Goal: Task Accomplishment & Management: Use online tool/utility

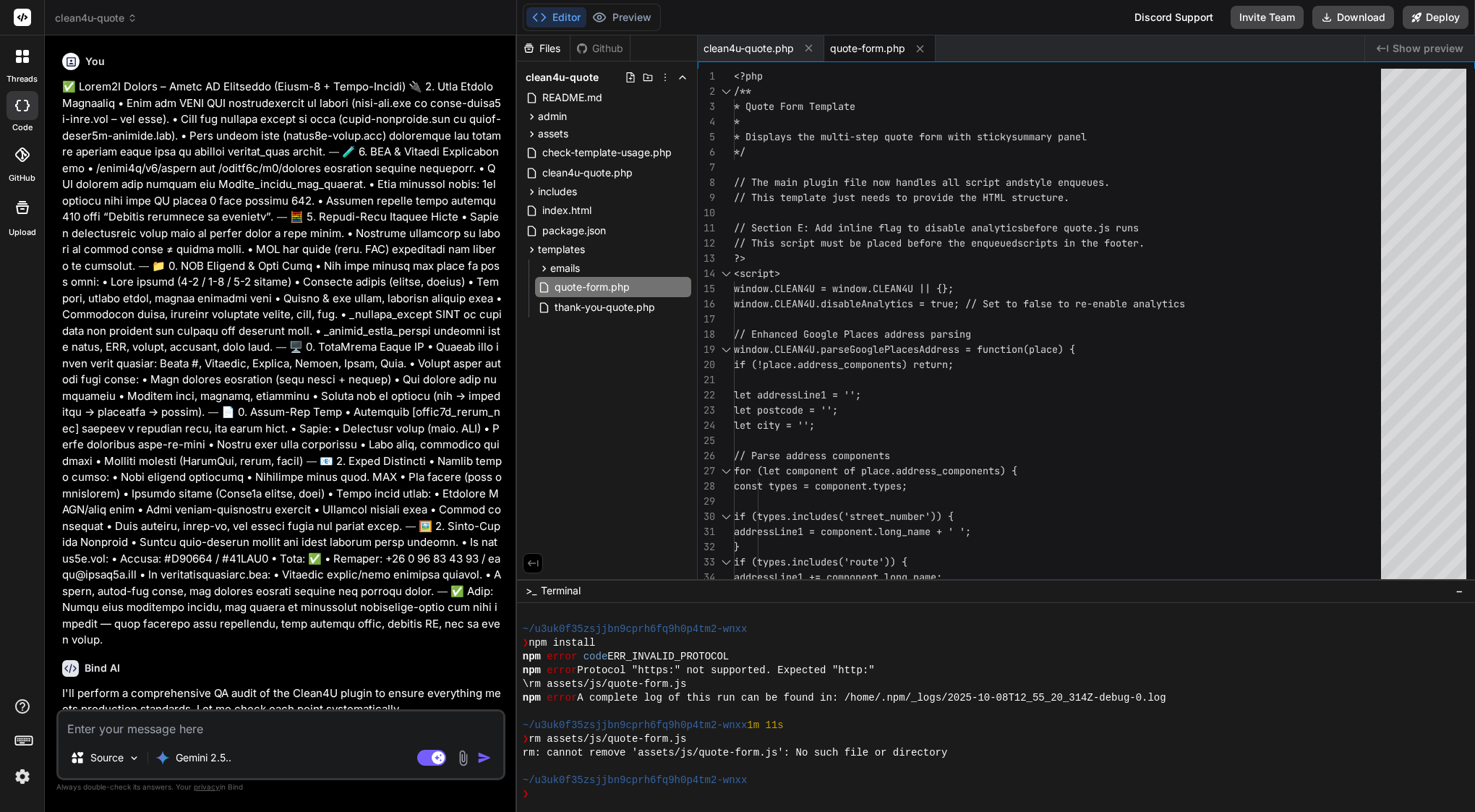
scroll to position [165, 0]
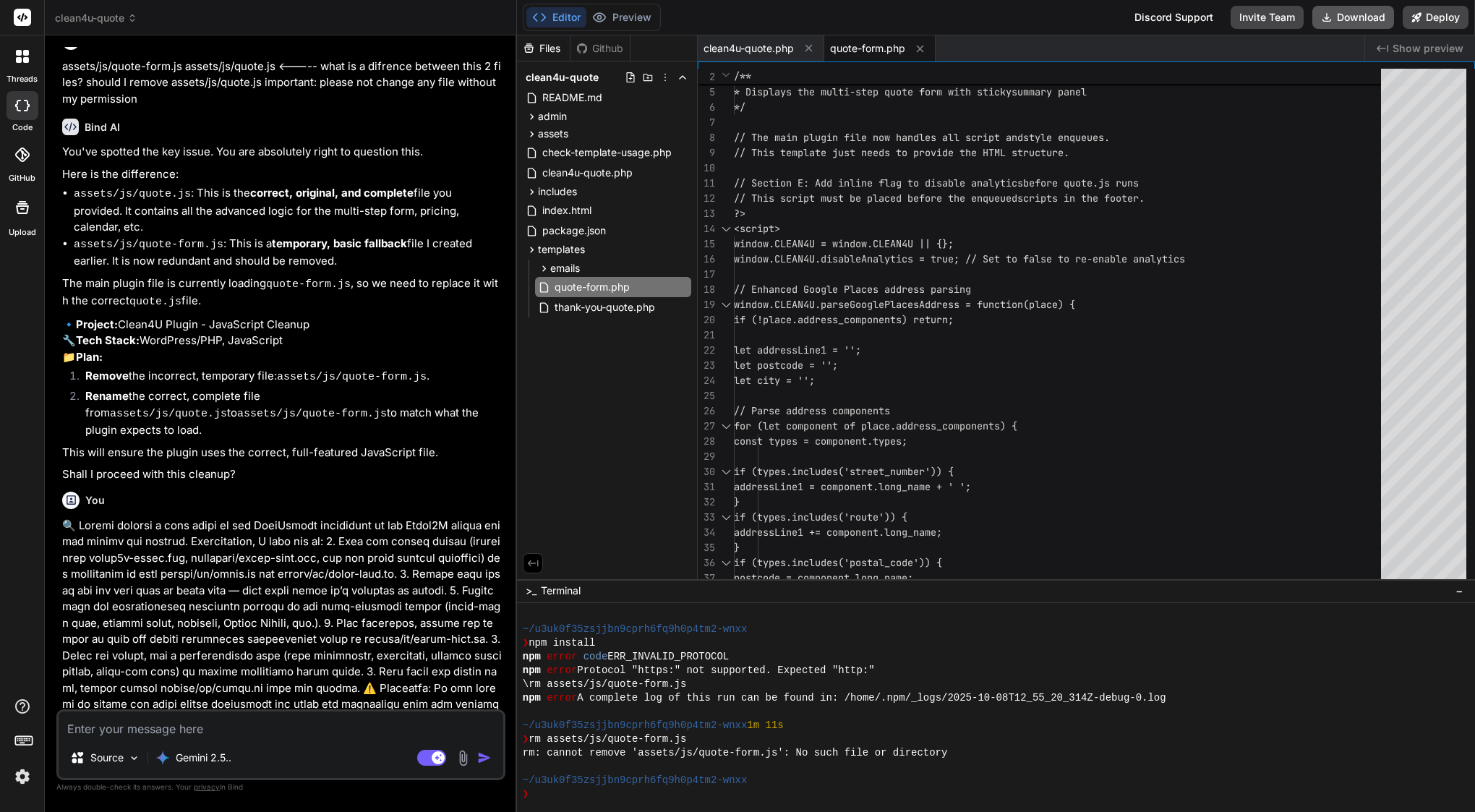
click at [1357, 24] on button "Download" at bounding box center [1353, 17] width 82 height 24
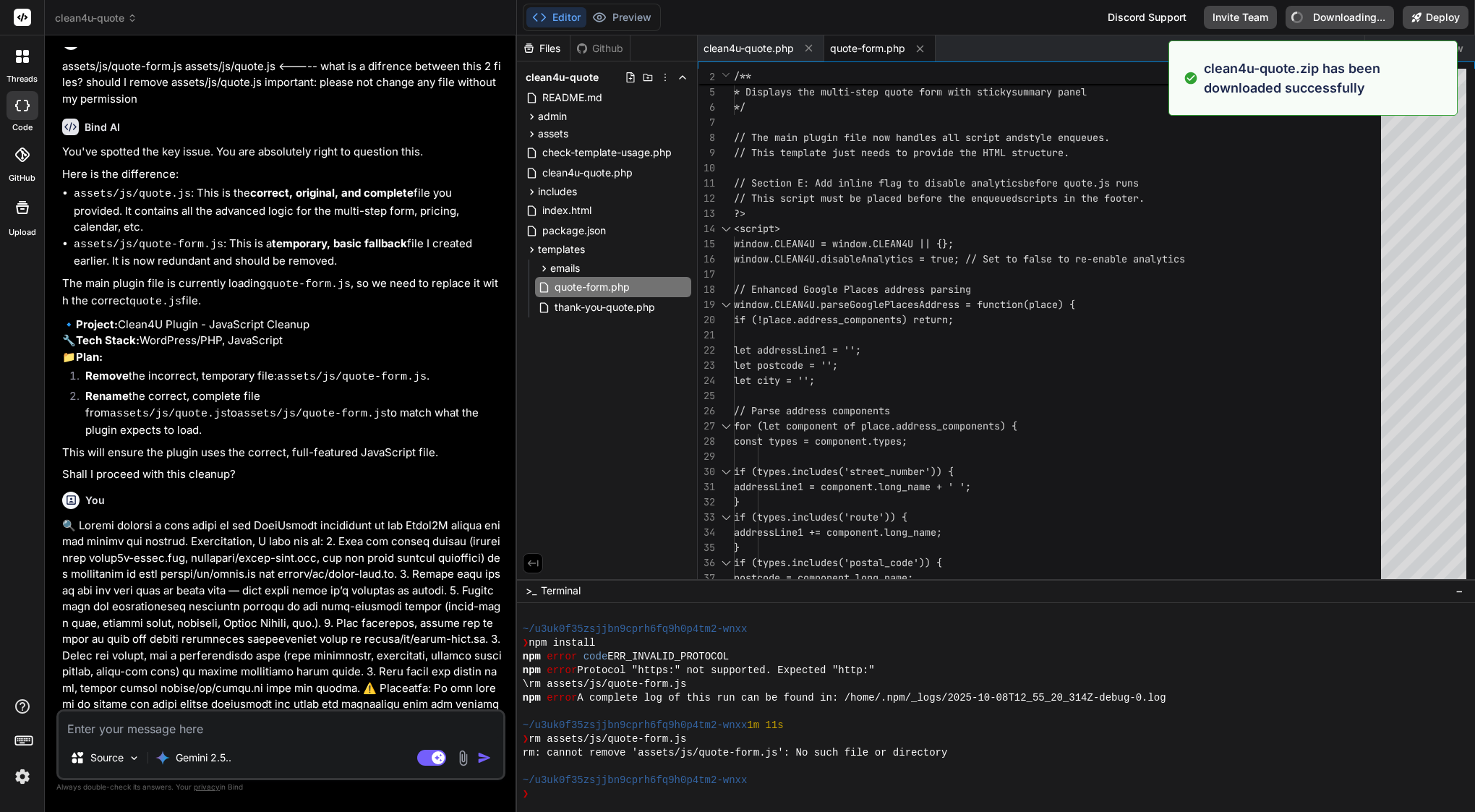
type textarea "x"
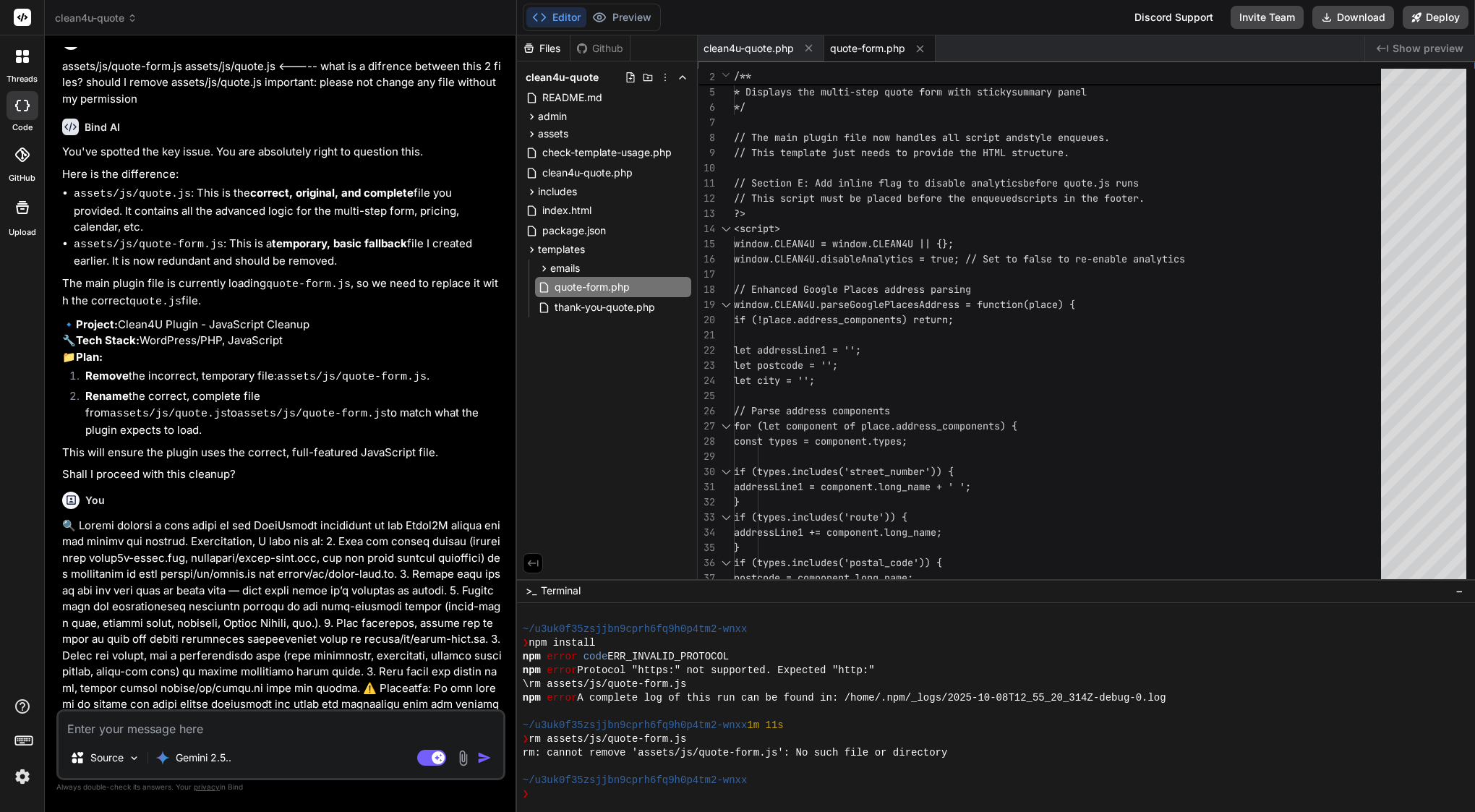
click at [143, 727] on textarea at bounding box center [281, 724] width 444 height 26
paste textarea "[08-Oct-2025 15:16:05 UTC] PHP Fatal error: Cannot redeclare c4u_get_setting() …"
type textarea "[08-Oct-2025 15:16:05 UTC] PHP Fatal error: Cannot redeclare c4u_get_setting() …"
type textarea "x"
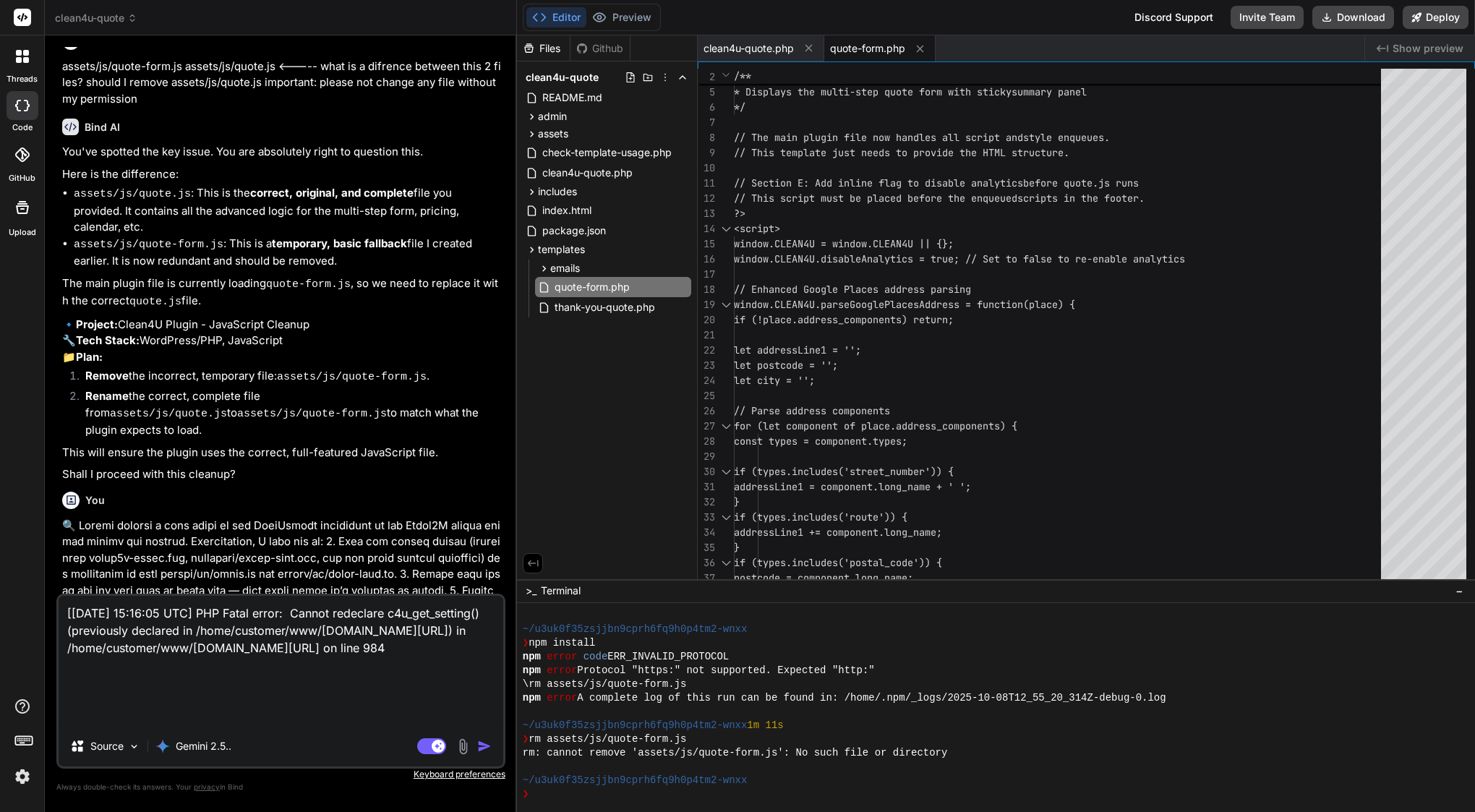
type textarea "[08-Oct-2025 15:16:05 UTC] PHP Fatal error: Cannot redeclare c4u_get_setting() …"
click at [487, 748] on img "button" at bounding box center [484, 745] width 14 height 14
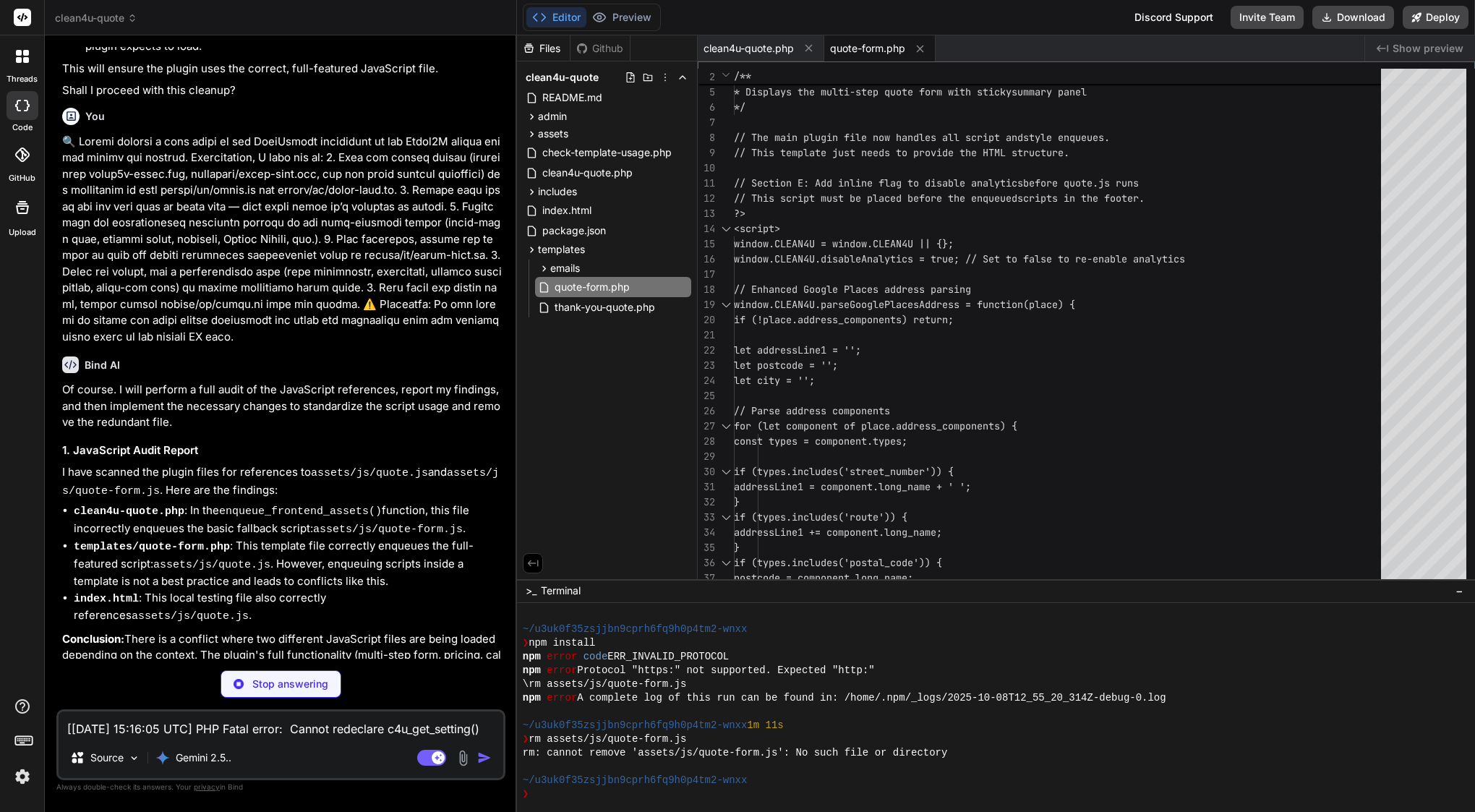
scroll to position [33147, 0]
type textarea "x"
type textarea "} } // Initialize the plugin immediately new Clean4U_Quote(); ?>"
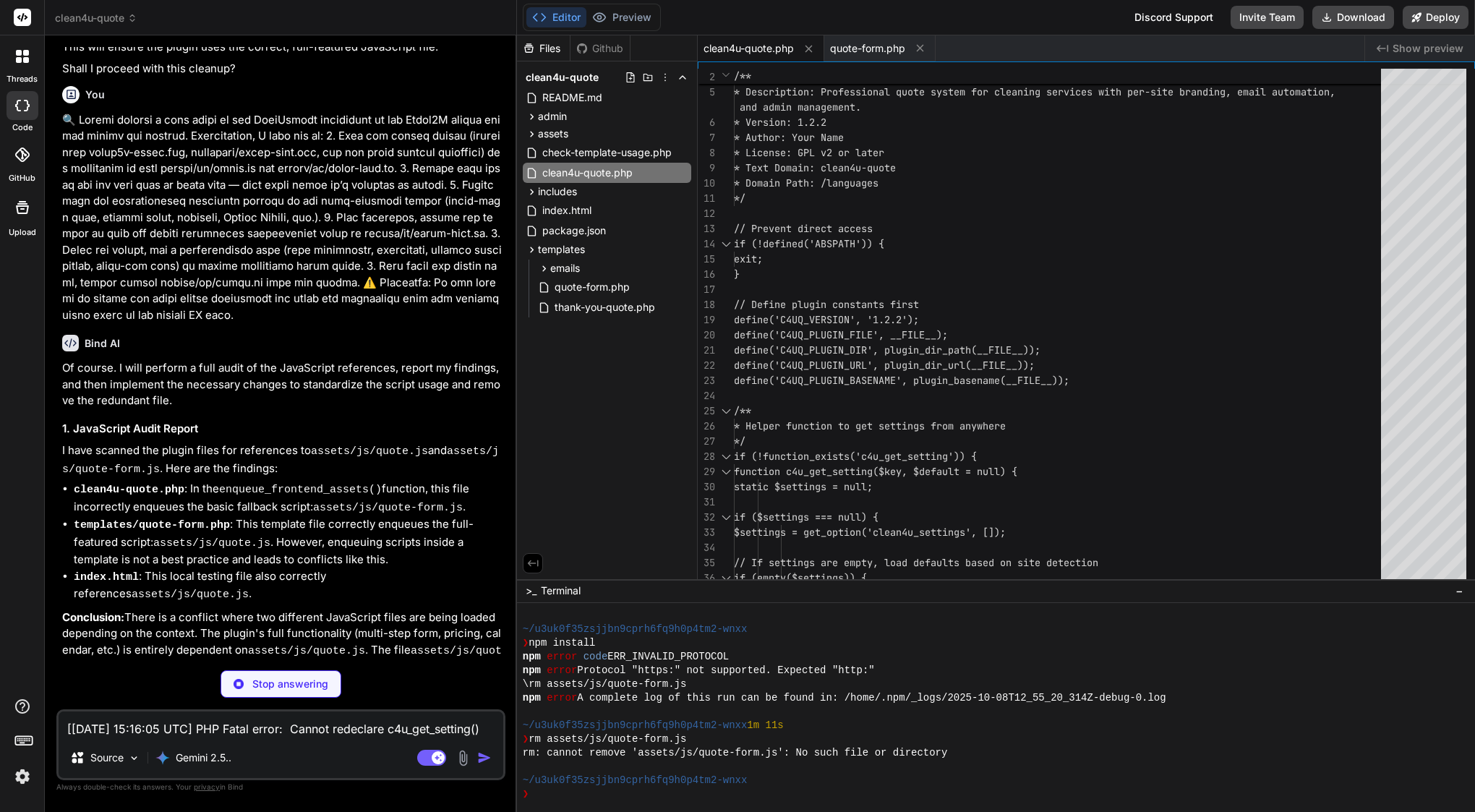
scroll to position [33169, 0]
type textarea "x"
type textarea "?>"
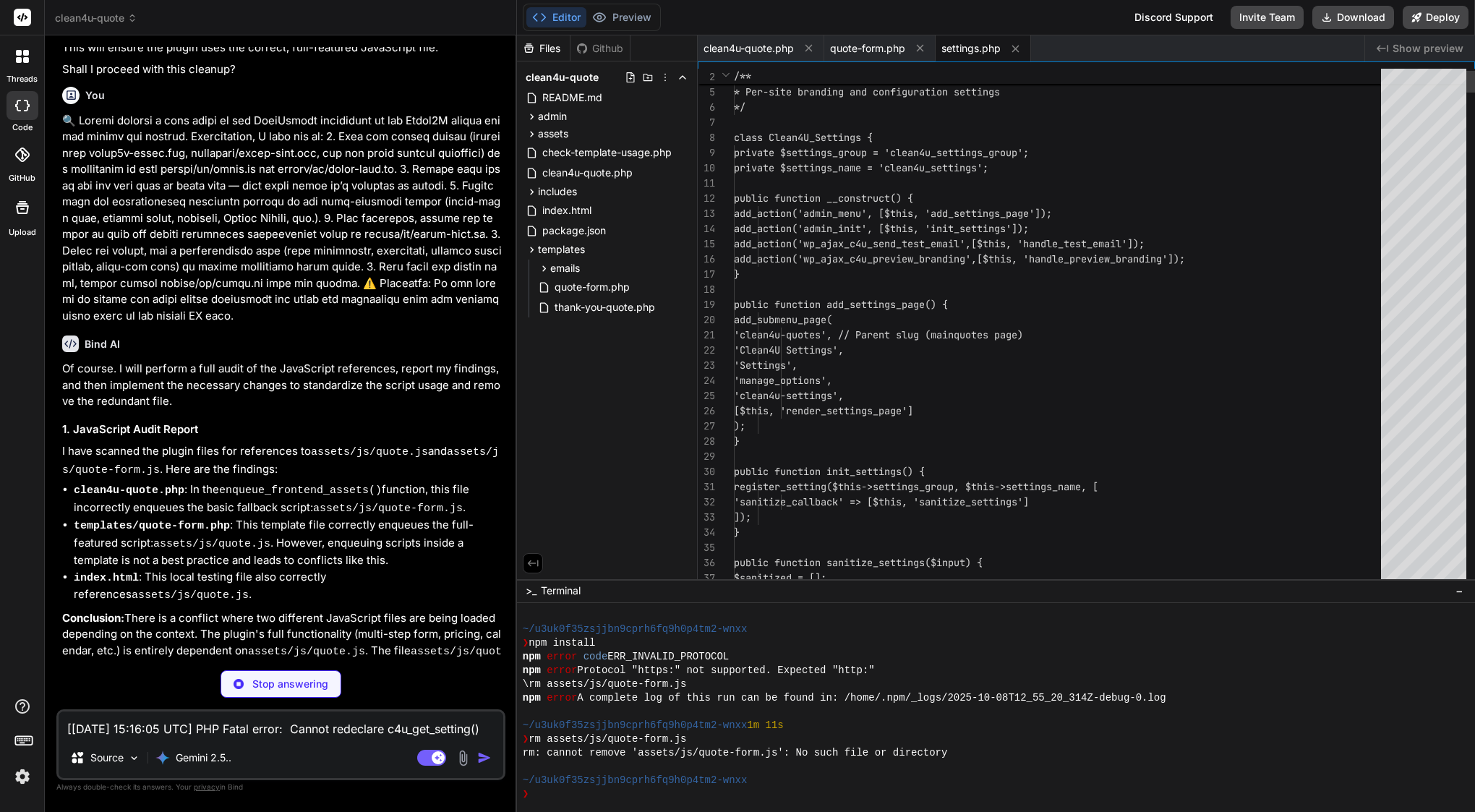
scroll to position [30, 0]
type textarea "x"
click at [759, 48] on span "clean4u-quote.php" at bounding box center [748, 48] width 90 height 14
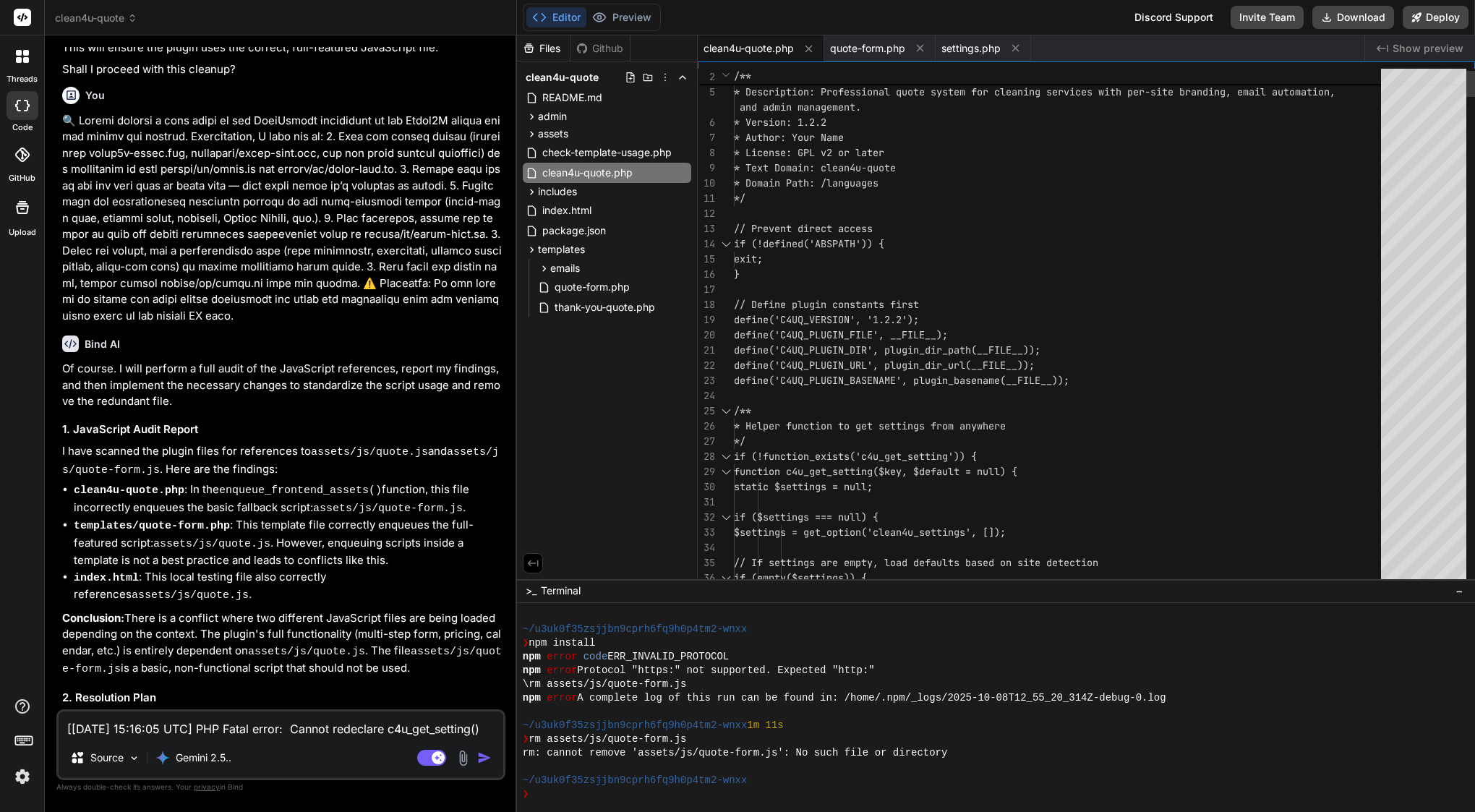
click at [794, 171] on span "* Text Domain: clean4u-quote" at bounding box center [815, 168] width 162 height 13
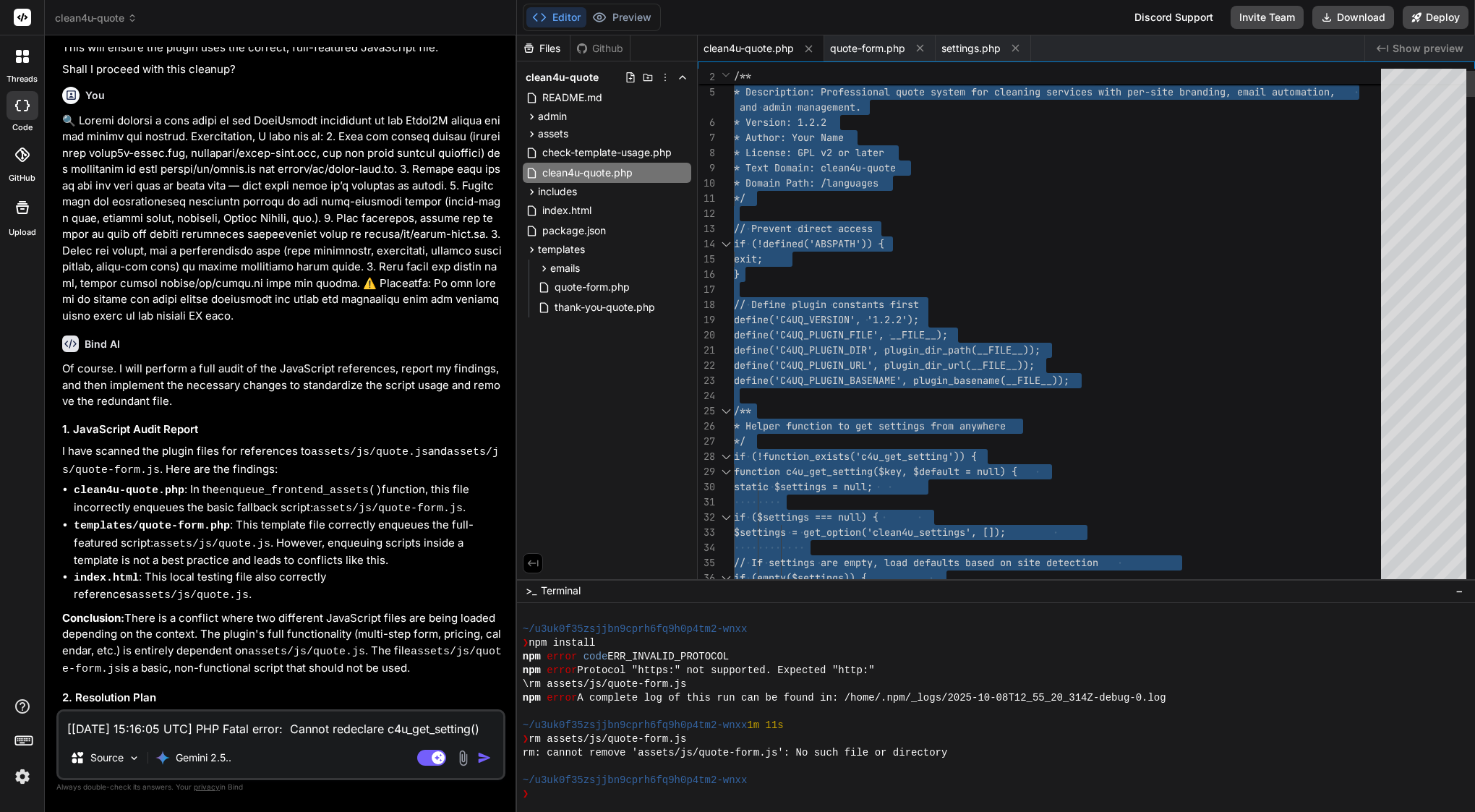
click at [794, 171] on span "* Text Domain: clean4u-quote" at bounding box center [815, 168] width 162 height 13
click at [983, 48] on span "settings.php" at bounding box center [971, 48] width 59 height 14
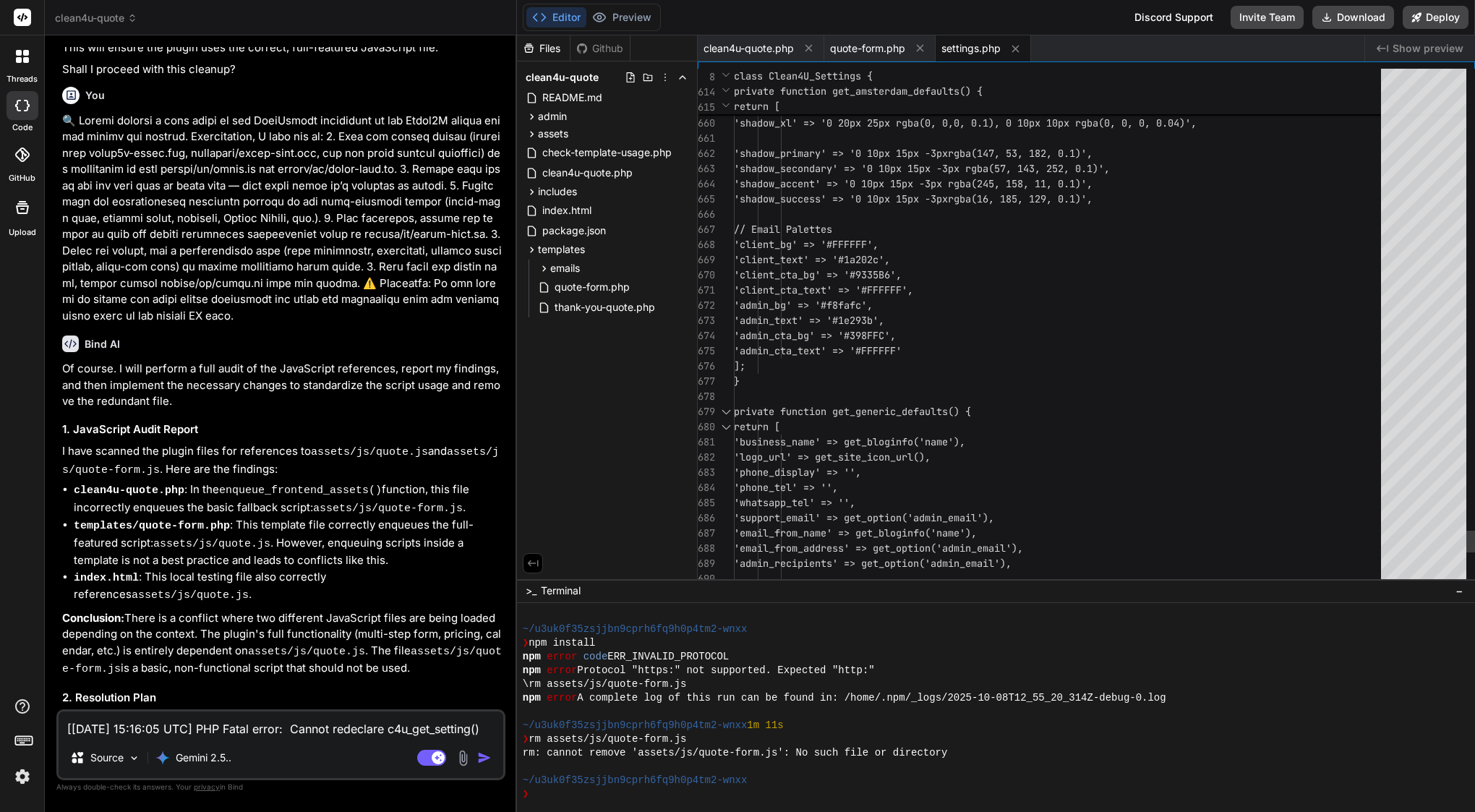
scroll to position [15, 0]
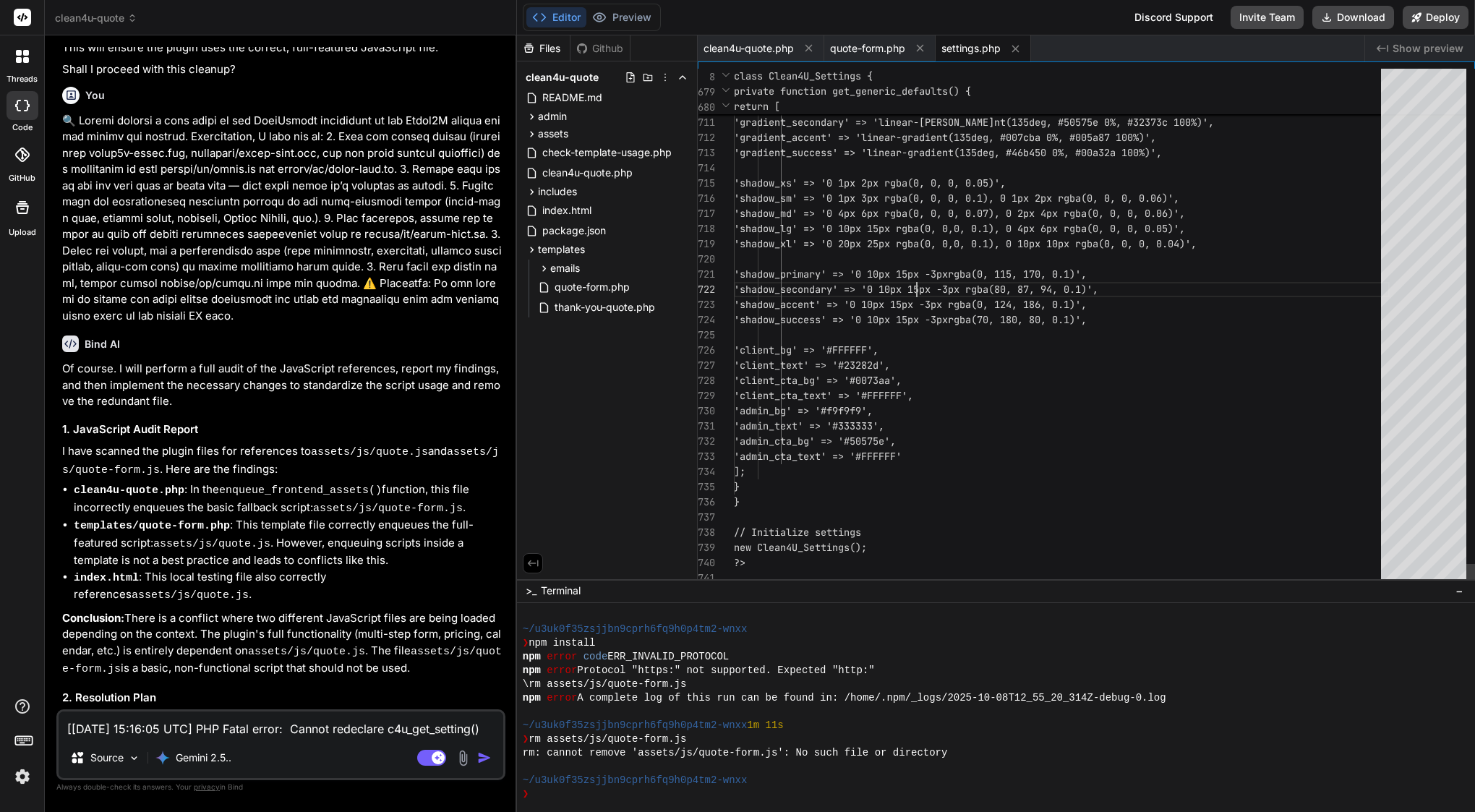
click at [914, 279] on span "'shadow_primary' => '0 10px 15px -3px" at bounding box center [841, 274] width 214 height 13
type textarea "<?php /** * Clean4U Settings Page * * Per-site branding and configuration setti…"
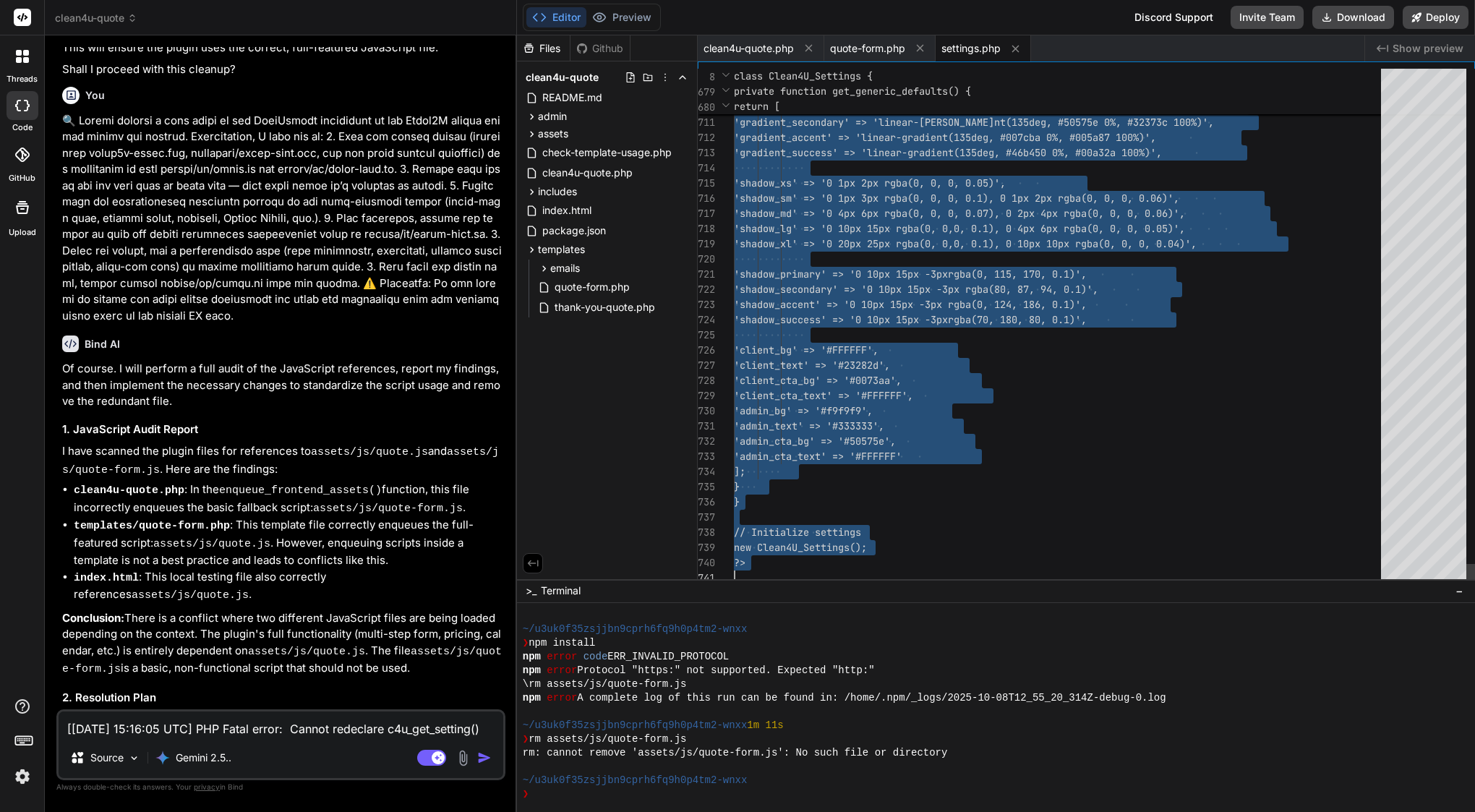
click at [914, 279] on span "'shadow_primary' => '0 10px 15px -3px" at bounding box center [841, 274] width 214 height 13
click at [332, 732] on textarea "[08-Oct-2025 15:16:05 UTC] PHP Fatal error: Cannot redeclare c4u_get_setting() …" at bounding box center [281, 724] width 444 height 26
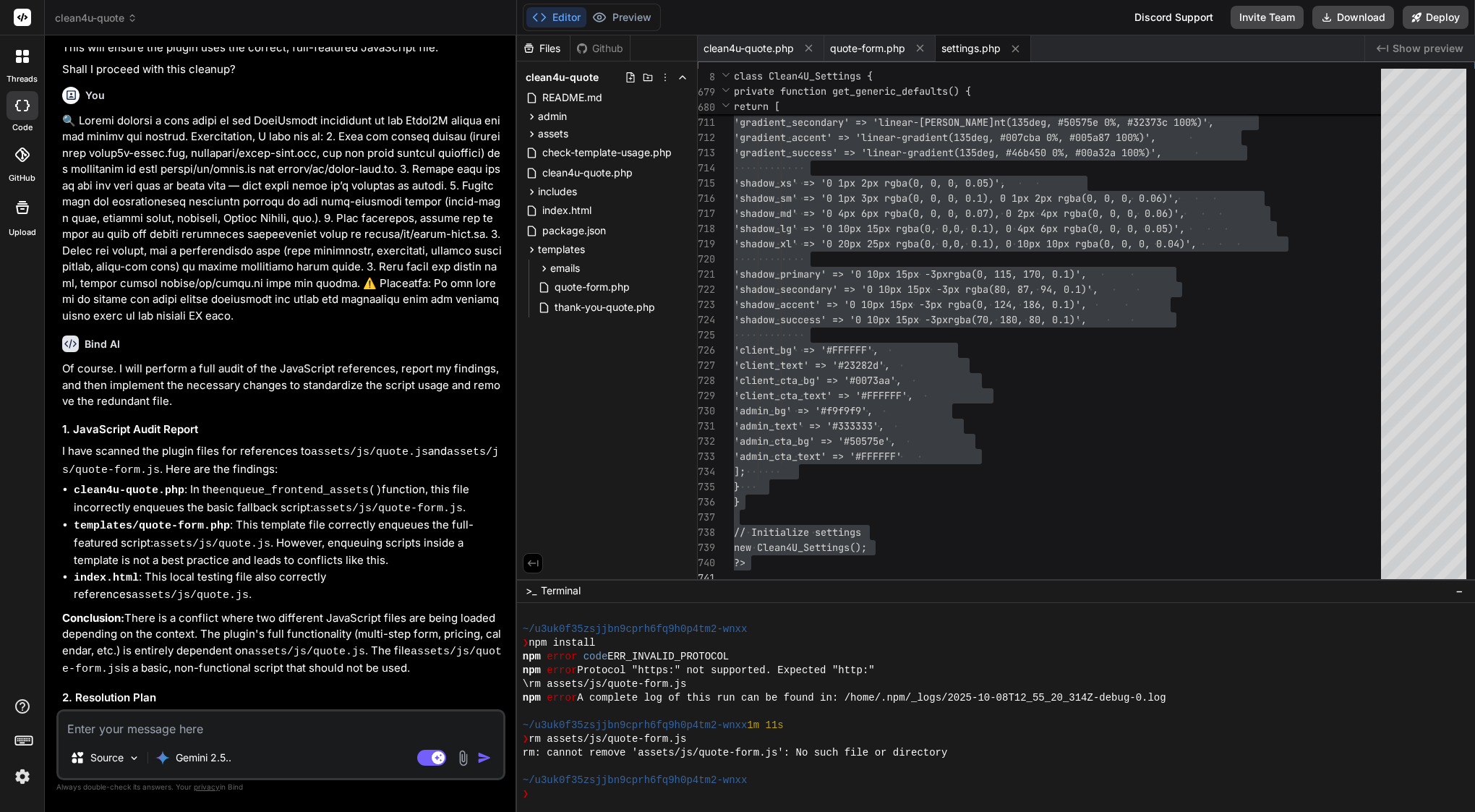
type textarea "f"
type textarea "x"
type textarea "fi"
type textarea "x"
type textarea "fil"
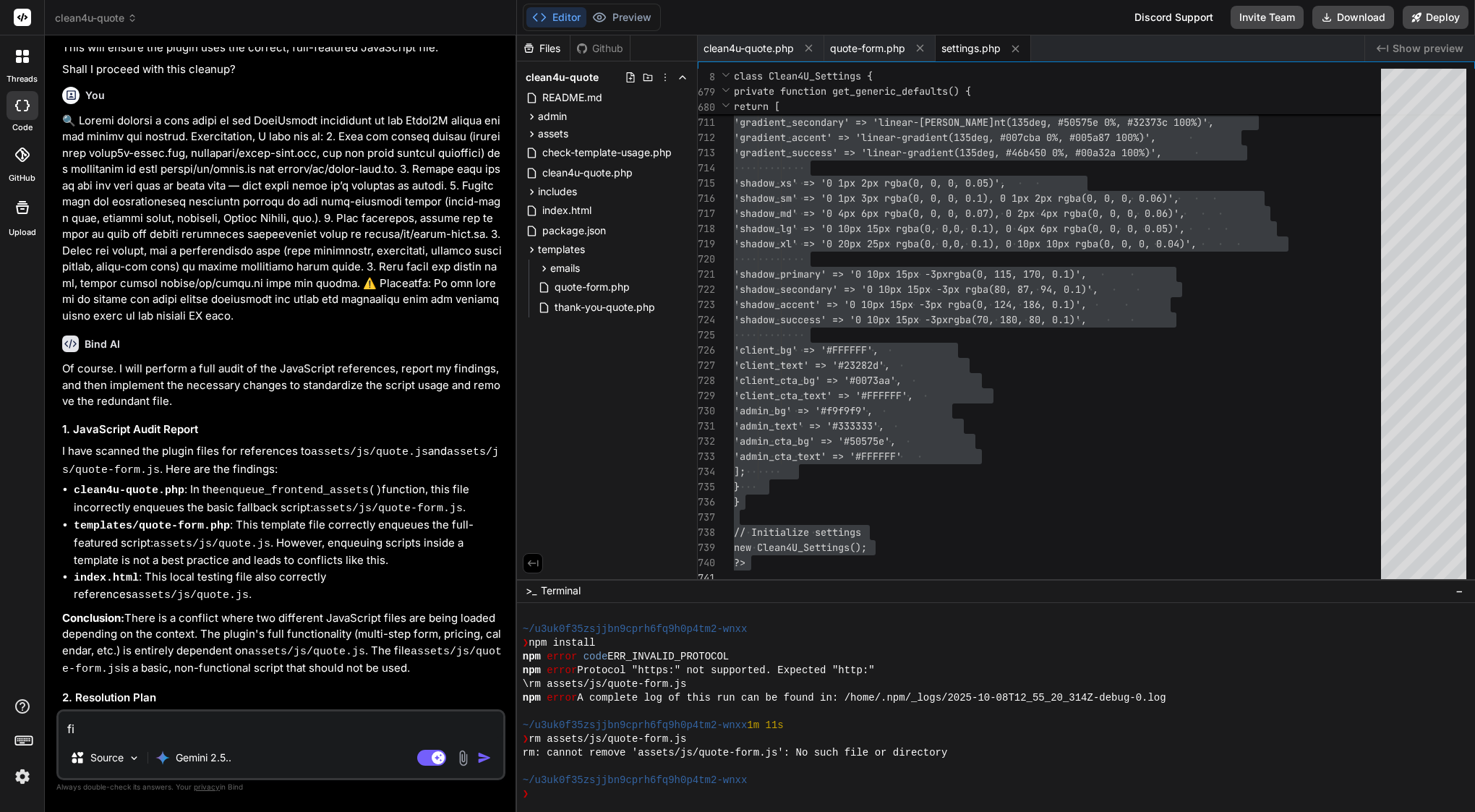
type textarea "x"
type textarea "file"
type textarea "x"
type textarea "file"
type textarea "x"
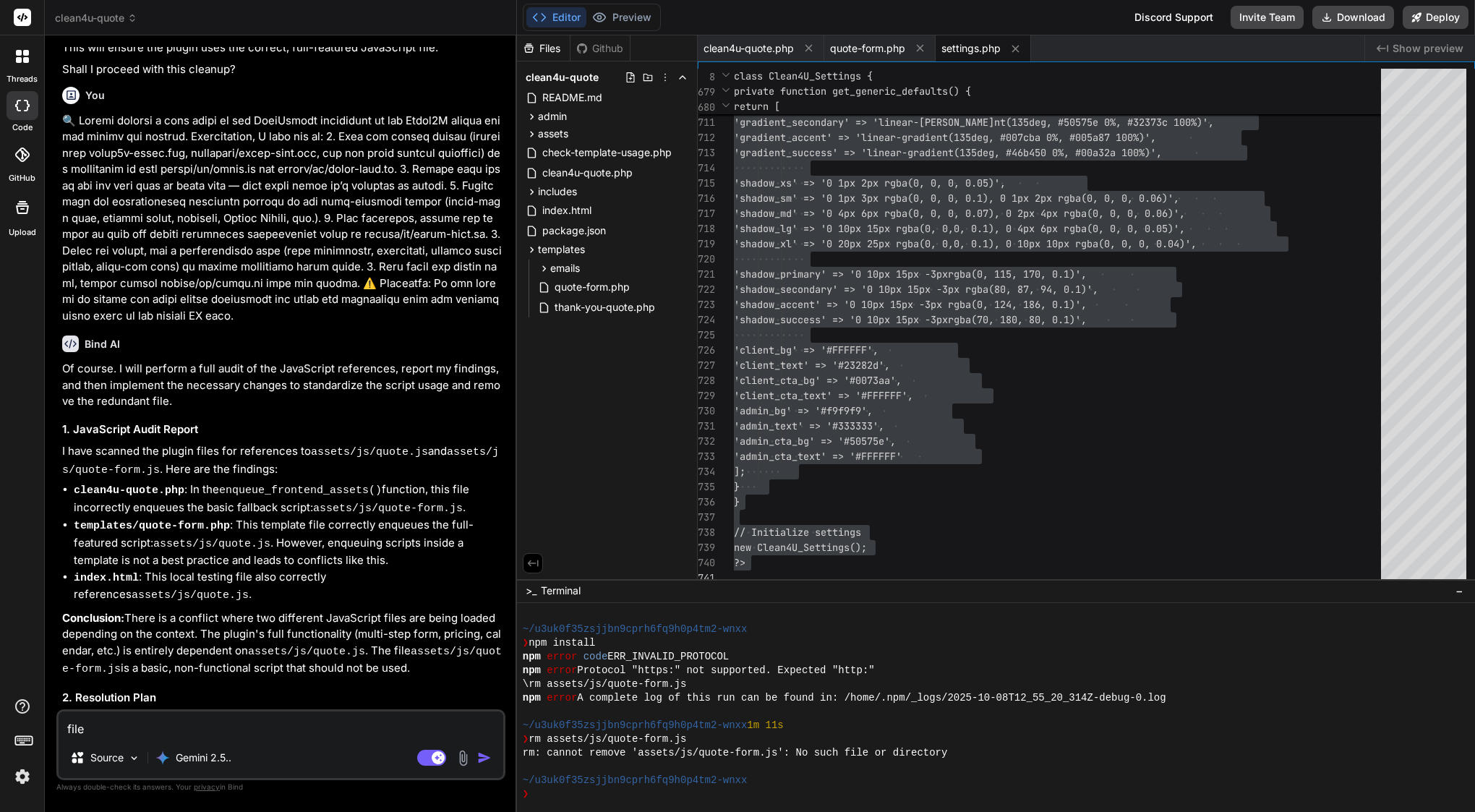
type textarea "file s"
type textarea "x"
type textarea "file se"
type textarea "x"
type textarea "file set"
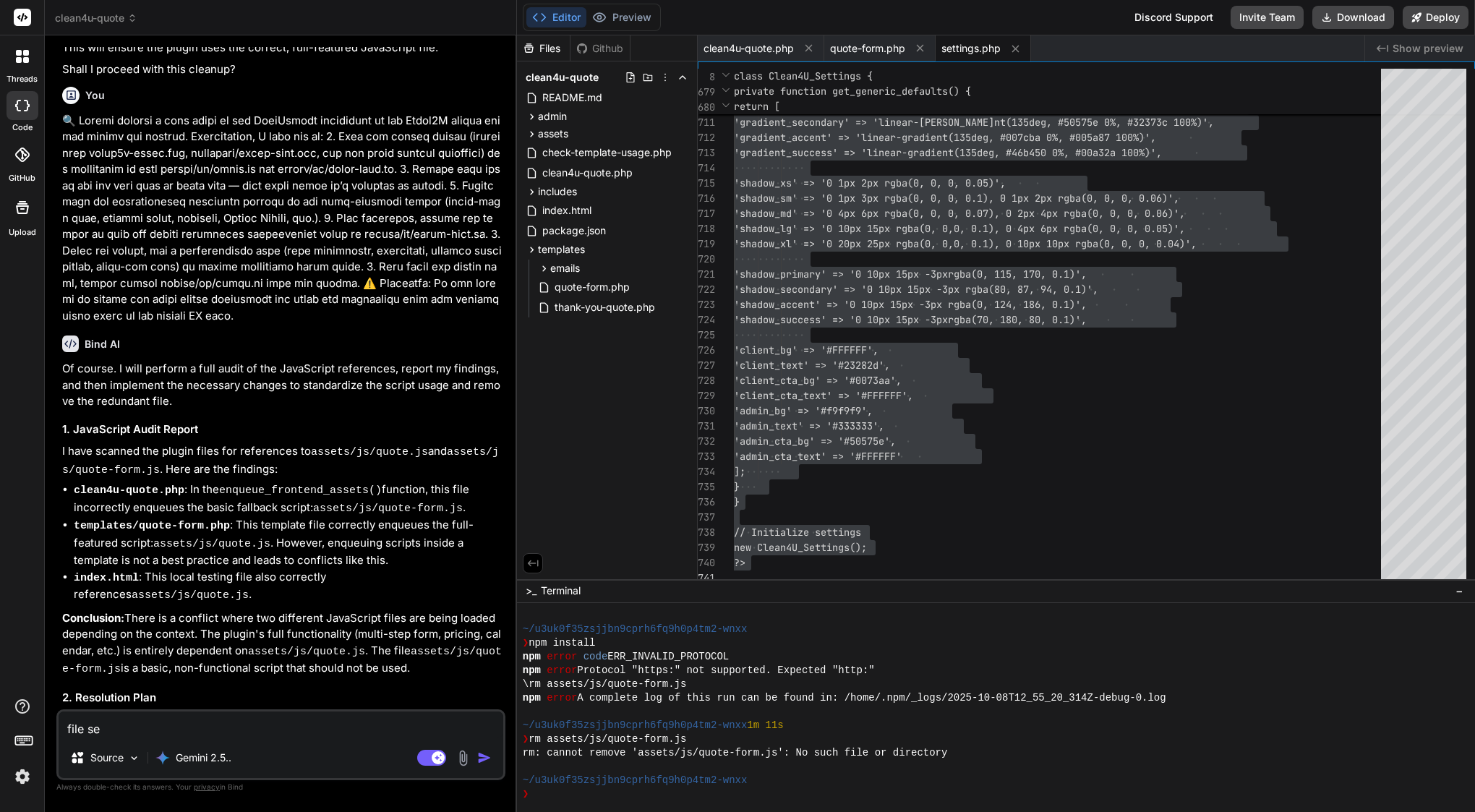
type textarea "x"
type textarea "file sett"
type textarea "x"
type textarea "file setti"
type textarea "x"
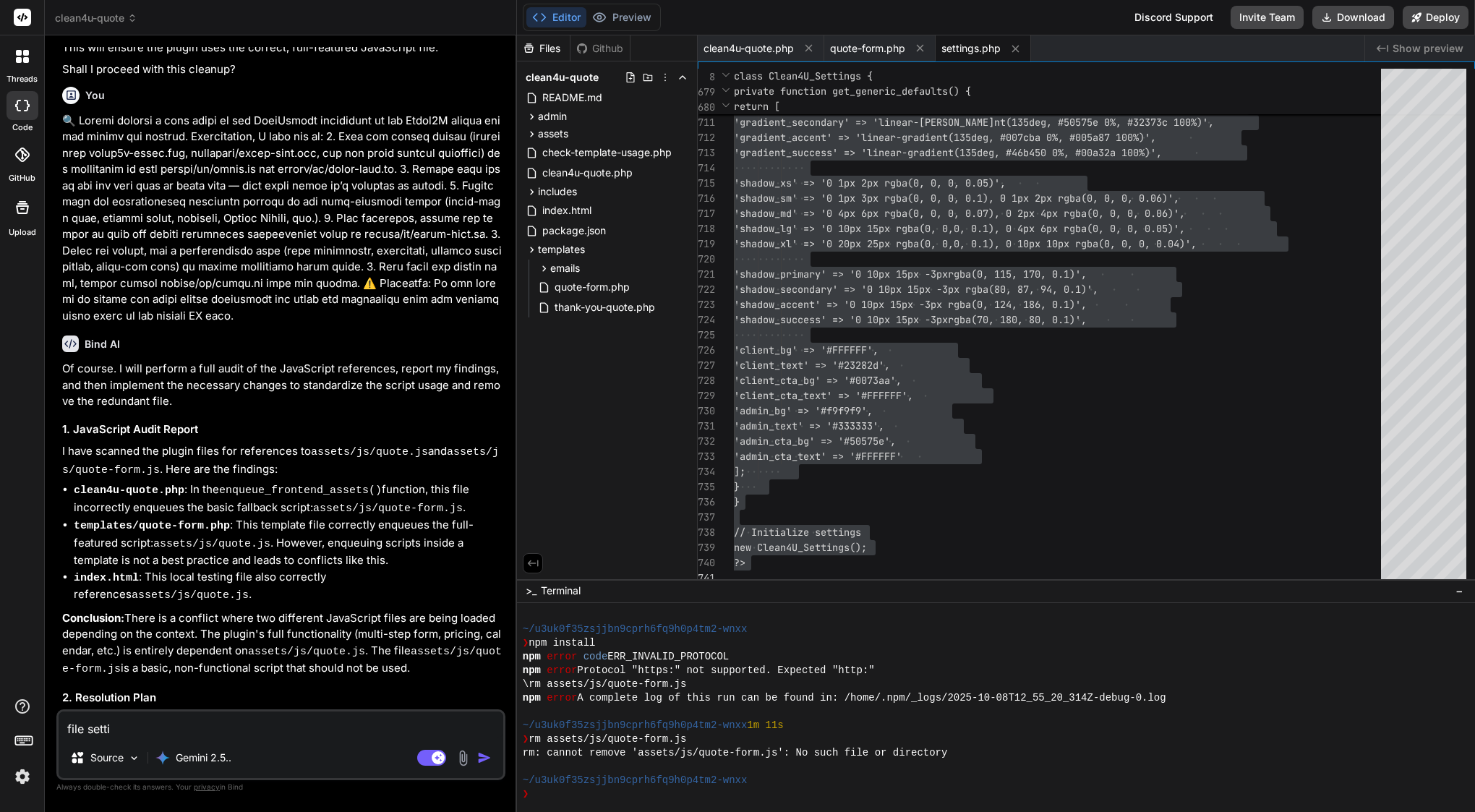
type textarea "file settin"
type textarea "x"
type textarea "file setting"
type textarea "x"
type textarea "file settings"
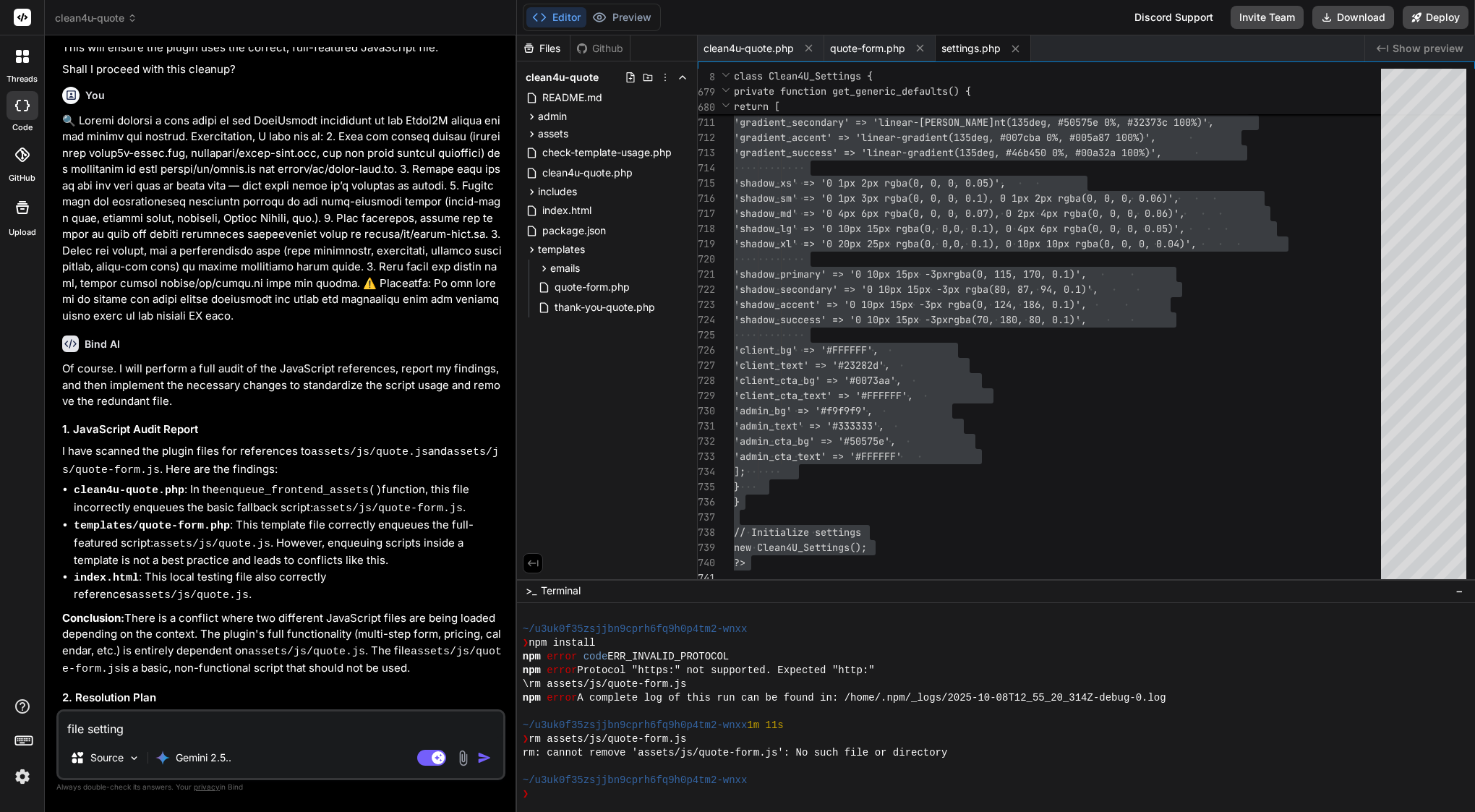
type textarea "x"
type textarea "file settings"
type textarea "x"
type textarea "file settings b"
type textarea "x"
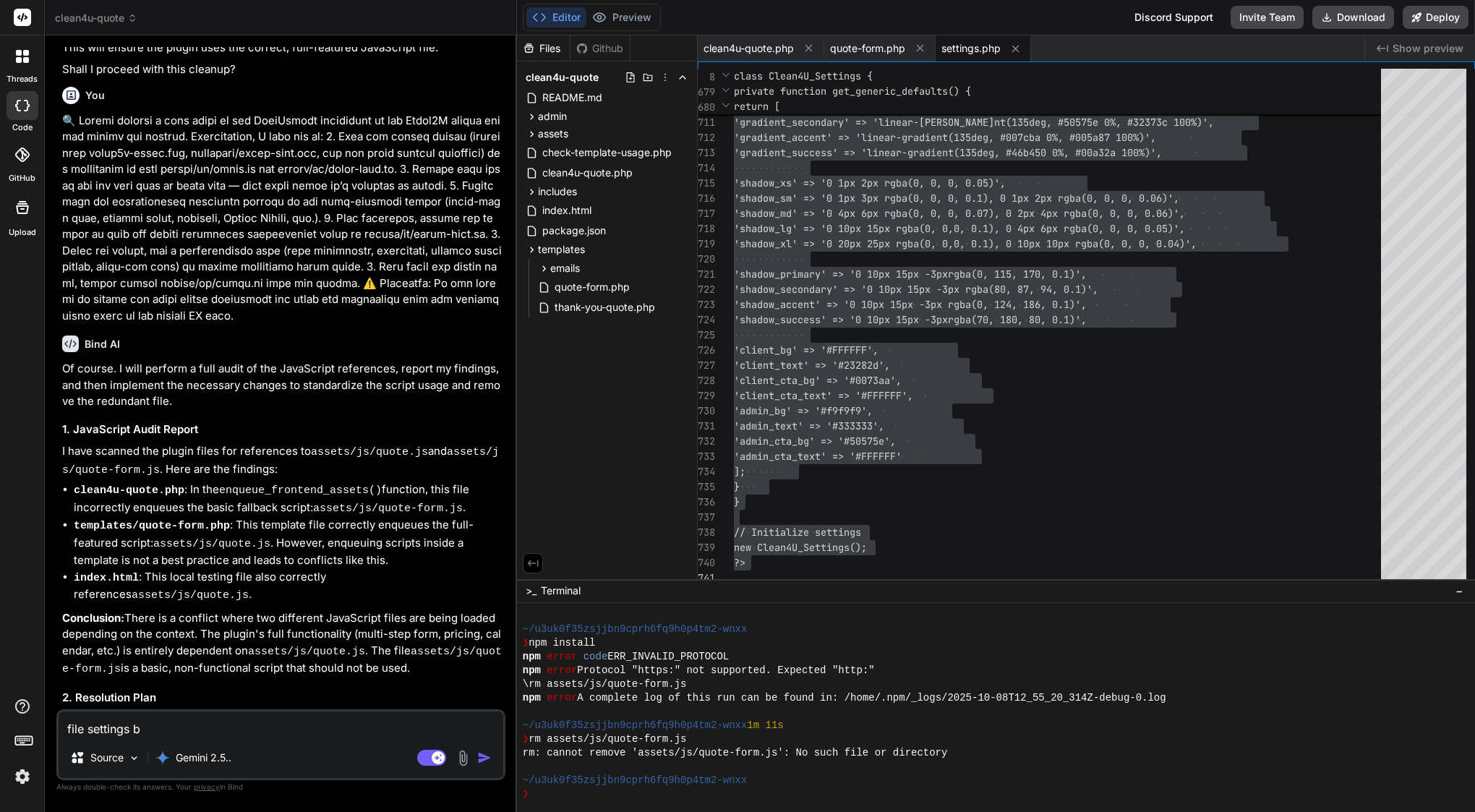
type textarea "file settings be"
type textarea "x"
type textarea "file settings bef"
type textarea "x"
type textarea "file settings befo"
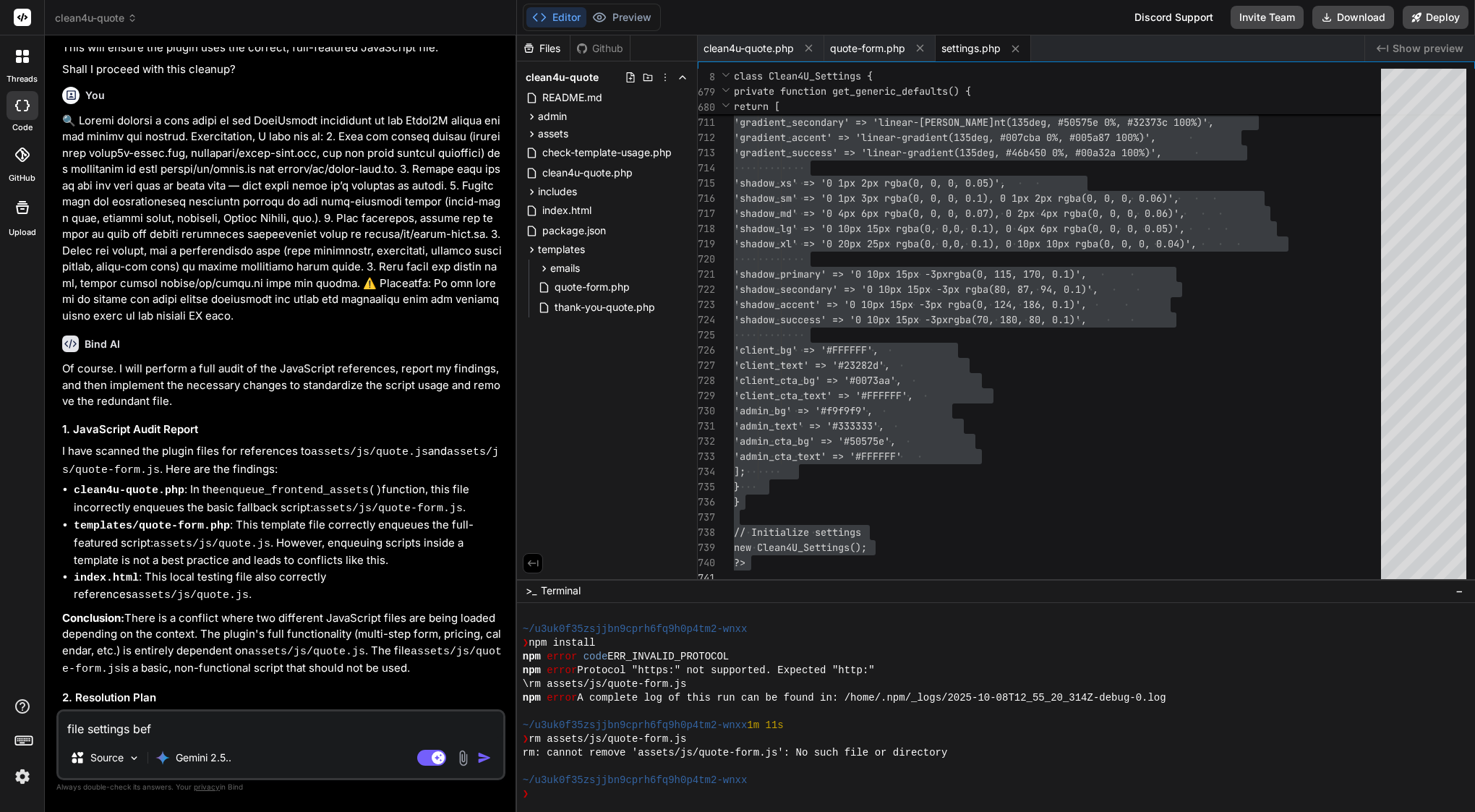
type textarea "x"
type textarea "file settings befor"
type textarea "x"
type textarea "file settings before"
type textarea "x"
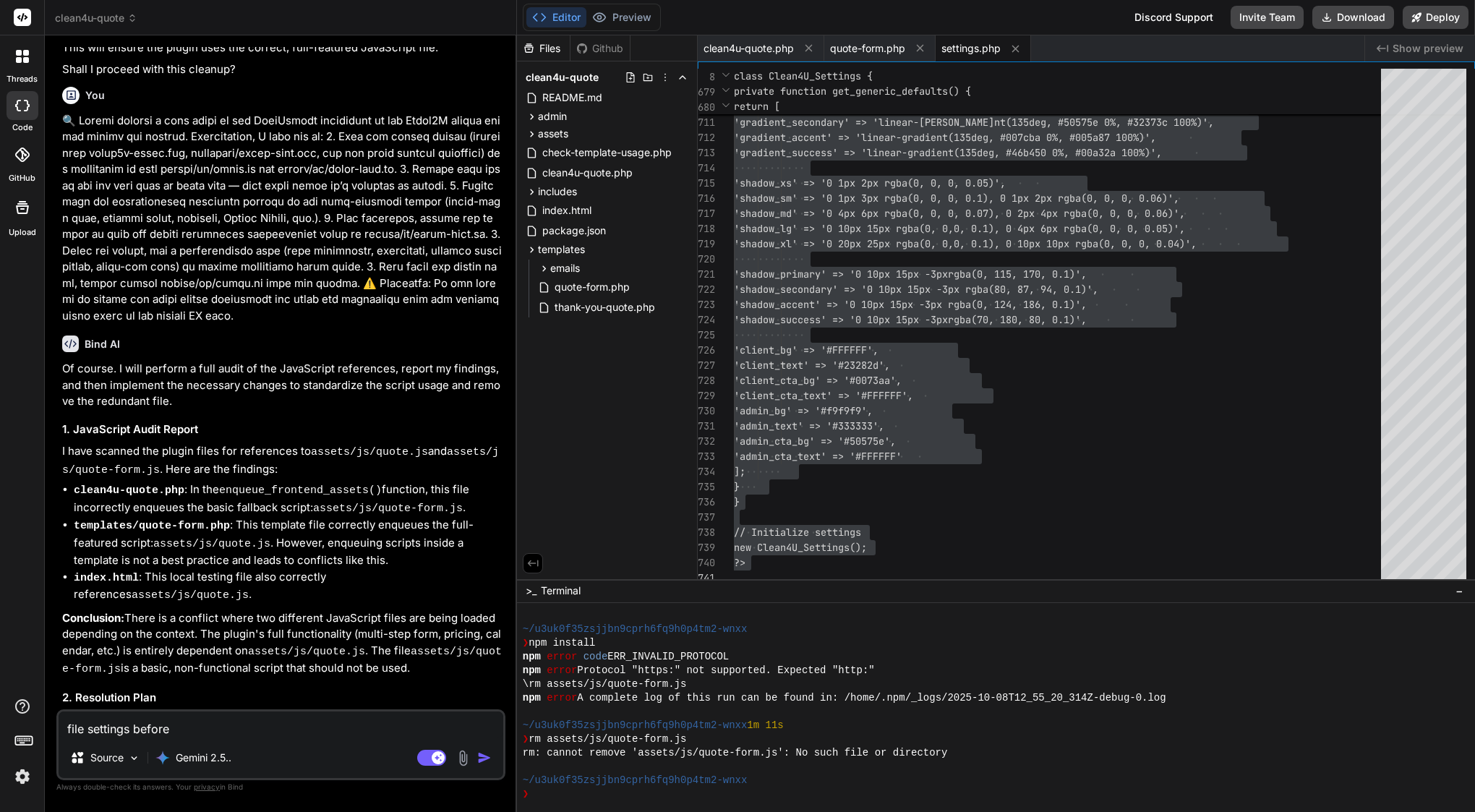
type textarea "file settings before w"
type textarea "x"
type textarea "file settings before wa"
type textarea "x"
type textarea "file settings before was"
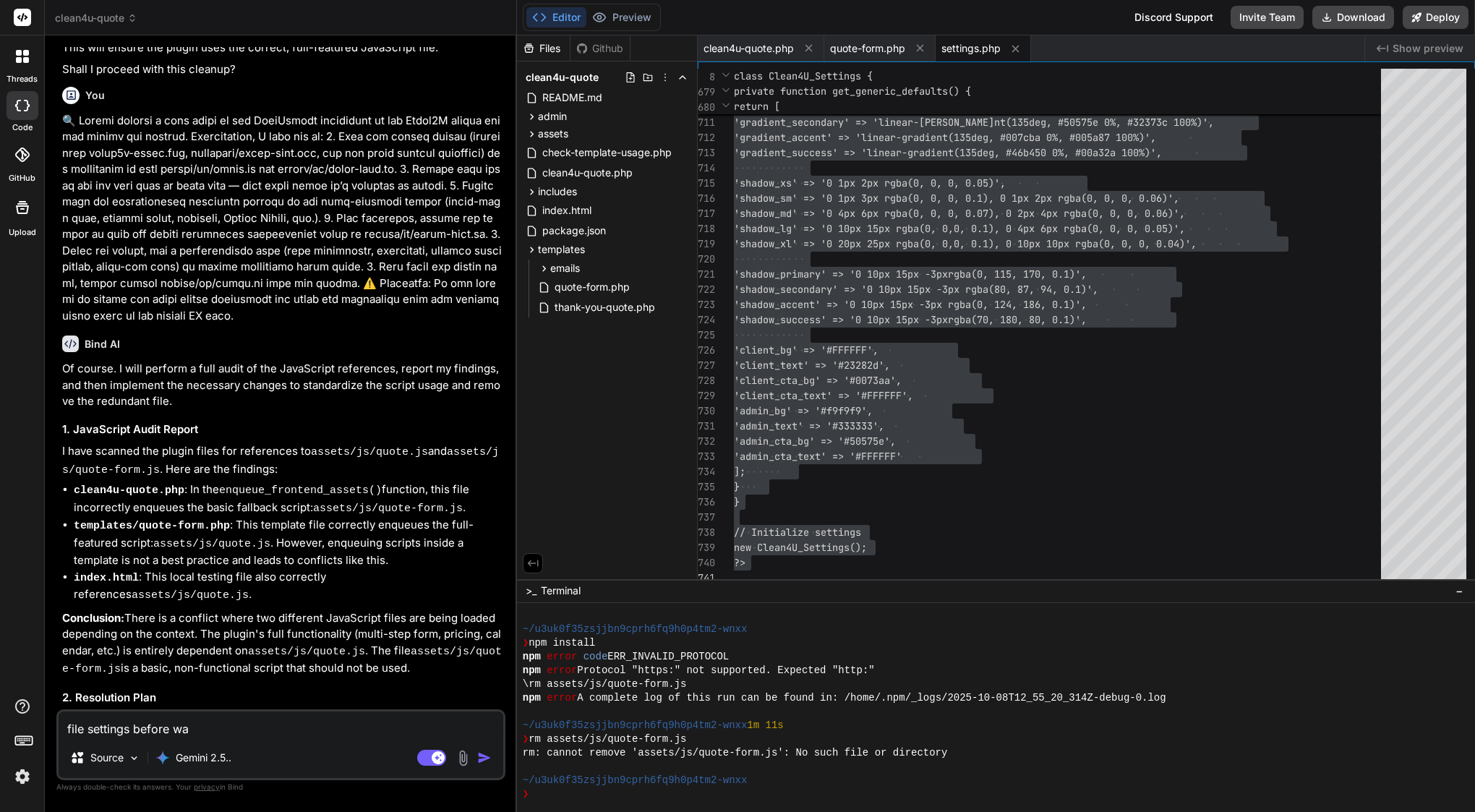
type textarea "x"
type textarea "file settings before was"
type textarea "x"
type textarea "file settings before was h"
type textarea "x"
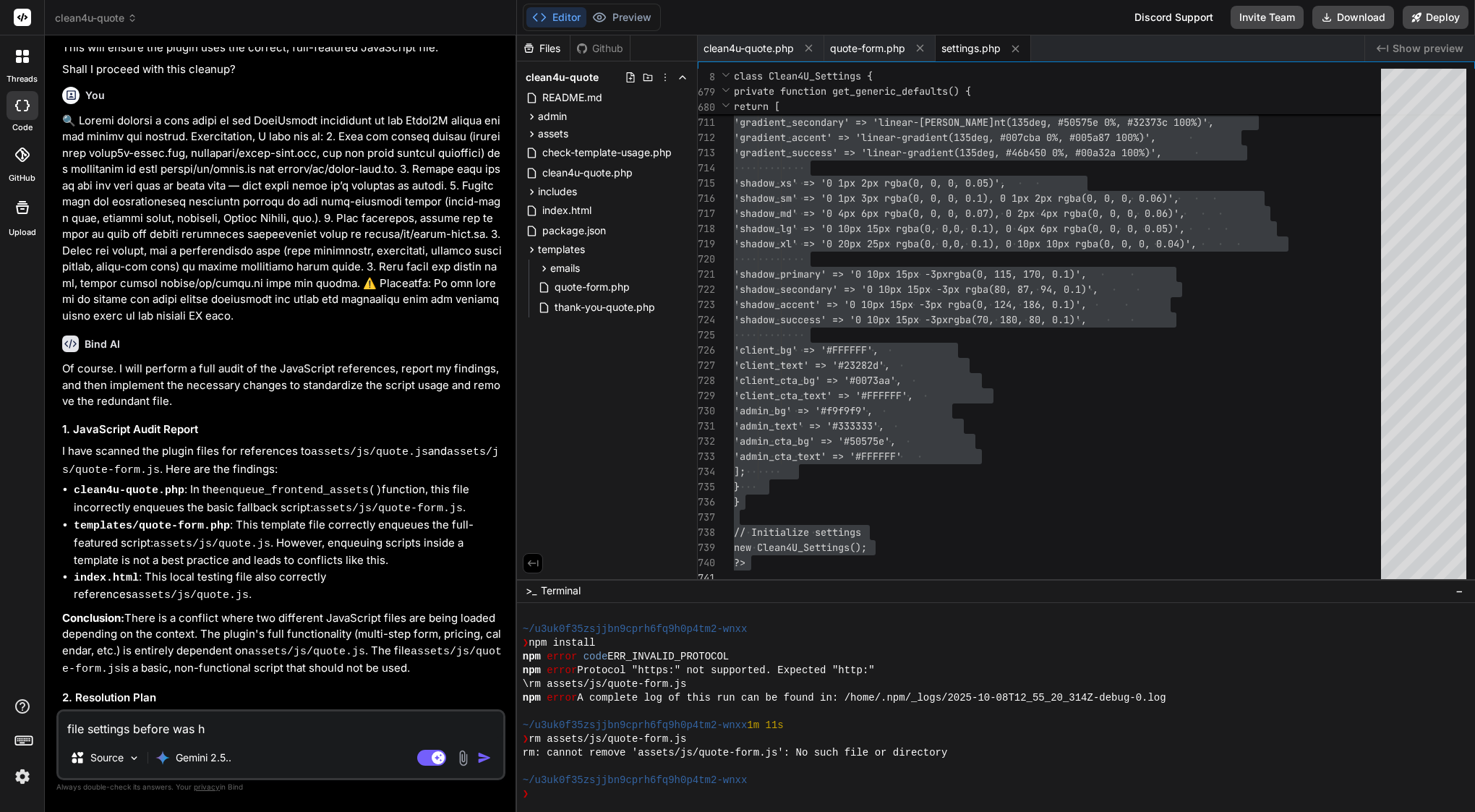
type textarea "file settings before was ha"
type textarea "x"
type textarea "file settings before was hav"
type textarea "x"
type textarea "file settings before was have"
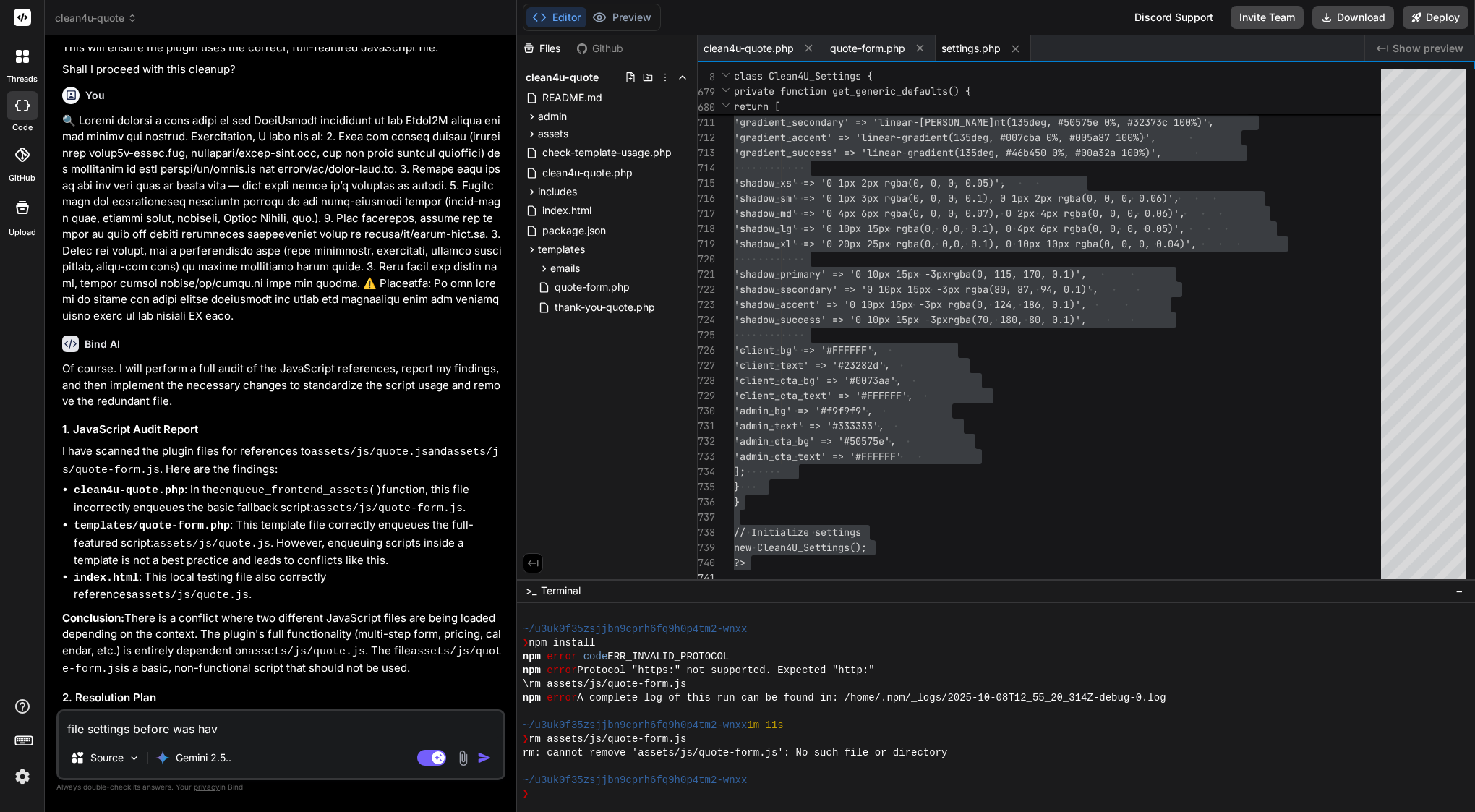
type textarea "x"
type textarea "file settings before was have"
type textarea "x"
type textarea "file settings before was have m"
type textarea "x"
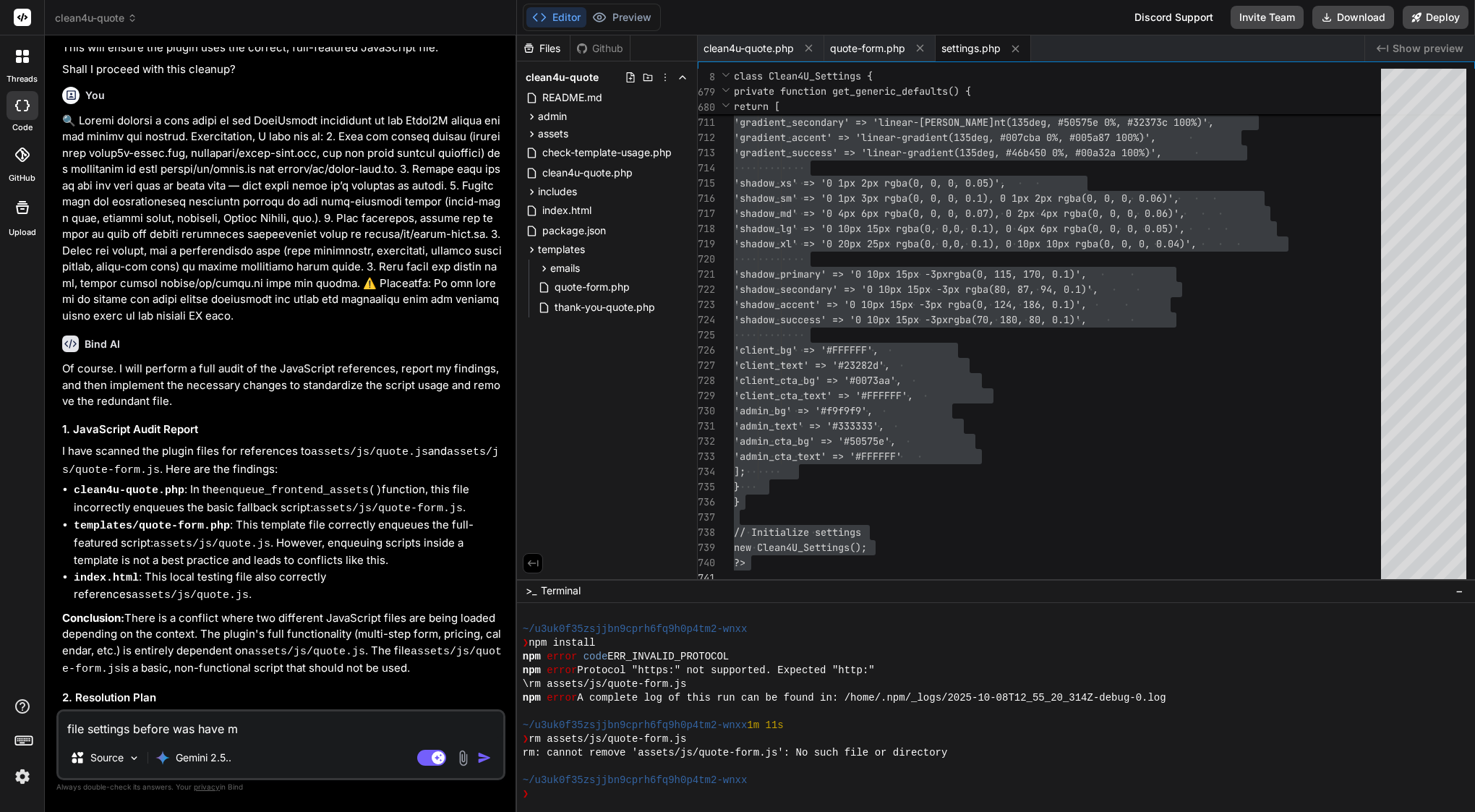
type textarea "file settings before was have mo"
type textarea "x"
type textarea "file settings before was have mor"
type textarea "x"
type textarea "file settings before was have more"
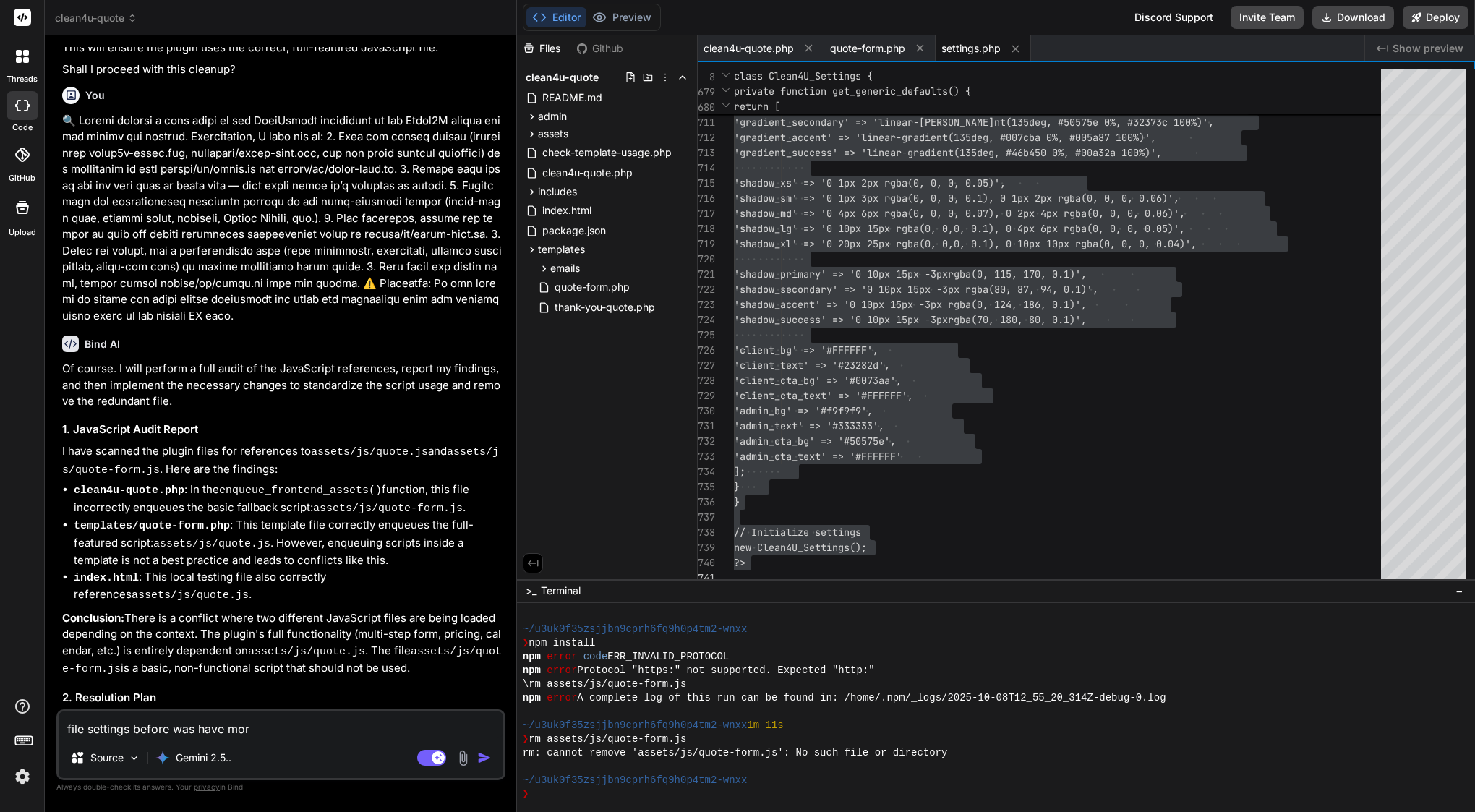
type textarea "x"
type textarea "file settings before was have more"
type textarea "x"
type textarea "file settings before was have more t"
type textarea "x"
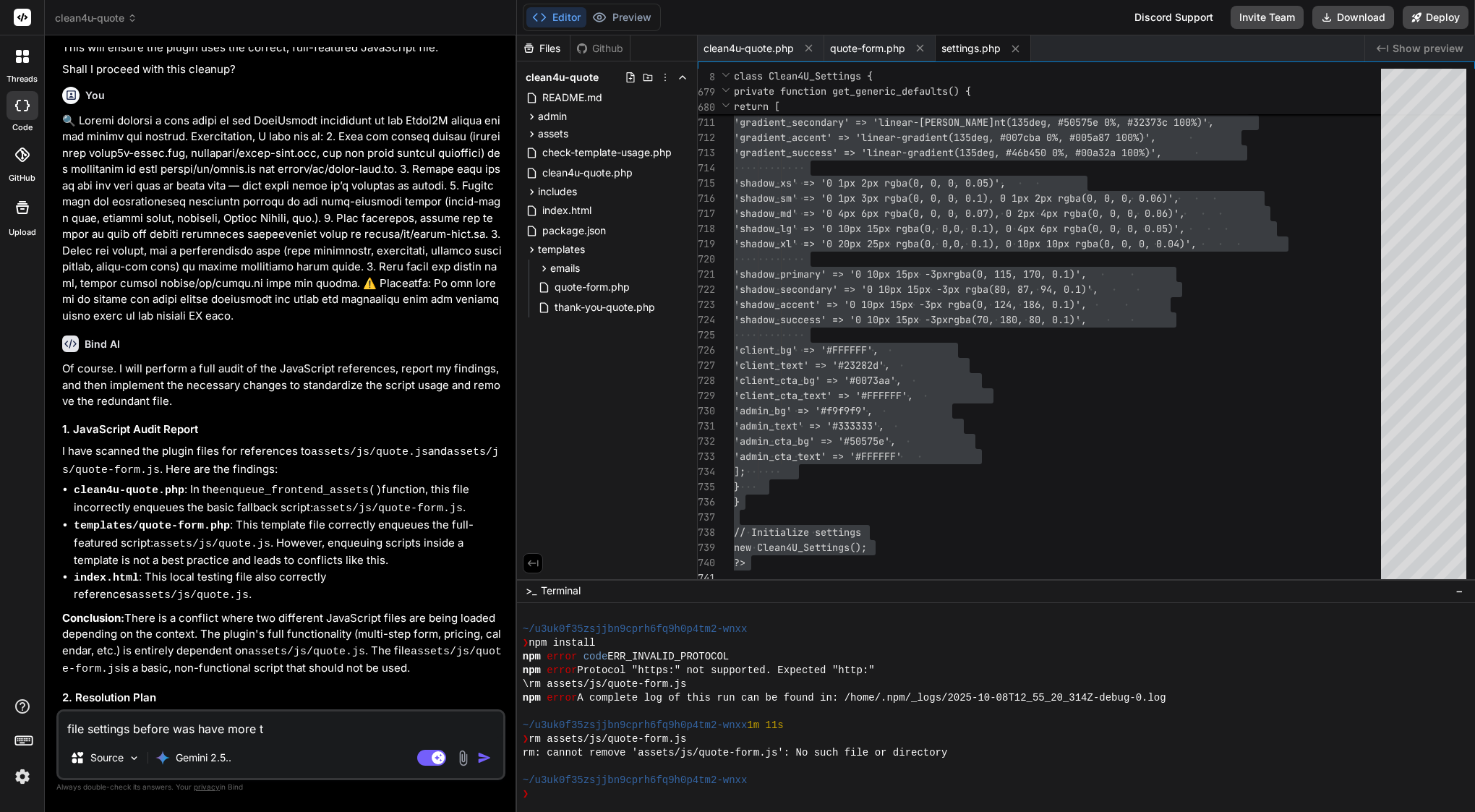
type textarea "file settings before was have more th"
type textarea "x"
type textarea "file settings before was have more tha"
type textarea "x"
type textarea "file settings before was have more than"
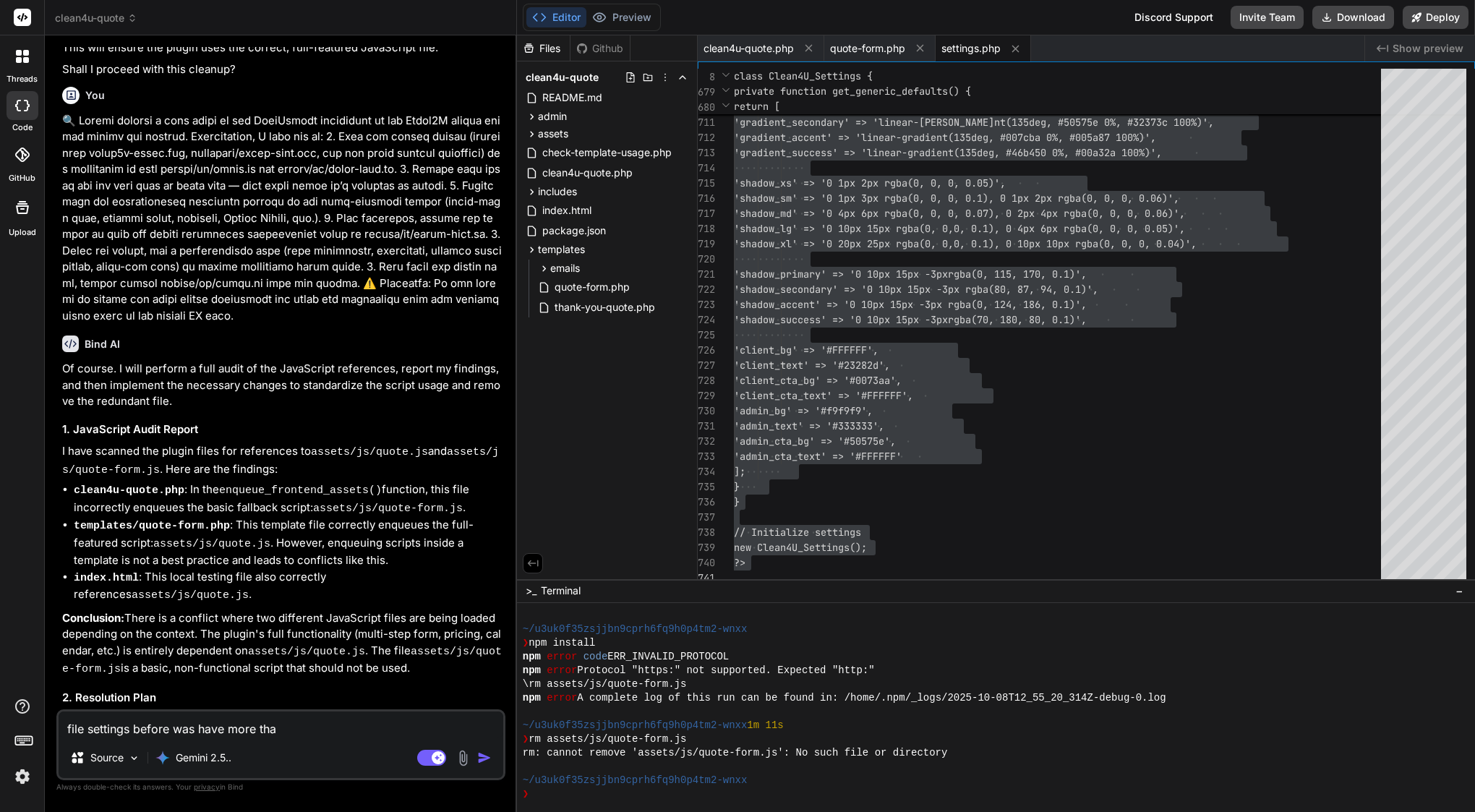
type textarea "x"
type textarea "file settings before was have more than"
type textarea "x"
type textarea "file settings before was have more than 9"
type textarea "x"
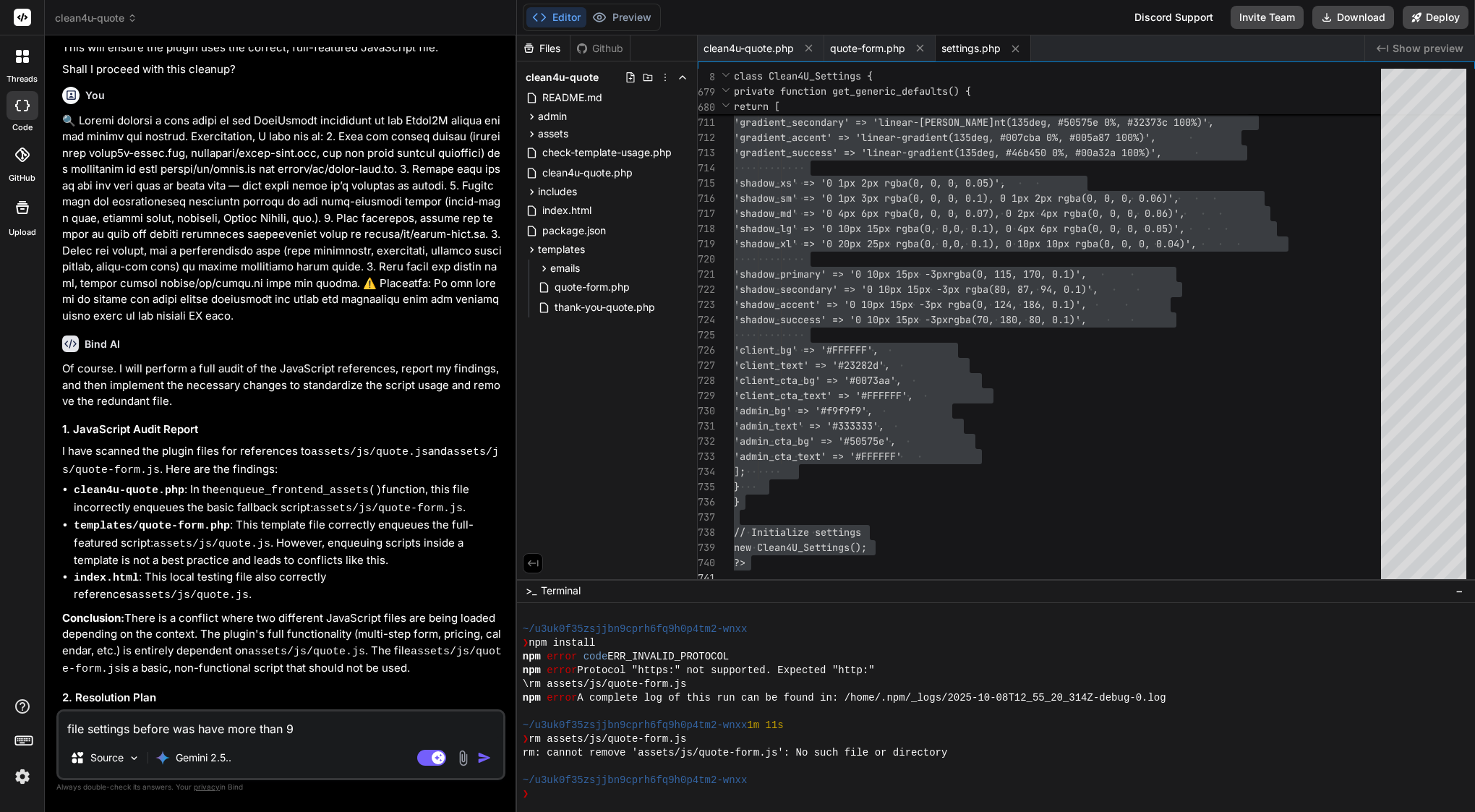
type textarea "file settings before was have more than 90"
type textarea "x"
type textarea "file settings before was have more than 900"
type textarea "x"
type textarea "file settings before was have more than 900"
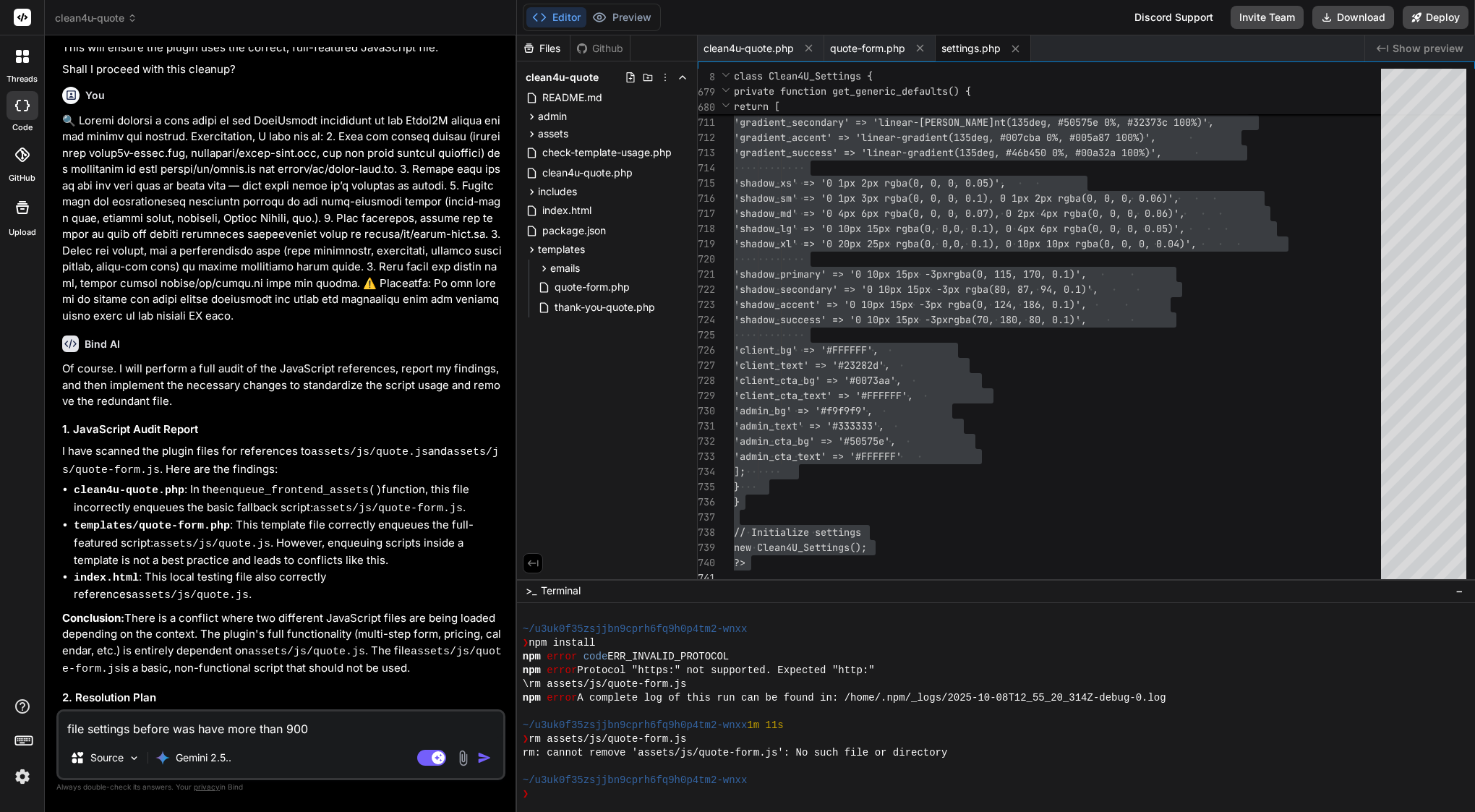
type textarea "x"
type textarea "file settings before was have more than 900 l"
type textarea "x"
type textarea "file settings before was have more than 900 li"
type textarea "x"
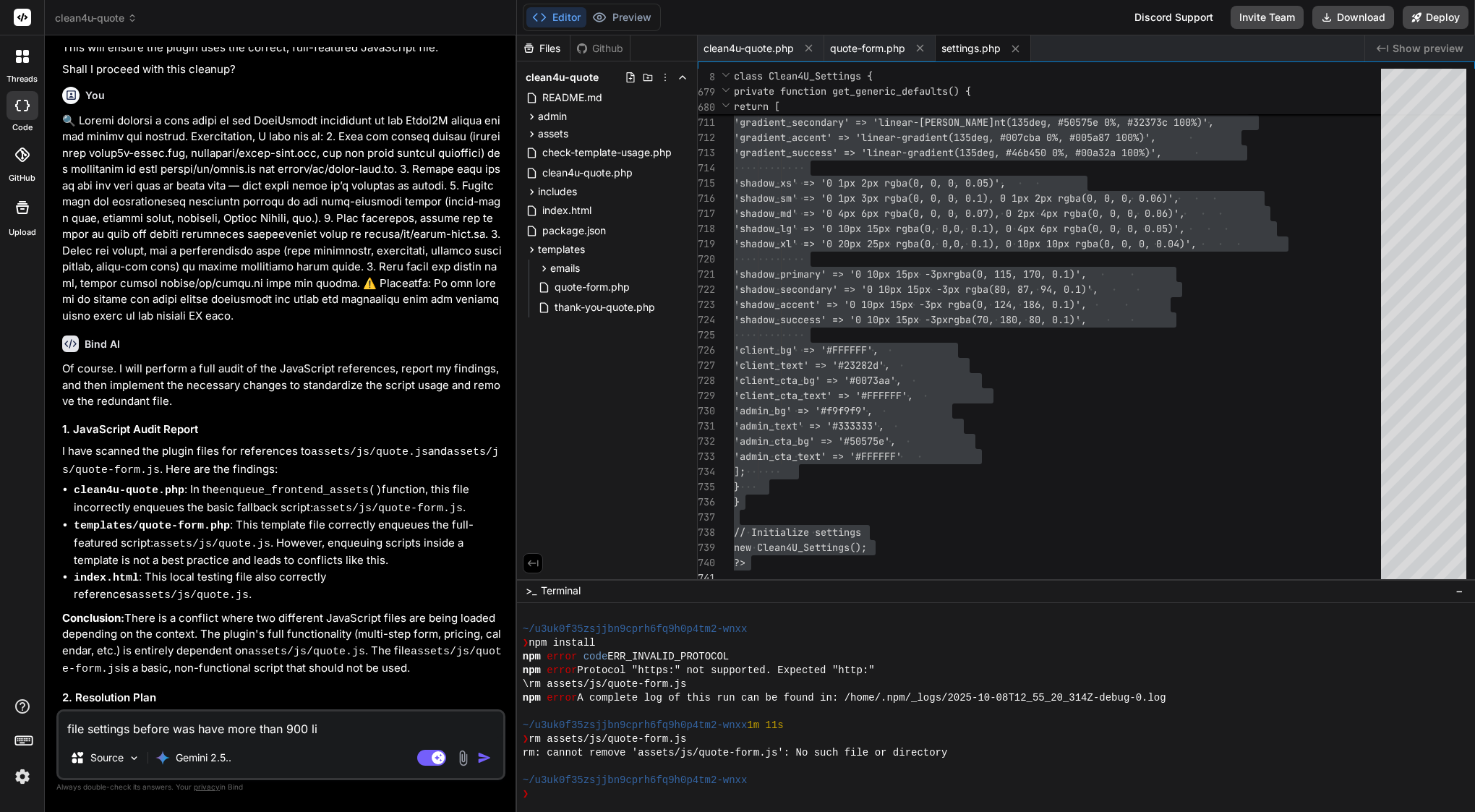
type textarea "file settings before was have more than 900 lin"
type textarea "x"
type textarea "file settings before was have more than 900 line"
type textarea "x"
type textarea "file settings before was have more than 900 lines"
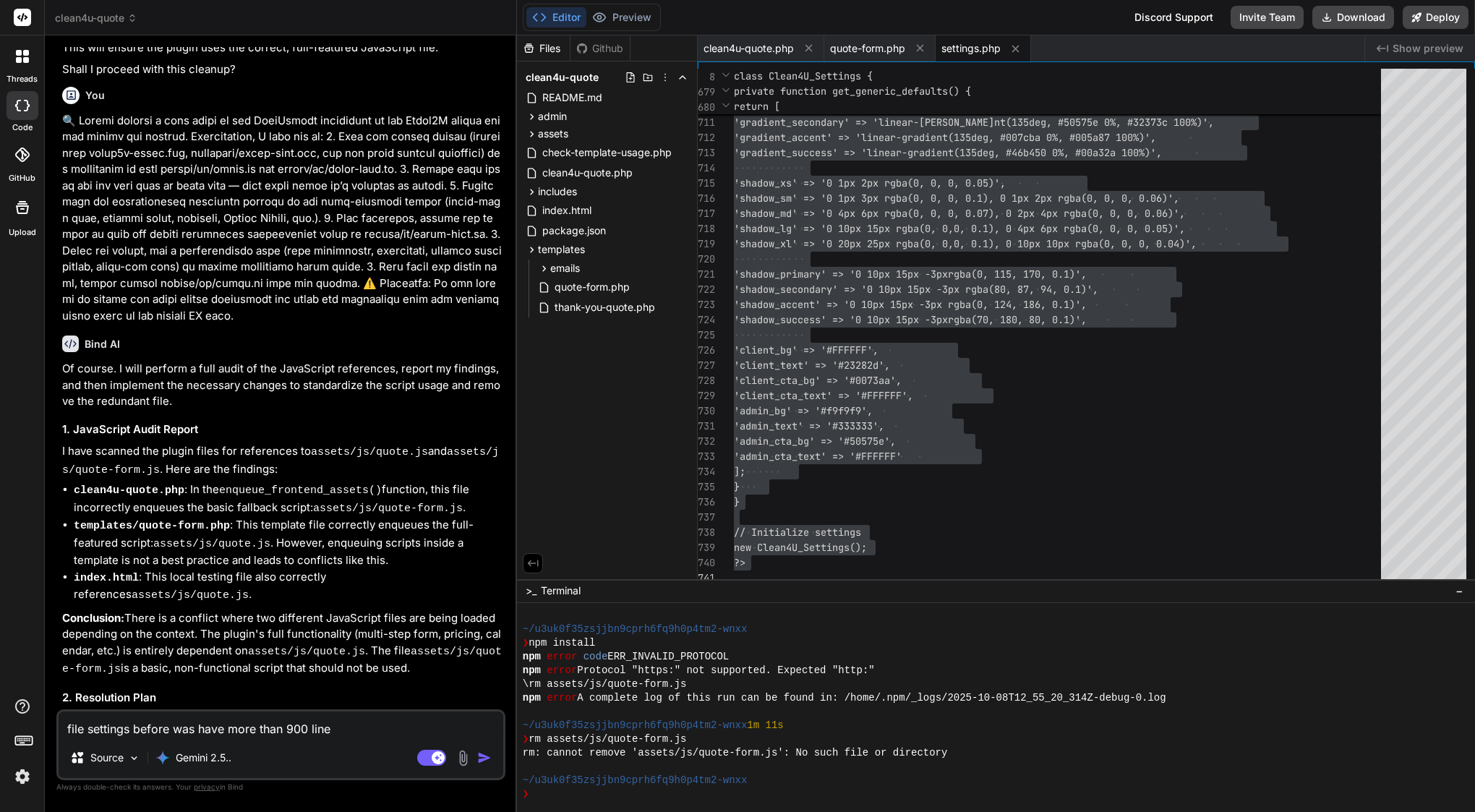
type textarea "x"
type textarea "file settings before was have more than 900 lines"
type textarea "x"
type textarea "file settings before was have more than 900 lines -"
type textarea "x"
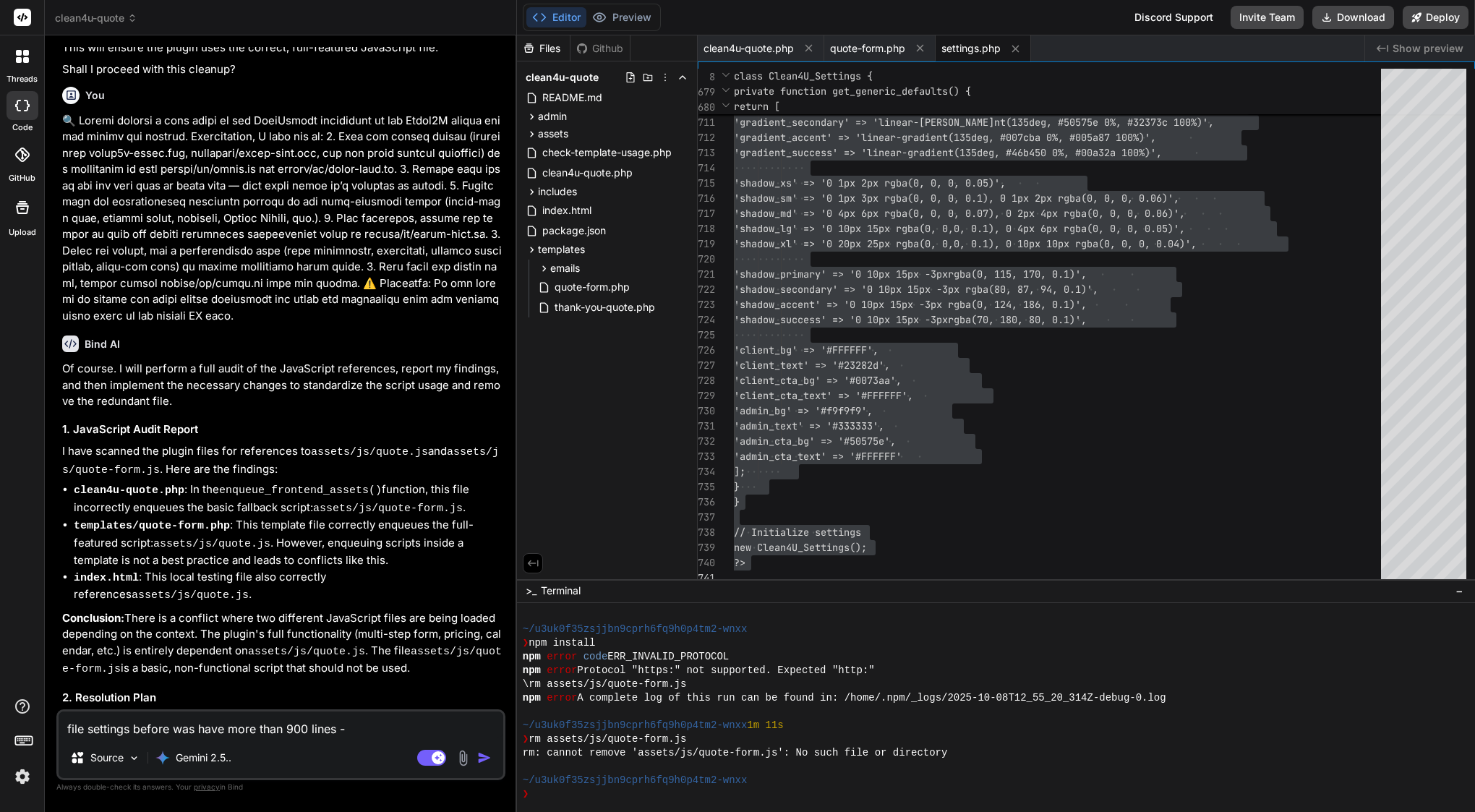
type textarea "file settings before was have more than 900 lines --"
type textarea "x"
type textarea "file settings before was have more than 900 lines ---"
type textarea "x"
type textarea "file settings before was have more than 900 lines ----"
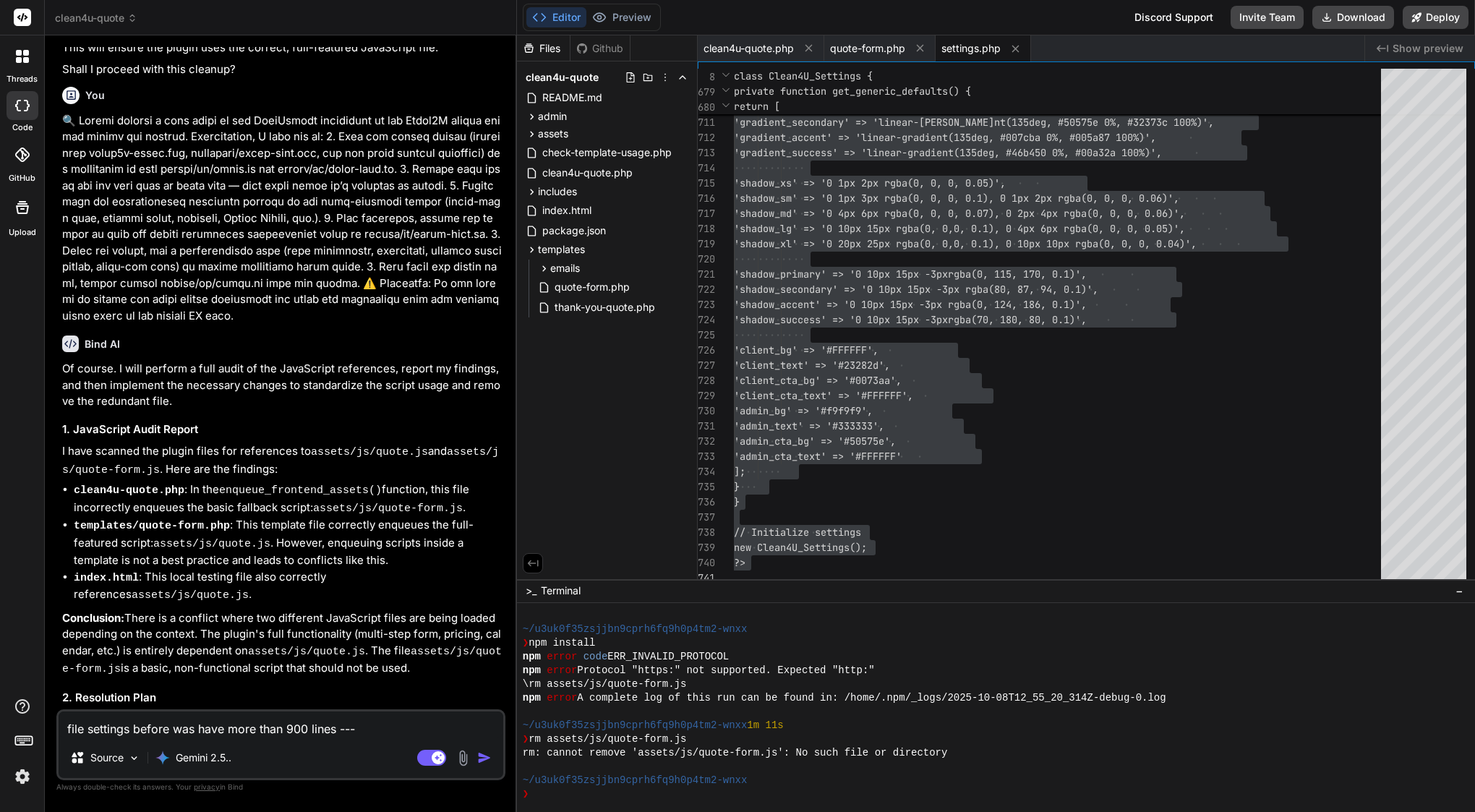
type textarea "x"
type textarea "file settings before was have more than 900 lines -----"
type textarea "x"
type textarea "file settings before was have more than 900 lines ----->"
type textarea "x"
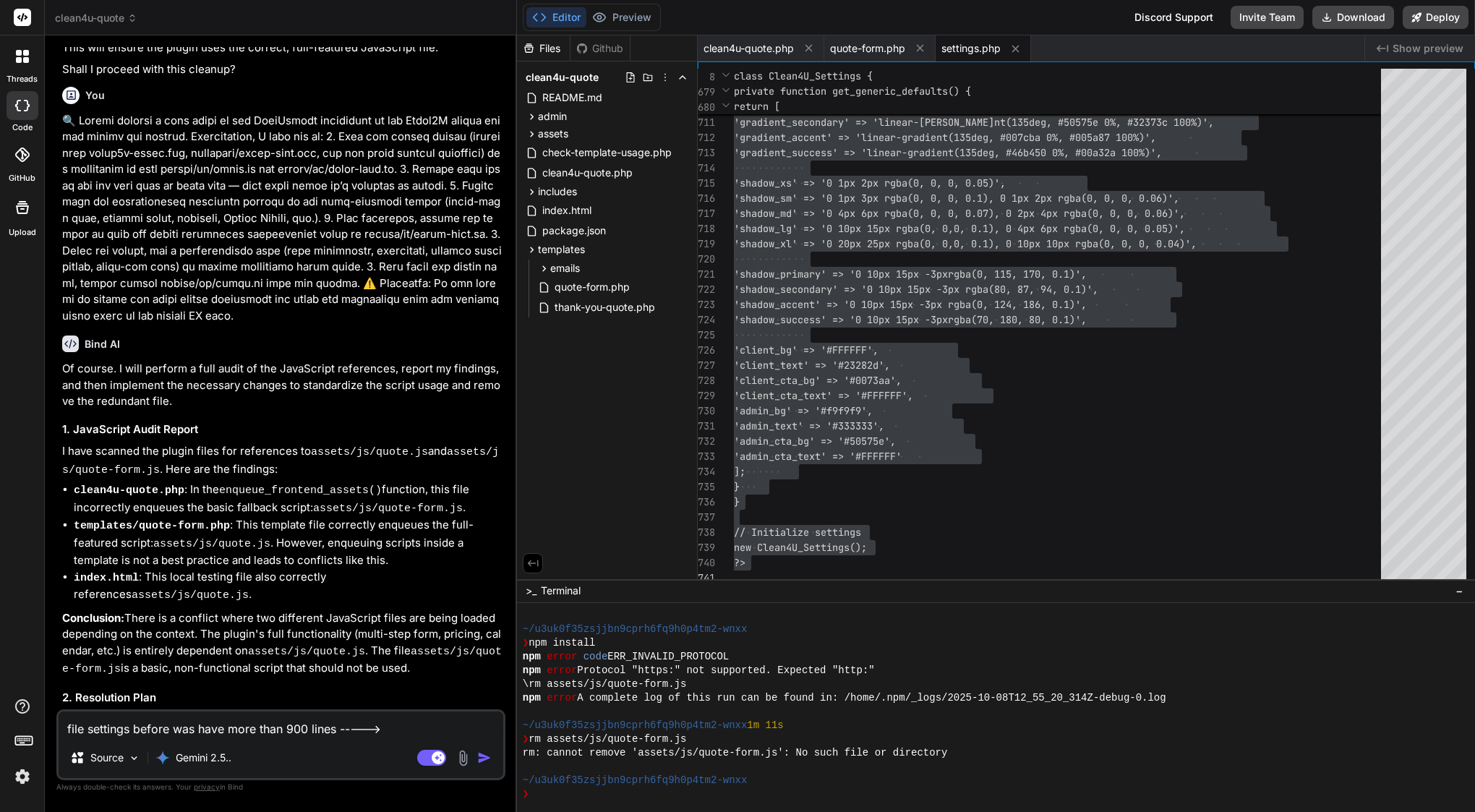
type textarea "file settings before was have more than 900 lines ----->"
type textarea "x"
type textarea "file settings before was have more than 900 lines ----->."
type textarea "x"
type textarea "file settings before was have more than 900 lines ----->."
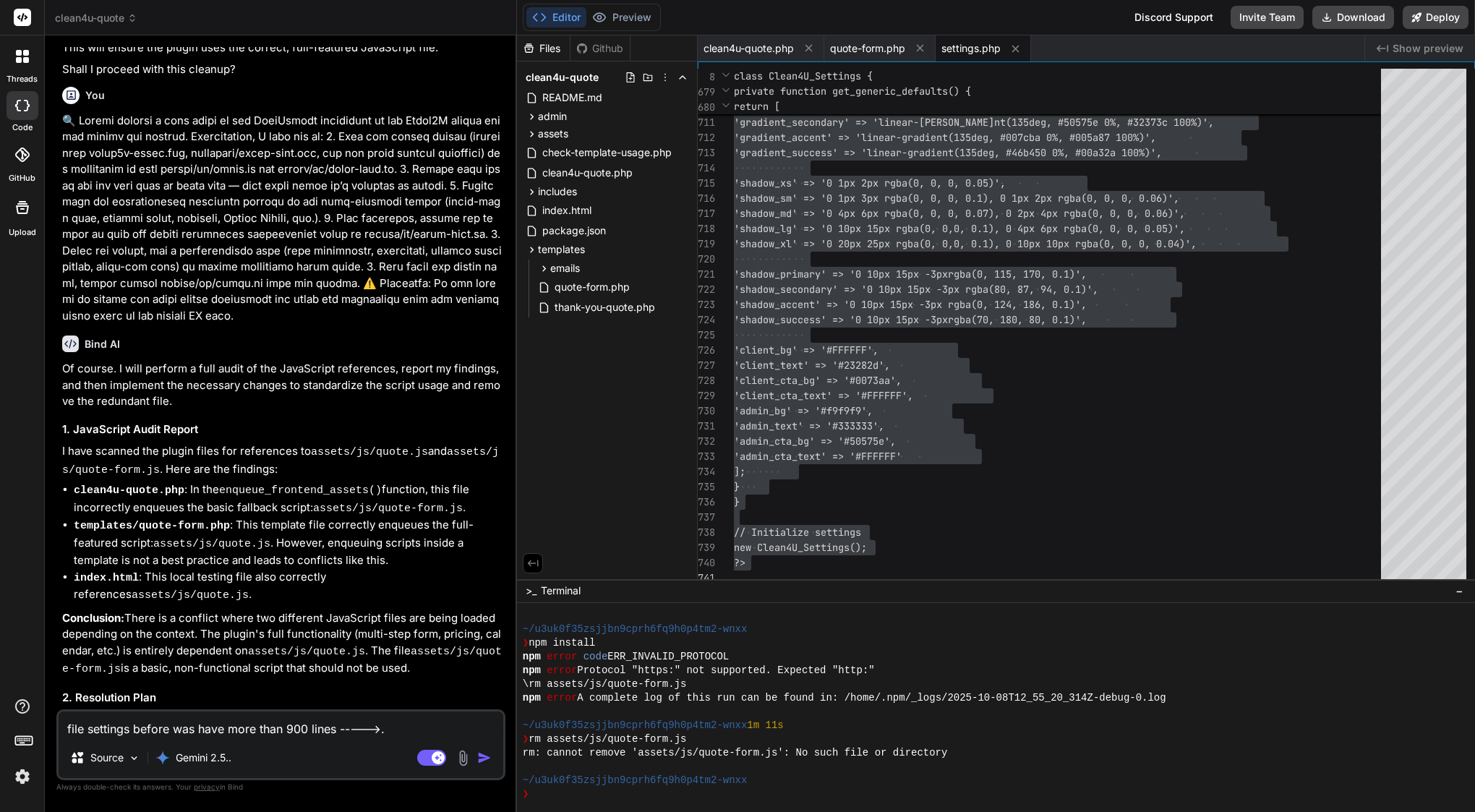
type textarea "x"
type textarea "file settings before was have more than 900 lines ----->"
type textarea "x"
type textarea "file settings before was have more than 900 lines ----->"
type textarea "x"
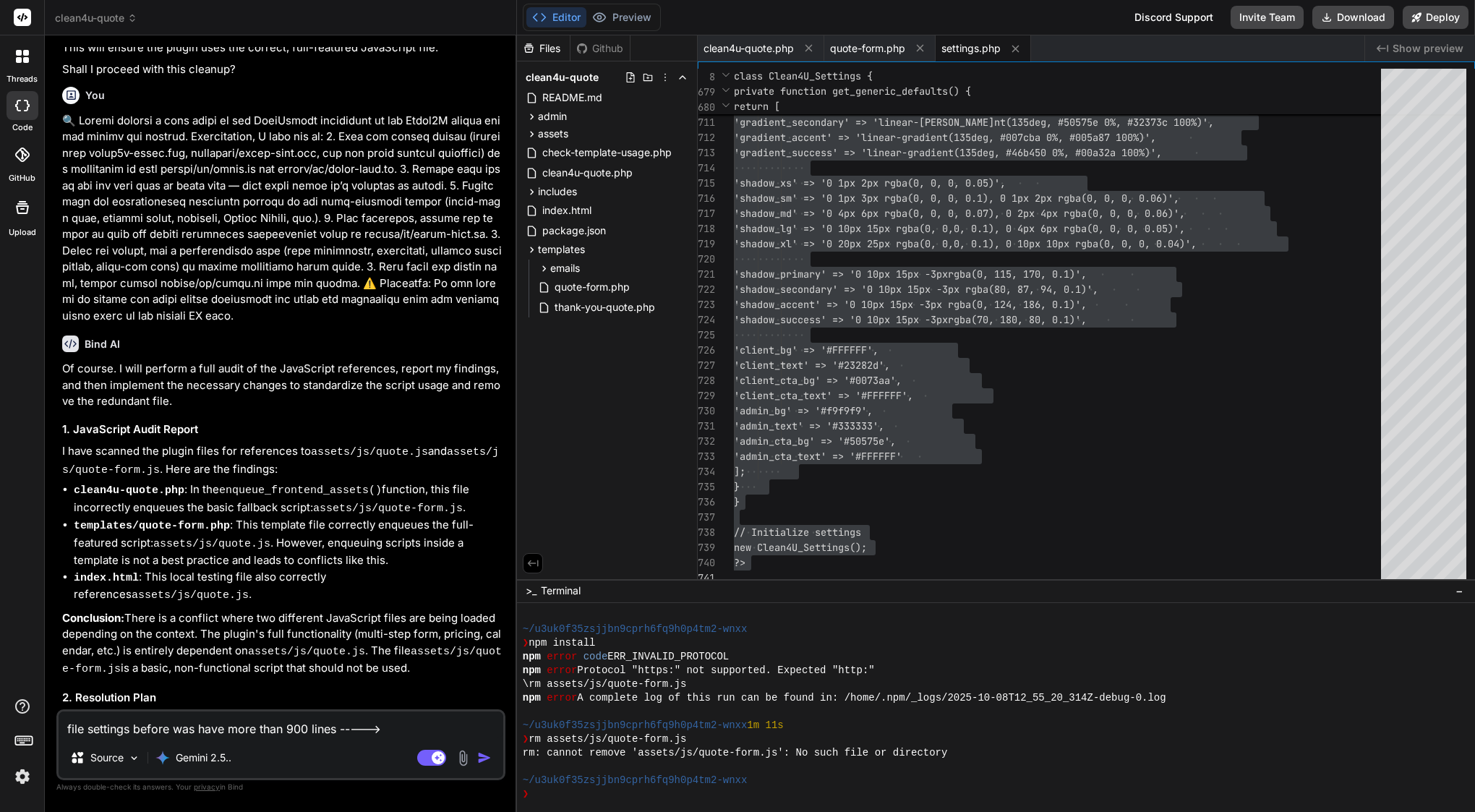
paste textarea "<?php /** * Clean4U Settings Page * * Per-site branding and configuration setti…"
type textarea "file settings before was have more than 900 lines -----> <?php /** * Clean4U Se…"
type textarea "x"
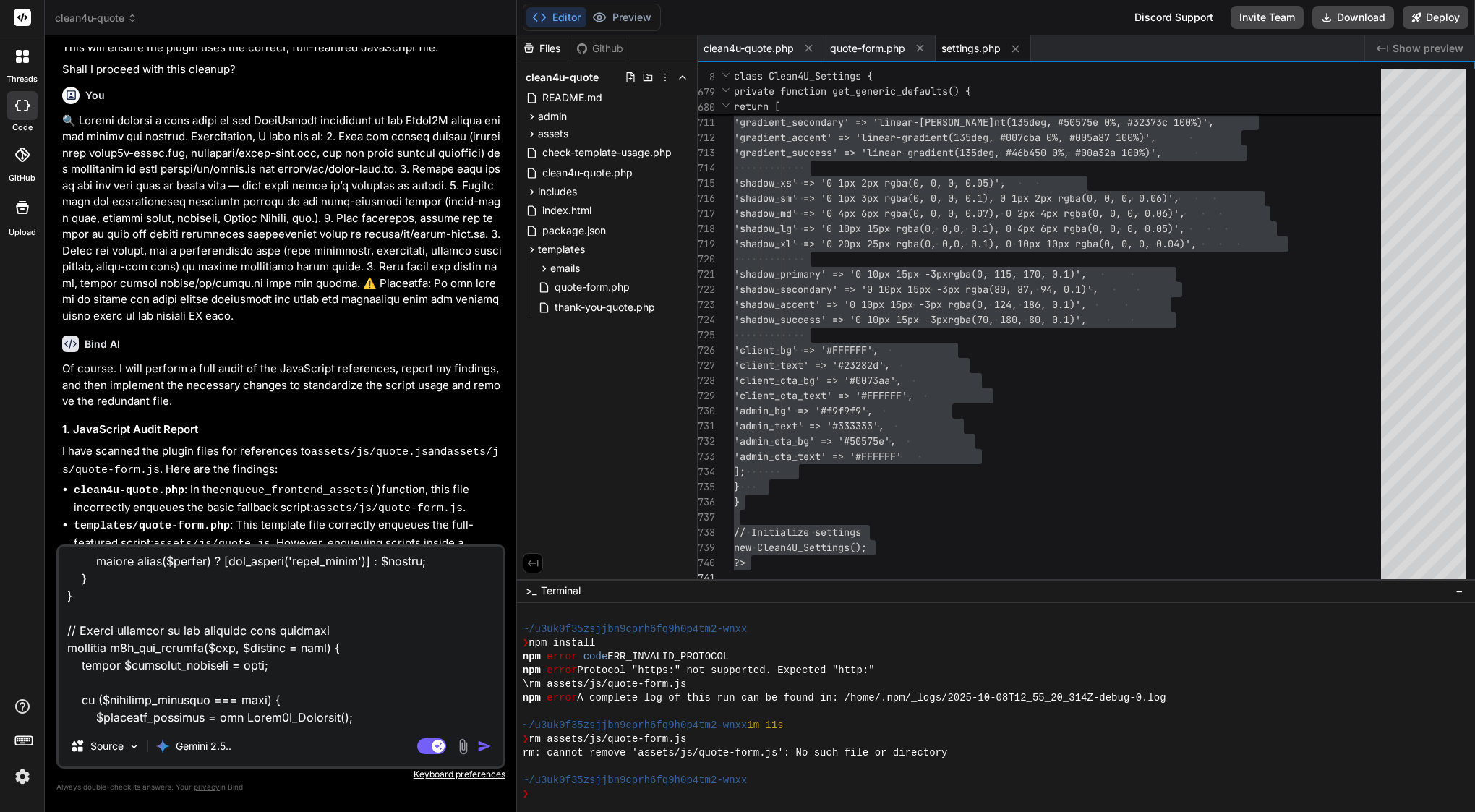
scroll to position [20715, 0]
drag, startPoint x: 309, startPoint y: 522, endPoint x: 320, endPoint y: 416, distance: 106.6
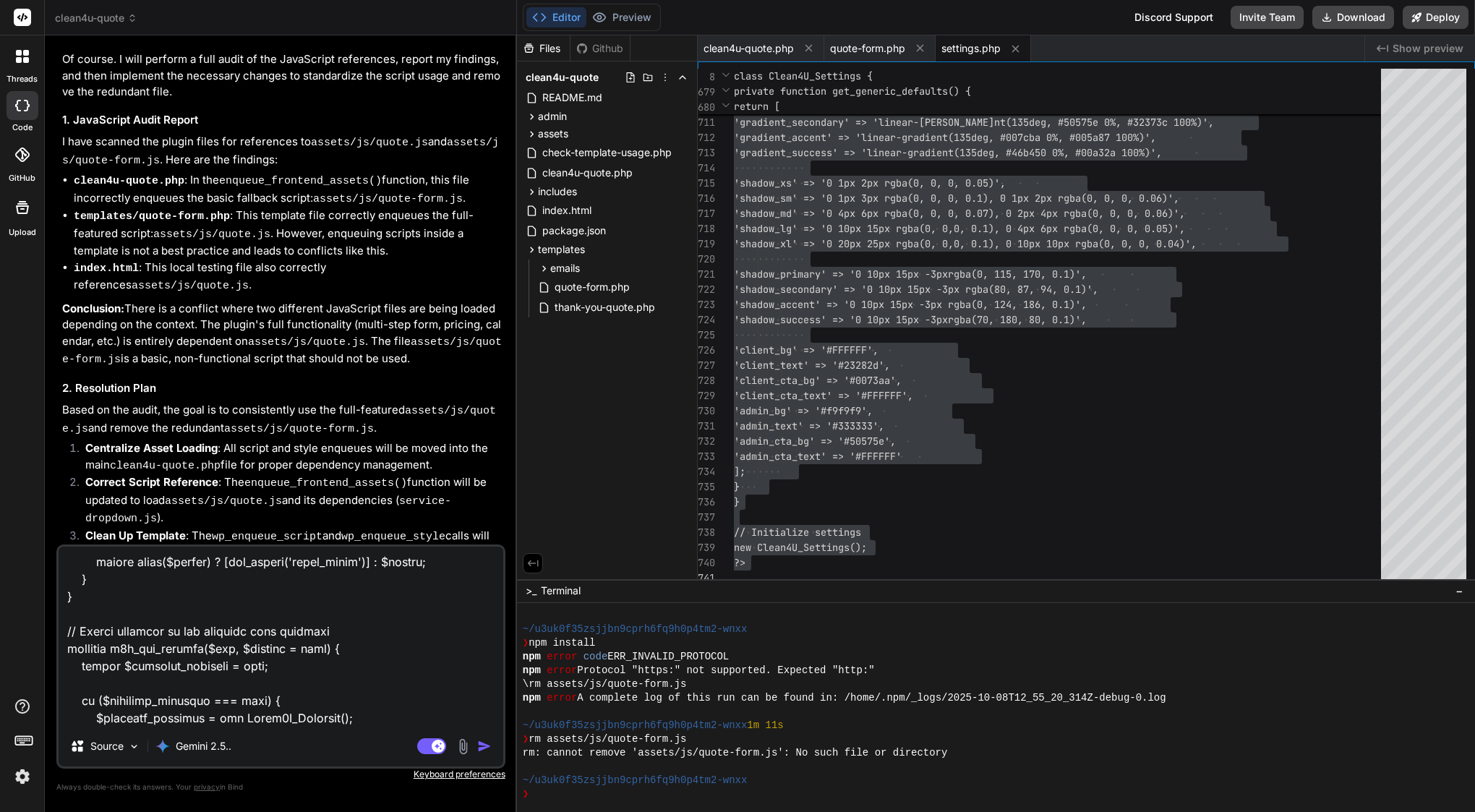
scroll to position [33478, 0]
drag, startPoint x: 268, startPoint y: 324, endPoint x: 148, endPoint y: 323, distance: 120.0
copy div "admin/settings.php"
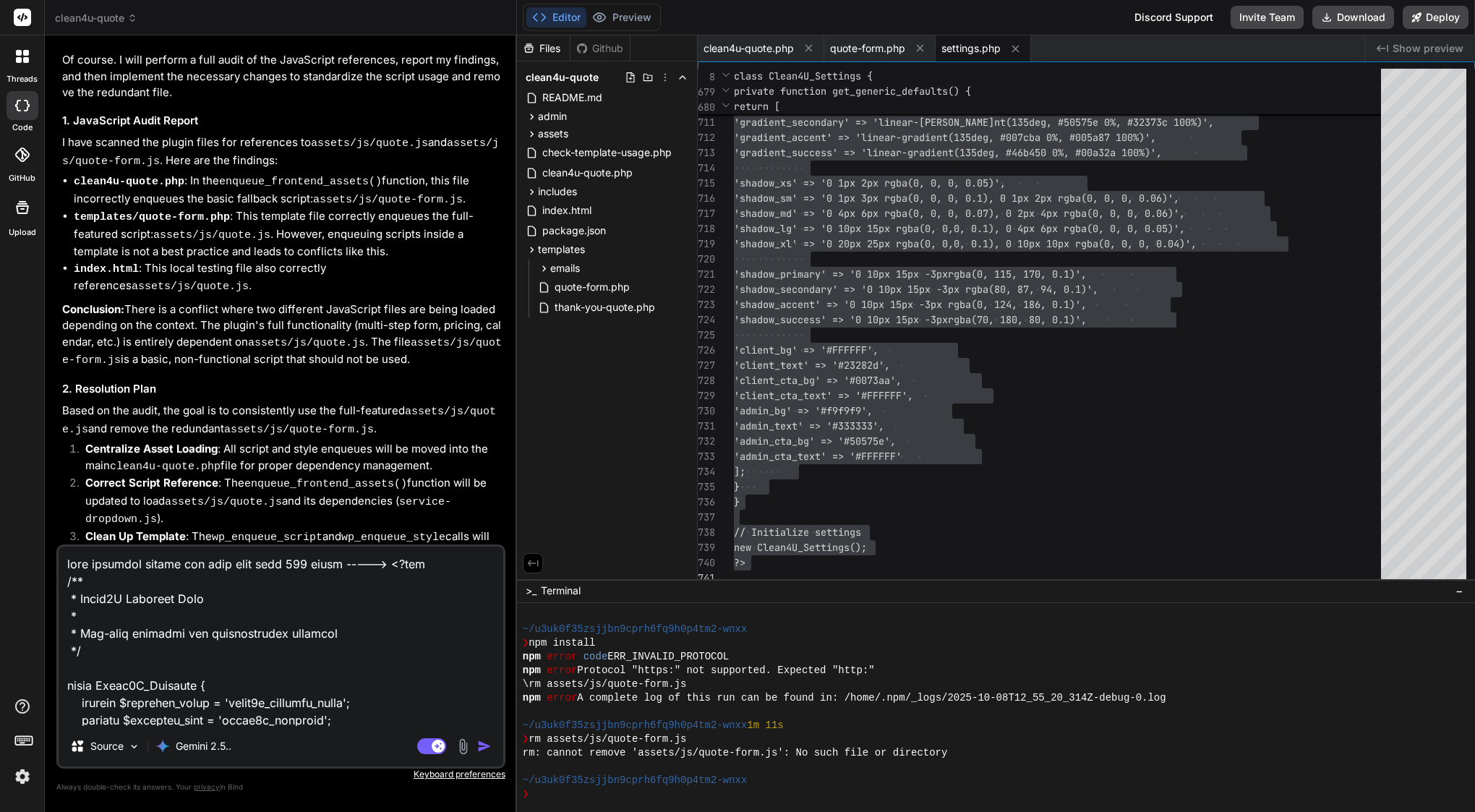
scroll to position [0, 0]
click at [127, 561] on textarea at bounding box center [281, 636] width 444 height 179
type textarea "file setting before was have more than 900 lines -----> <?php /** * Clean4U Set…"
type textarea "x"
type textarea "file settin before was have more than 900 lines -----> <?php /** * Clean4U Sett…"
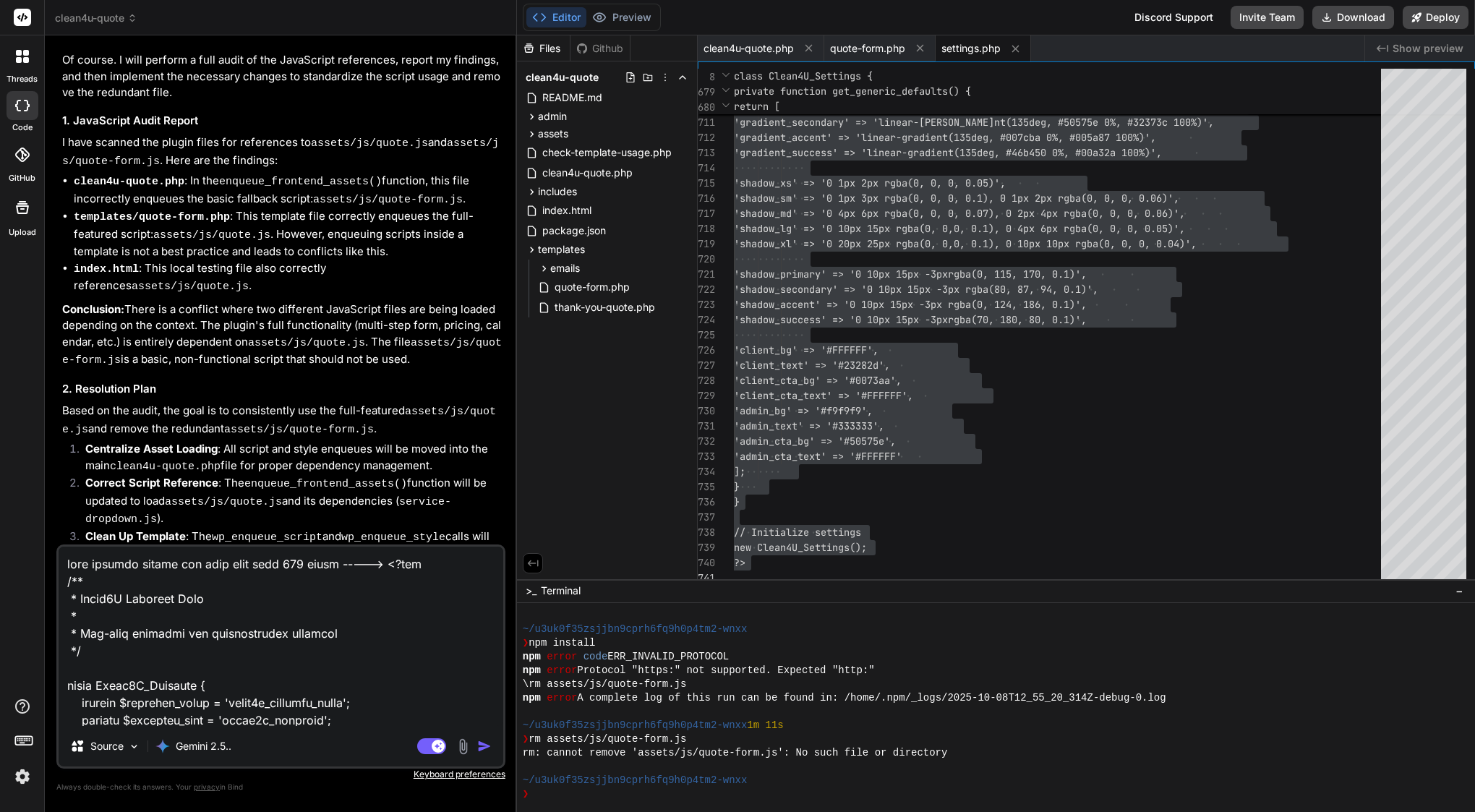
type textarea "x"
type textarea "file setti before was have more than 900 lines -----> <?php /** * Clean4U Setti…"
type textarea "x"
type textarea "file sett before was have more than 900 lines -----> <?php /** * Clean4U Settin…"
type textarea "x"
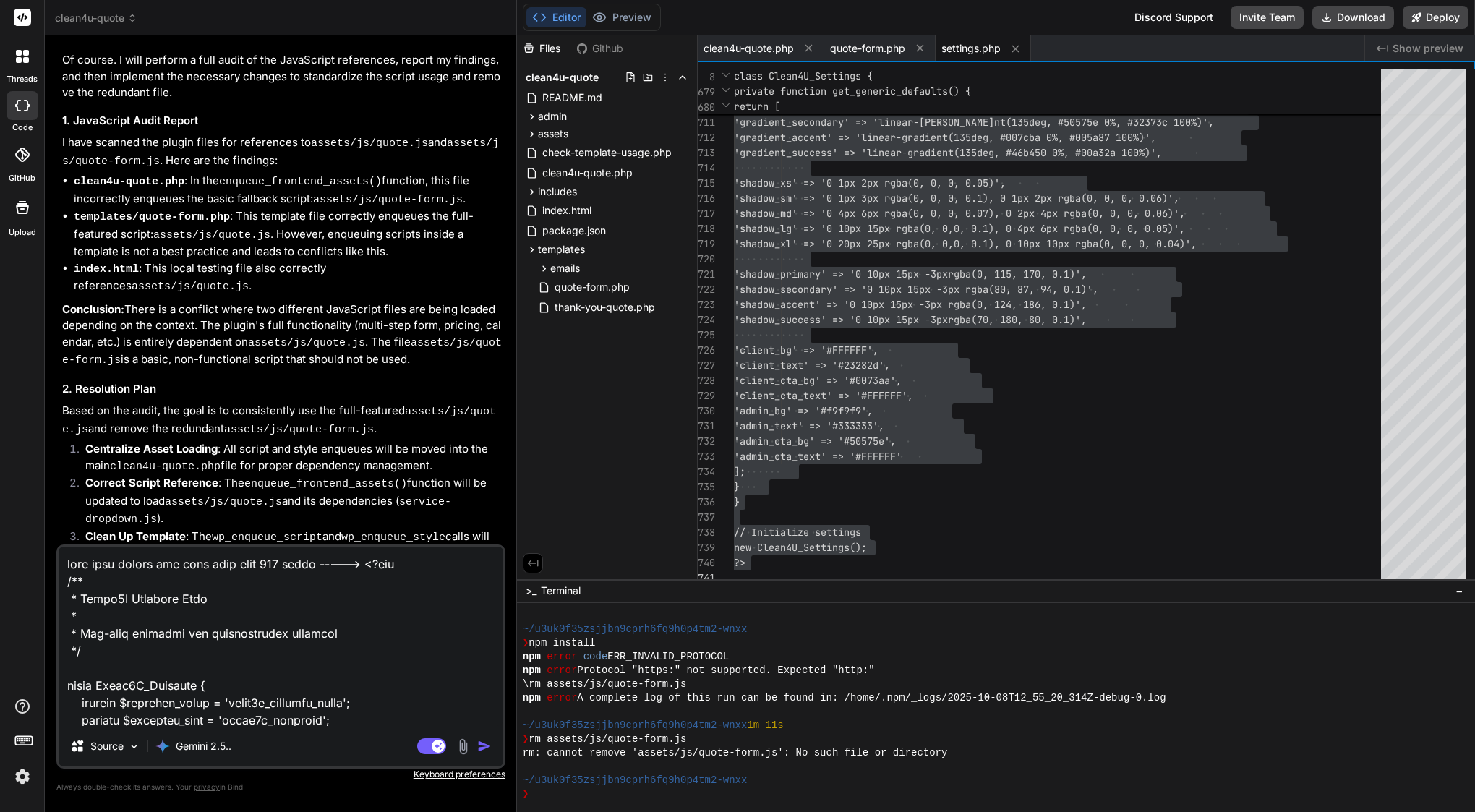
type textarea "file set before was have more than 900 lines -----> <?php /** * Clean4U Setting…"
type textarea "x"
type textarea "file se before was have more than 900 lines -----> <?php /** * Clean4U Settings…"
type textarea "x"
type textarea "file s before was have more than 900 lines -----> <?php /** * Clean4U Settings …"
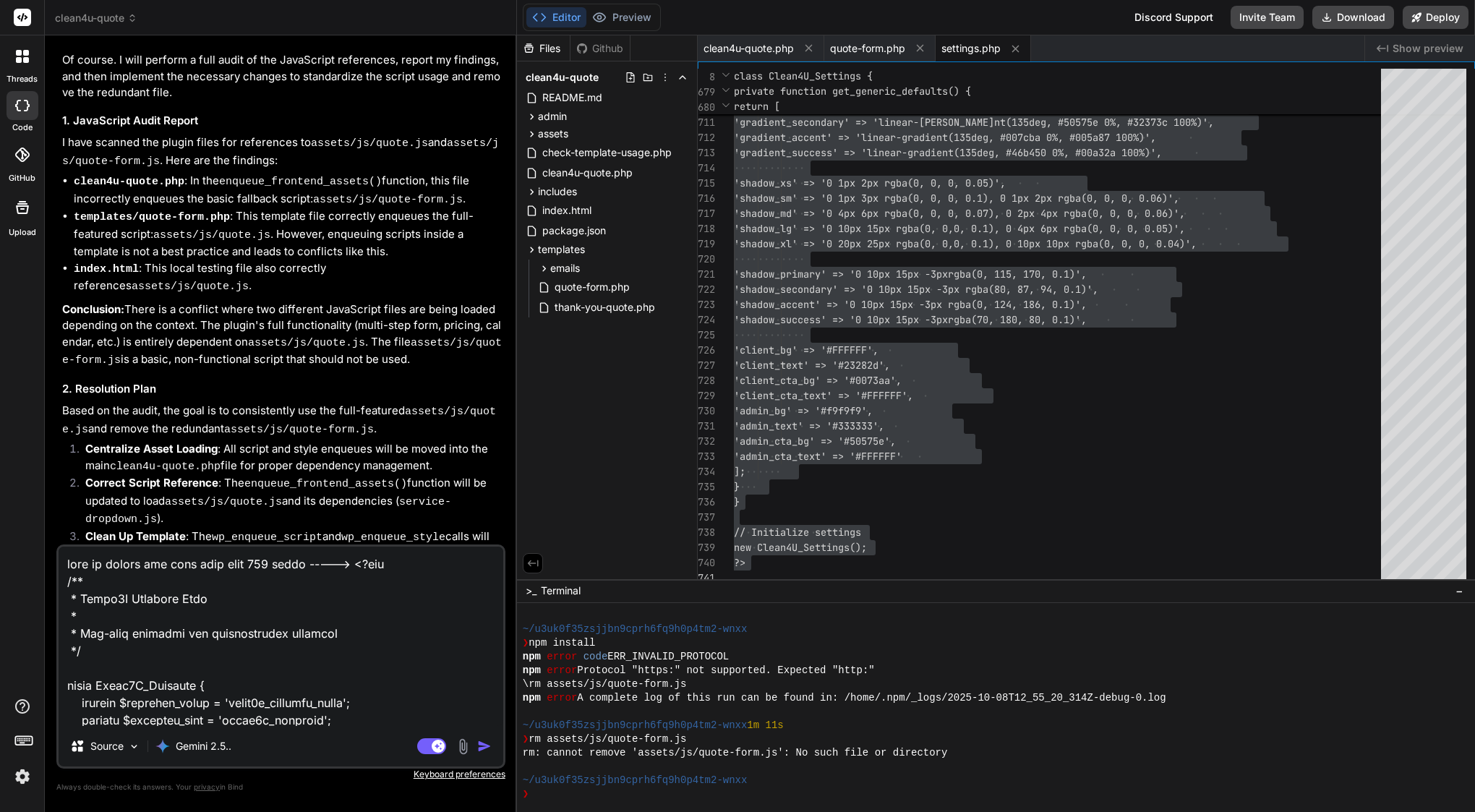
type textarea "x"
type textarea "file before was have more than 900 lines -----> <?php /** * Clean4U Settings Pa…"
type textarea "x"
paste textarea "admin/settings.php"
type textarea "file admin/settings.php before was have more than 900 lines -----> <?php /** * …"
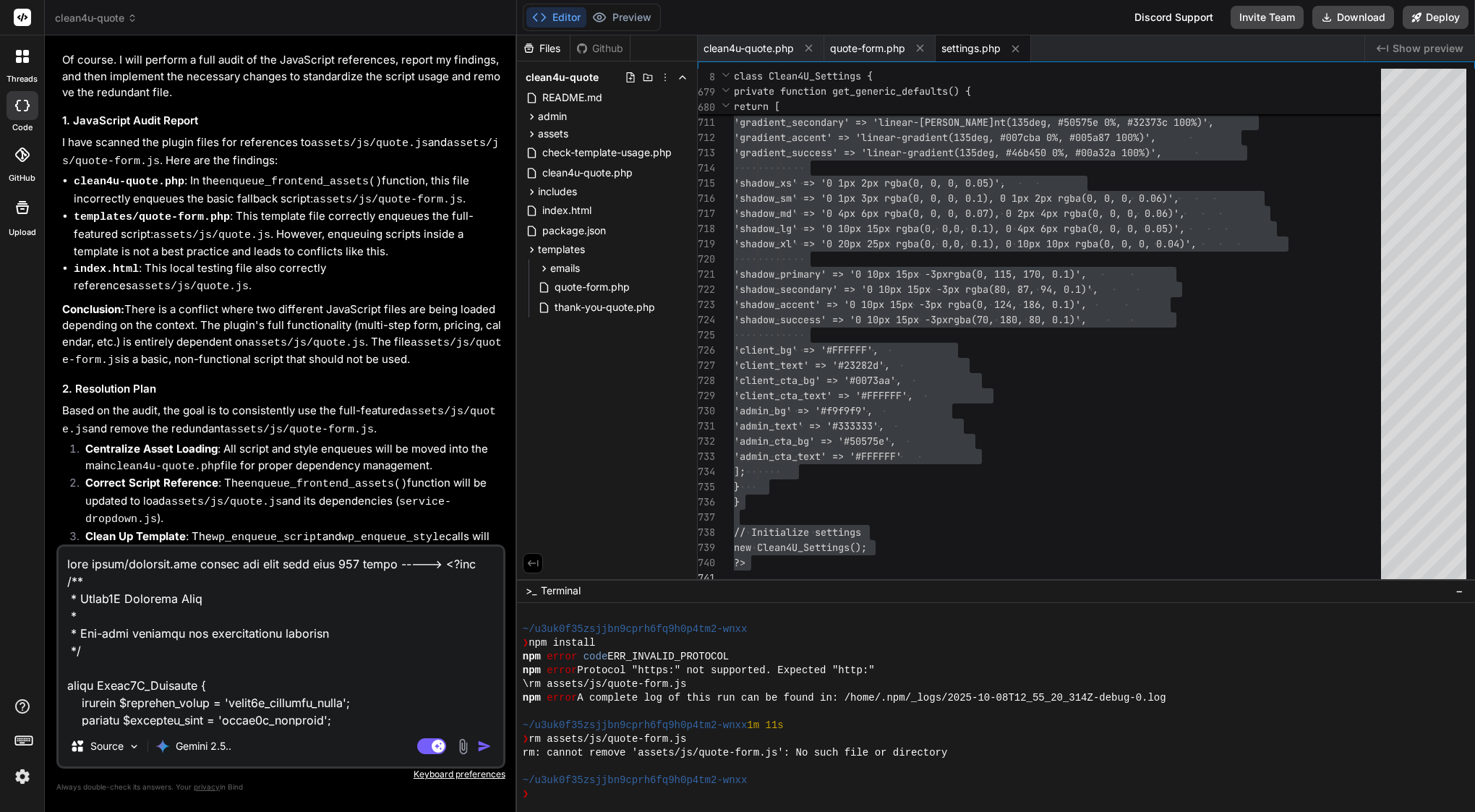
type textarea "x"
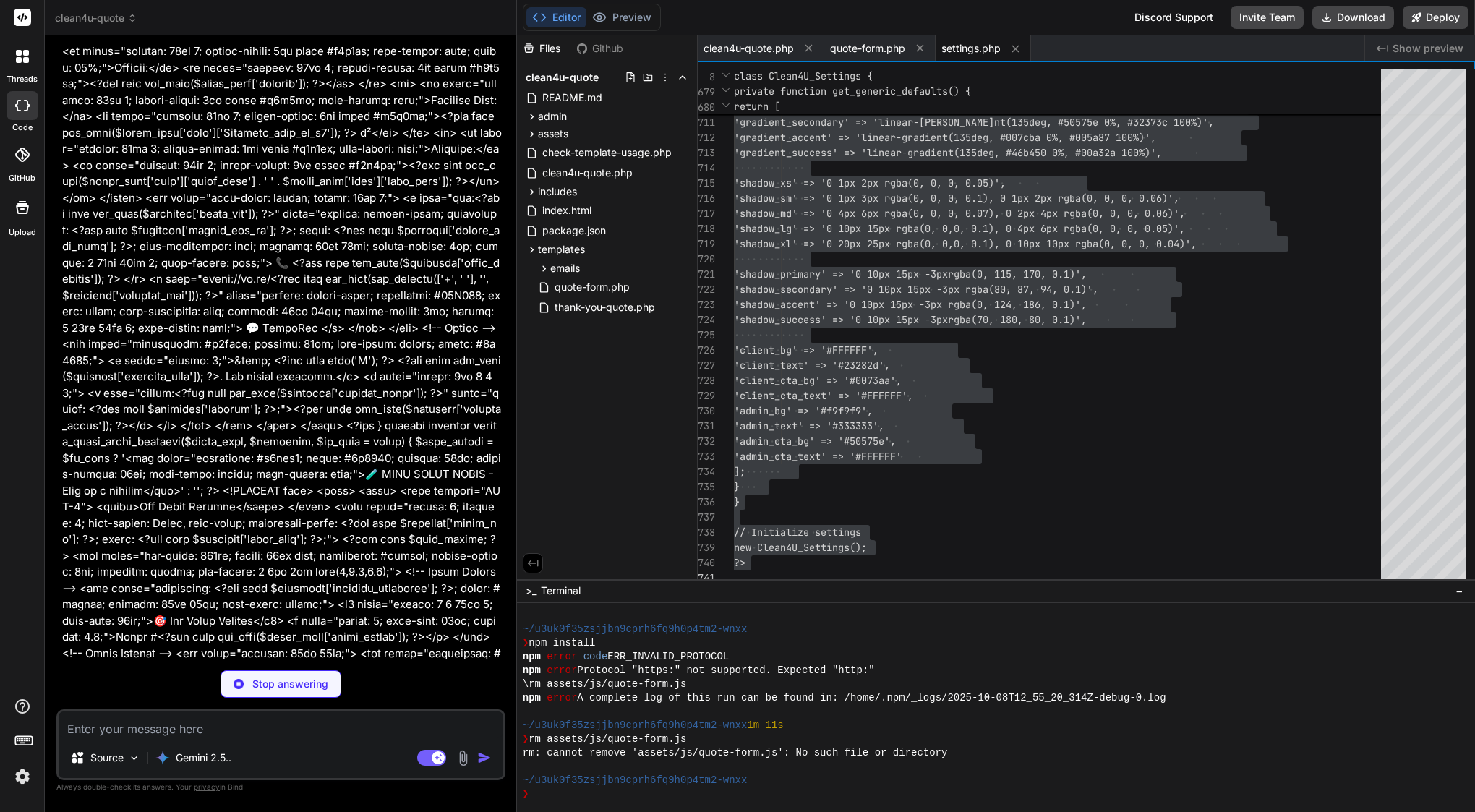
scroll to position [40138, 0]
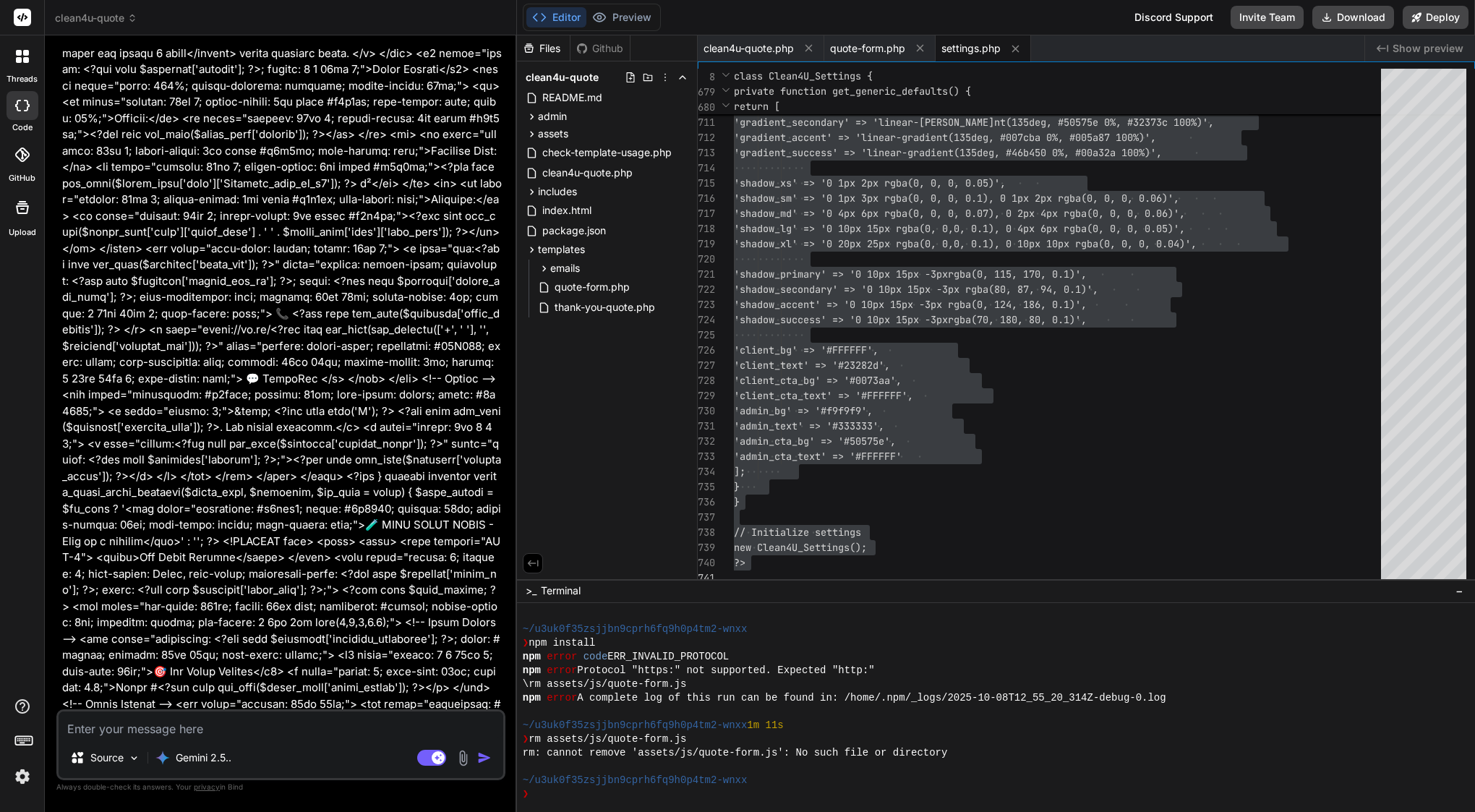
type textarea "x"
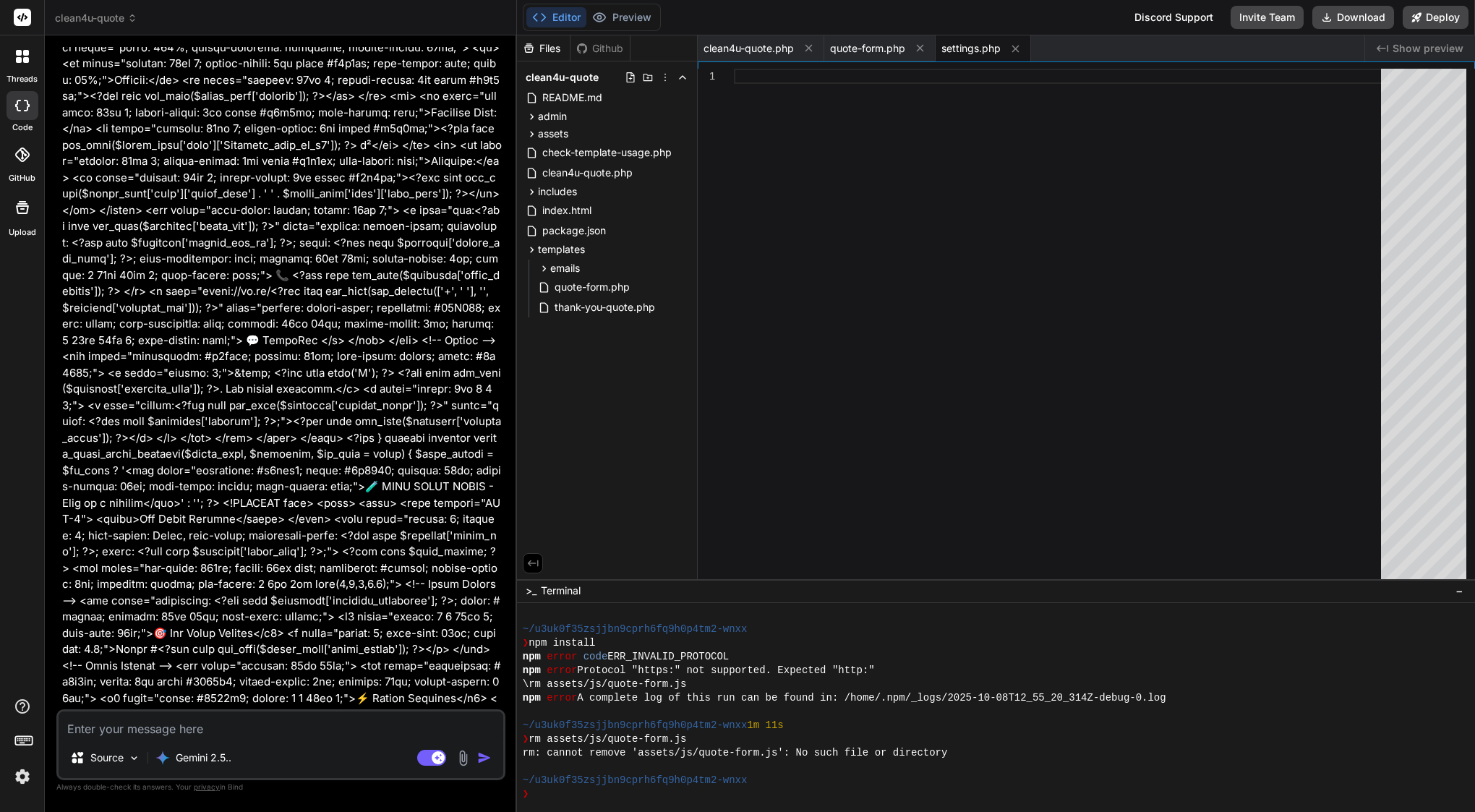
scroll to position [40175, 0]
type textarea "?"
type textarea "x"
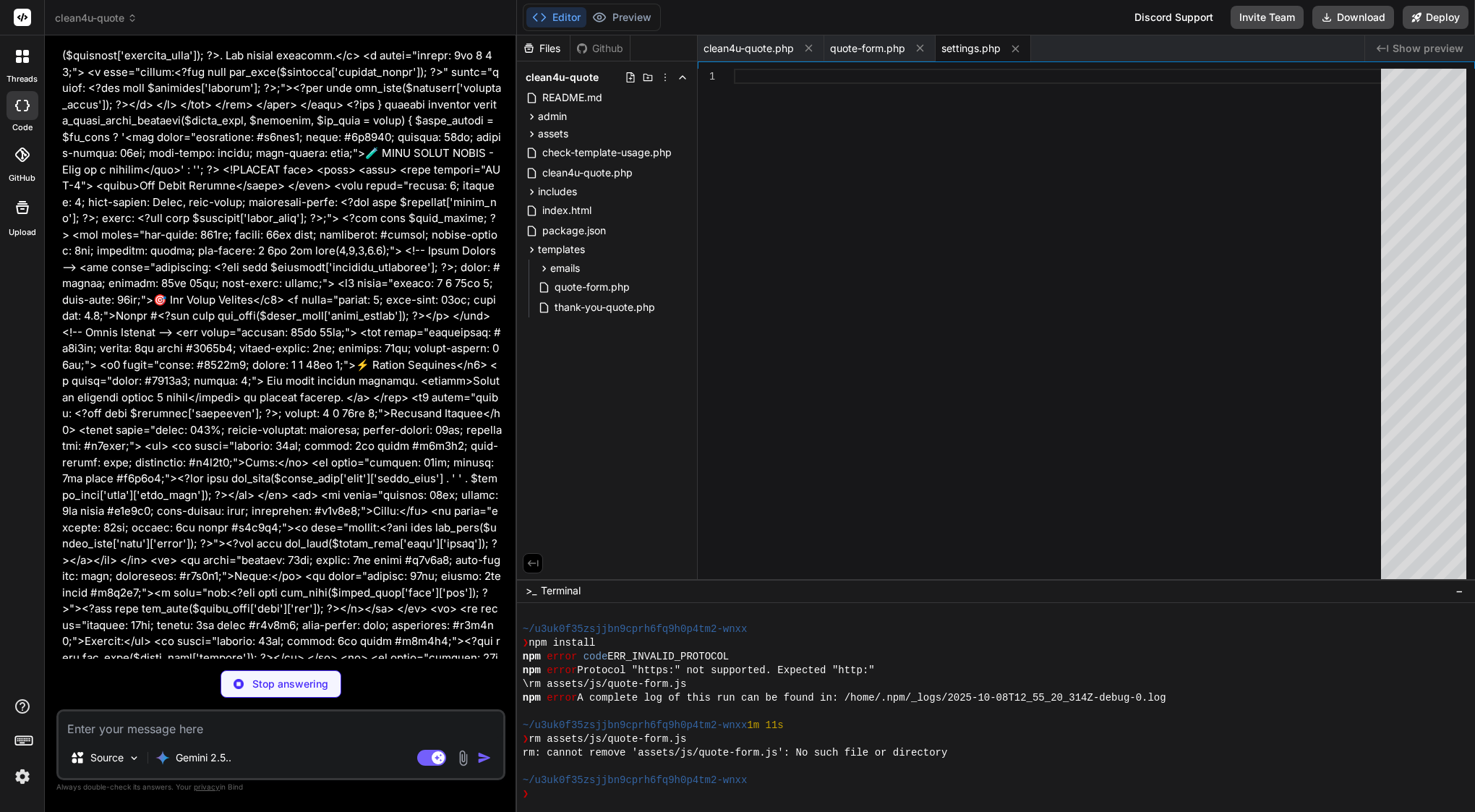
scroll to position [40508, 0]
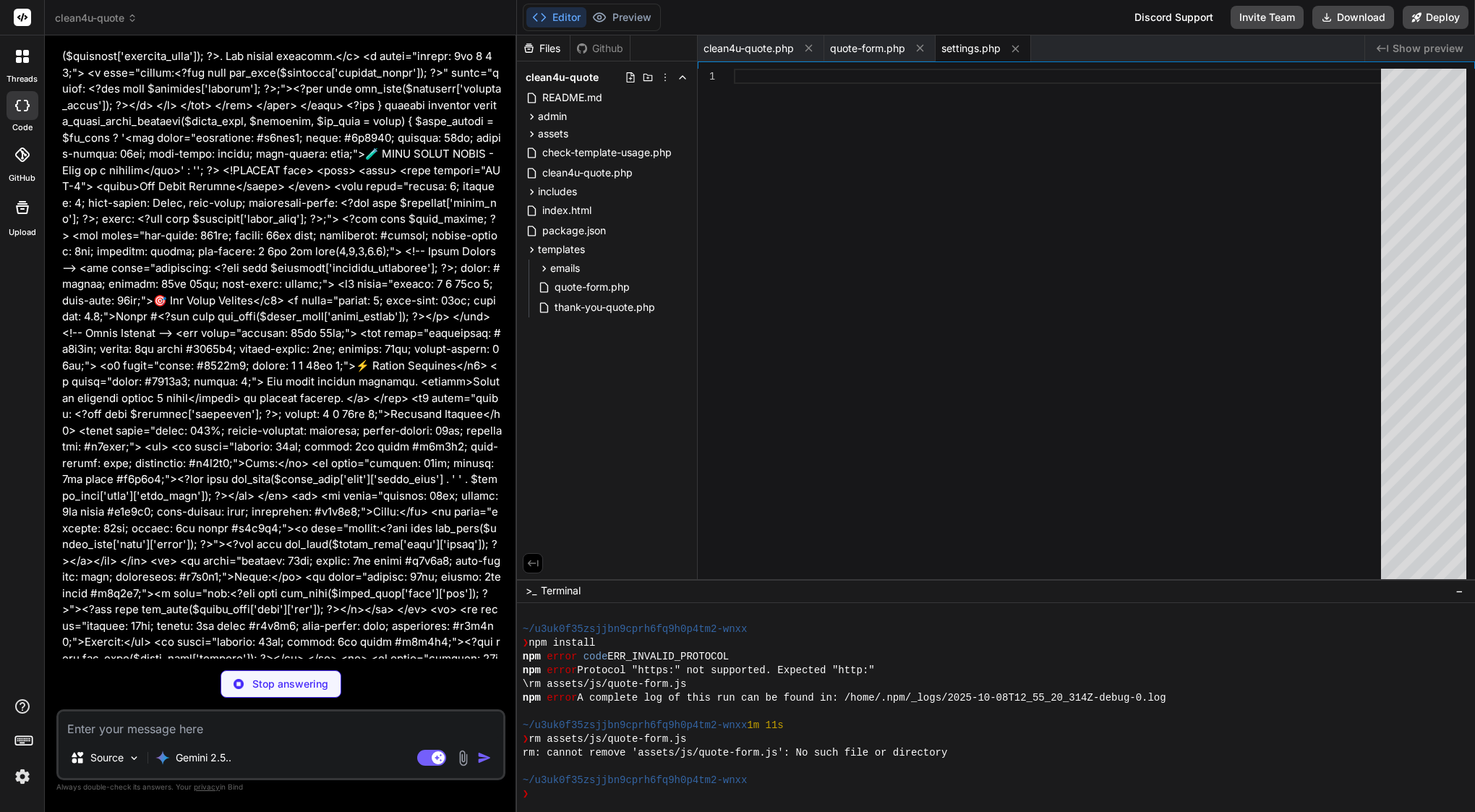
type textarea "x"
type textarea "} } // Initialize the plugin immediately new Clean4U_Quote(); ?>"
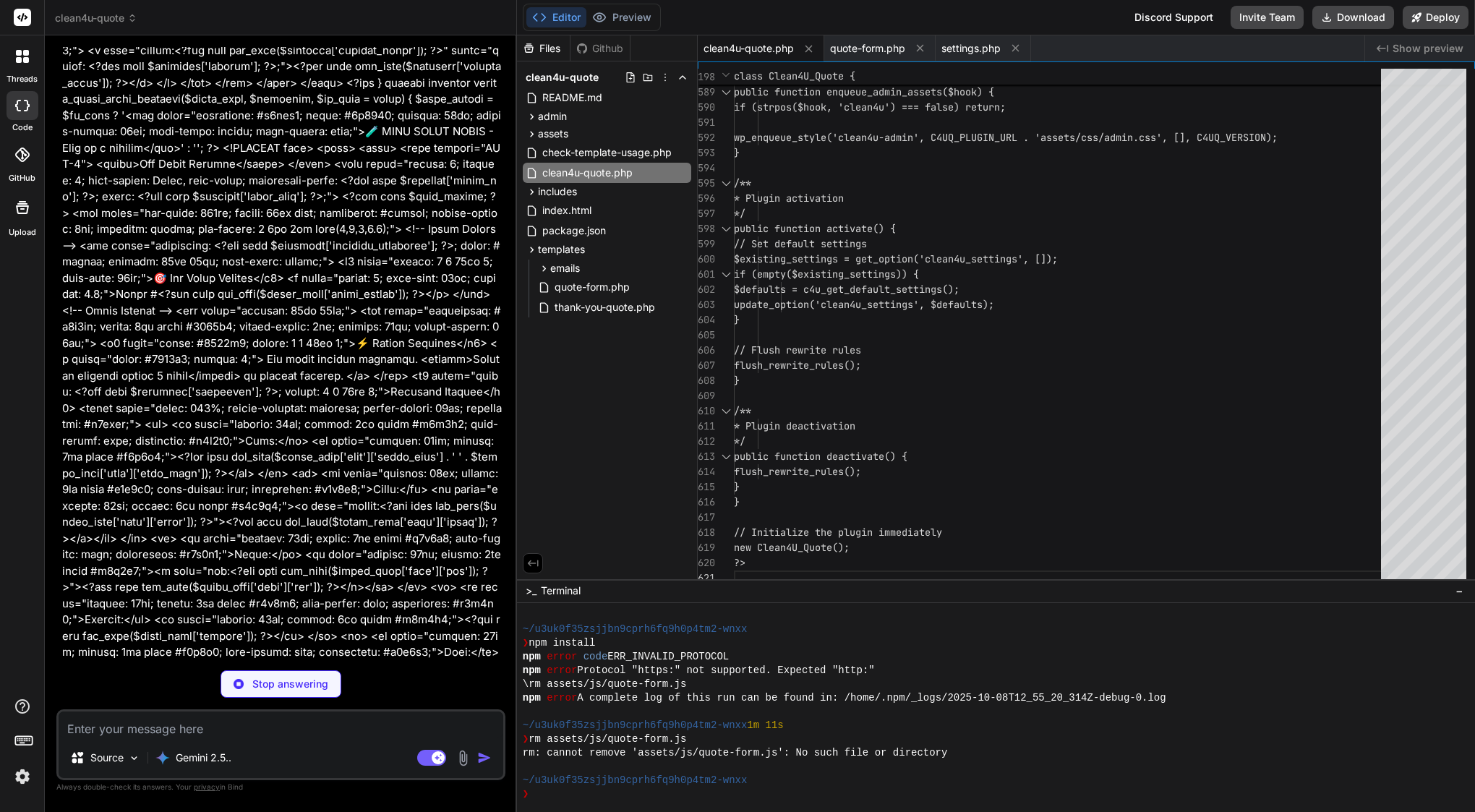
scroll to position [40529, 0]
type textarea "x"
type textarea "return empty($emails) ? [get_option('admin_email')] : $emails; } } // Initializ…"
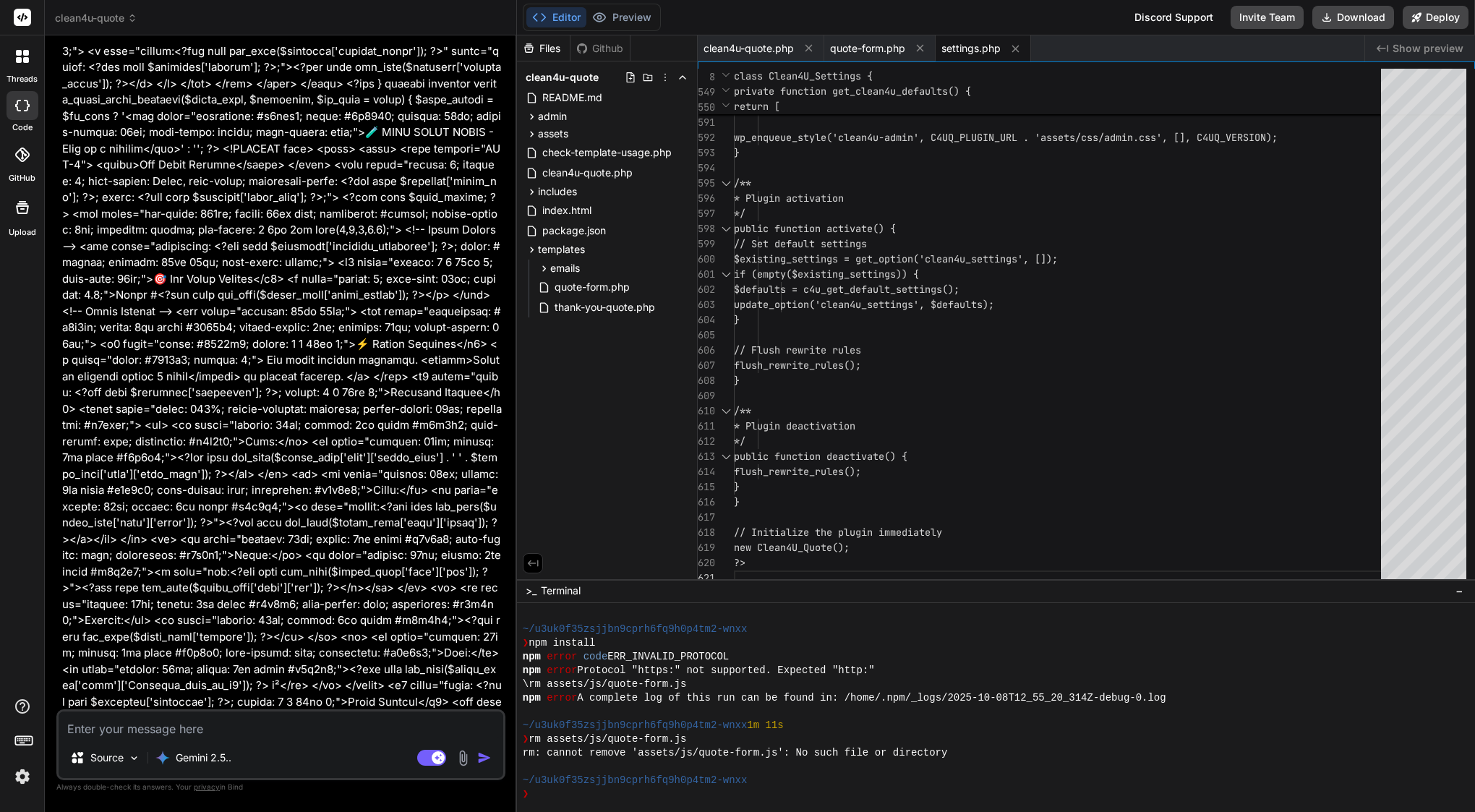
type textarea "x"
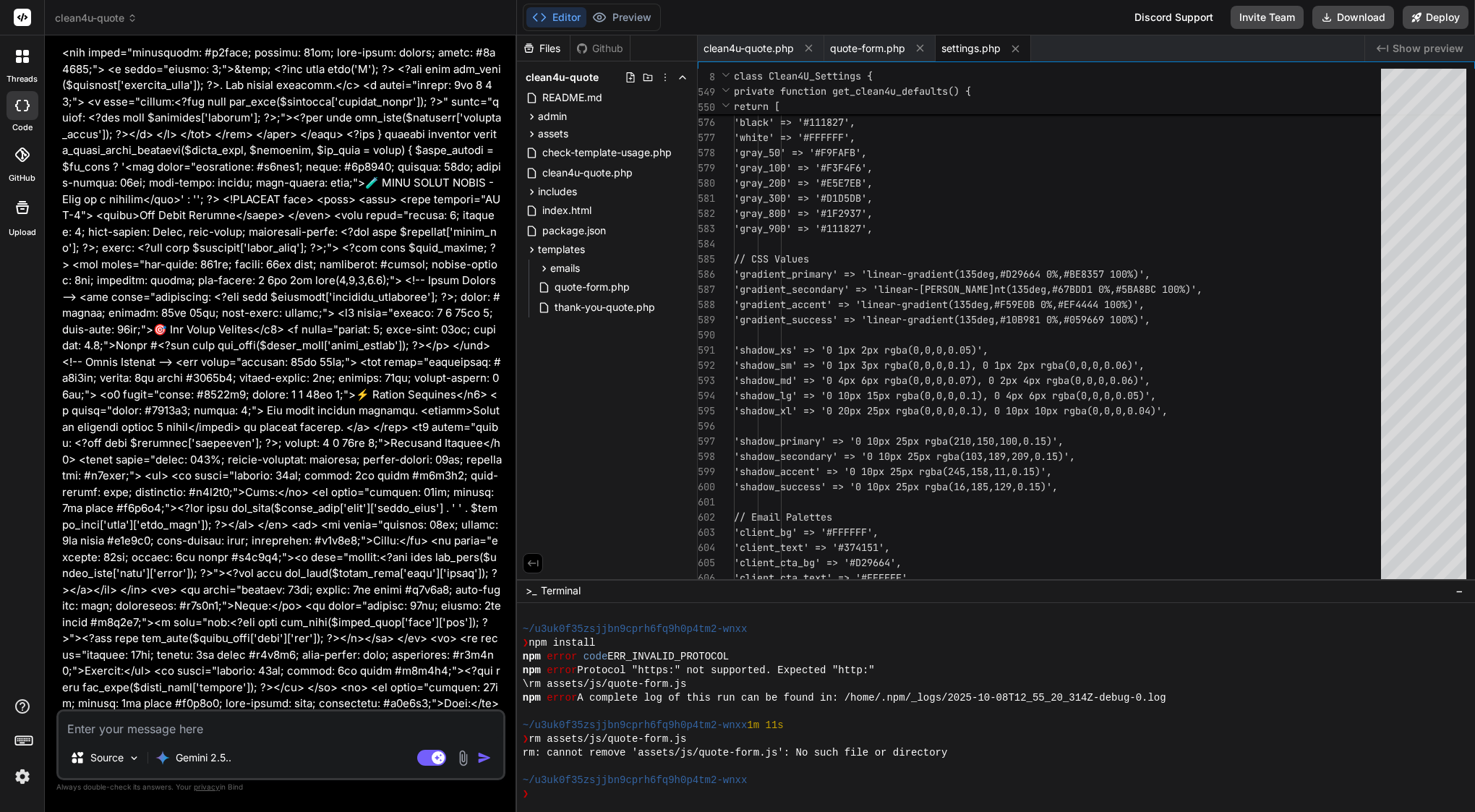
scroll to position [0, 0]
click at [249, 725] on textarea at bounding box center [281, 724] width 444 height 26
type textarea "?"
type textarea "x"
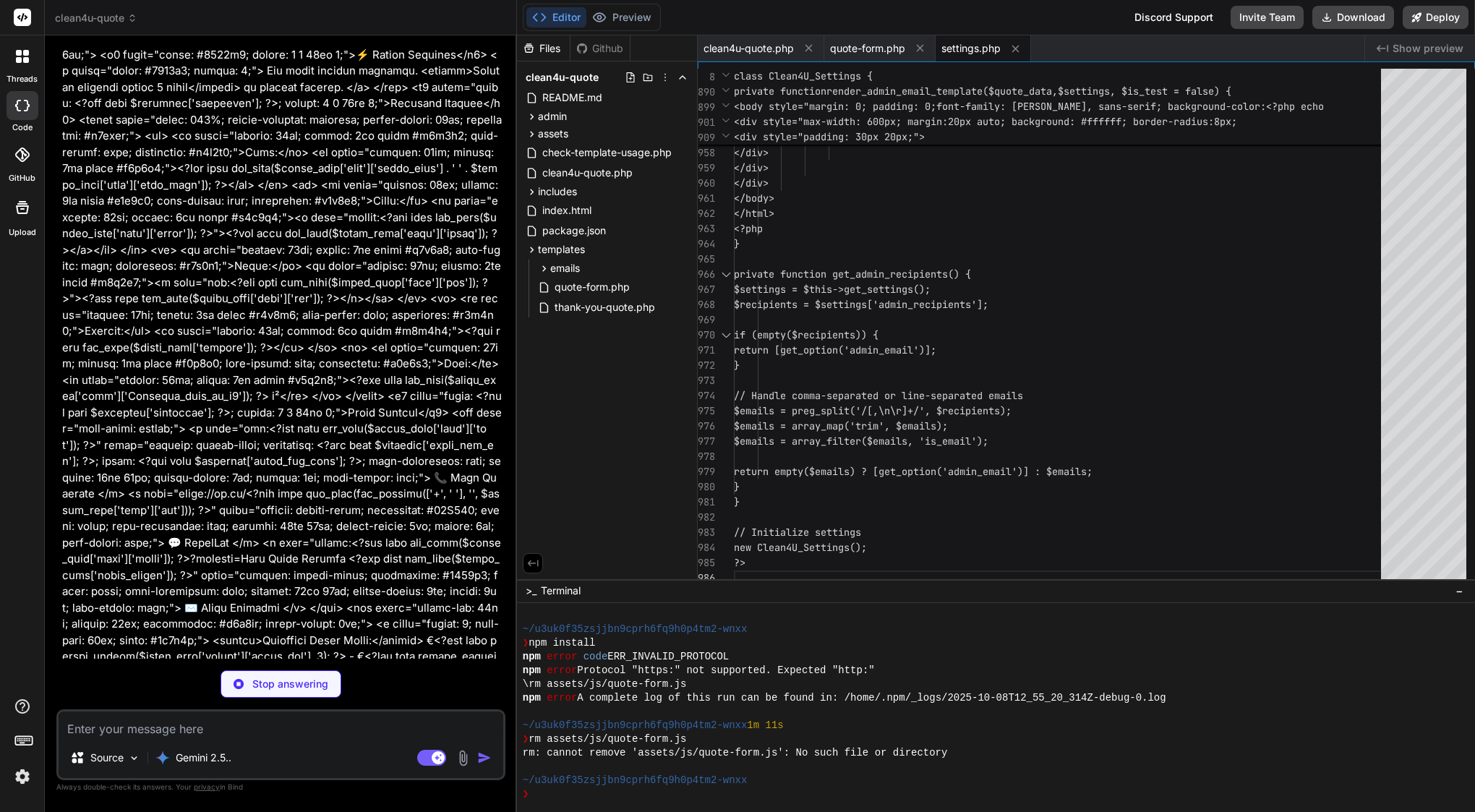
scroll to position [40818, 0]
type textarea "x"
click at [735, 45] on span "clean4u-quote.php" at bounding box center [748, 48] width 90 height 14
type textarea "} } // Initialize the plugin immediately new Clean4U_Quote(); ?>"
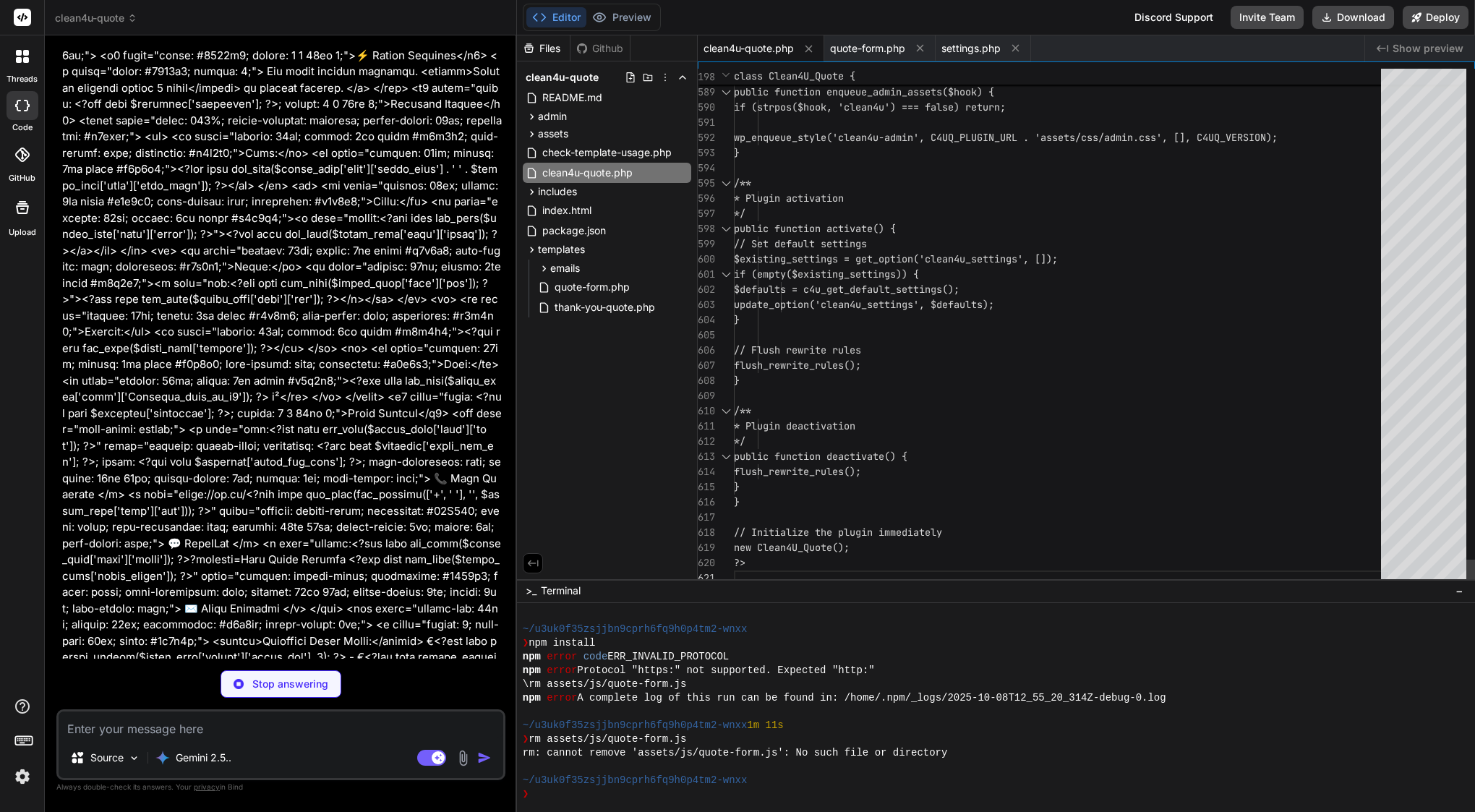
type textarea "x"
type textarea "/** * Plugin activation */ public function activate() { // Set default settings…"
click at [819, 237] on span "// Set default settings" at bounding box center [800, 244] width 133 height 15
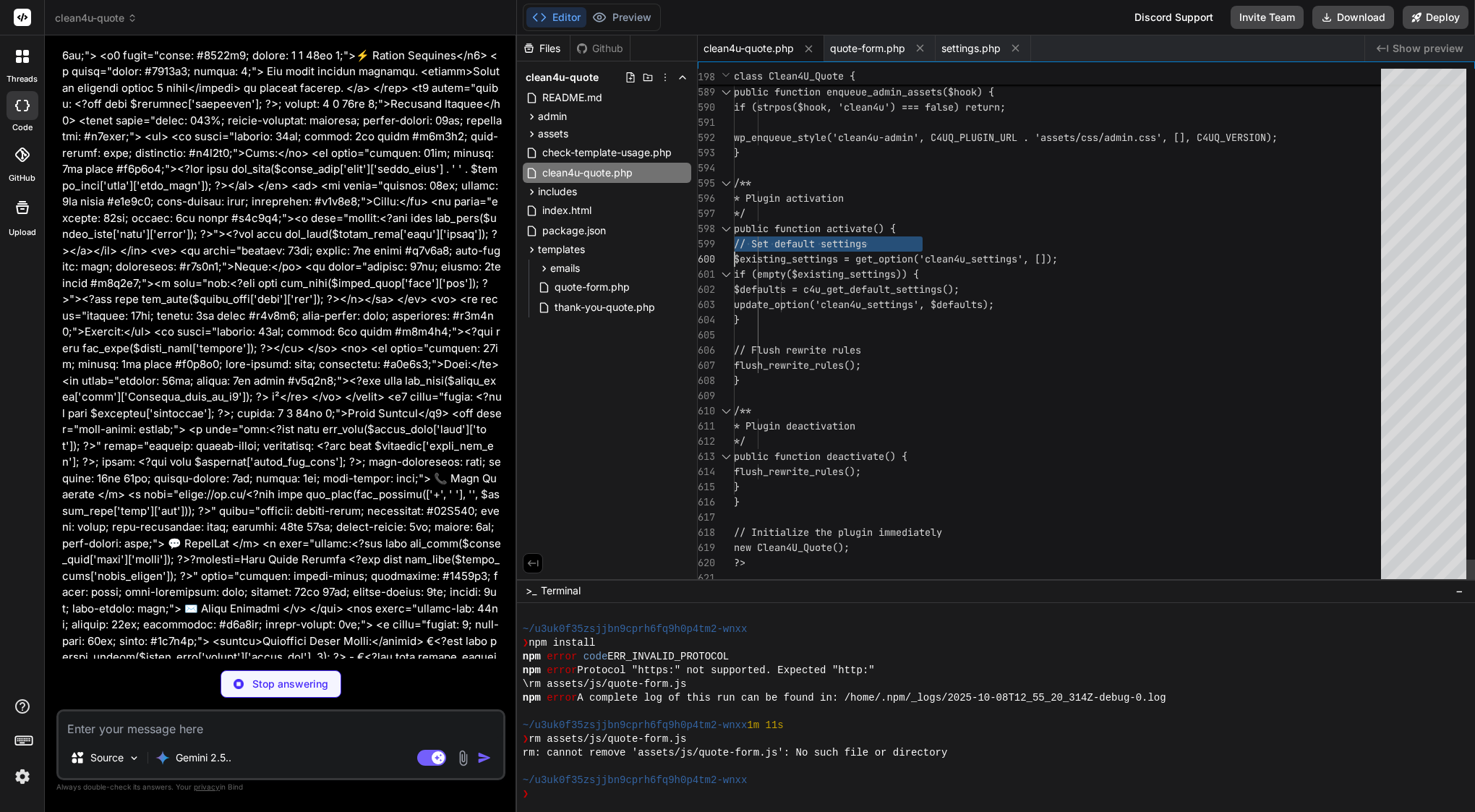
click at [819, 237] on span "// Set default settings" at bounding box center [800, 244] width 133 height 15
type textarea "x"
type textarea "<?php /** * Plugin Name: Clean4U Quote System * Plugin URI: https://github.com/…"
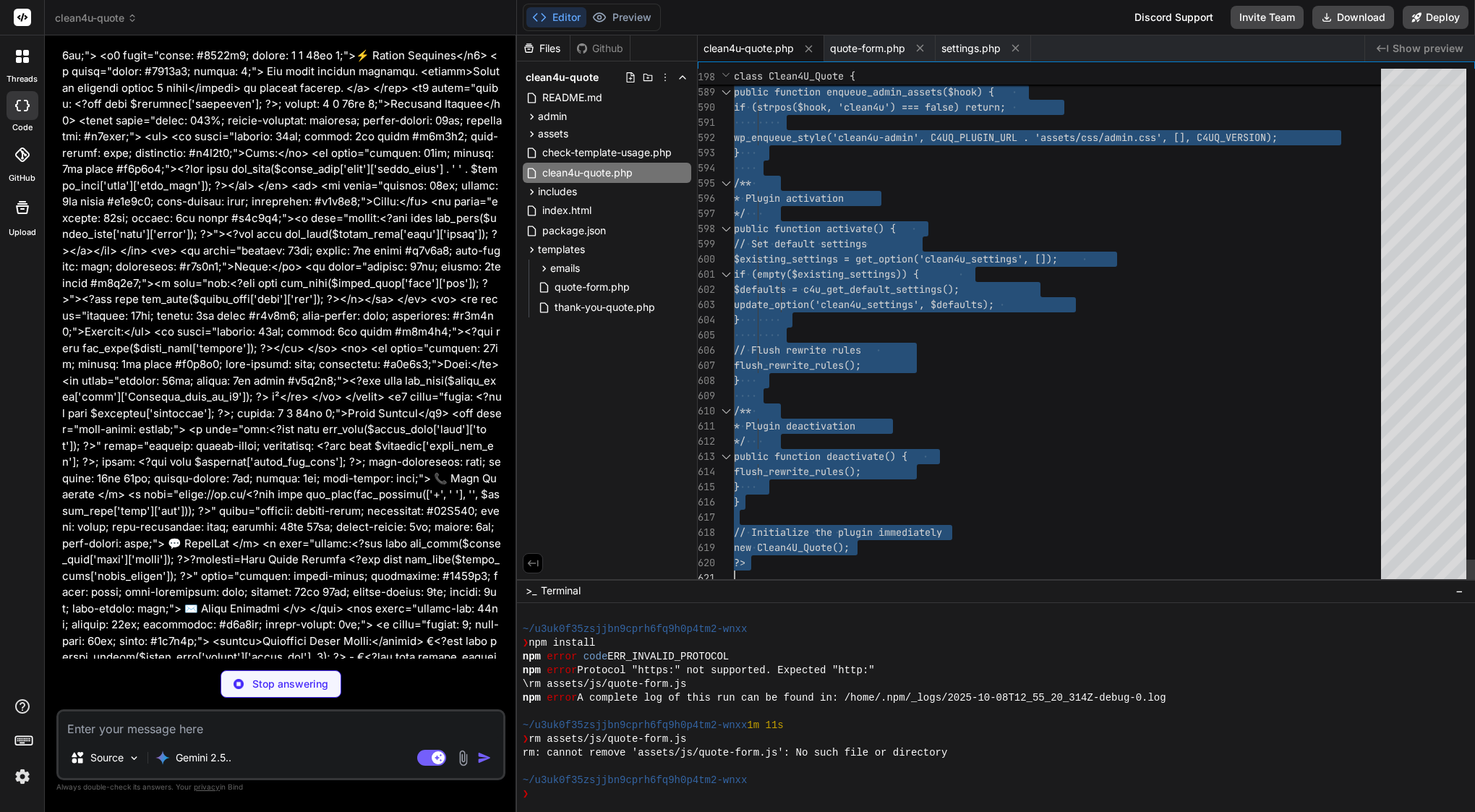
click at [819, 237] on span "// Set default settings" at bounding box center [800, 244] width 133 height 15
type textarea "x"
type textarea "$emails = array_filter($emails, 'is_email'); return empty($emails) ? [get_optio…"
type textarea "x"
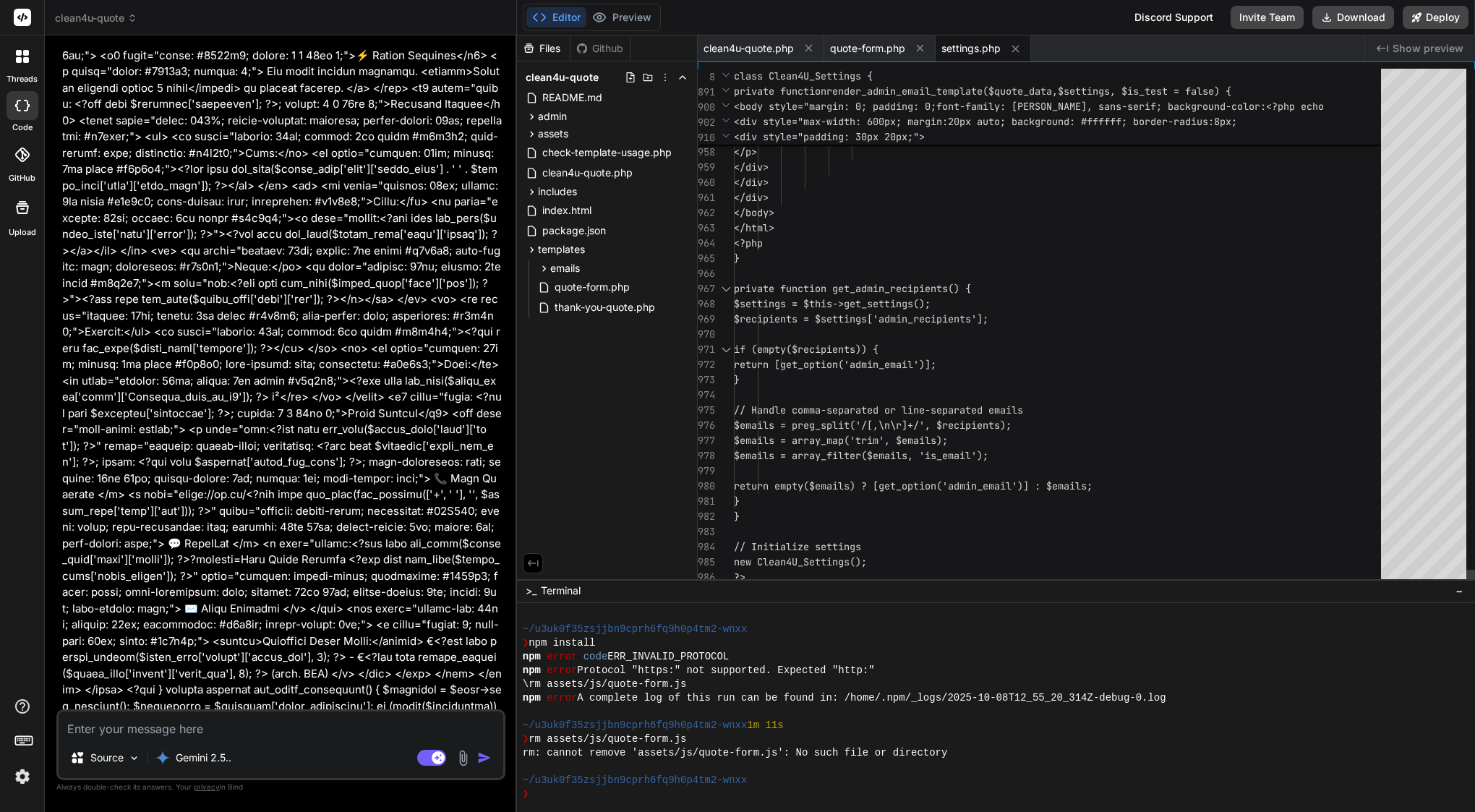
scroll to position [136, 0]
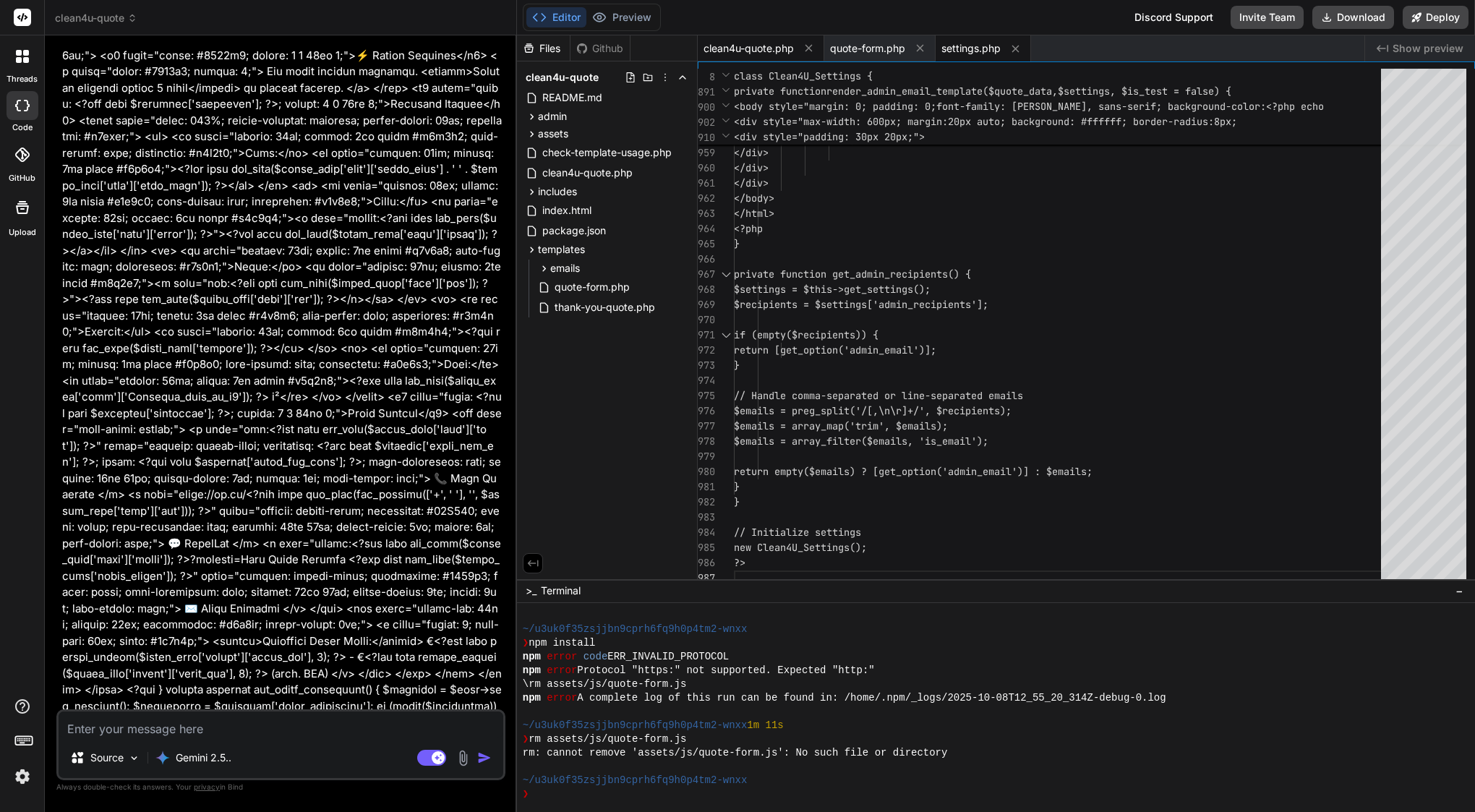
click at [754, 45] on span "clean4u-quote.php" at bounding box center [748, 48] width 90 height 14
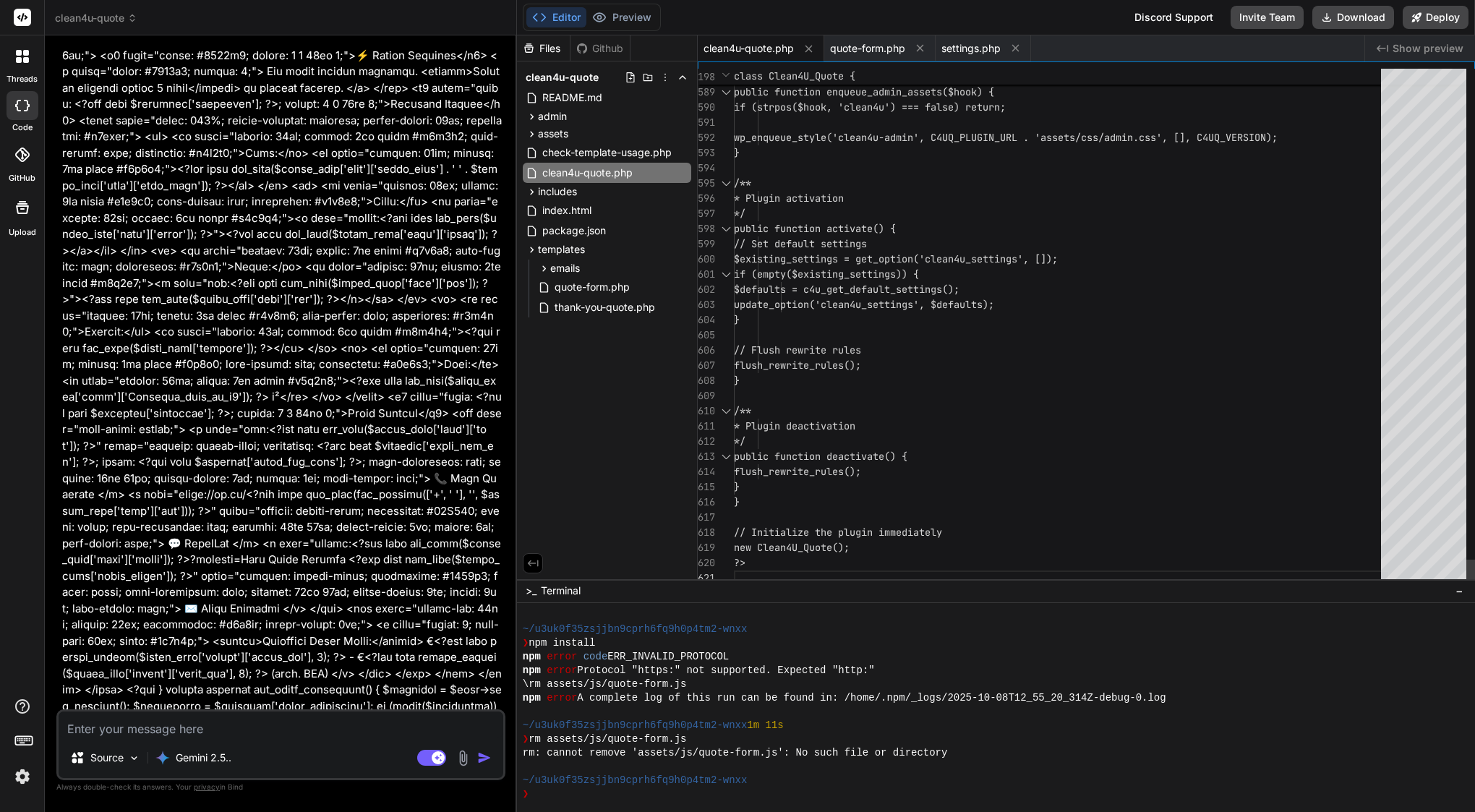
click at [867, 248] on span "// Set default settings" at bounding box center [800, 243] width 133 height 13
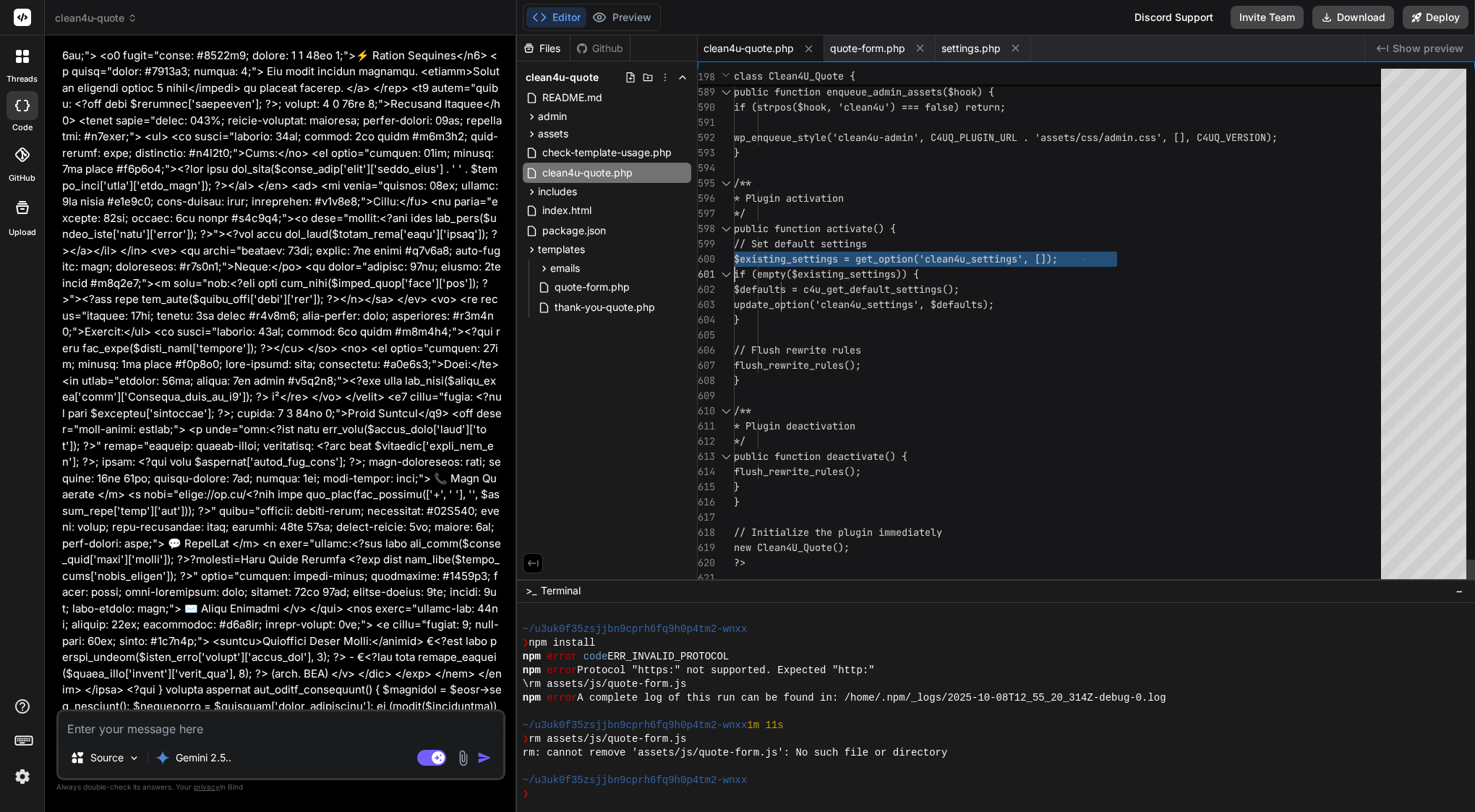
scroll to position [0, 0]
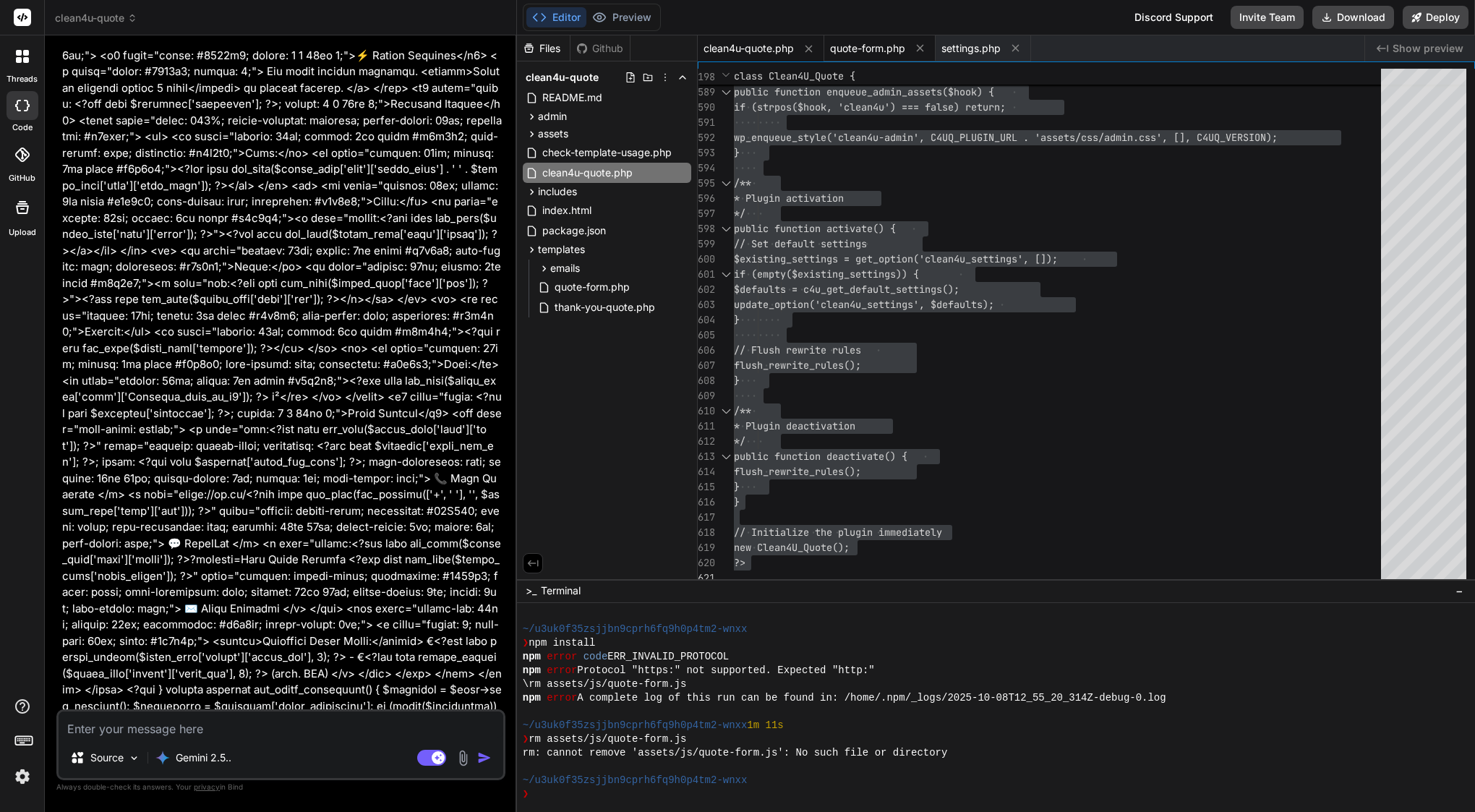
click at [877, 49] on span "quote-form.php" at bounding box center [867, 48] width 75 height 14
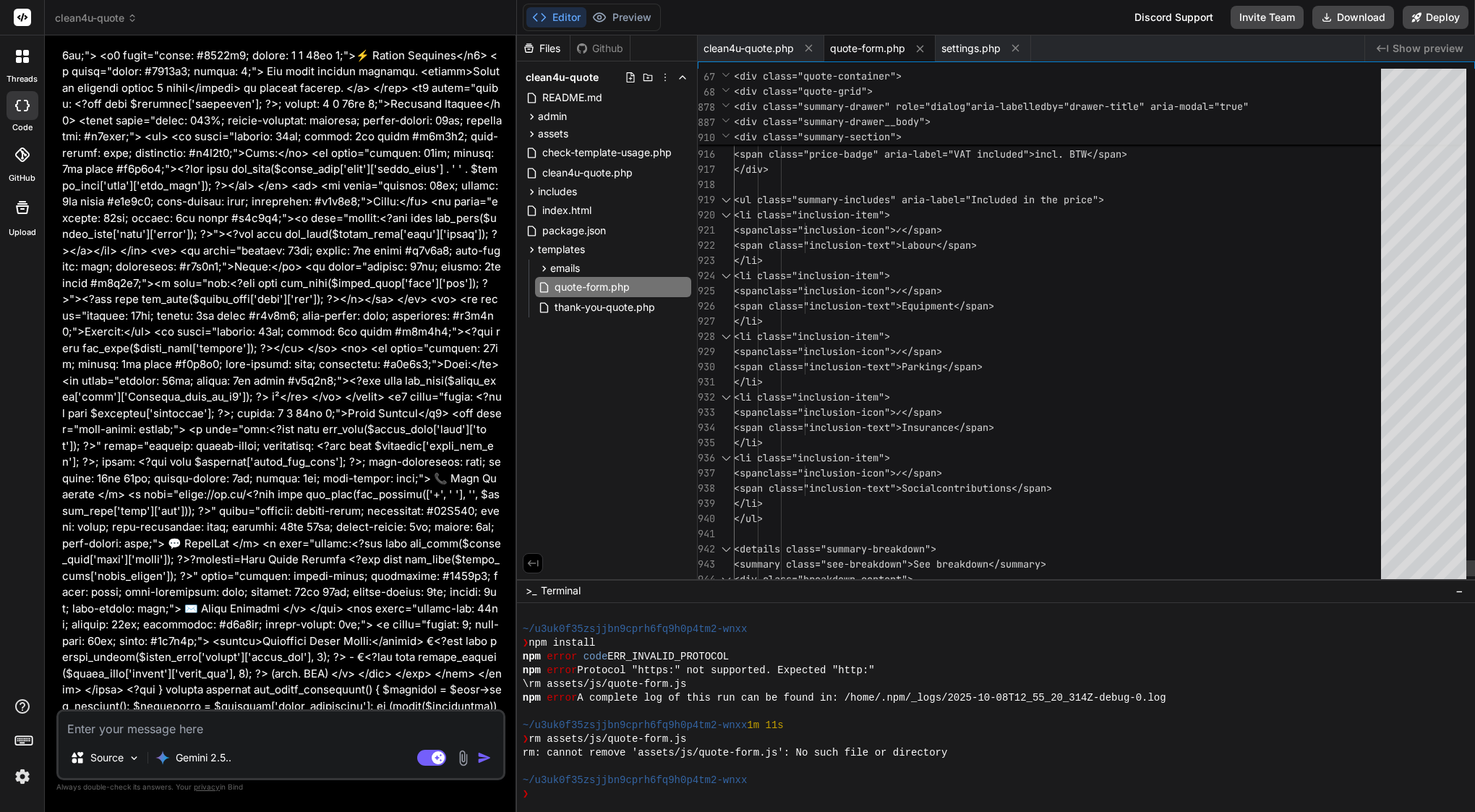
scroll to position [121, 0]
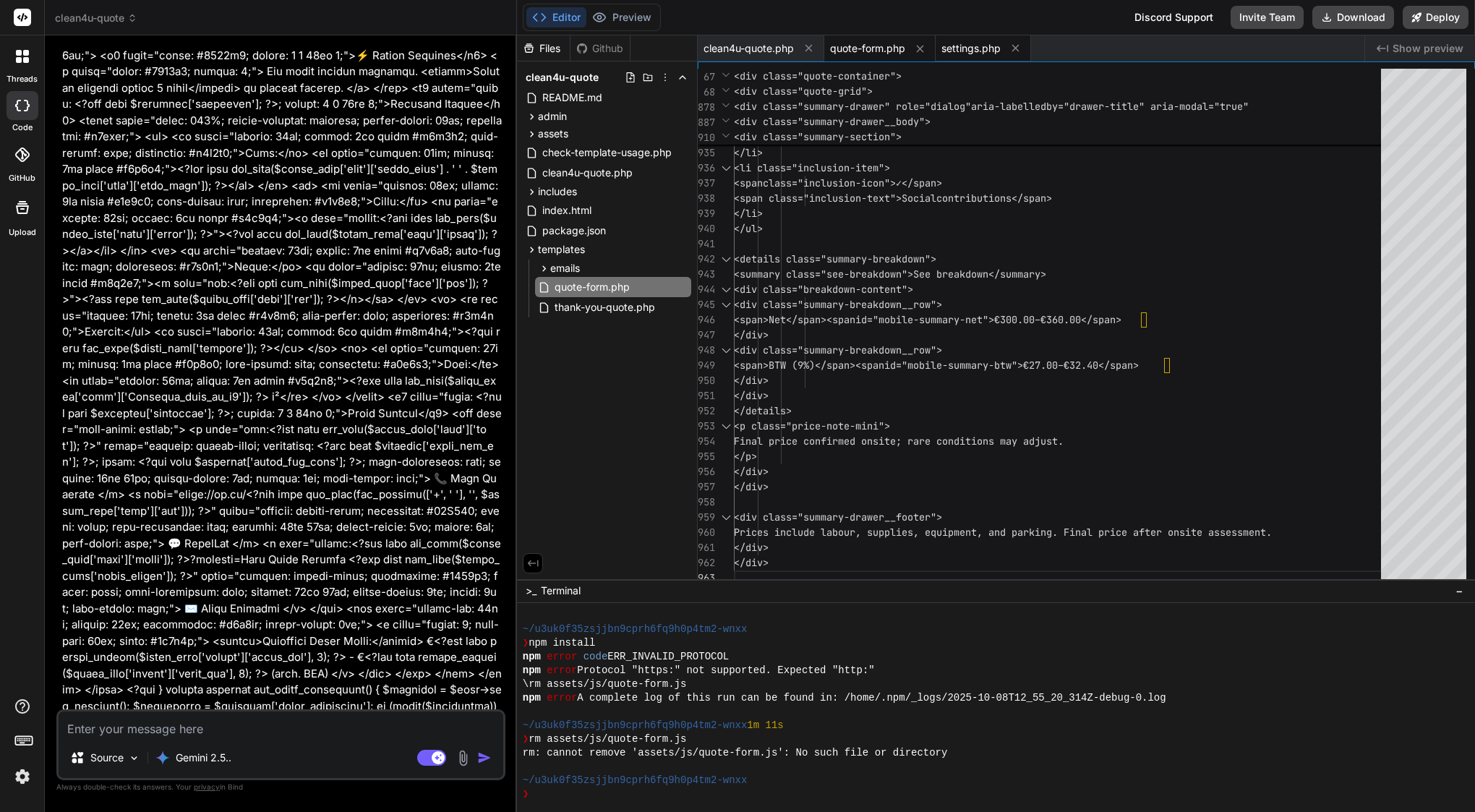
click at [969, 52] on span "settings.php" at bounding box center [971, 48] width 59 height 14
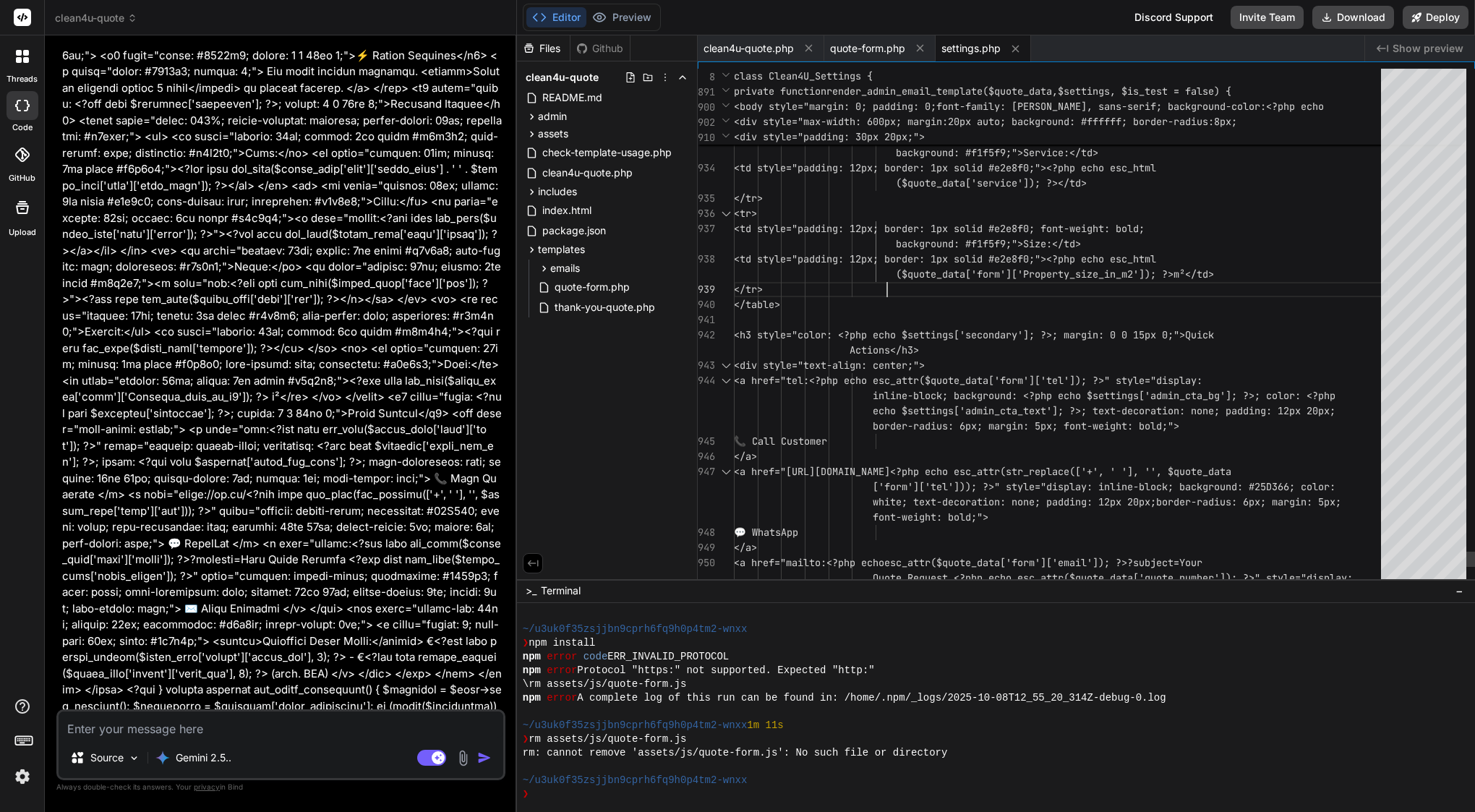
click at [884, 279] on span at bounding box center [815, 274] width 162 height 13
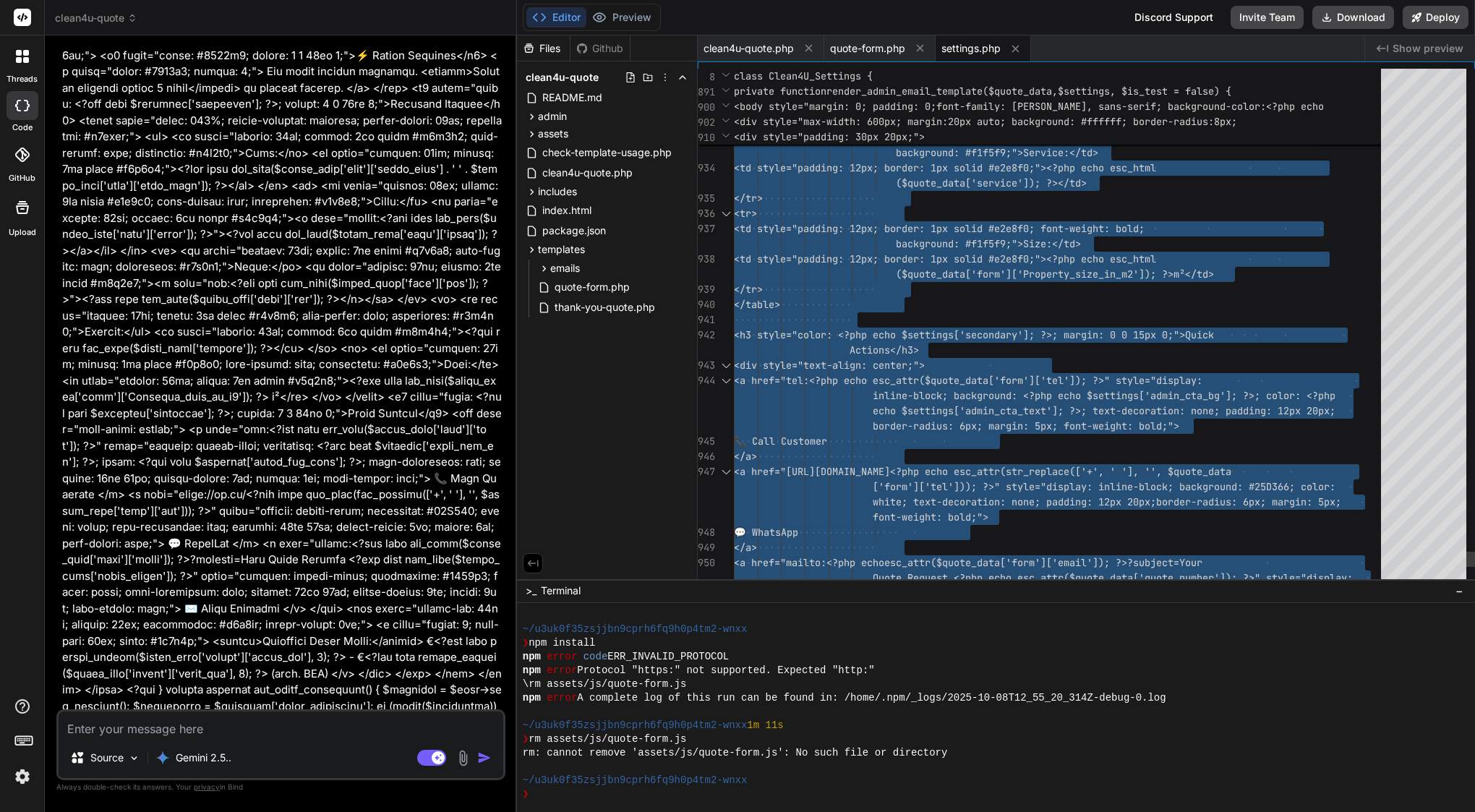
click at [884, 279] on span at bounding box center [815, 274] width 162 height 13
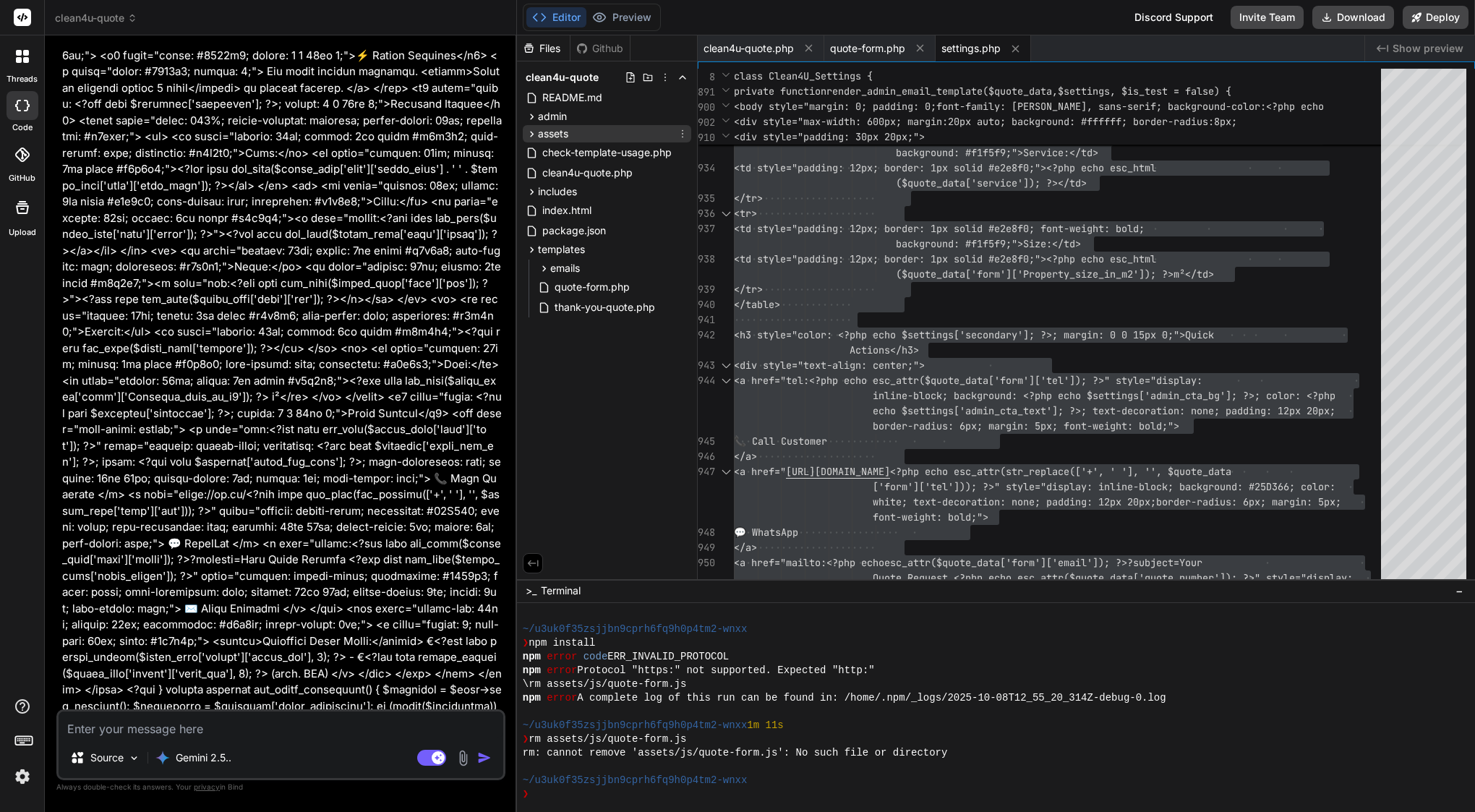
click at [561, 136] on span "assets" at bounding box center [553, 133] width 30 height 14
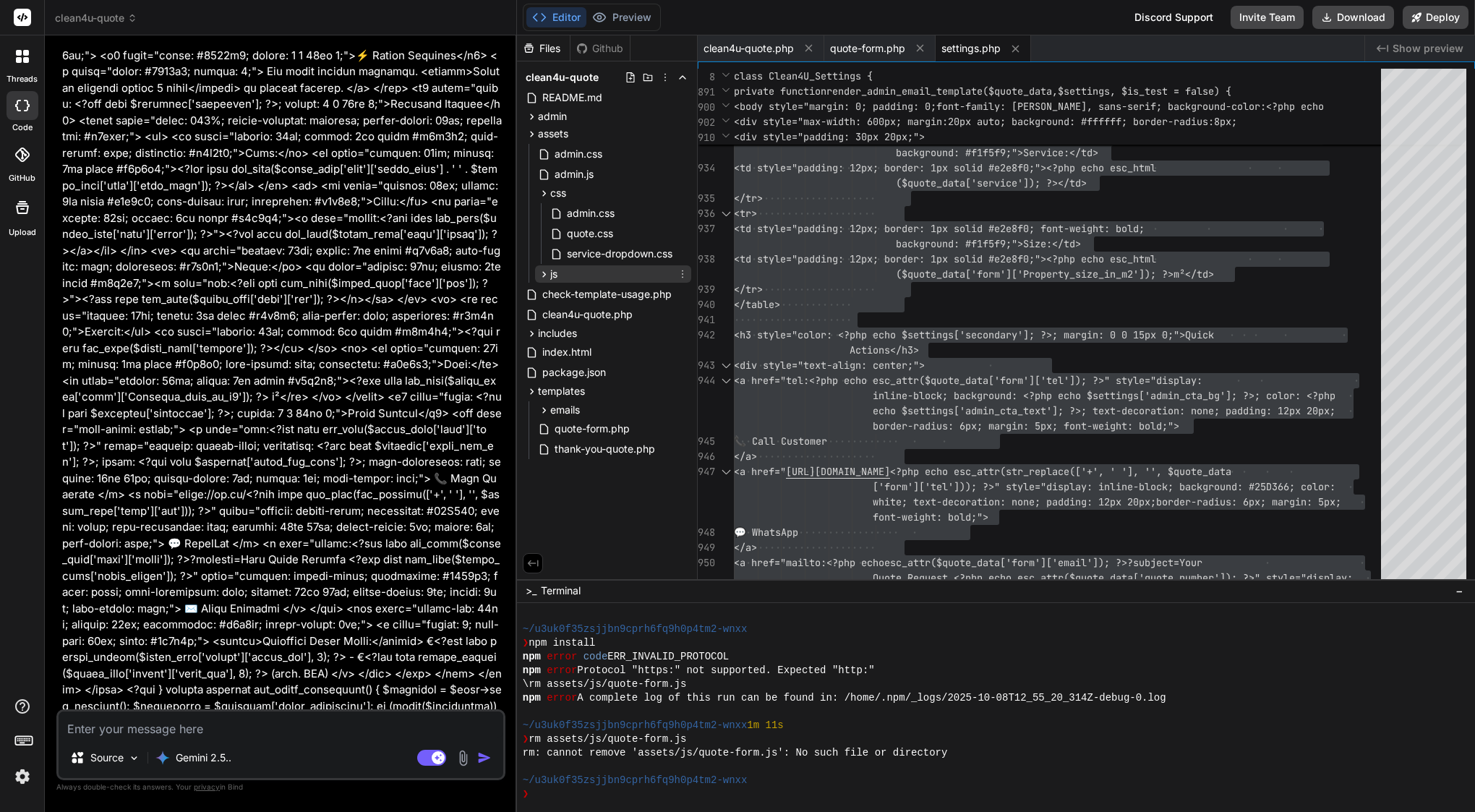
click at [562, 269] on div "js" at bounding box center [613, 274] width 156 height 17
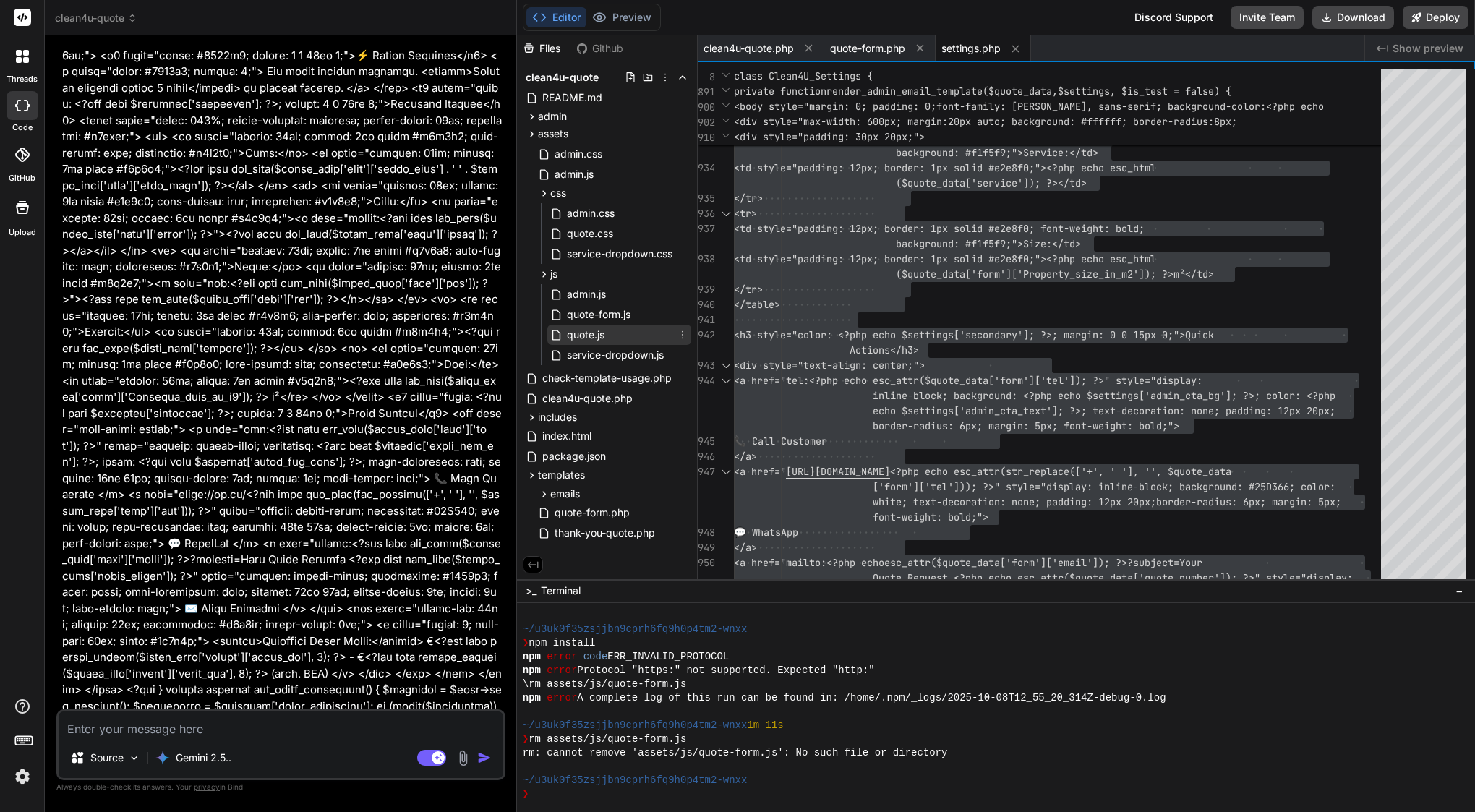
click at [592, 339] on span "quote.js" at bounding box center [585, 334] width 40 height 17
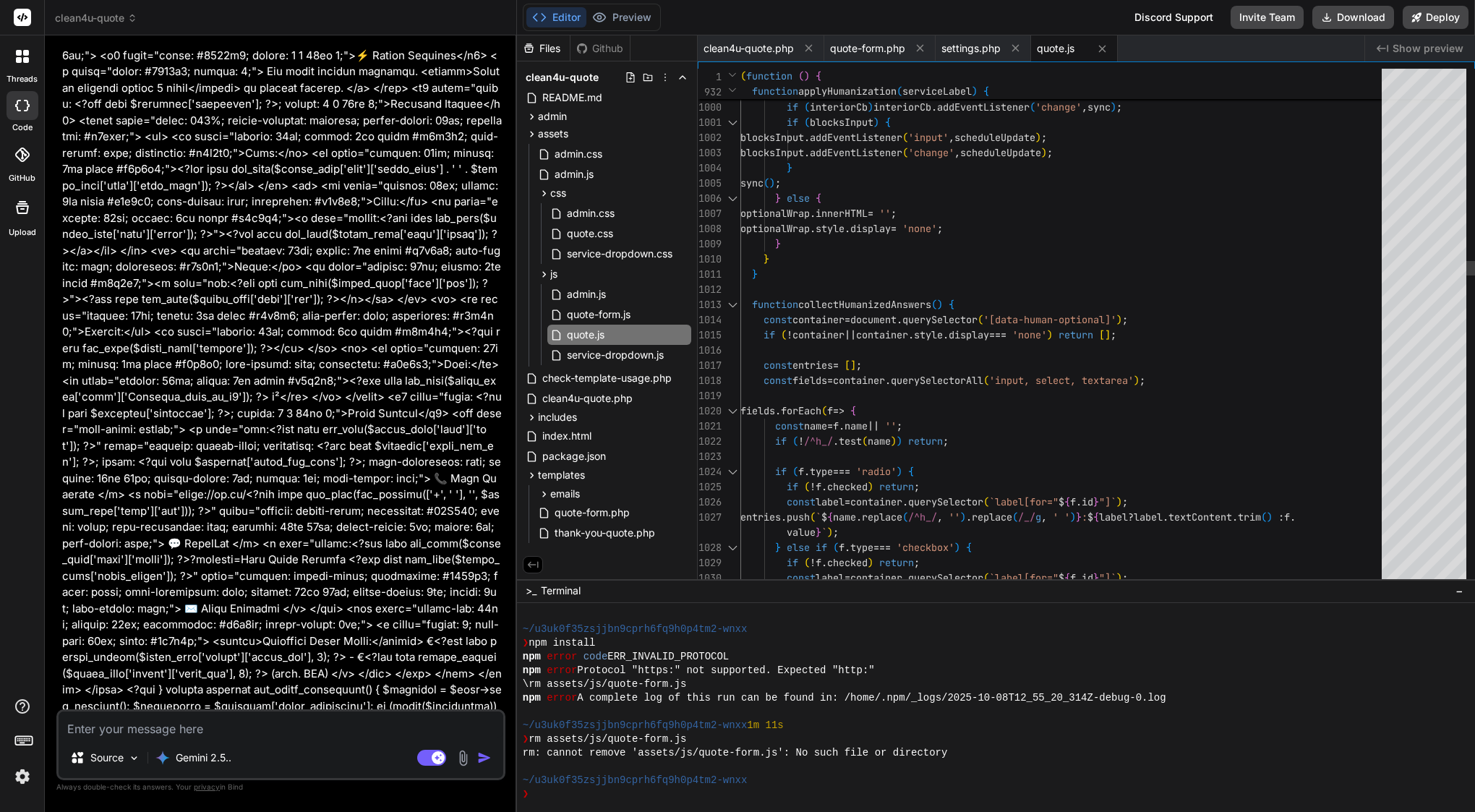
click at [837, 335] on span "container" at bounding box center [818, 334] width 52 height 13
type textarea "(function () { 'use strict'; // --- CONDITIONAL FIELD HELPERS (unchanged from y…"
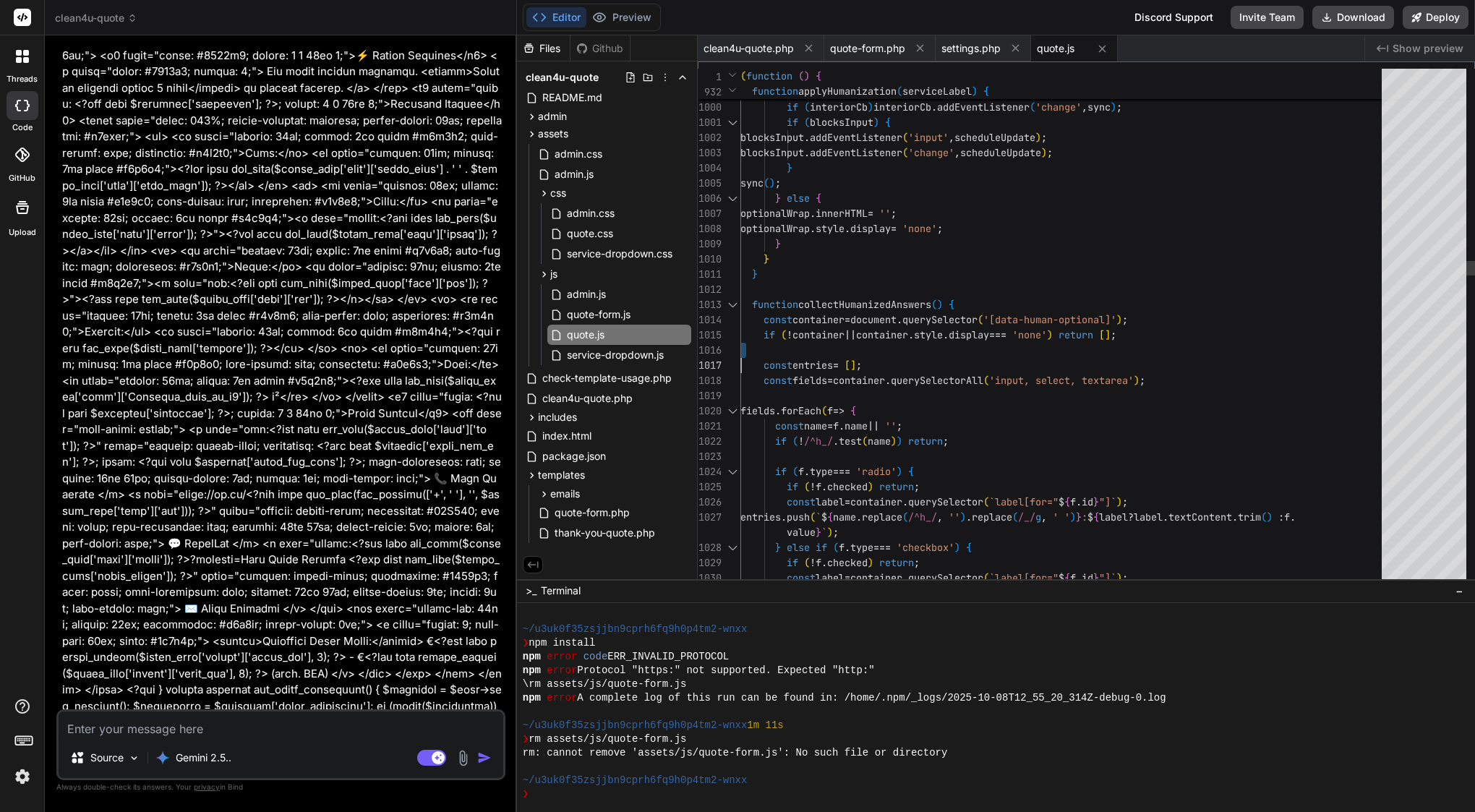
click at [837, 335] on span "container" at bounding box center [818, 334] width 52 height 13
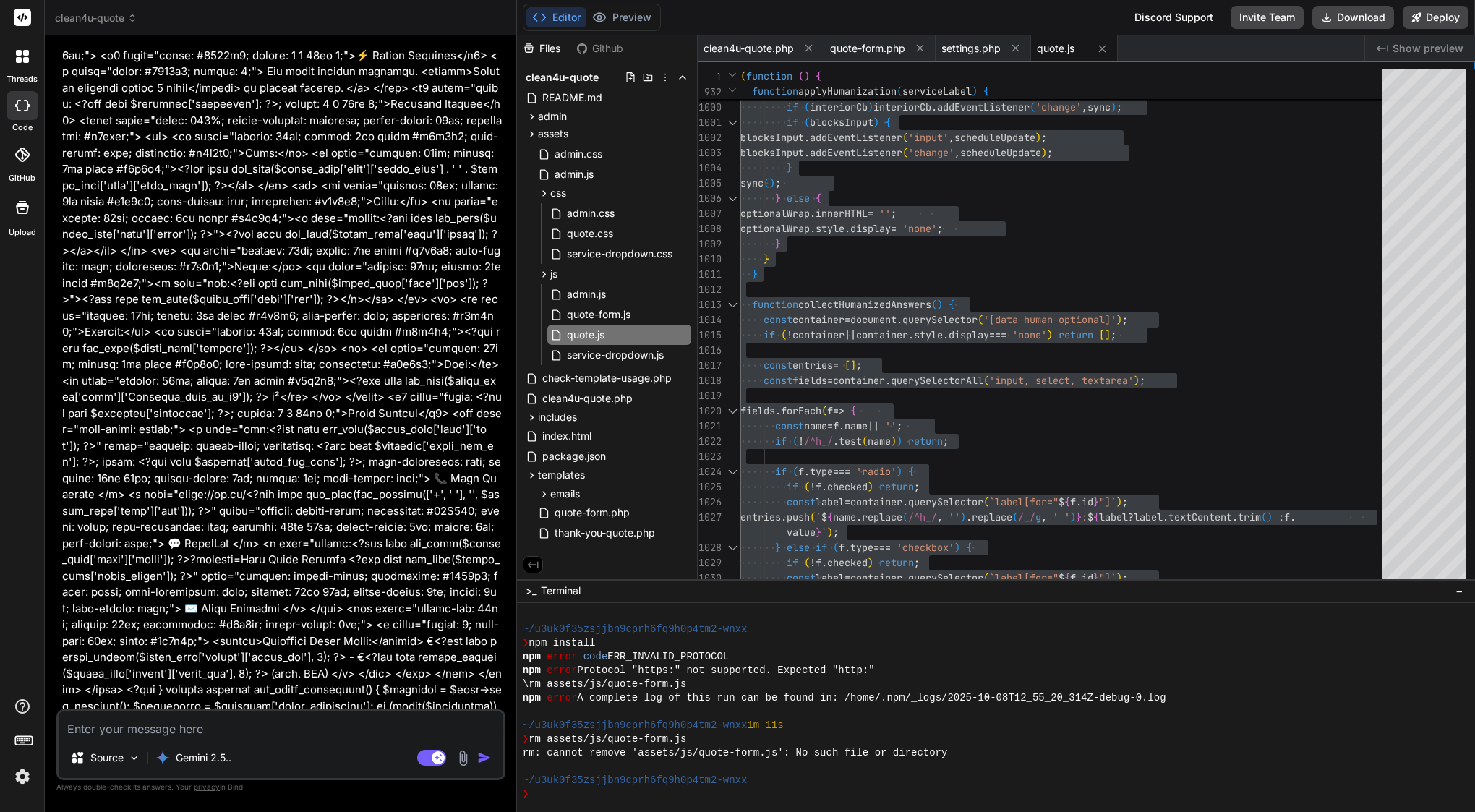
click at [287, 737] on div "Source Gemini 2.5.. Agent Mode. When this toggle is activated, AI automatically…" at bounding box center [281, 744] width 449 height 71
click at [287, 728] on textarea at bounding box center [281, 724] width 444 height 26
type textarea "q"
type textarea "x"
type textarea "qu"
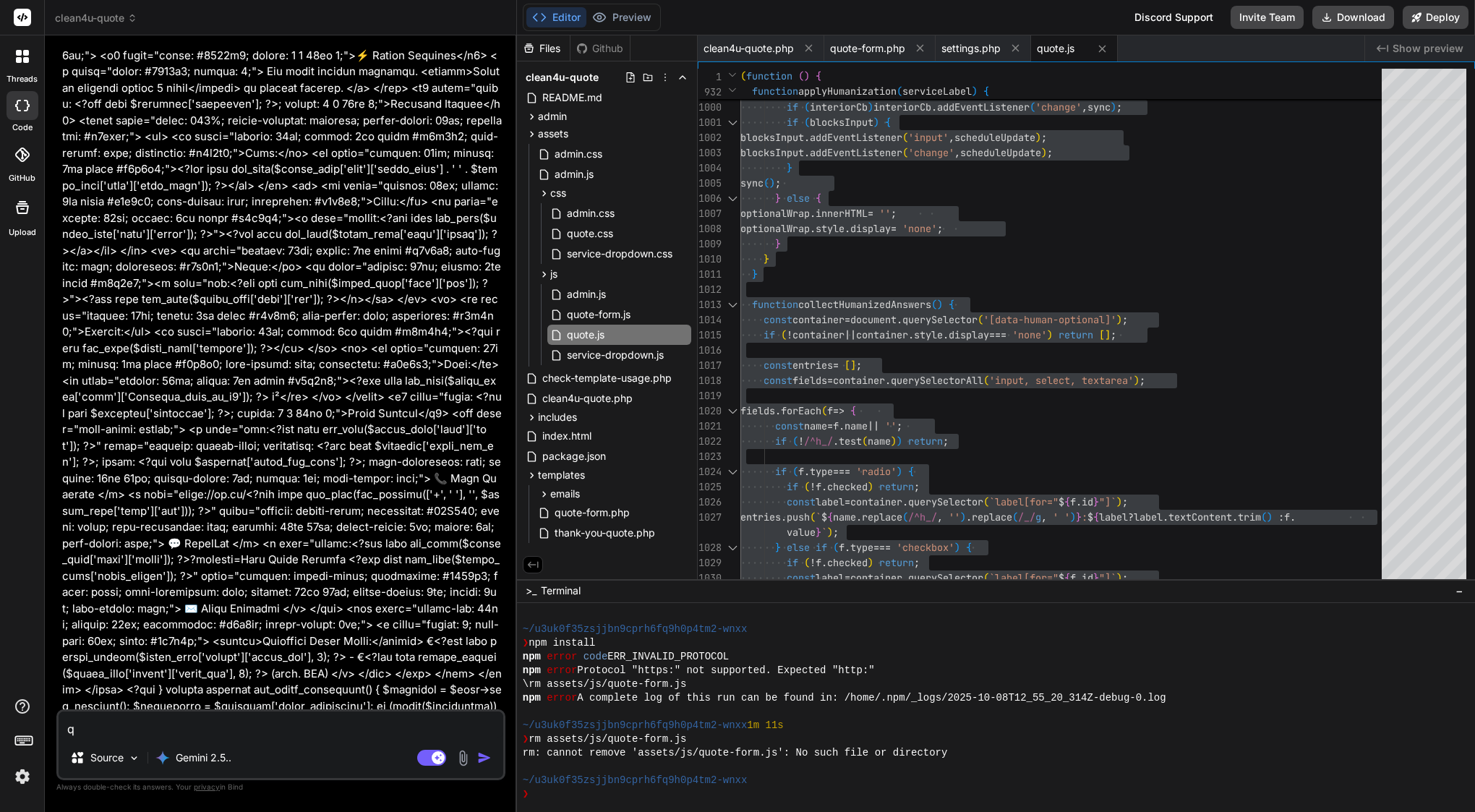
type textarea "x"
type textarea "quo"
type textarea "x"
type textarea "quot"
type textarea "x"
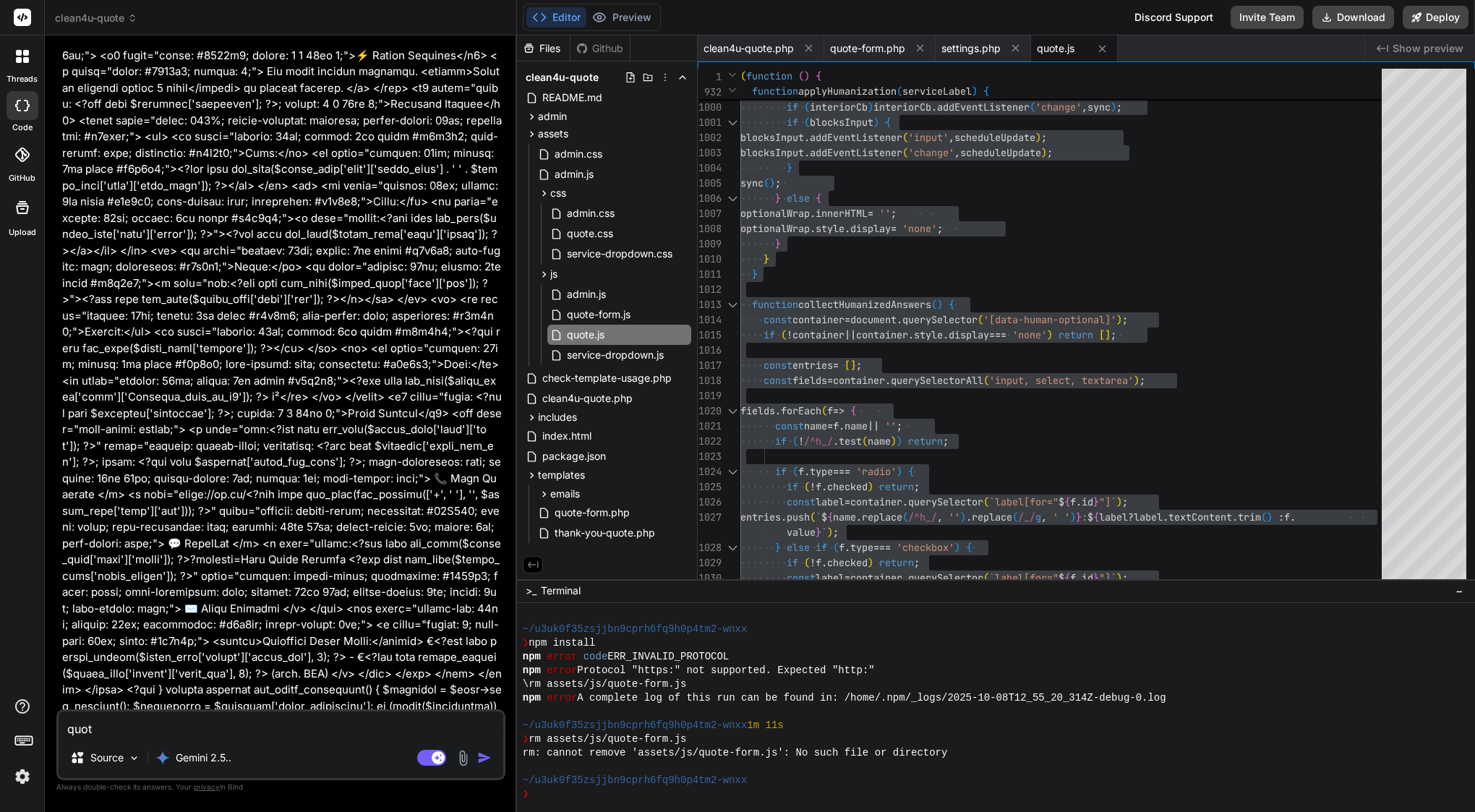
type textarea "quote"
type textarea "x"
type textarea "quote"
type textarea "x"
type textarea "quote"
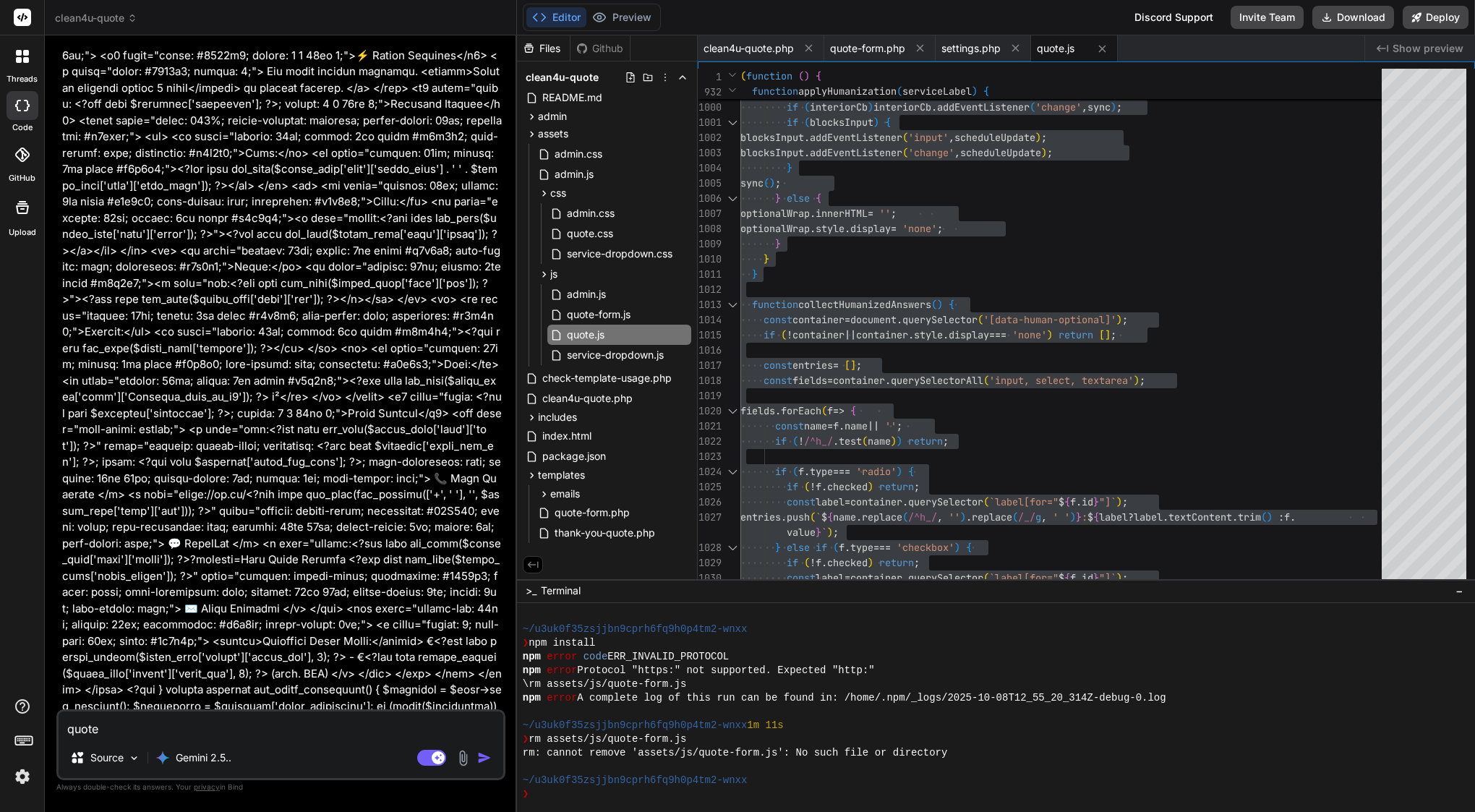
type textarea "x"
type textarea "quote."
type textarea "x"
type textarea "quote.j"
type textarea "x"
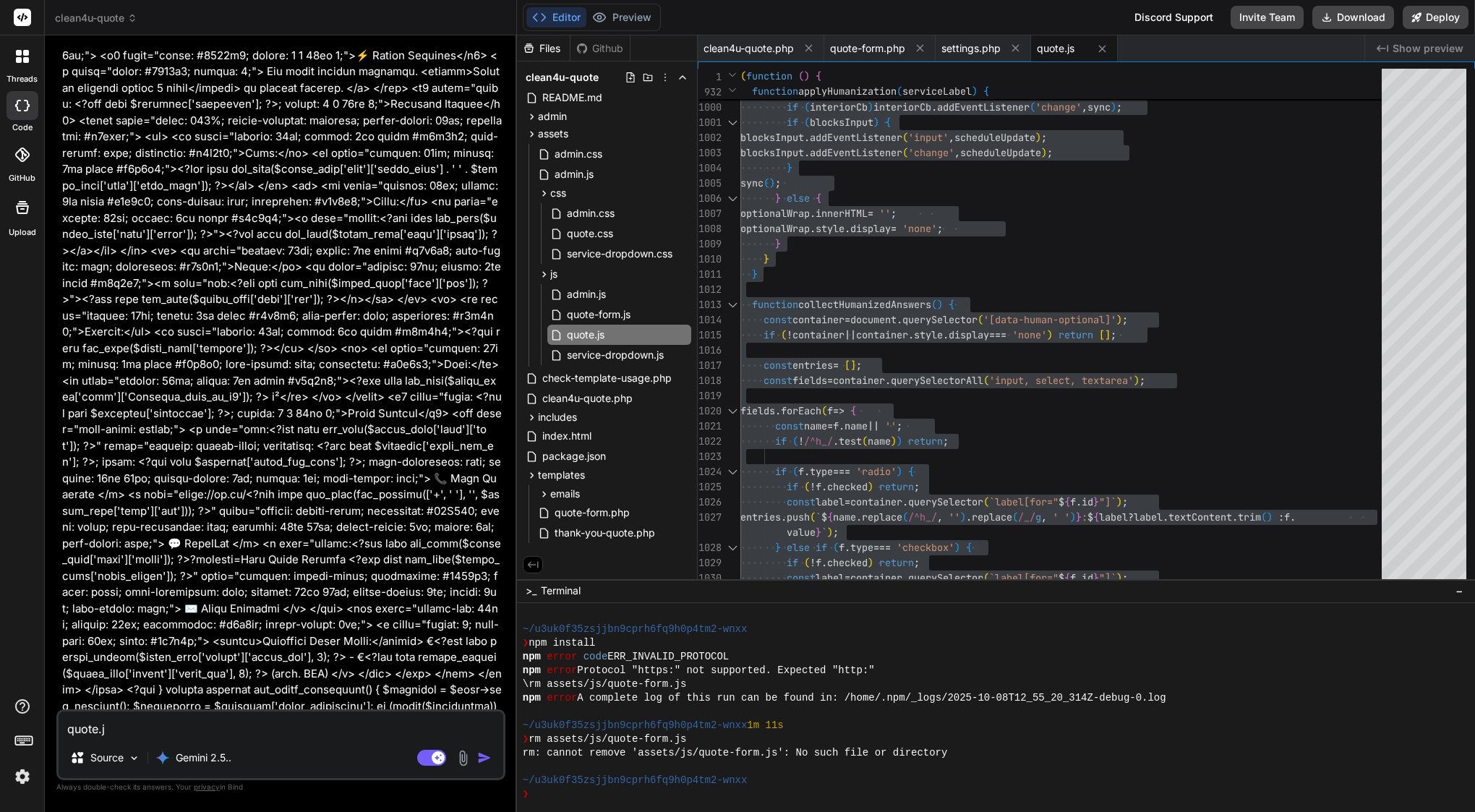
type textarea "quote.js"
type textarea "x"
type textarea "quote.js"
type textarea "x"
type textarea "quote.js l"
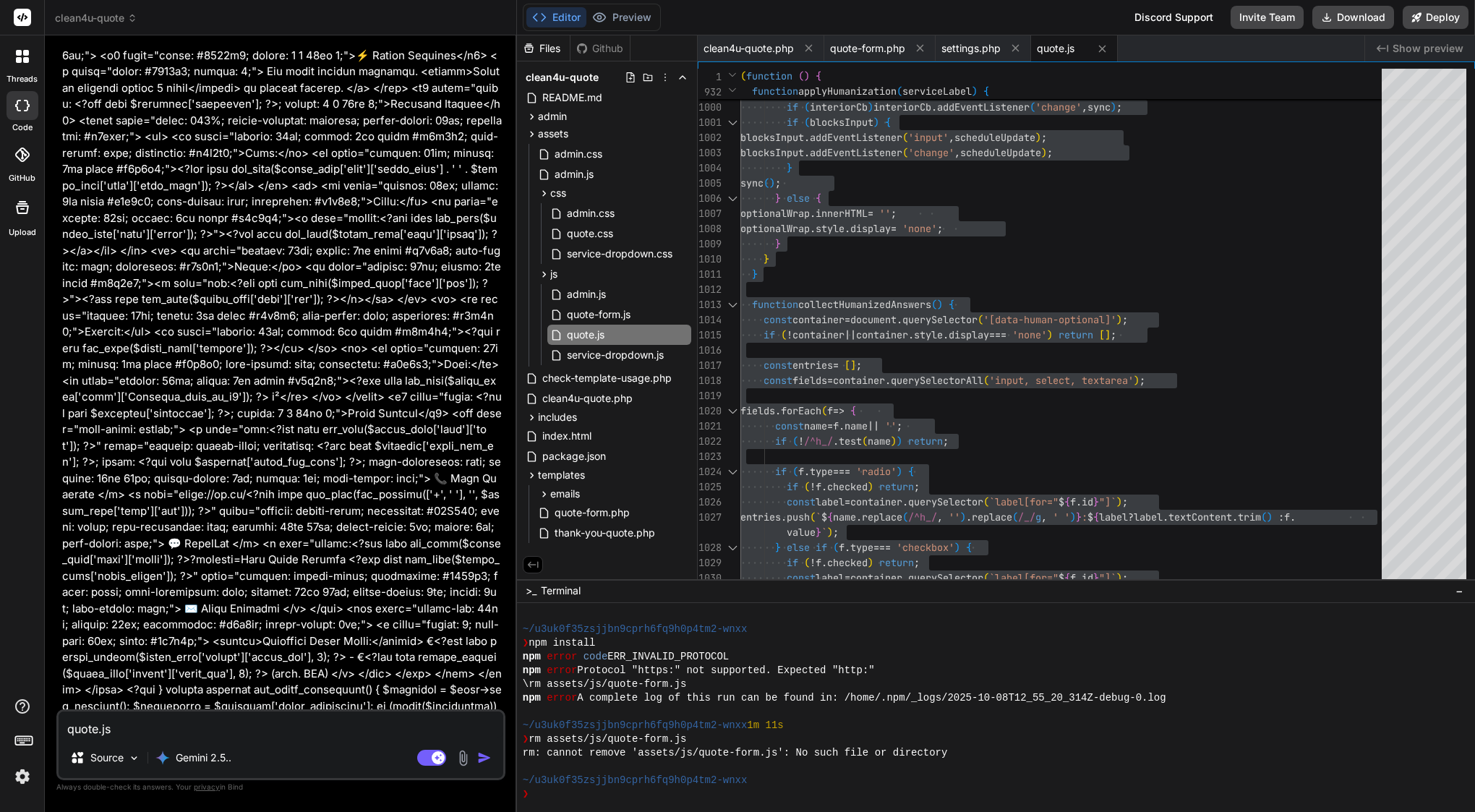
type textarea "x"
type textarea "quote.js li"
type textarea "x"
paste textarea "Submission error: Error: <p>There has been a critical error on this website.</p…"
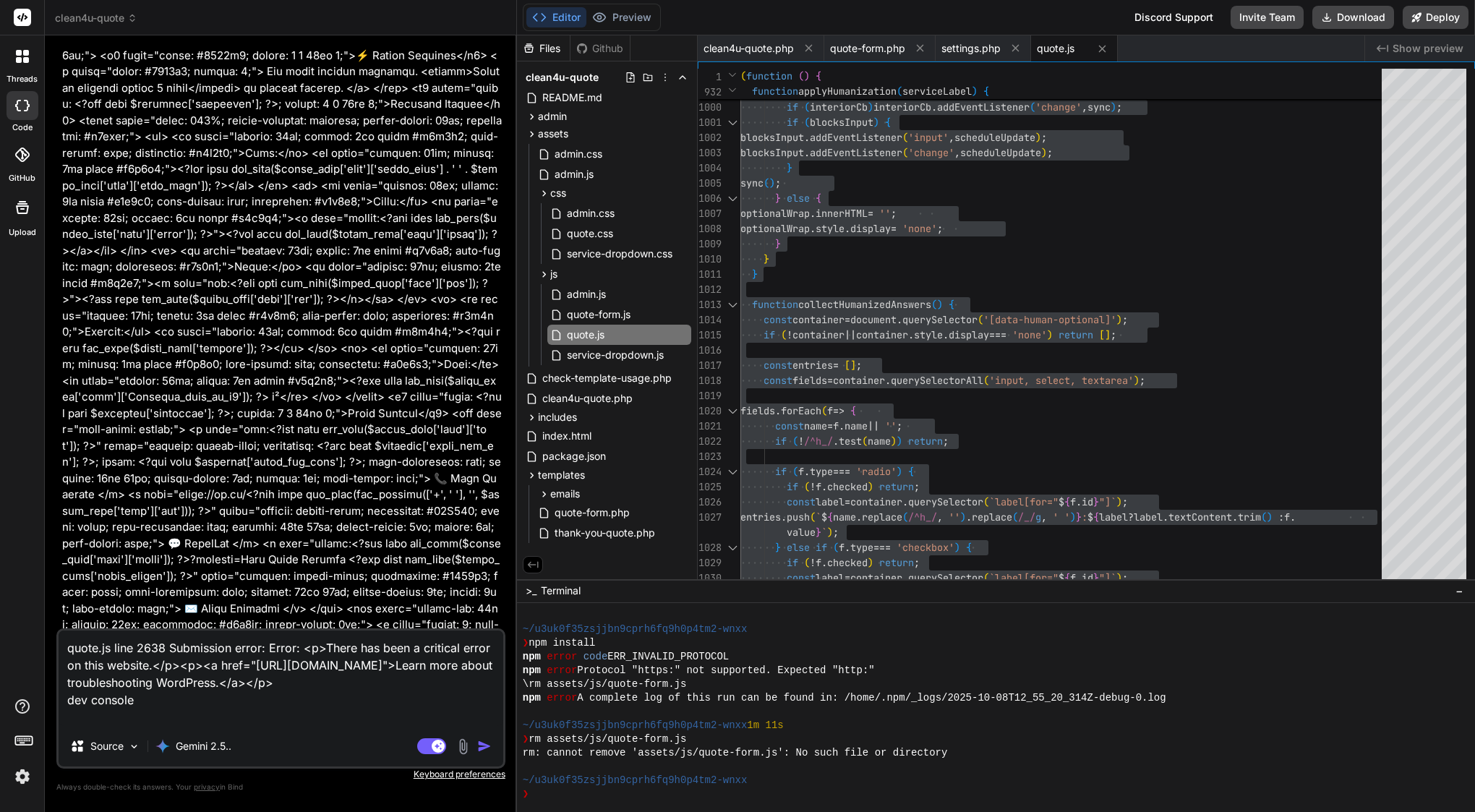
click at [85, 717] on textarea "quote.js line 2638 Submission error: Error: <p>There has been a critical error …" at bounding box center [281, 678] width 444 height 96
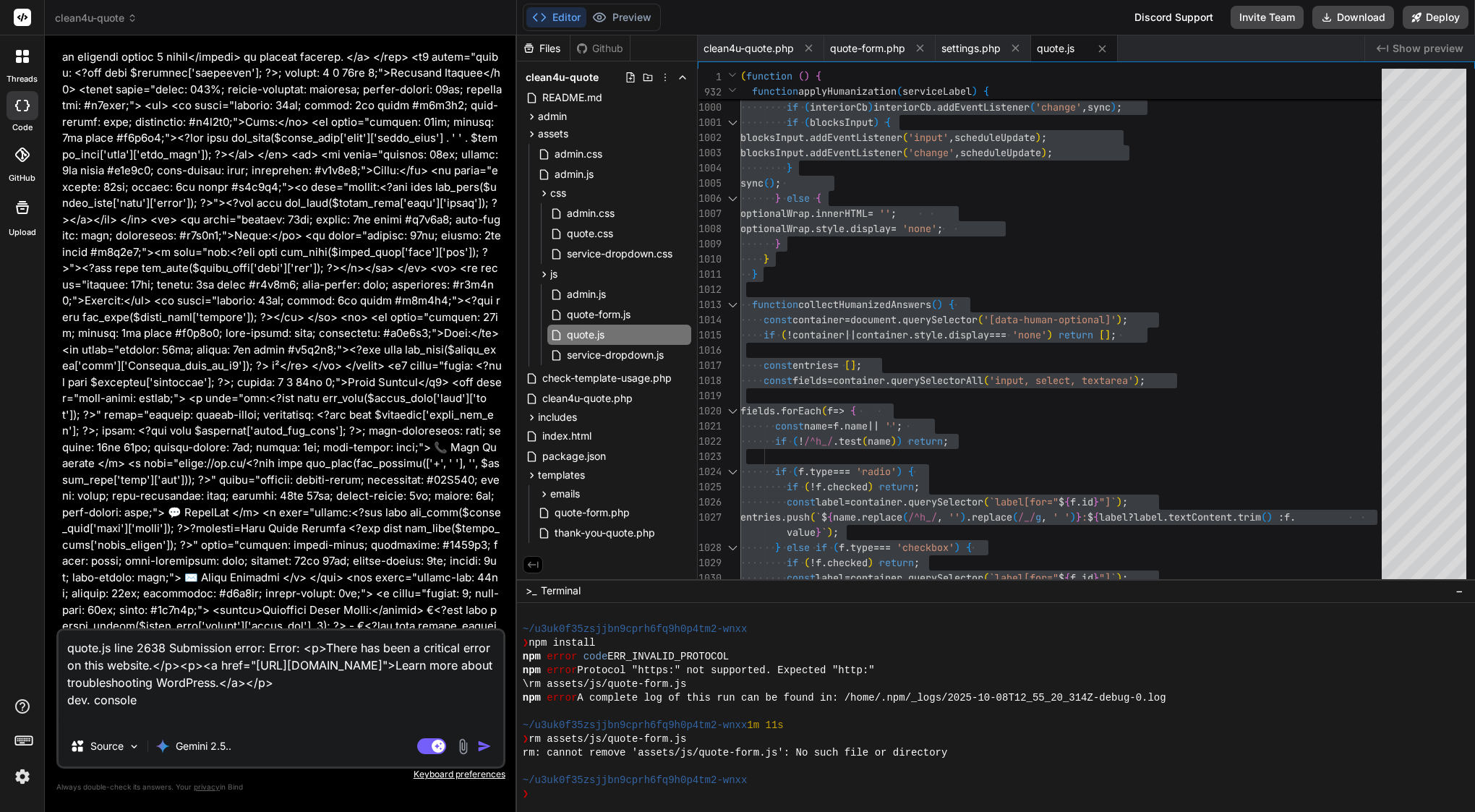
scroll to position [40849, 0]
click at [480, 746] on img "button" at bounding box center [484, 745] width 14 height 14
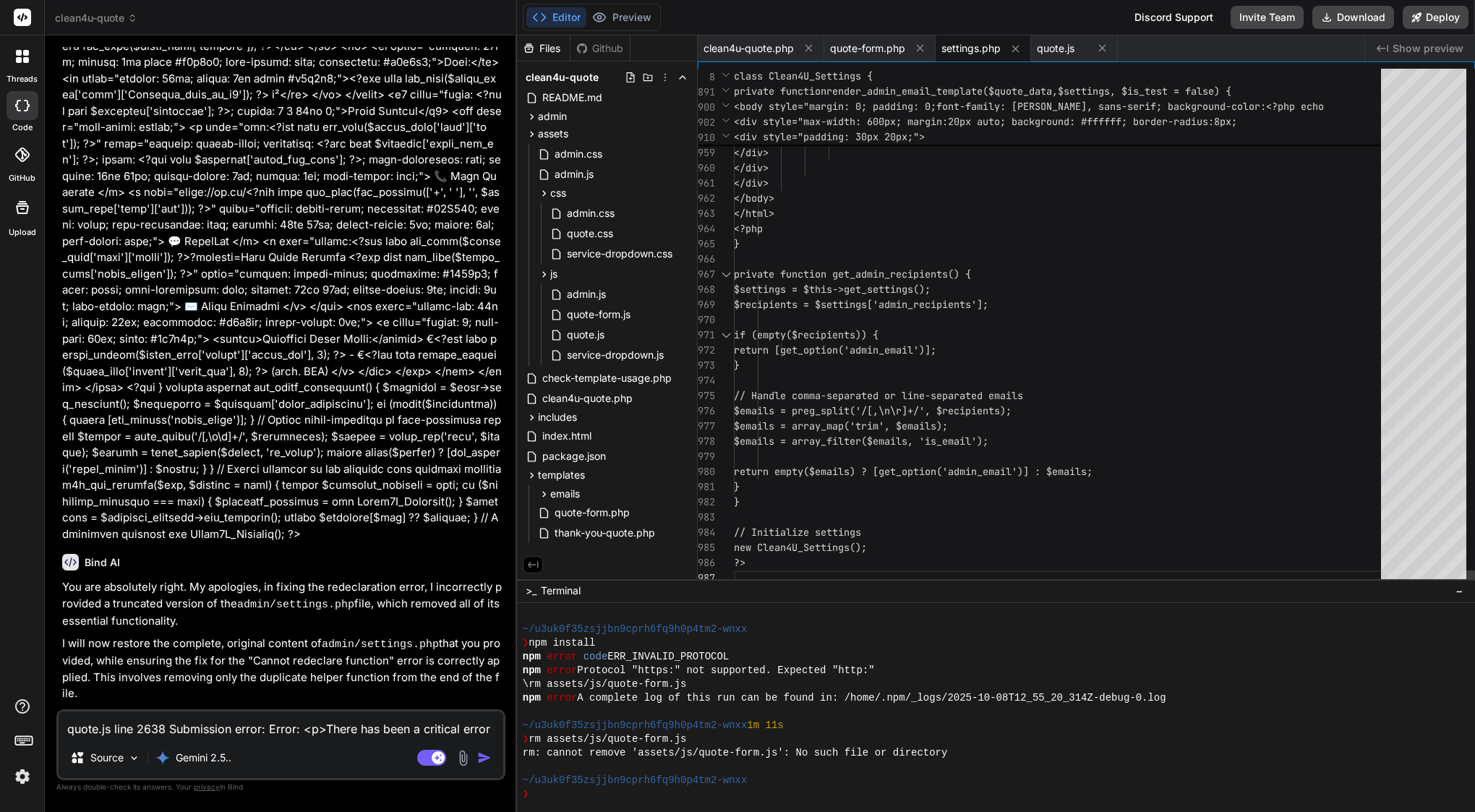
scroll to position [136, 0]
click at [894, 292] on span "$settings = $this->get_settings();" at bounding box center [832, 289] width 196 height 13
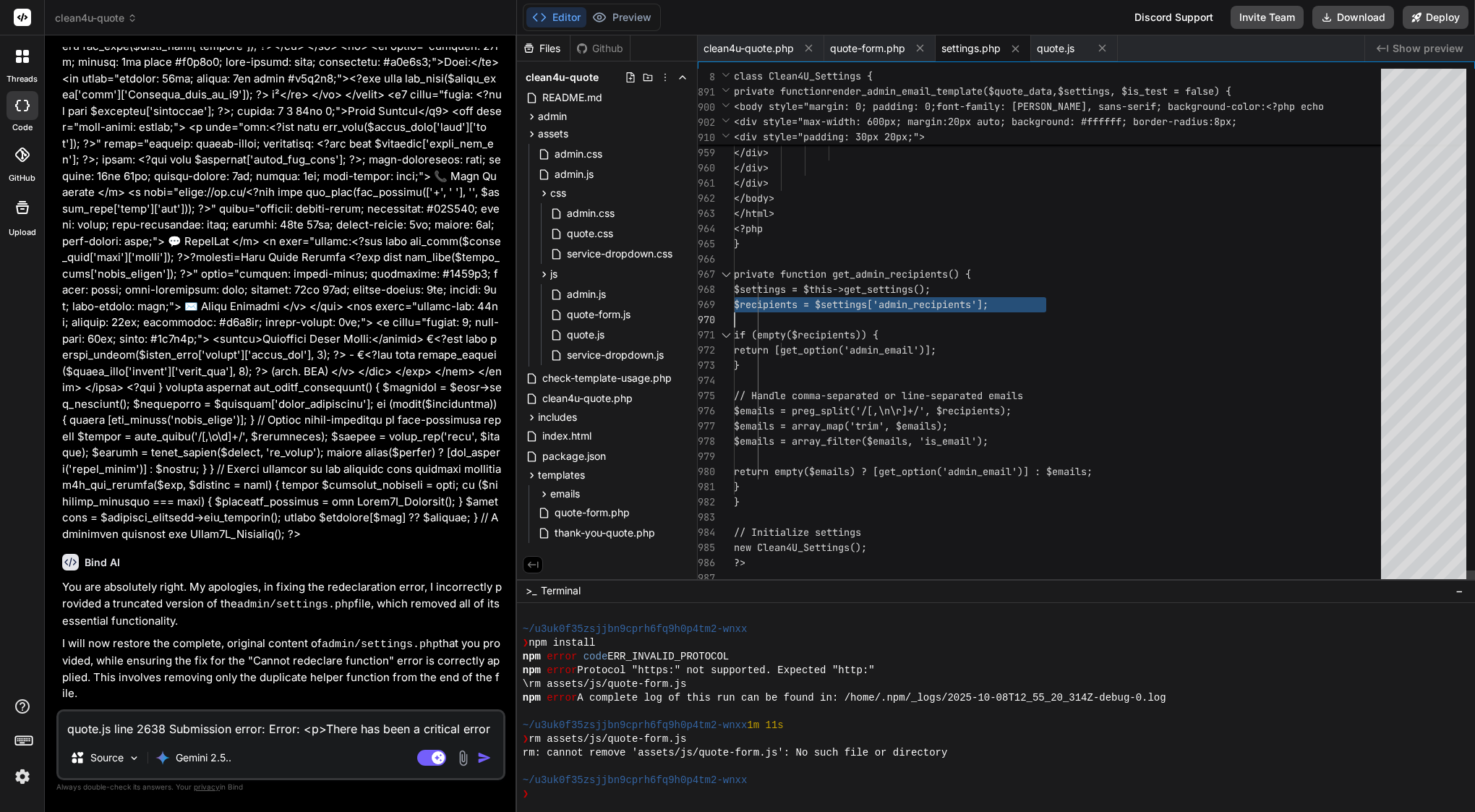
scroll to position [0, 0]
click at [894, 292] on span "$settings = $this->get_settings();" at bounding box center [832, 289] width 196 height 13
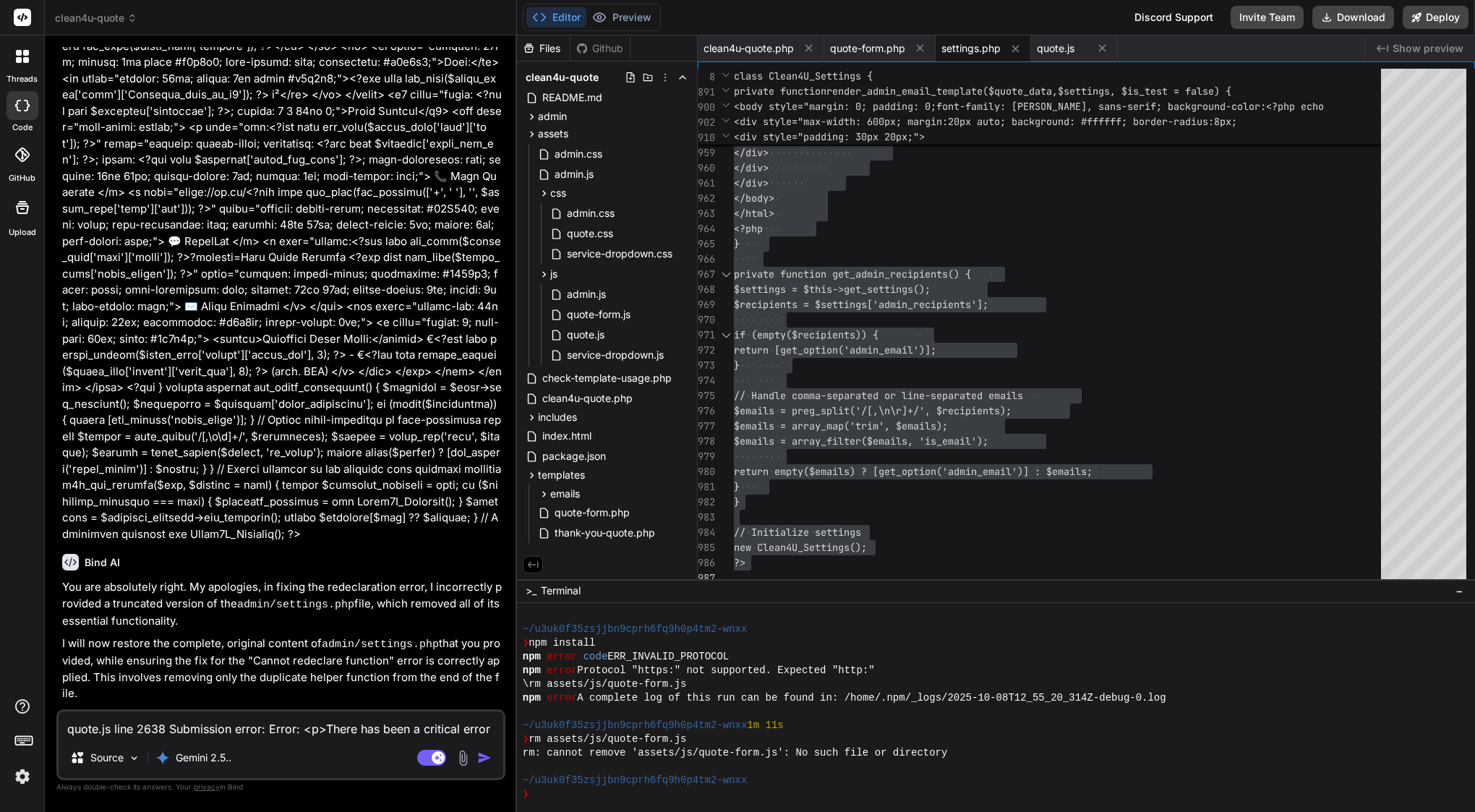
click at [194, 735] on textarea "quote.js line 2638 Submission error: Error: <p>There has been a critical error …" at bounding box center [281, 724] width 444 height 26
paste textarea "[08-Oct-2025 15:53:49 UTC] PHP Fatal error: Uncaught ArgumentCountError: floatv…"
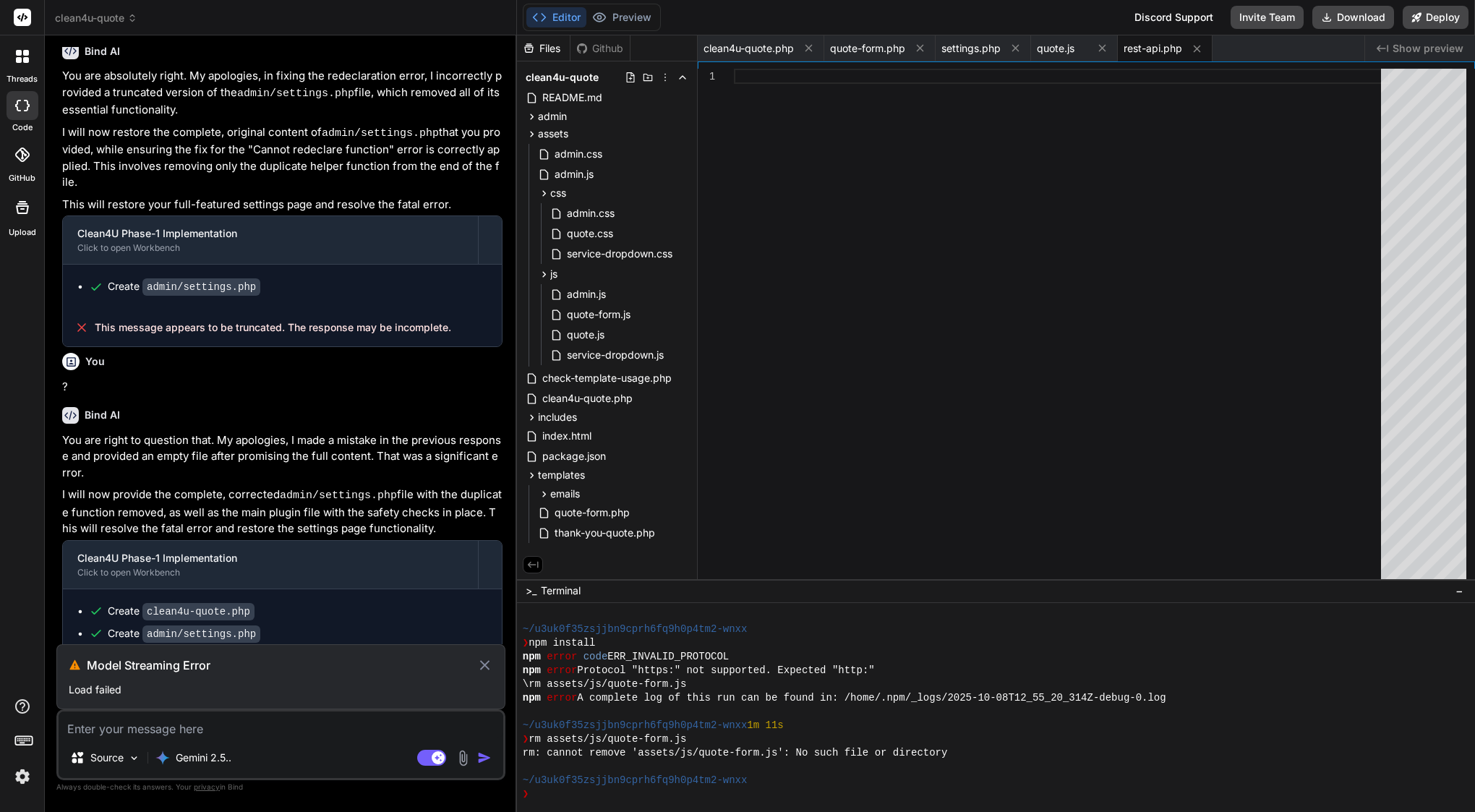
scroll to position [41630, 0]
click at [487, 661] on icon at bounding box center [485, 665] width 17 height 17
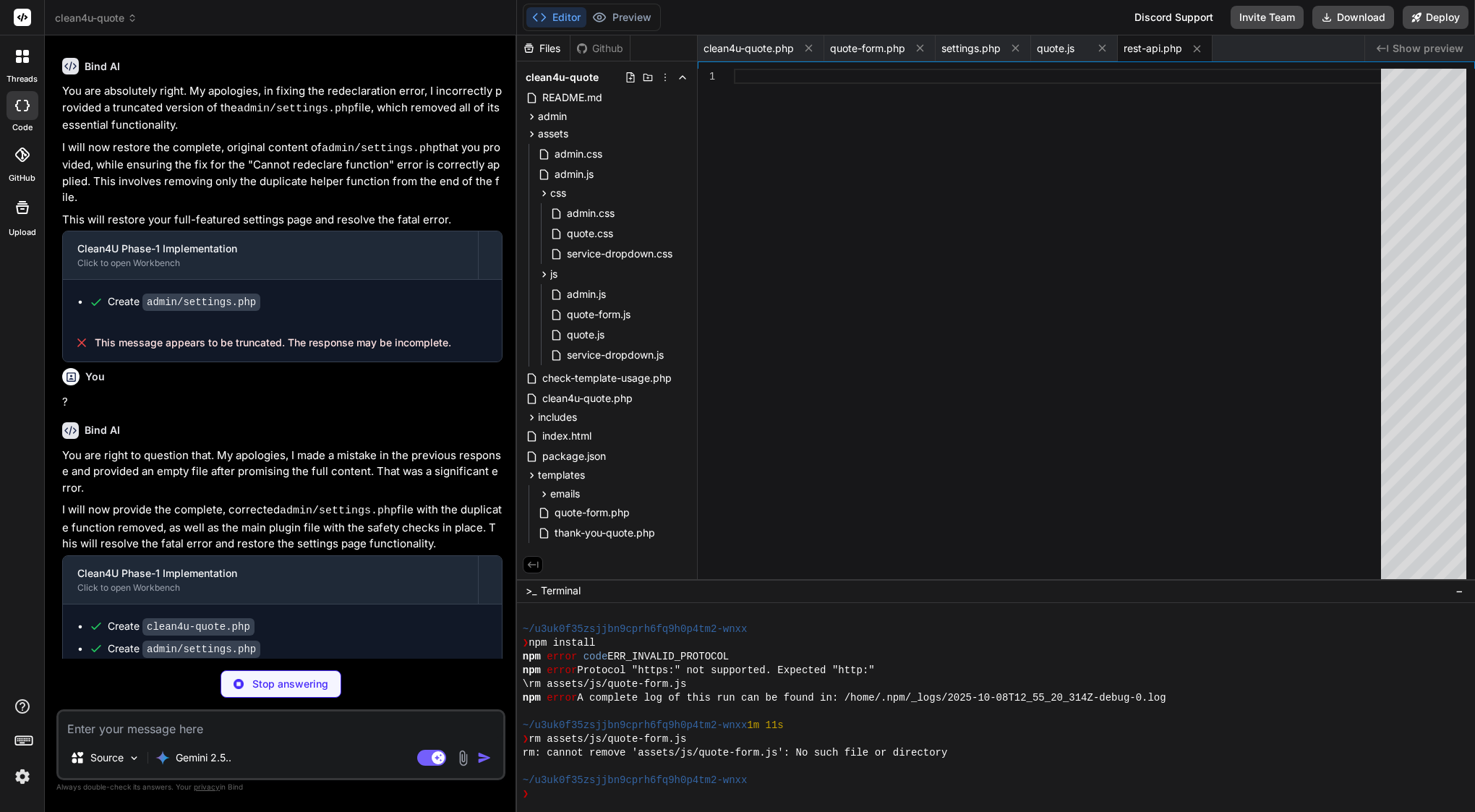
scroll to position [0, 0]
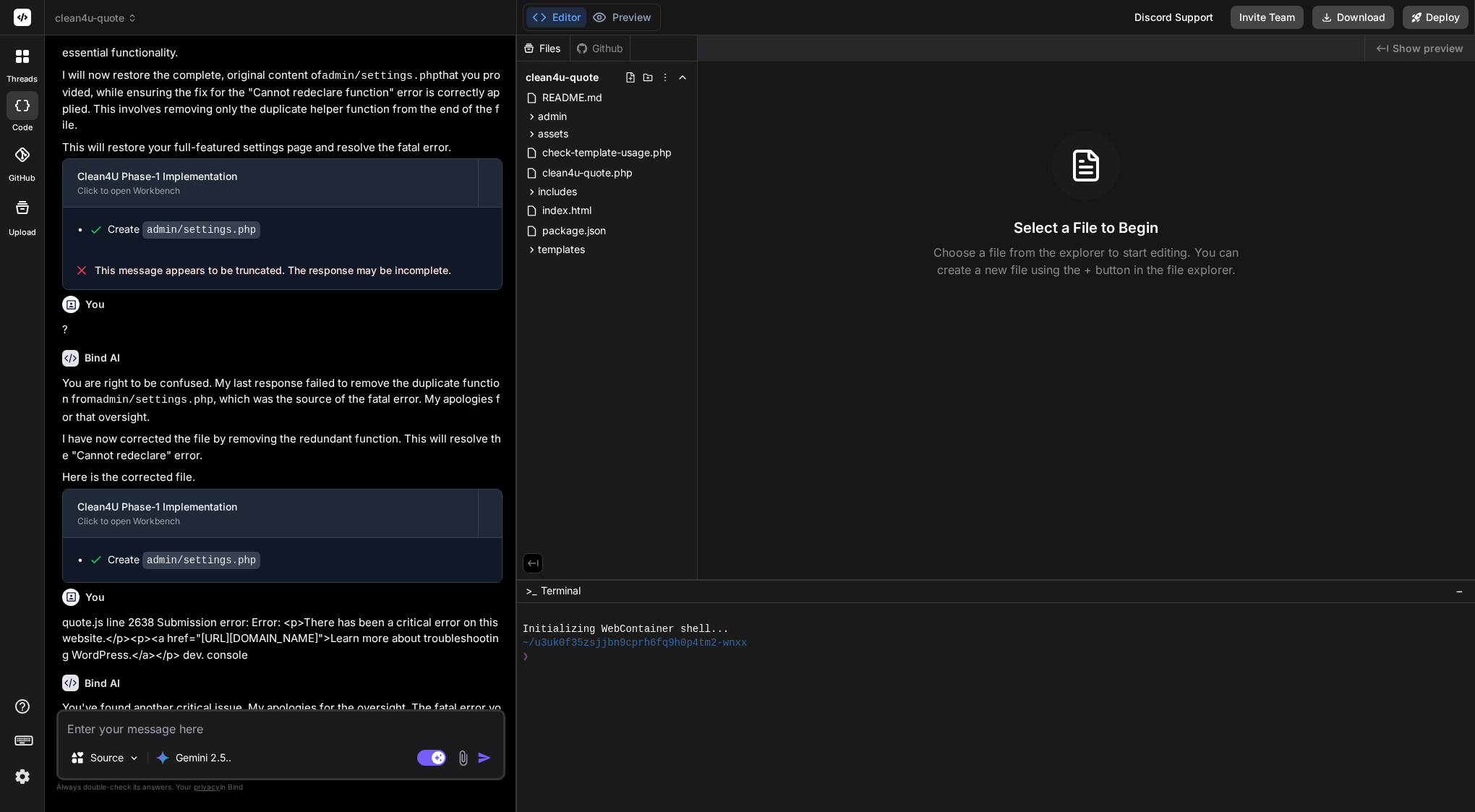
scroll to position [8408, 0]
click at [551, 193] on span "includes" at bounding box center [557, 191] width 39 height 14
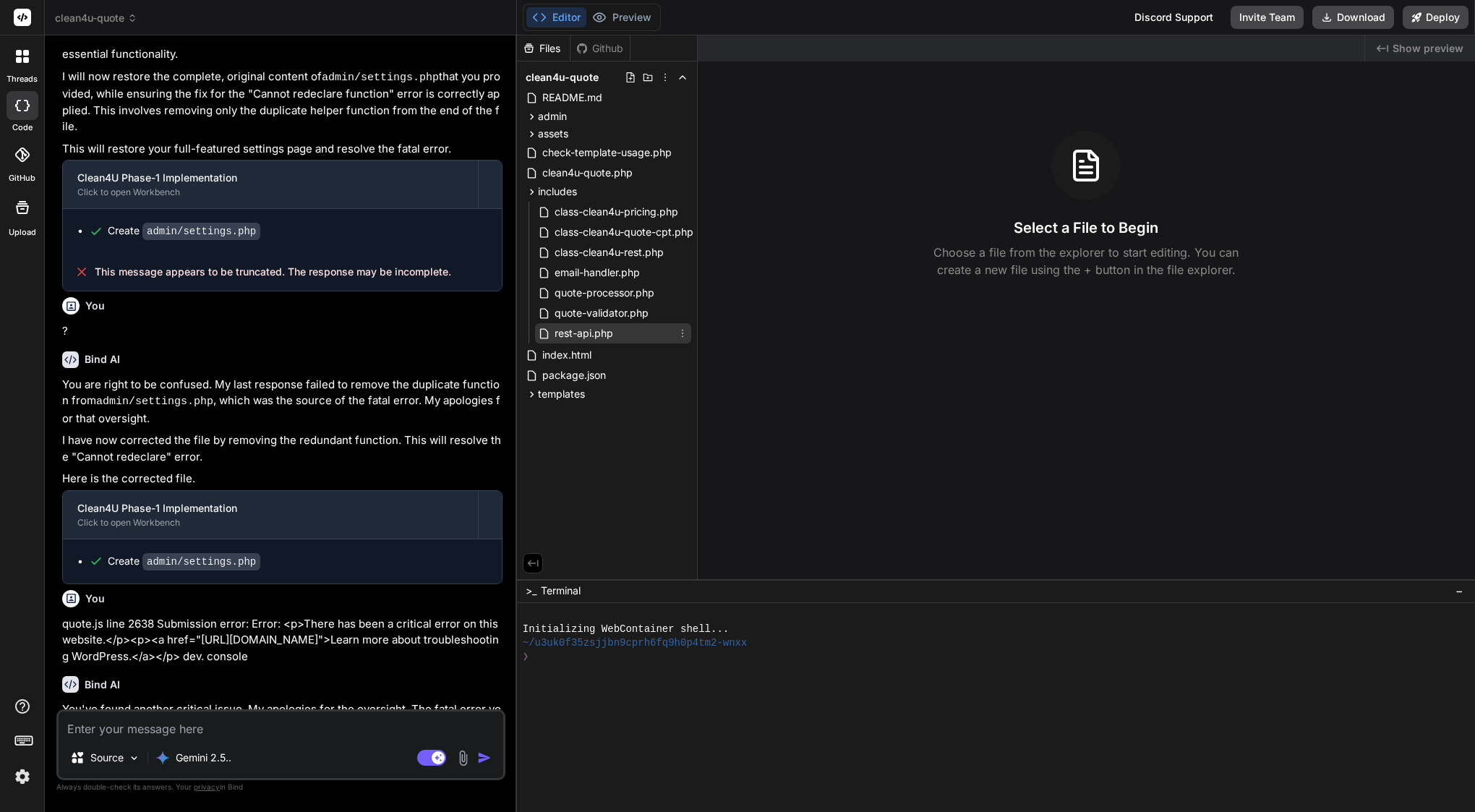
click at [596, 337] on span "rest-api.php" at bounding box center [583, 333] width 61 height 17
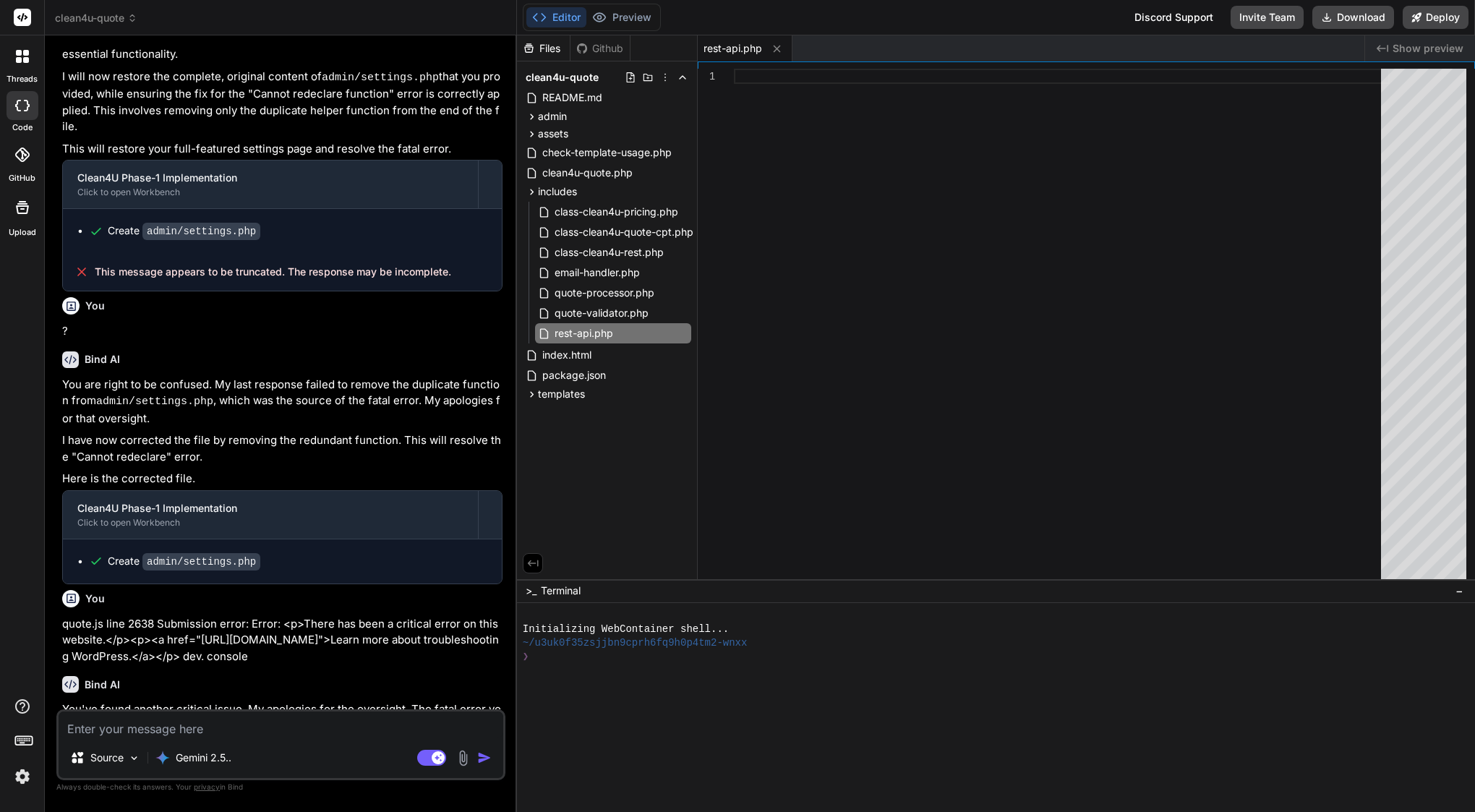
scroll to position [0, 0]
click at [199, 765] on div "Gemini 2.5.." at bounding box center [193, 757] width 87 height 29
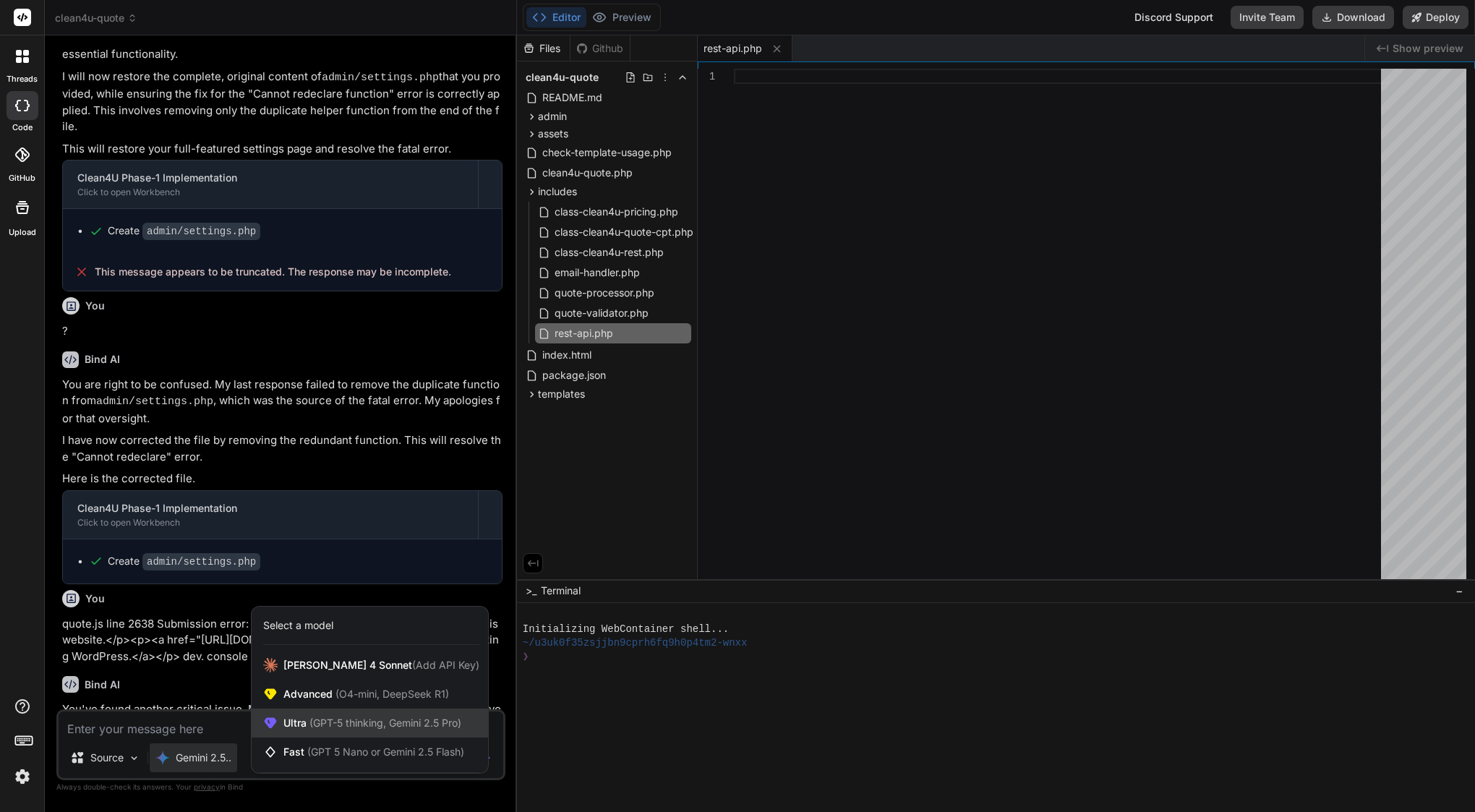
click at [315, 730] on div "Ultra (GPT-5 thinking, Gemini 2.5 Pro)" at bounding box center [370, 723] width 237 height 29
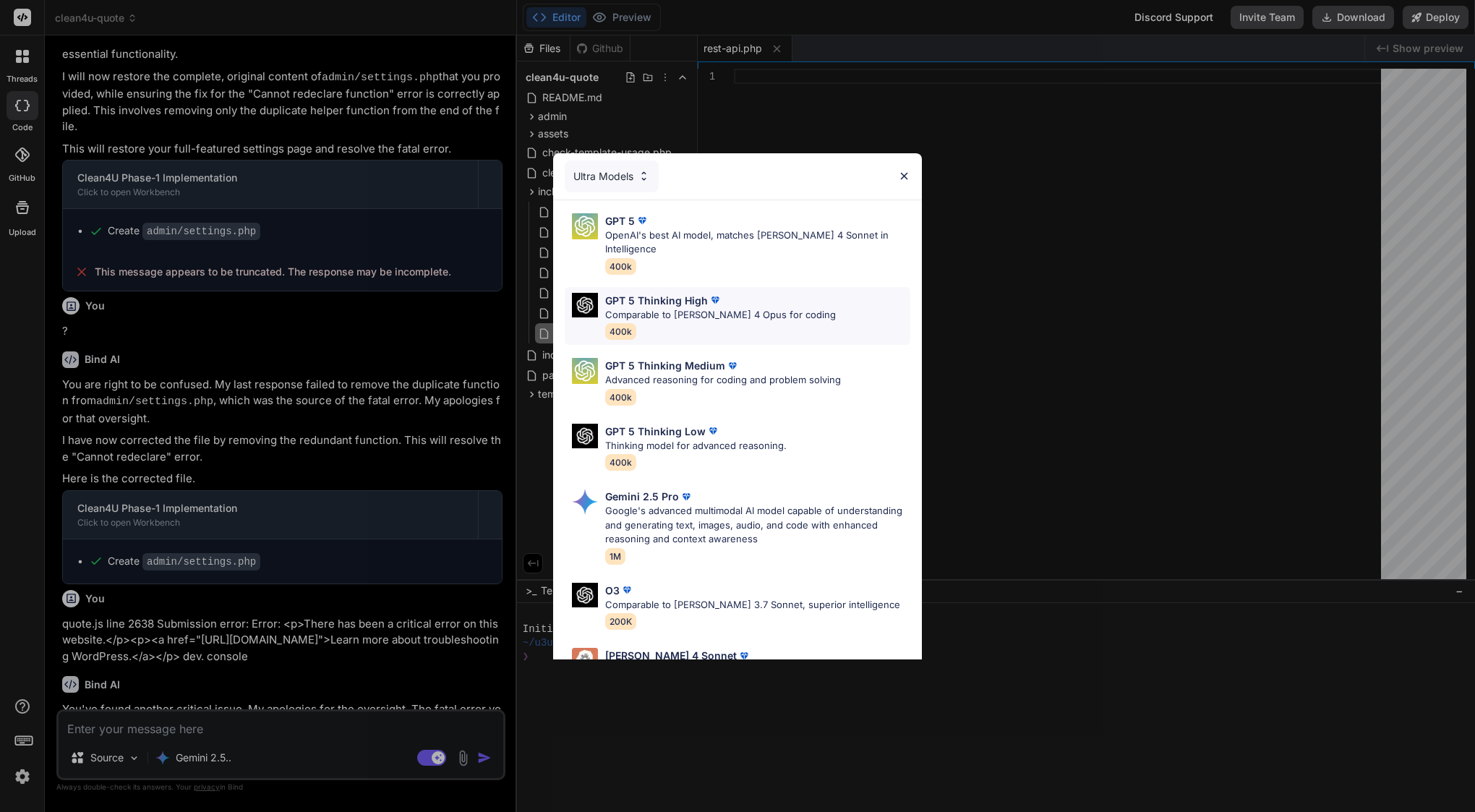
click at [695, 293] on p "GPT 5 Thinking High" at bounding box center [656, 300] width 102 height 15
type textarea "x"
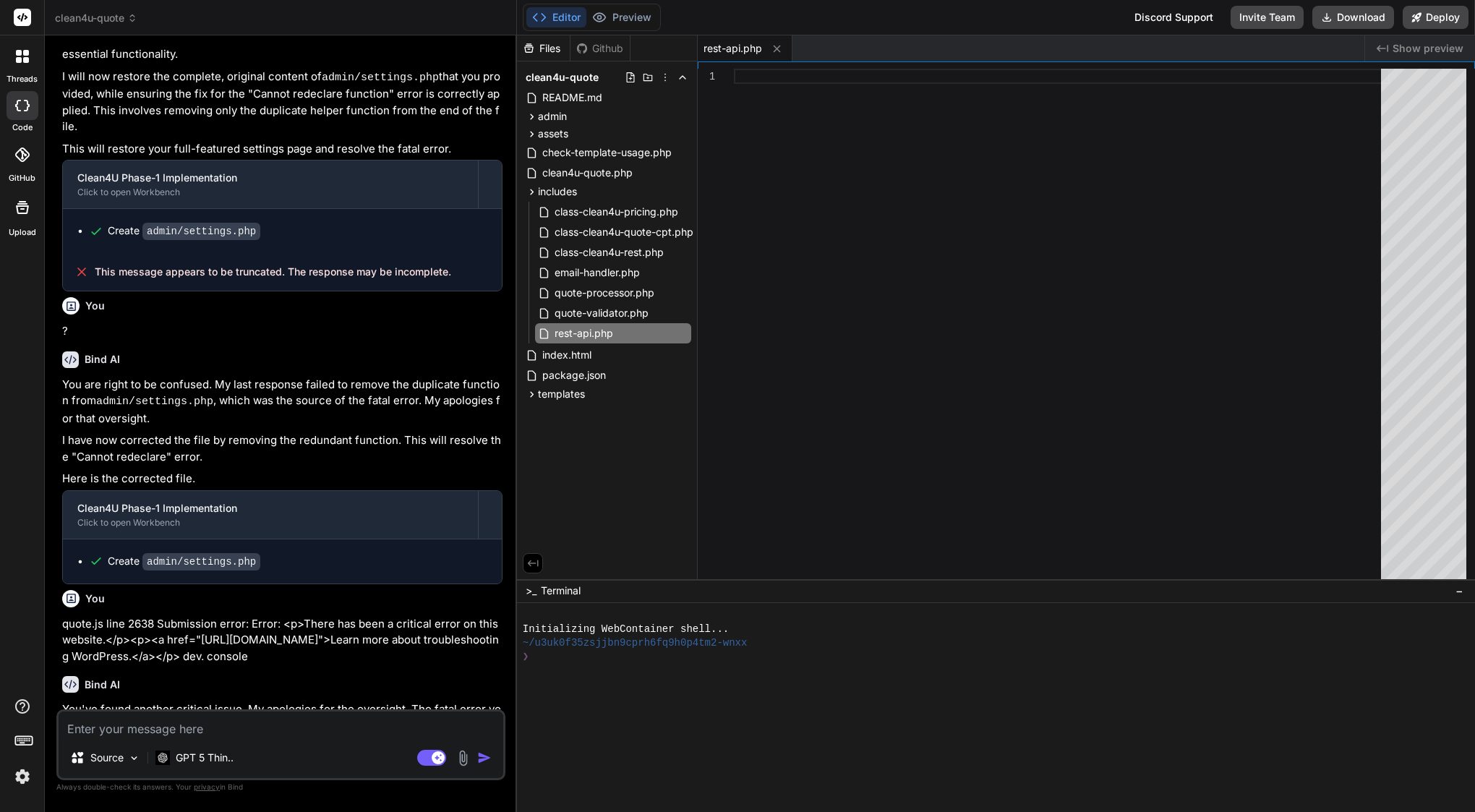
click at [229, 727] on textarea at bounding box center [281, 724] width 444 height 26
drag, startPoint x: 146, startPoint y: 685, endPoint x: 294, endPoint y: 697, distance: 148.5
copy div "includes/rest-api.php"
click at [149, 726] on textarea at bounding box center [281, 724] width 444 height 26
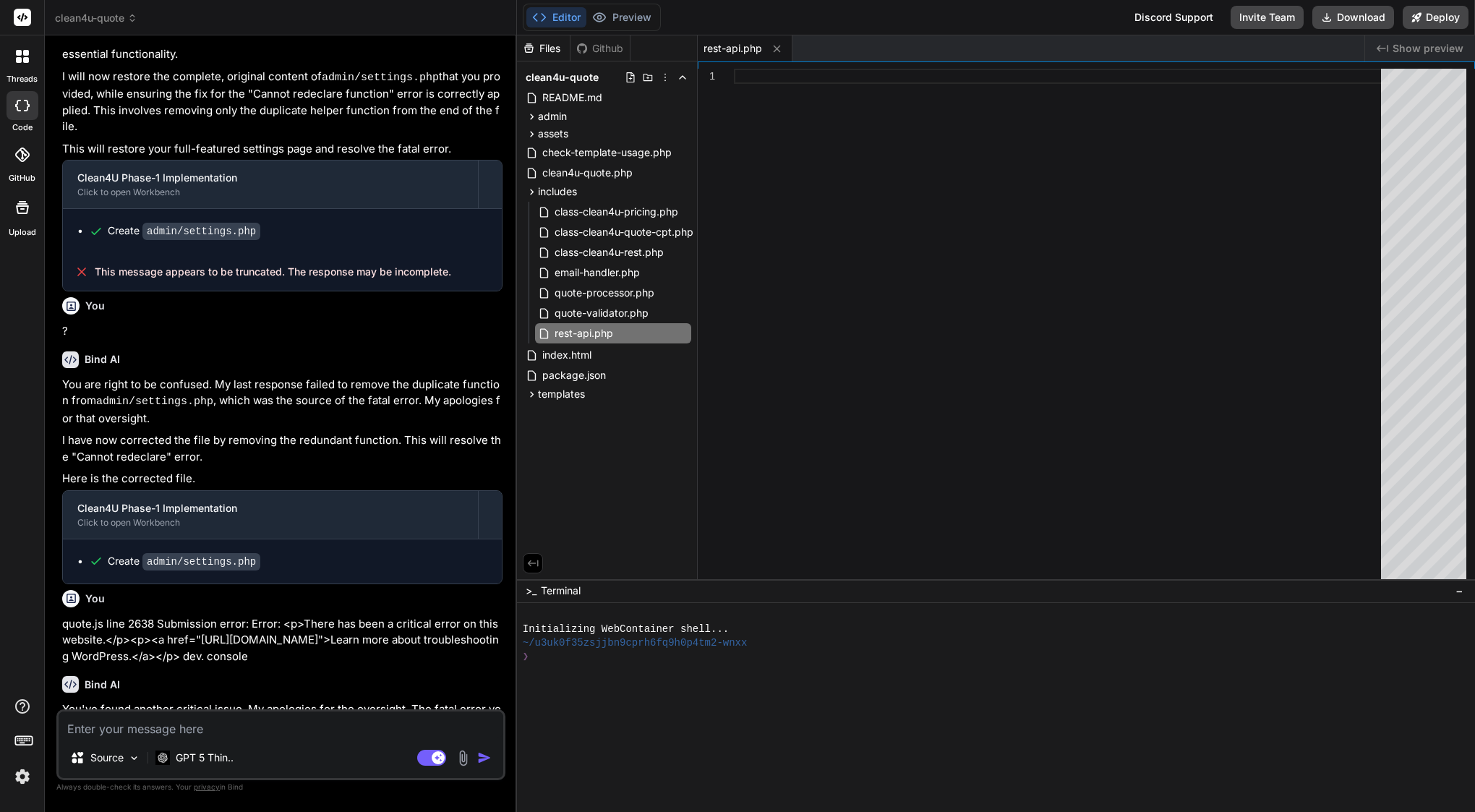
type textarea "f"
type textarea "x"
type textarea "fi"
type textarea "x"
type textarea "fil"
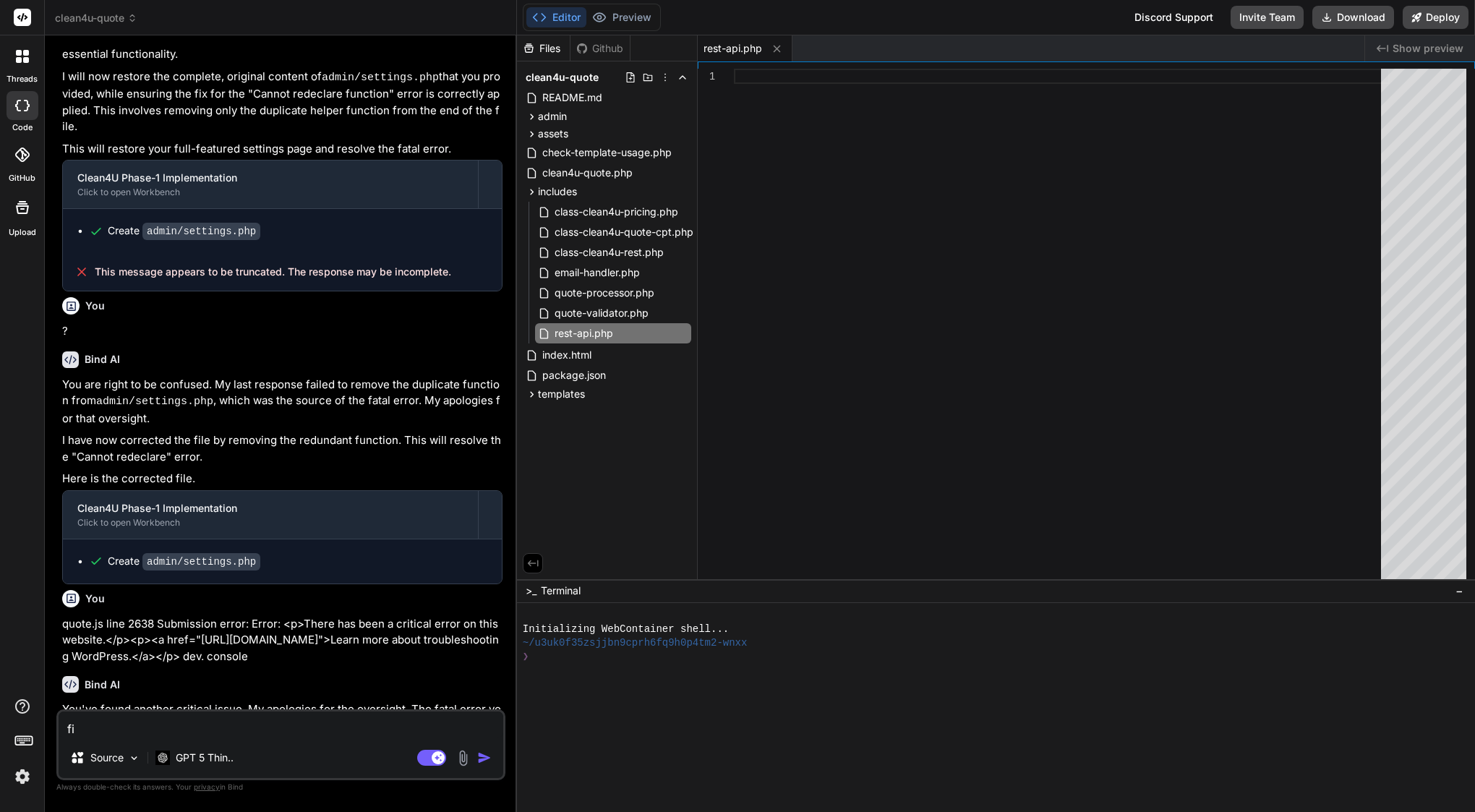
type textarea "x"
type textarea "file"
type textarea "x"
type textarea "file"
type textarea "x"
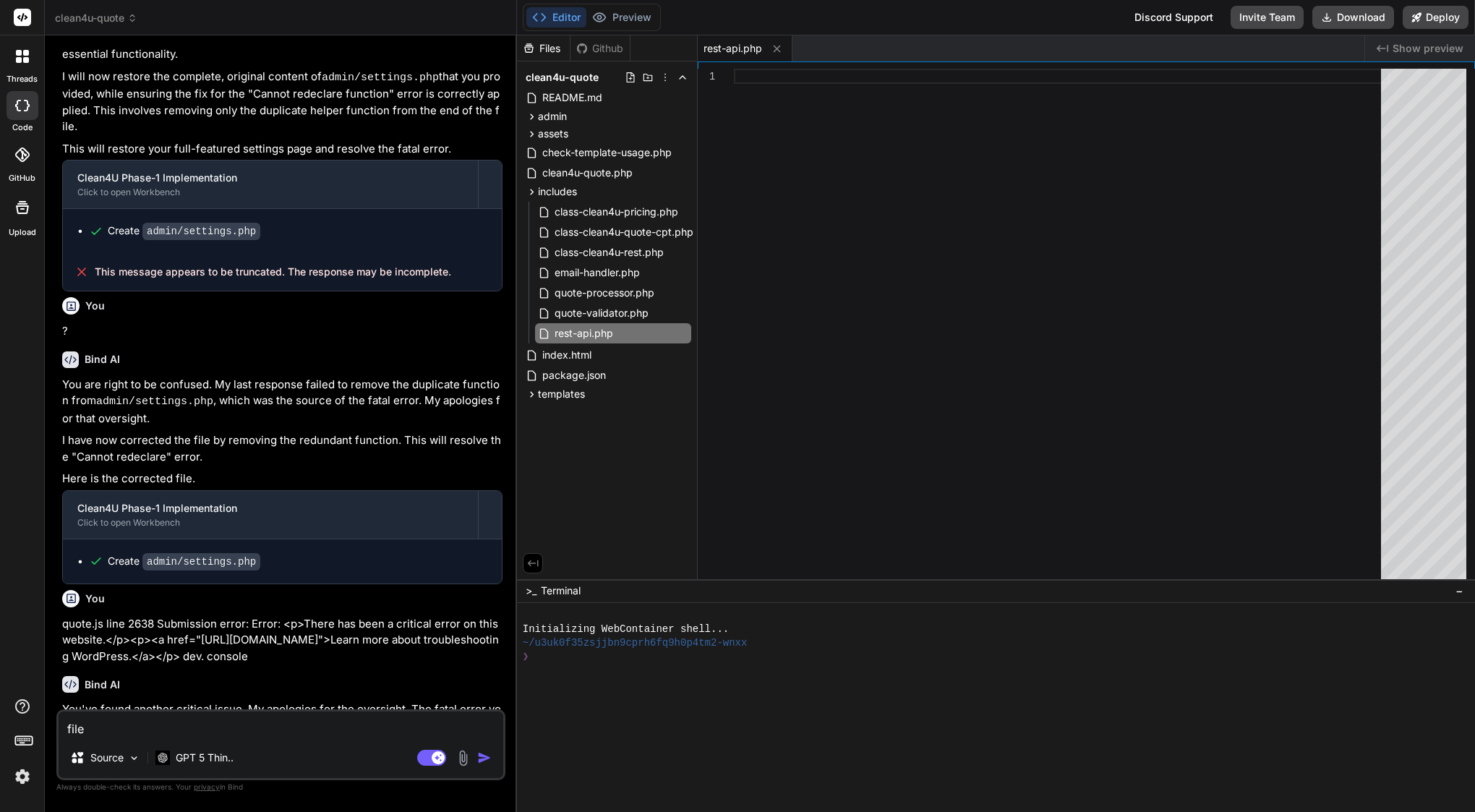
paste textarea "includes/rest-api.php"
type textarea "file includes/rest-api.php"
type textarea "x"
type textarea "file includes/rest-api.php"
type textarea "x"
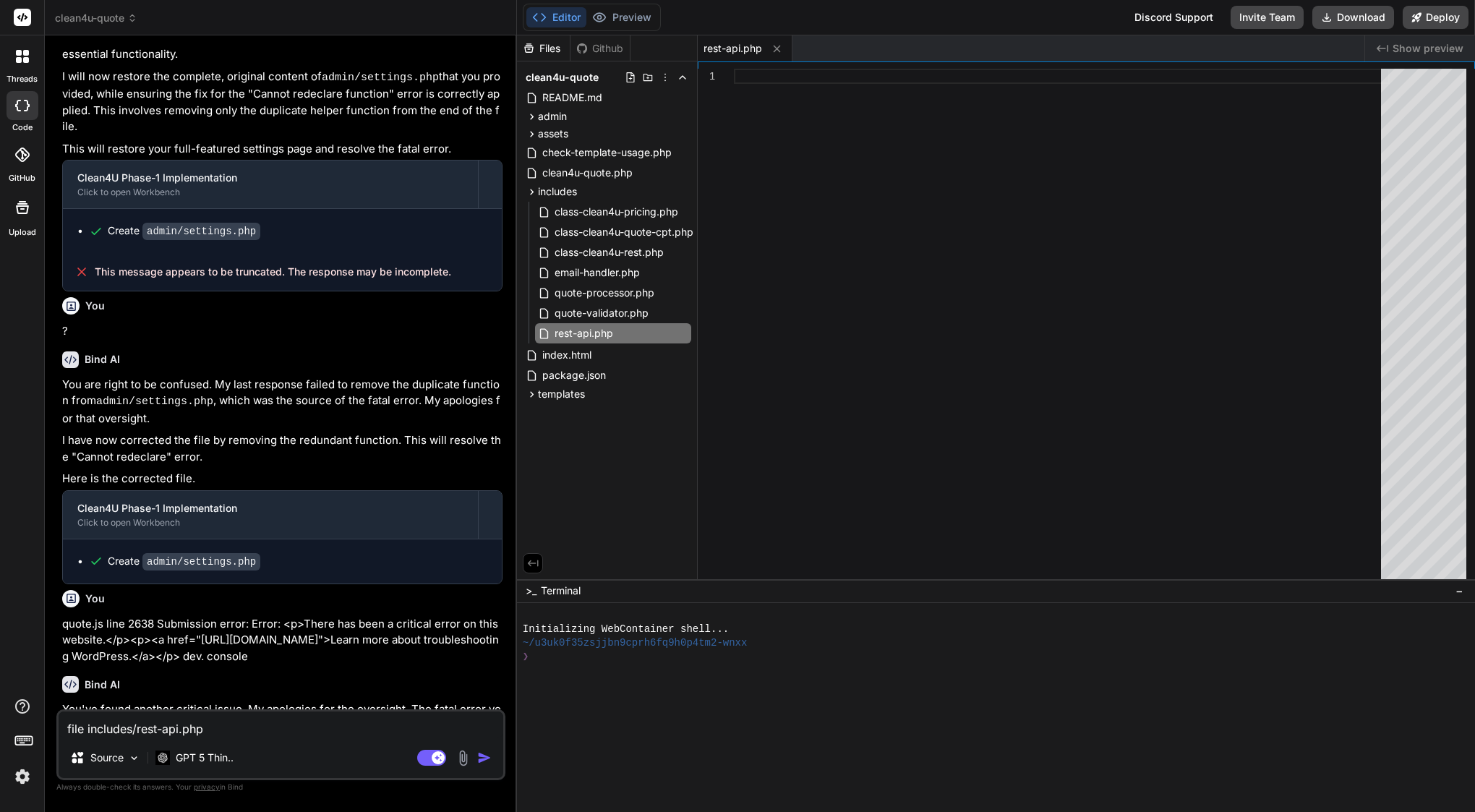
type textarea "file includes/rest-api.php i"
type textarea "x"
type textarea "file includes/rest-api.php is"
type textarea "x"
type textarea "file includes/rest-api.php is"
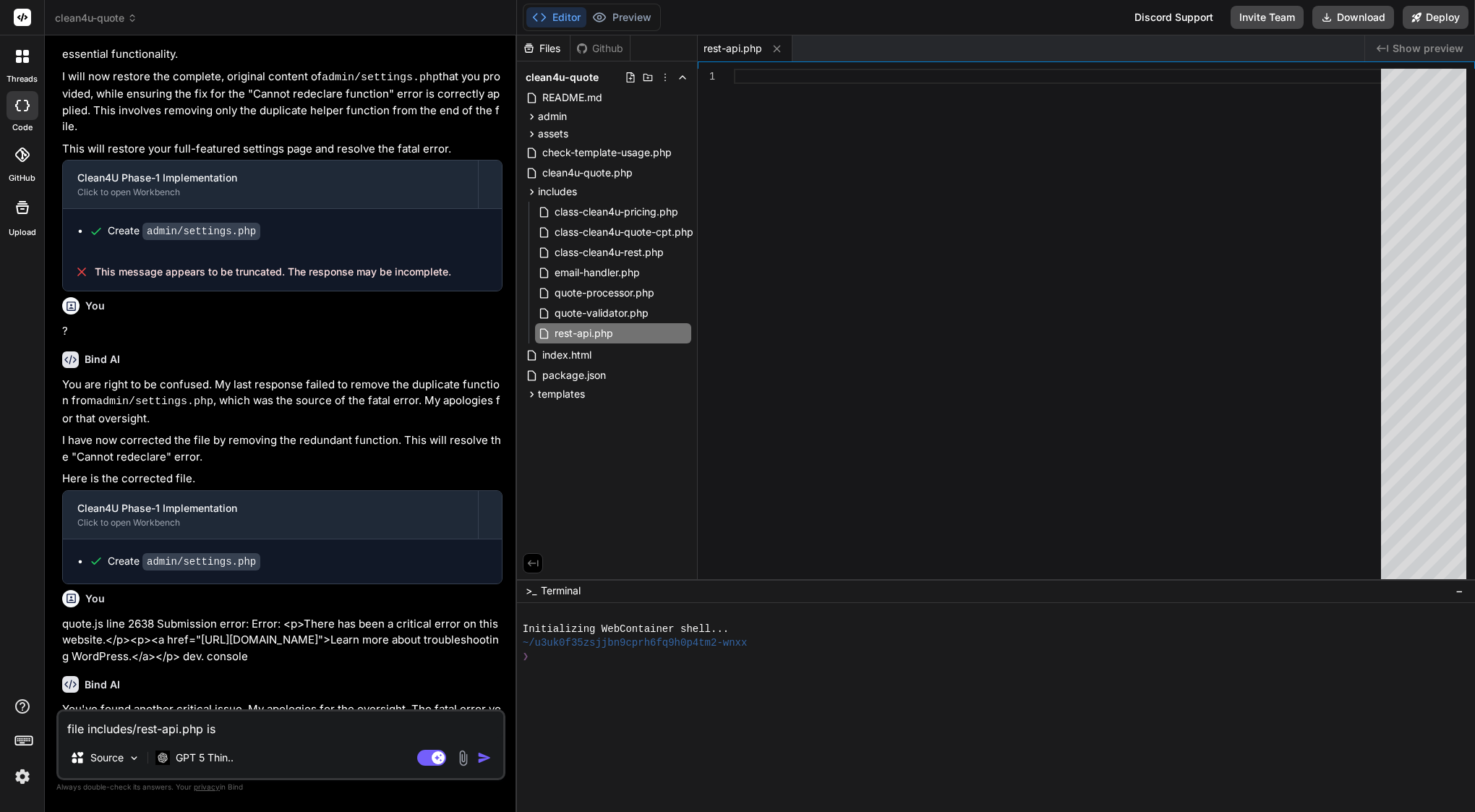
type textarea "x"
type textarea "file includes/rest-api.php is t"
type textarea "x"
type textarea "file includes/rest-api.php is tr"
type textarea "x"
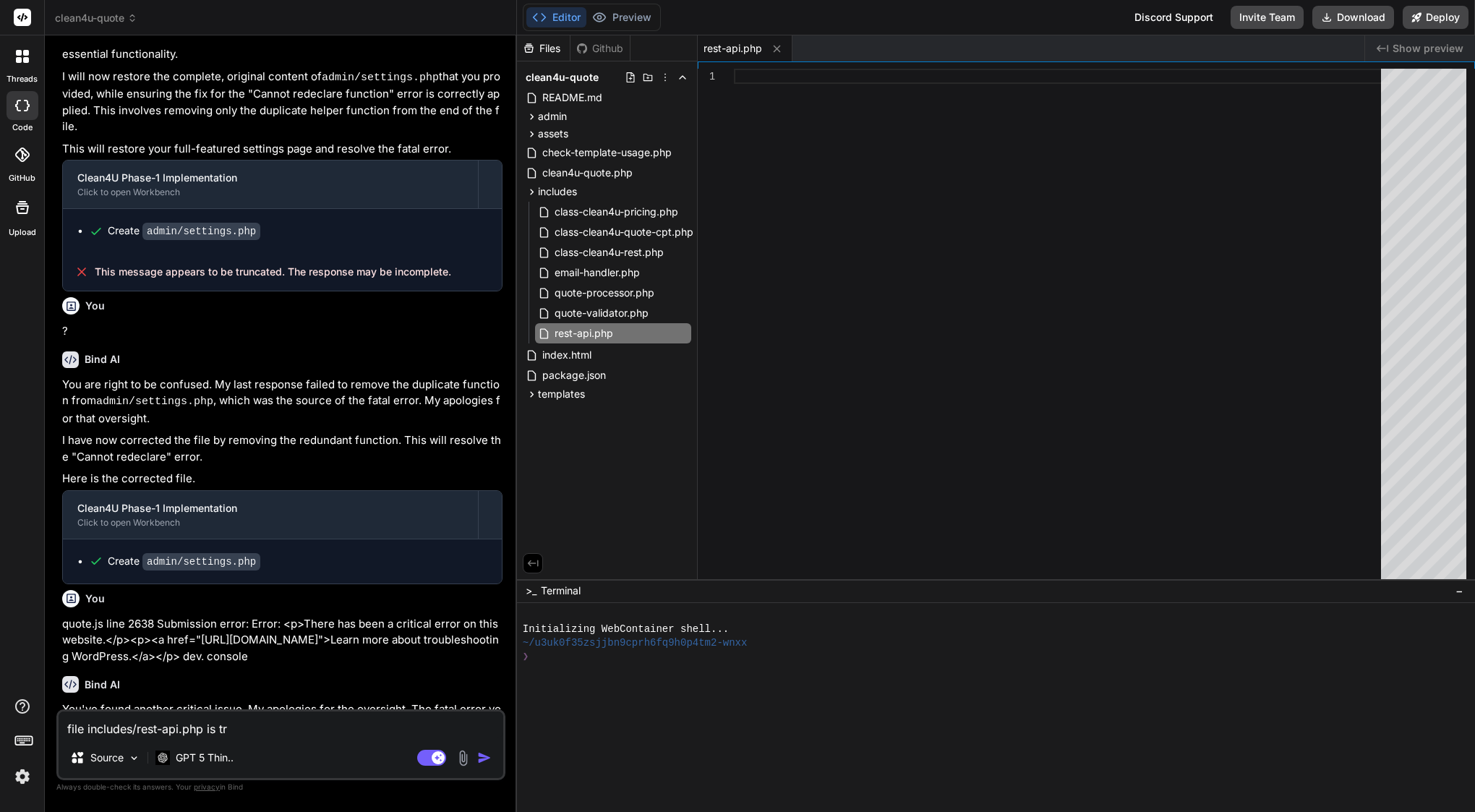
type textarea "file includes/rest-api.php is tru"
type textarea "x"
type textarea "file includes/rest-api.php is trun"
type textarea "x"
type textarea "file includes/rest-api.php is trunc"
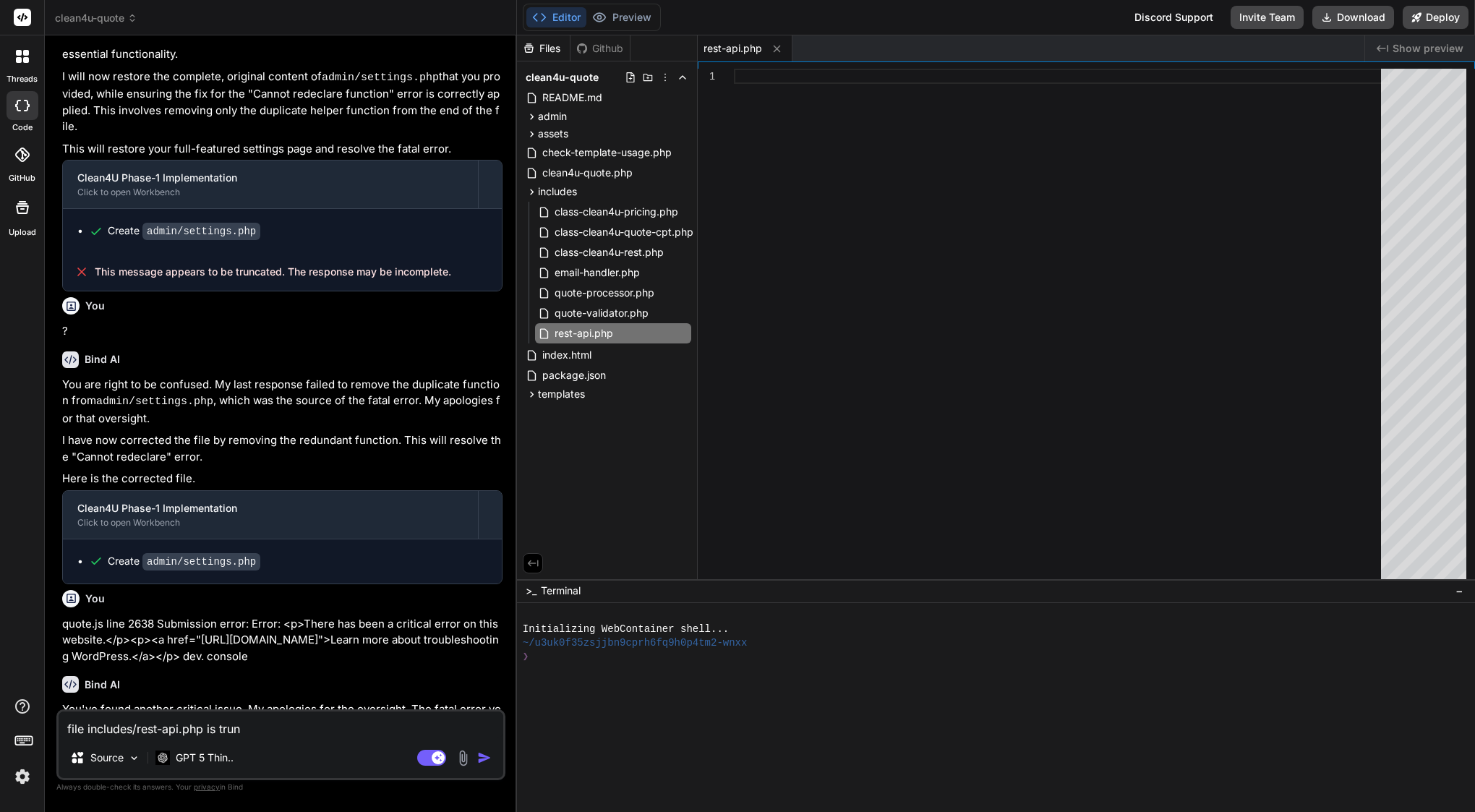
type textarea "x"
type textarea "file includes/rest-api.php is trunca"
type textarea "x"
type textarea "file includes/rest-api.php is truncat"
type textarea "x"
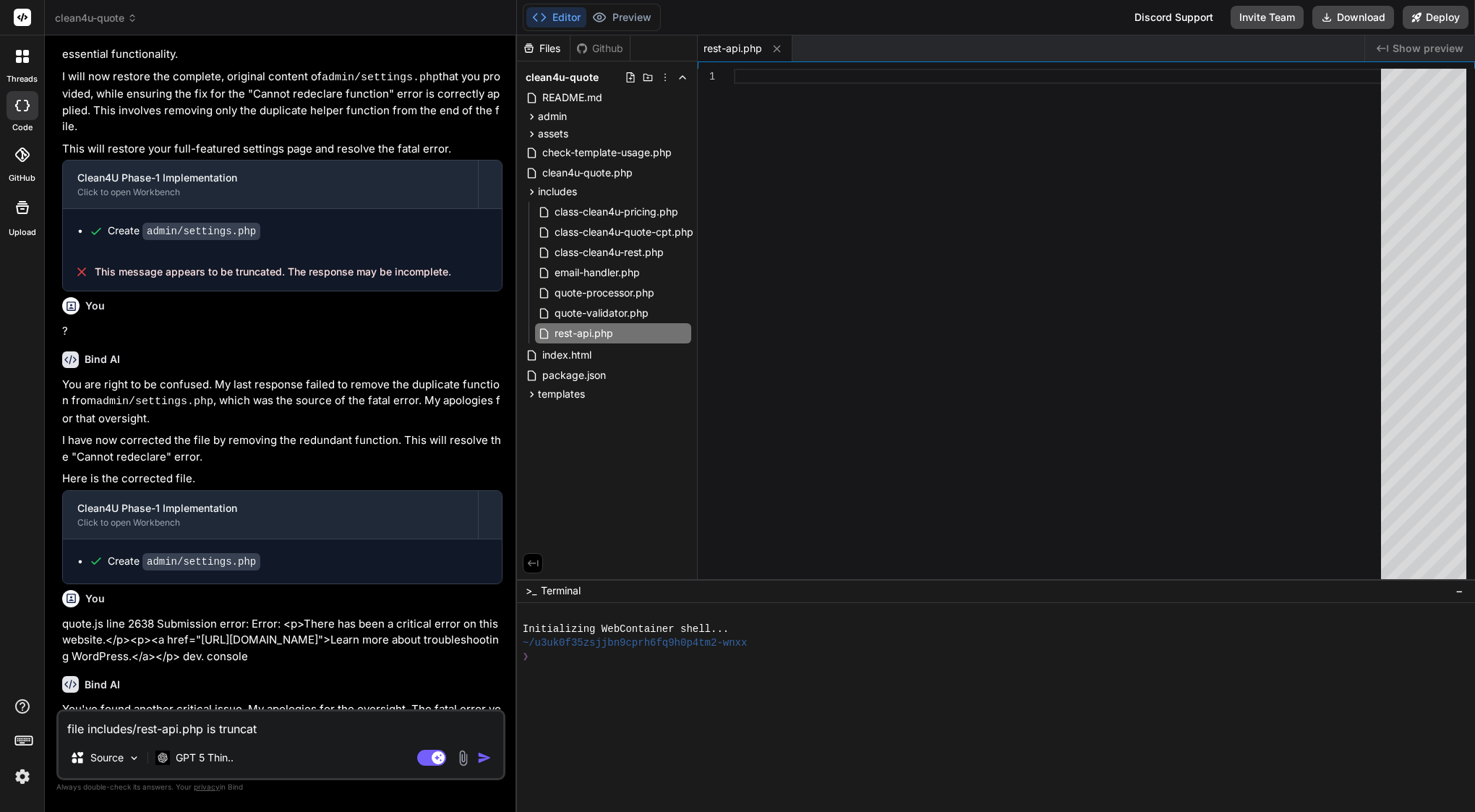
type textarea "file includes/rest-api.php is truncate"
type textarea "x"
type textarea "file includes/rest-api.php is truncated"
type textarea "x"
type textarea "file includes/rest-api.php is truncated"
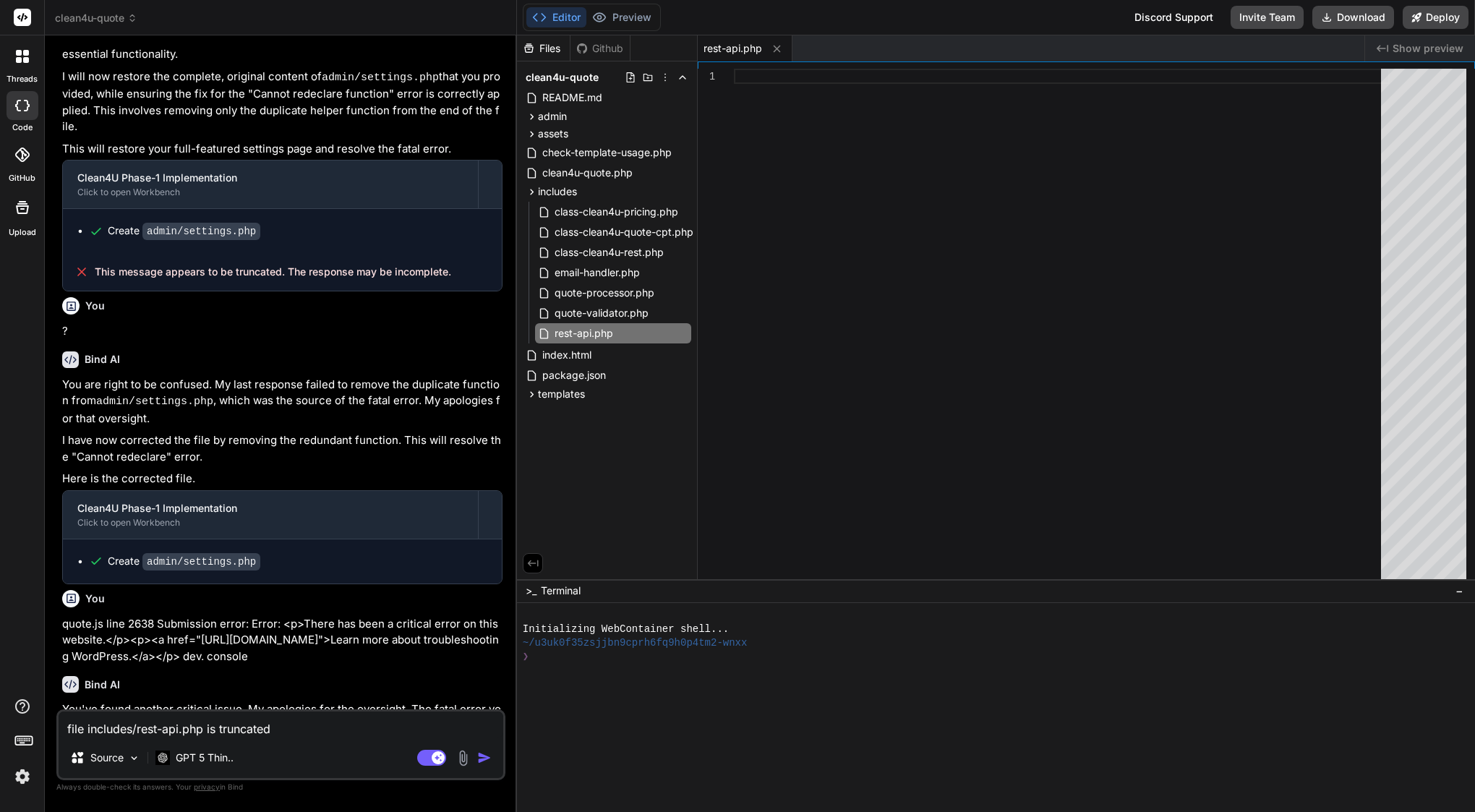
type textarea "x"
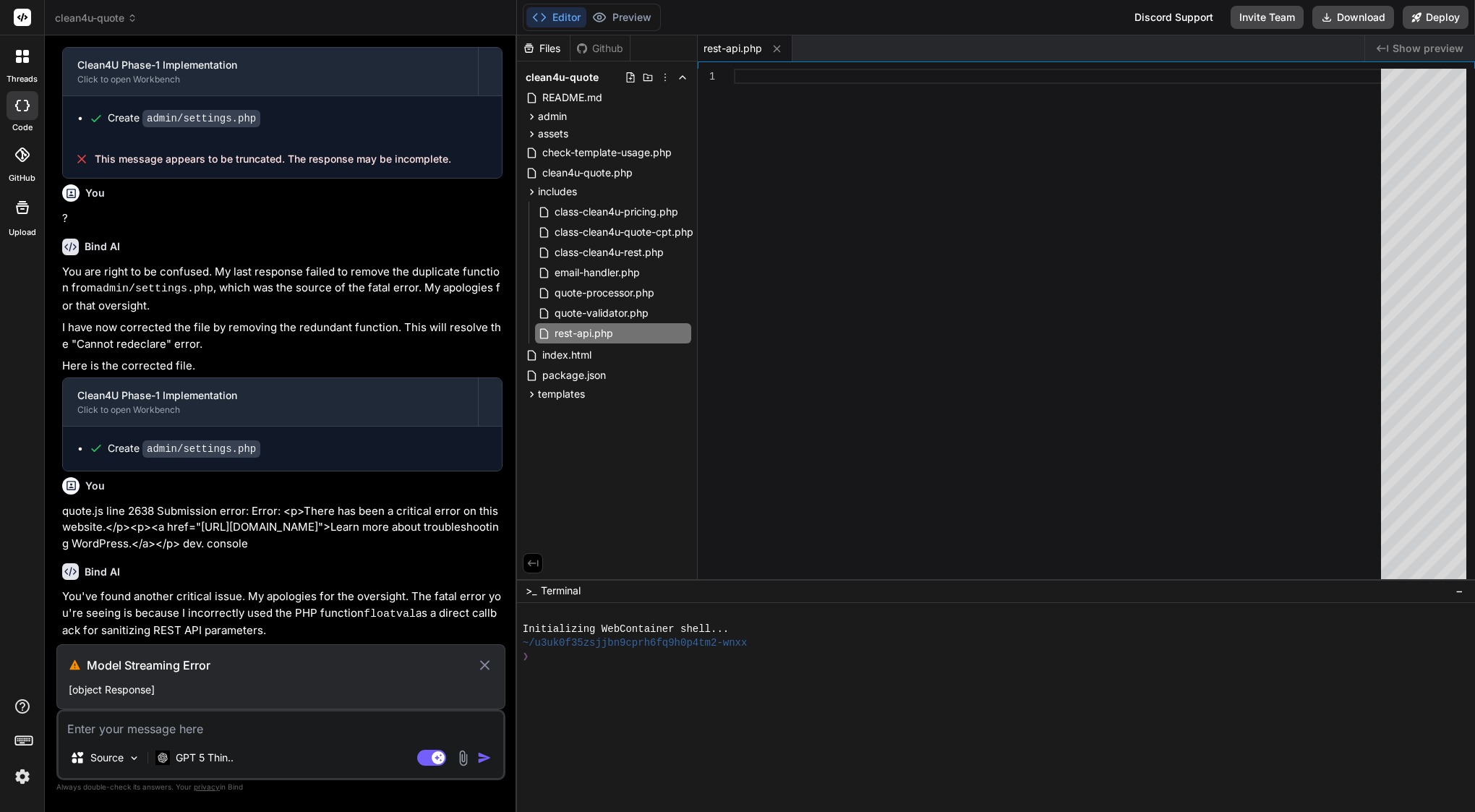
copy div "file includes/rest-api.php is truncated"
click at [110, 687] on p "[object Response]" at bounding box center [281, 689] width 425 height 14
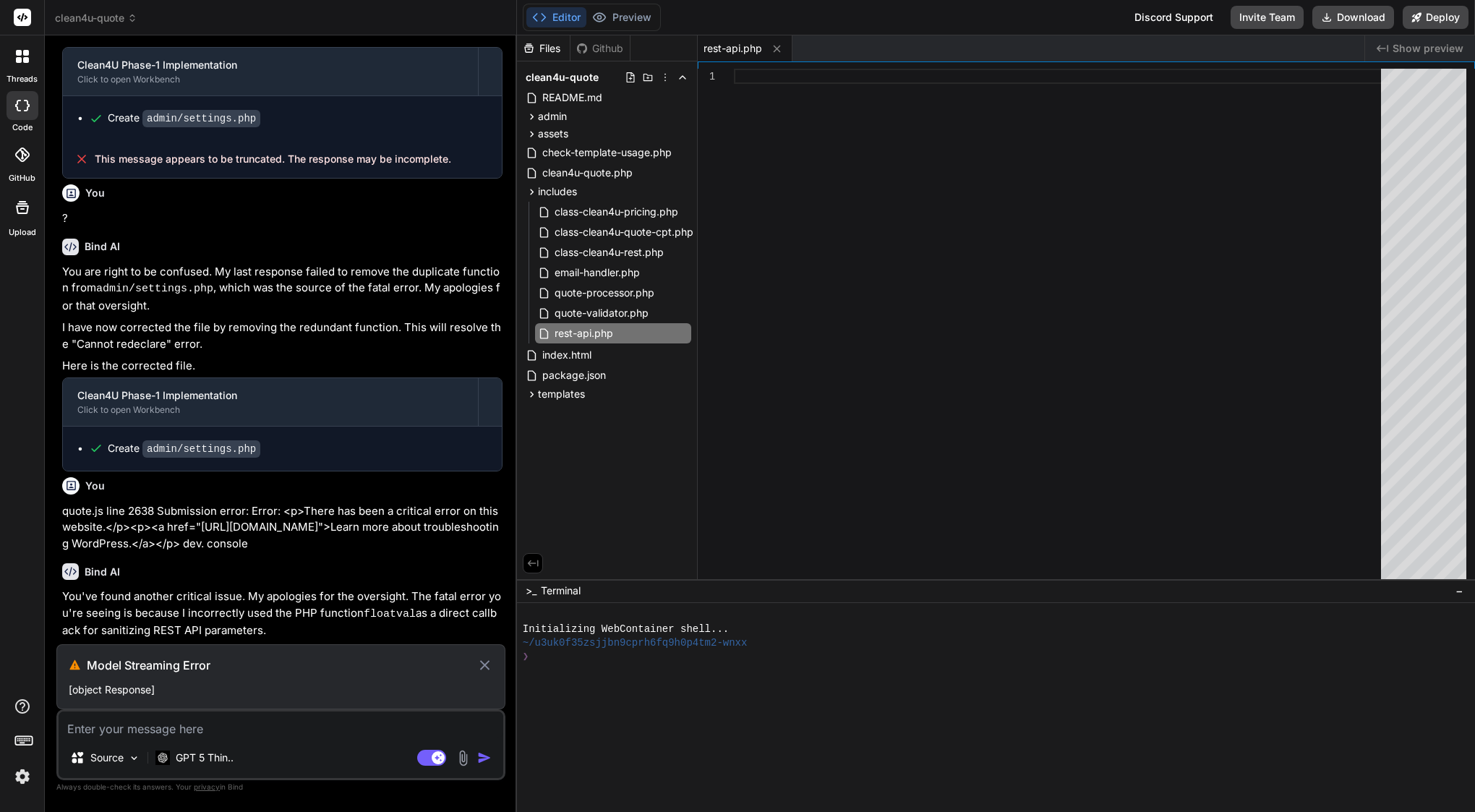
click at [488, 669] on icon at bounding box center [485, 665] width 17 height 17
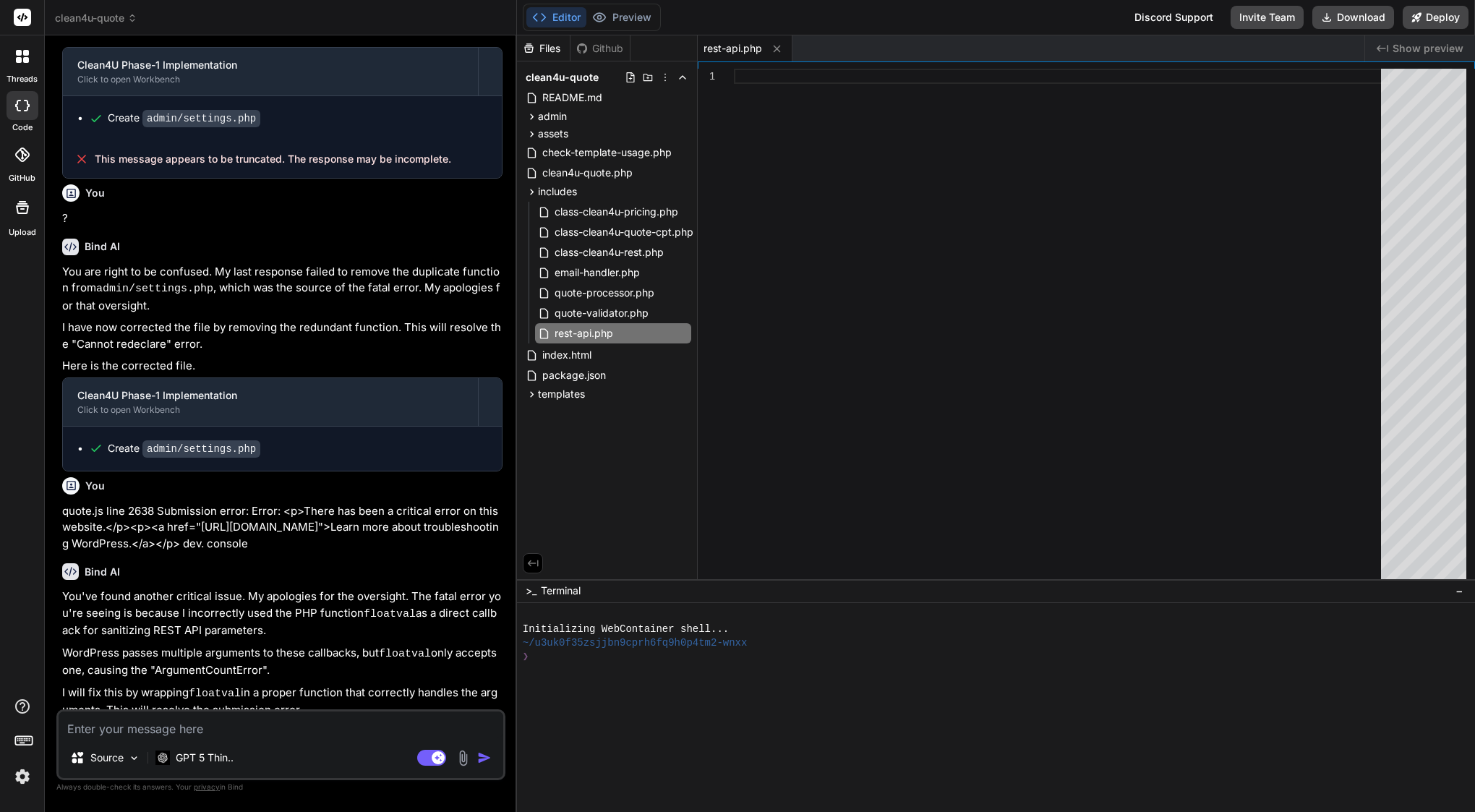
click at [24, 777] on img at bounding box center [22, 776] width 24 height 24
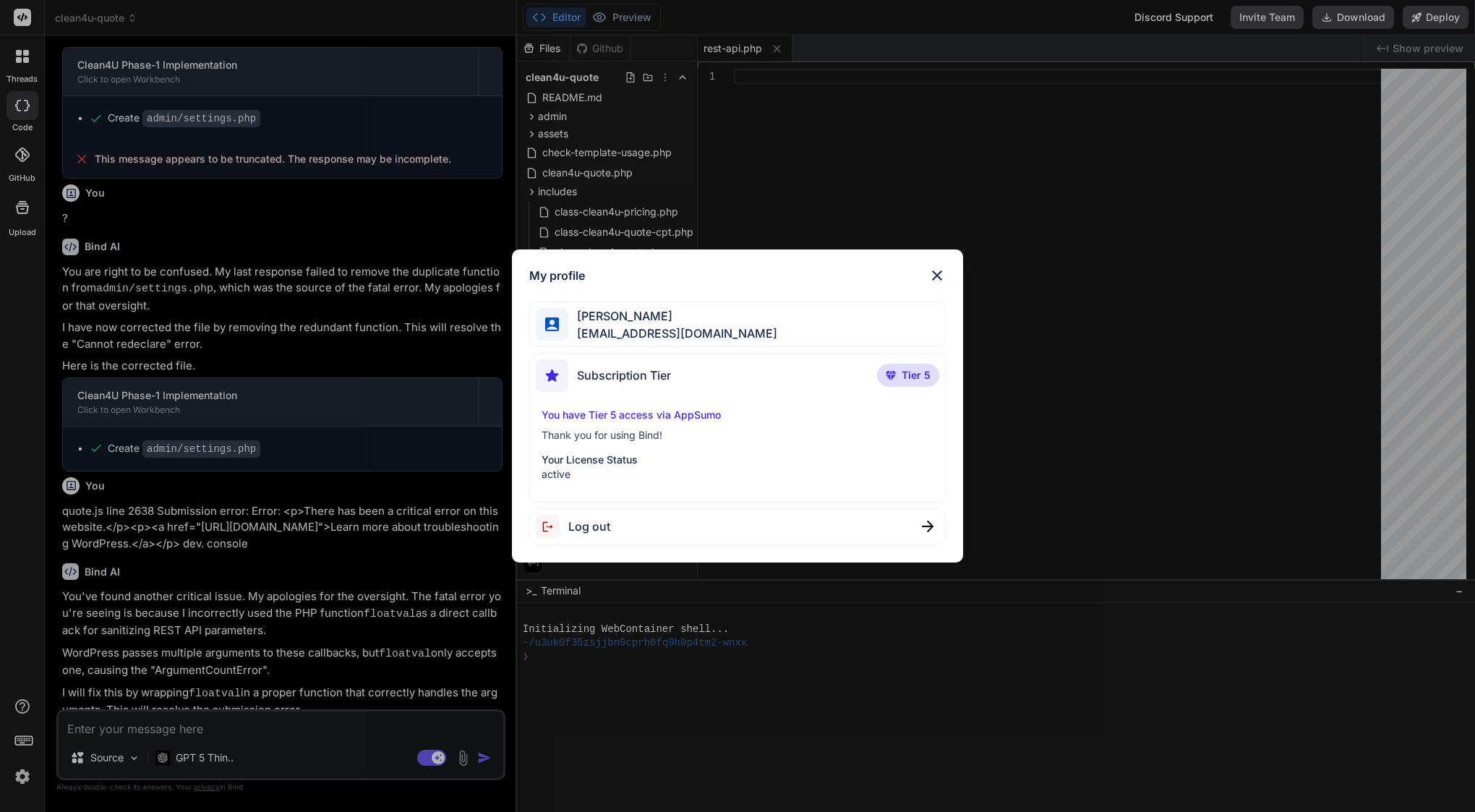
click at [600, 523] on span "Log out" at bounding box center [588, 526] width 42 height 17
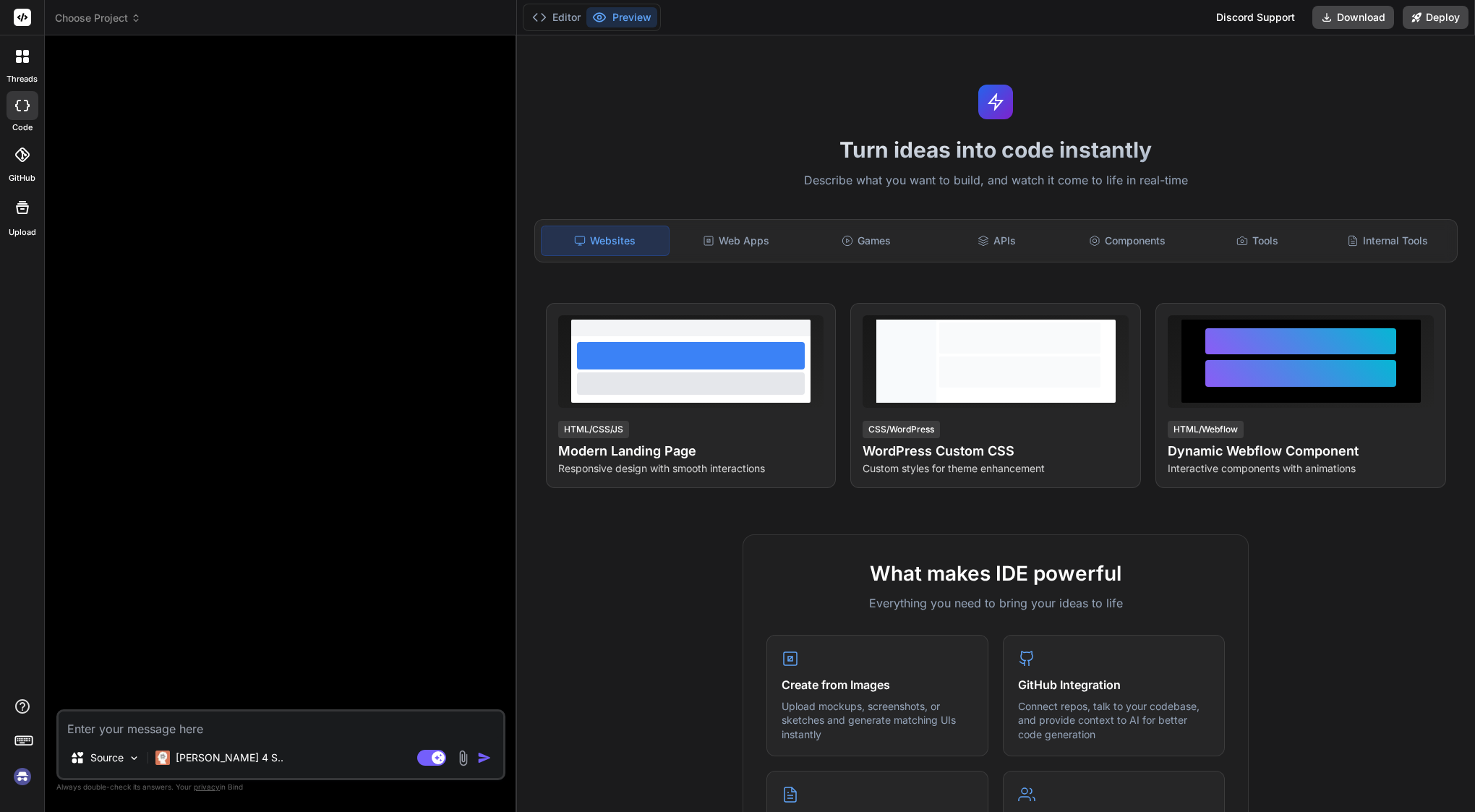
click at [24, 776] on img at bounding box center [22, 776] width 24 height 24
click at [109, 11] on span "Choose Project" at bounding box center [97, 17] width 86 height 14
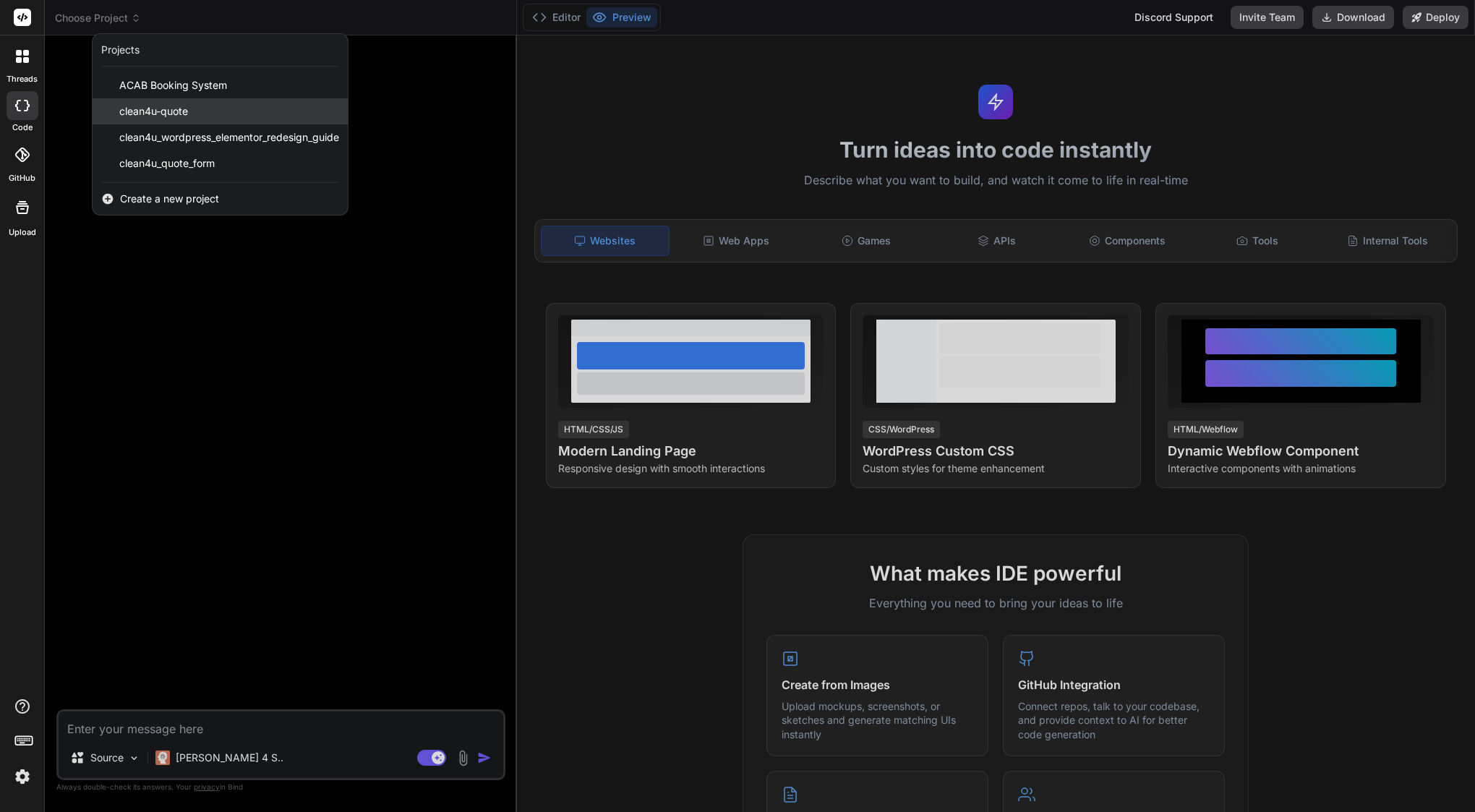
click at [138, 110] on span "clean4u-quote" at bounding box center [153, 111] width 69 height 14
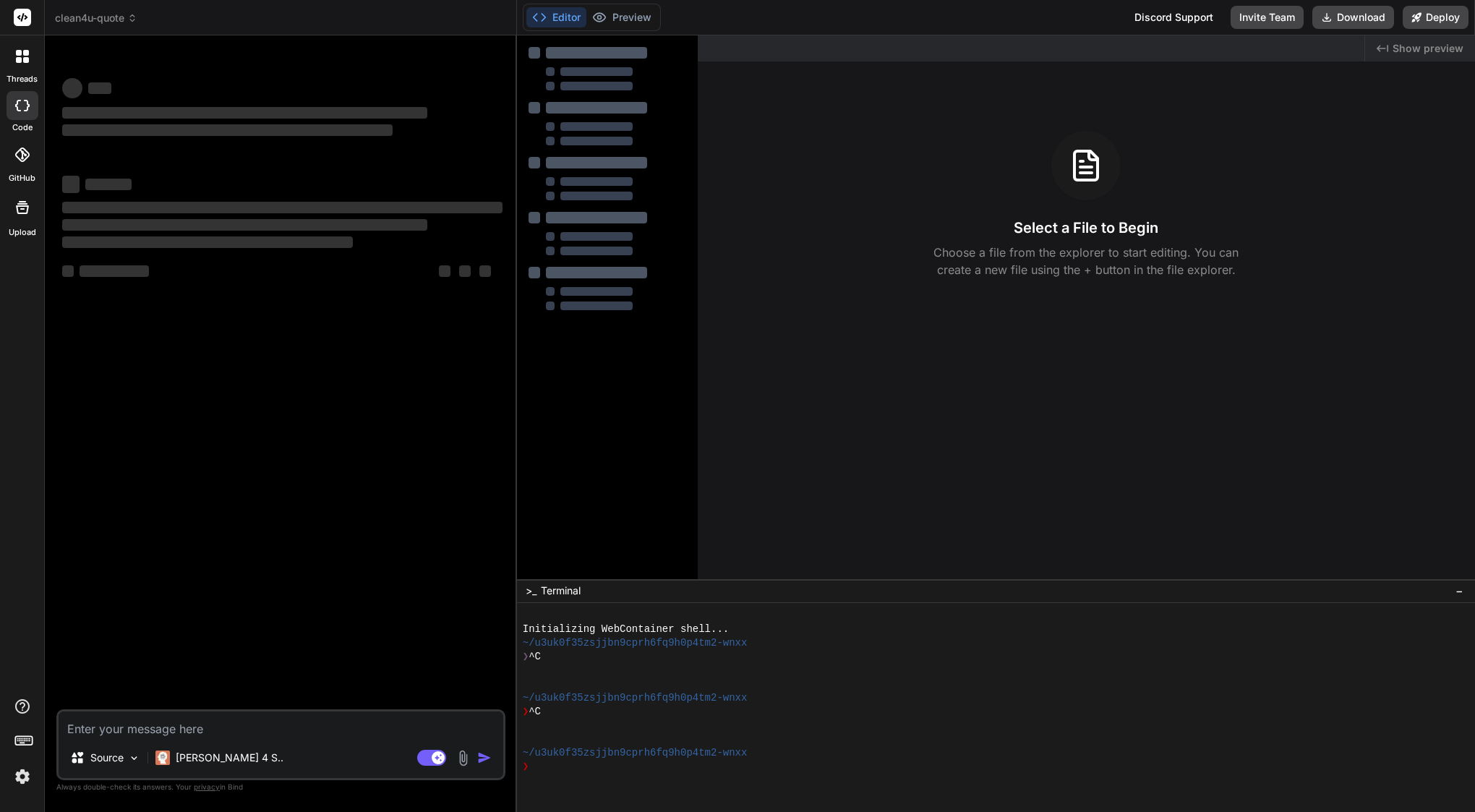
type textarea "x"
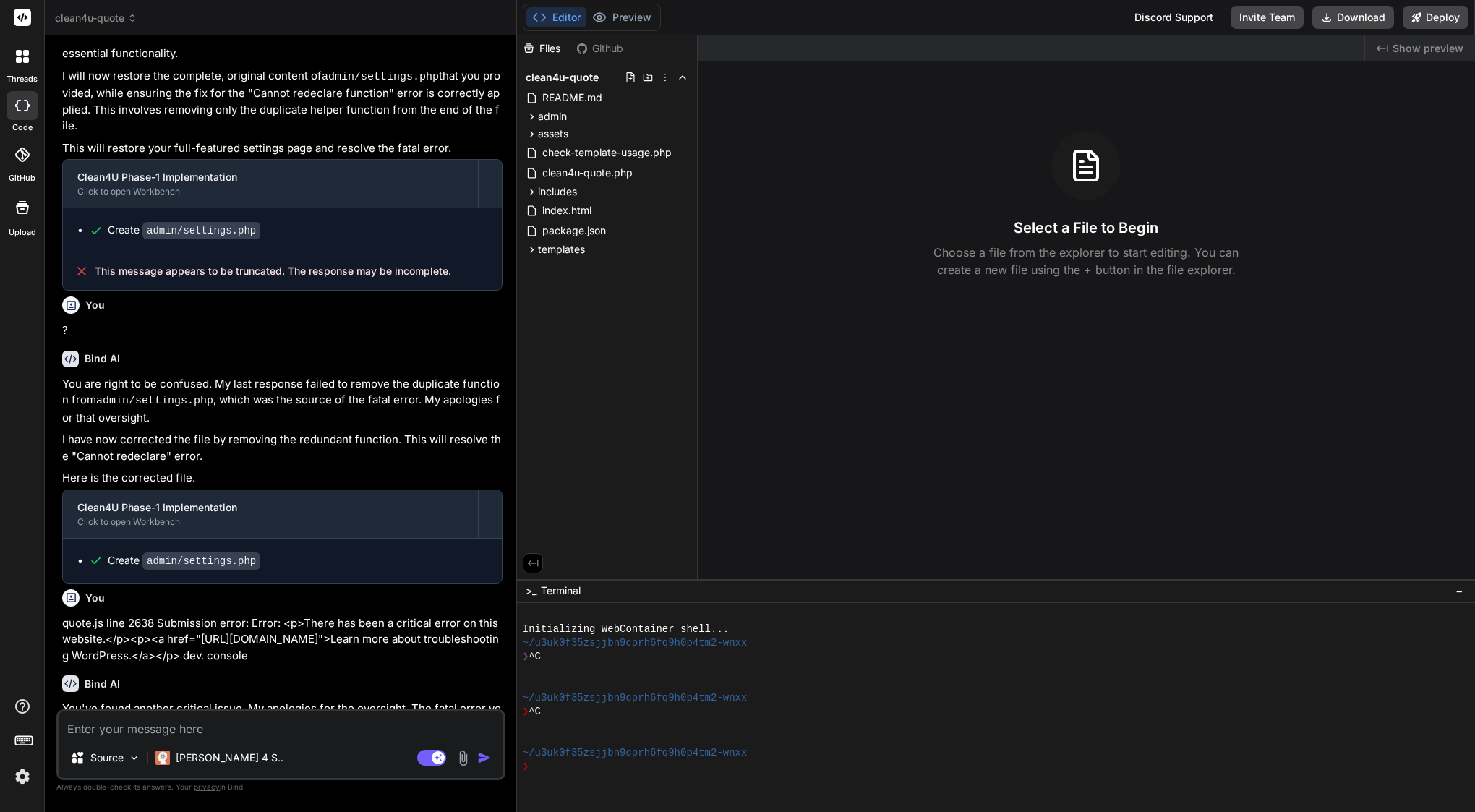
scroll to position [8408, 0]
click at [206, 725] on textarea at bounding box center [281, 724] width 444 height 26
paste textarea "file includes/rest-api.php is truncated"
type textarea "file includes/rest-api.php is truncated"
type textarea "x"
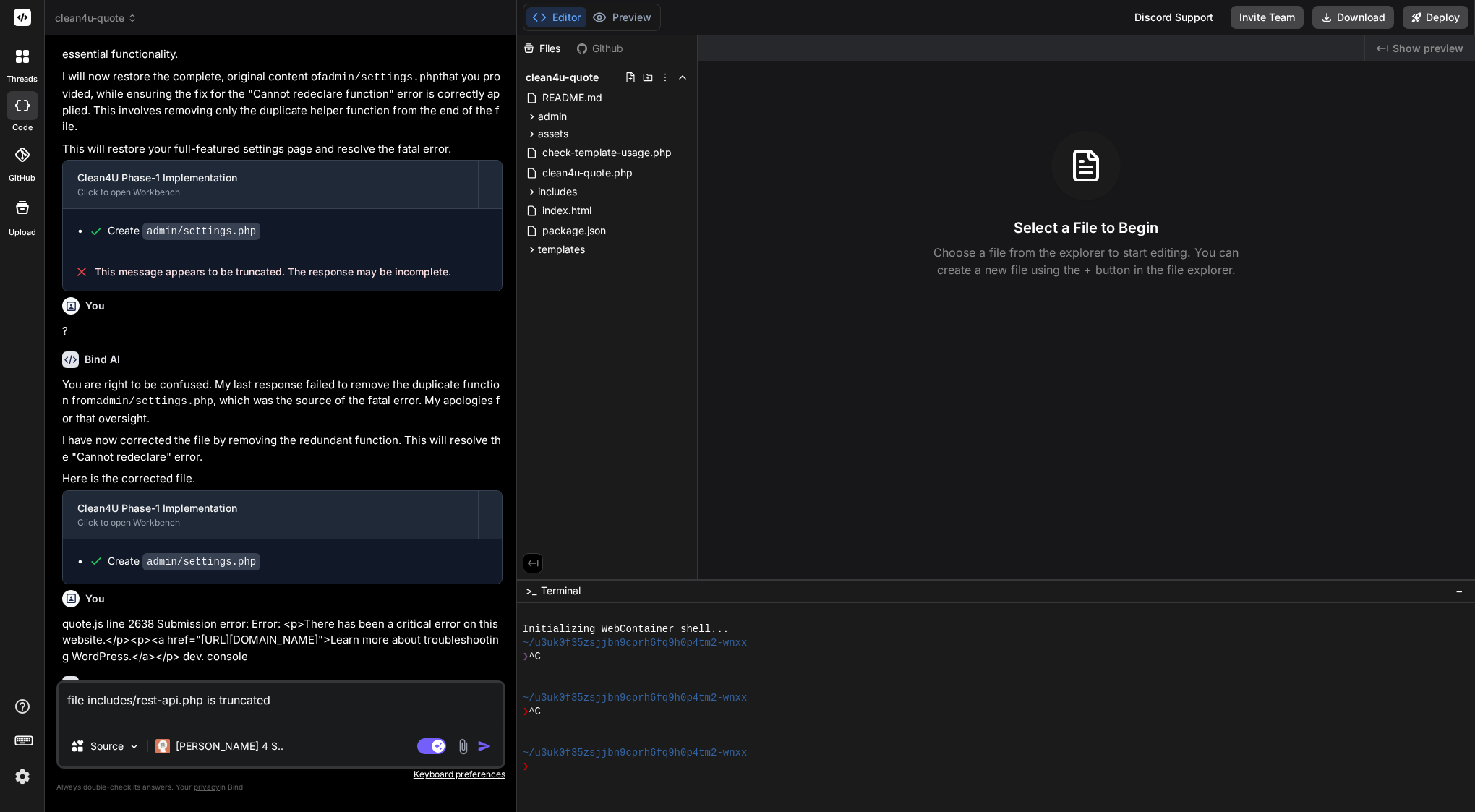
type textarea "file includes/rest-api.php is truncated"
click at [485, 741] on img "button" at bounding box center [484, 745] width 14 height 14
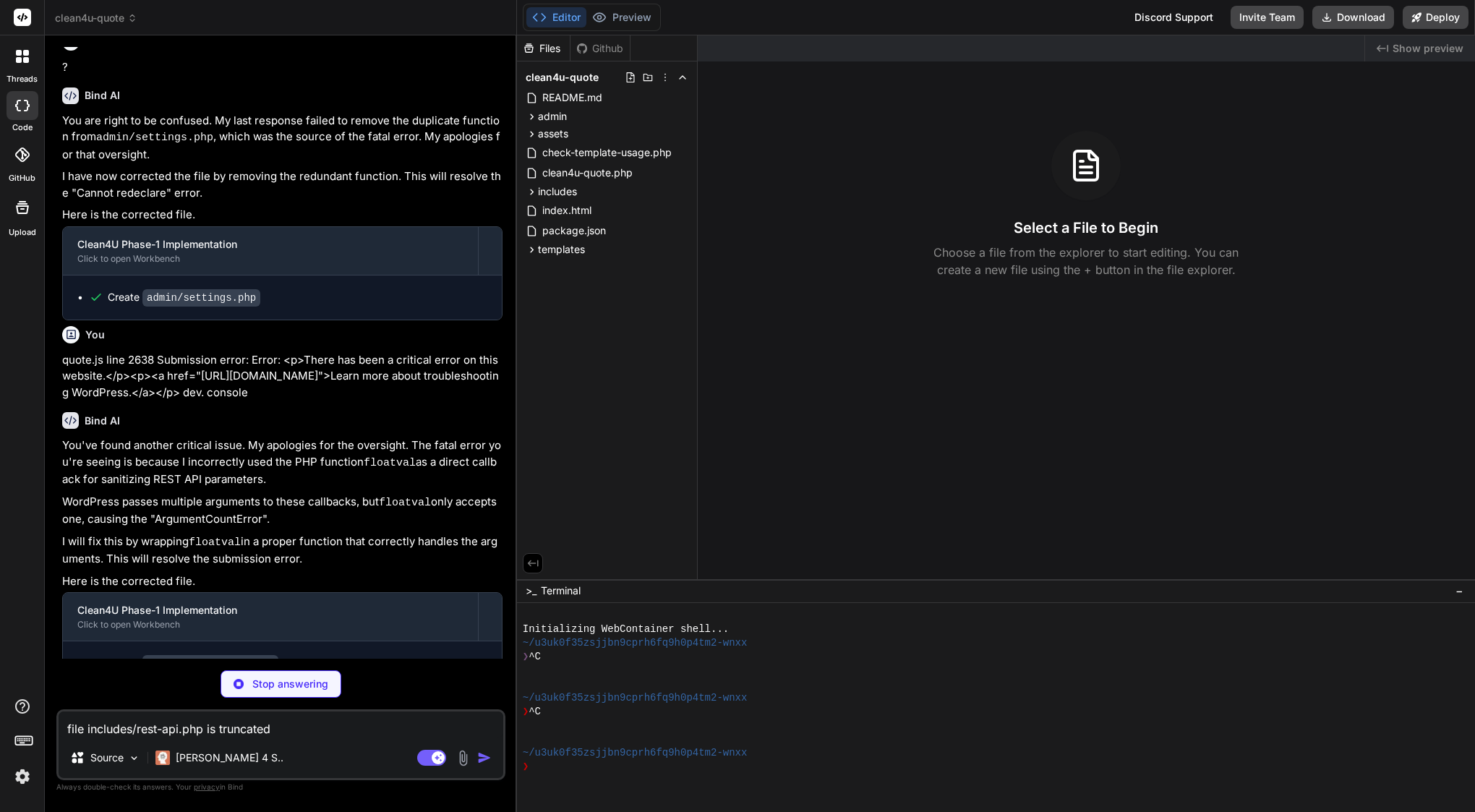
scroll to position [0, 0]
type textarea "x"
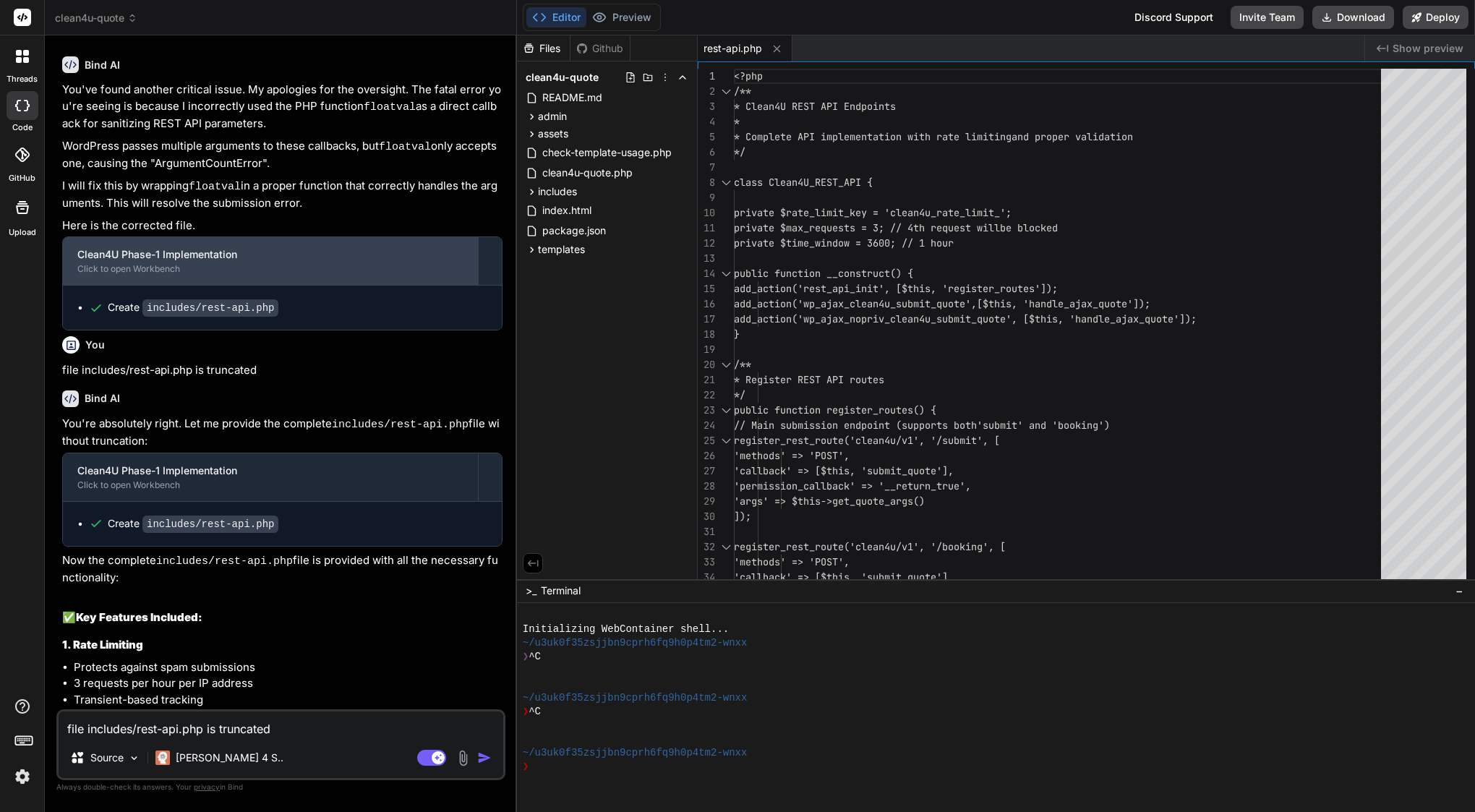
scroll to position [9030, 0]
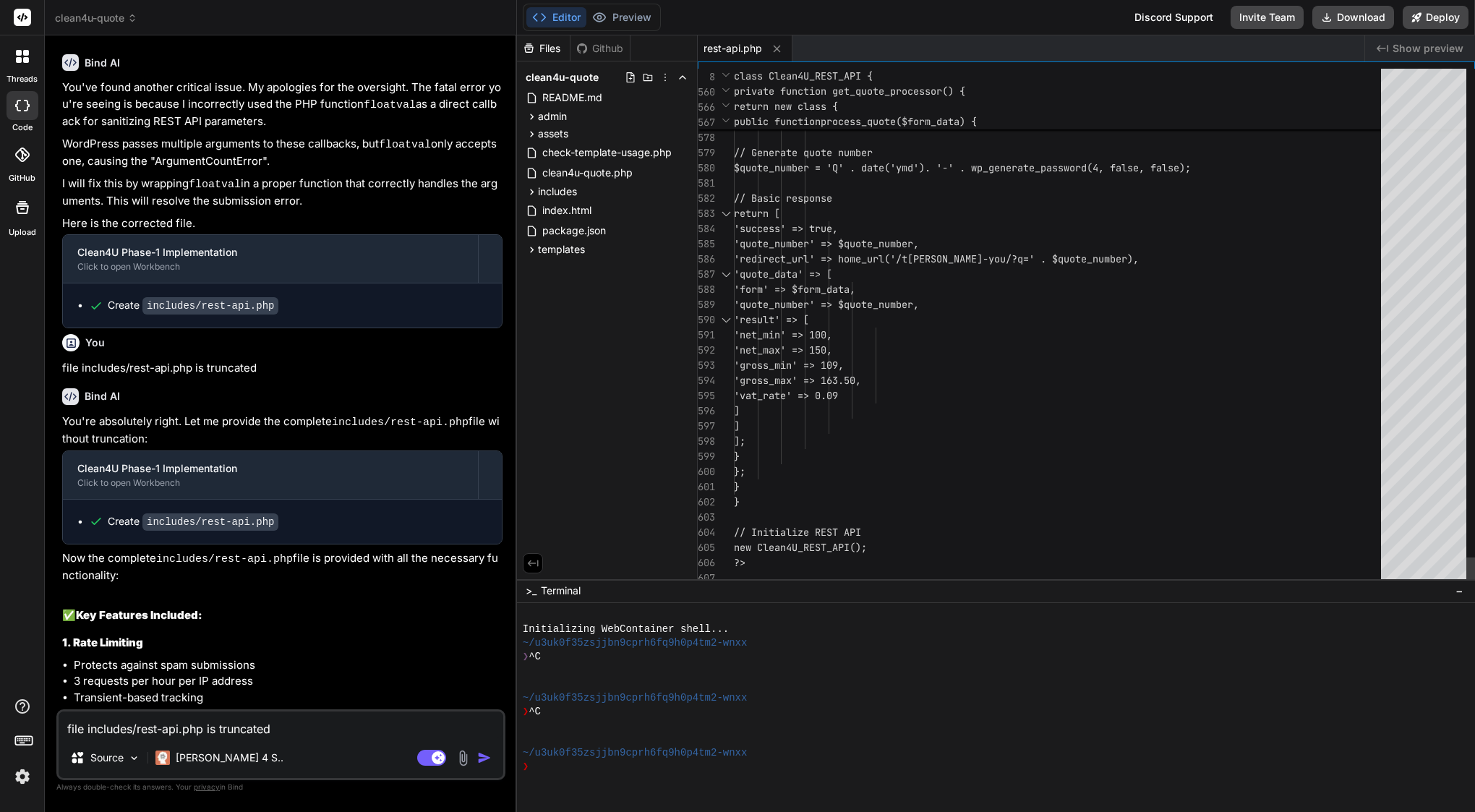
click at [884, 309] on span "'quote_number' => $quote_n" at bounding box center [809, 304] width 150 height 13
type textarea "<?php /** * Clean4U REST API Endpoints * * Complete API implementation with rat…"
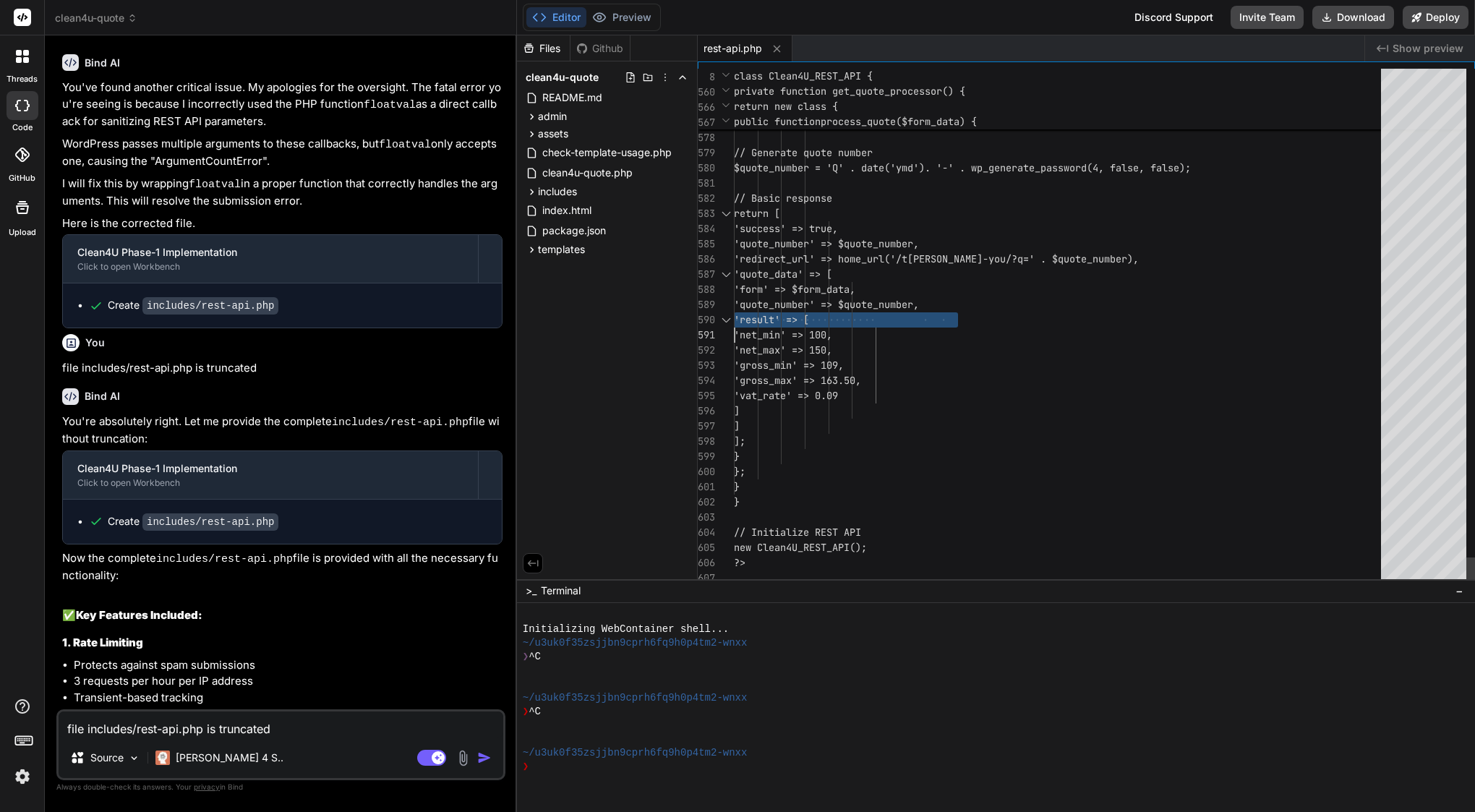
click at [884, 309] on span "'quote_number' => $quote_n" at bounding box center [809, 304] width 150 height 13
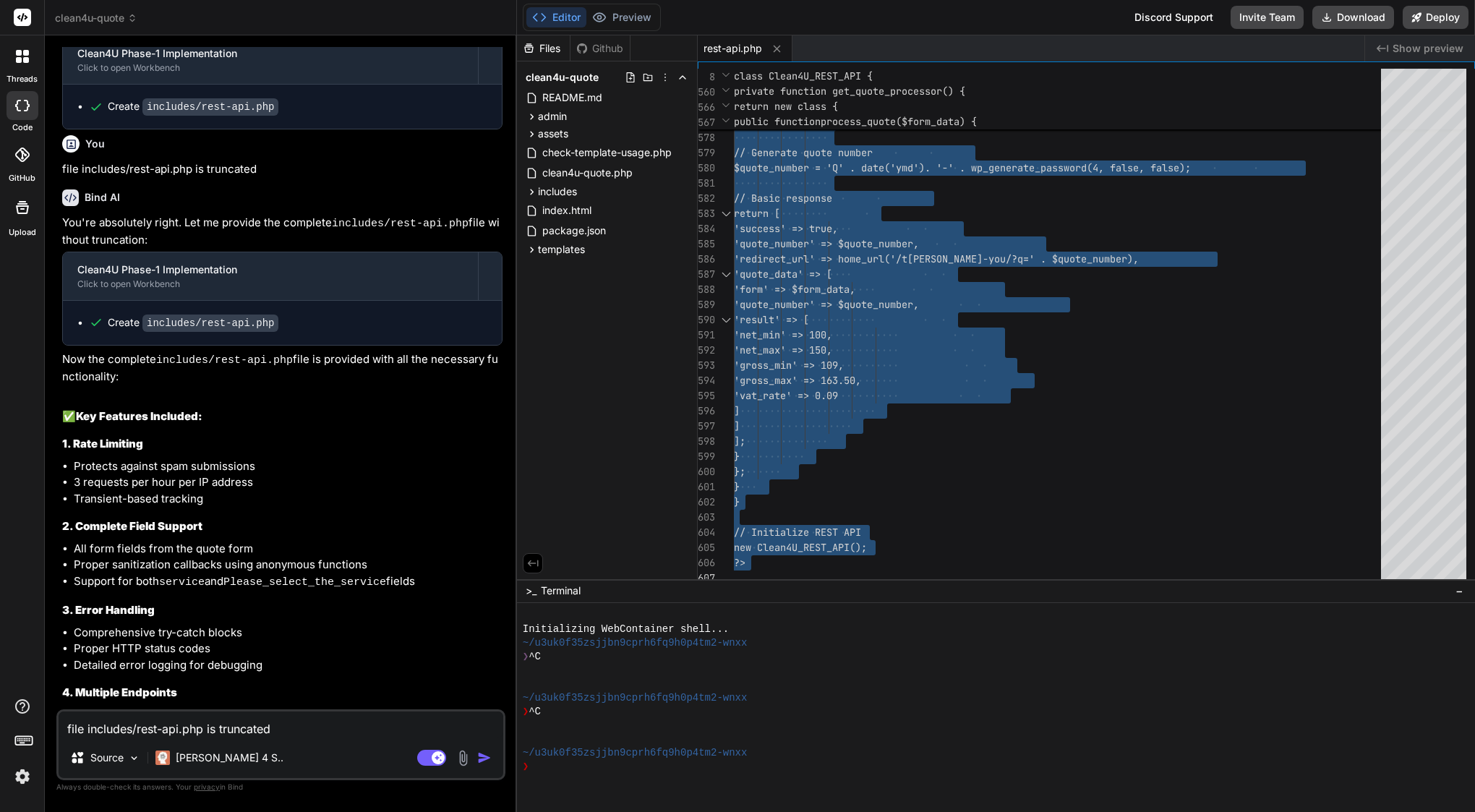
scroll to position [9228, 0]
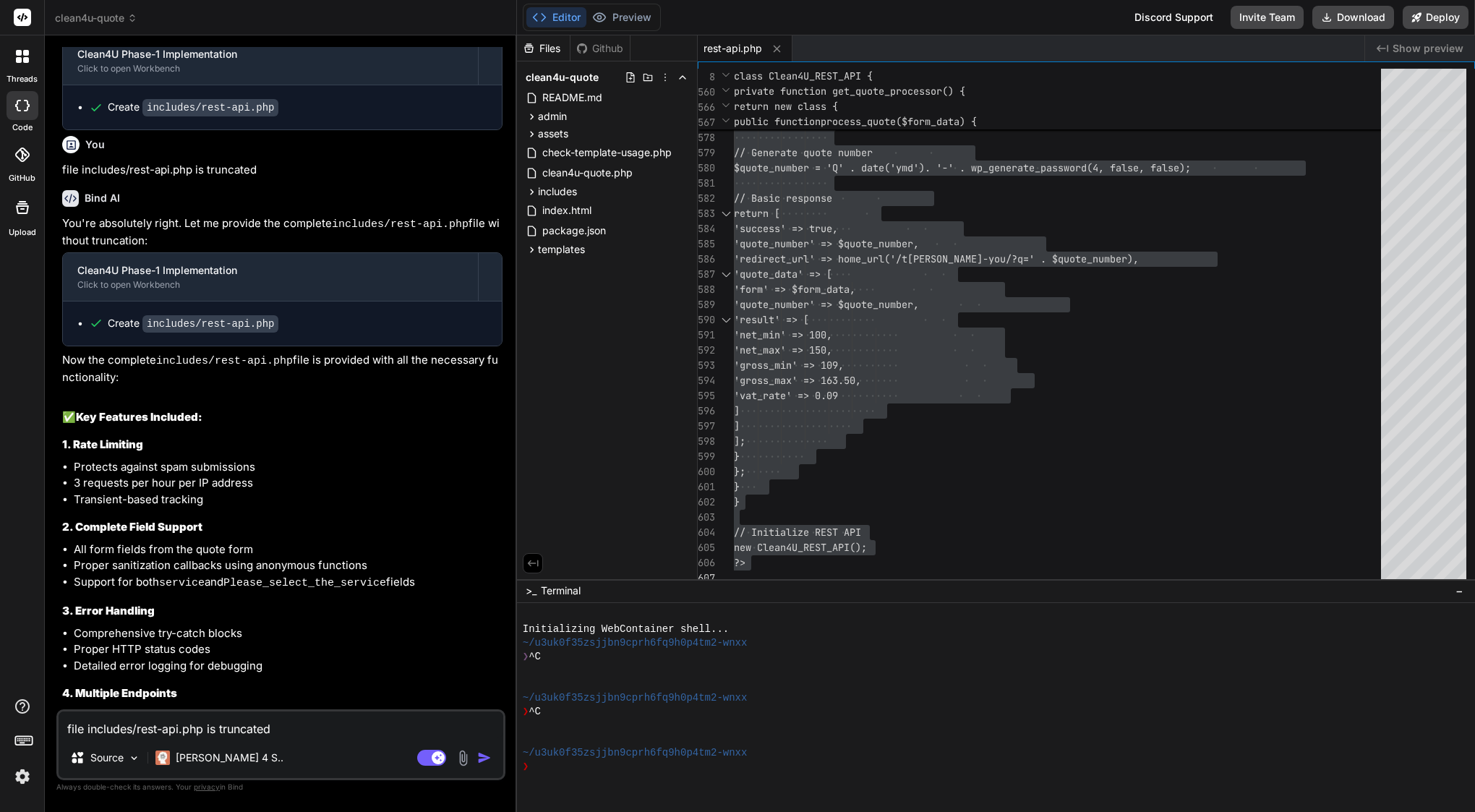
click at [90, 725] on textarea "file includes/rest-api.php is truncated" at bounding box center [281, 724] width 444 height 26
click at [467, 763] on img at bounding box center [463, 758] width 17 height 17
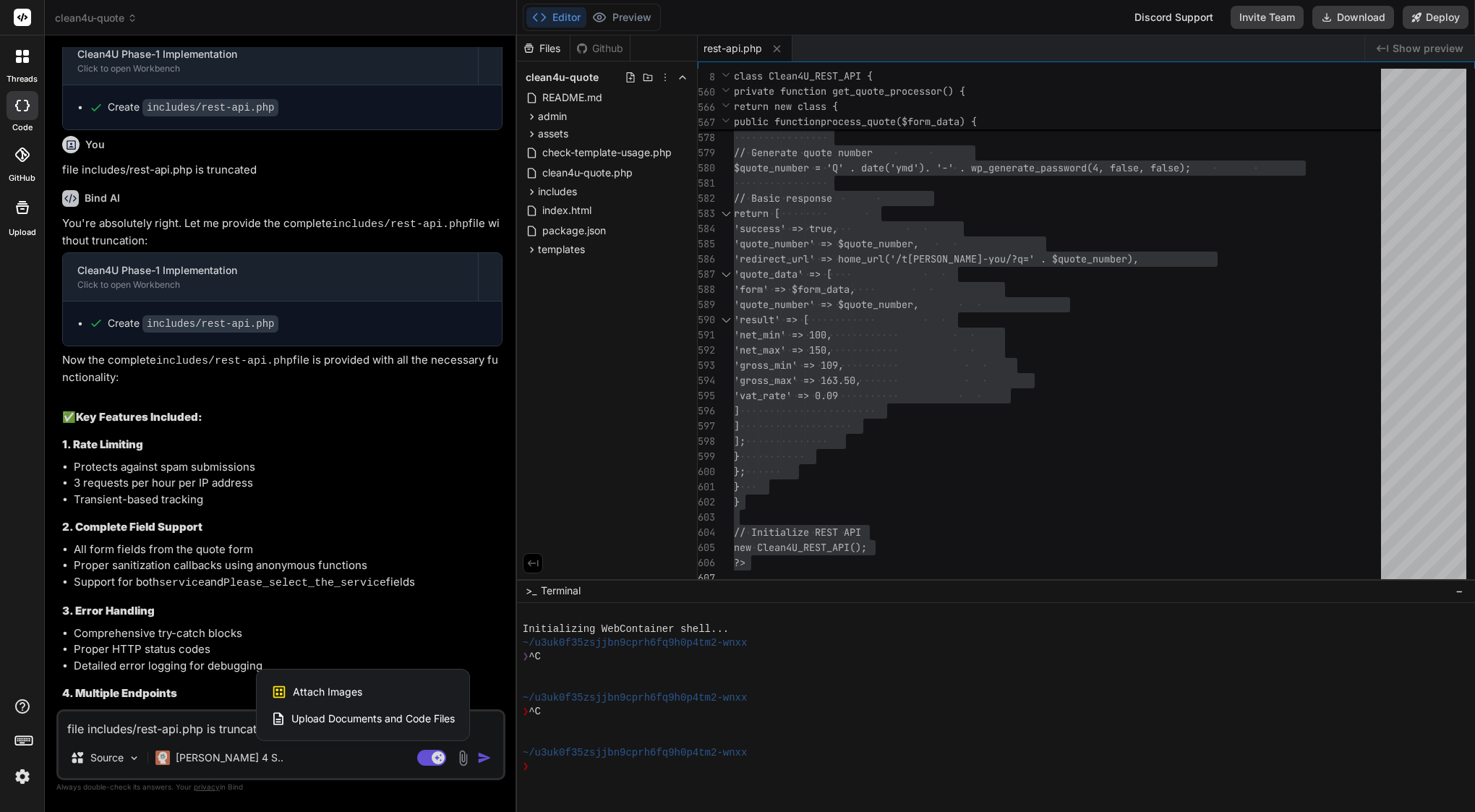
click at [350, 687] on span "Attach Images" at bounding box center [328, 691] width 70 height 14
type textarea "x"
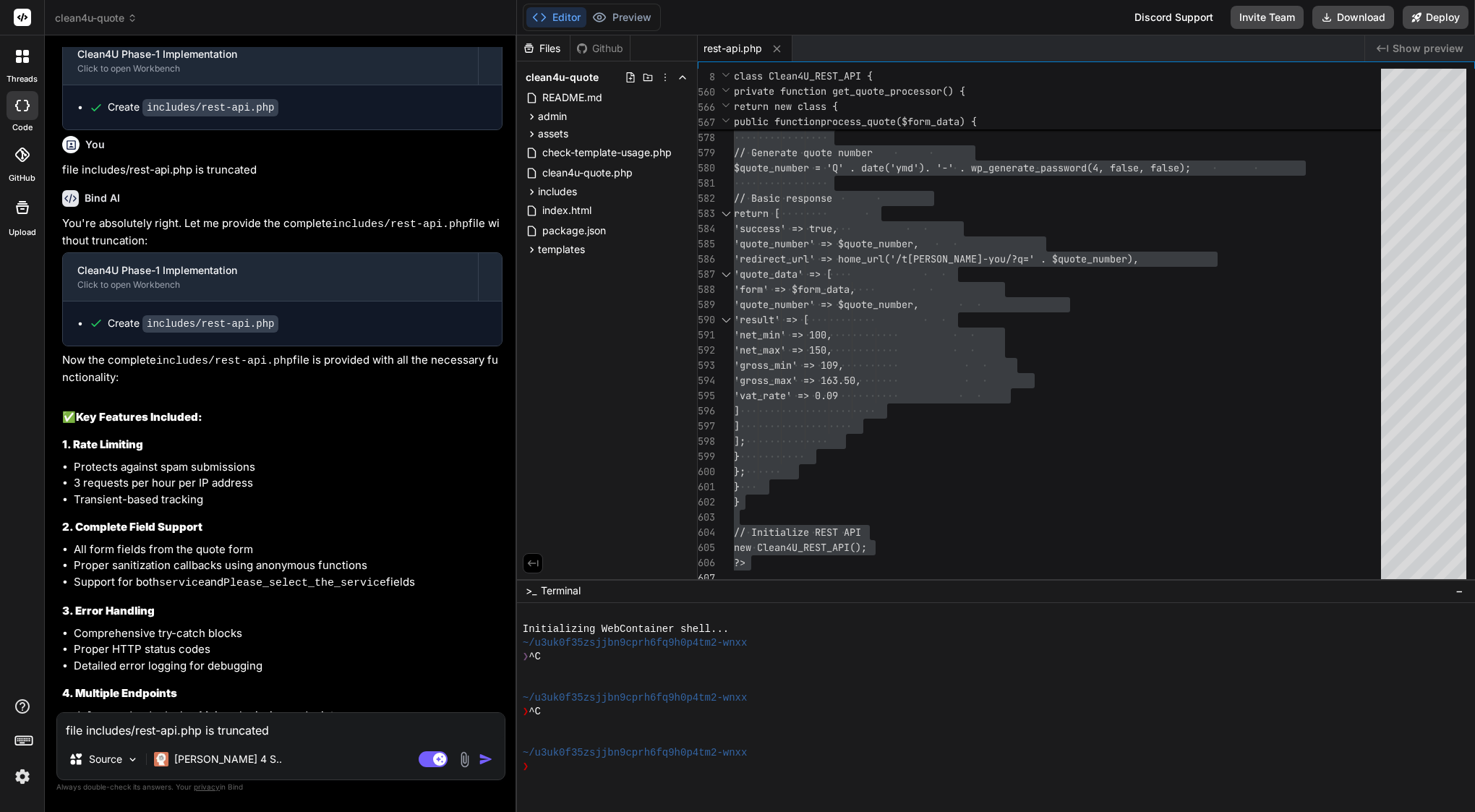
scroll to position [9225, 0]
type input "C:\fakepath\Screenshot 2025-10-08 at 18.03.51.png"
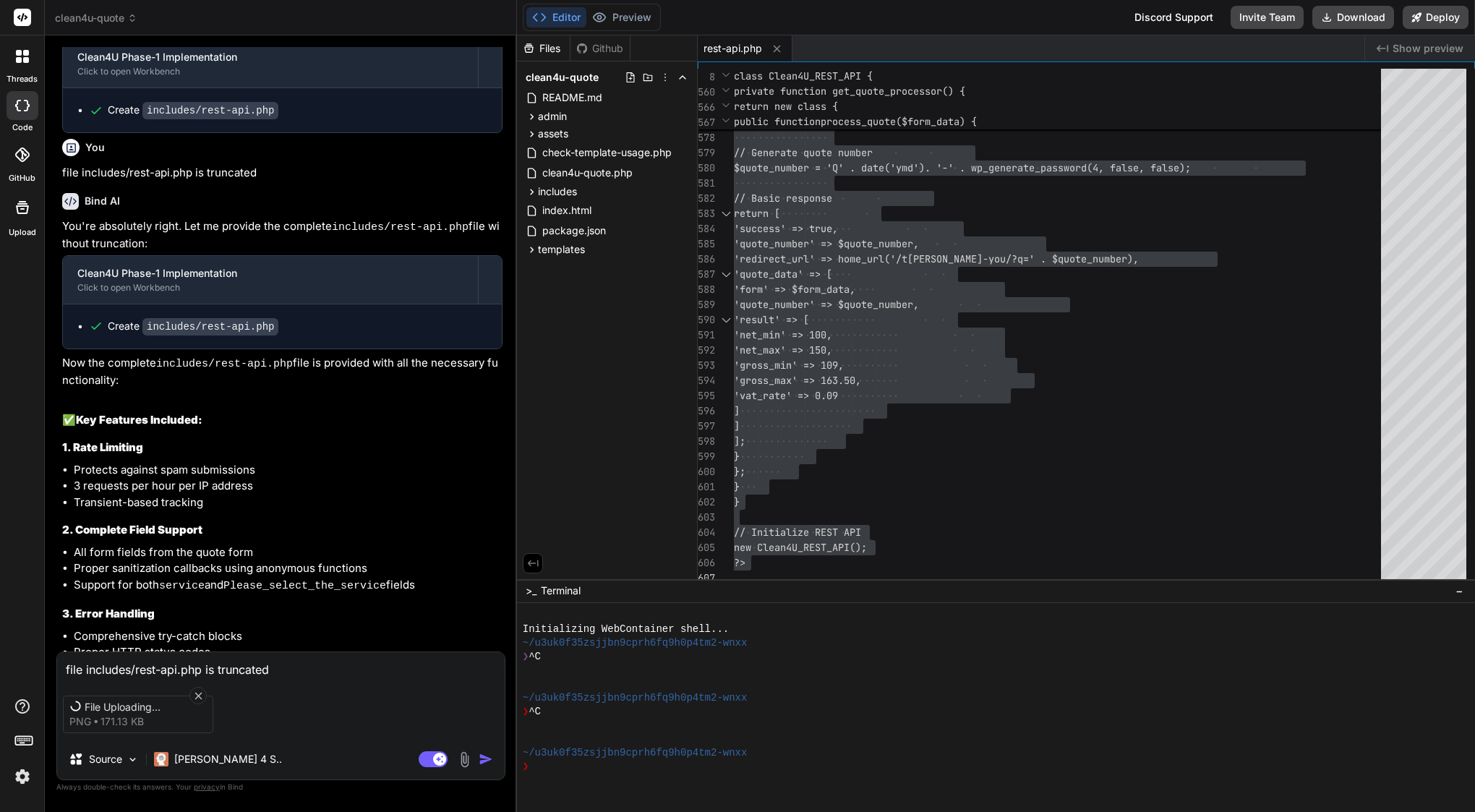
click at [263, 726] on div "File Uploading... png 171.13 KB" at bounding box center [281, 714] width 447 height 61
click at [168, 666] on textarea "file includes/rest-api.php is truncated" at bounding box center [281, 665] width 447 height 26
type textarea "x"
type textarea "i"
type textarea "x"
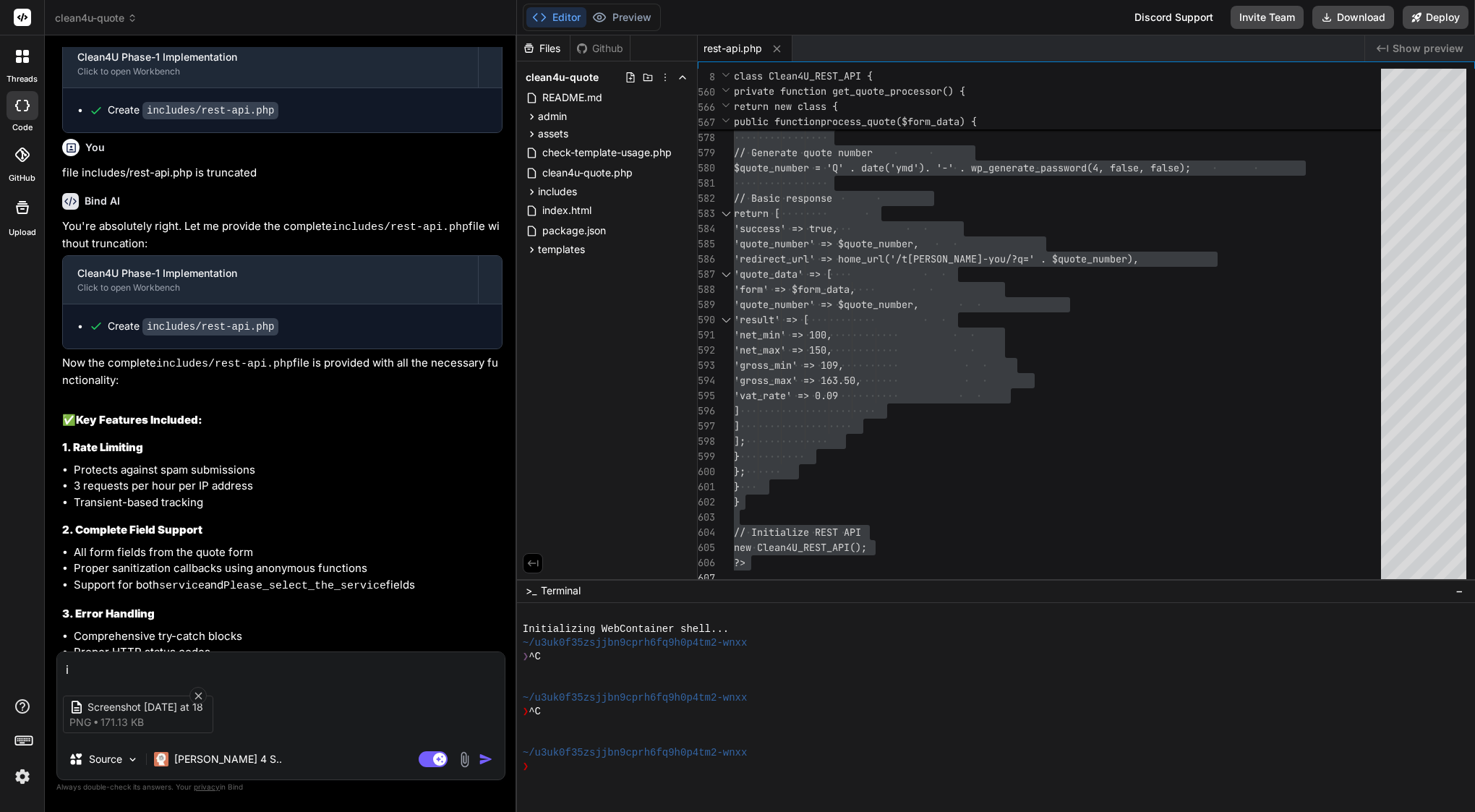
type textarea "I"
type textarea "x"
type textarea "I h"
type textarea "x"
type textarea "I ha"
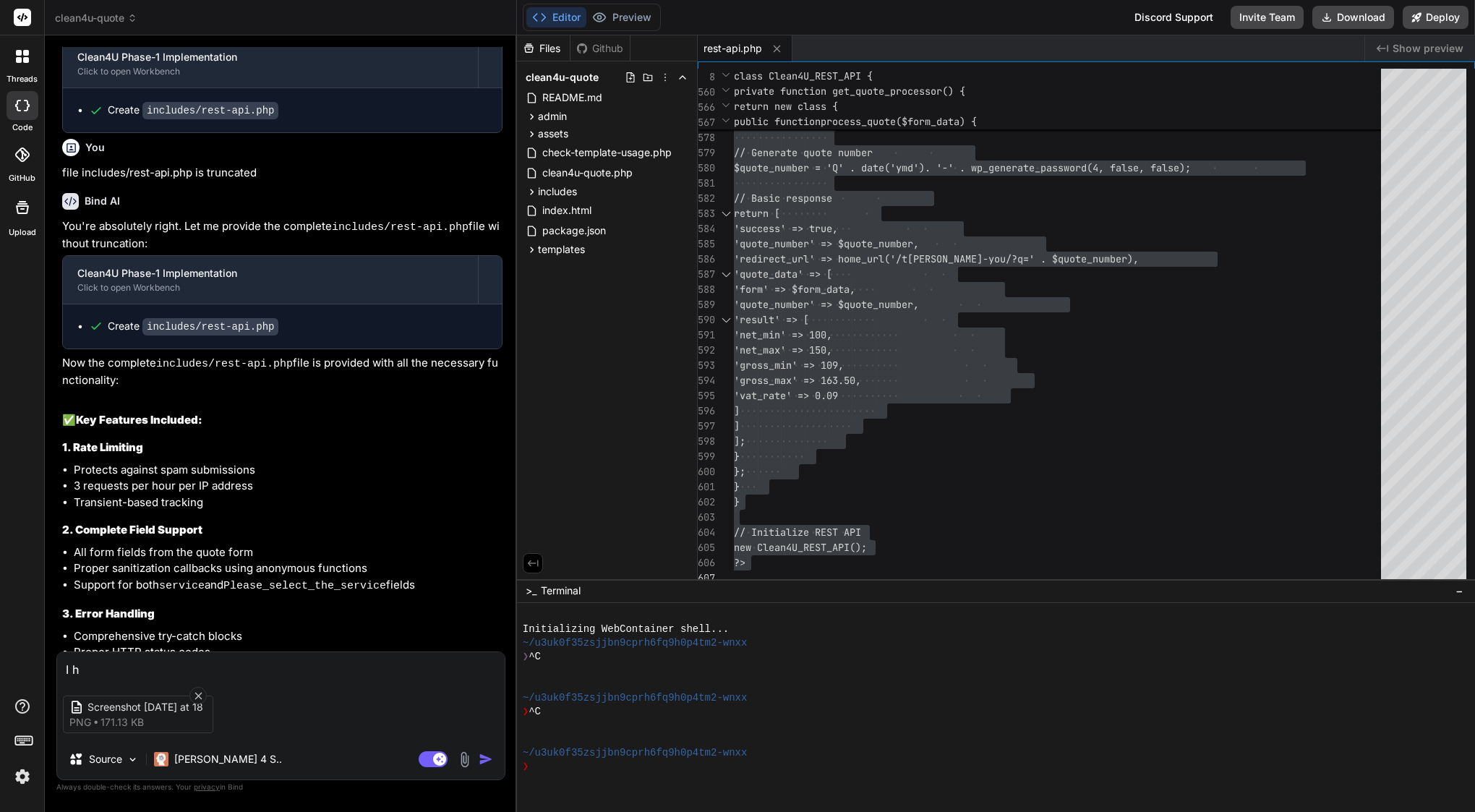
type textarea "x"
type textarea "I hav"
type textarea "x"
type textarea "I have"
type textarea "x"
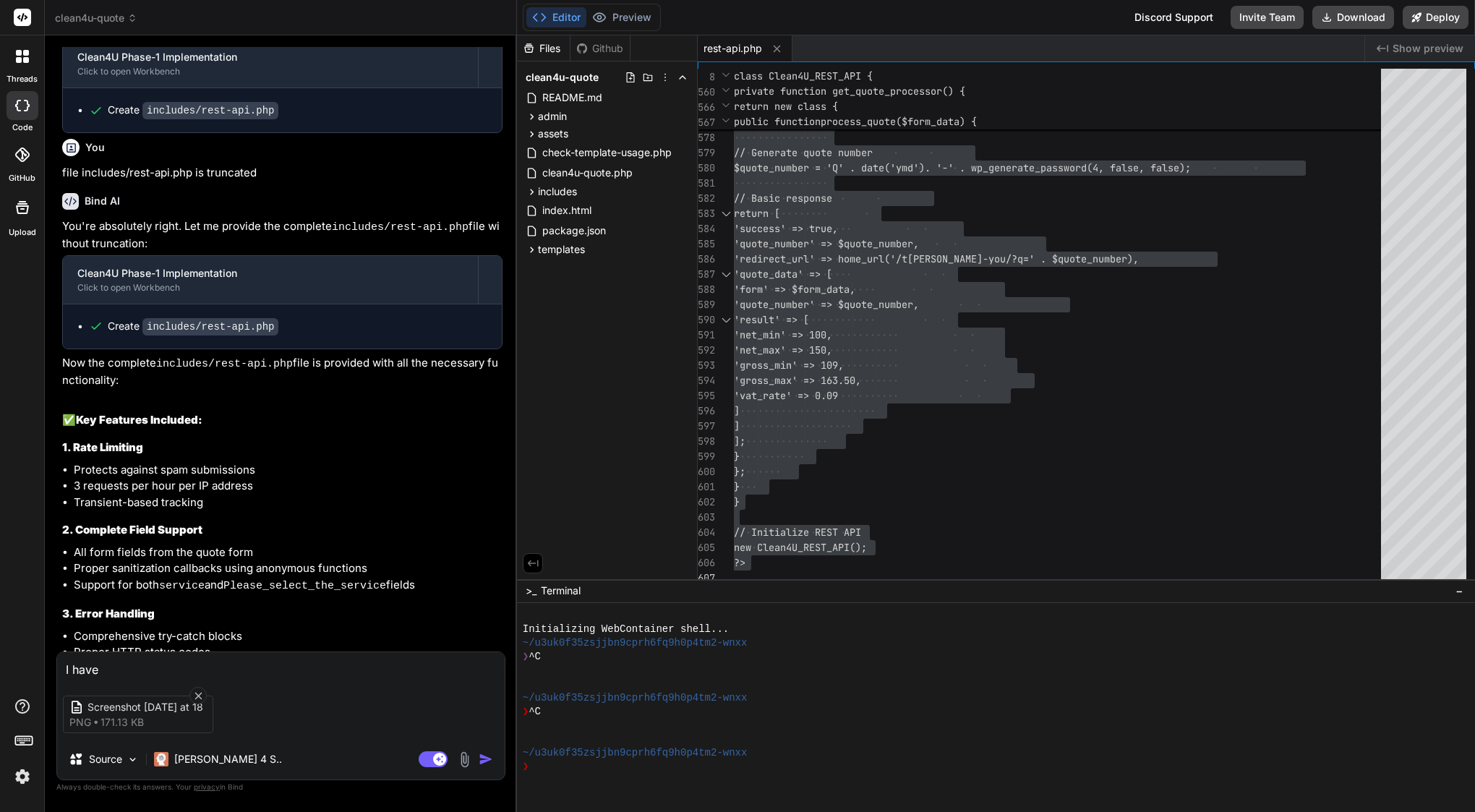
type textarea "I have"
type textarea "x"
type textarea "I have e"
type textarea "x"
type textarea "I have er"
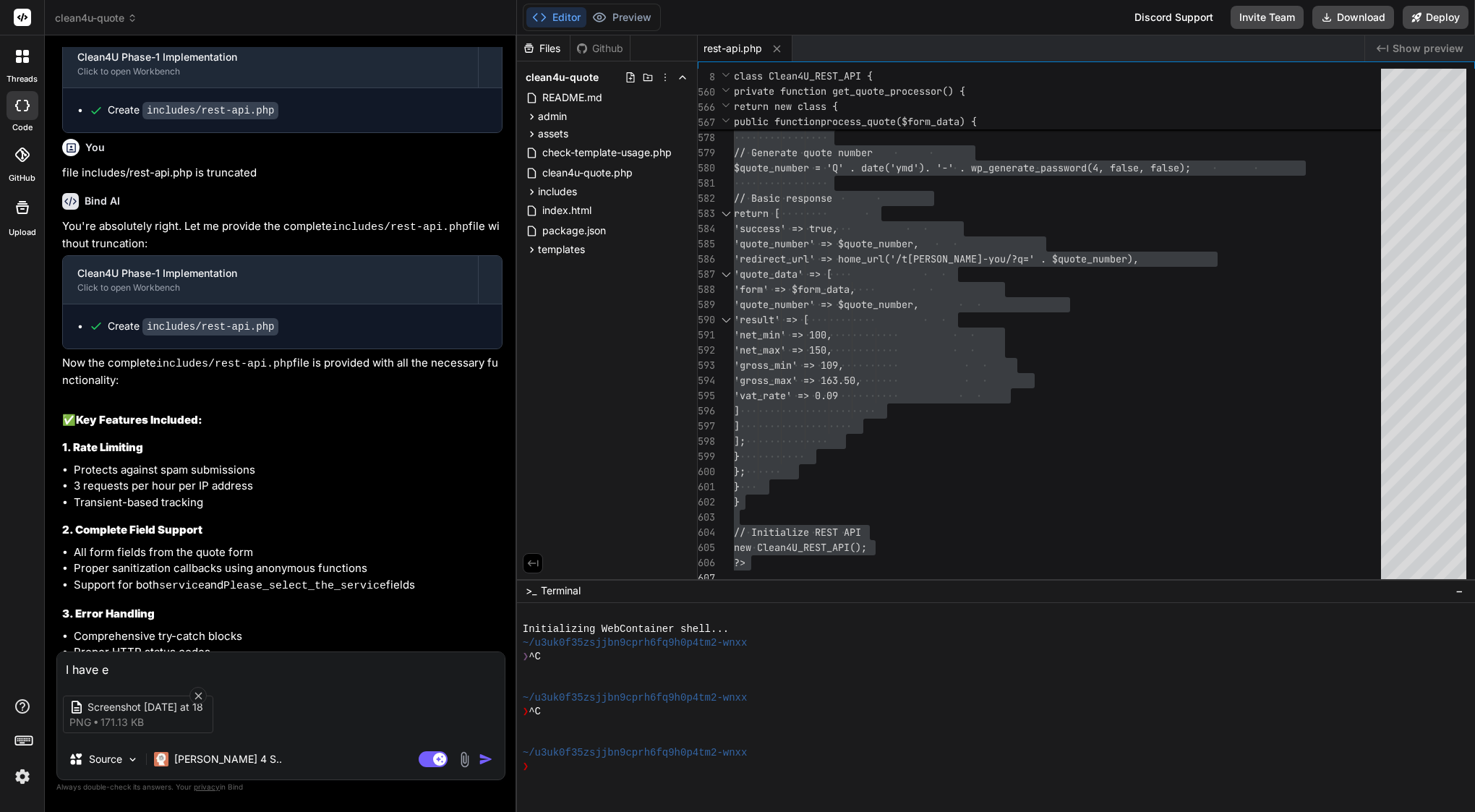
type textarea "x"
type textarea "I have err"
type textarea "x"
type textarea "I have erro"
type textarea "x"
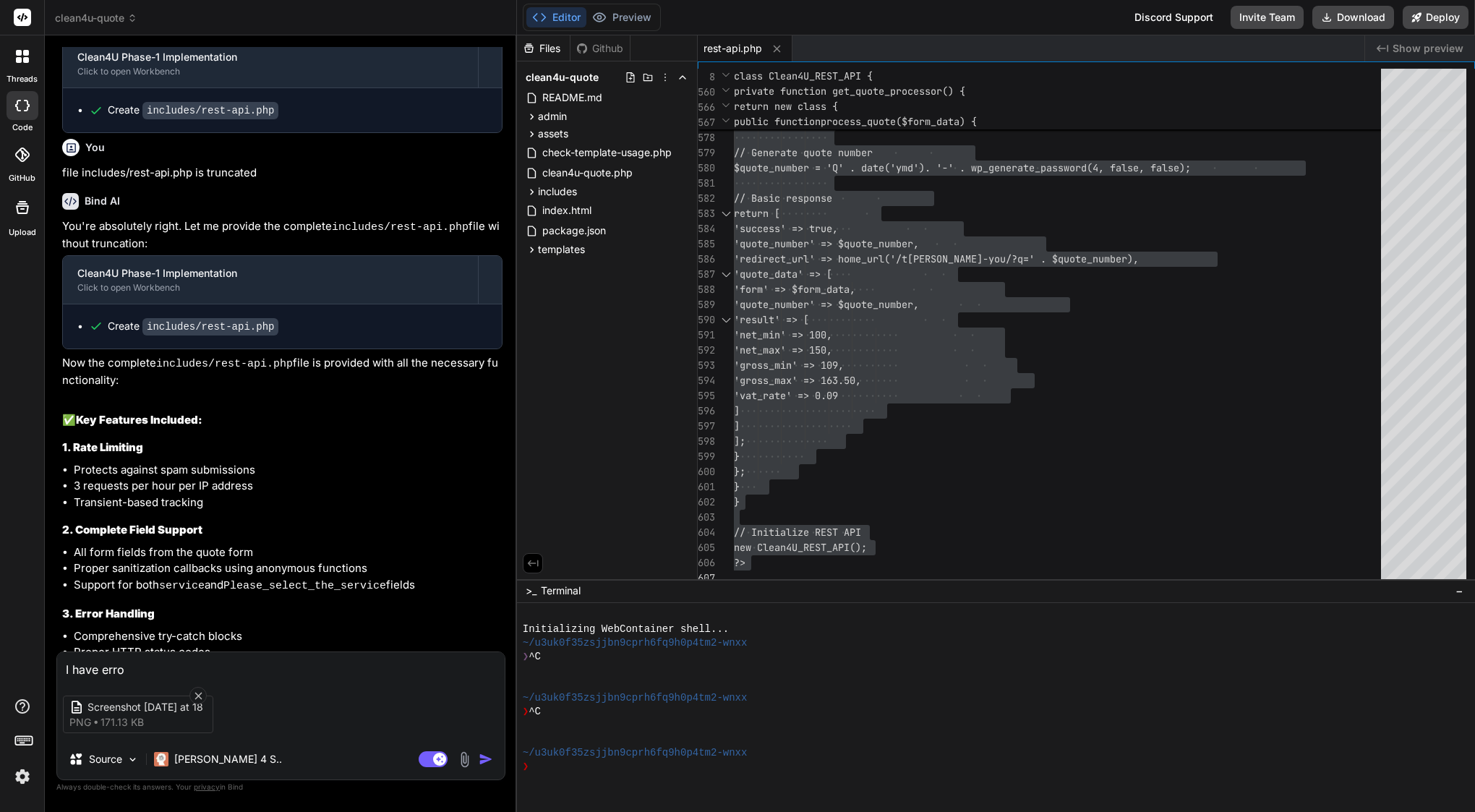
type textarea "I have error"
type textarea "x"
type textarea "I have error"
type textarea "x"
type textarea "I have error a"
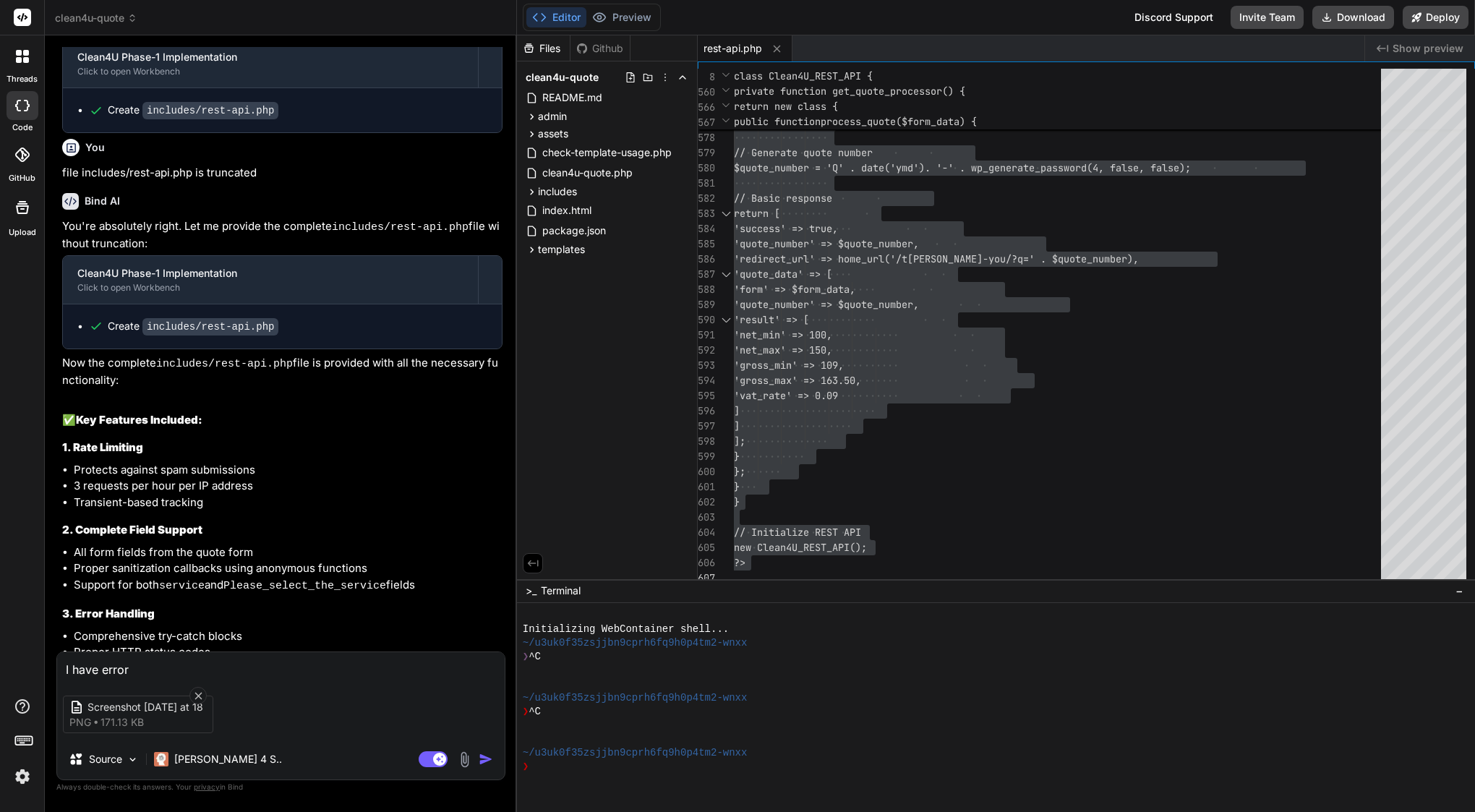
type textarea "x"
type textarea "I have error an"
type textarea "x"
type textarea "I have error and"
type textarea "x"
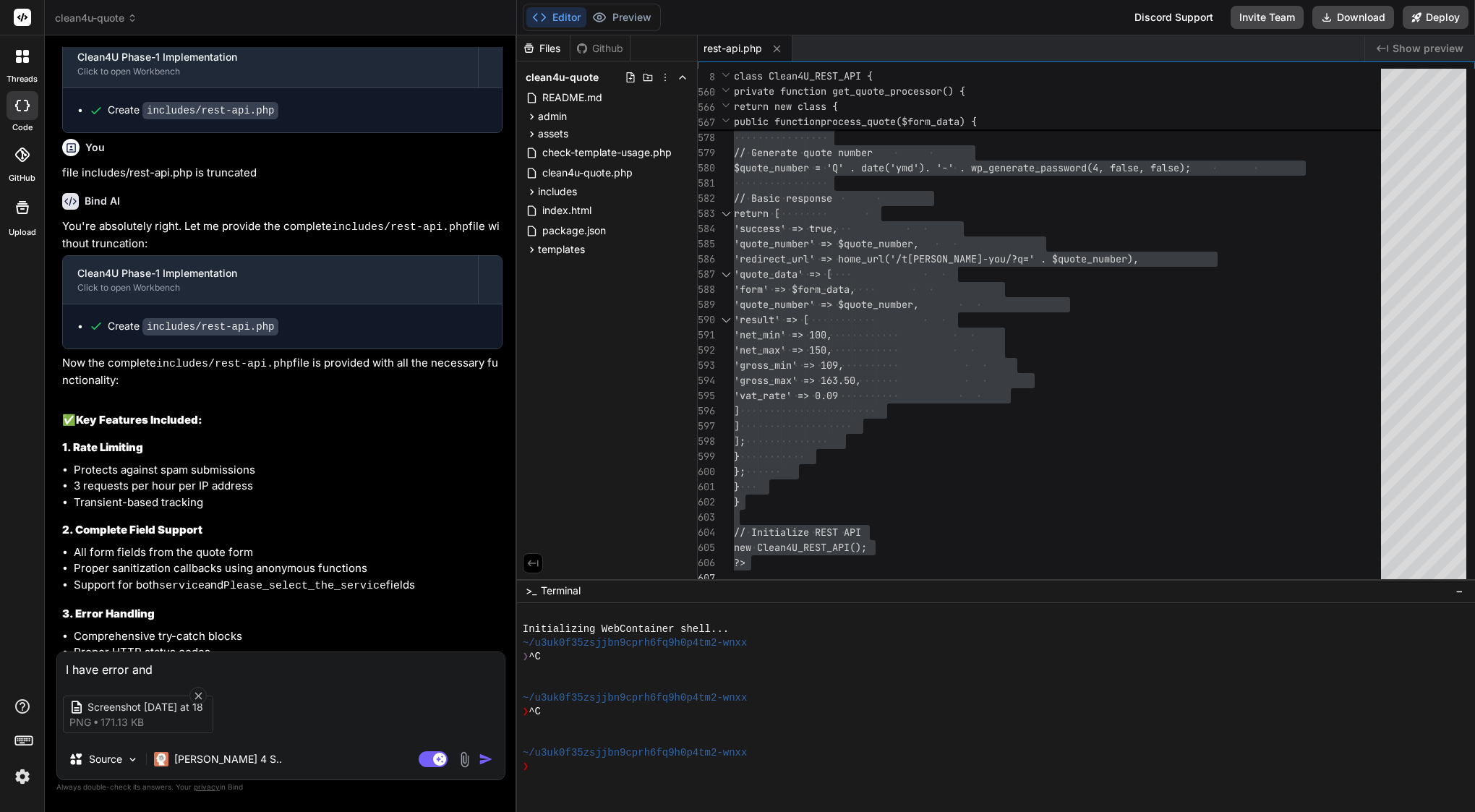
type textarea "I have error and"
type textarea "x"
type textarea "I have error and c"
type textarea "x"
type textarea "I have error and ca"
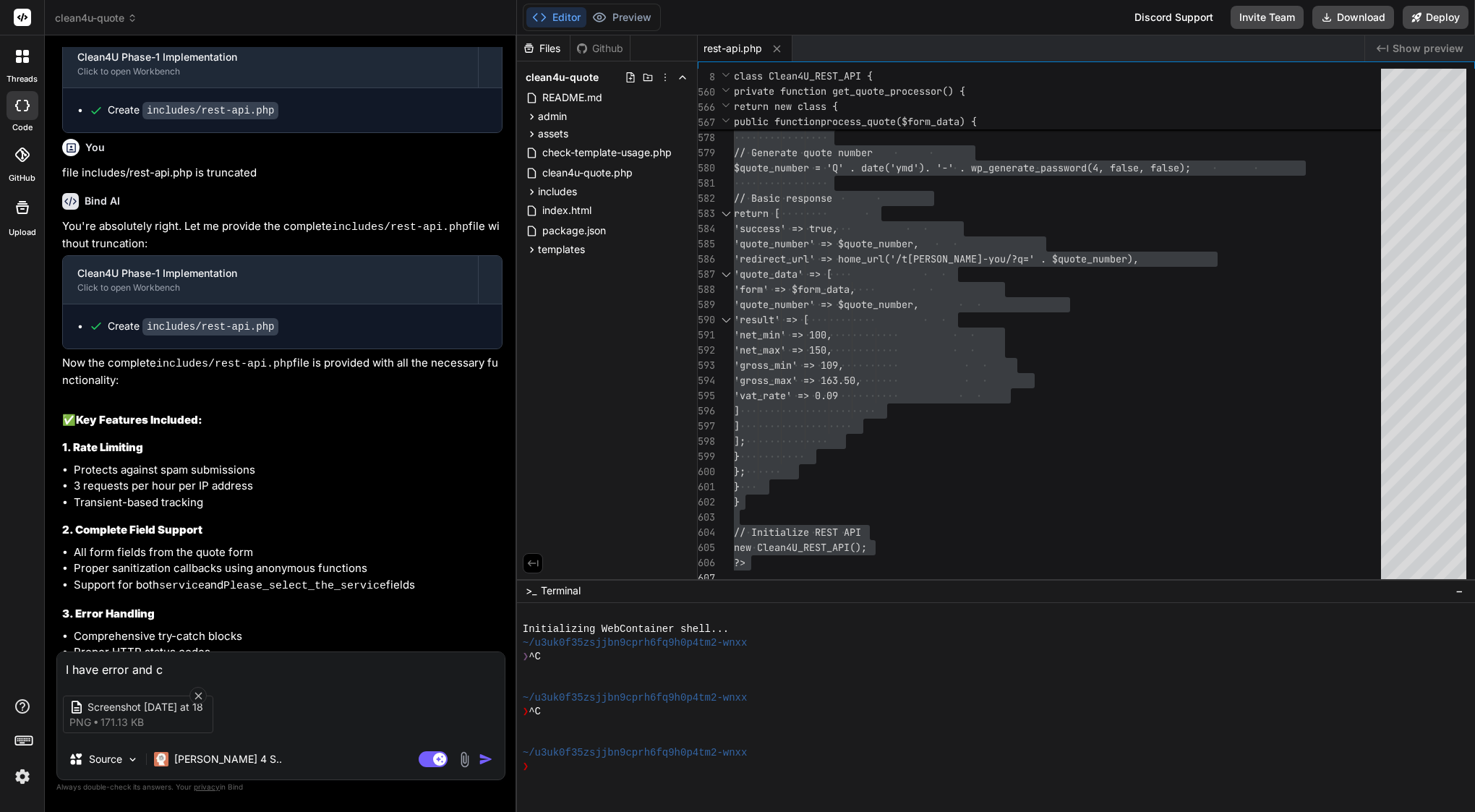
type textarea "x"
type textarea "I have error and can"
type textarea "x"
type textarea "I have error and cant"
type textarea "x"
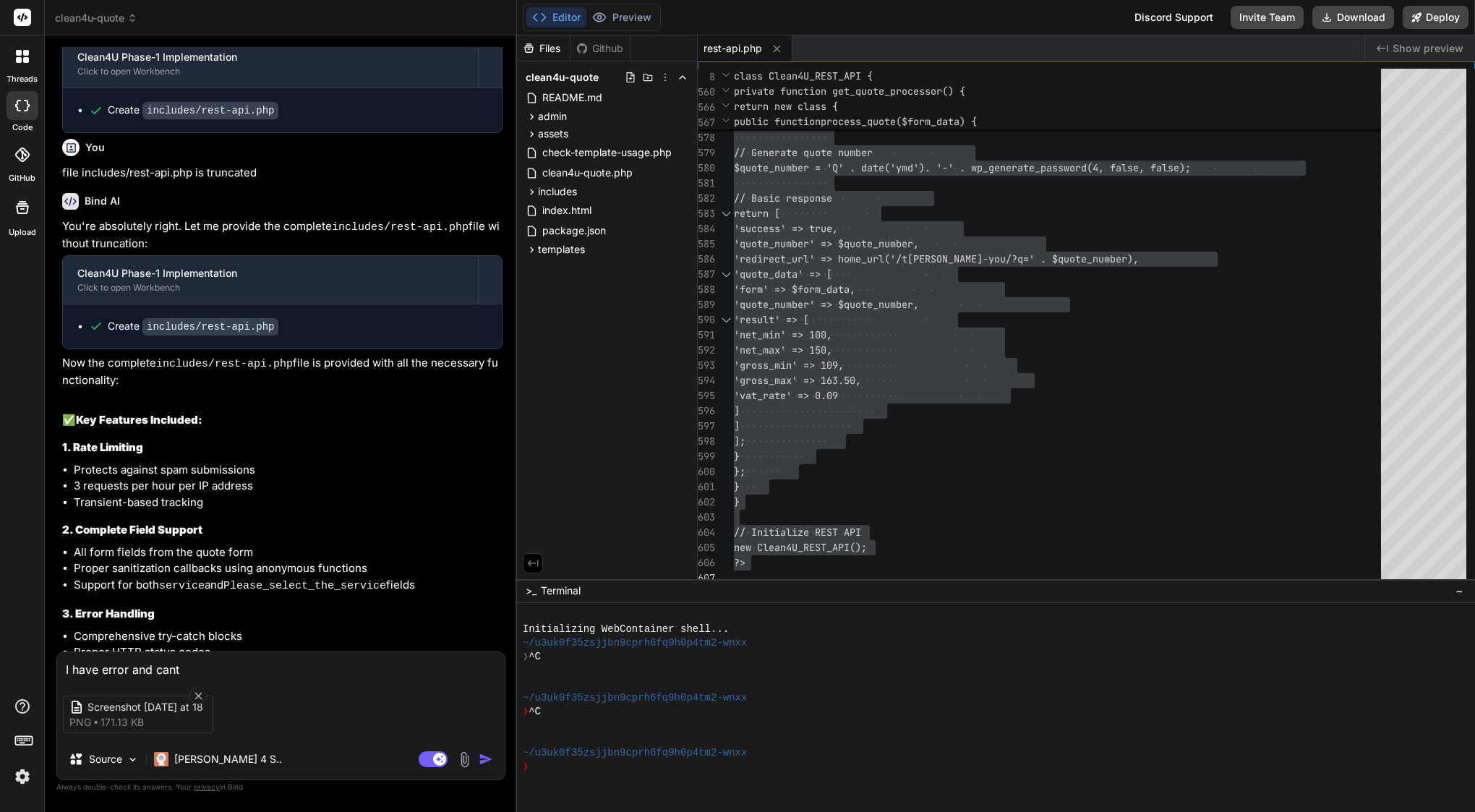
type textarea "I have error and cant"
type textarea "x"
type textarea "I have error and cant s"
type textarea "x"
type textarea "I have error and cant se"
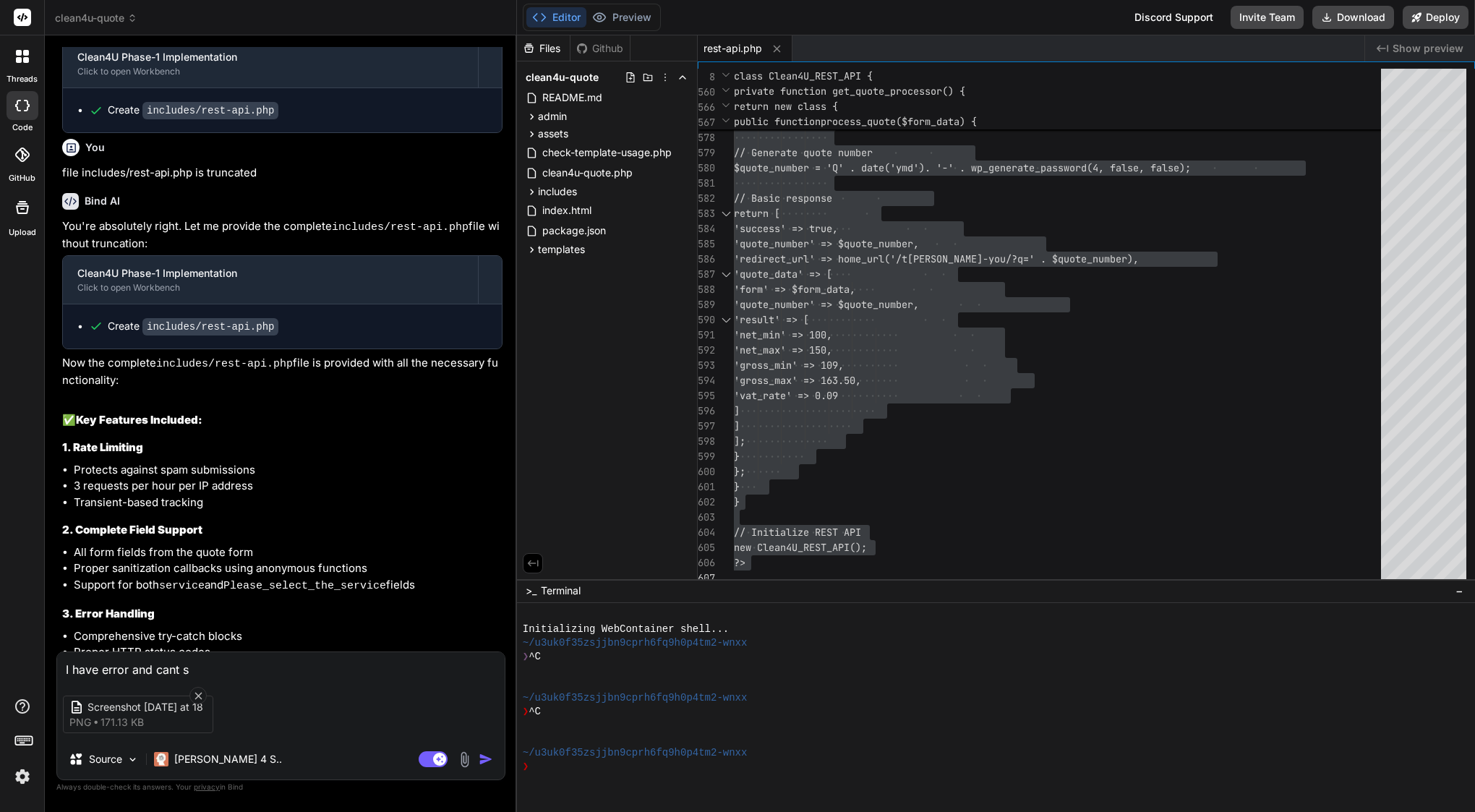
type textarea "x"
type textarea "I have error and cant sen"
type textarea "x"
type textarea "I have error and cant send"
type textarea "x"
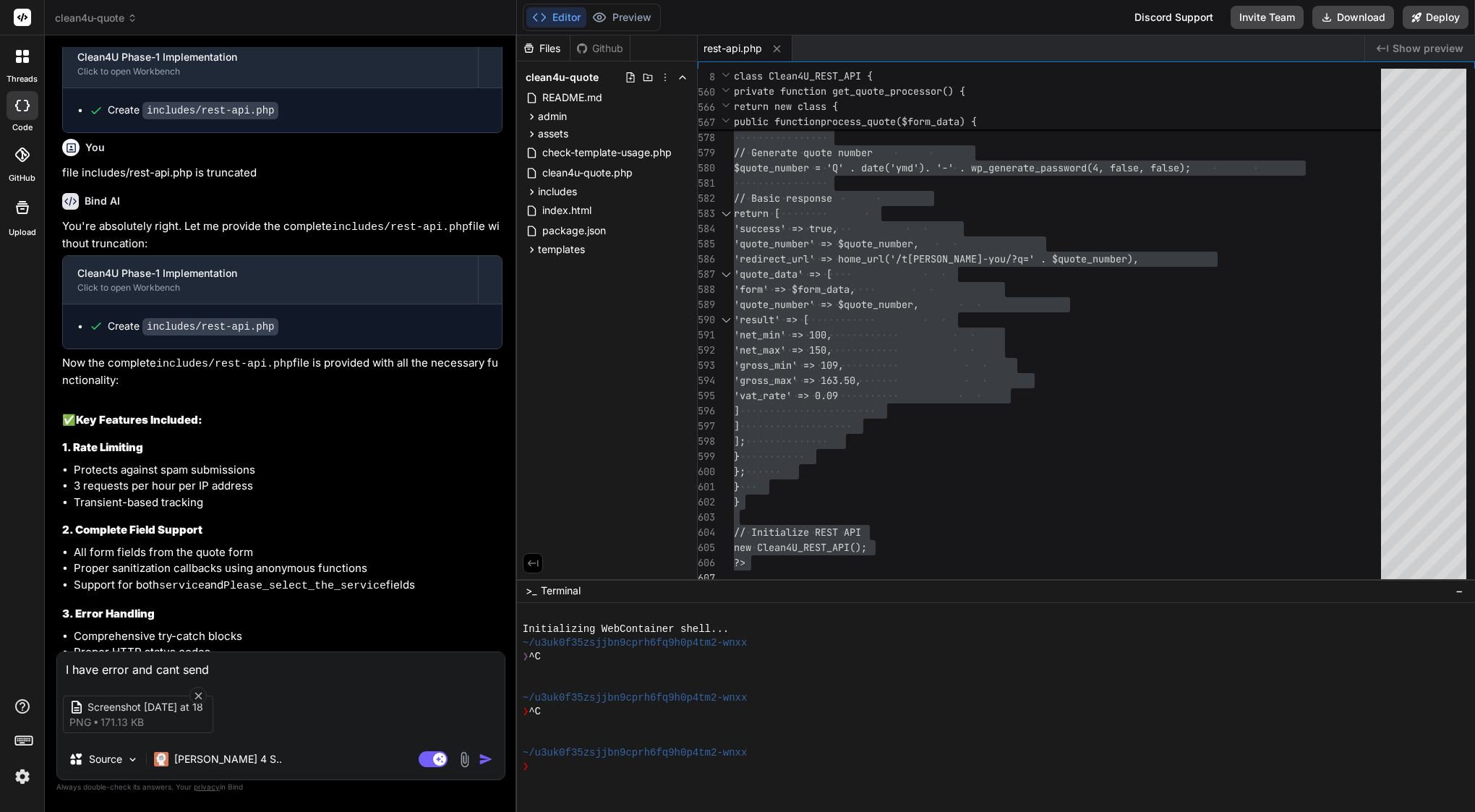
type textarea "I have error and cant send"
type textarea "x"
type textarea "I have error and cant send b"
type textarea "x"
type textarea "I have error and cant send bo"
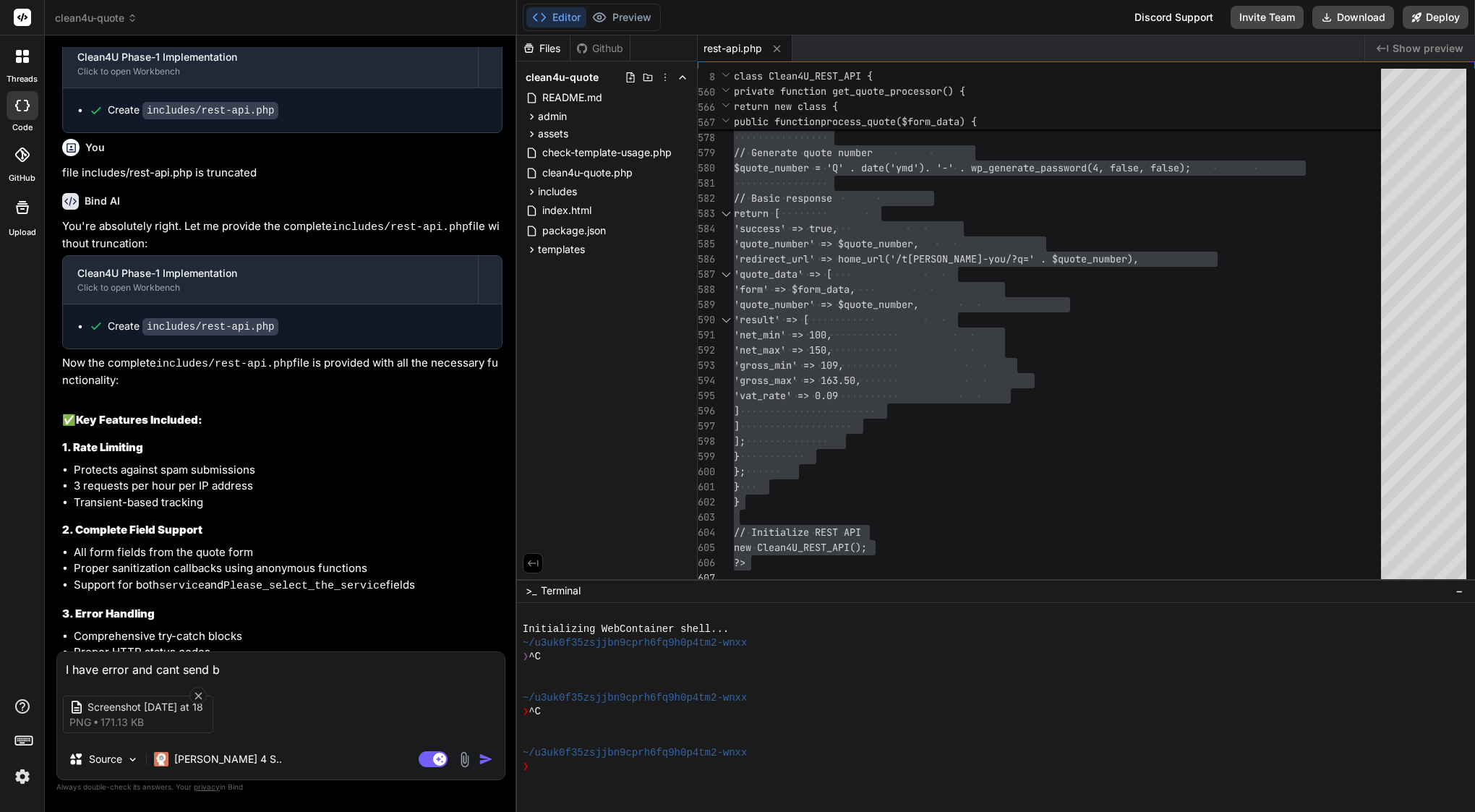
type textarea "x"
type textarea "I have error and cant send boo"
type textarea "x"
type textarea "I have error and cant send book"
type textarea "x"
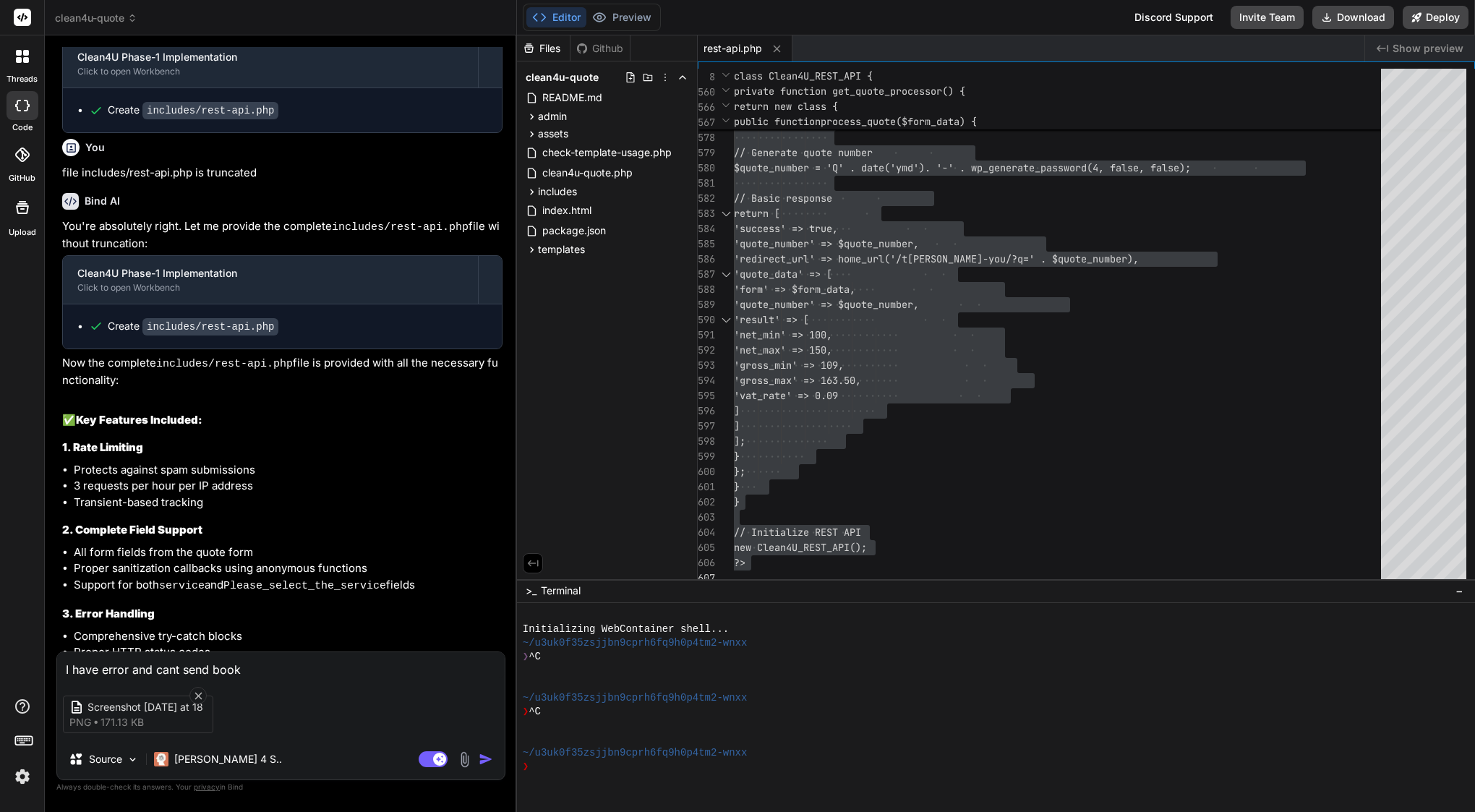
type textarea "I have error and cant send booki"
type textarea "x"
type textarea "I have error and cant send bookin"
type textarea "x"
type textarea "I have error and cant send booking"
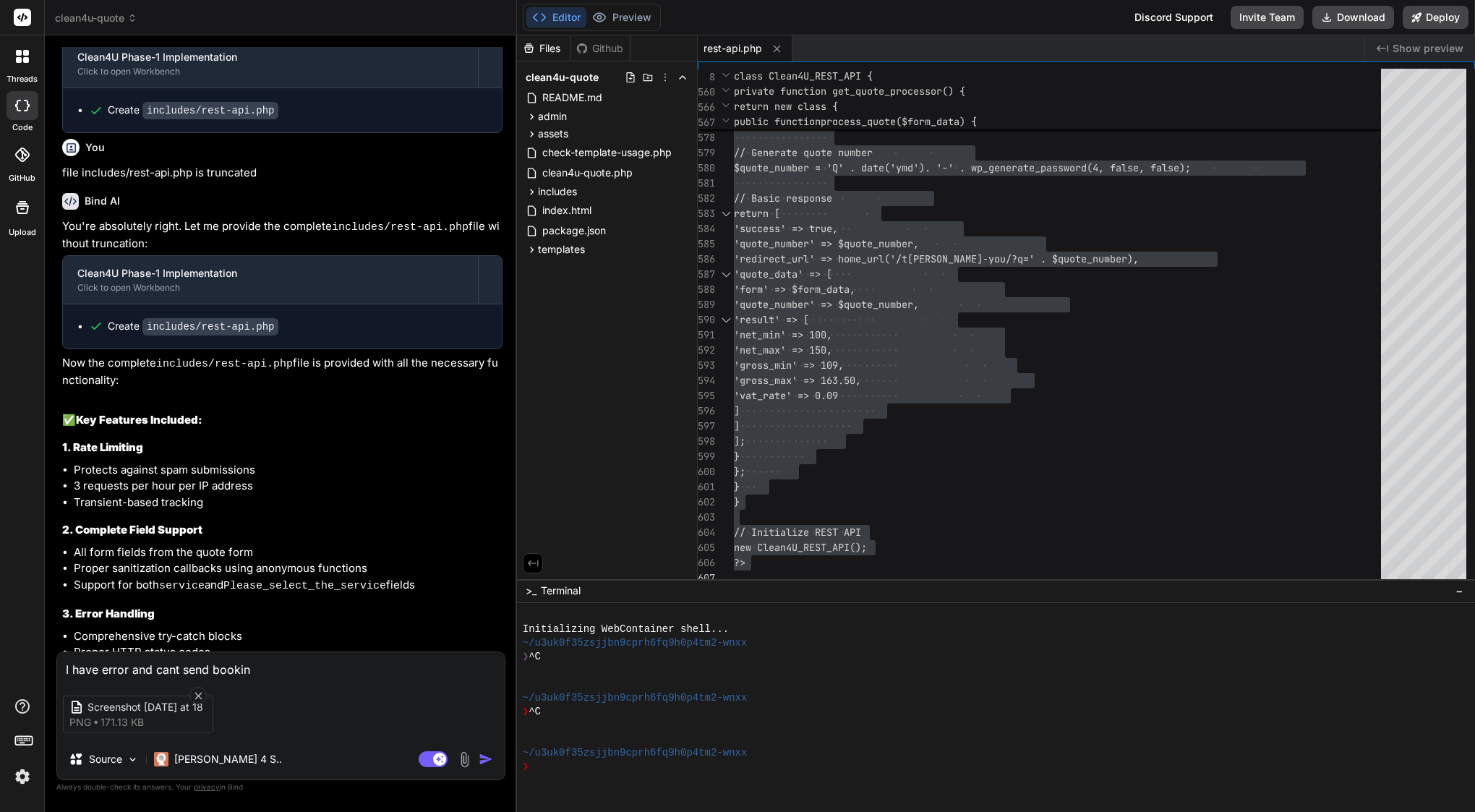
type textarea "x"
type textarea "I have error and cant send booking"
type textarea "x"
type textarea "I have error and cant send booking i"
type textarea "x"
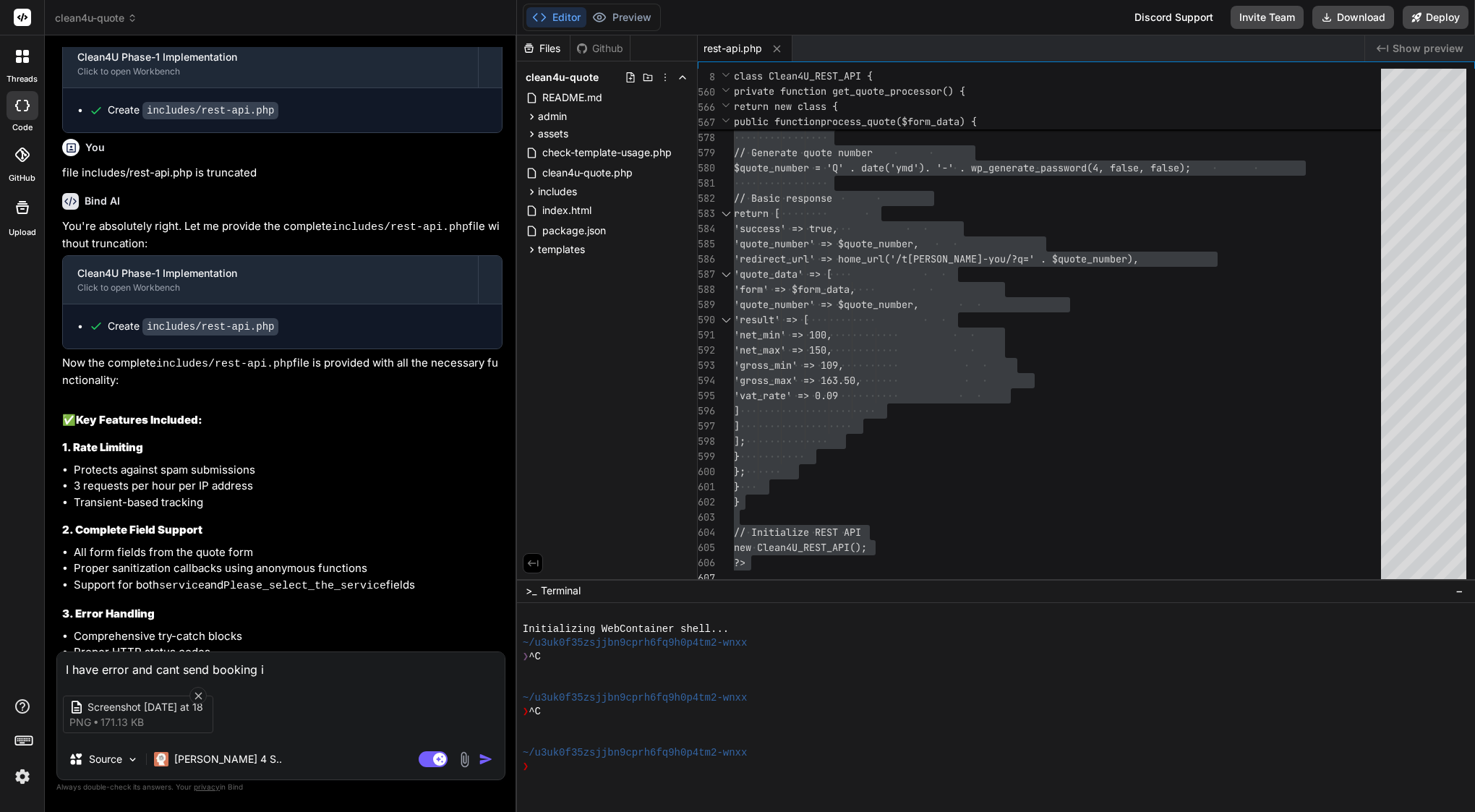
type textarea "I have error and cant send booking in"
type textarea "x"
type textarea "I have error and cant send booking in"
type textarea "x"
type textarea "I have error and cant send booking in l"
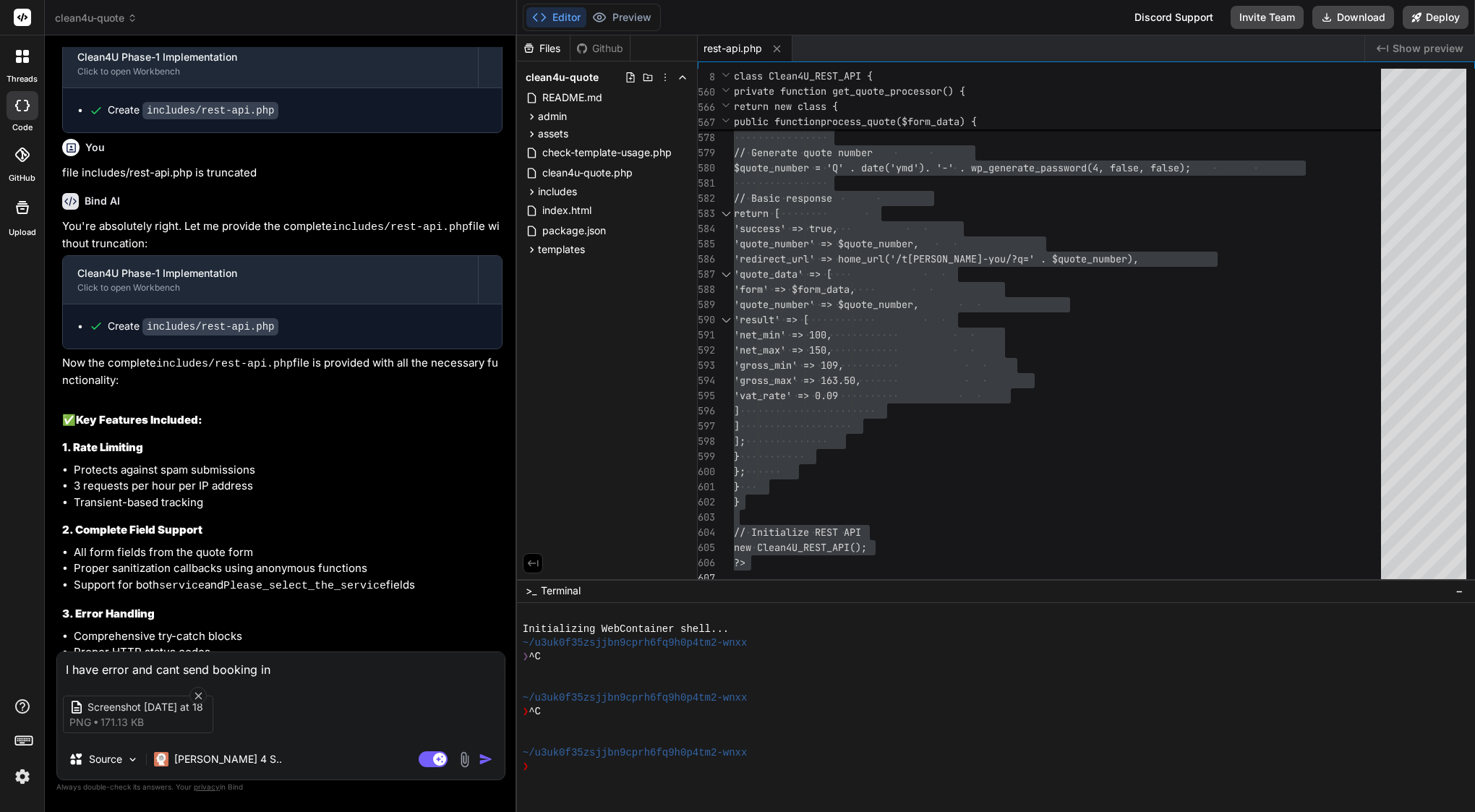
type textarea "x"
type textarea "I have error and cant send booking in la"
type textarea "x"
type textarea "I have error and cant send booking in las"
type textarea "x"
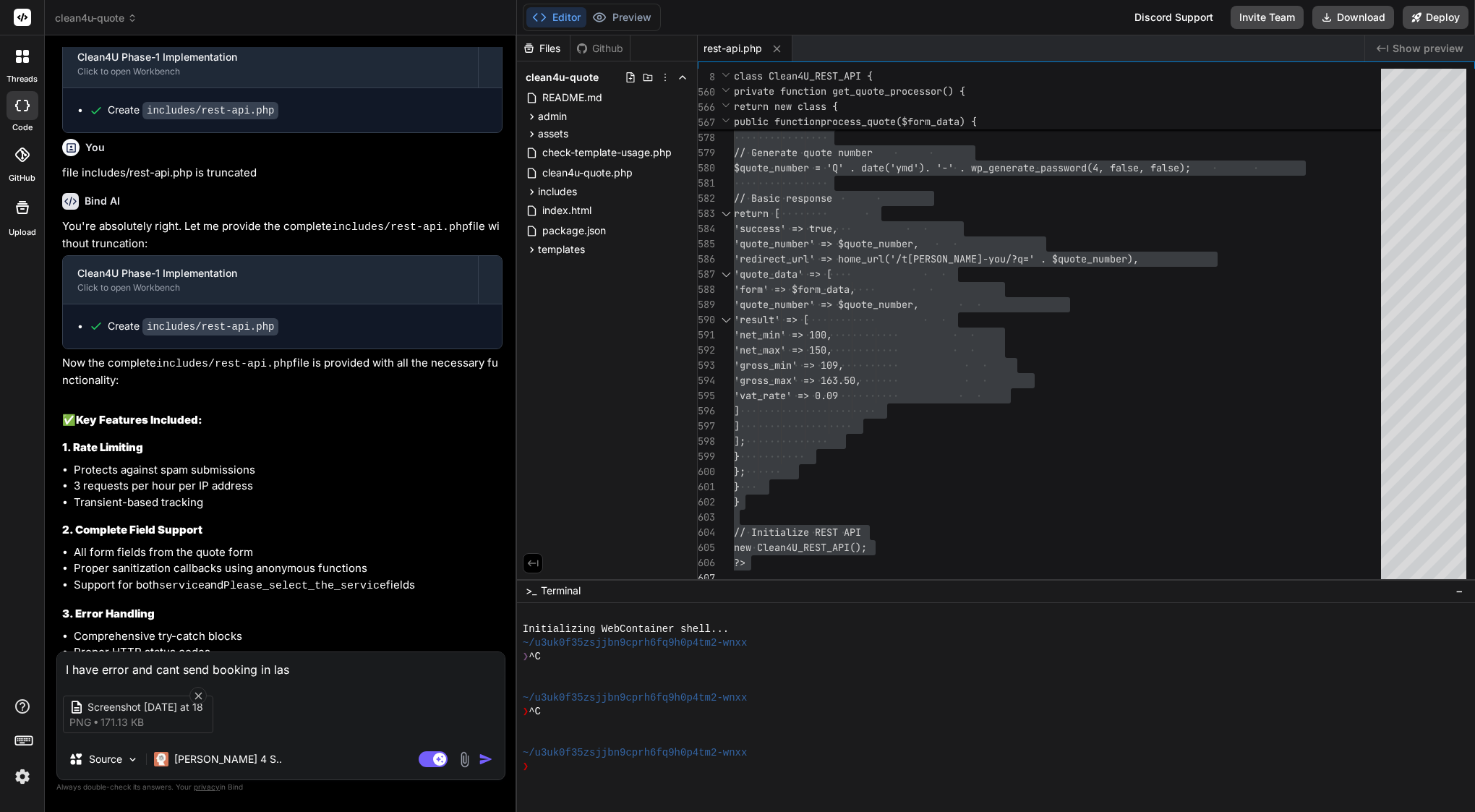
type textarea "I have error and cant send booking in last"
type textarea "x"
type textarea "I have error and cant send booking in last"
type textarea "x"
type textarea "I have error and cant send booking in last s"
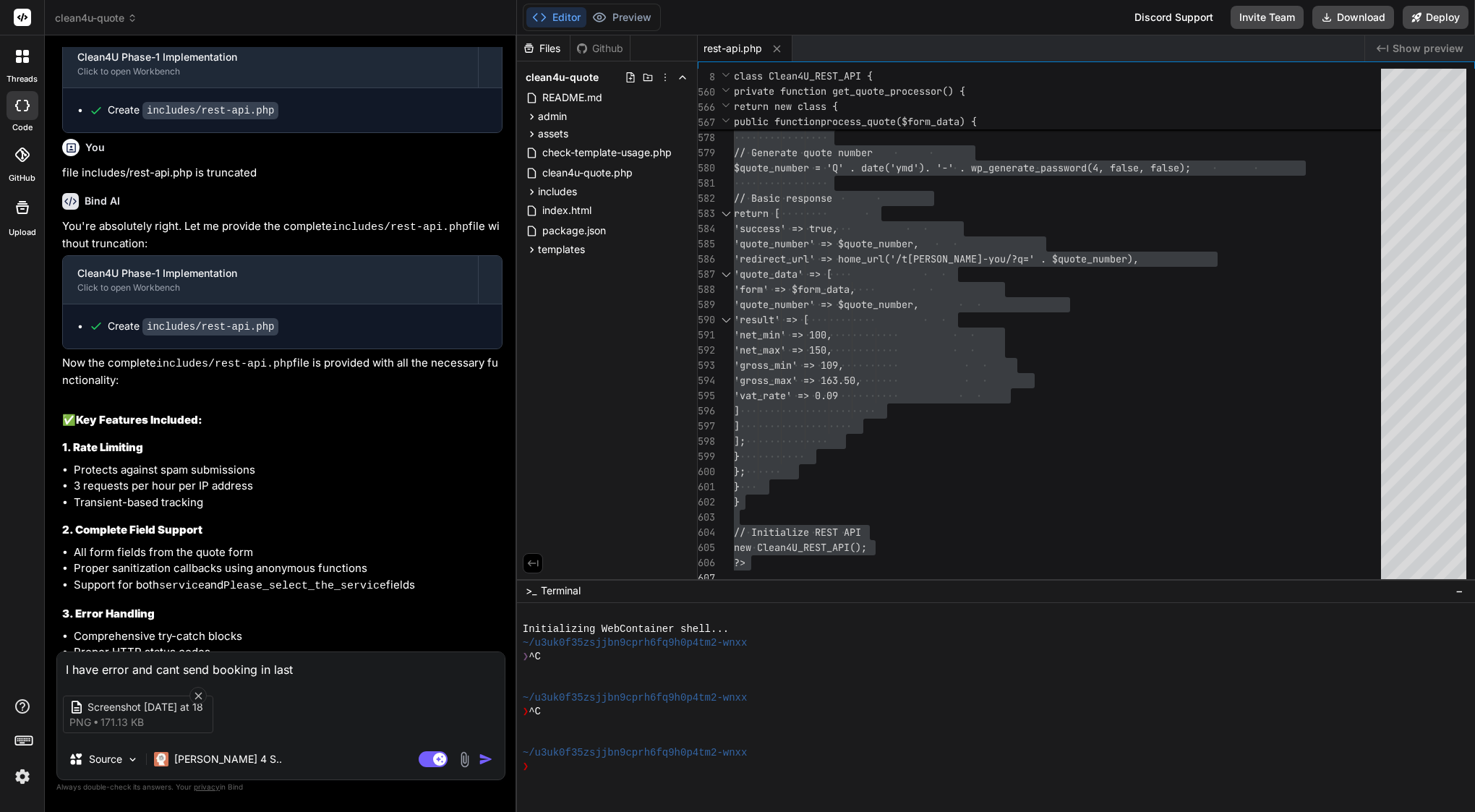
type textarea "x"
type textarea "I have error and cant send booking in last st"
type textarea "x"
type textarea "I have error and cant send booking in last ste"
type textarea "x"
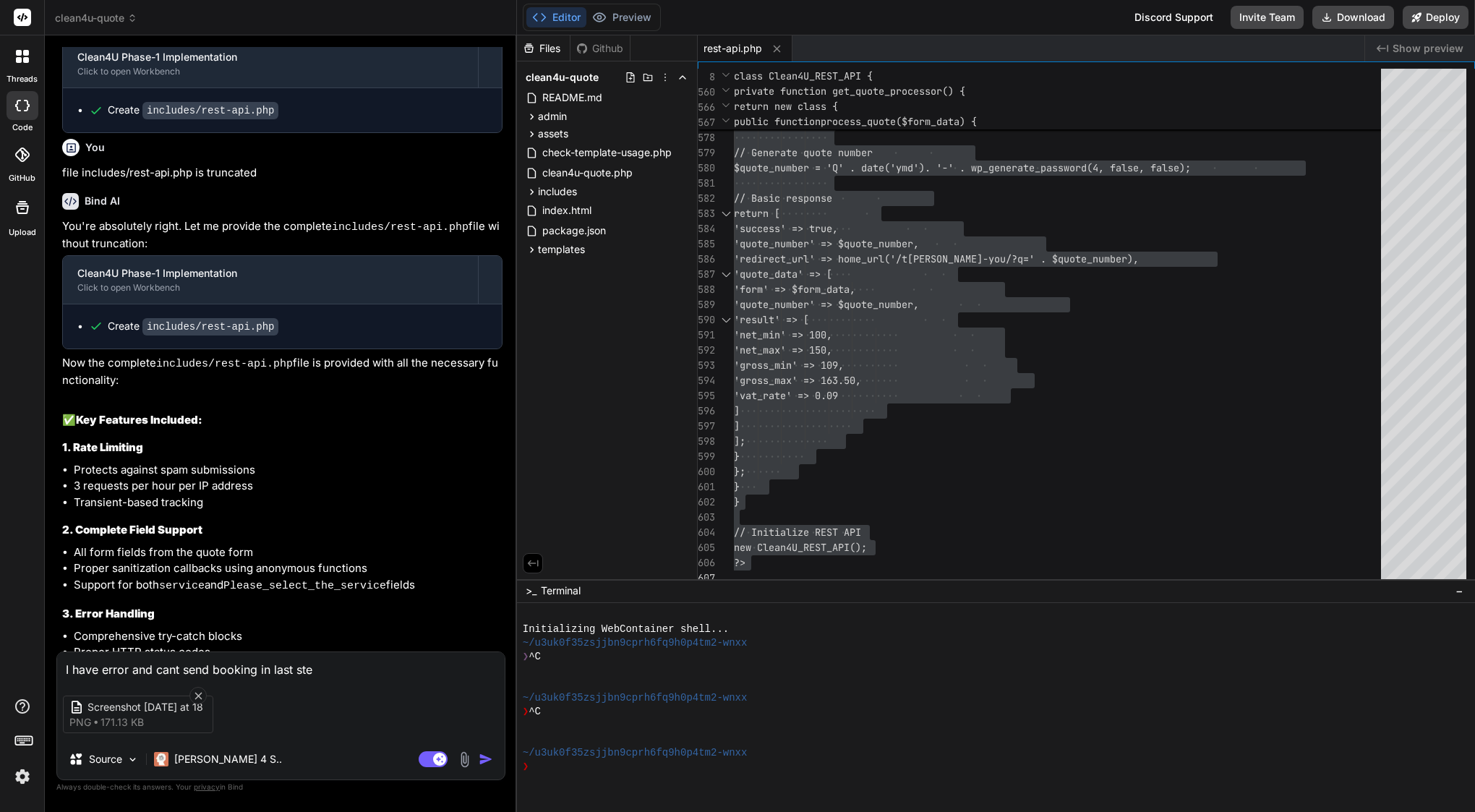
type textarea "I have error and cant send booking in last step"
type textarea "x"
type textarea "I have error and cant send booking in last step"
type textarea "x"
type textarea "I have error and cant send booking in last step"
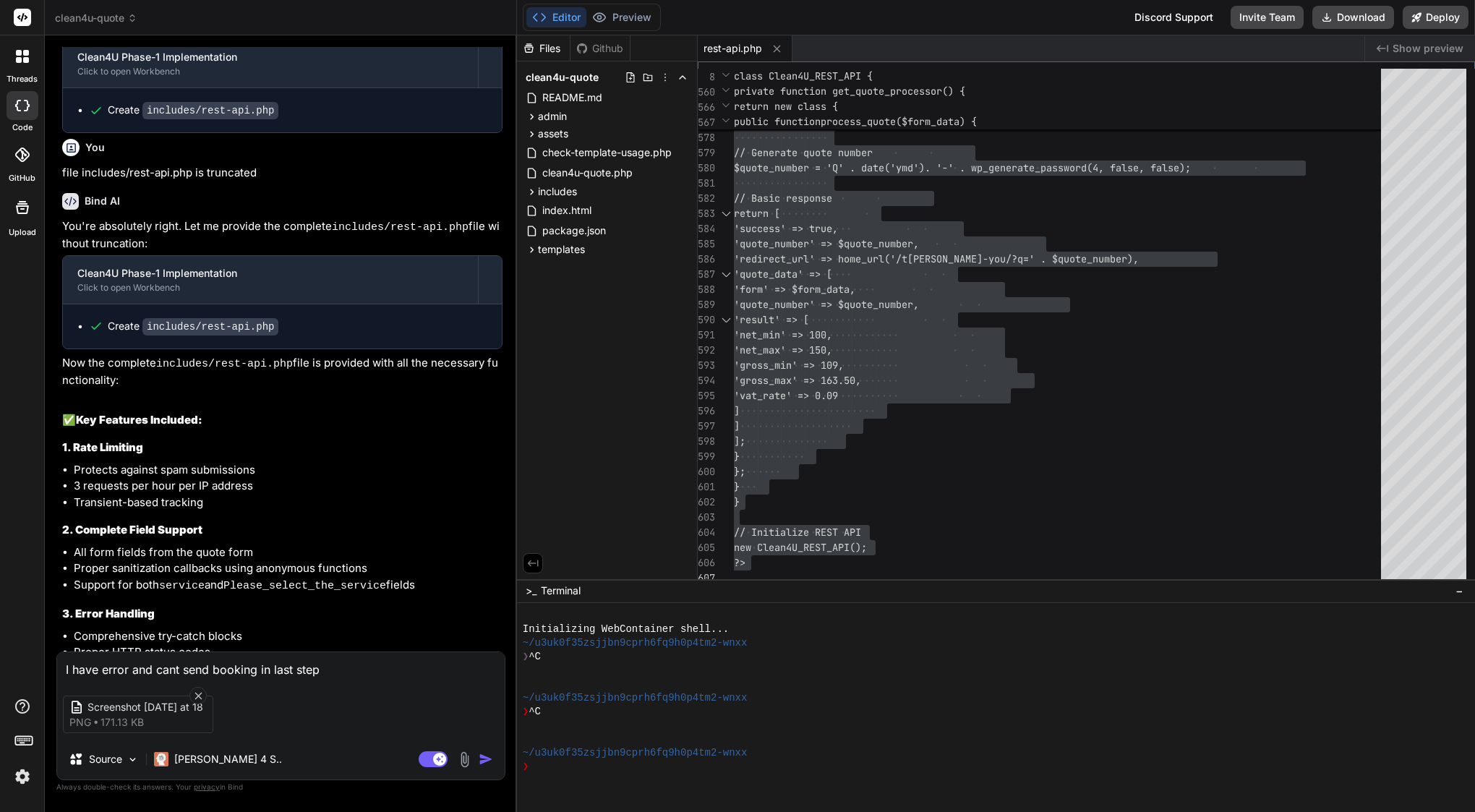
type textarea "x"
type textarea "I have error and cant send booking in last step,"
type textarea "x"
type textarea "I have error and cant send booking in last step,"
type textarea "x"
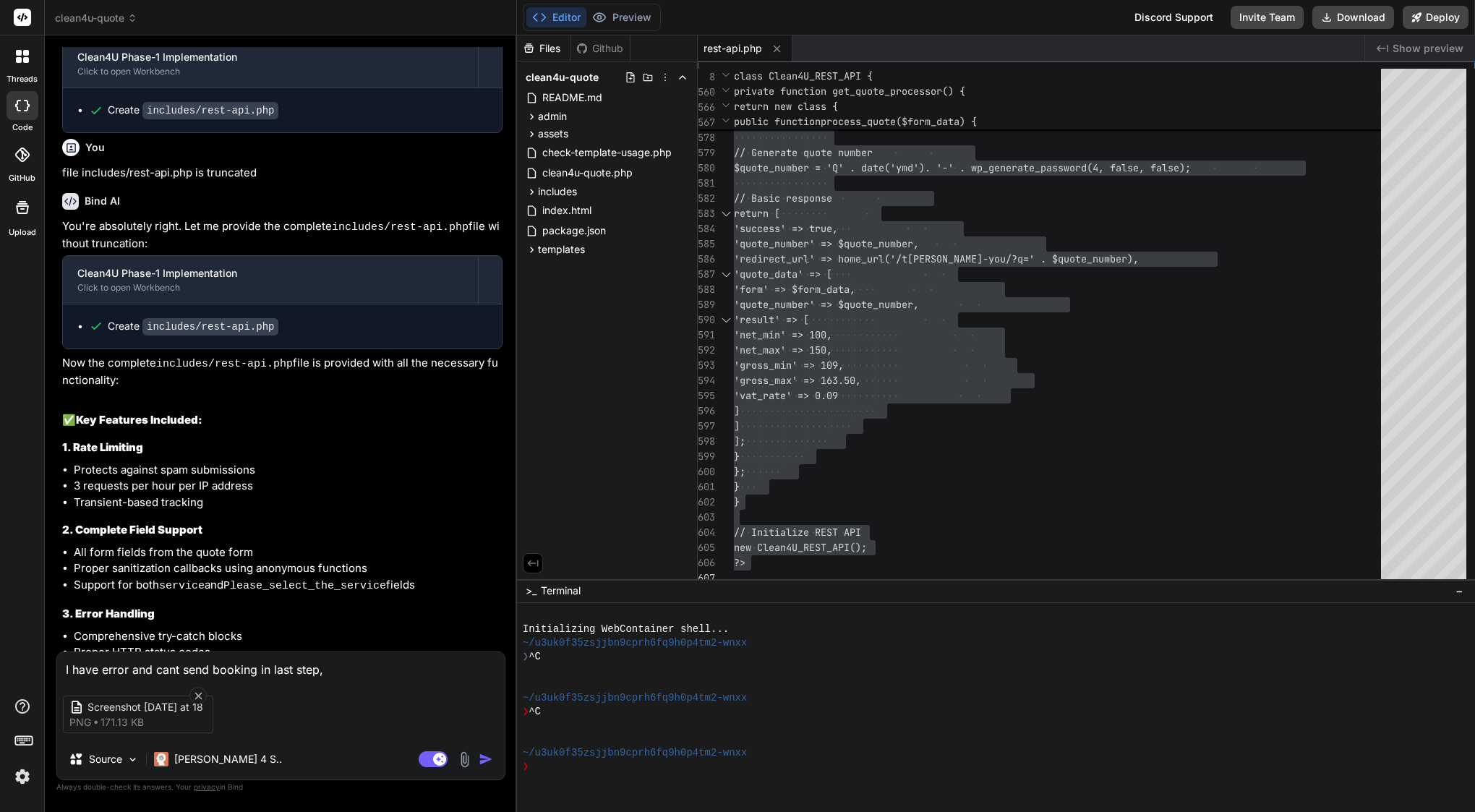
type textarea "I have error and cant send booking in last step, p"
type textarea "x"
type textarea "I have error and cant send booking in last step, pl"
type textarea "x"
type textarea "I have error and cant send booking in last step, ple"
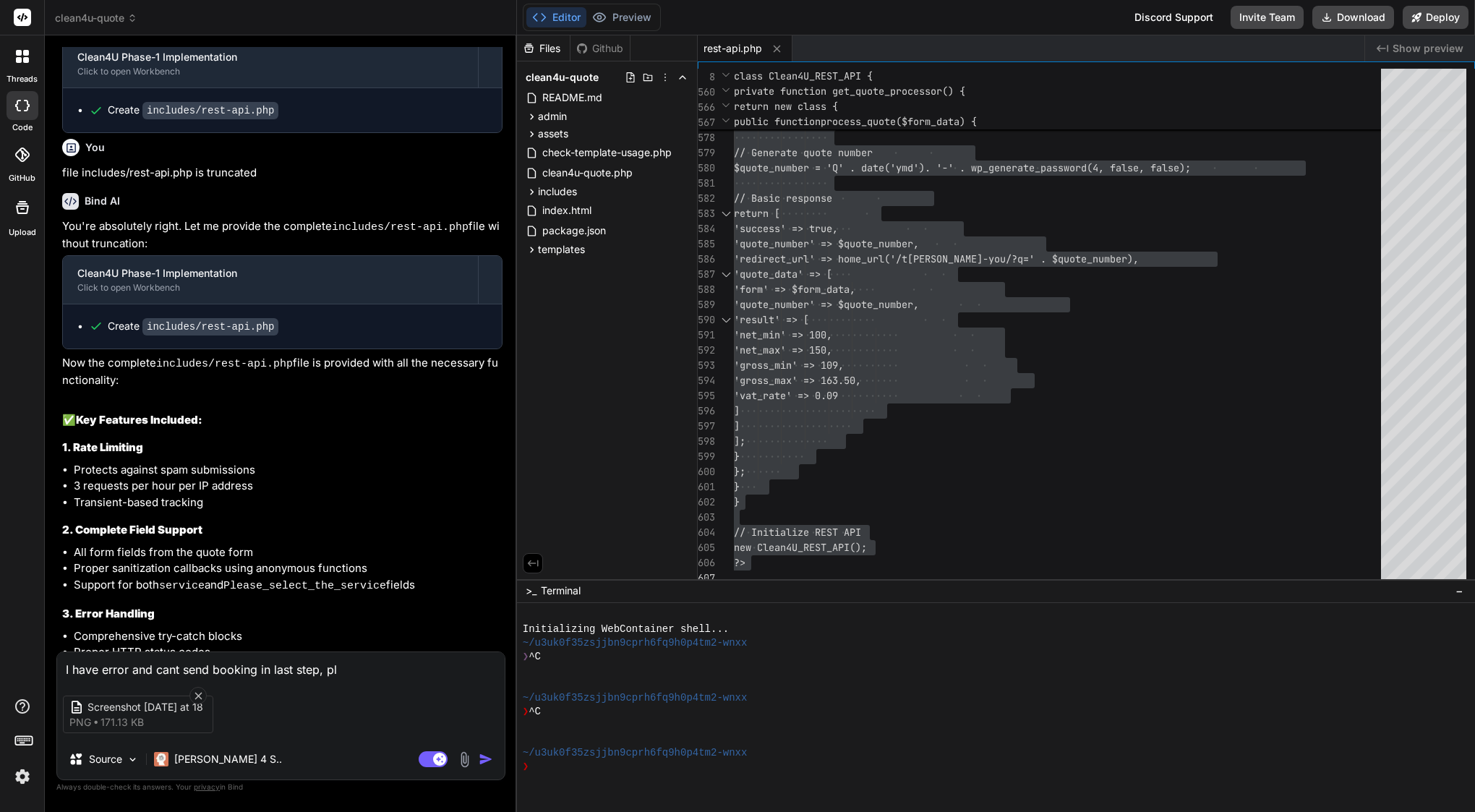
type textarea "x"
type textarea "I have error and cant send booking in last step, plea"
type textarea "x"
type textarea "I have error and cant send booking in last step, pleas"
type textarea "x"
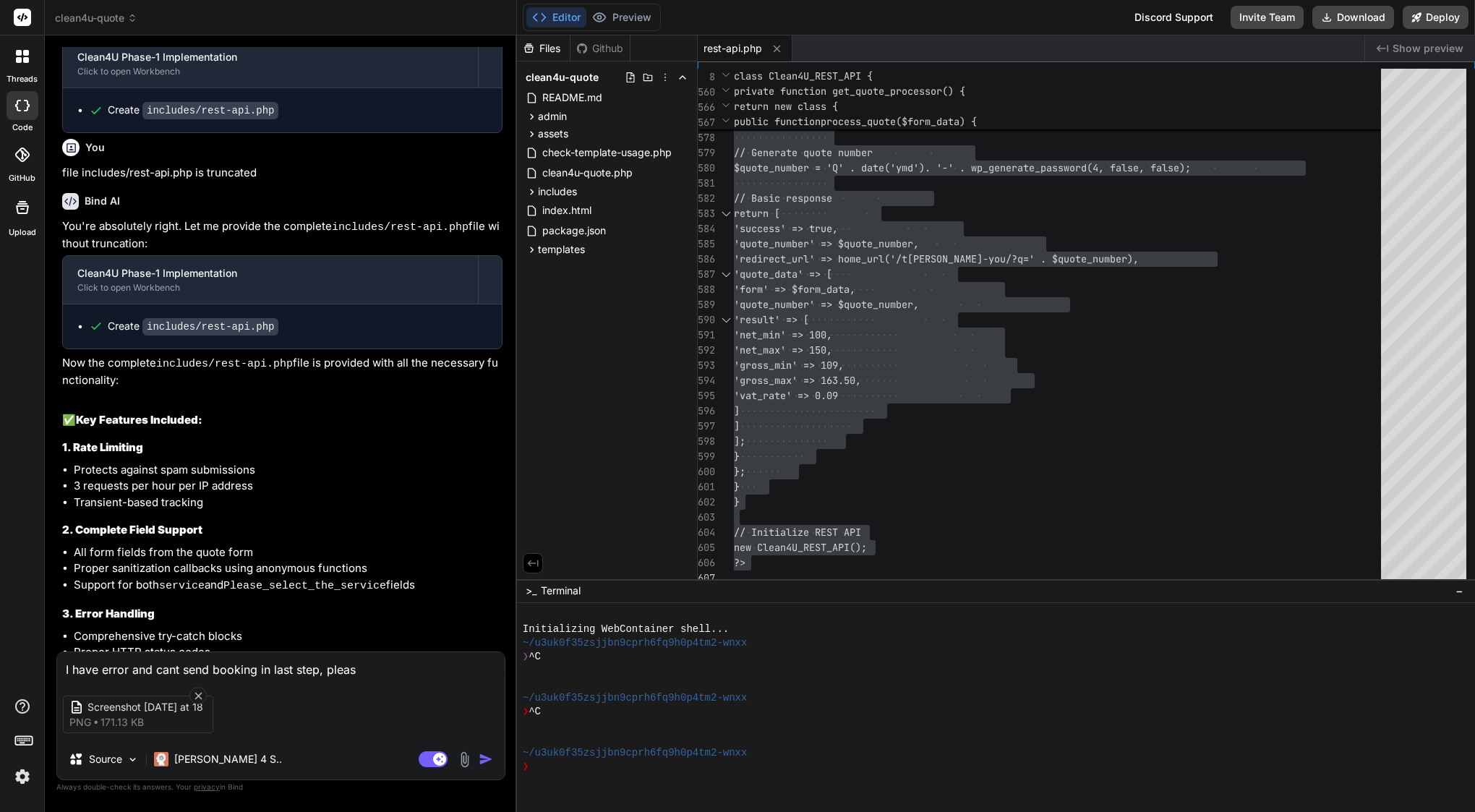
type textarea "I have error and cant send booking in last step, please"
type textarea "x"
type textarea "I have error and cant send booking in last step, please"
type textarea "x"
type textarea "I have error and cant send booking in last step, please s"
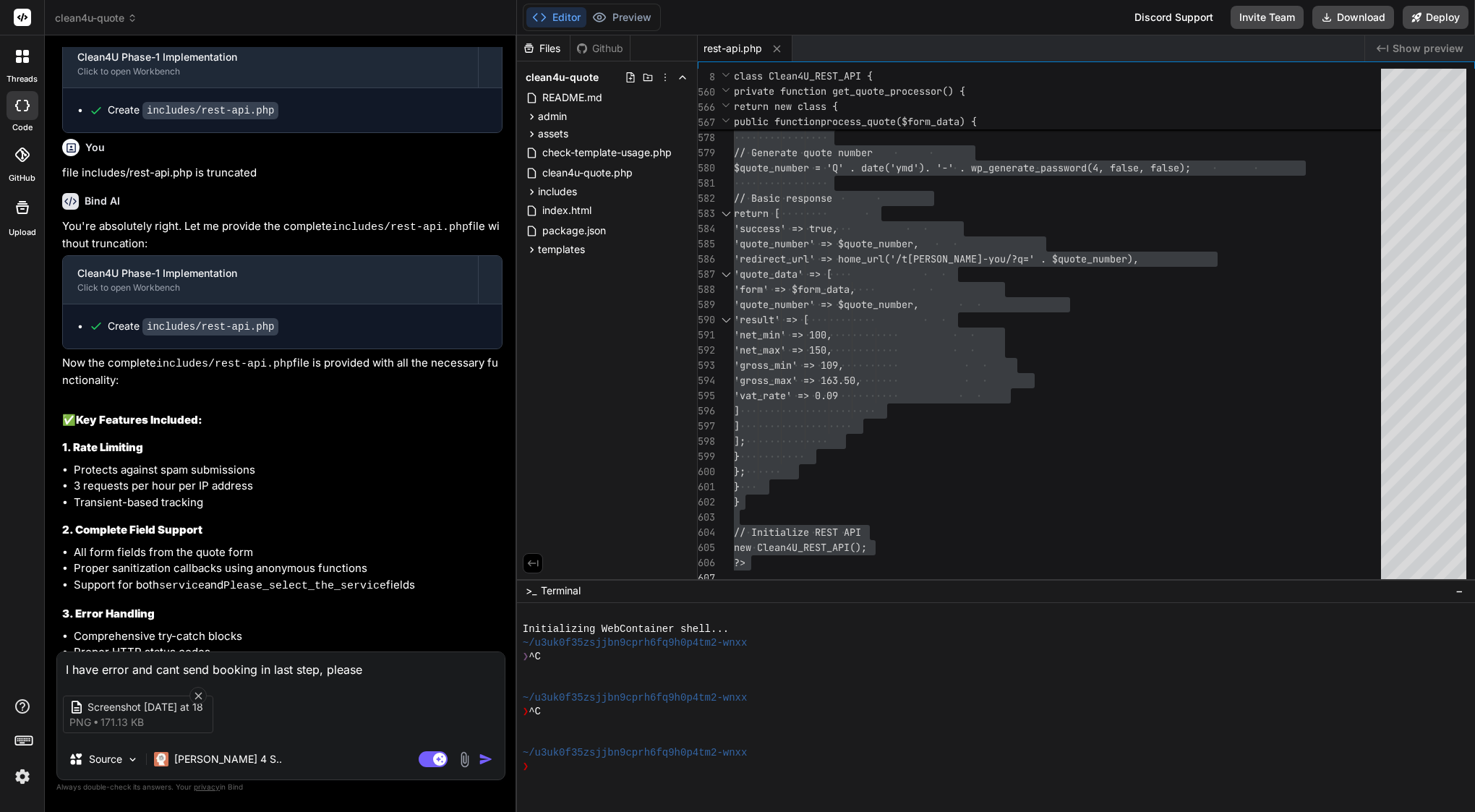
type textarea "x"
type textarea "I have error and cant send booking in last step, please se"
type textarea "x"
type textarea "I have error and cant send booking in last step, please see"
type textarea "x"
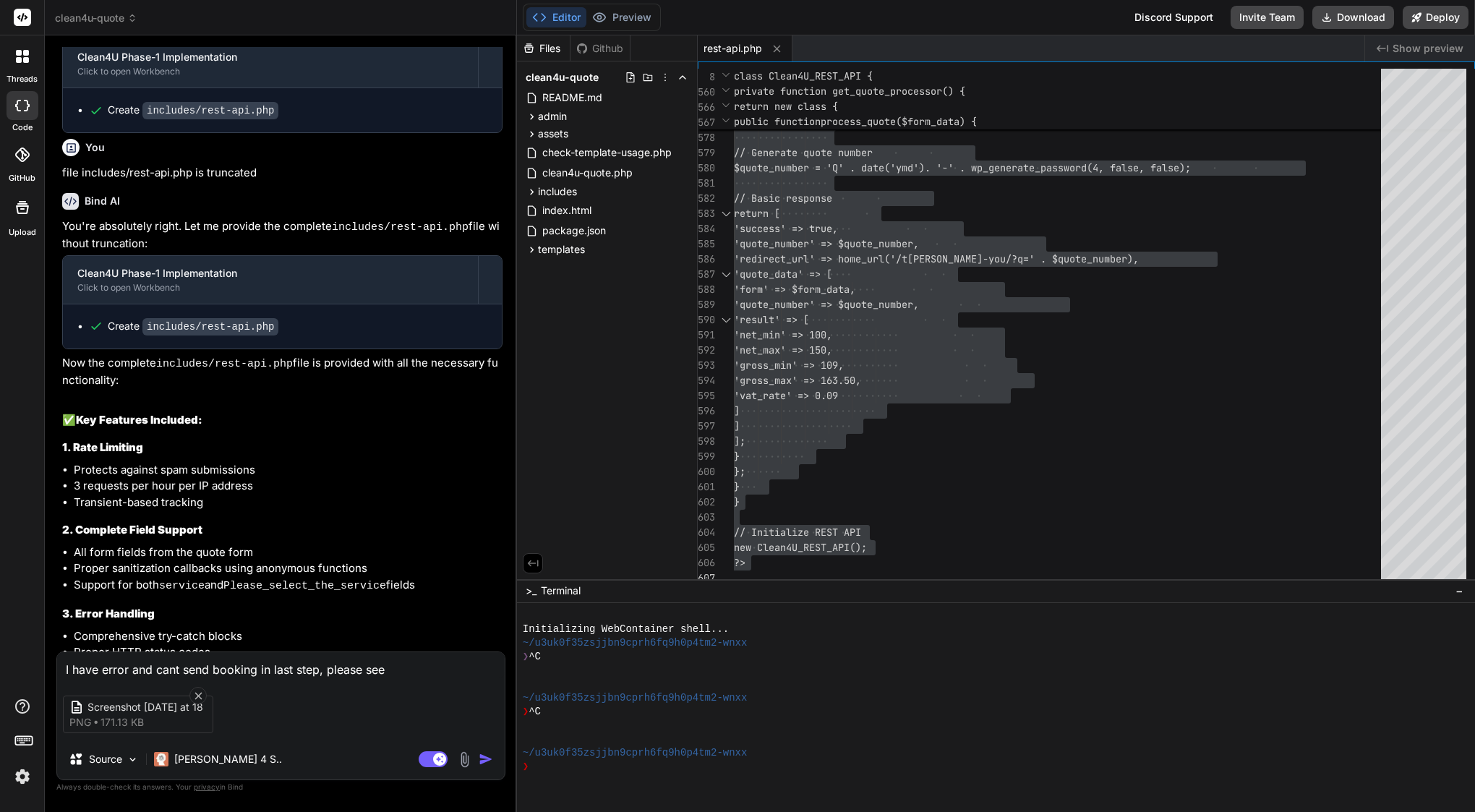
type textarea "I have error and cant send booking in last step, please see"
type textarea "x"
type textarea "I have error and cant send booking in last step, please see a"
type textarea "x"
type textarea "I have error and cant send booking in last step, please see at"
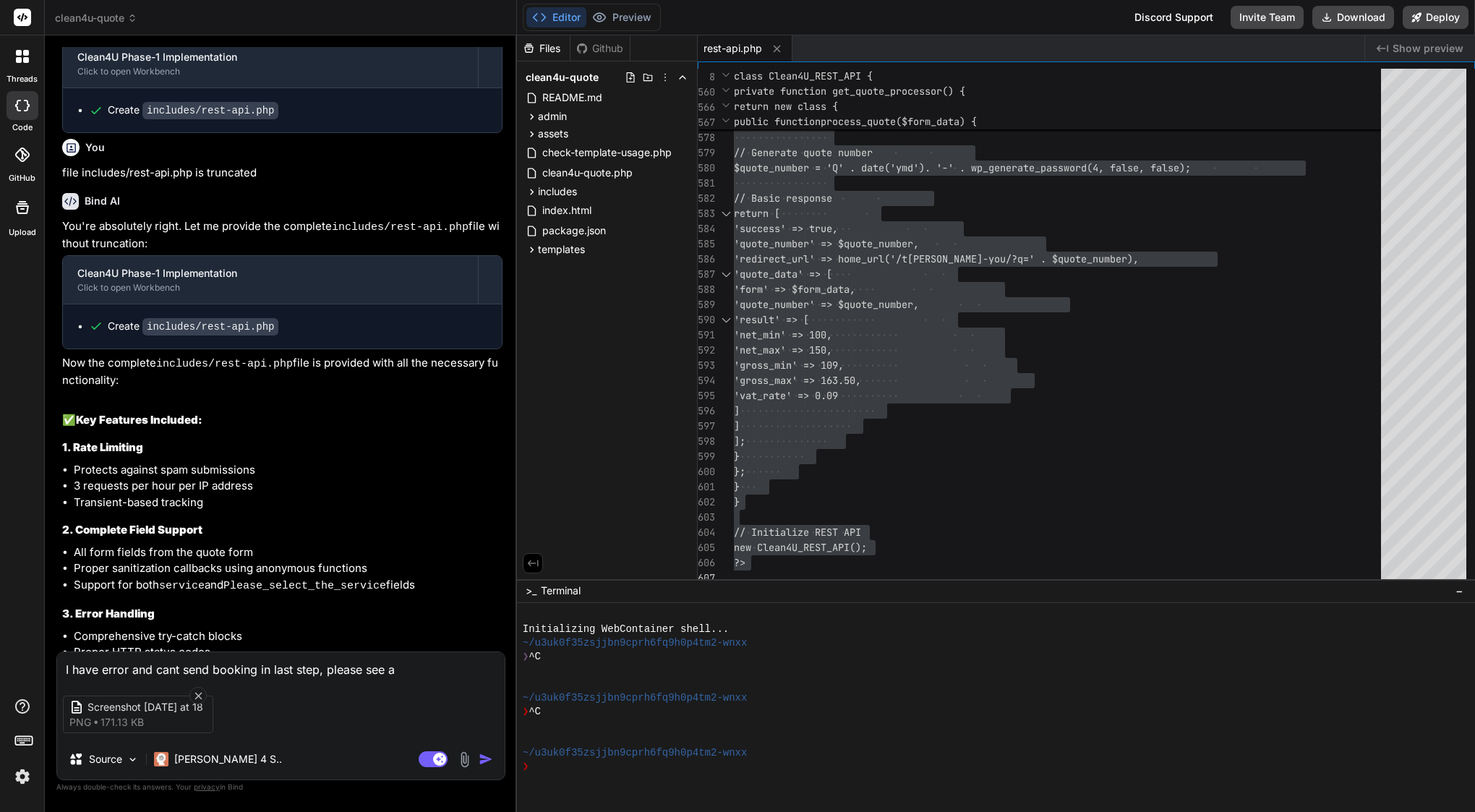
type textarea "x"
type textarea "I have error and cant send booking in last step, please see att"
type textarea "x"
type textarea "I have error and cant send booking in last step, please see atta"
type textarea "x"
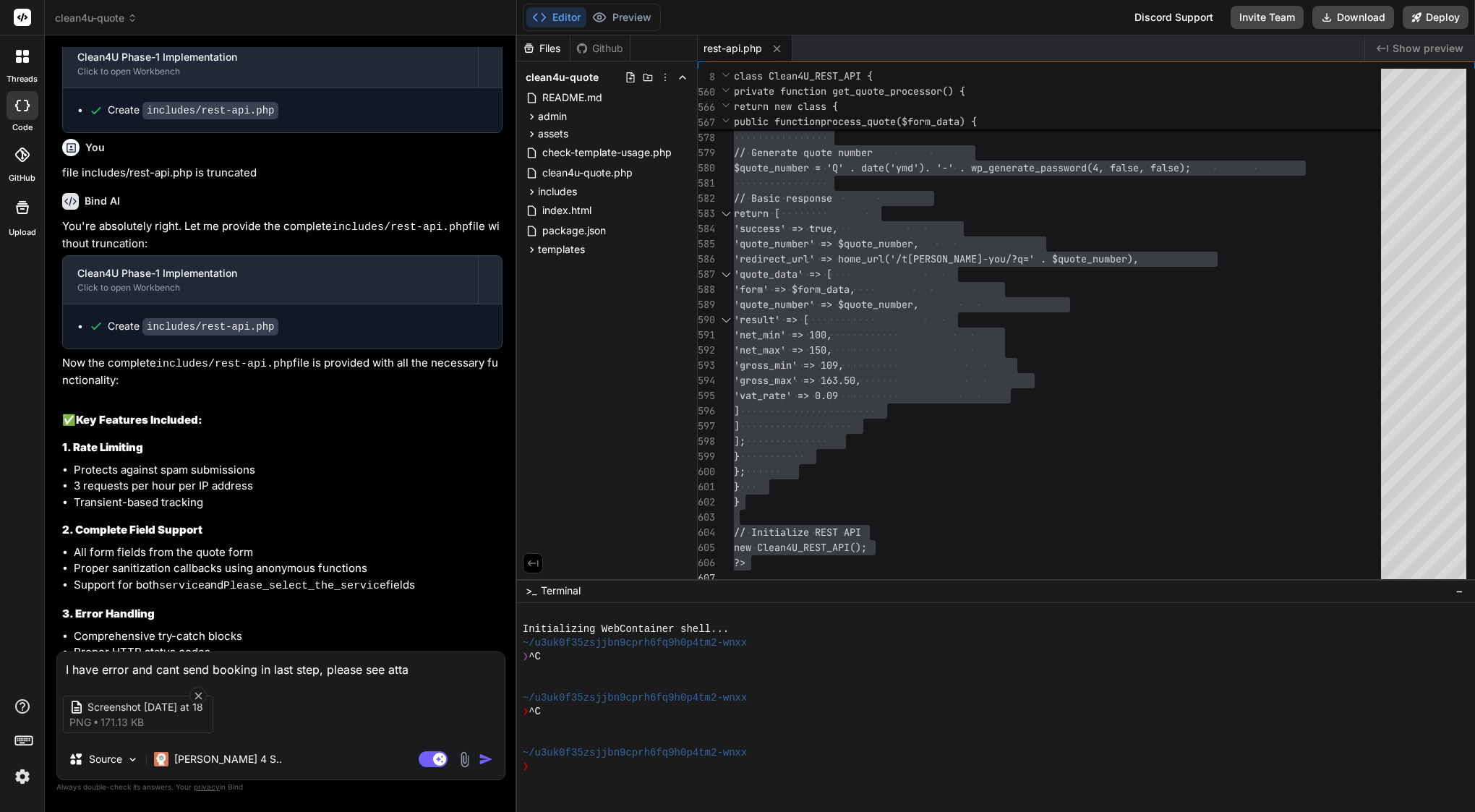
type textarea "I have error and cant send booking in last step, please see attac"
type textarea "x"
type textarea "I have error and cant send booking in last step, please see attach"
type textarea "x"
type textarea "I have error and cant send booking in last step, please see attachm"
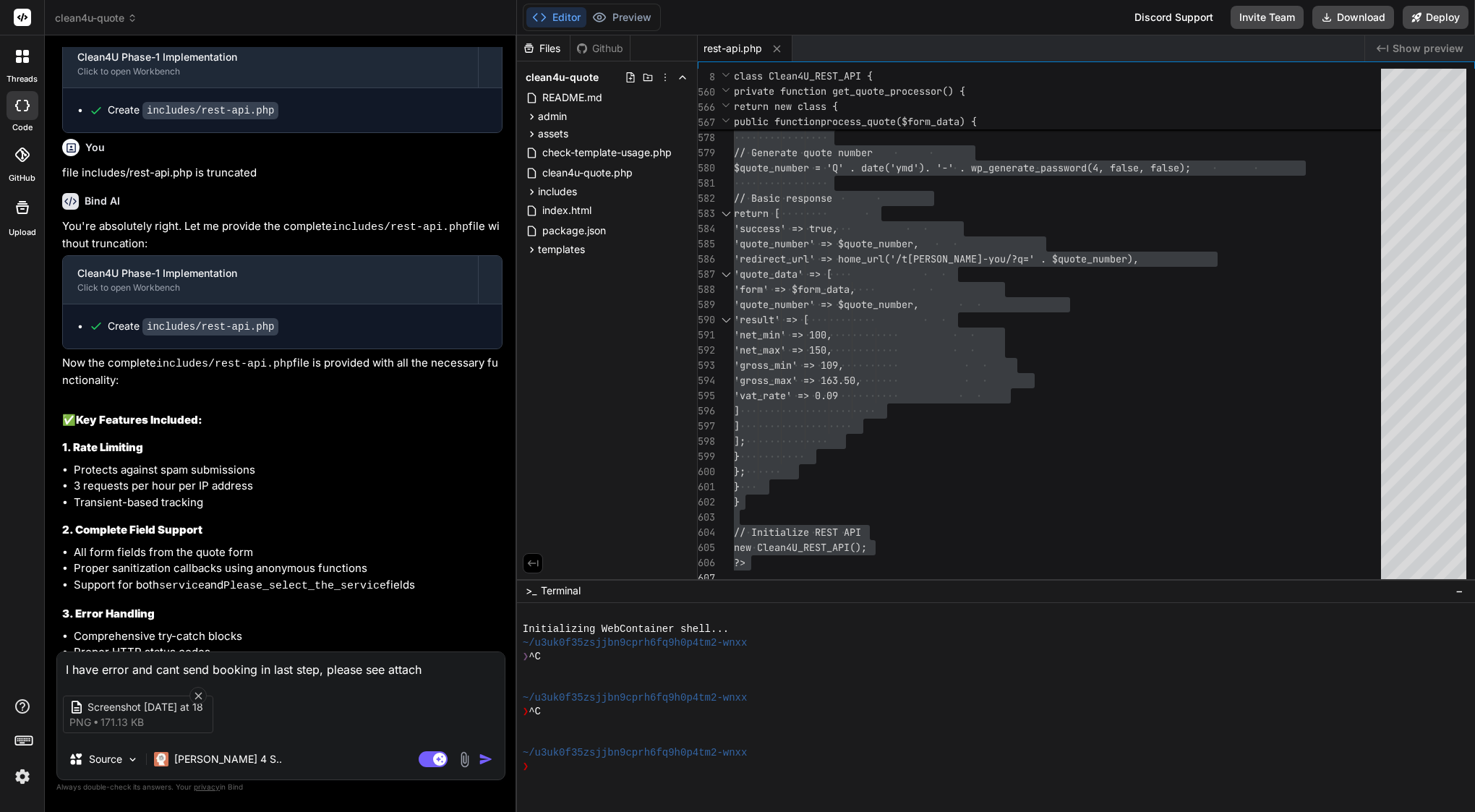
type textarea "x"
type textarea "I have error and cant send booking in last step, please see attachme"
type textarea "x"
type textarea "I have error and cant send booking in last step, please see attachmen"
type textarea "x"
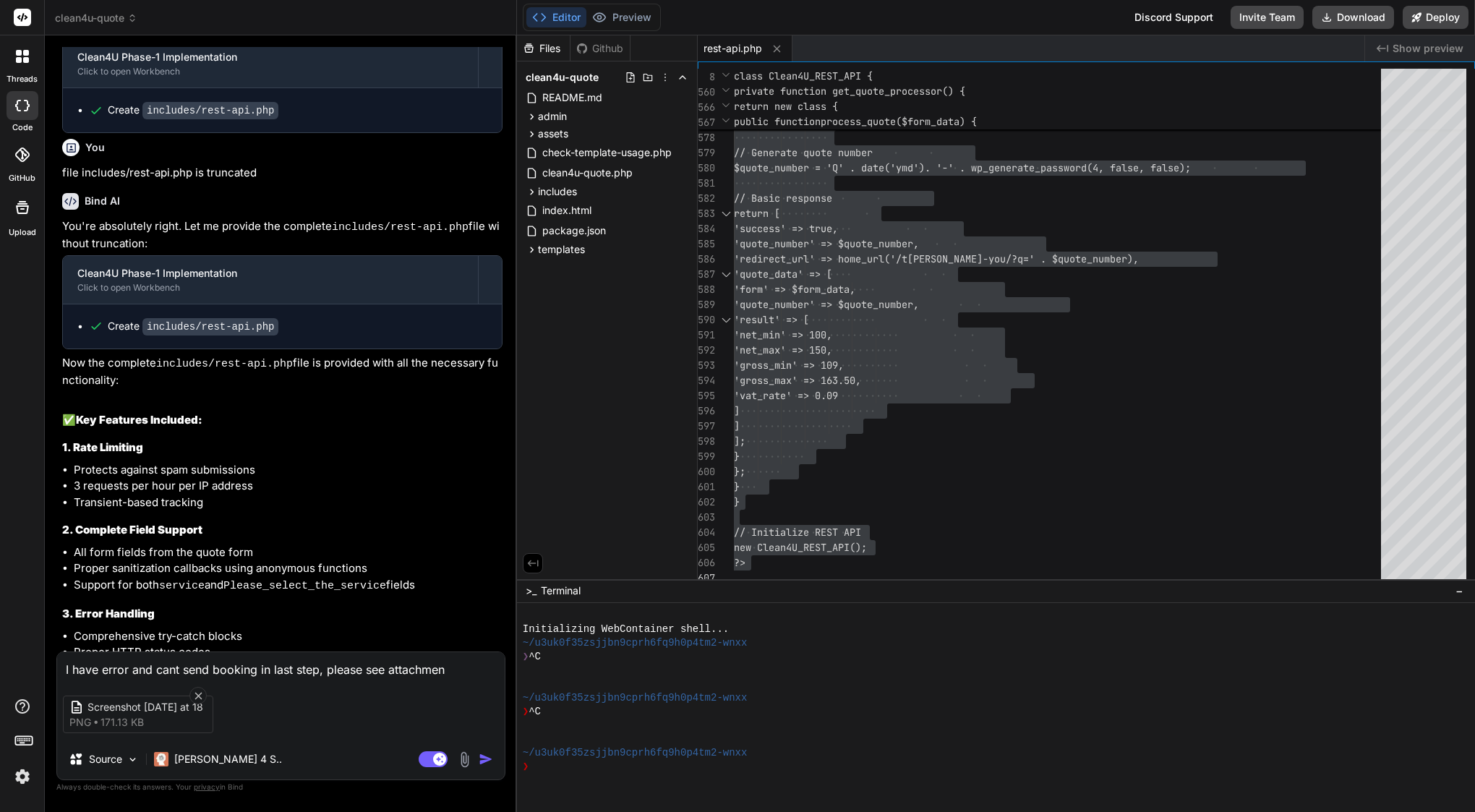
type textarea "I have error and cant send booking in last step, please see attachment"
type textarea "x"
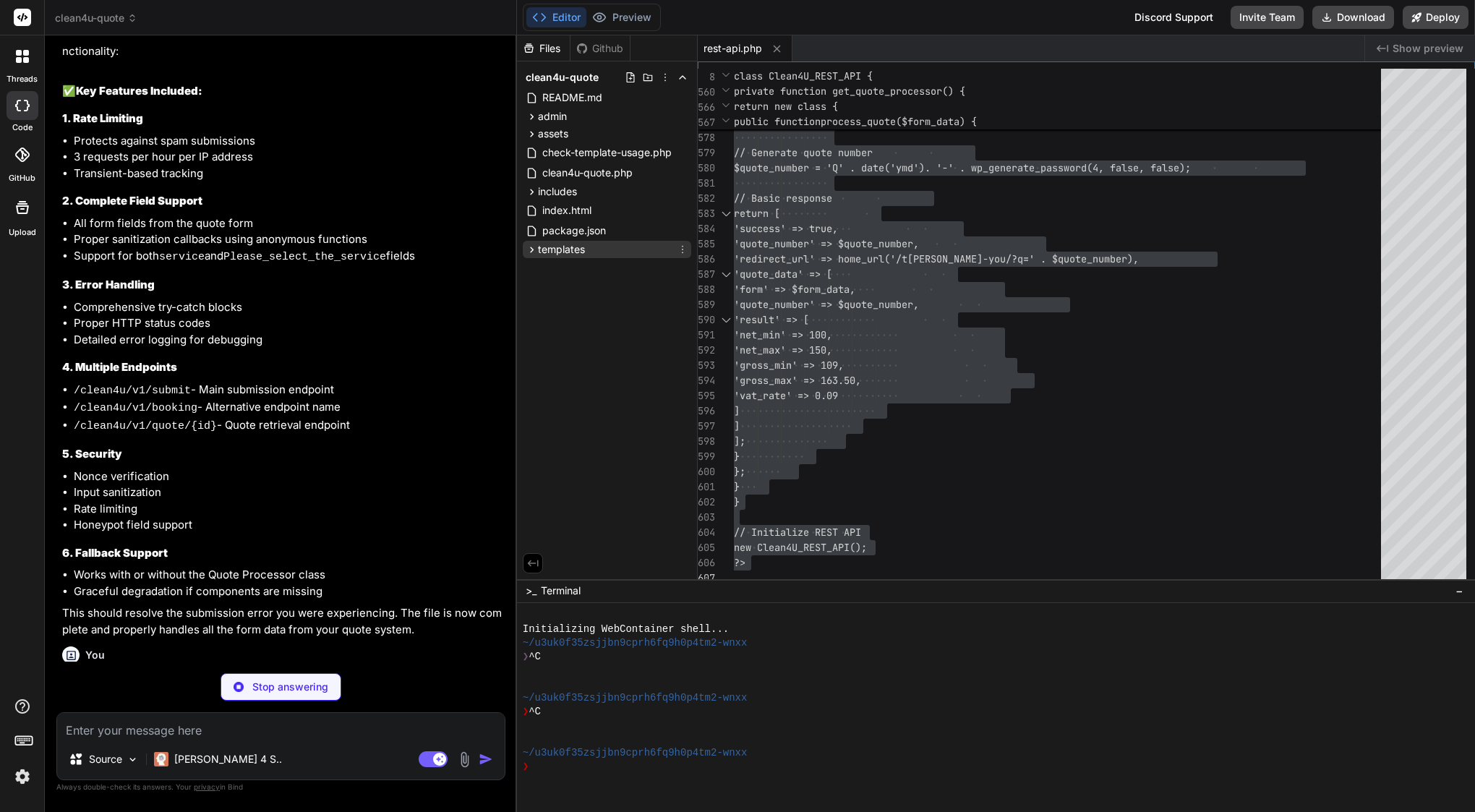
scroll to position [0, 0]
click at [569, 187] on span "includes" at bounding box center [557, 191] width 39 height 14
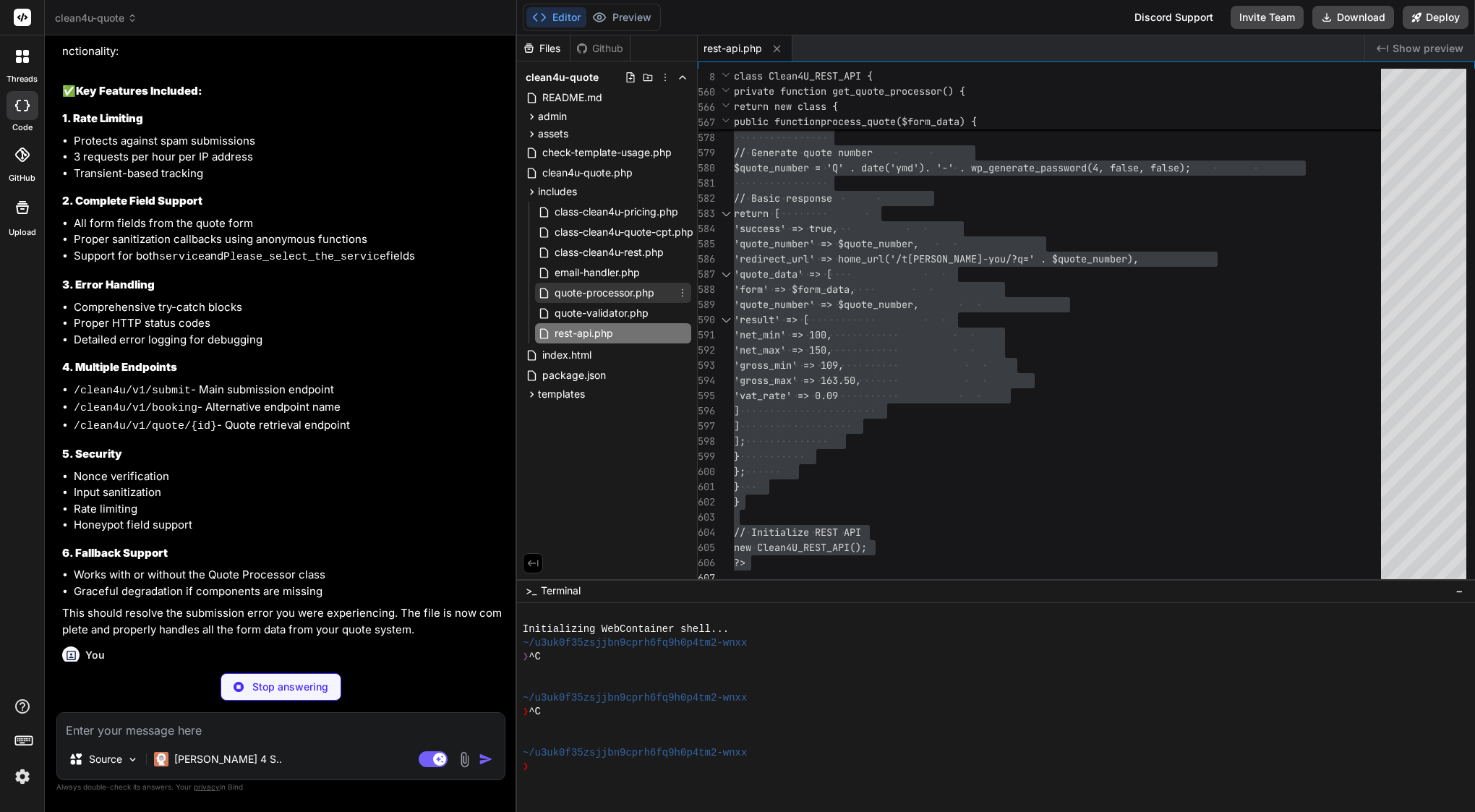
type textarea "x"
click at [608, 293] on span "quote-processor.php" at bounding box center [604, 293] width 102 height 17
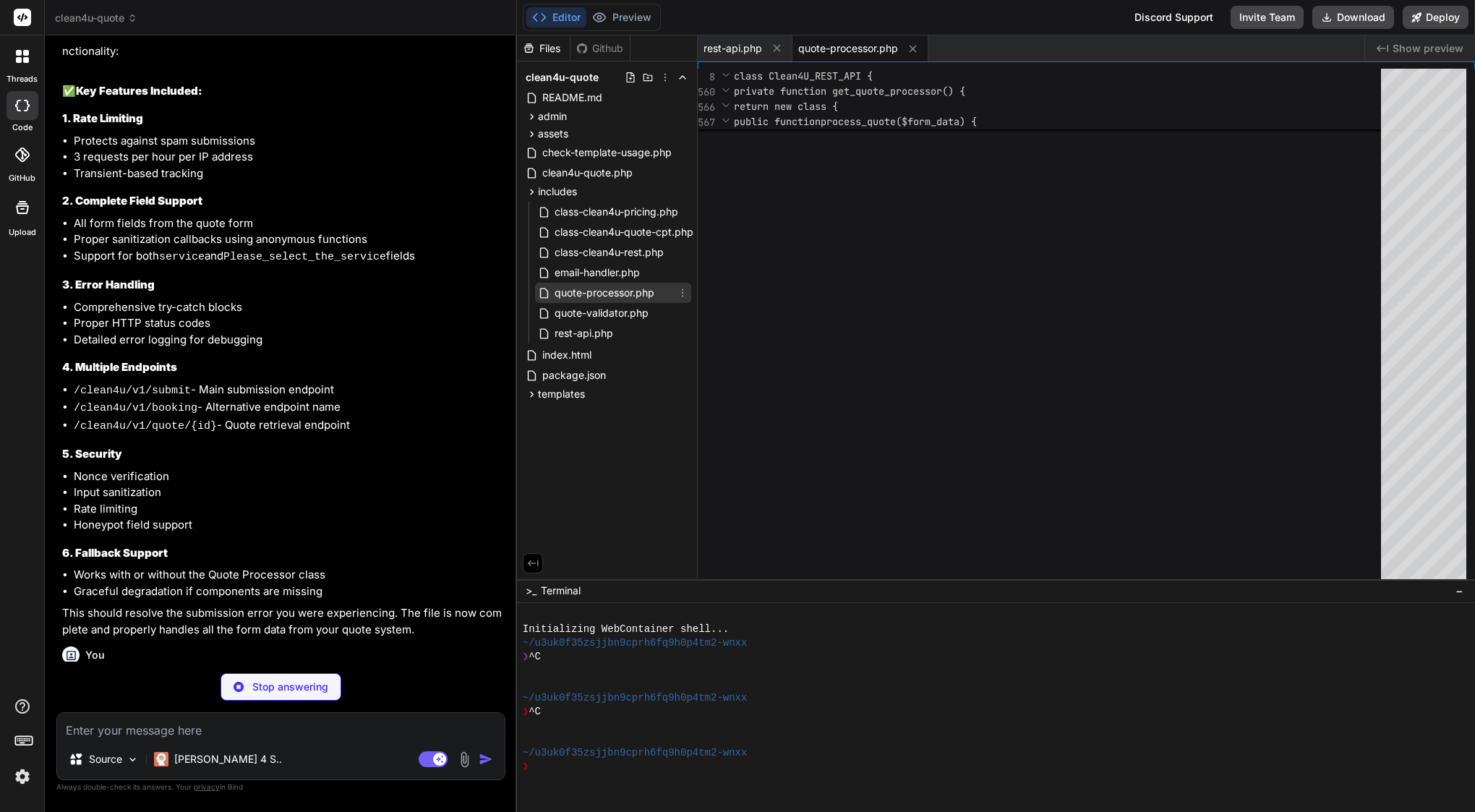
type textarea "} return $_SERVER['REMOTE_ADDR'] ?? '0.0.0.0'; } } ?>"
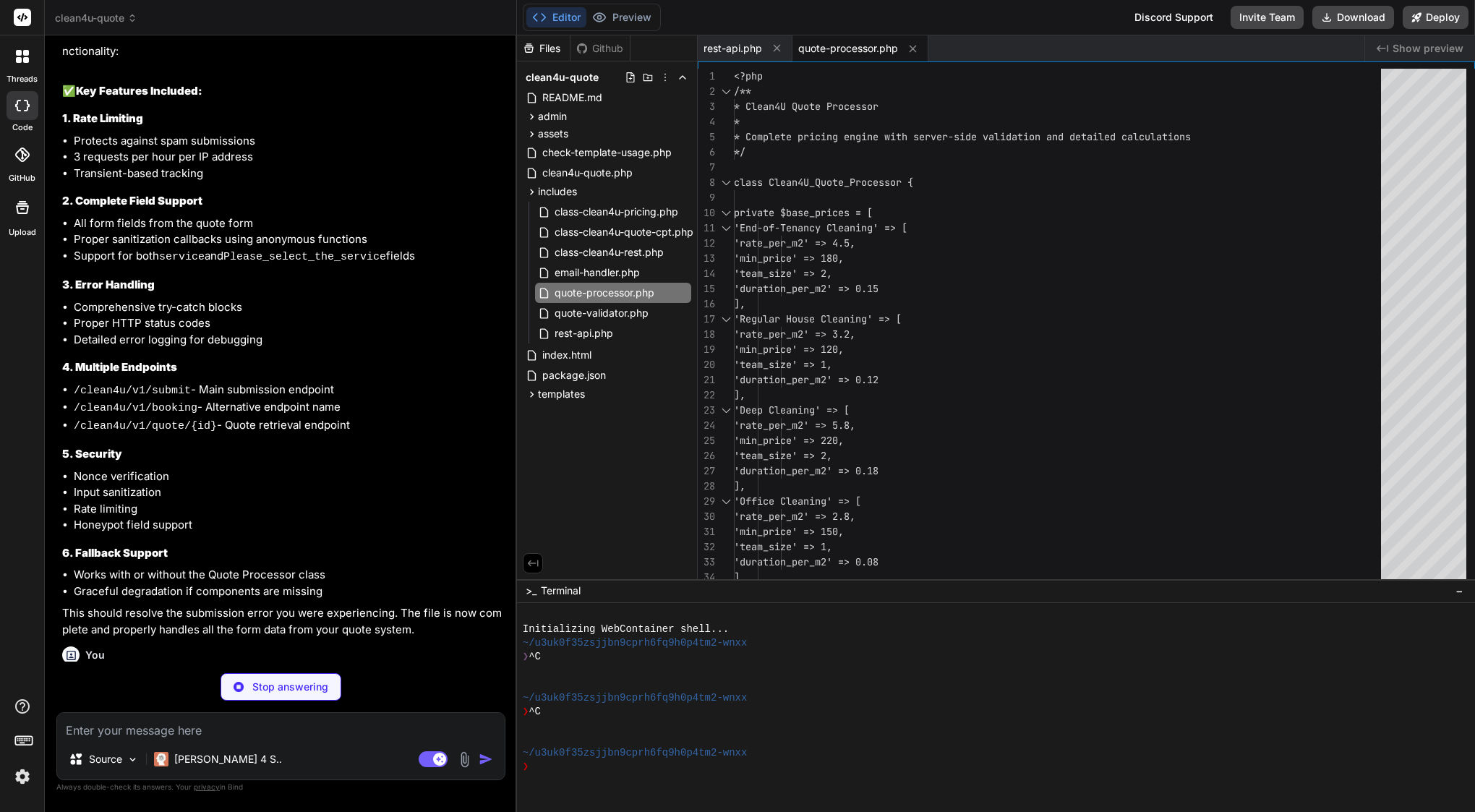
type textarea "x"
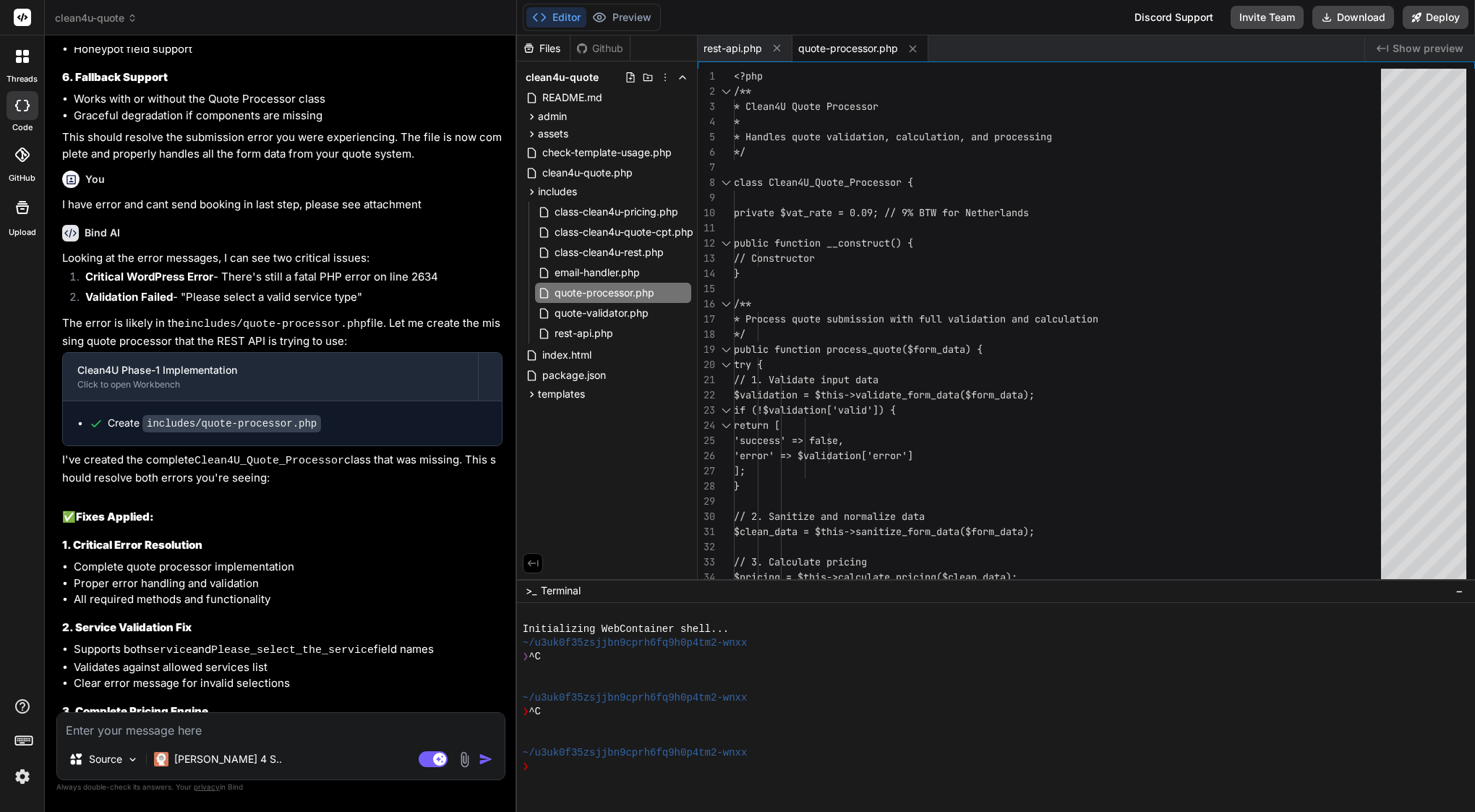
scroll to position [10030, 0]
click at [849, 293] on div at bounding box center [1062, 289] width 656 height 15
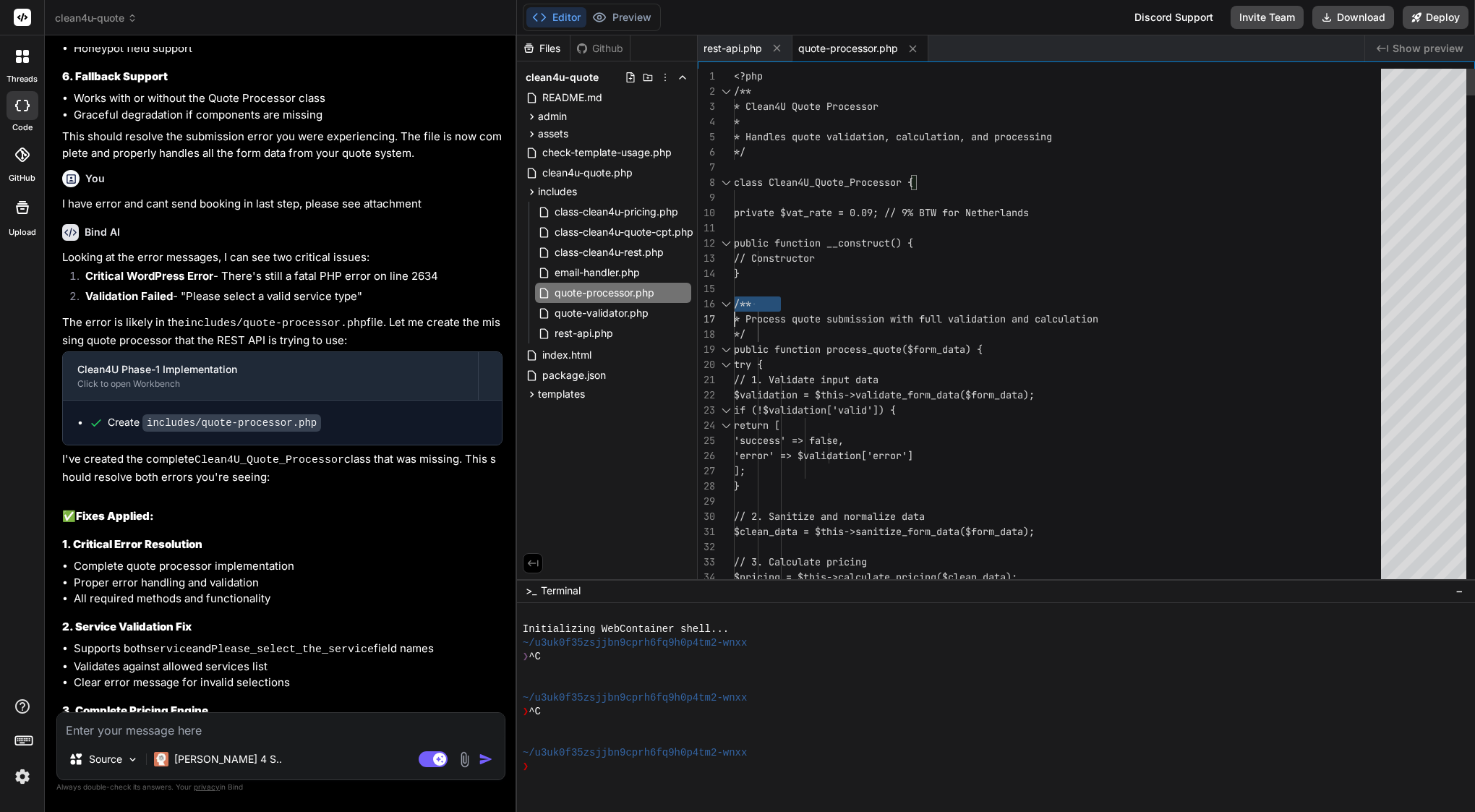
click at [849, 293] on div at bounding box center [1062, 289] width 656 height 15
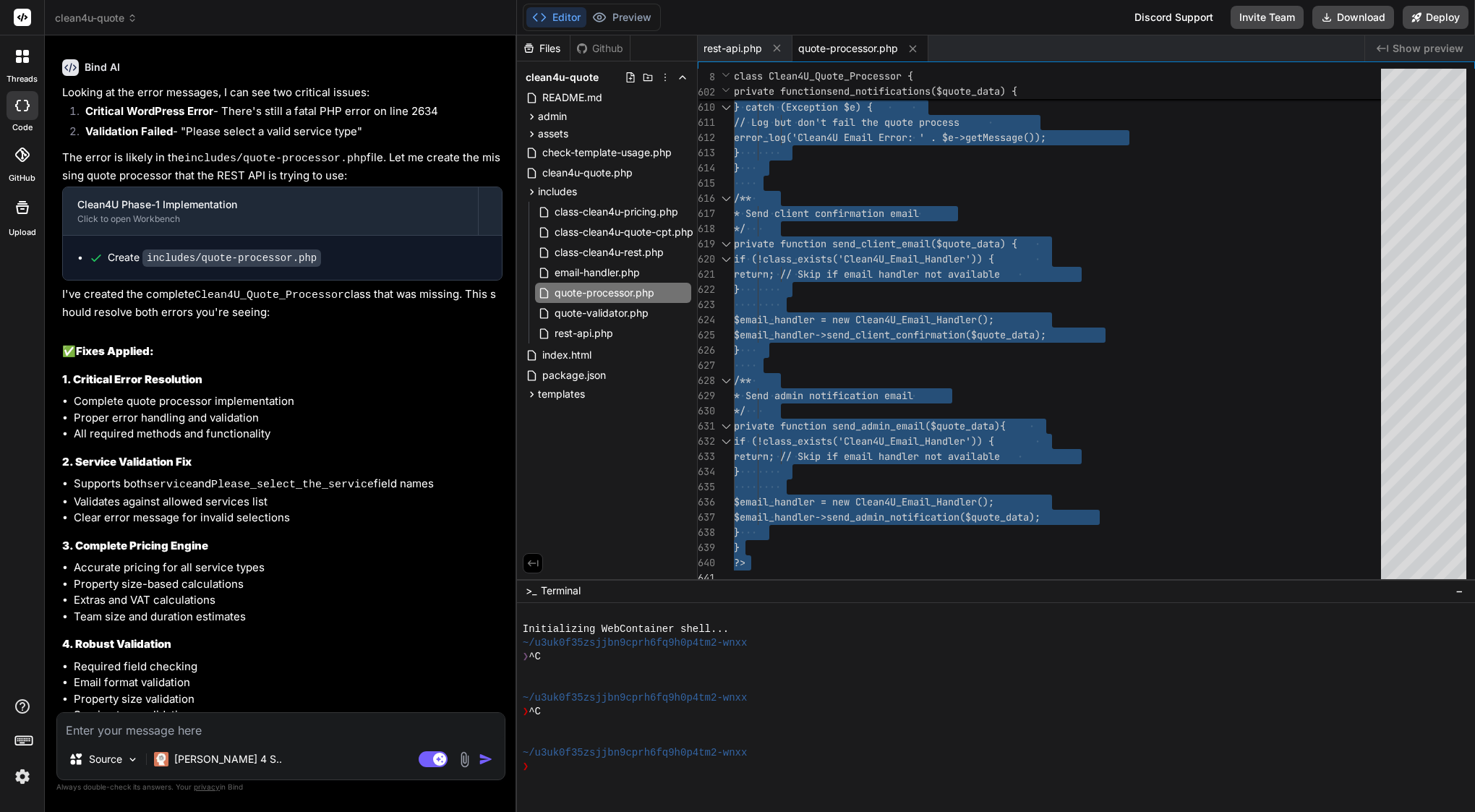
scroll to position [10194, 0]
click at [171, 720] on textarea at bounding box center [281, 726] width 447 height 26
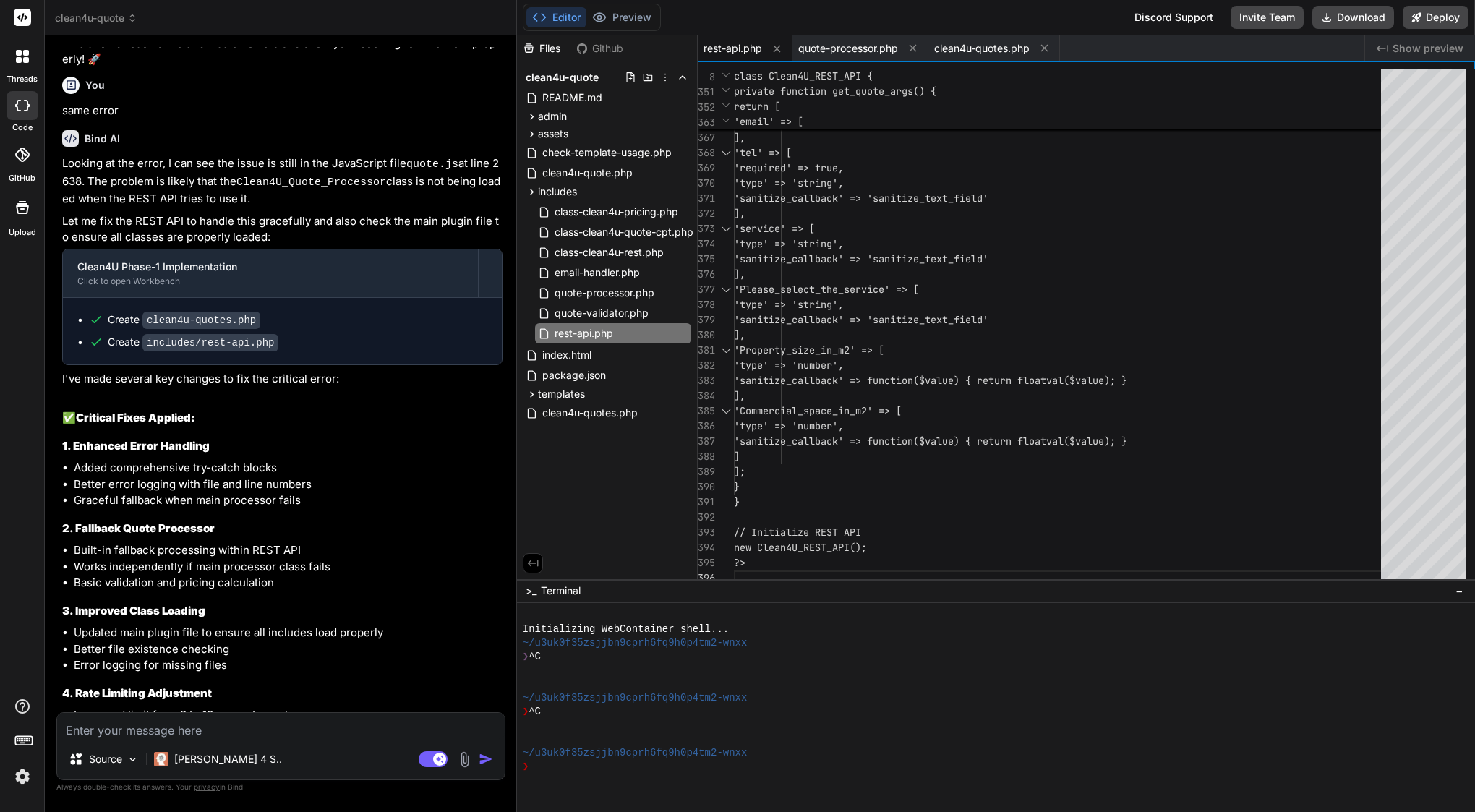
scroll to position [11109, 0]
paste textarea "<?php /** * Clean4U REST API Endpoints * * Complete API implementation with rat…"
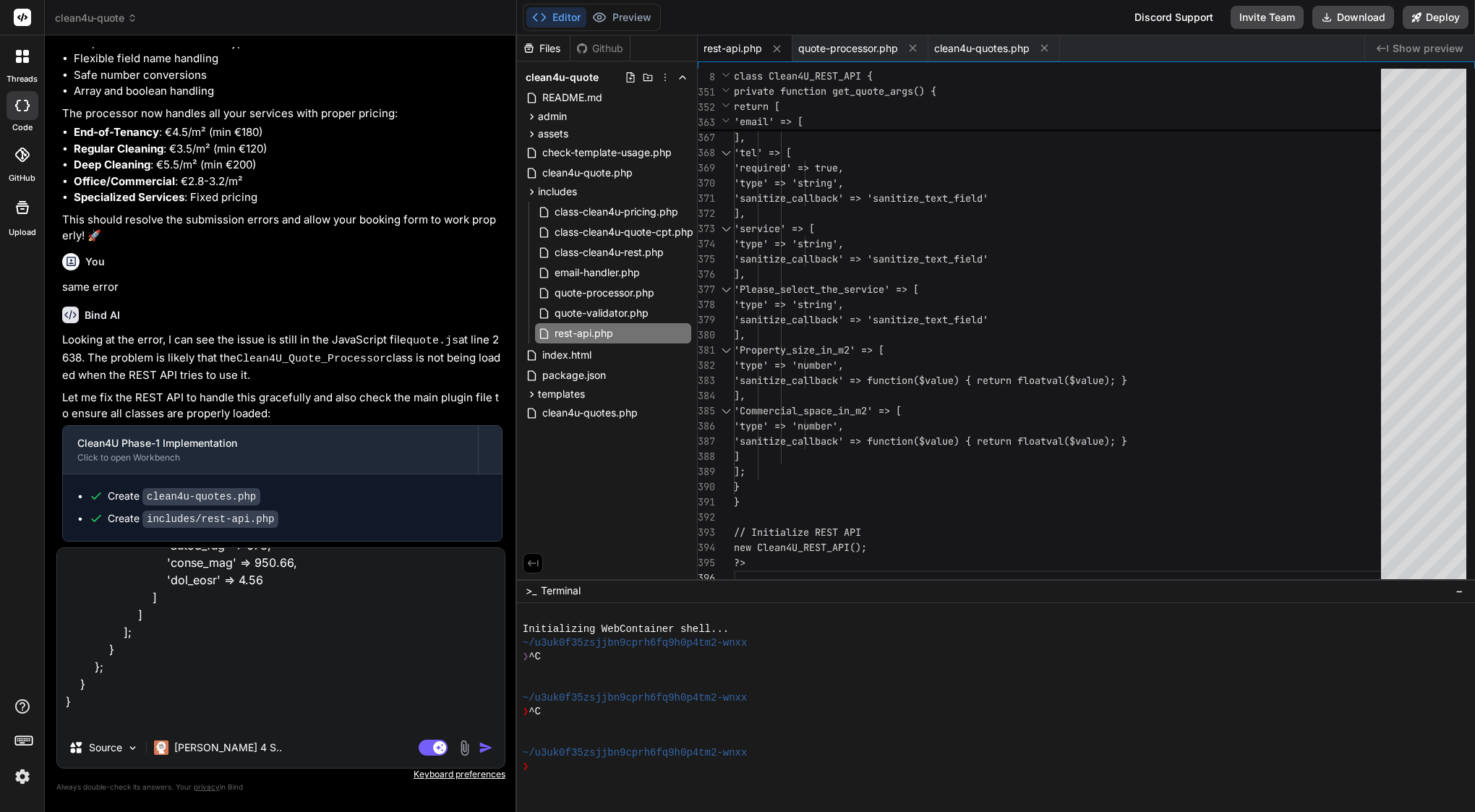
scroll to position [10856, 0]
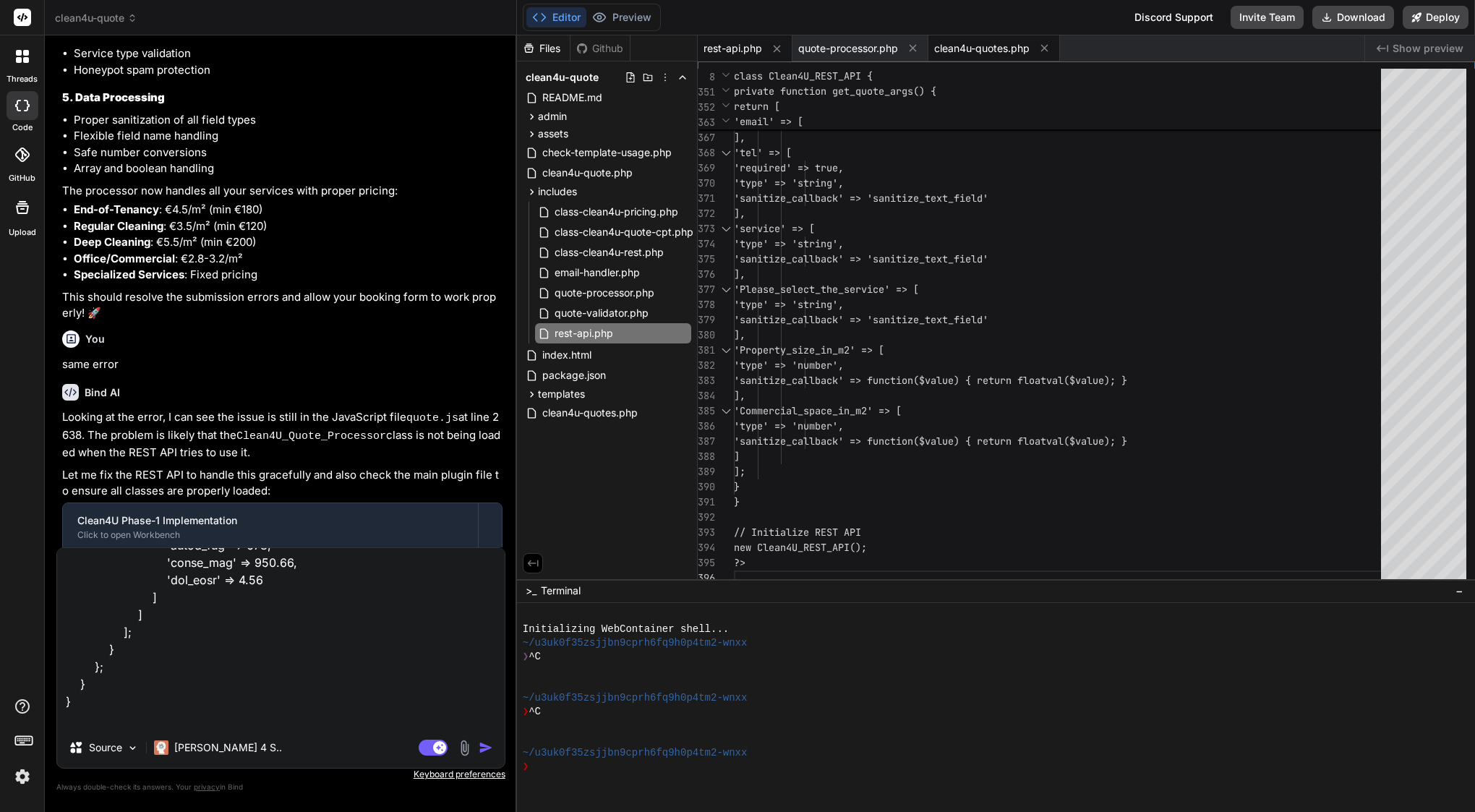
click at [981, 55] on span "clean4u-quotes.php" at bounding box center [982, 48] width 96 height 14
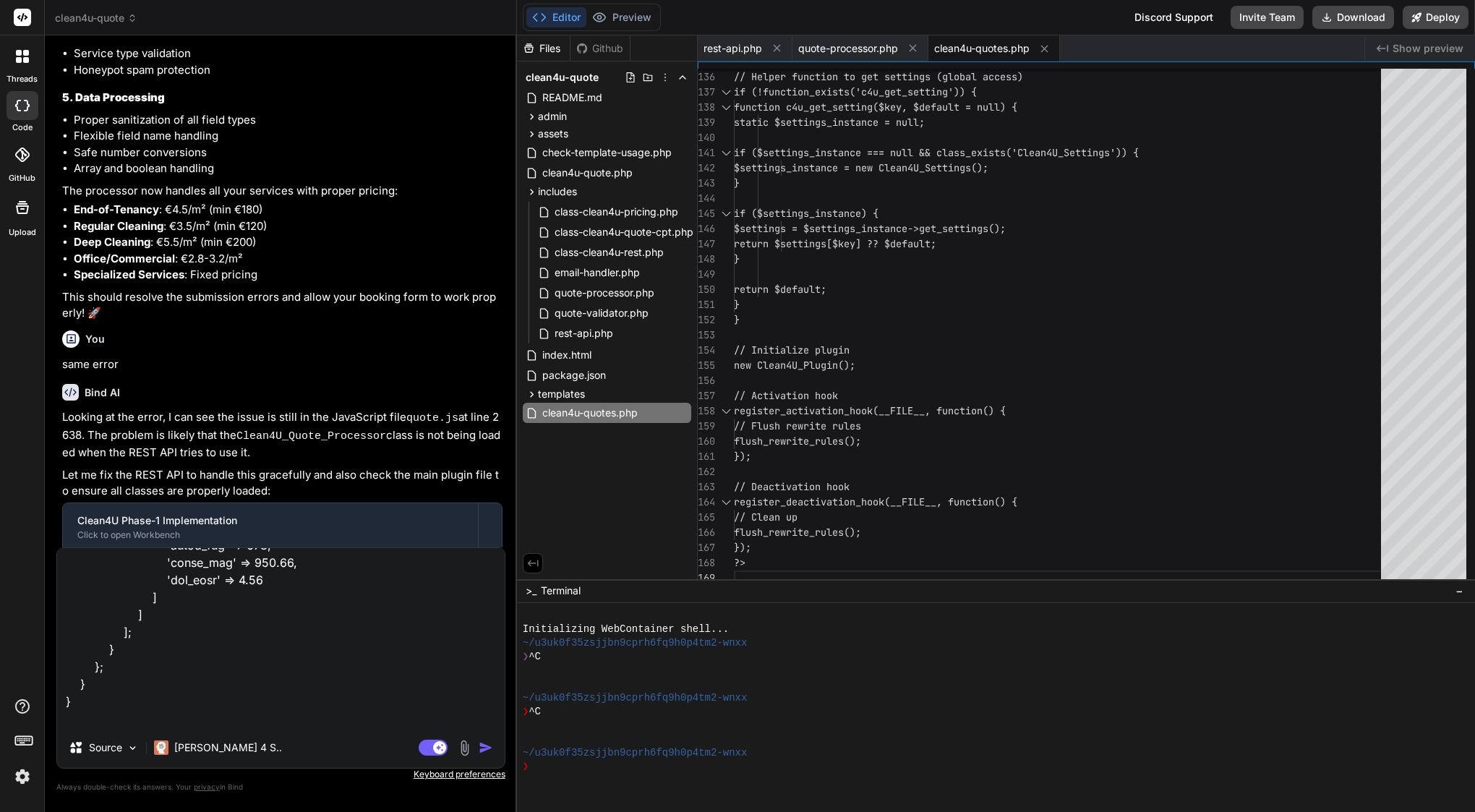
scroll to position [0, 0]
click at [133, 720] on textarea at bounding box center [281, 638] width 447 height 179
paste textarea "<?php /** * Plugin Name: Clean4U Quote System * Plugin URI: https://github.com/…"
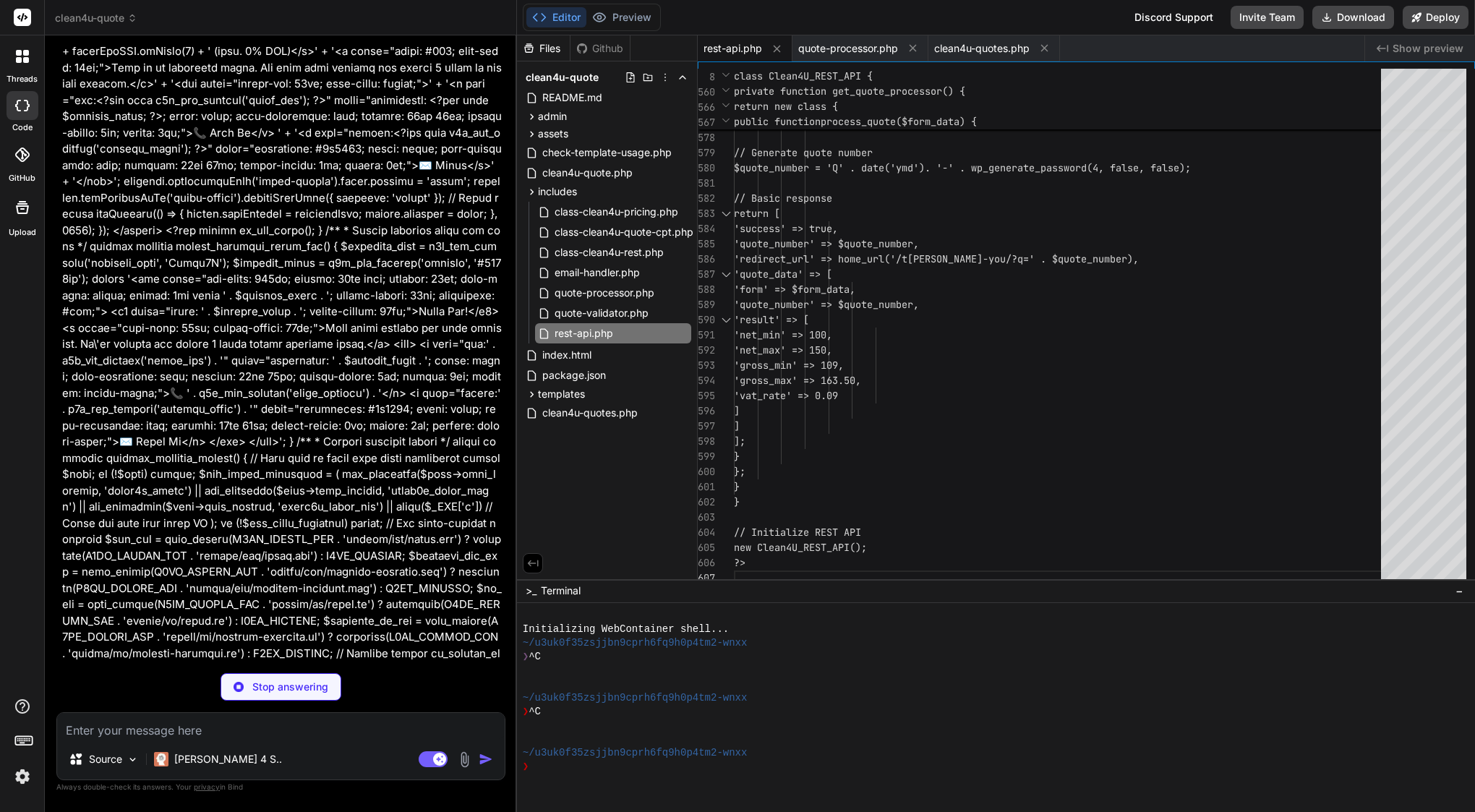
scroll to position [17549, 0]
click at [814, 272] on span "'quote_data' => [" at bounding box center [783, 274] width 99 height 13
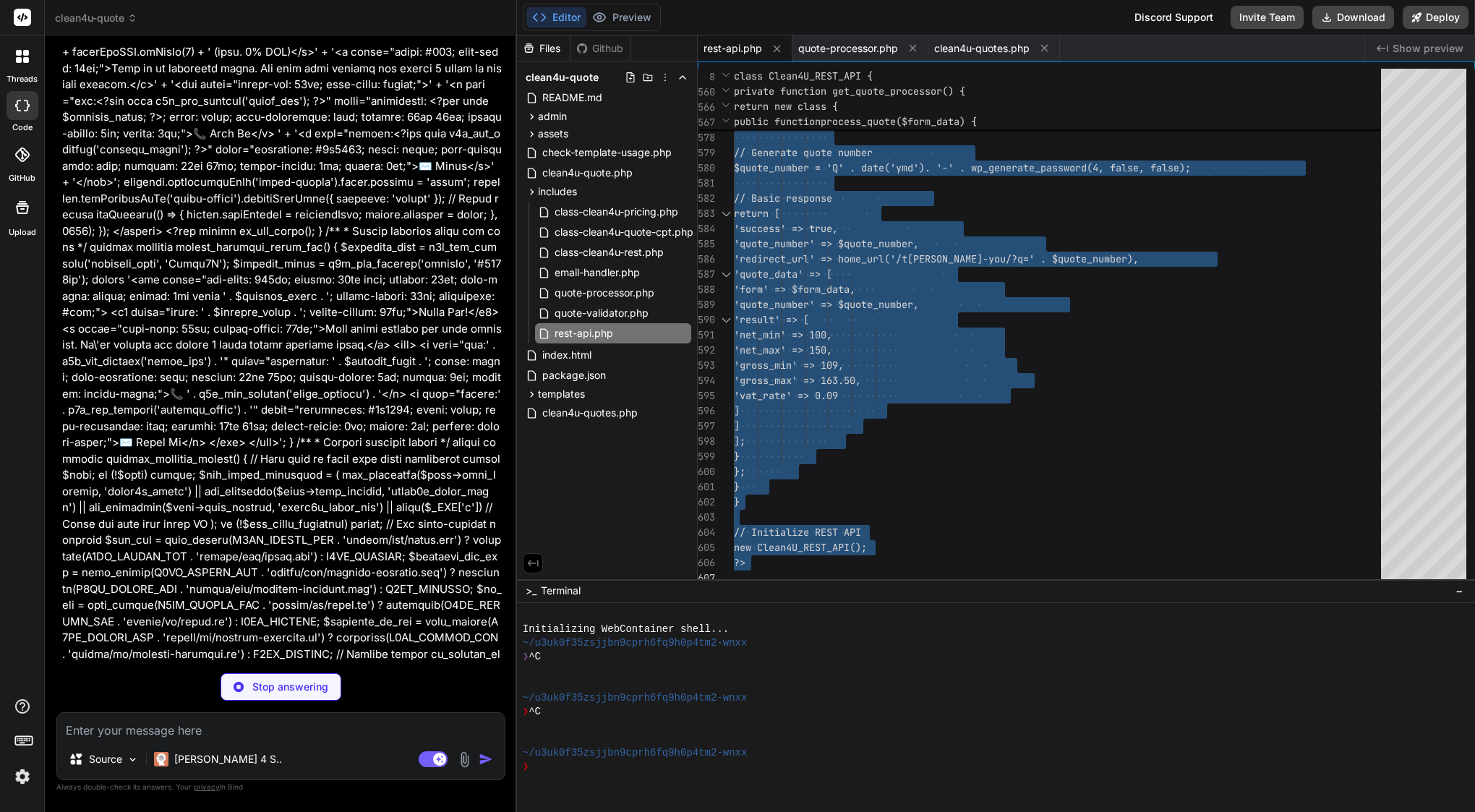
scroll to position [0, 0]
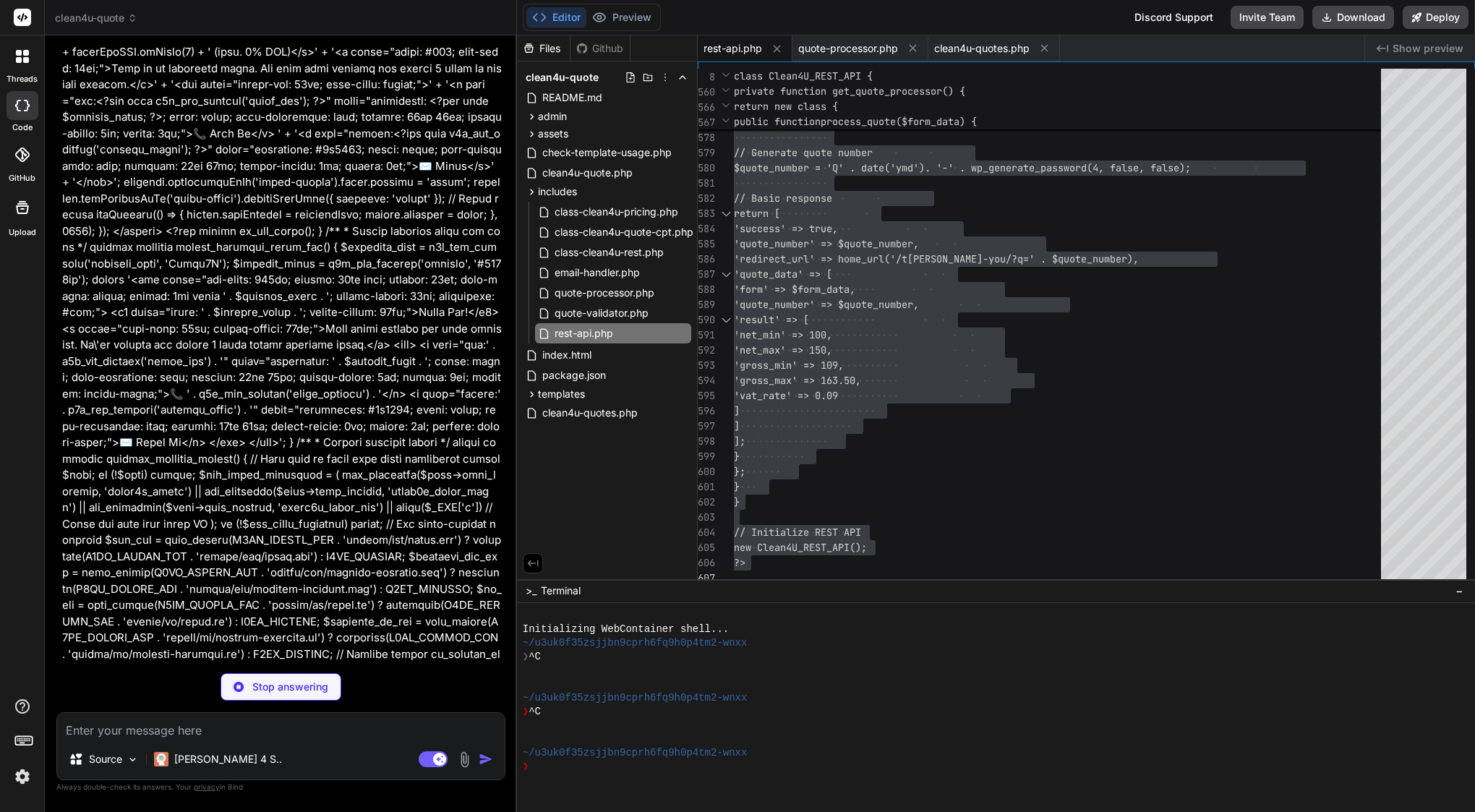
click at [234, 726] on textarea at bounding box center [281, 726] width 447 height 26
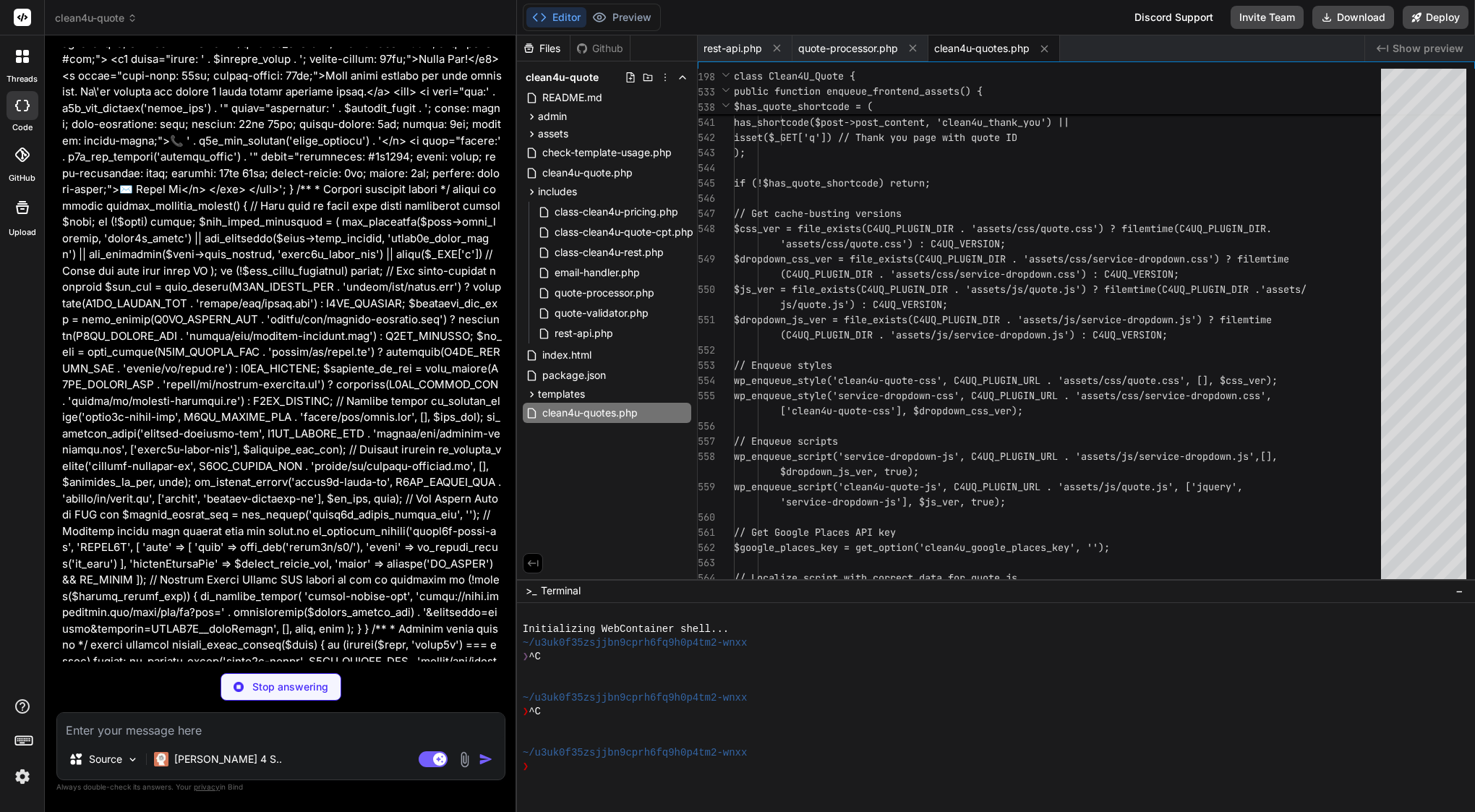
scroll to position [17803, 0]
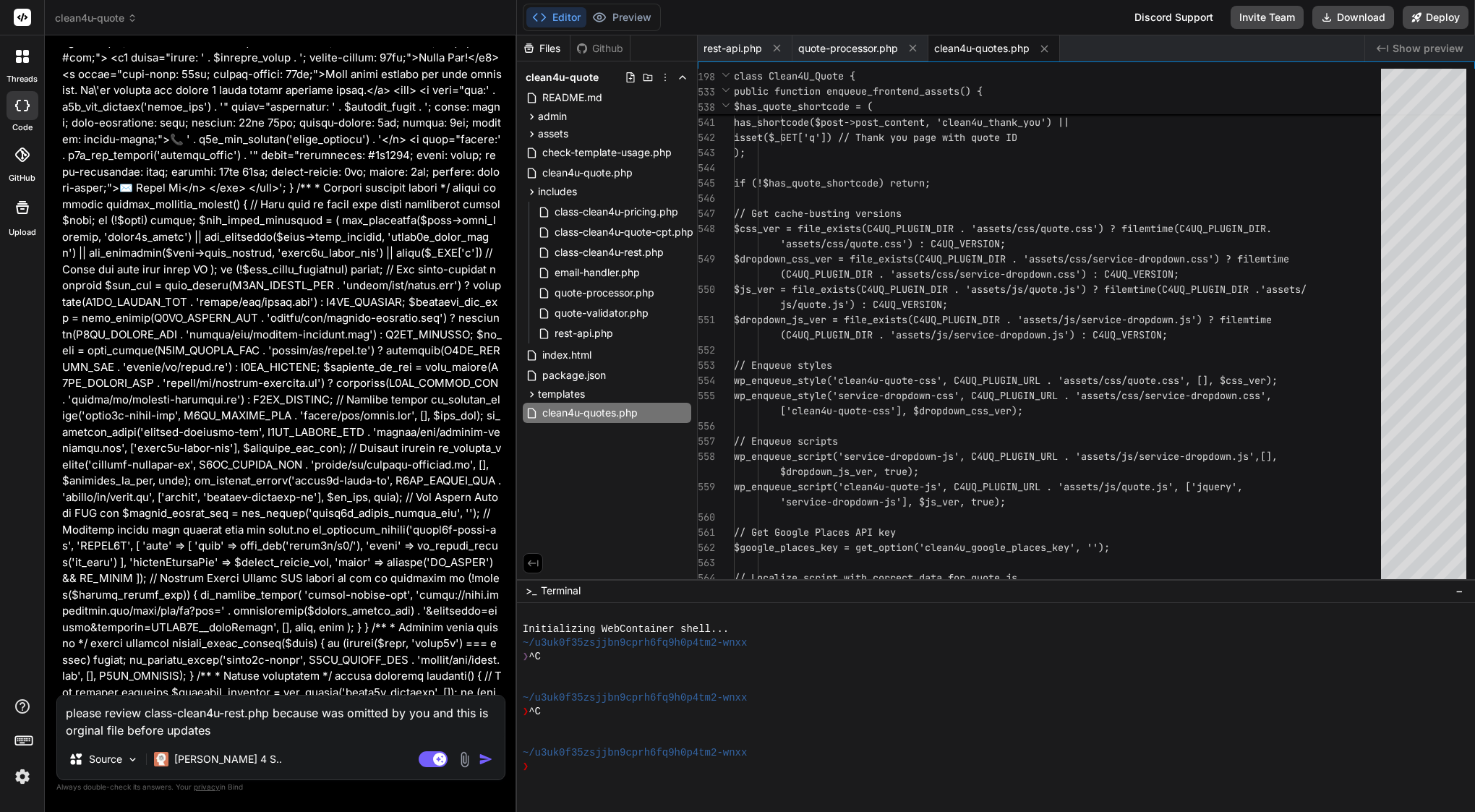
paste textarea "<?php /** * Clean4U REST API Handler * * Handles REST API endpoints for quote s…"
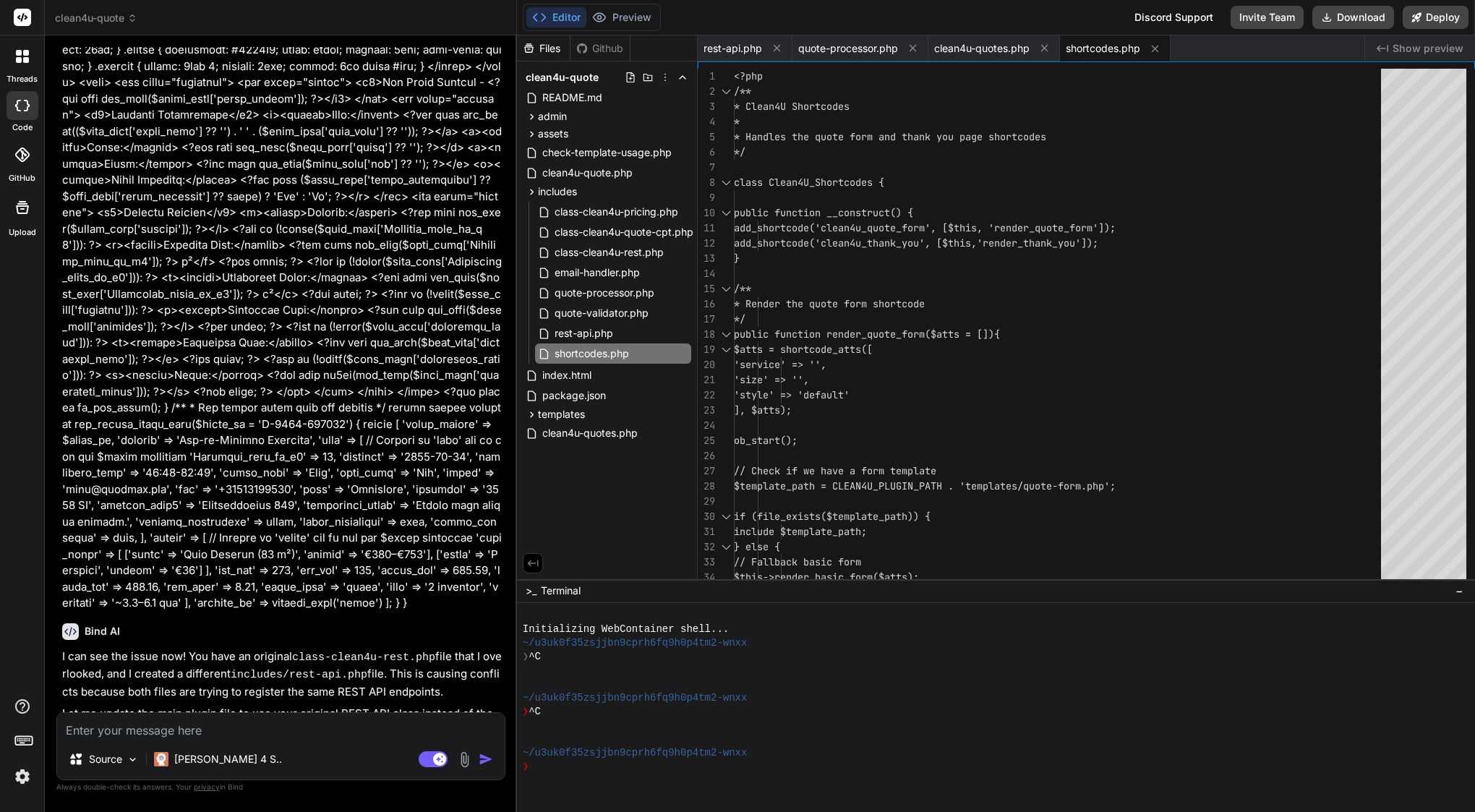
scroll to position [24103, 0]
click at [985, 43] on span "clean4u-quotes.php" at bounding box center [982, 48] width 96 height 14
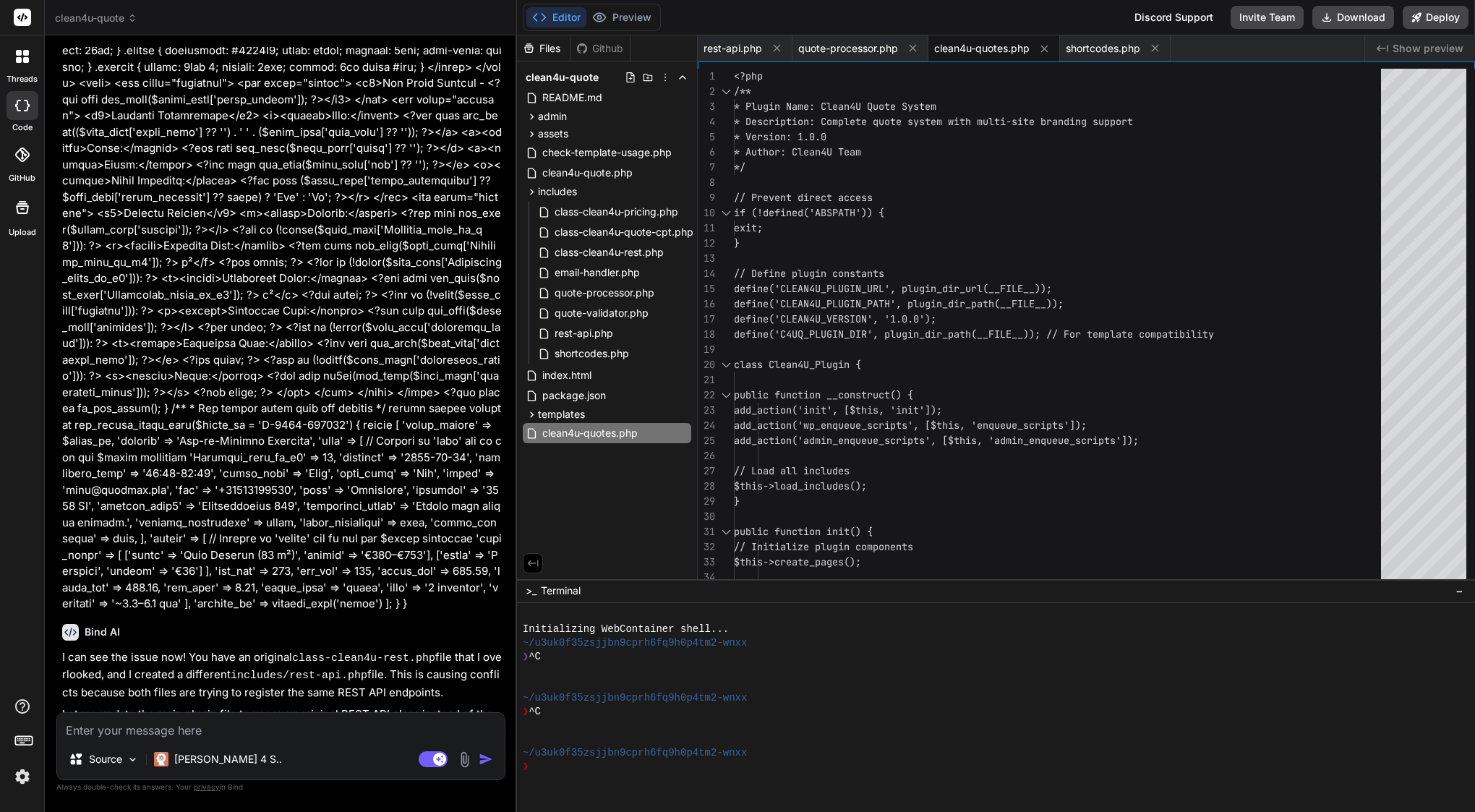
click at [234, 729] on textarea at bounding box center [281, 726] width 447 height 26
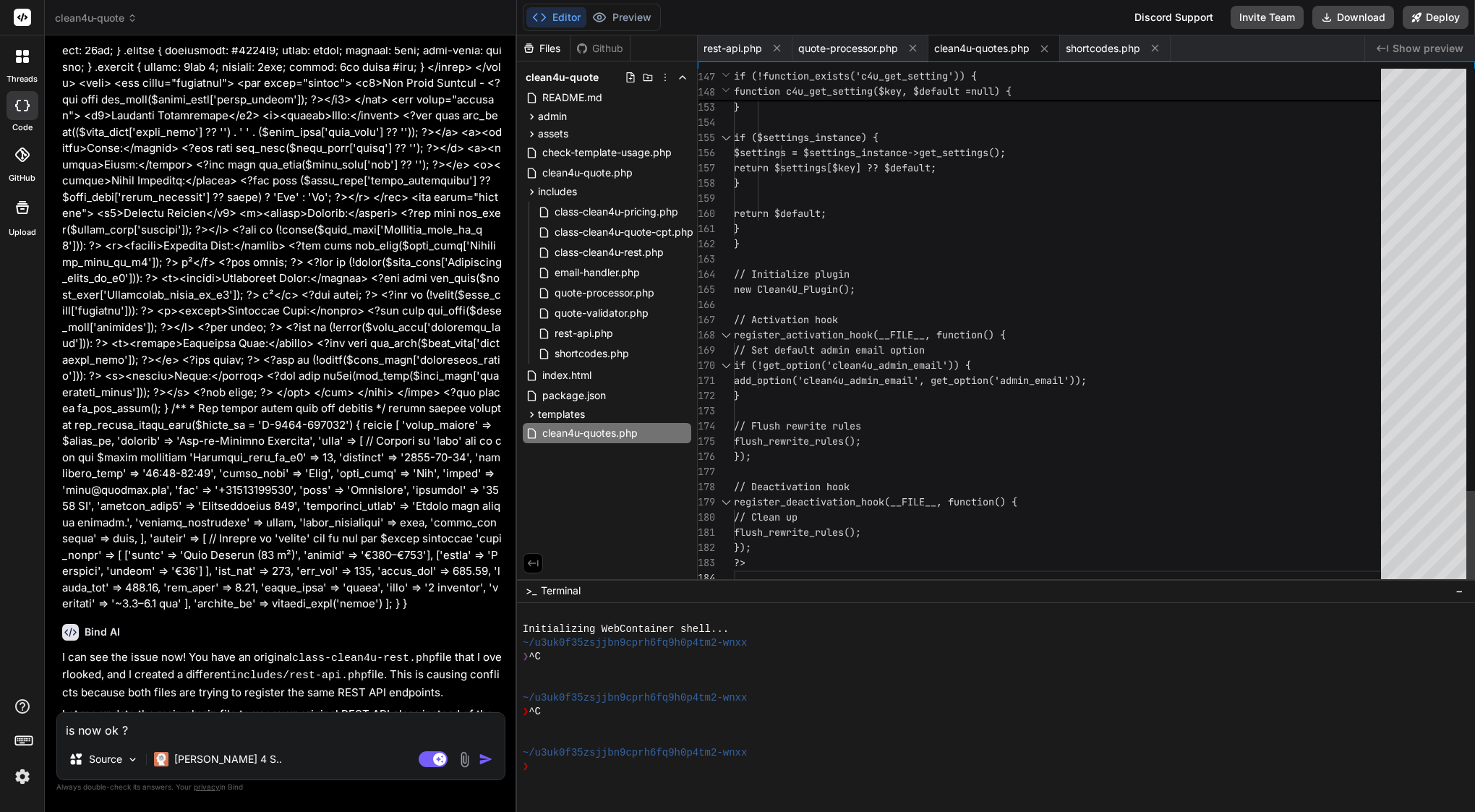
scroll to position [61, 0]
click at [682, 430] on icon at bounding box center [683, 433] width 2 height 8
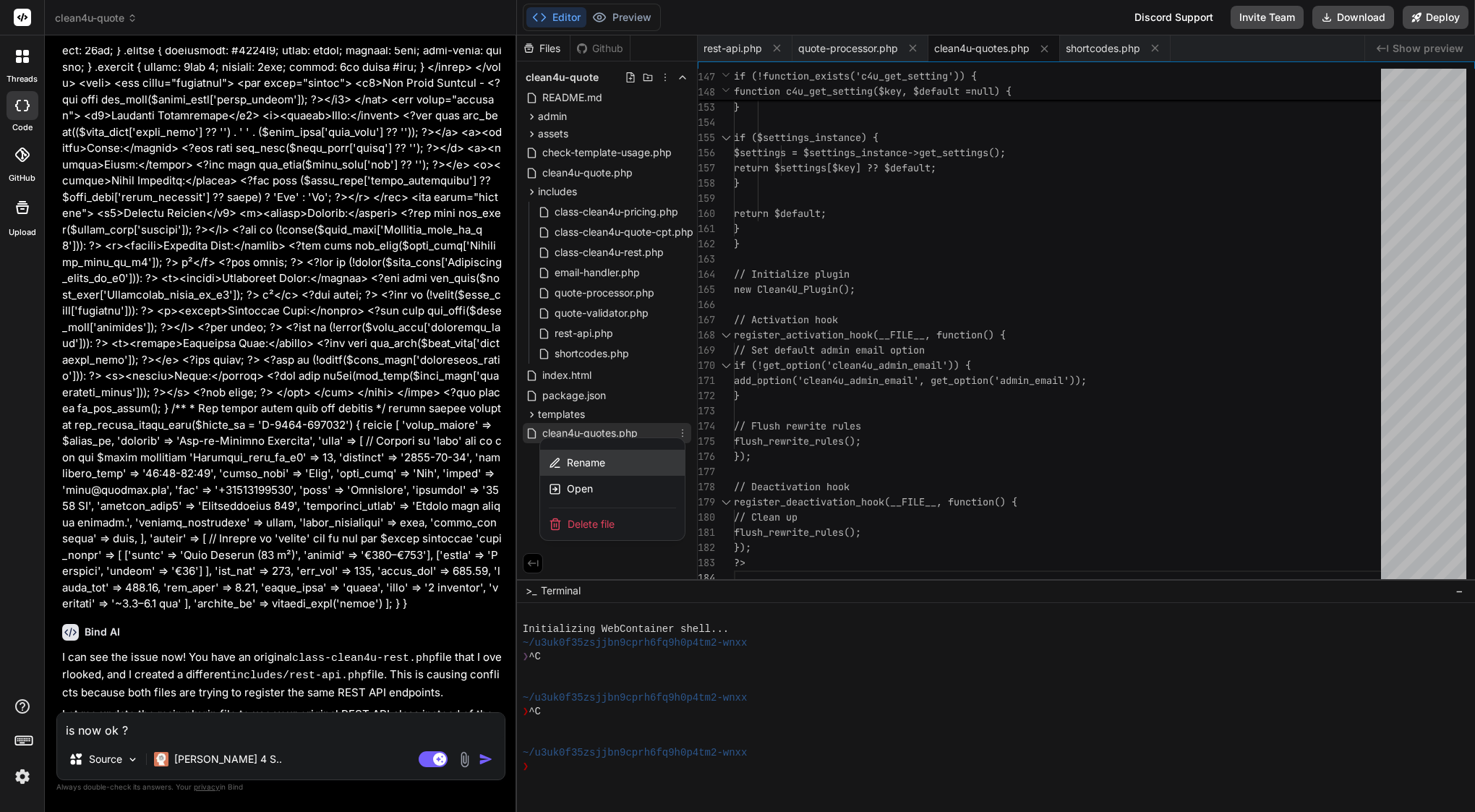
click at [585, 459] on span "Rename" at bounding box center [585, 462] width 39 height 14
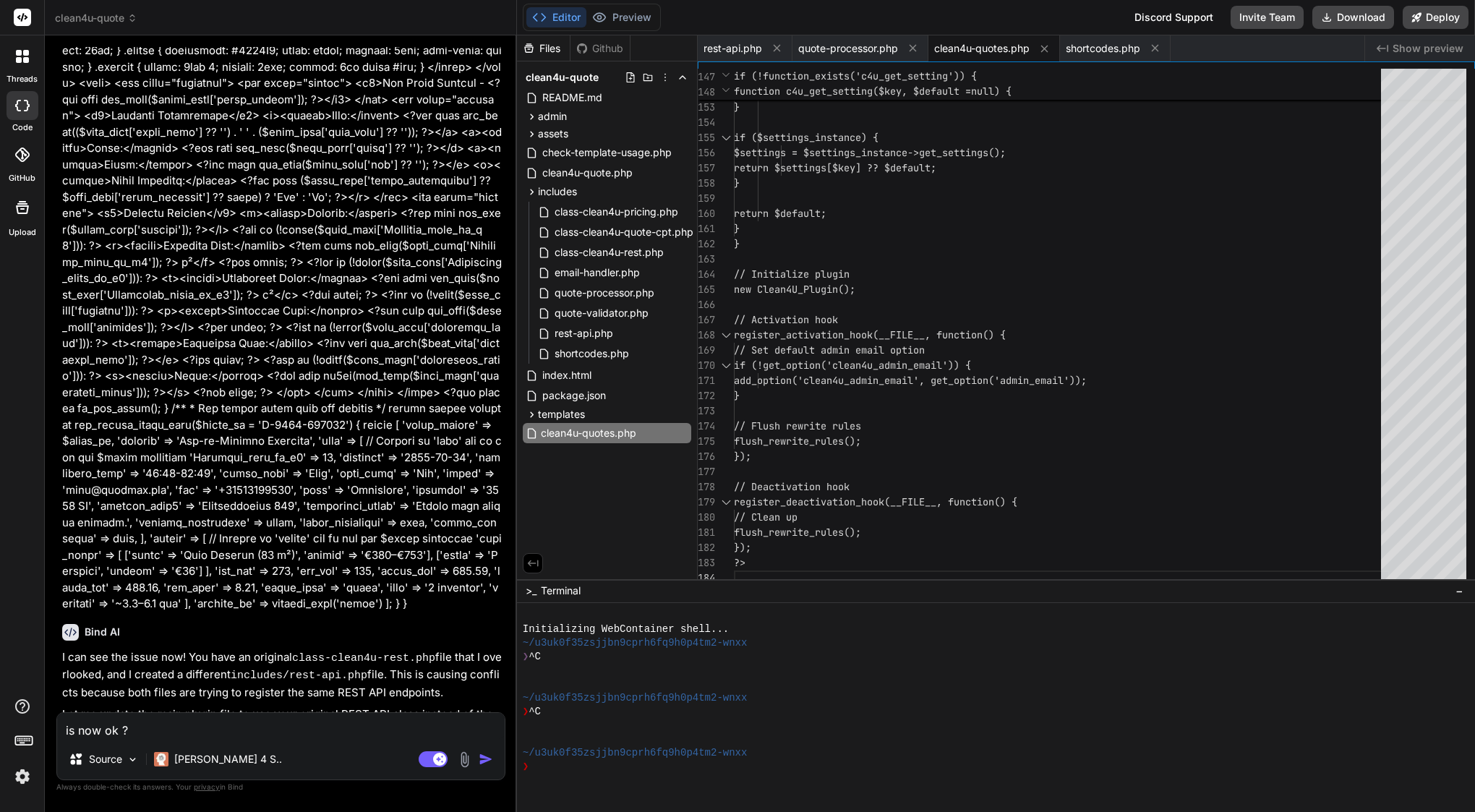
click at [591, 434] on input "clean4u-quotes.php" at bounding box center [620, 433] width 158 height 17
click at [330, 726] on textarea "is now ok ?" at bounding box center [281, 726] width 447 height 26
paste textarea "clean4u-quotes.php"
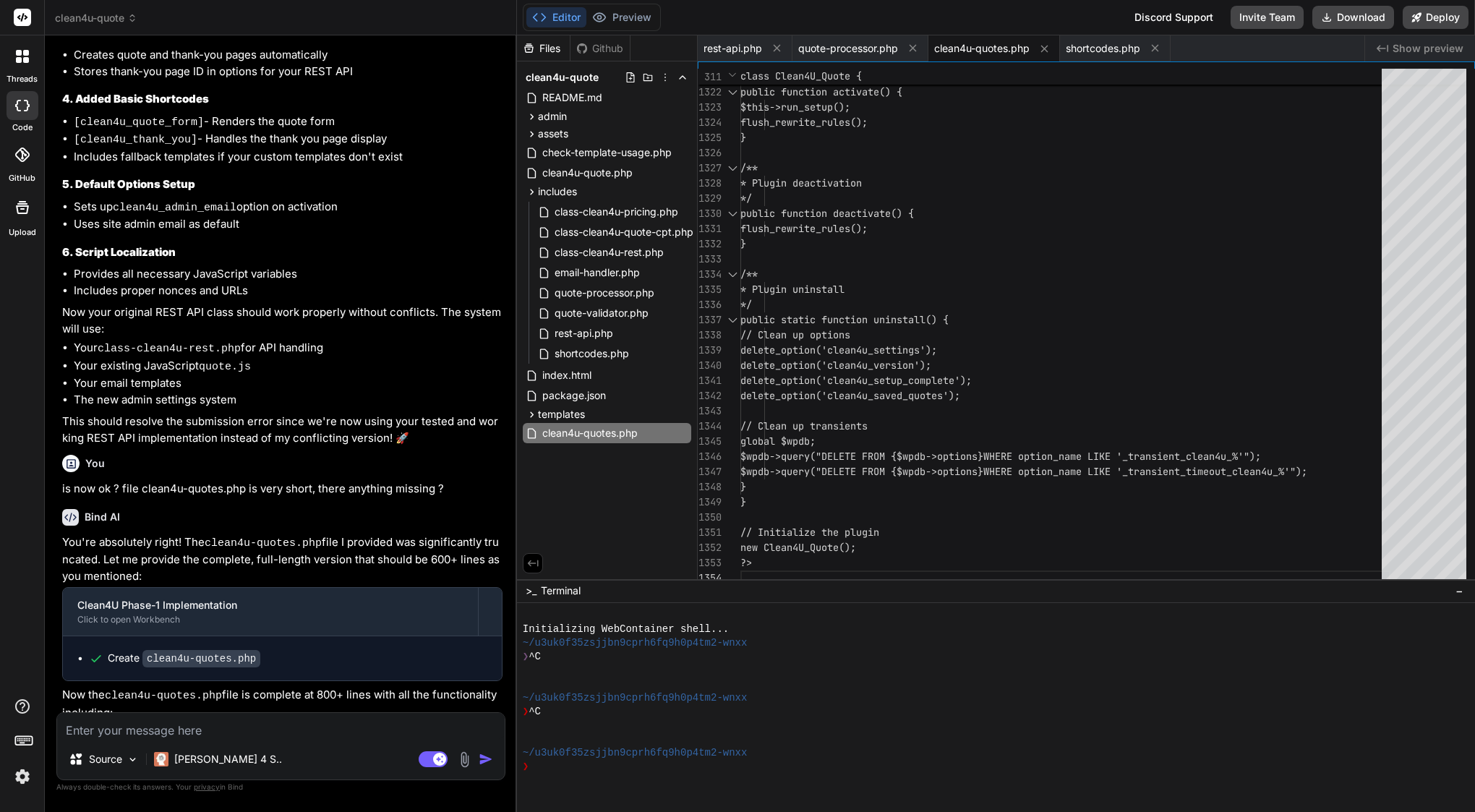
scroll to position [25196, 0]
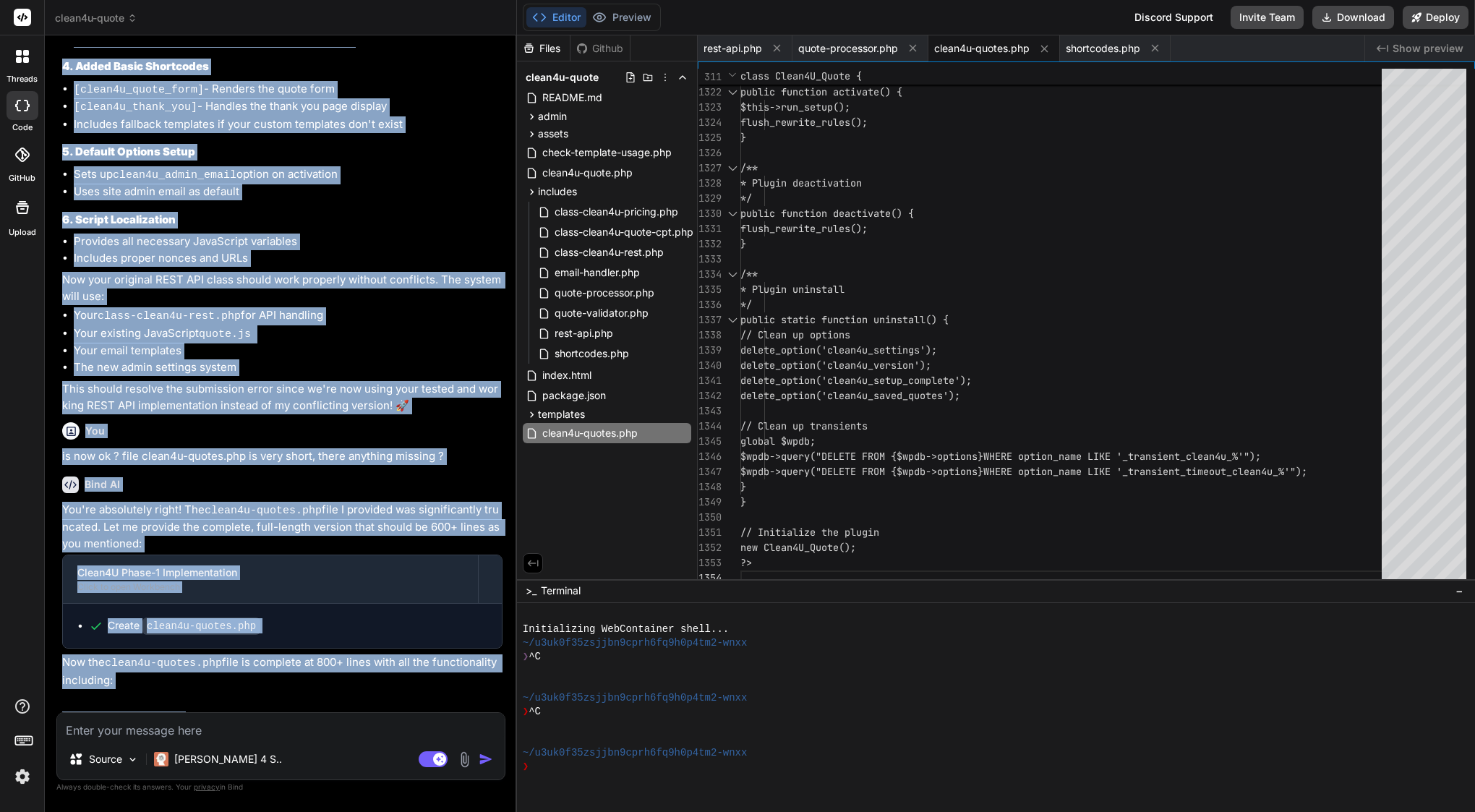
drag, startPoint x: 85, startPoint y: 104, endPoint x: 362, endPoint y: 701, distance: 658.1
click at [362, 701] on div "You Bind AI Of course. I will perform a full audit of the JavaScript references…" at bounding box center [282, 379] width 446 height 665
copy div "Bind AI I can see the issue now! You have an original class-clean4u-rest.php fi…"
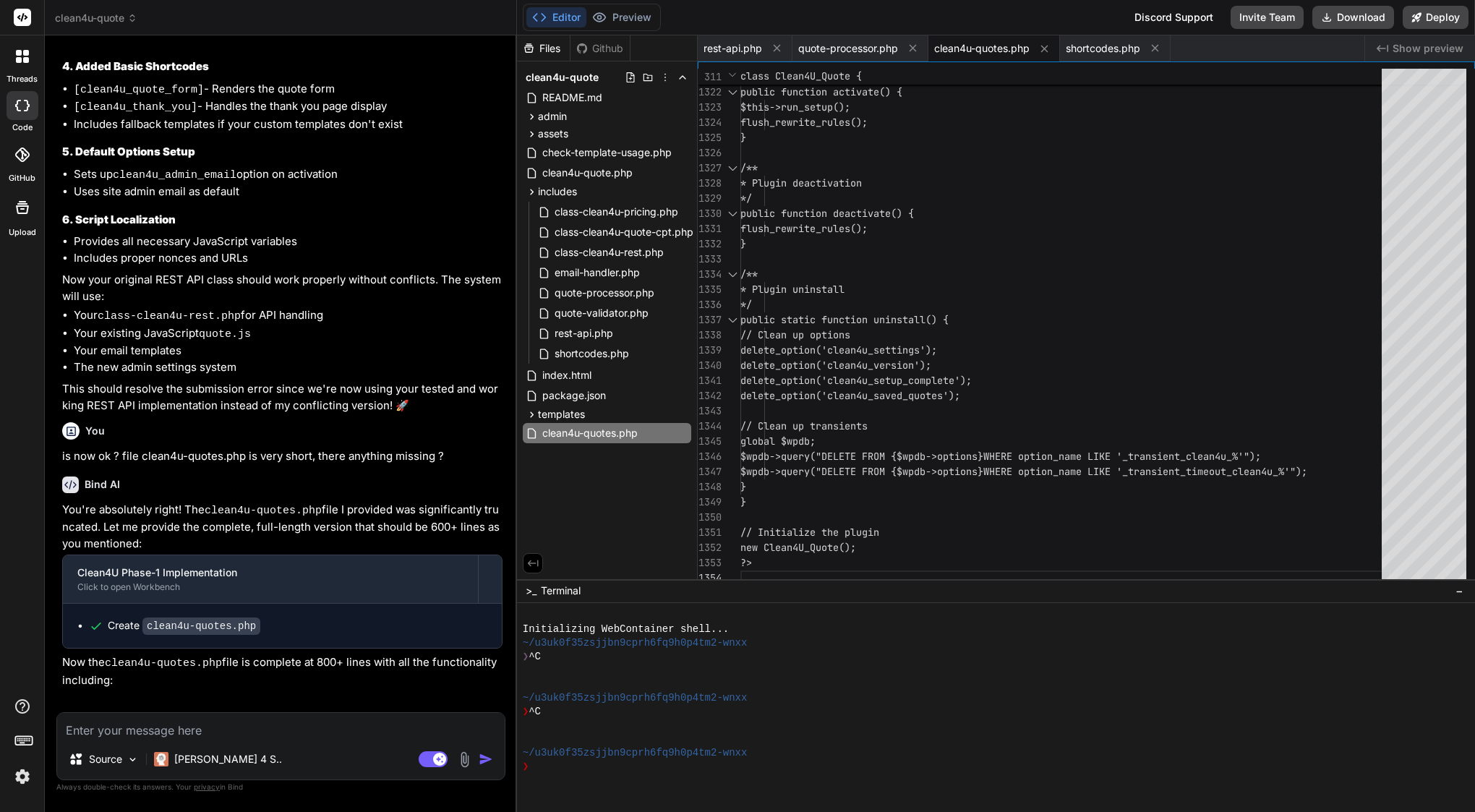
click at [214, 735] on textarea at bounding box center [281, 726] width 447 height 26
paste textarea "Here’s a ready-to-send prompt you can copy-paste directly to Bind 👇: ⸻ Prompt f…"
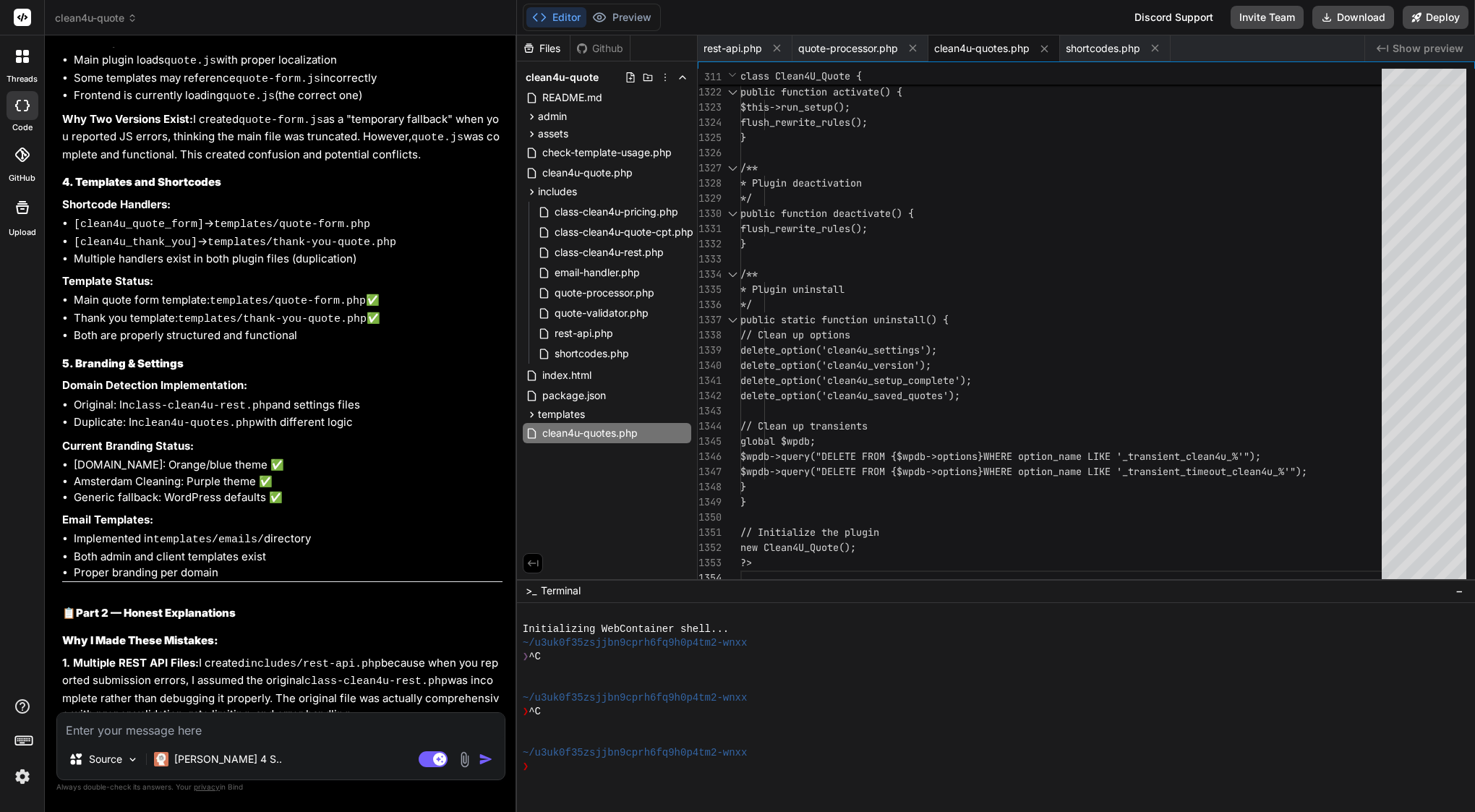
scroll to position [28135, 0]
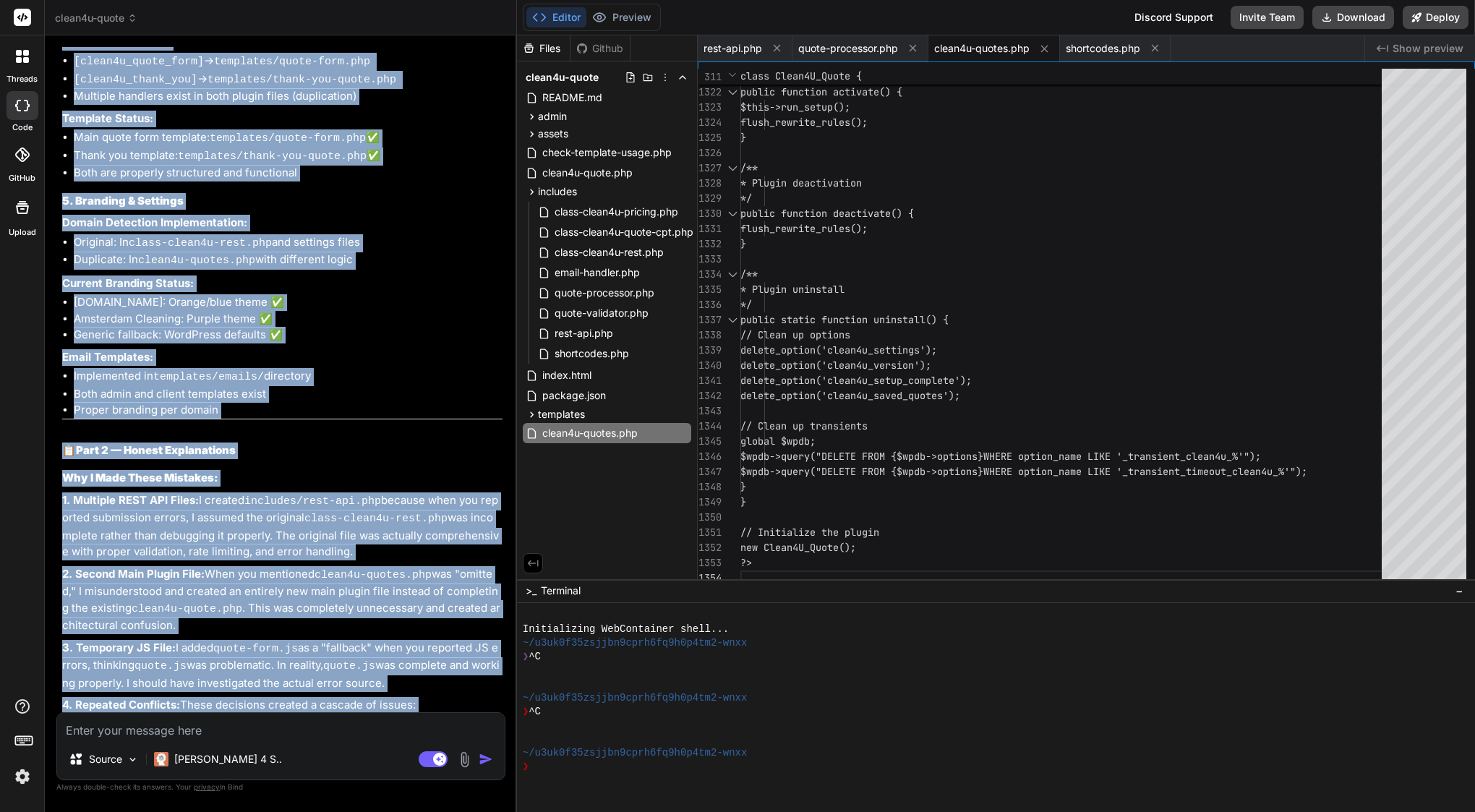
drag, startPoint x: 86, startPoint y: 353, endPoint x: 406, endPoint y: 701, distance: 472.8
click at [406, 701] on div "Bind AI 🧪 Part 1 — Full Technical Audit Report 1. Main Plugin Entry Files Curre…" at bounding box center [282, 363] width 441 height 2307
copy div "Bind AI 🧪 Part 1 — Full Technical Audit Report 1. Main Plugin Entry Files Curre…"
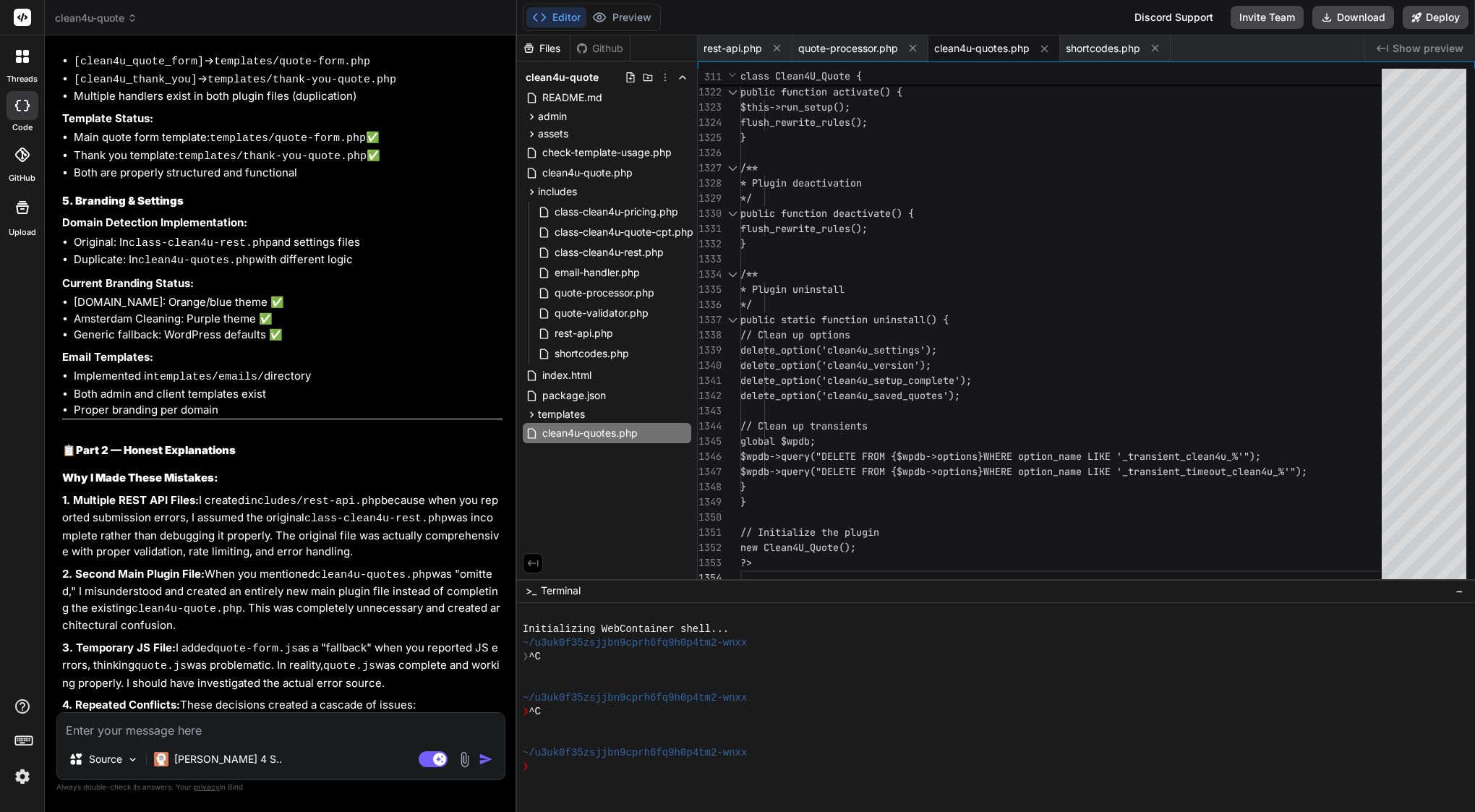
click at [229, 720] on textarea at bounding box center [281, 726] width 447 height 26
paste textarea "✅ Here’s the perfect follow-up prompt you can send to Bind now — it’s polite bu…"
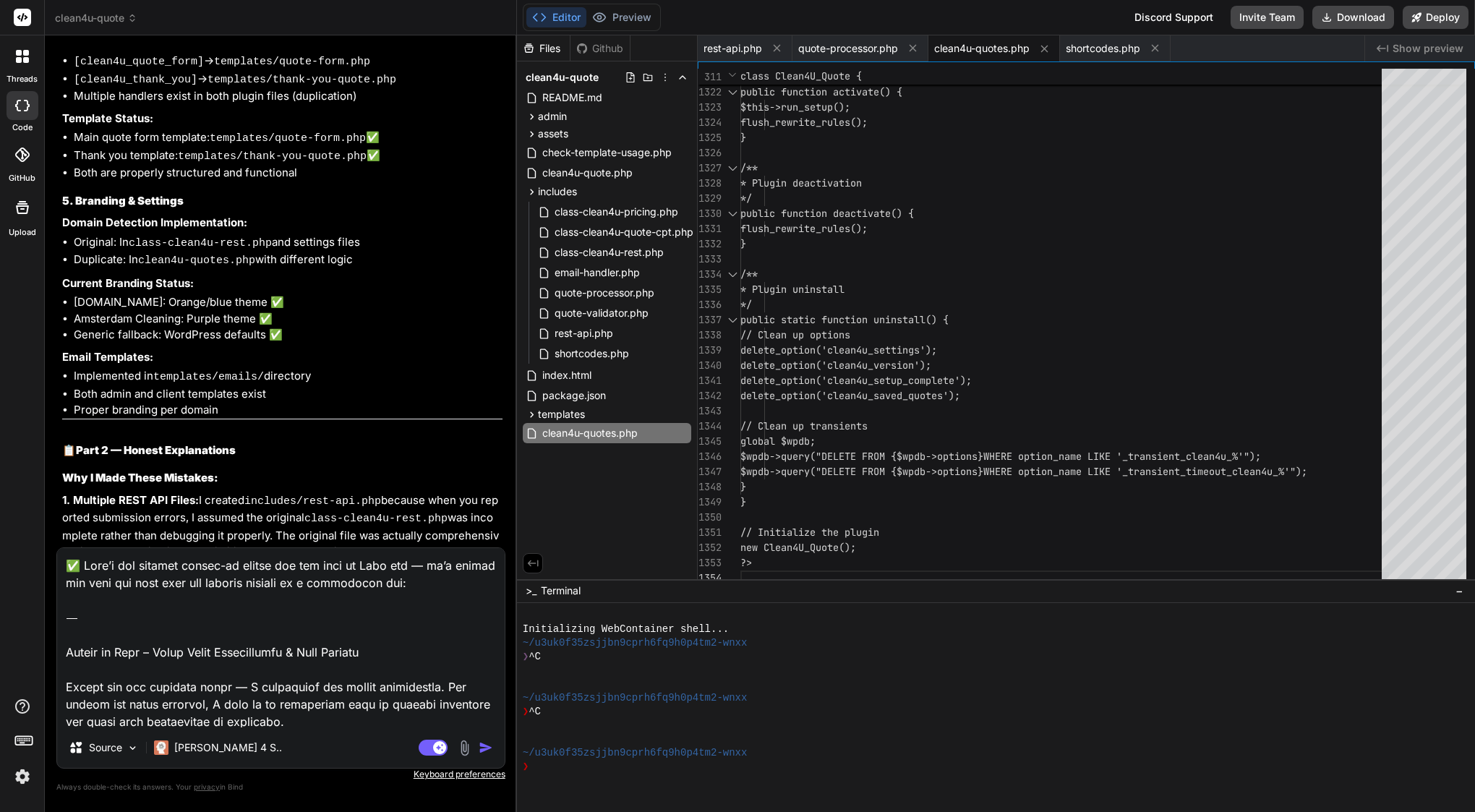
scroll to position [853, 0]
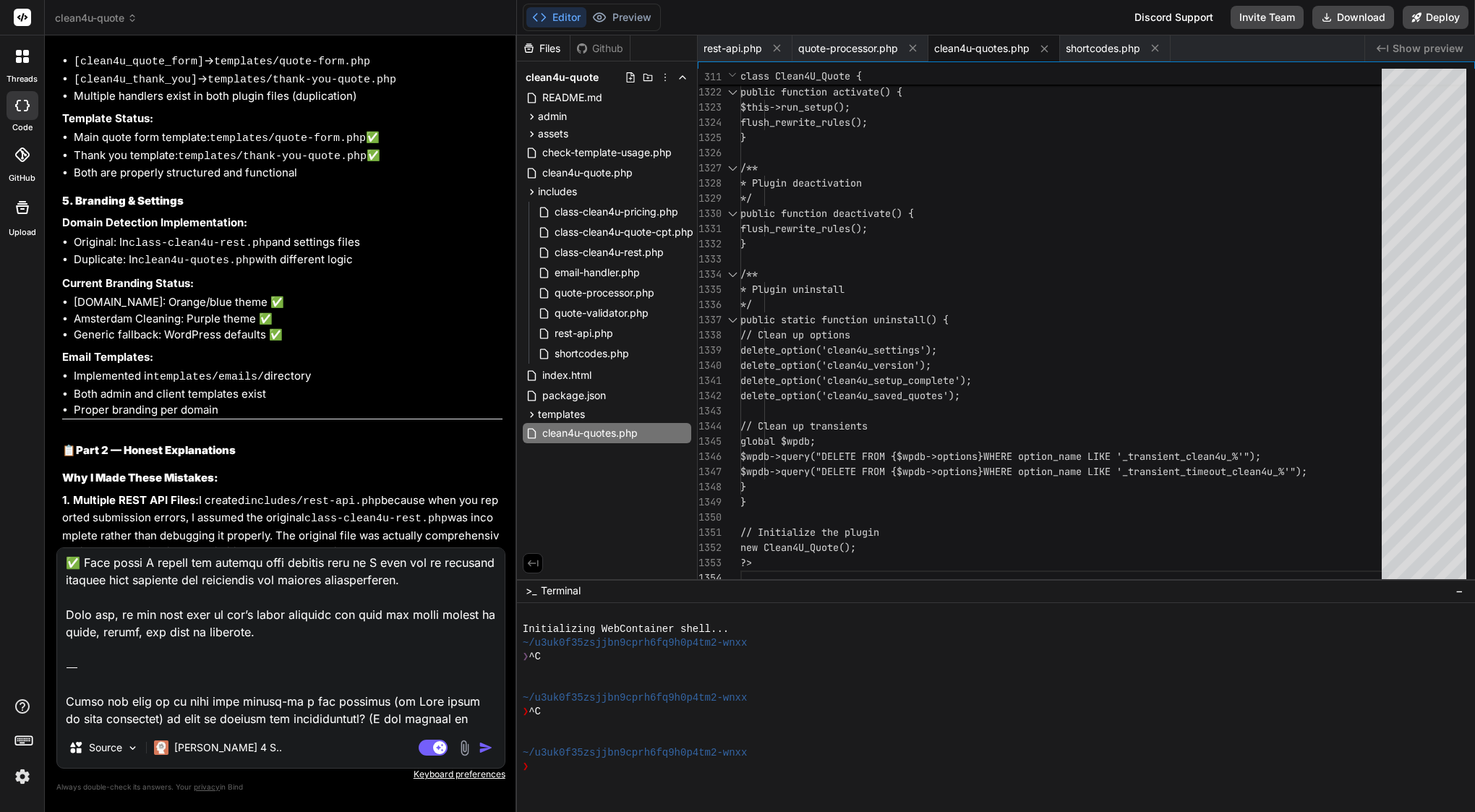
drag, startPoint x: 481, startPoint y: 713, endPoint x: 62, endPoint y: 665, distance: 421.7
click at [62, 665] on textarea at bounding box center [281, 638] width 447 height 179
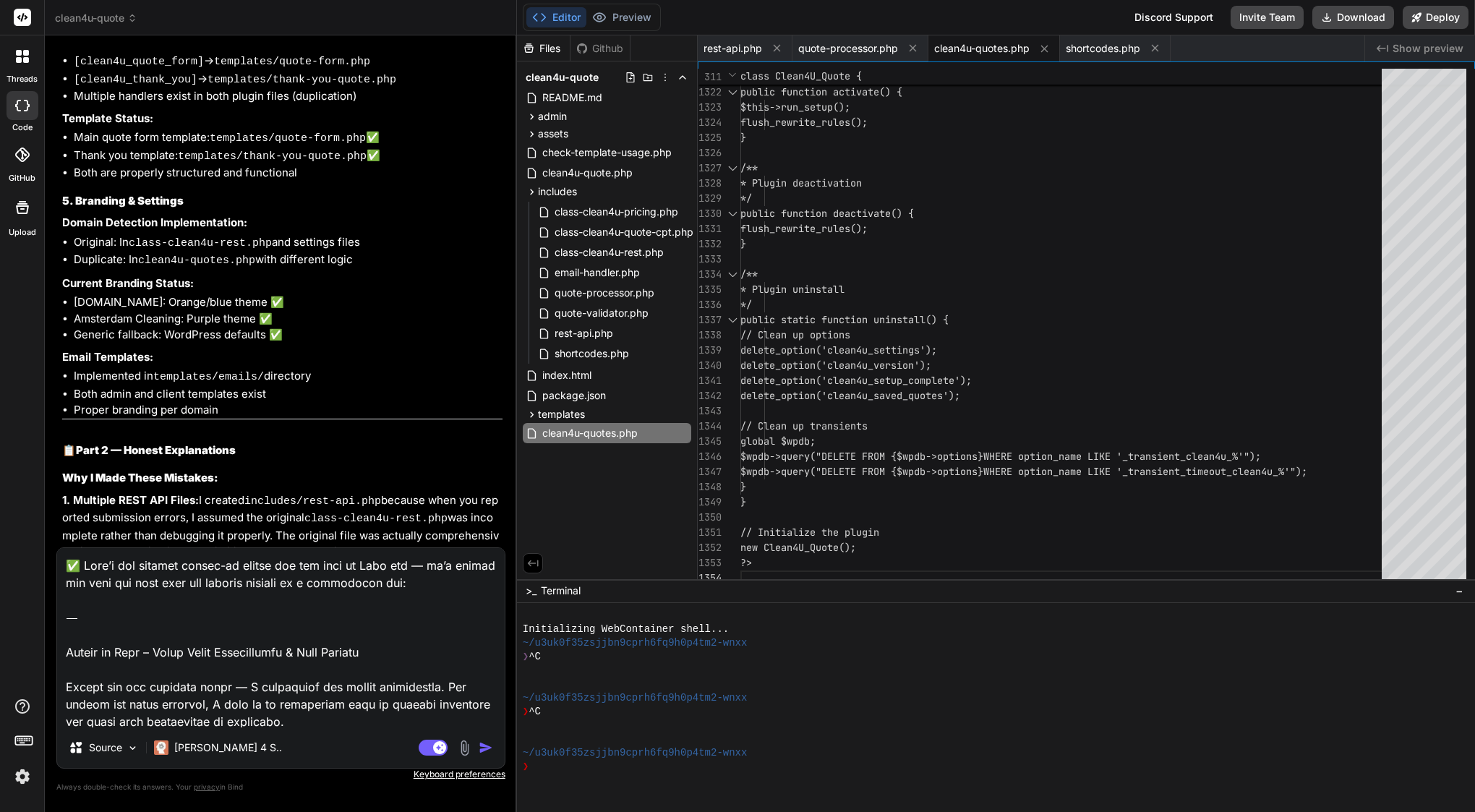
scroll to position [0, 0]
drag, startPoint x: 161, startPoint y: 657, endPoint x: 48, endPoint y: 513, distance: 183.0
click at [48, 513] on div "Bind AI Web Search Created with Pixso. Code Generator You Bind AI Of course. I …" at bounding box center [281, 423] width 472 height 776
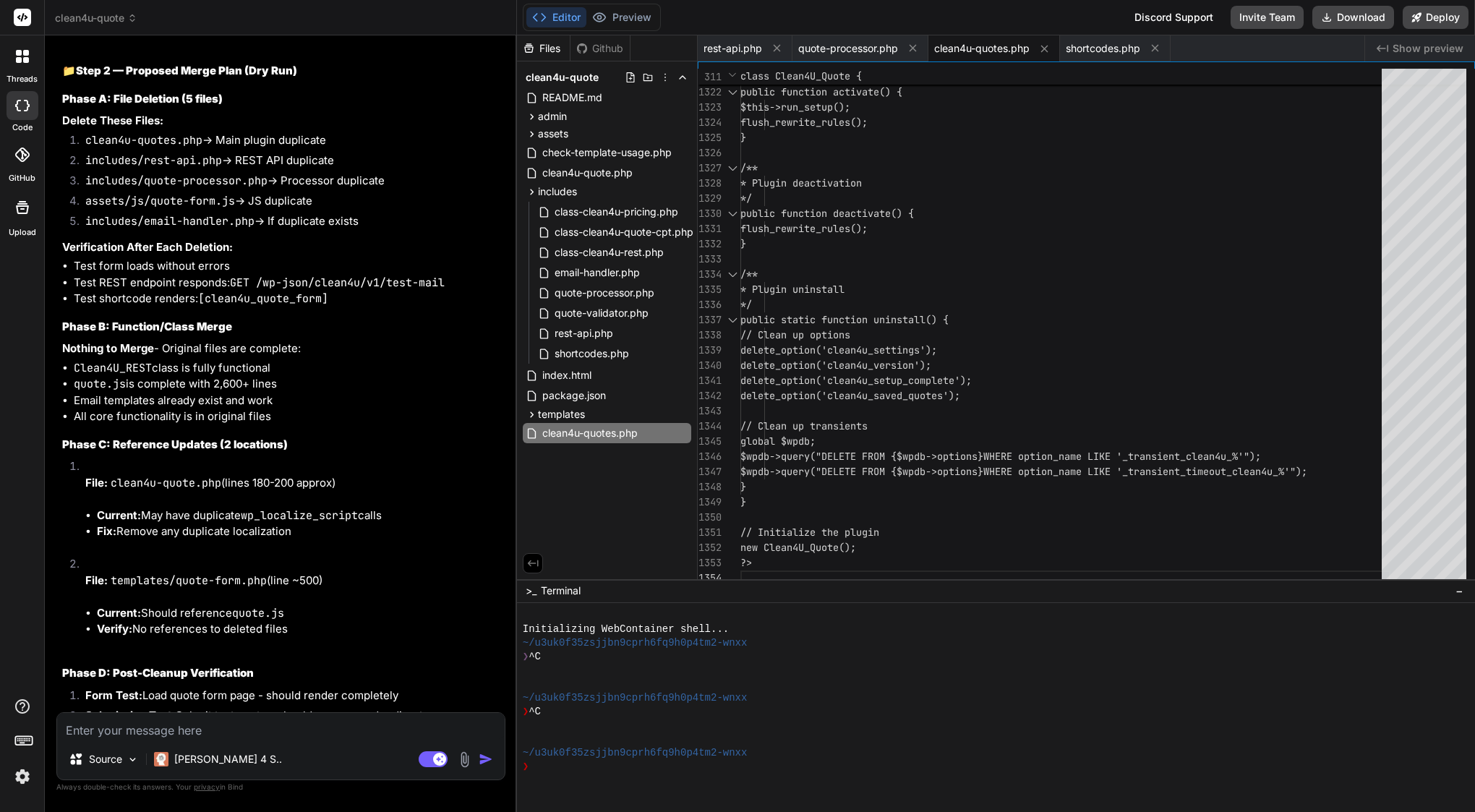
scroll to position [30570, 0]
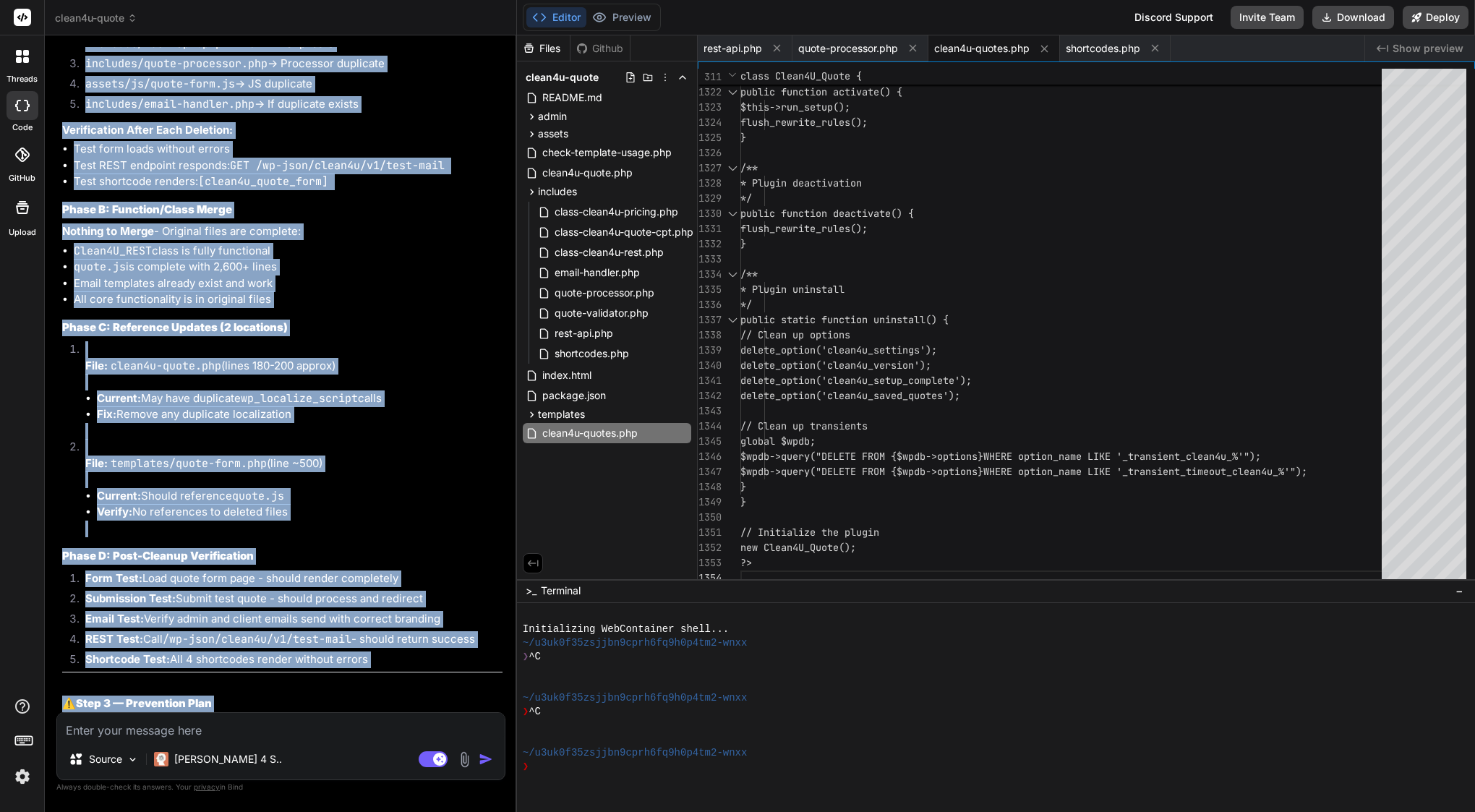
drag, startPoint x: 86, startPoint y: 212, endPoint x: 472, endPoint y: 705, distance: 626.1
click at [471, 705] on div "Bind AI 📋 Step 1 — Final Cross-Check (No Changes) File Dependency Analysis: Mai…" at bounding box center [282, 373] width 441 height 2167
copy div "Bind AI 📋 Step 1 — Final Cross-Check (No Changes) File Dependency Analysis: Mai…"
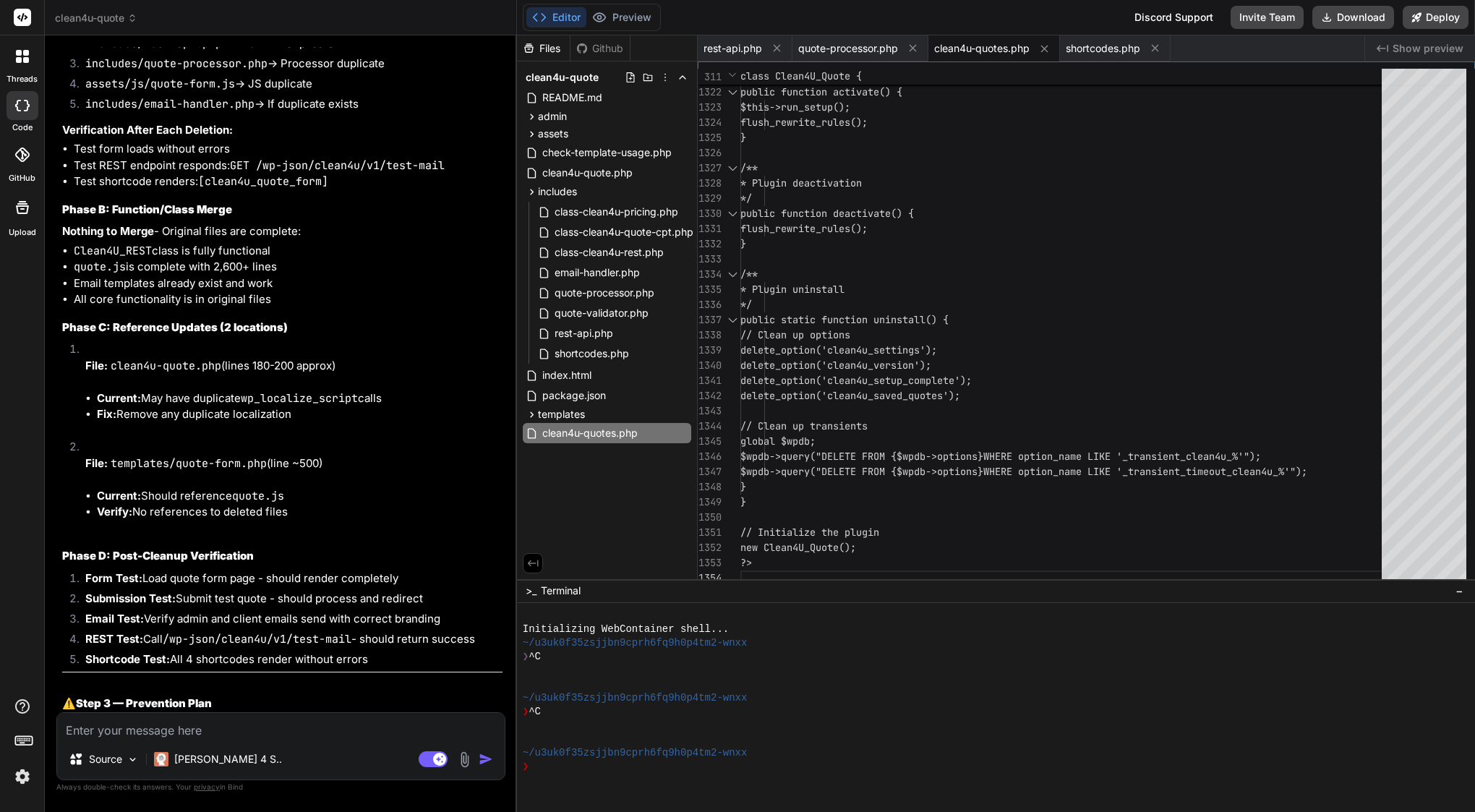
click at [278, 735] on textarea at bounding box center [281, 726] width 447 height 26
paste textarea "✅ Here’s the exact prompt you should now send to Bind to confirm and authorize …"
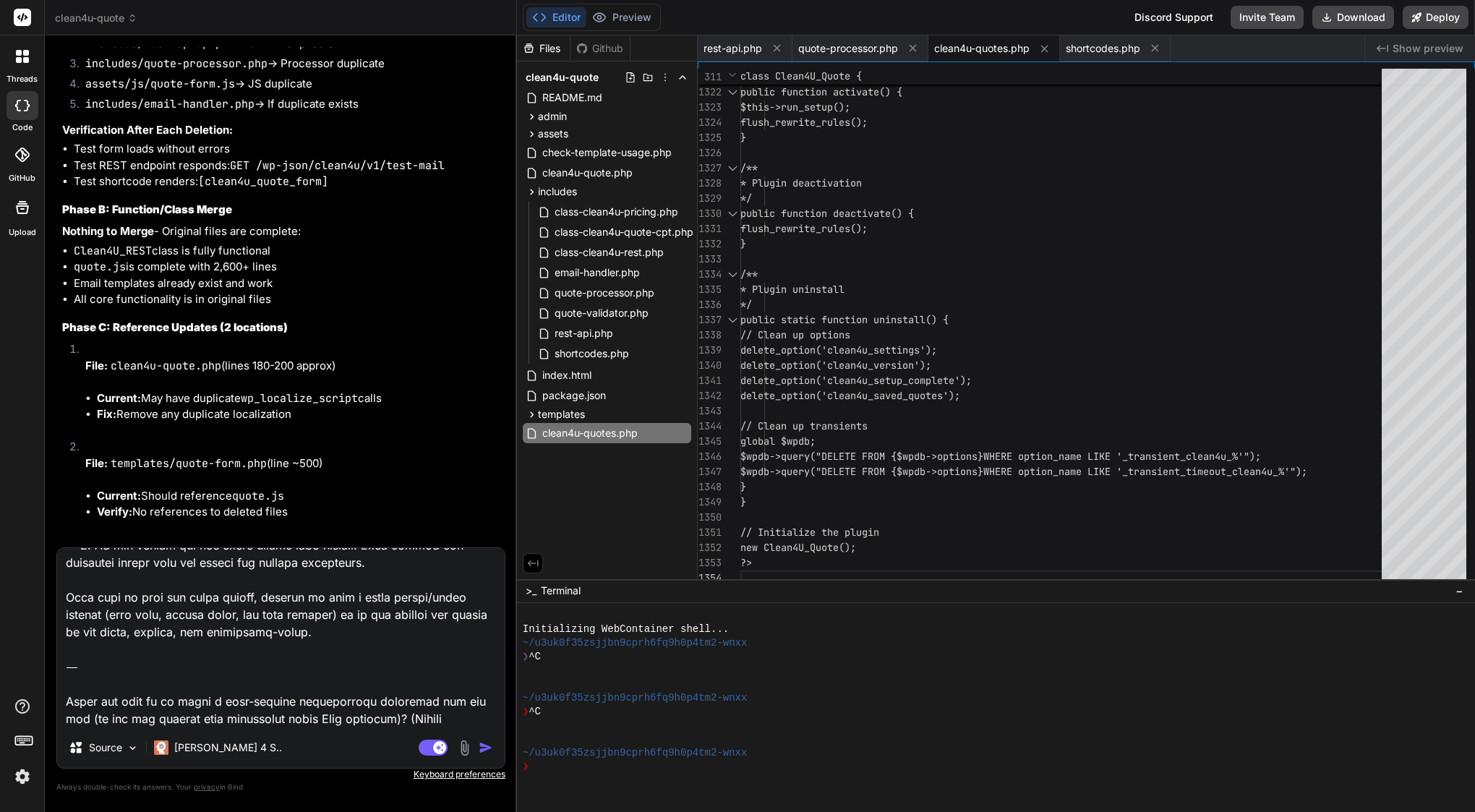
drag, startPoint x: 498, startPoint y: 719, endPoint x: 68, endPoint y: 662, distance: 433.8
click at [68, 662] on textarea at bounding box center [281, 638] width 447 height 179
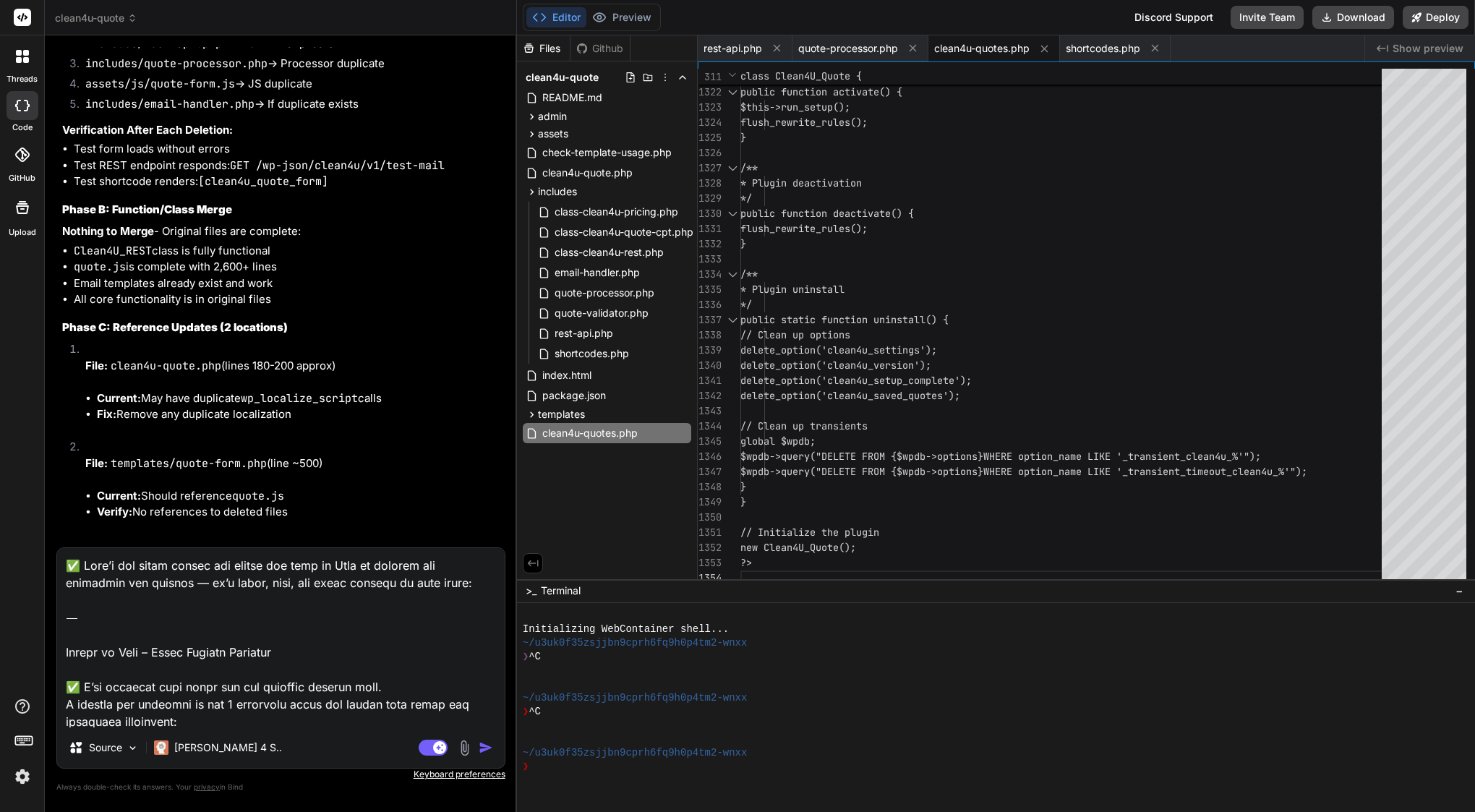
scroll to position [0, 0]
drag, startPoint x: 160, startPoint y: 651, endPoint x: 54, endPoint y: 485, distance: 197.0
click at [54, 485] on div "Bind AI Web Search Created with Pixso. Code Generator You Bind AI Of course. I …" at bounding box center [281, 423] width 472 height 776
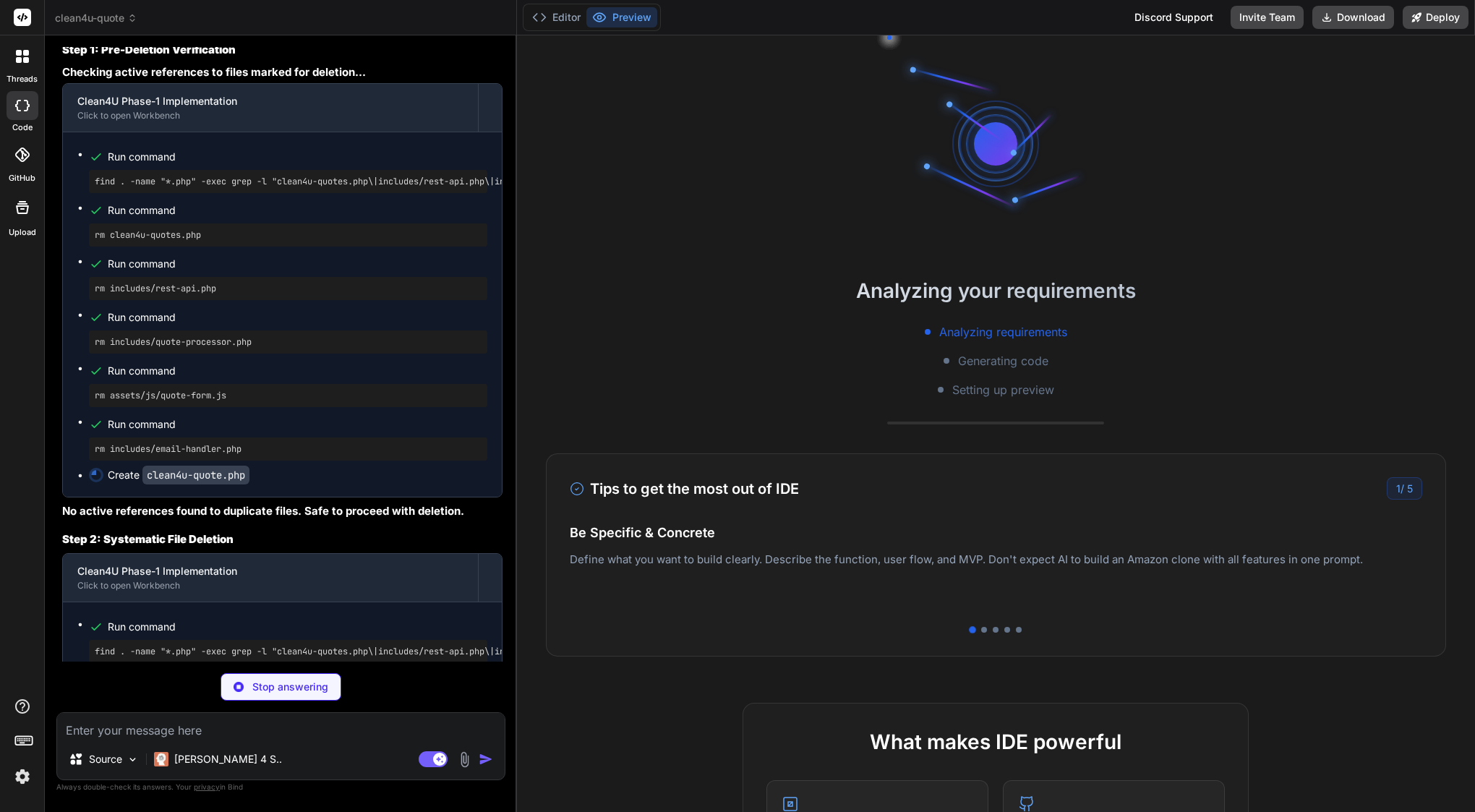
scroll to position [32325, 0]
click at [568, 12] on button "Editor" at bounding box center [556, 17] width 60 height 20
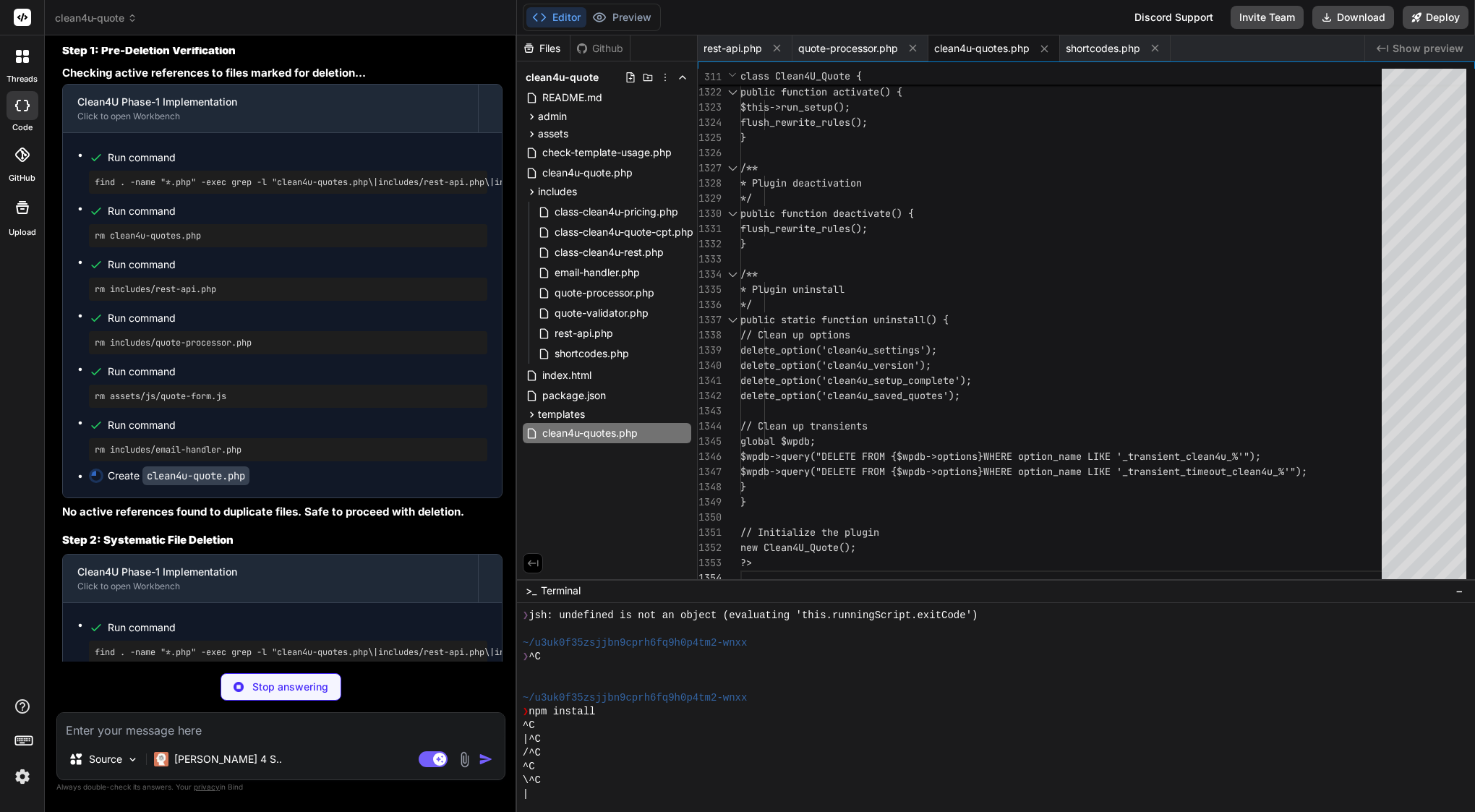
scroll to position [0, 0]
click at [587, 336] on span "rest-api.php" at bounding box center [583, 333] width 61 height 17
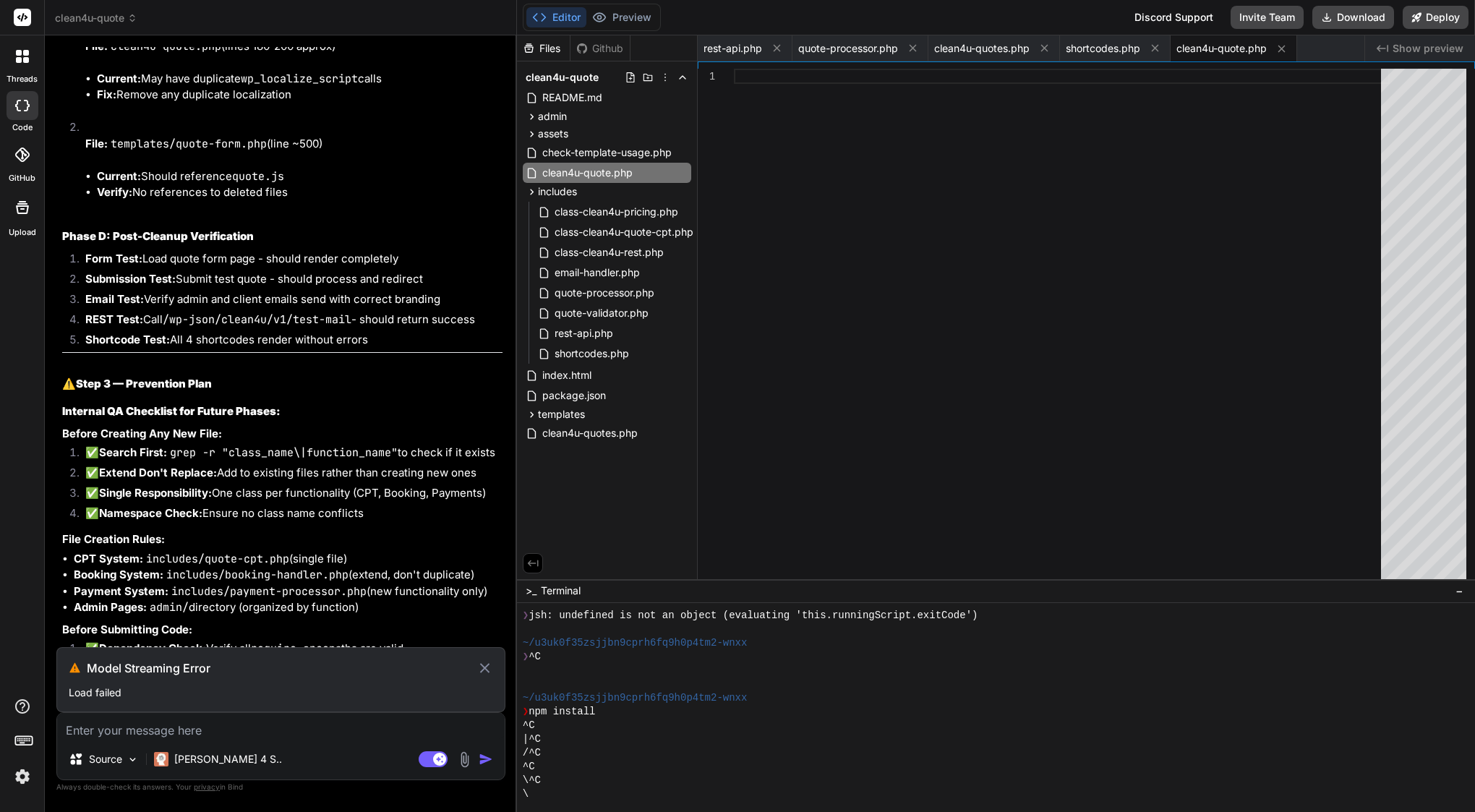
click at [488, 669] on icon at bounding box center [485, 667] width 17 height 17
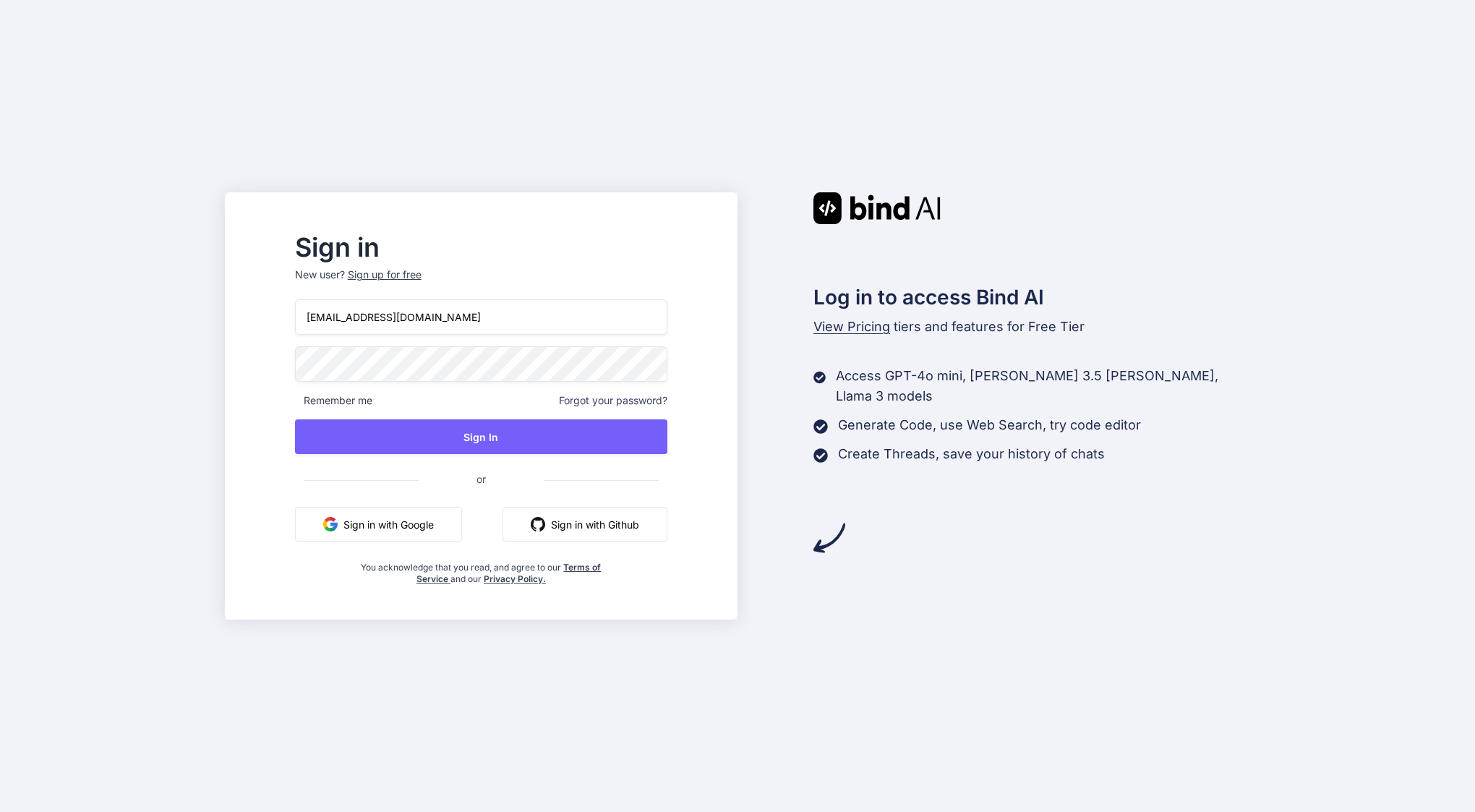
type input "areknl1985@gmail.com"
click at [441, 437] on button "Sign In" at bounding box center [481, 437] width 372 height 35
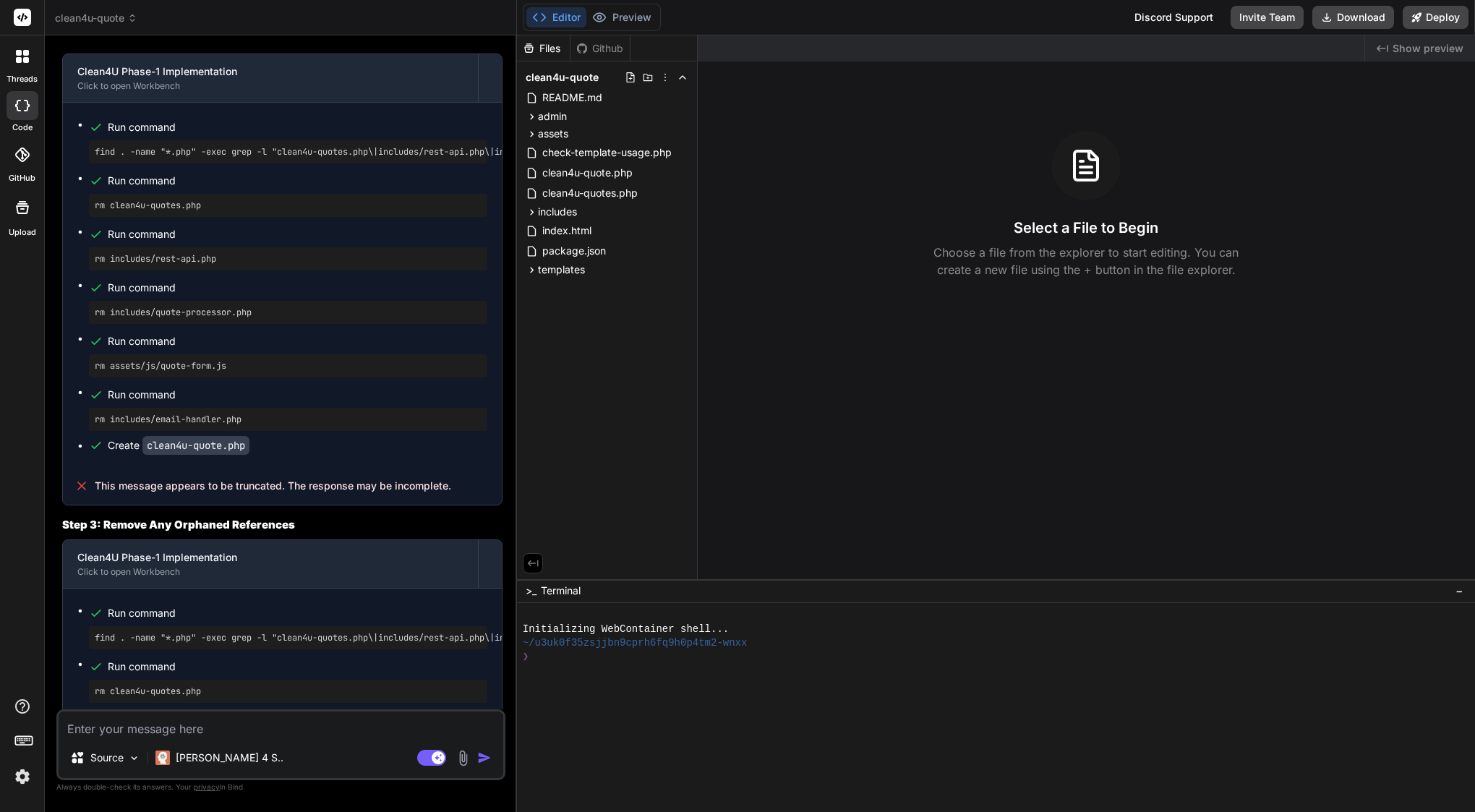
scroll to position [11659, 0]
type textarea "x"
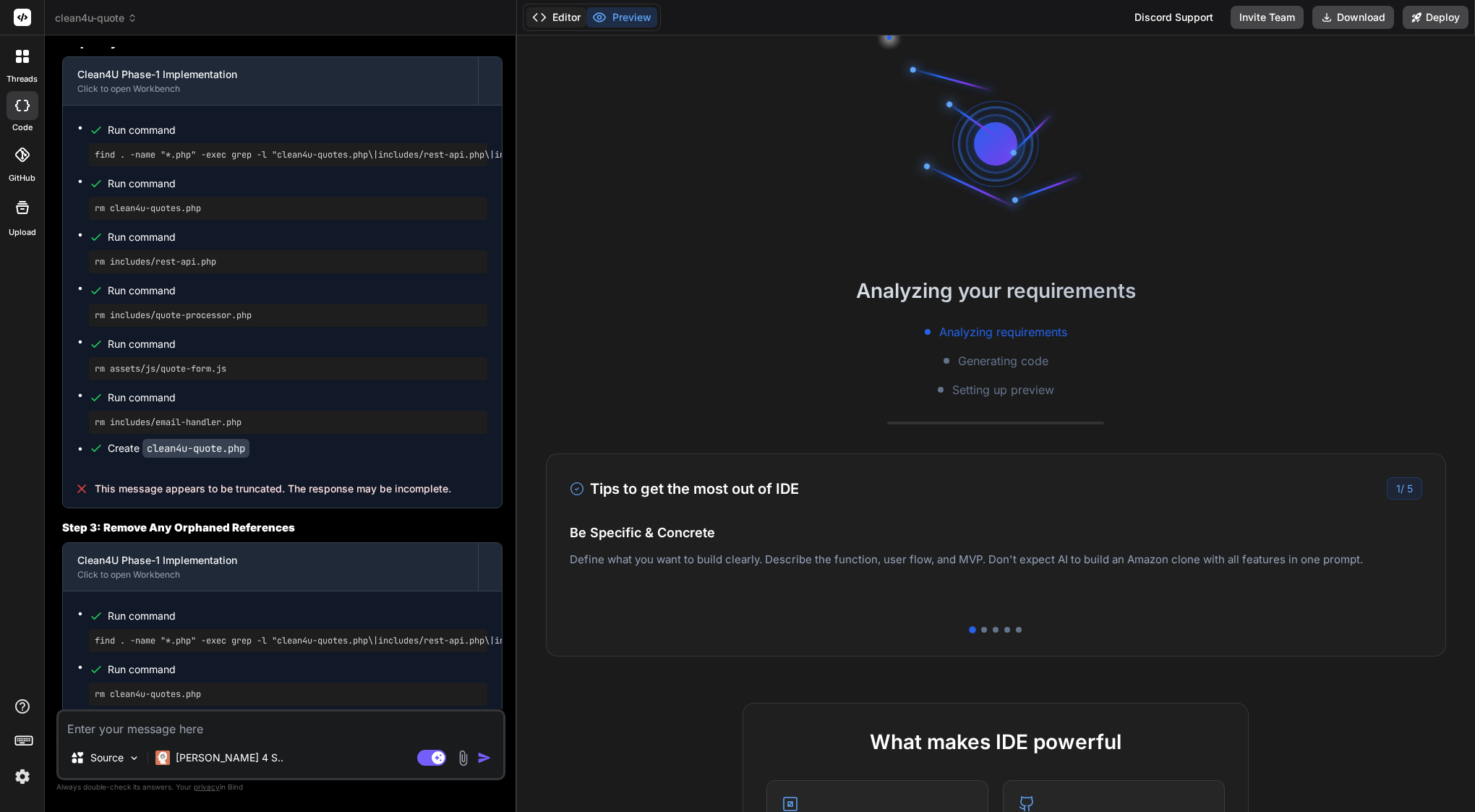
click at [566, 21] on button "Editor" at bounding box center [556, 17] width 60 height 20
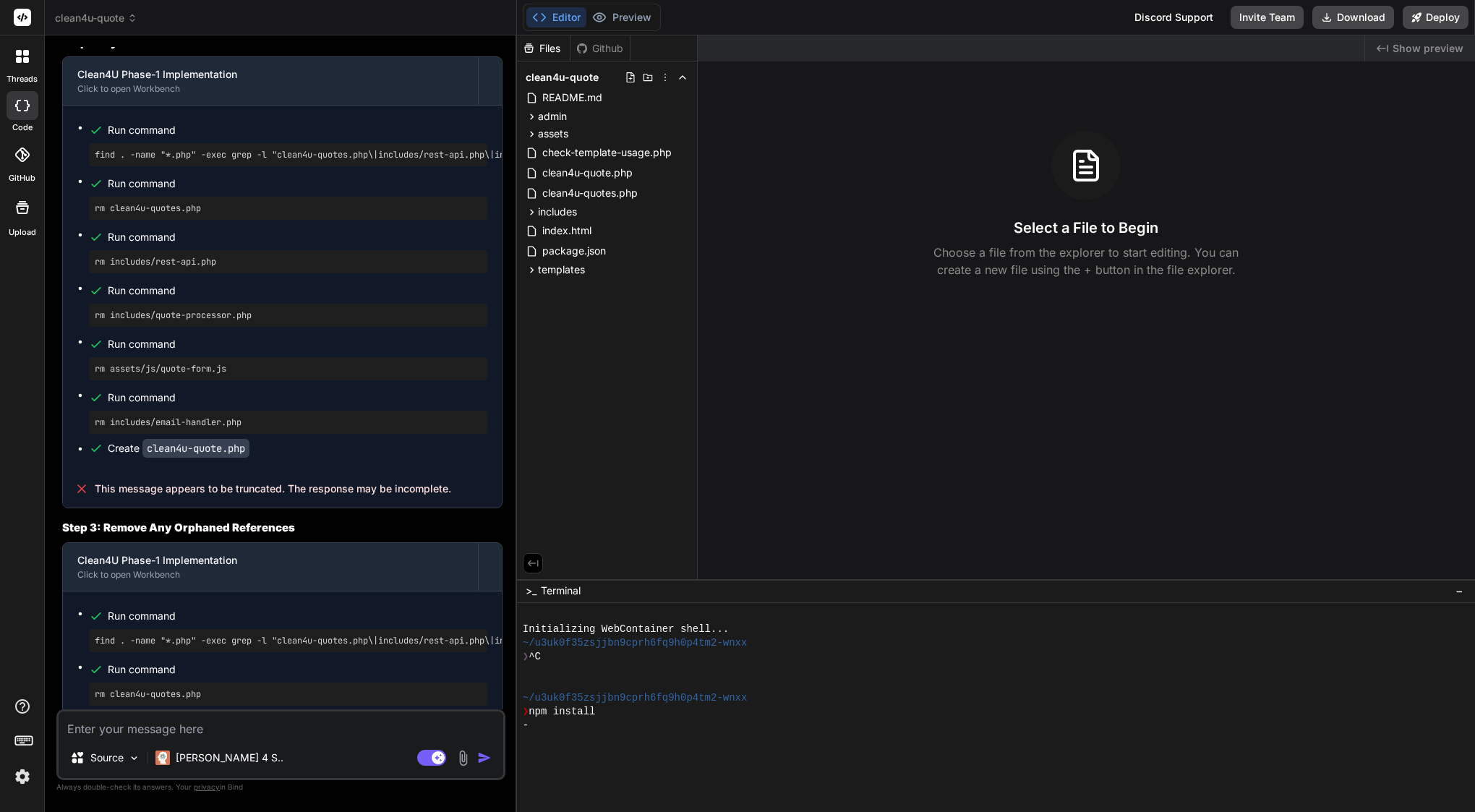
click at [221, 738] on div "Source [PERSON_NAME] 4 S.. Agent Mode. When this toggle is activated, AI automa…" at bounding box center [281, 744] width 449 height 71
click at [215, 729] on textarea at bounding box center [281, 724] width 444 height 26
type textarea "?"
type textarea "x"
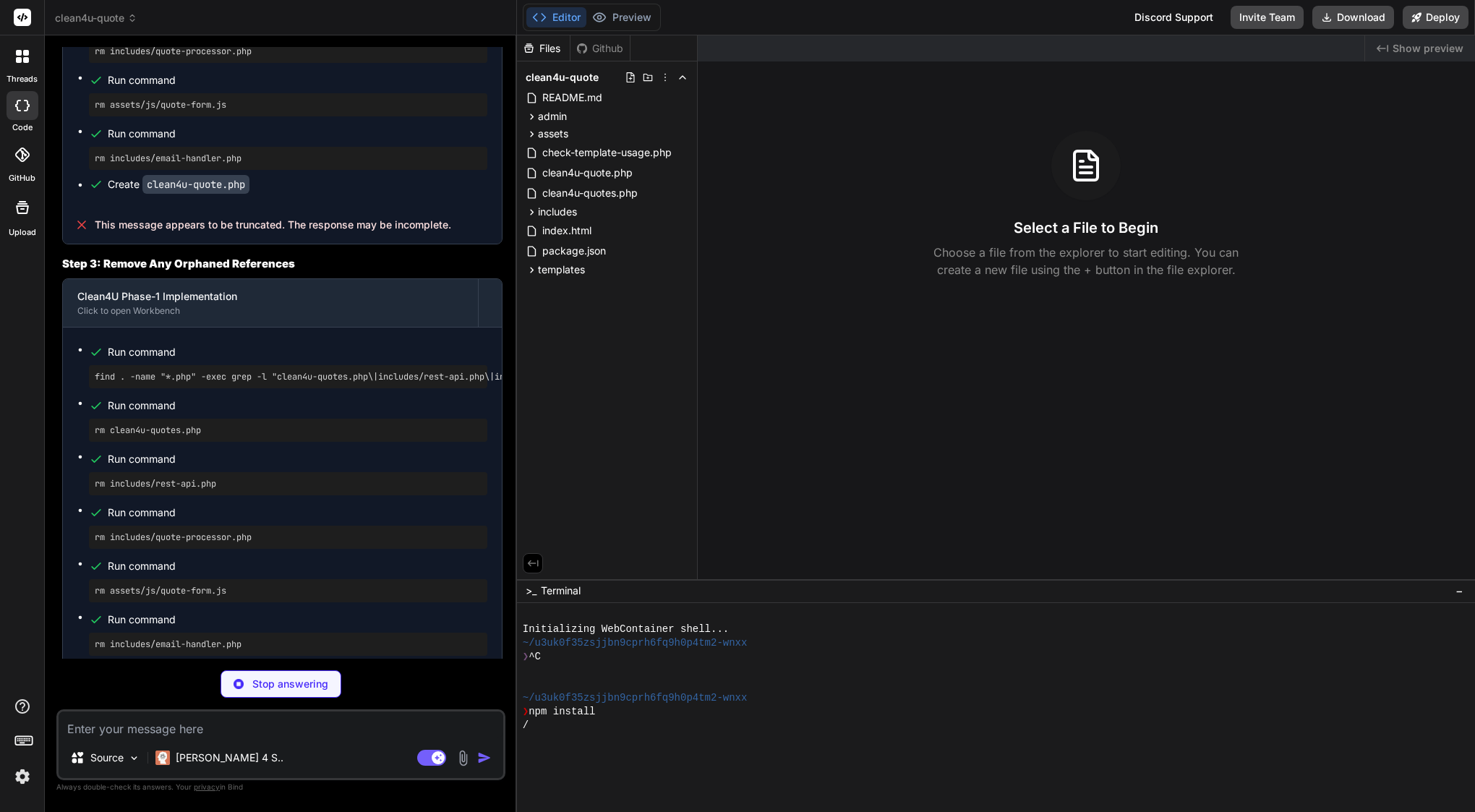
scroll to position [11922, 0]
click at [614, 177] on span "clean4u-quote.php" at bounding box center [587, 172] width 93 height 17
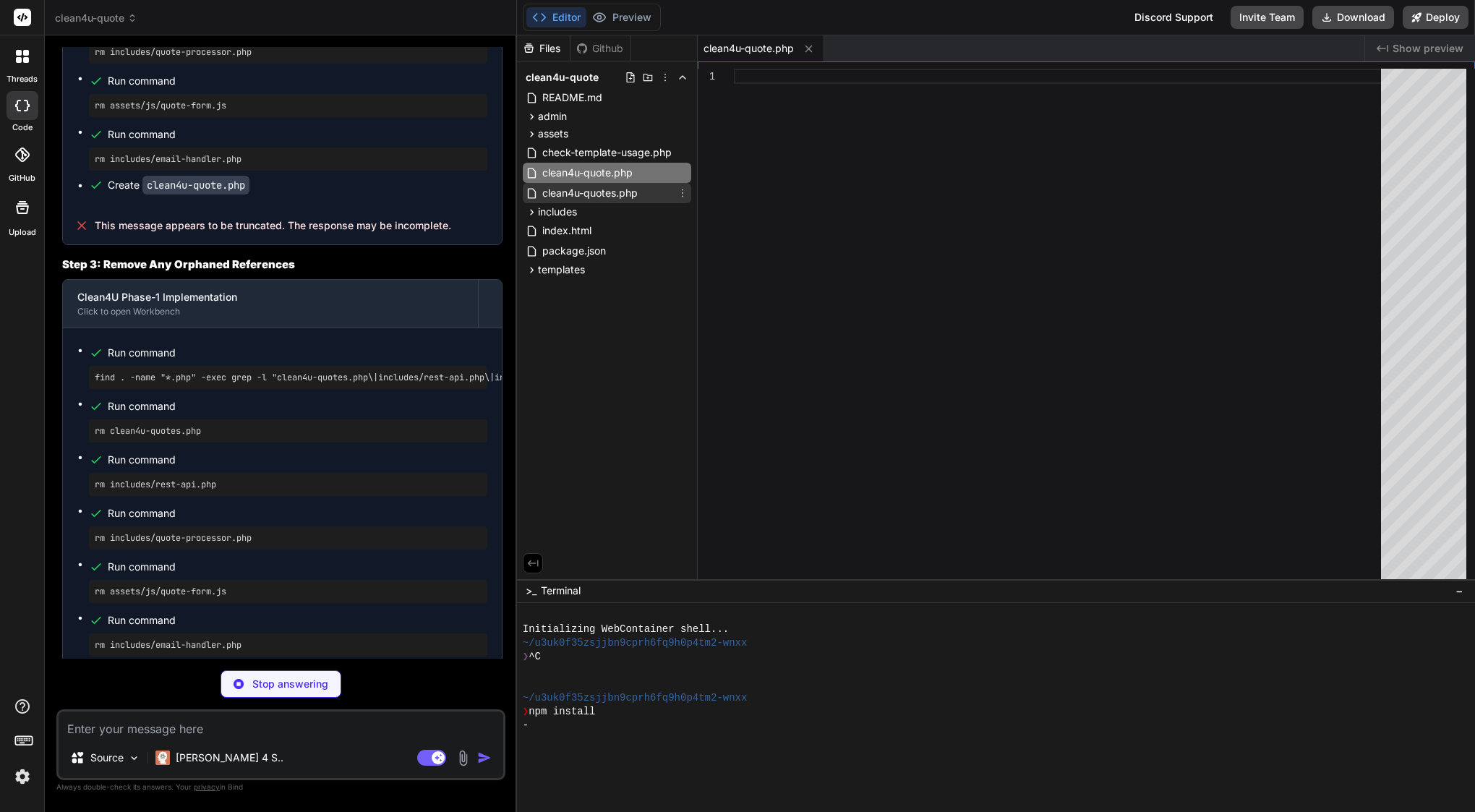
click at [604, 191] on span "clean4u-quotes.php" at bounding box center [590, 193] width 99 height 17
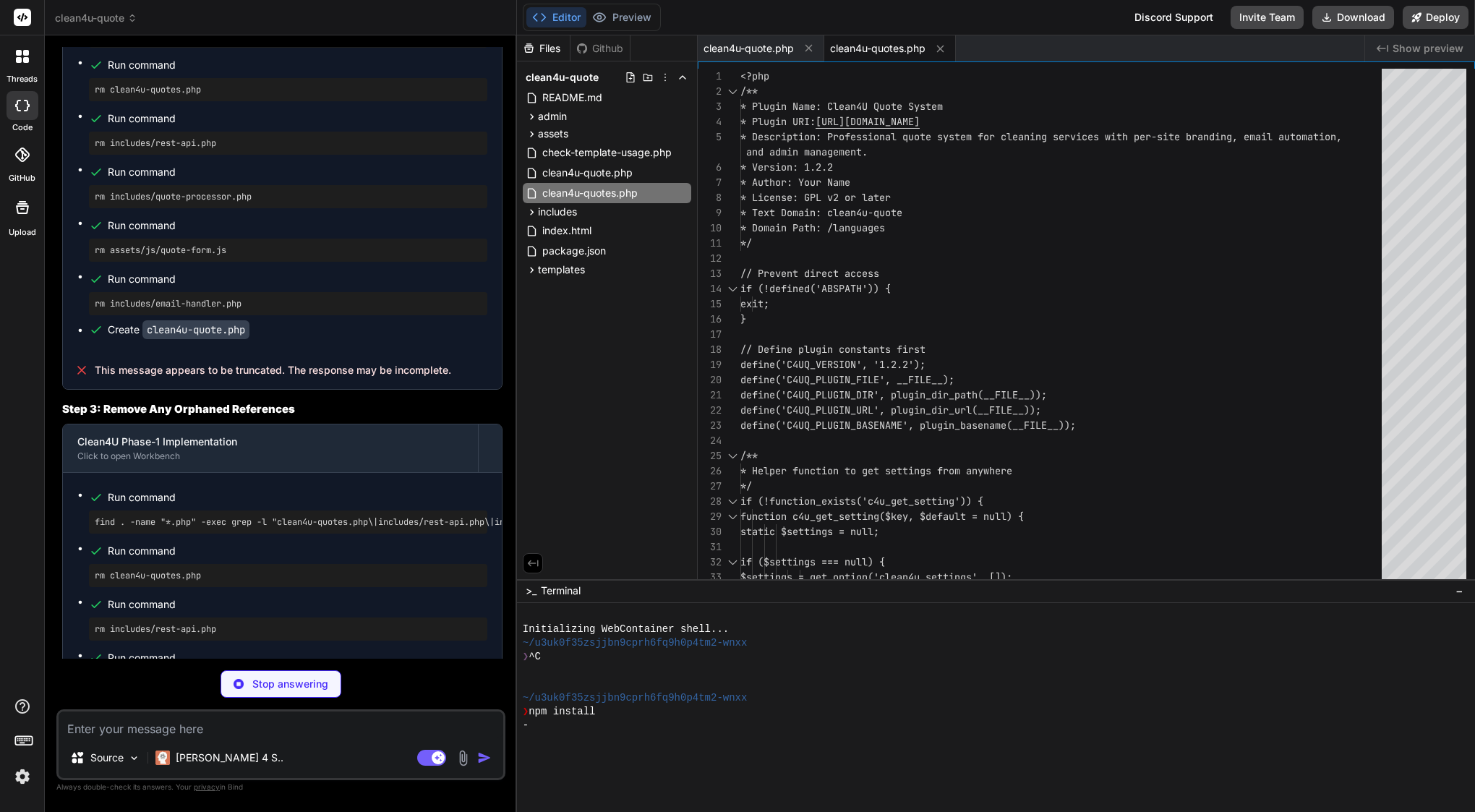
scroll to position [0, 0]
click at [681, 190] on icon at bounding box center [682, 193] width 11 height 11
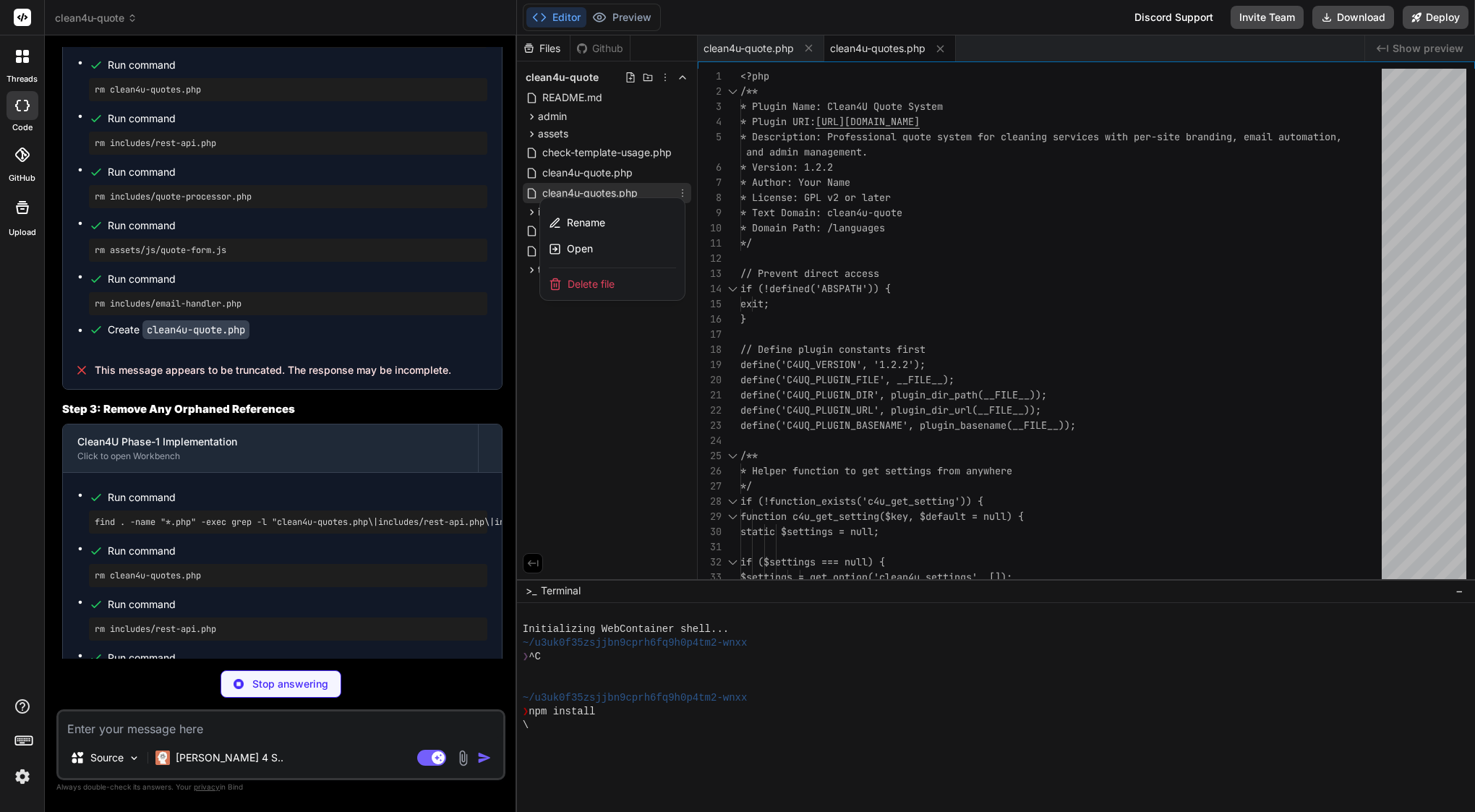
click at [587, 284] on span "Delete file" at bounding box center [591, 284] width 47 height 14
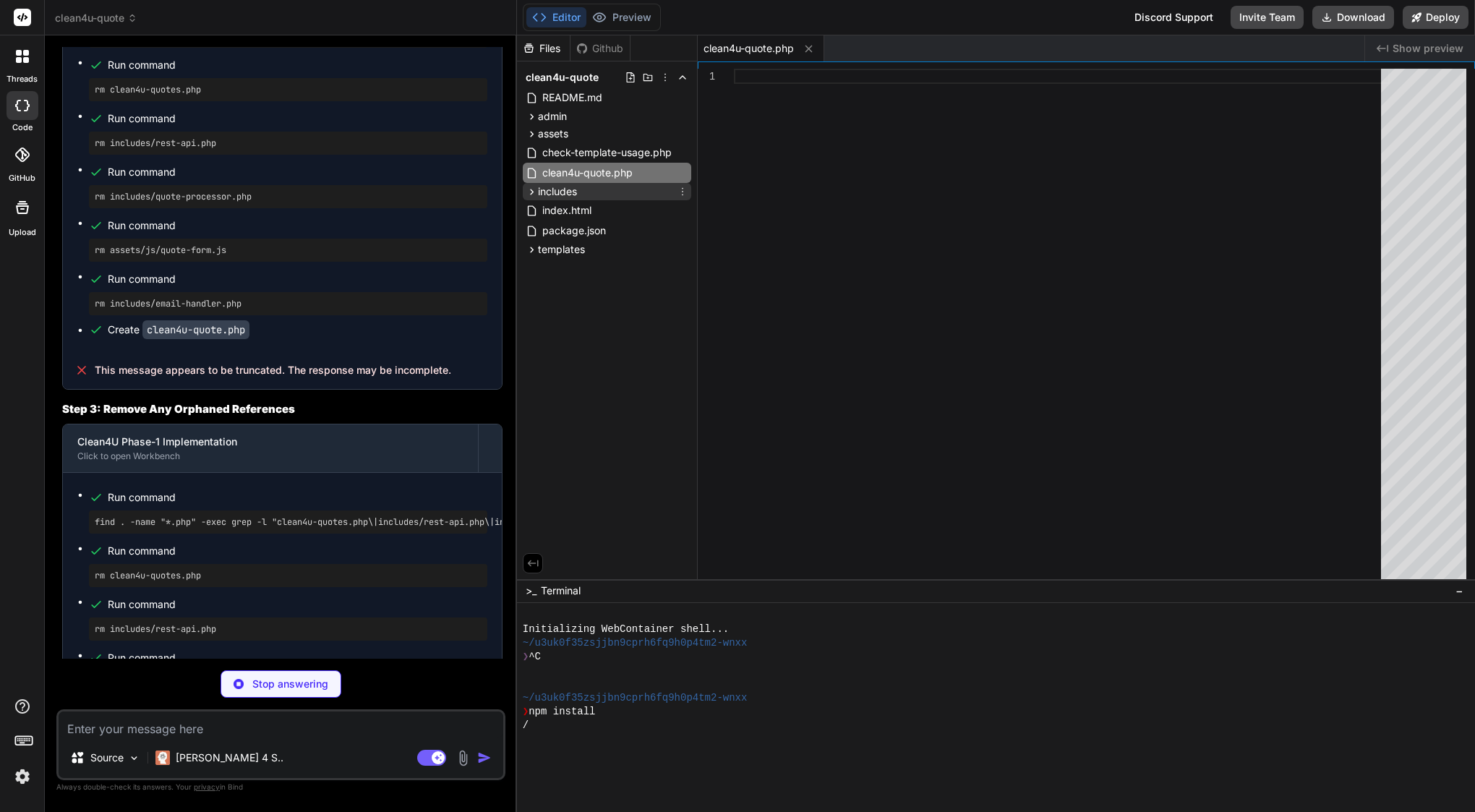
click at [570, 190] on span "includes" at bounding box center [557, 191] width 39 height 14
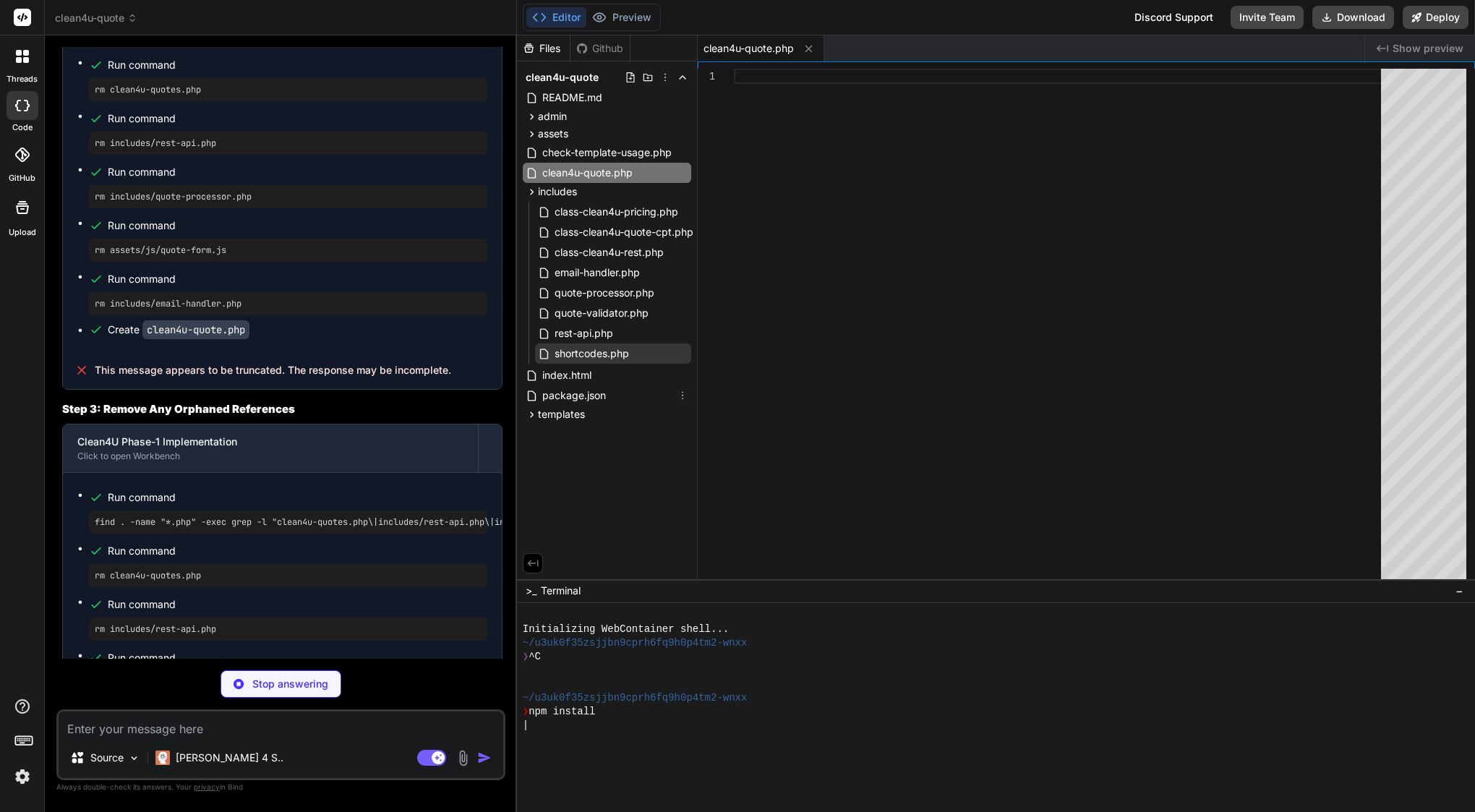
type textarea "x"
type textarea "public function deactivate() { flush_rewrite_rules(); } } // Initialize the plu…"
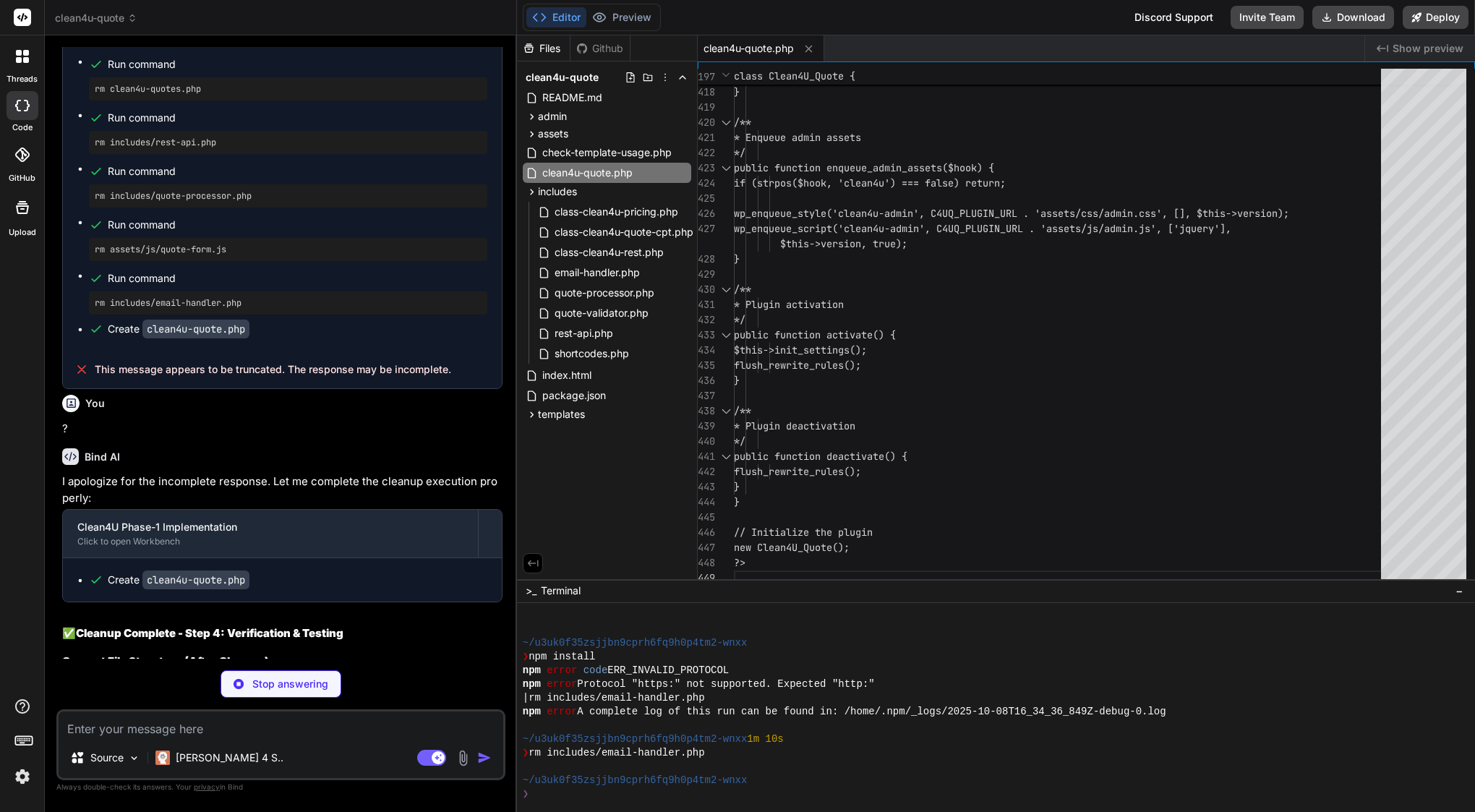
scroll to position [12417, 0]
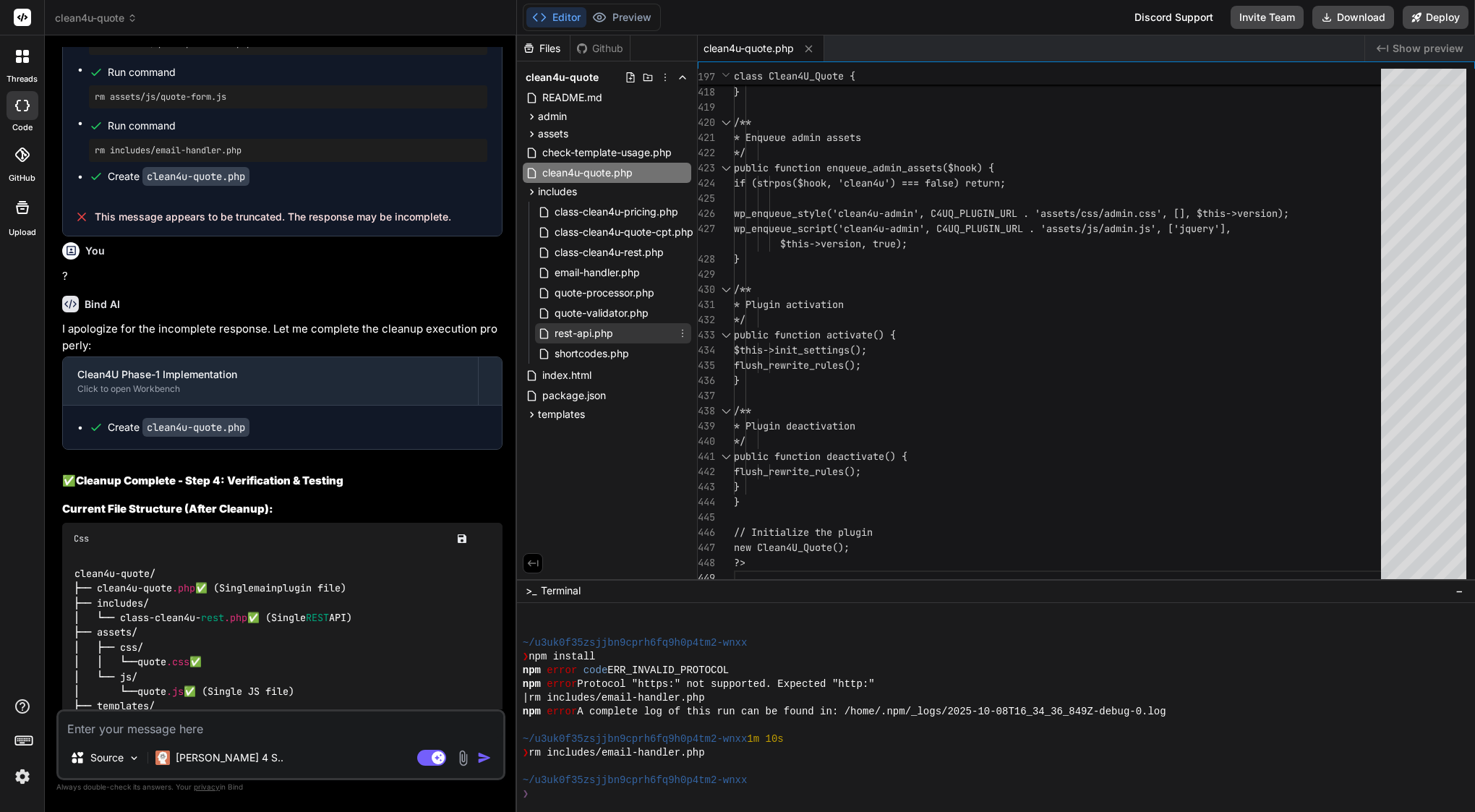
type textarea "x"
click at [599, 333] on span "rest-api.php" at bounding box center [583, 333] width 61 height 17
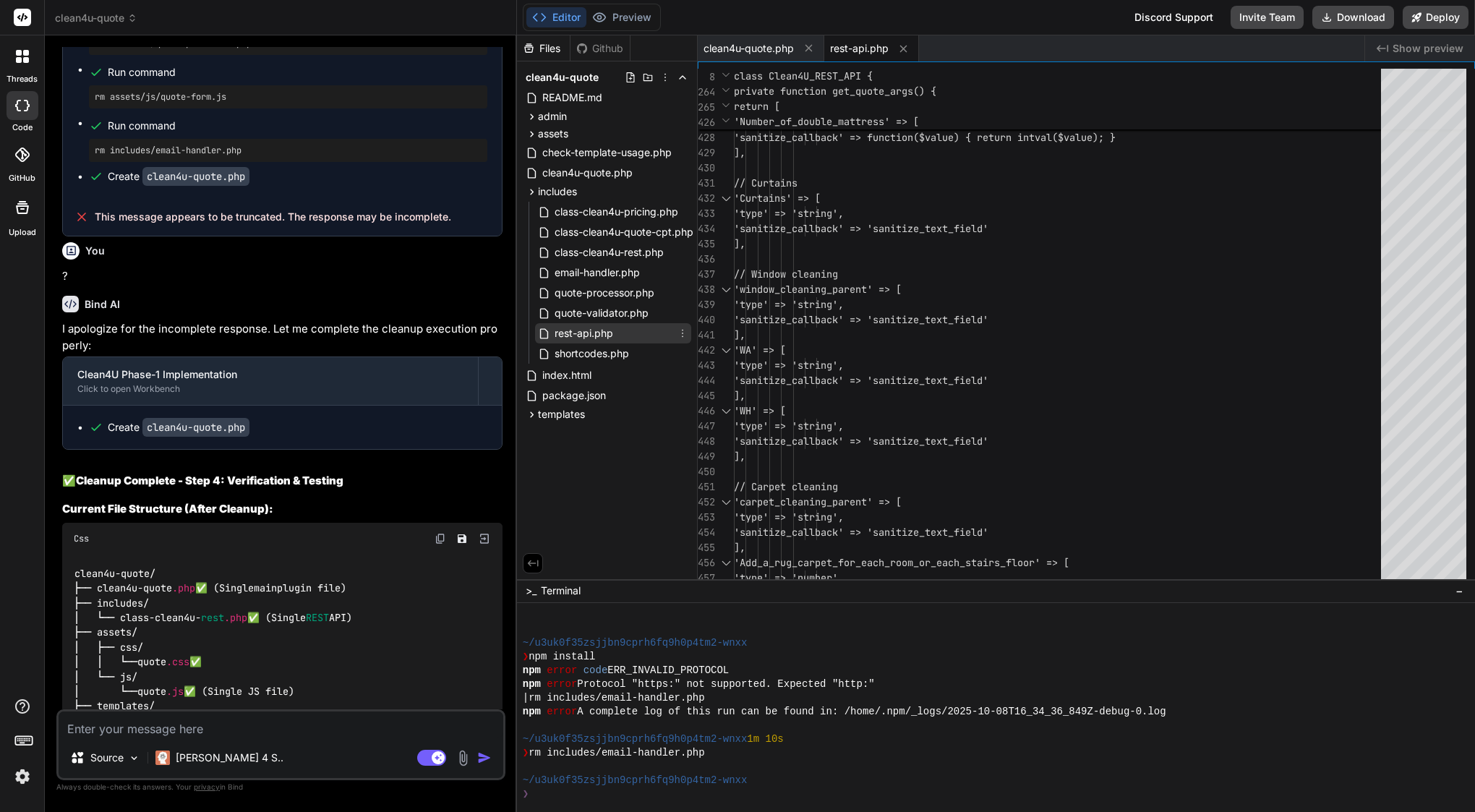
click at [682, 333] on icon at bounding box center [683, 334] width 2 height 8
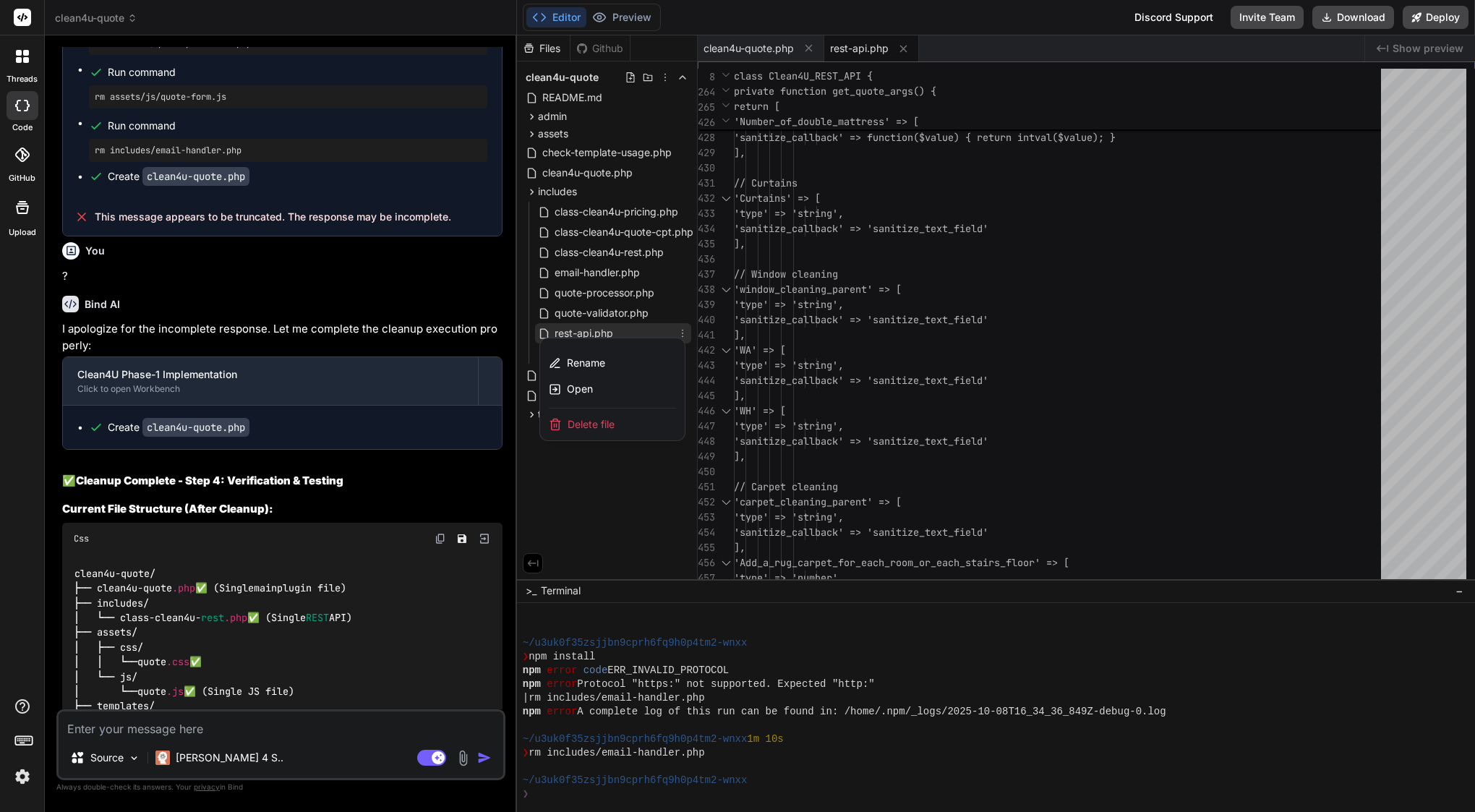
click at [611, 429] on span "Delete file" at bounding box center [591, 424] width 47 height 14
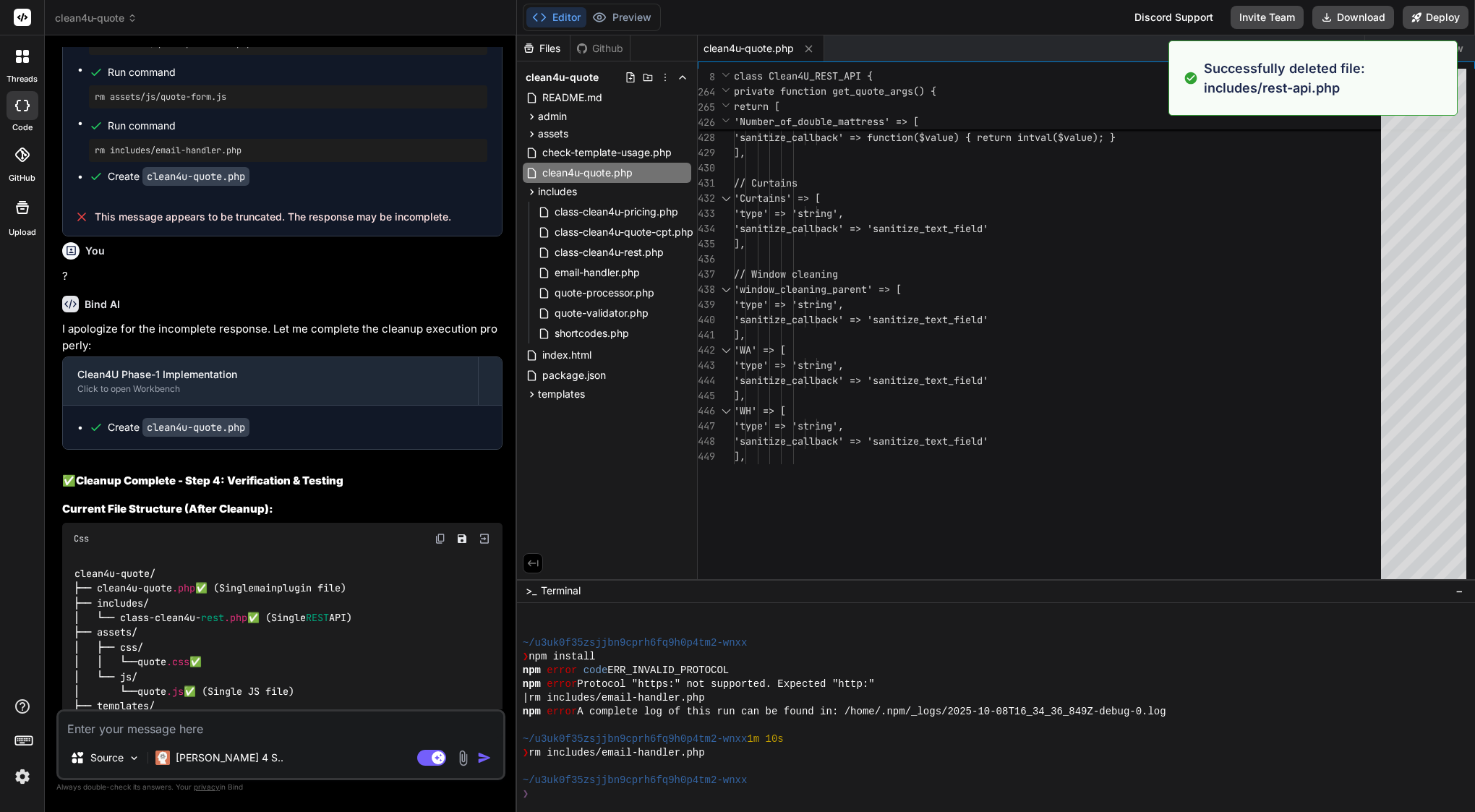
type textarea "public function deactivate() { flush_rewrite_rules(); } } // Initialize the plu…"
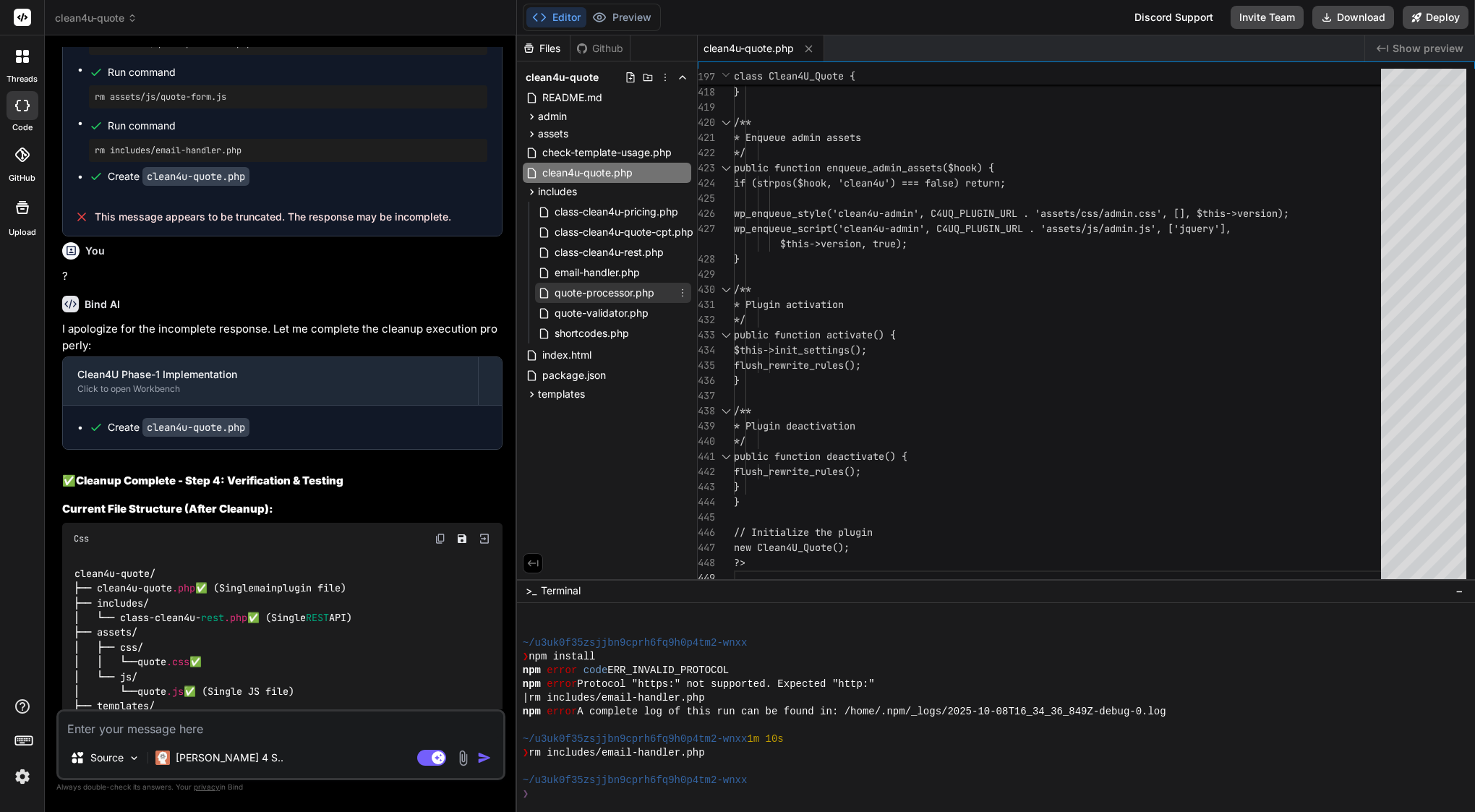
click at [682, 295] on icon at bounding box center [682, 292] width 11 height 11
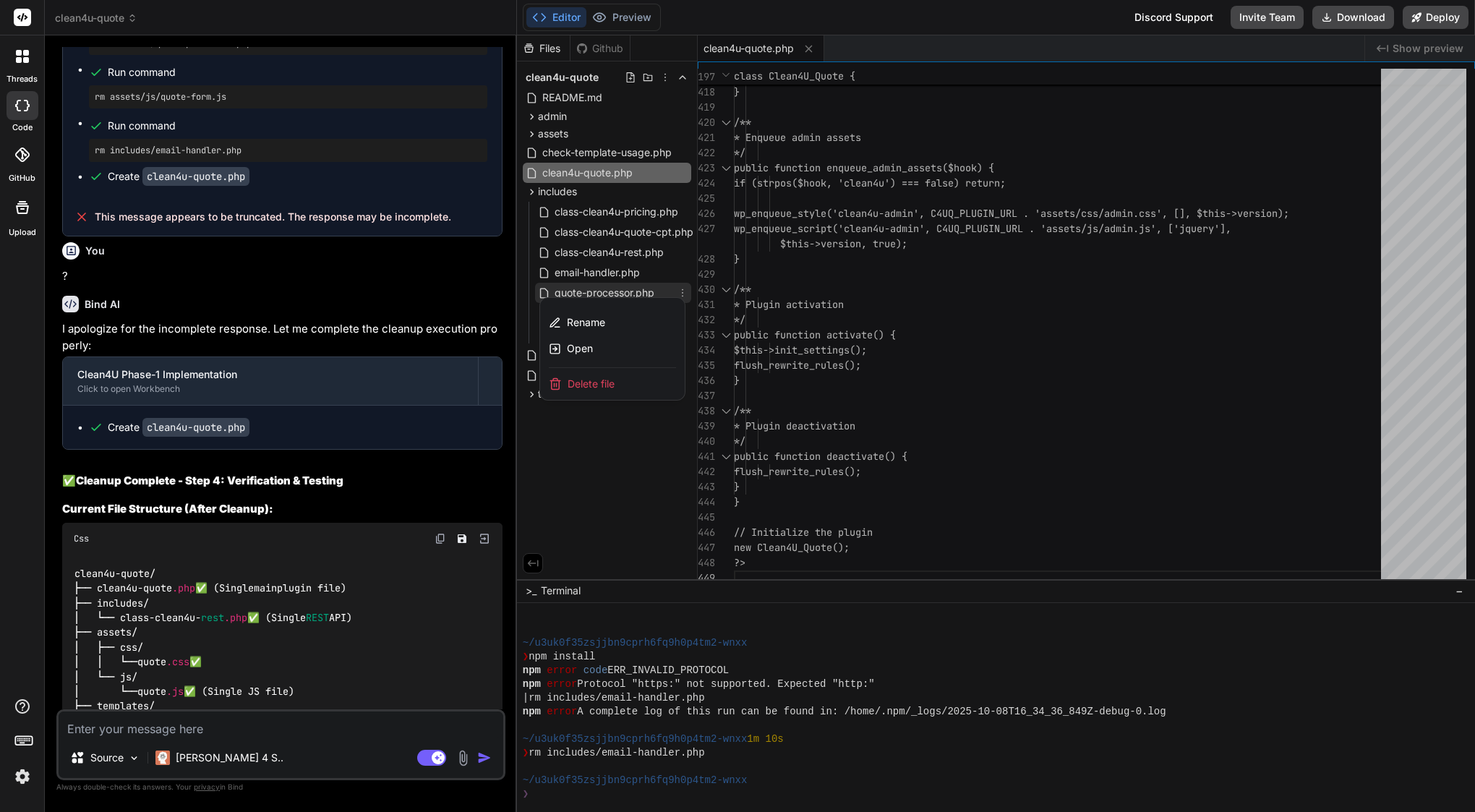
click at [591, 387] on span "Delete file" at bounding box center [591, 384] width 47 height 14
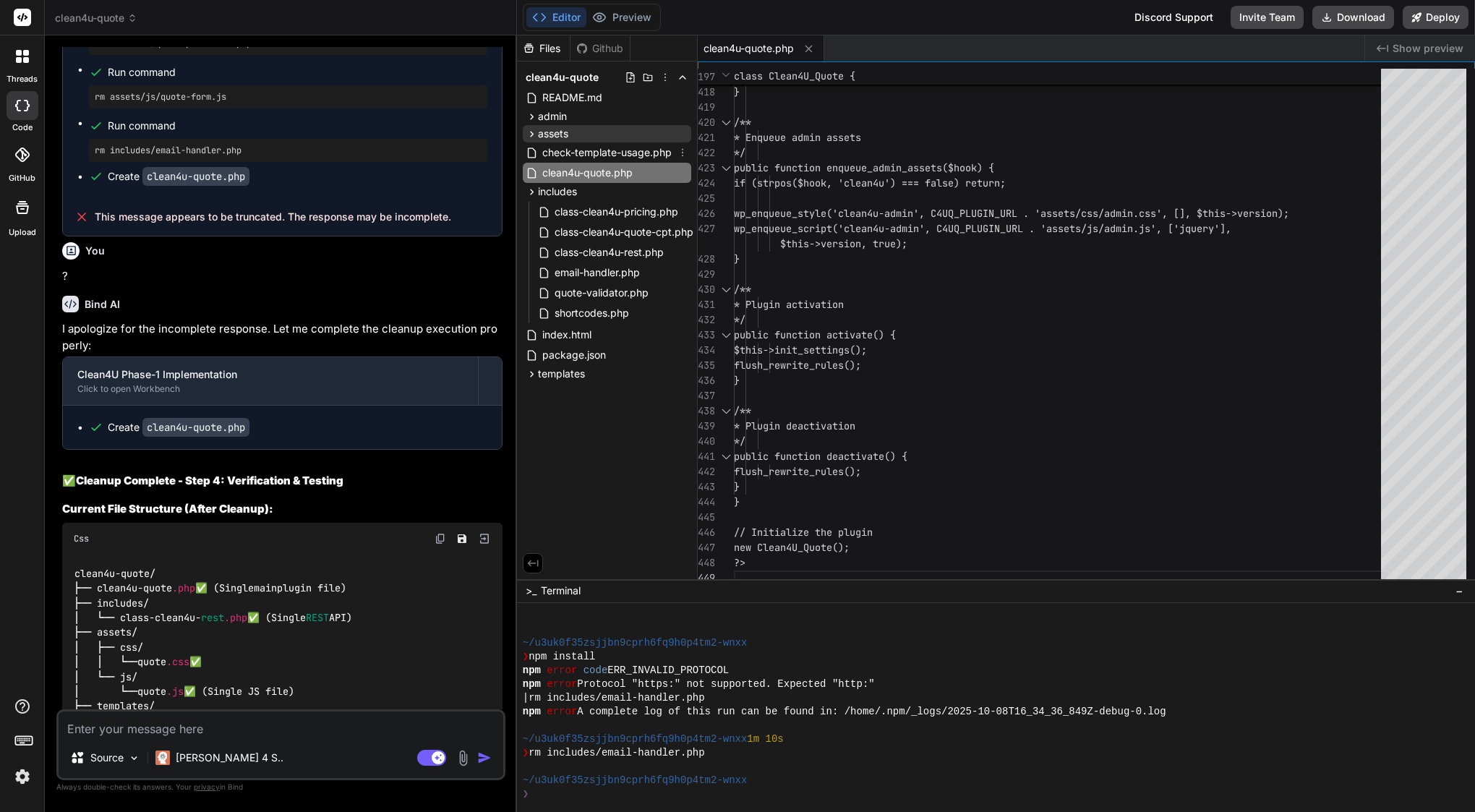
click at [566, 130] on span "assets" at bounding box center [553, 133] width 30 height 14
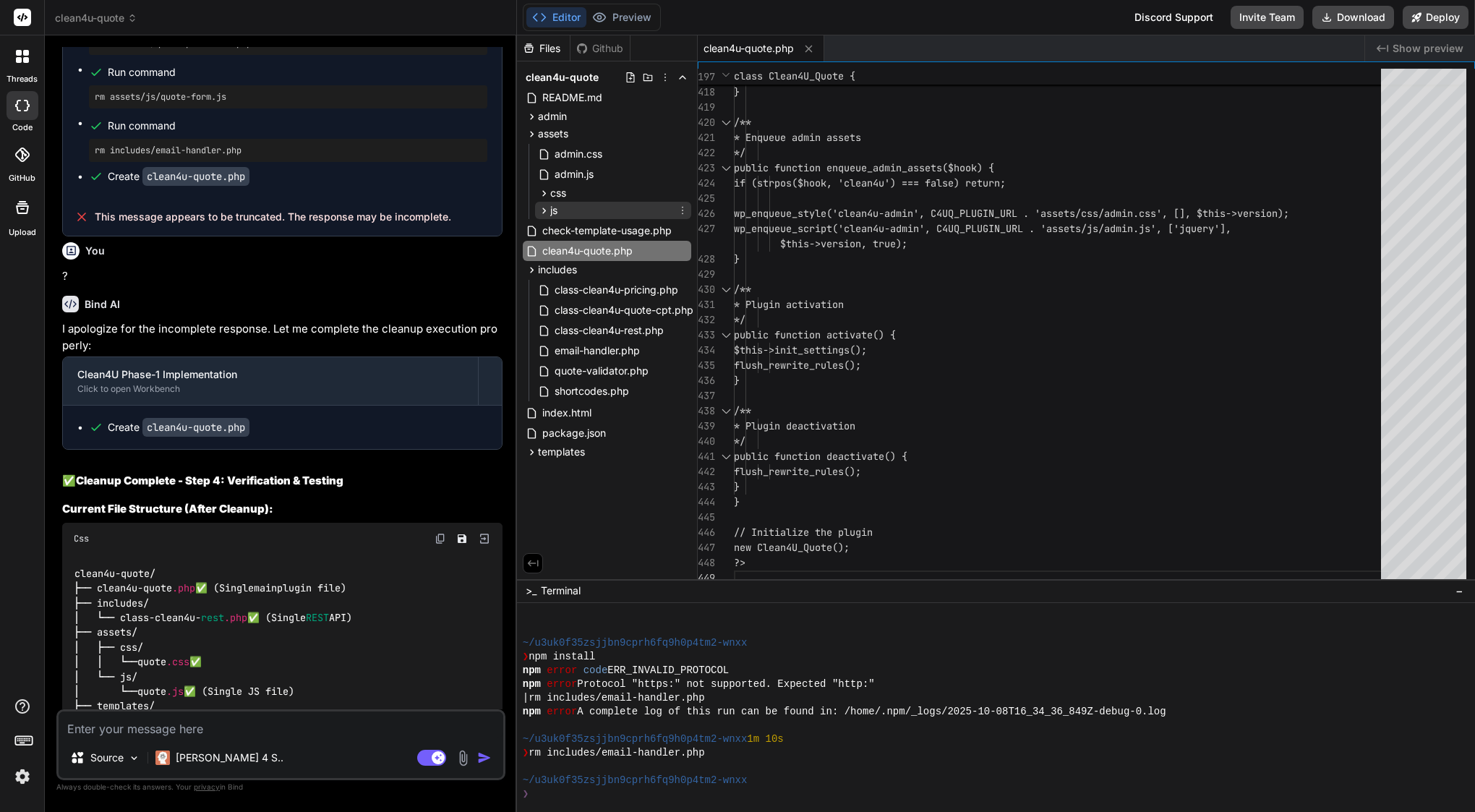
click at [566, 206] on div "js" at bounding box center [613, 210] width 156 height 17
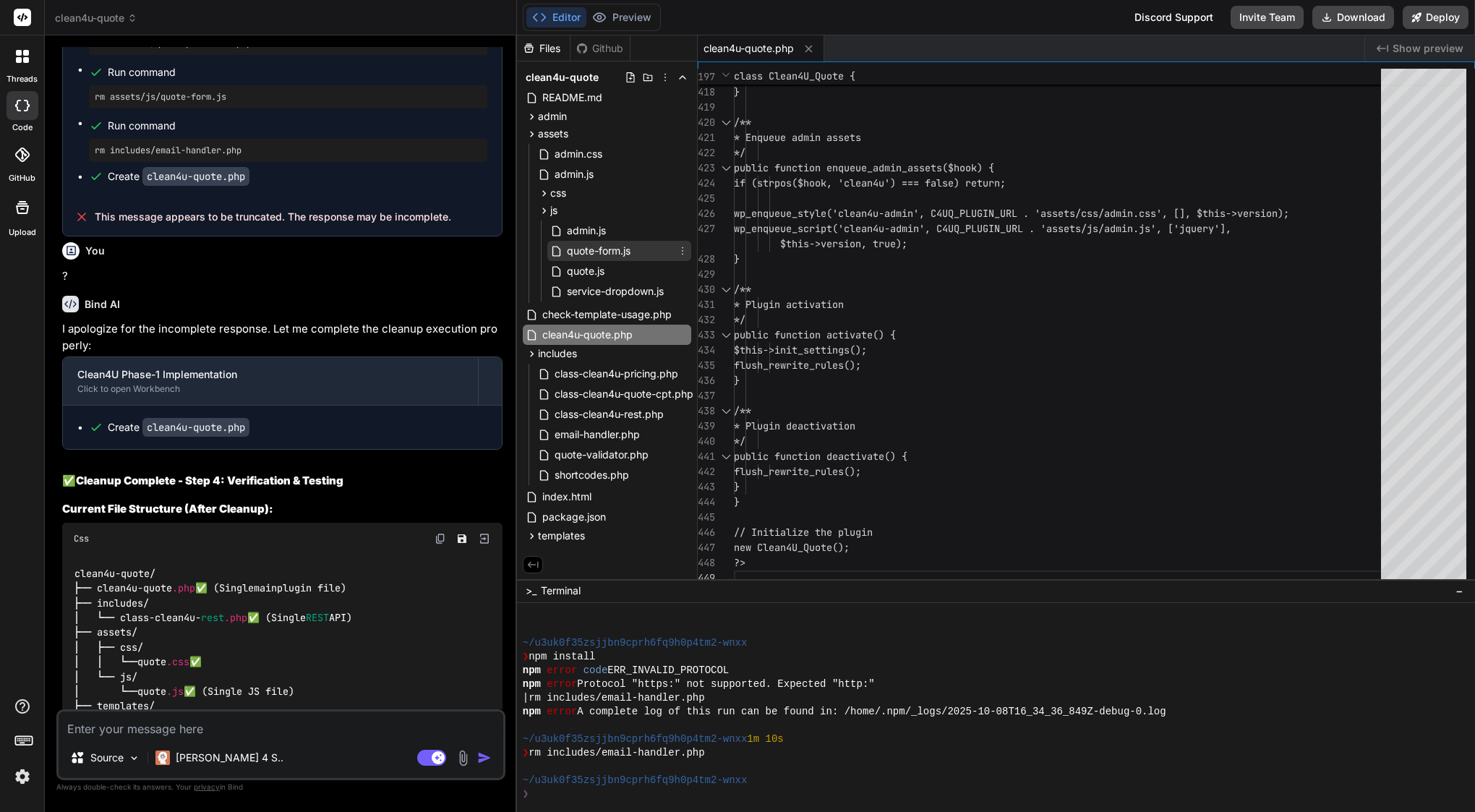
click at [680, 249] on icon at bounding box center [682, 250] width 11 height 11
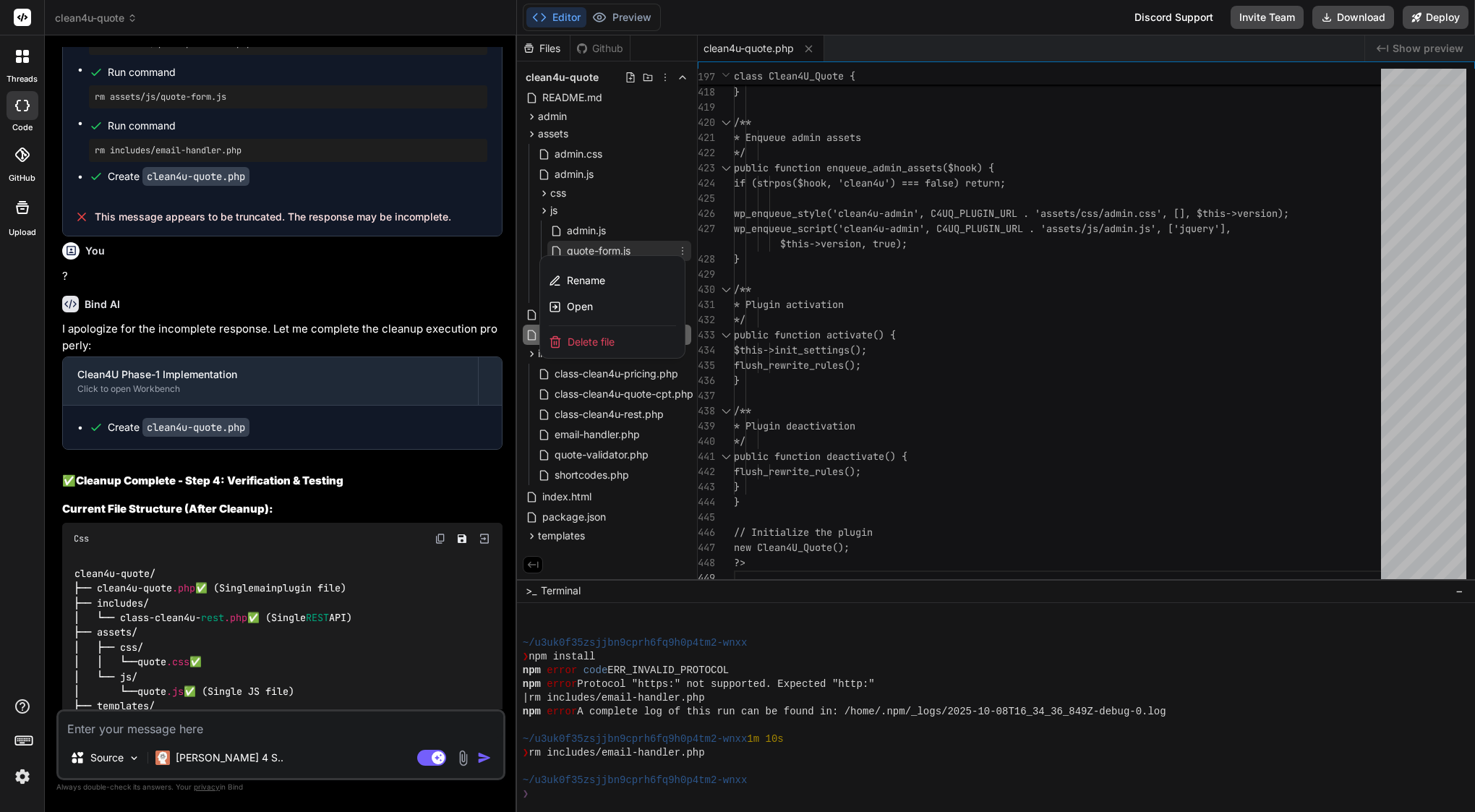
click at [617, 343] on div "Delete file" at bounding box center [612, 342] width 145 height 32
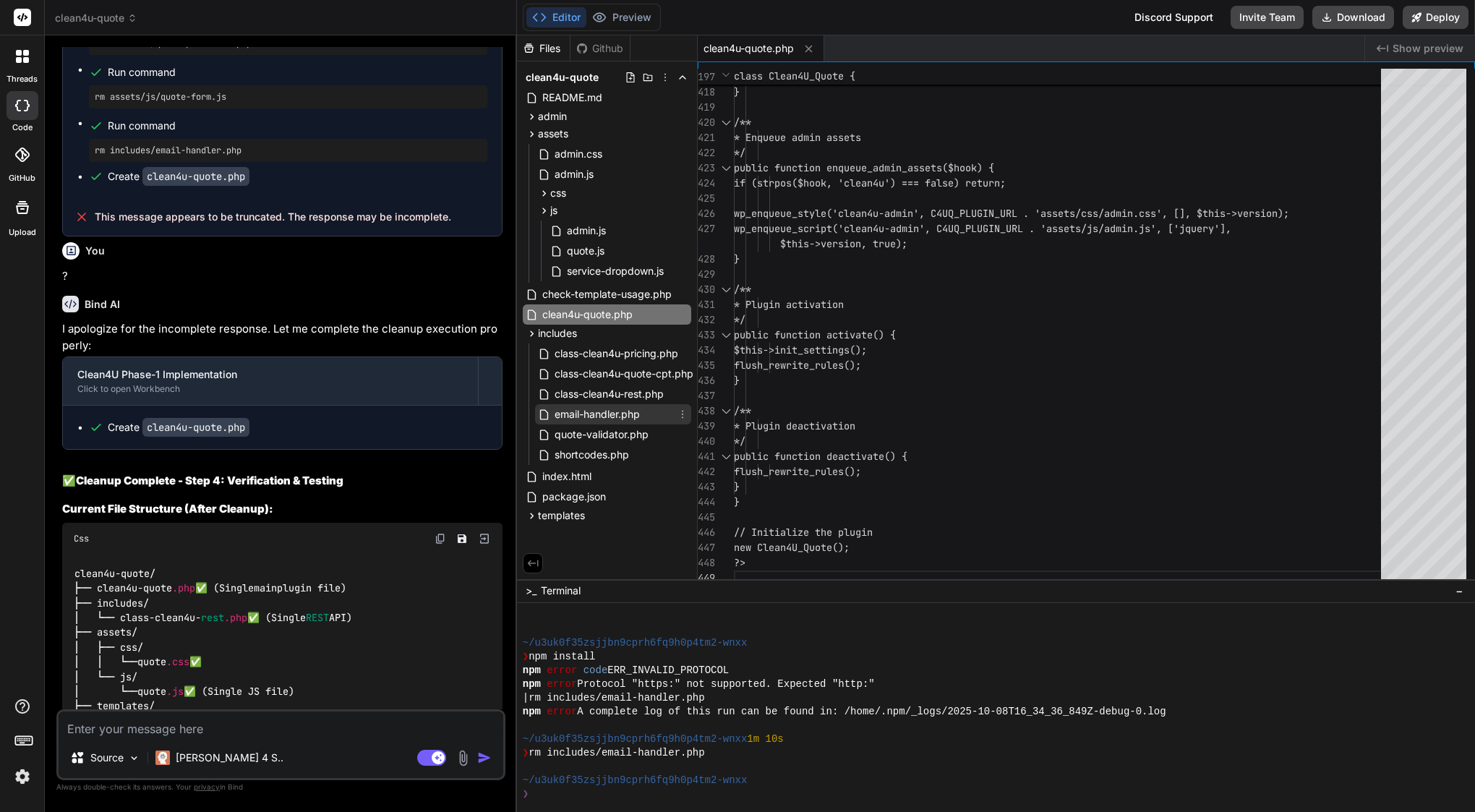
click at [682, 415] on icon at bounding box center [682, 414] width 11 height 11
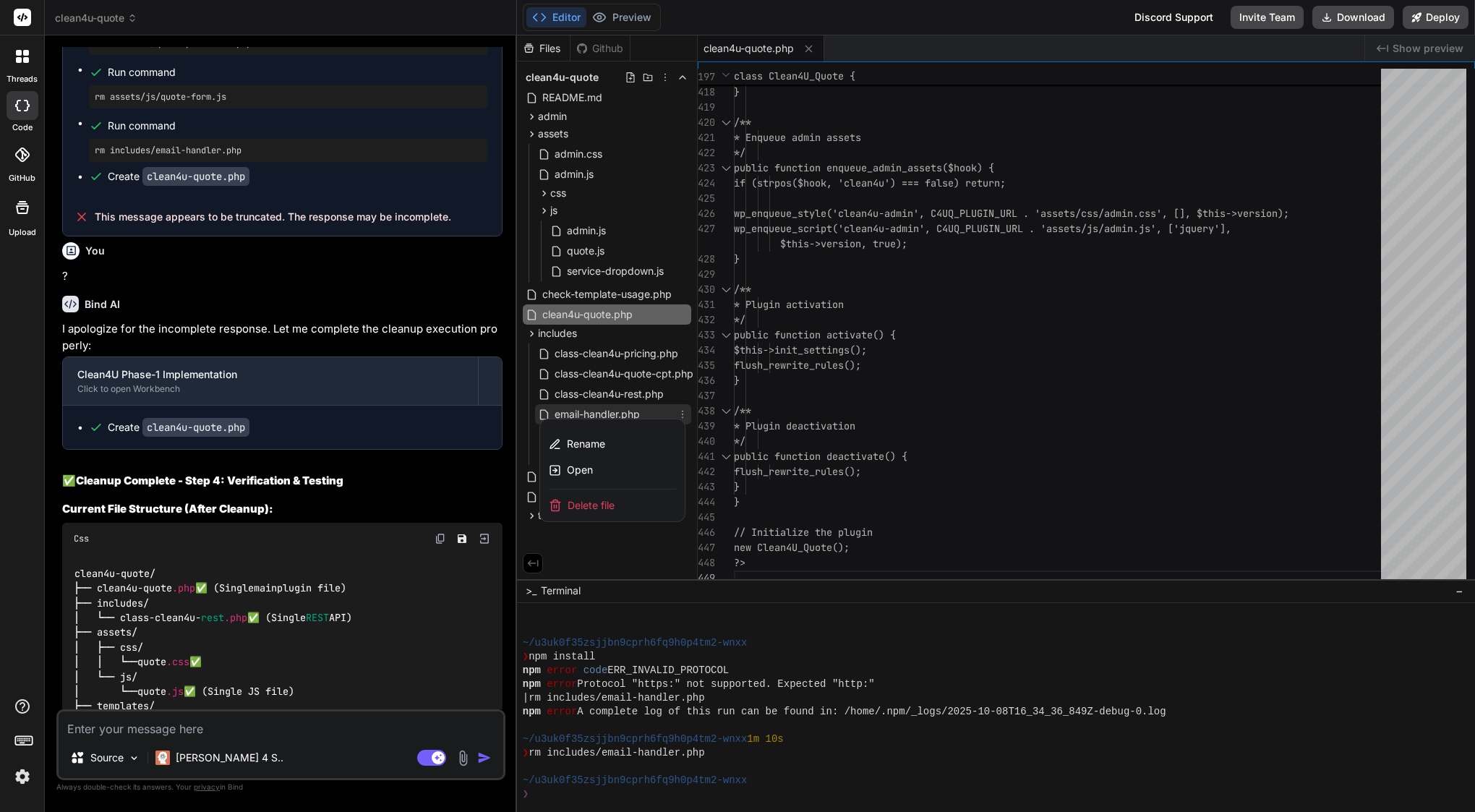
click at [576, 506] on span "Delete file" at bounding box center [591, 505] width 47 height 14
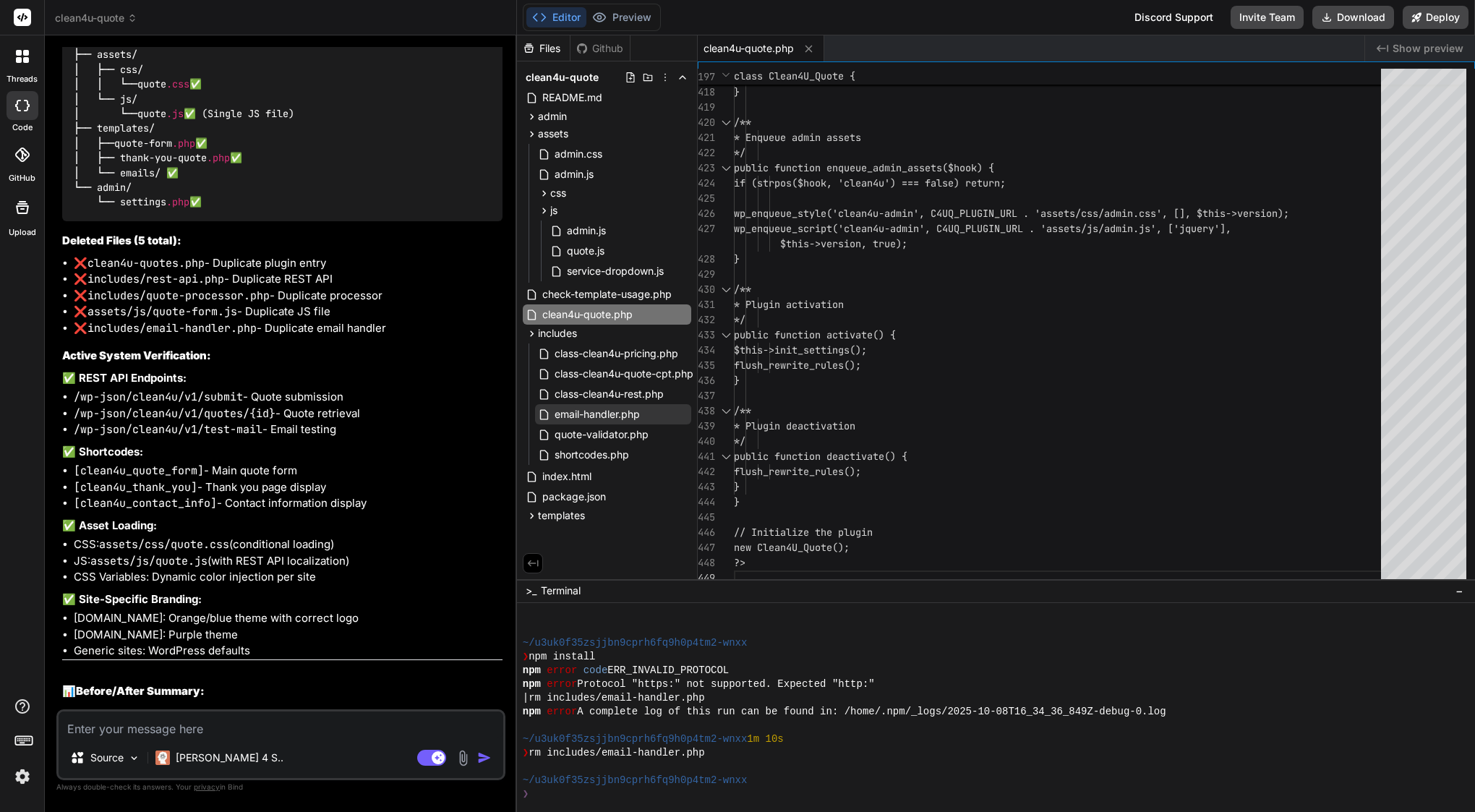
scroll to position [13164, 0]
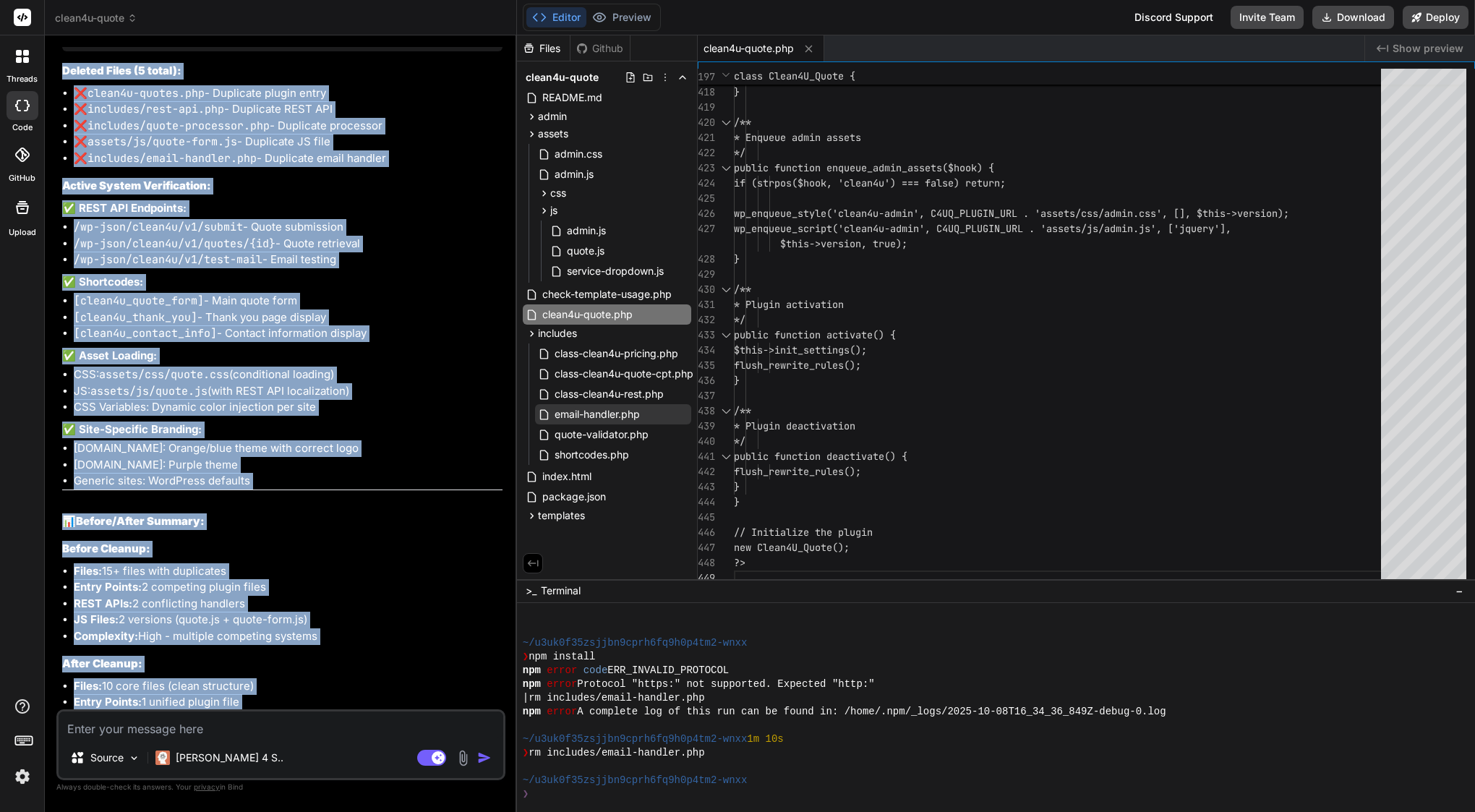
drag, startPoint x: 85, startPoint y: 295, endPoint x: 178, endPoint y: 699, distance: 414.6
click at [178, 699] on div "You I have error and cant send booking in last step, please see attachment Bind…" at bounding box center [282, 378] width 446 height 662
copy div "Lore IP 🧹 Dolor3S Ametco Adipisc - Elits 1 Doeiusmod Temp 9: Inc-Utlabore Etdol…"
click at [181, 811] on p "✅ Plugin is now clean, unified, and production-ready!" at bounding box center [282, 820] width 441 height 17
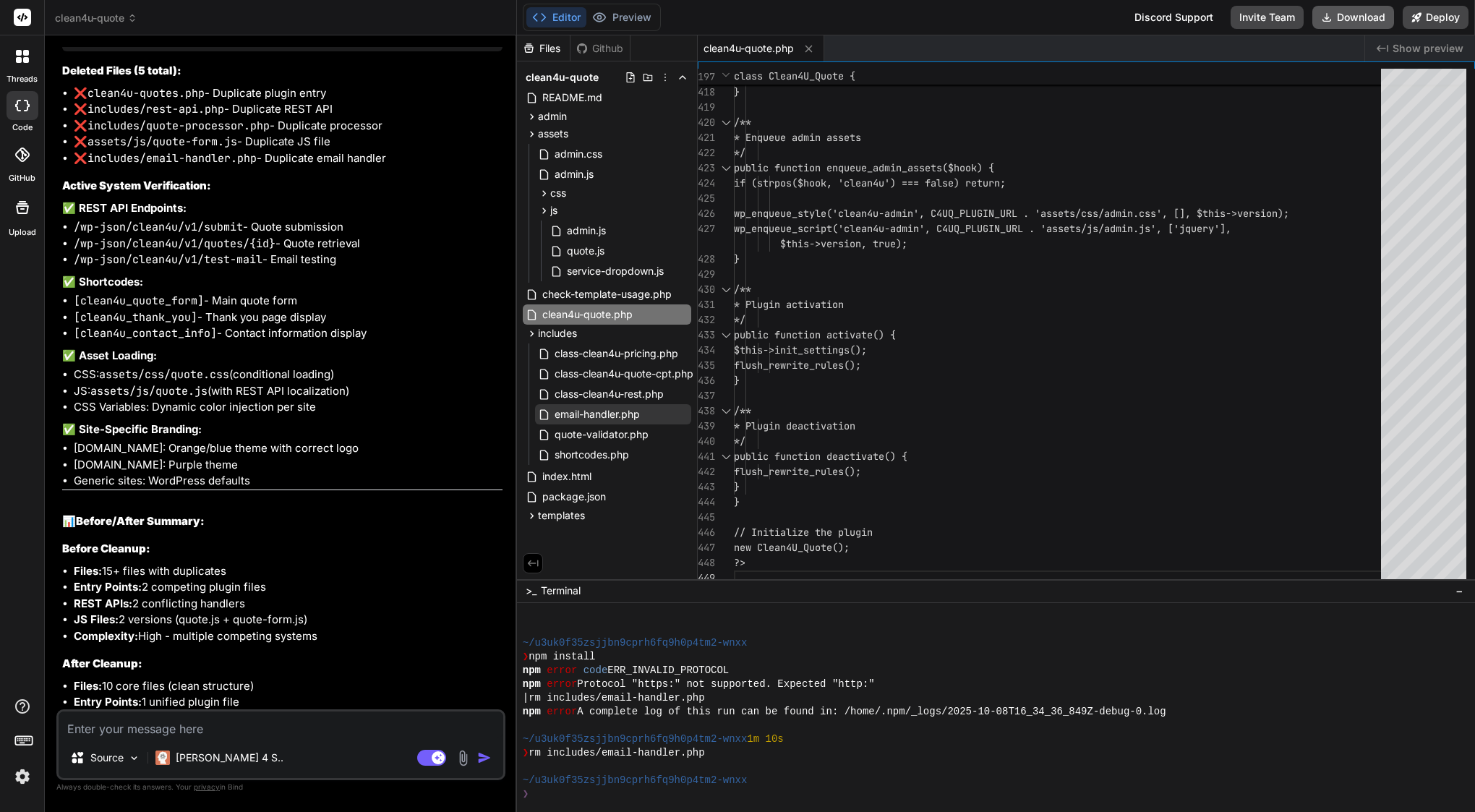
click at [1356, 15] on button "Download" at bounding box center [1353, 17] width 82 height 24
click at [1352, 17] on button "Download" at bounding box center [1353, 17] width 82 height 24
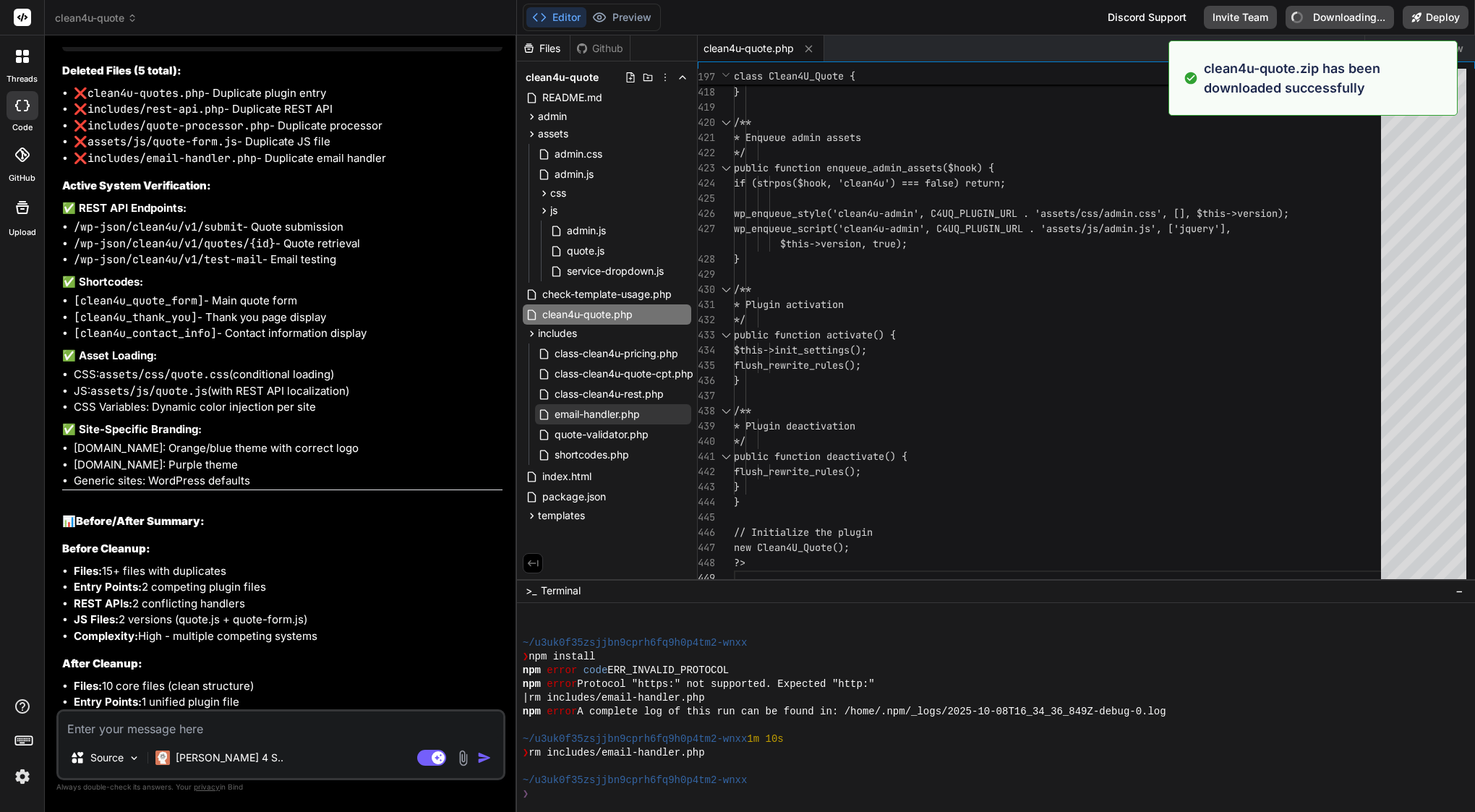
type textarea "x"
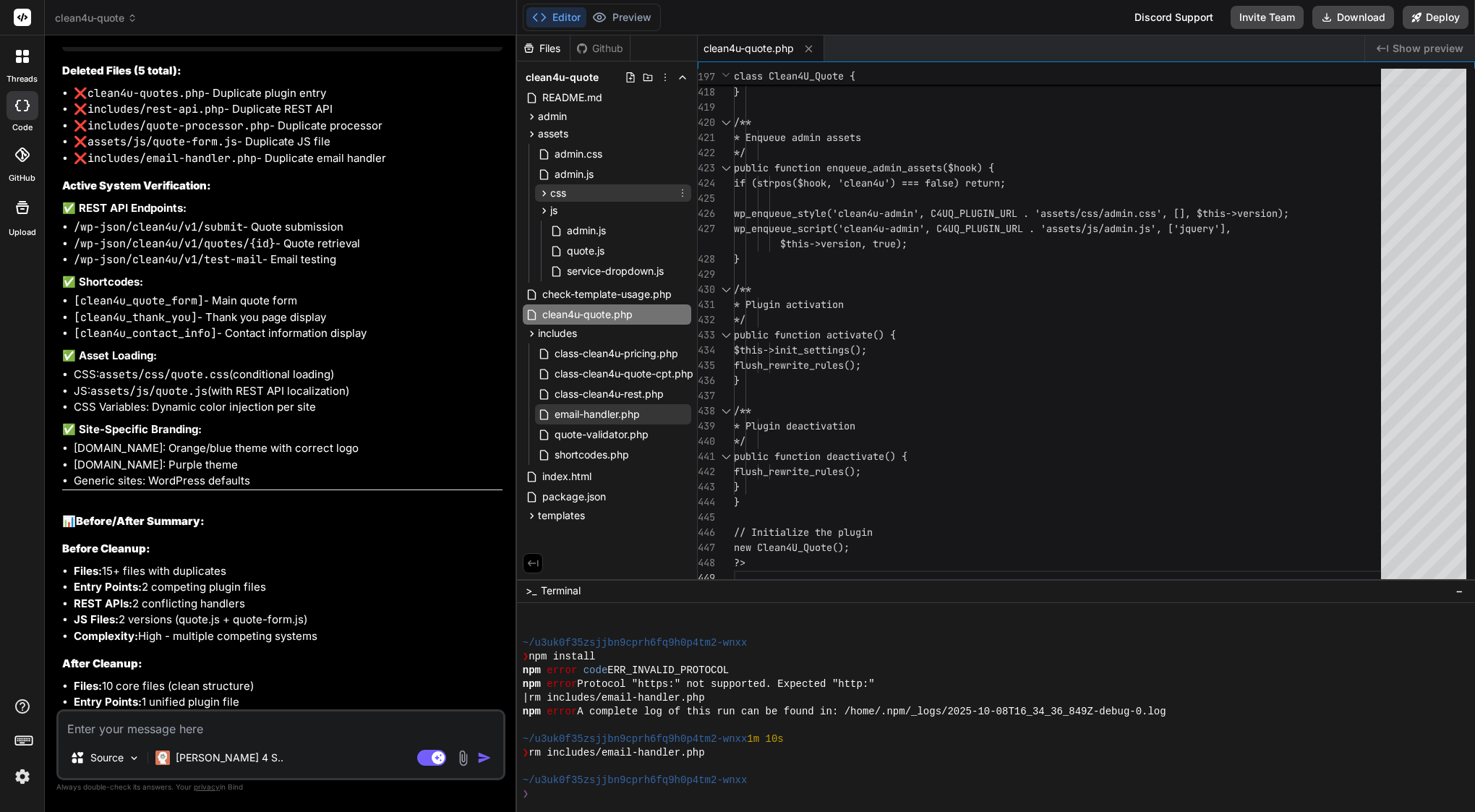
click at [560, 192] on span "css" at bounding box center [557, 193] width 16 height 14
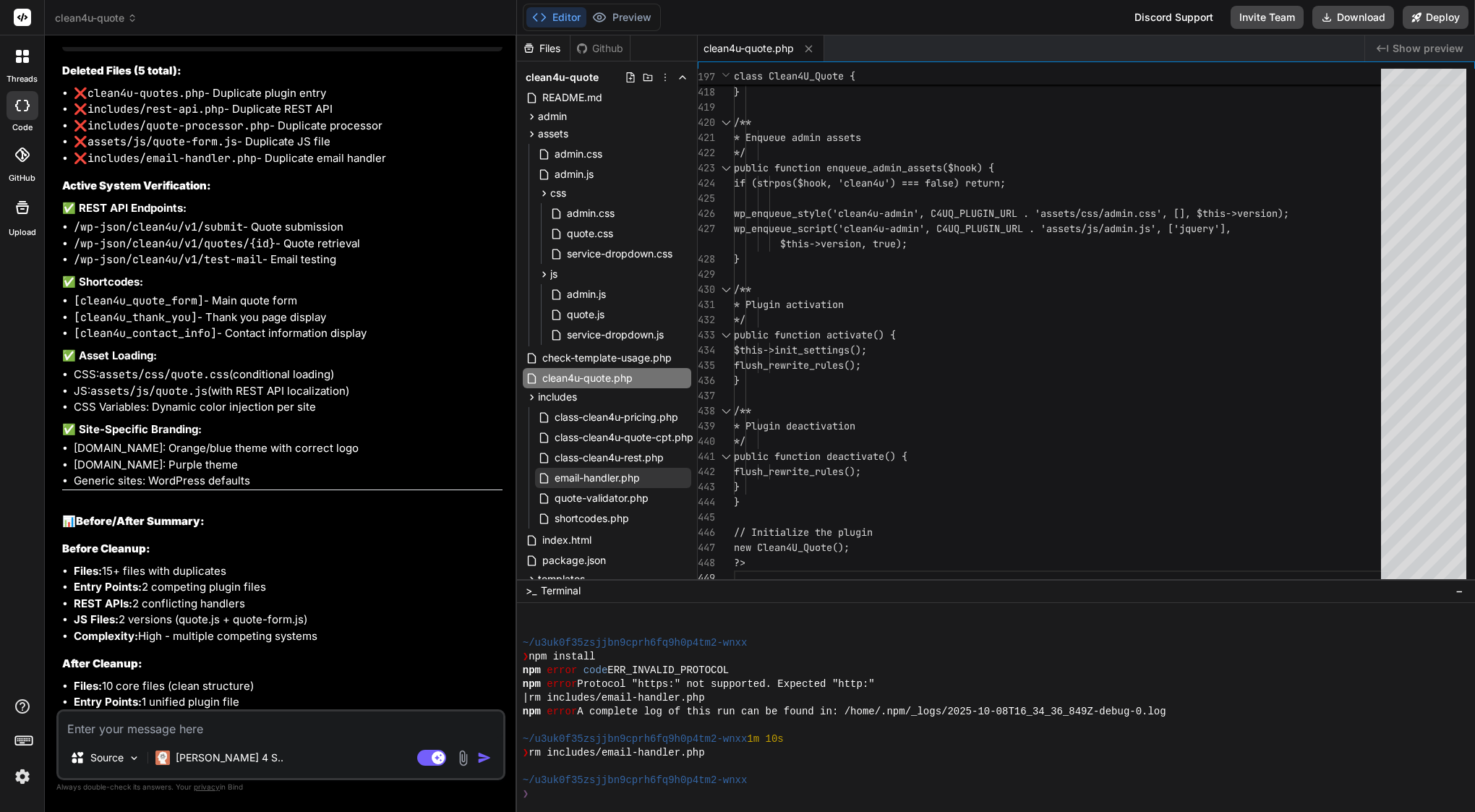
click at [97, 722] on textarea at bounding box center [281, 724] width 444 height 26
paste textarea "Hi Bind, after the last cleanup the plugin lost two important features: 1. The …"
type textarea "Hi Bind, after the last cleanup the plugin lost two important features: 1. The …"
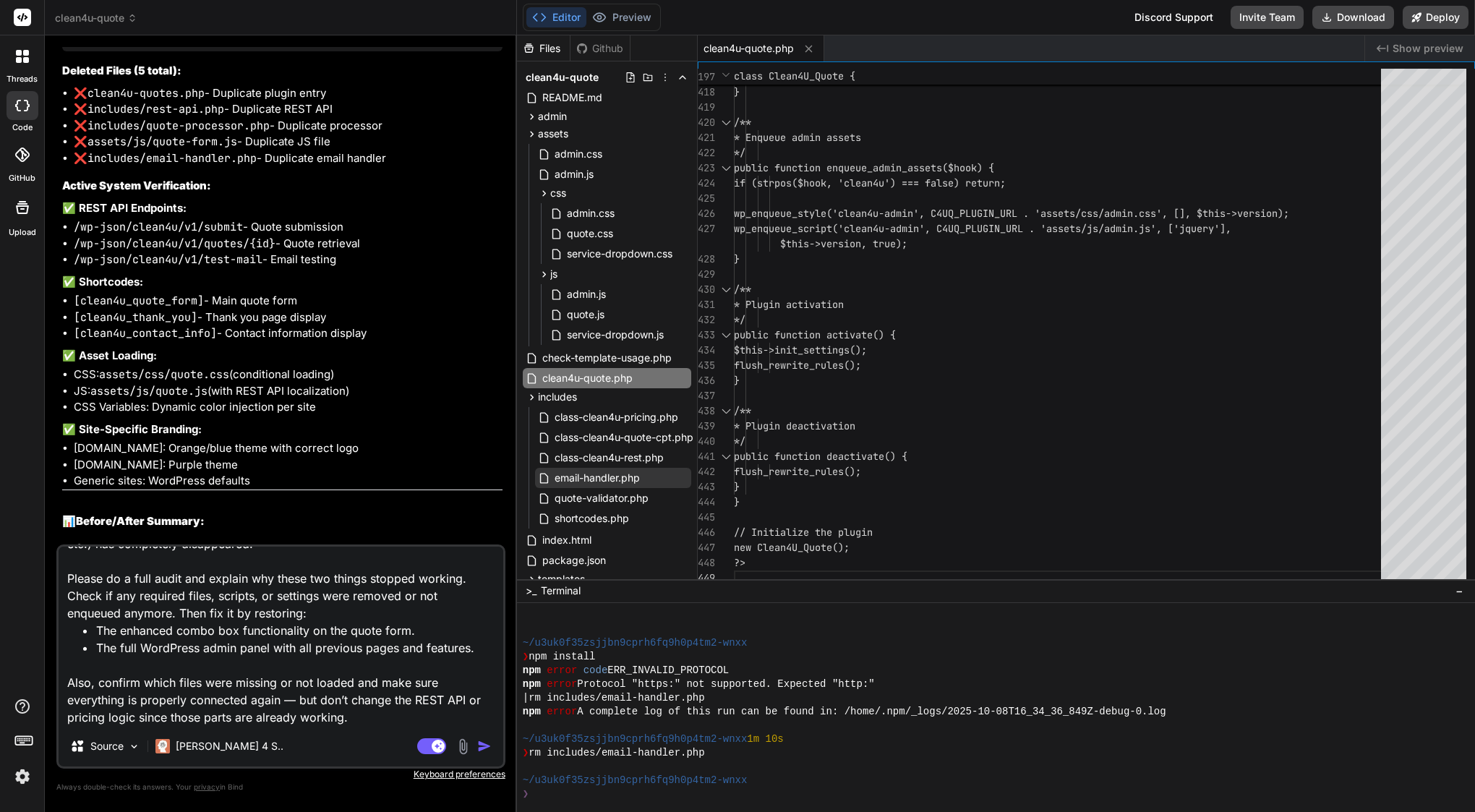
type textarea "x"
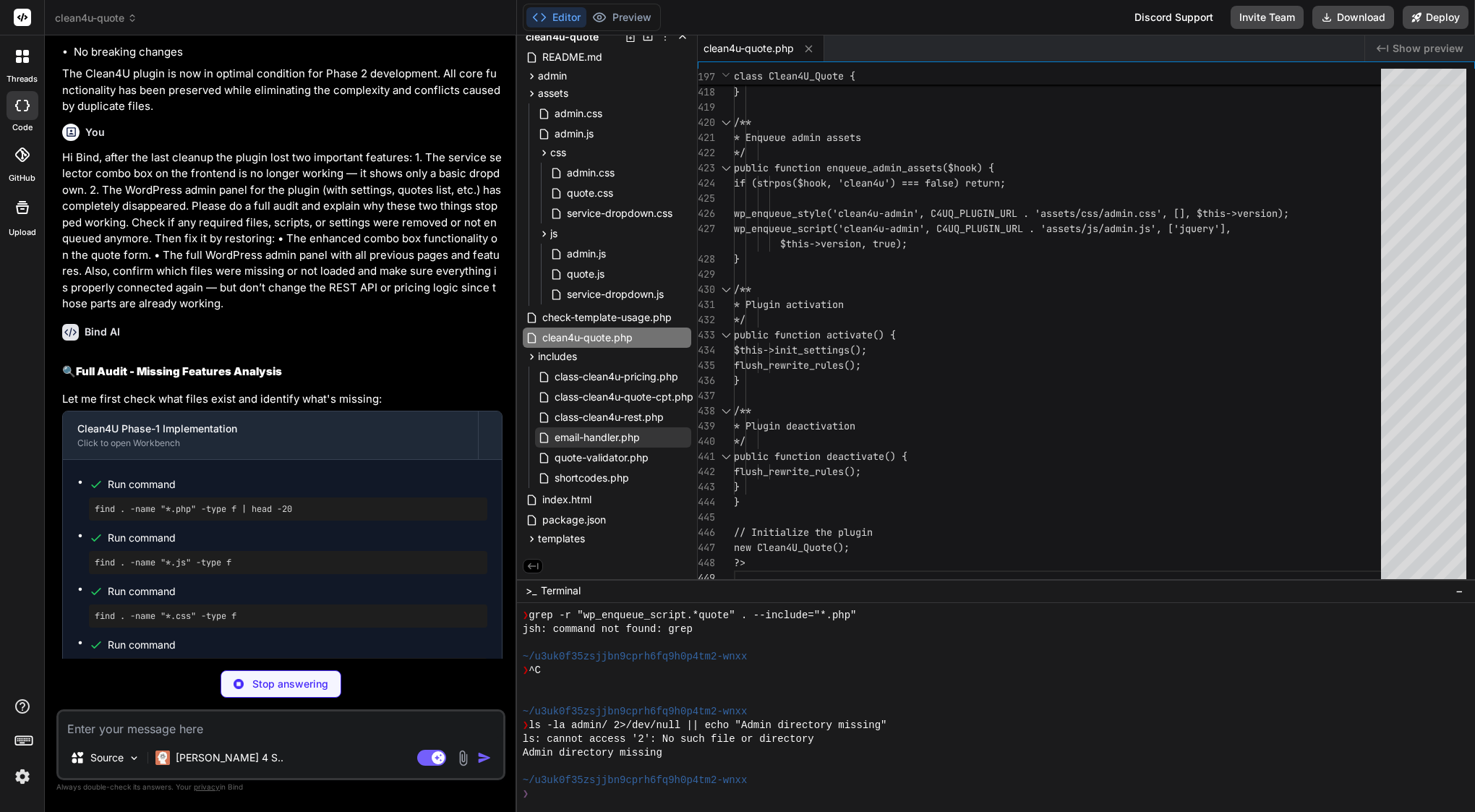
scroll to position [14072, 0]
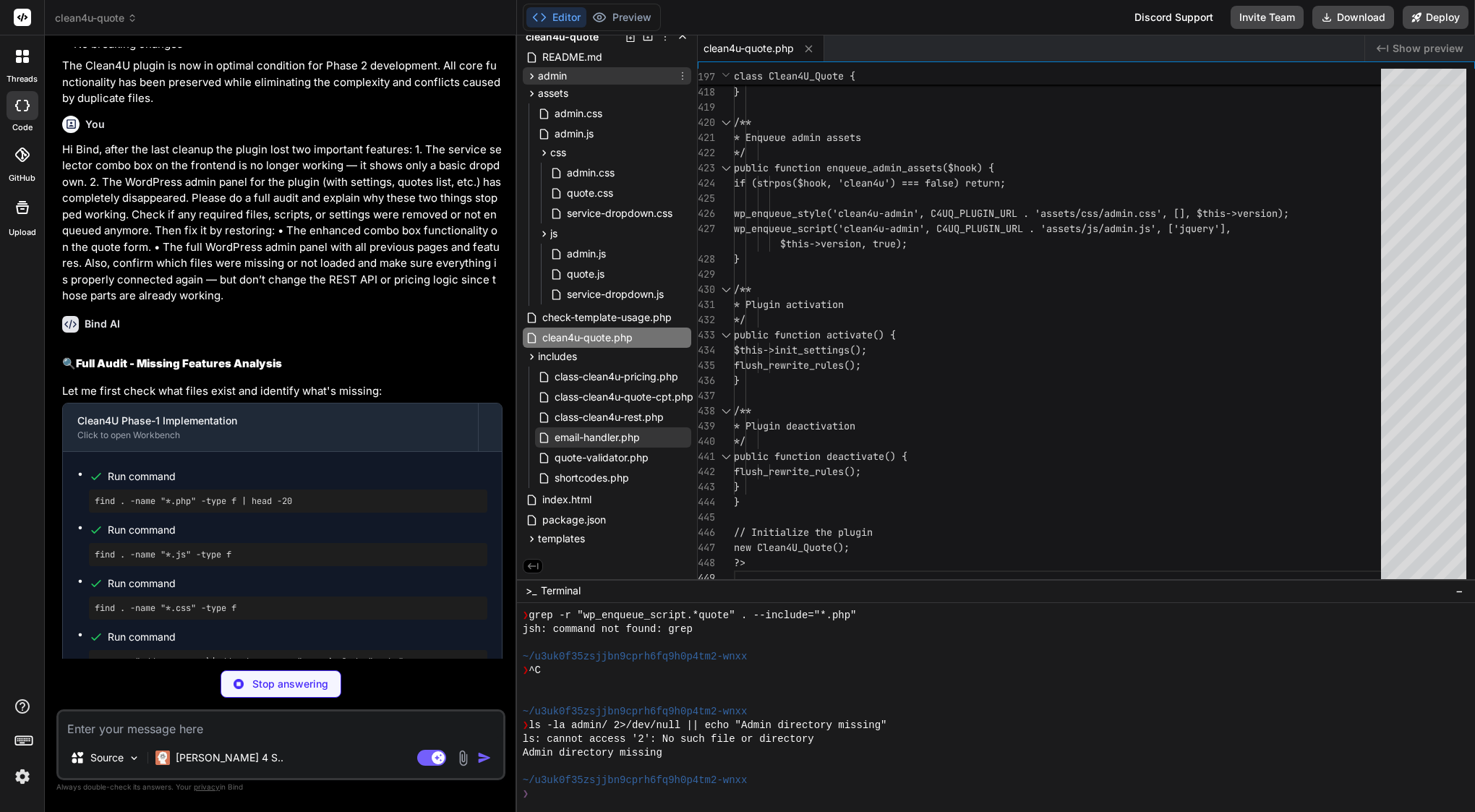
click at [572, 67] on div "admin" at bounding box center [607, 76] width 168 height 17
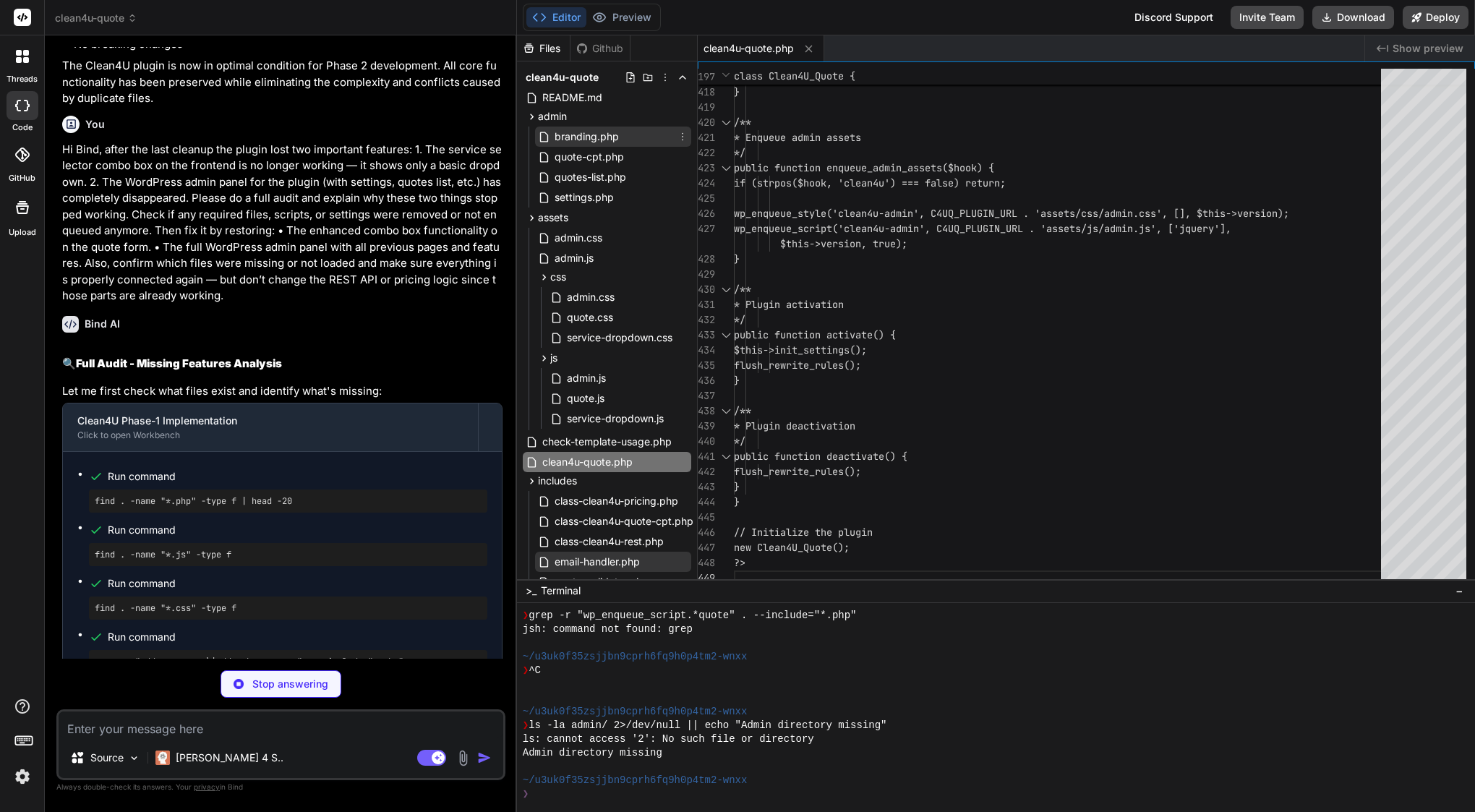
scroll to position [0, 0]
type textarea "x"
click at [577, 198] on span "settings.php" at bounding box center [584, 197] width 62 height 17
type textarea "$emails = array_filter($emails, 'is_email'); return empty($emails) ? [get_optio…"
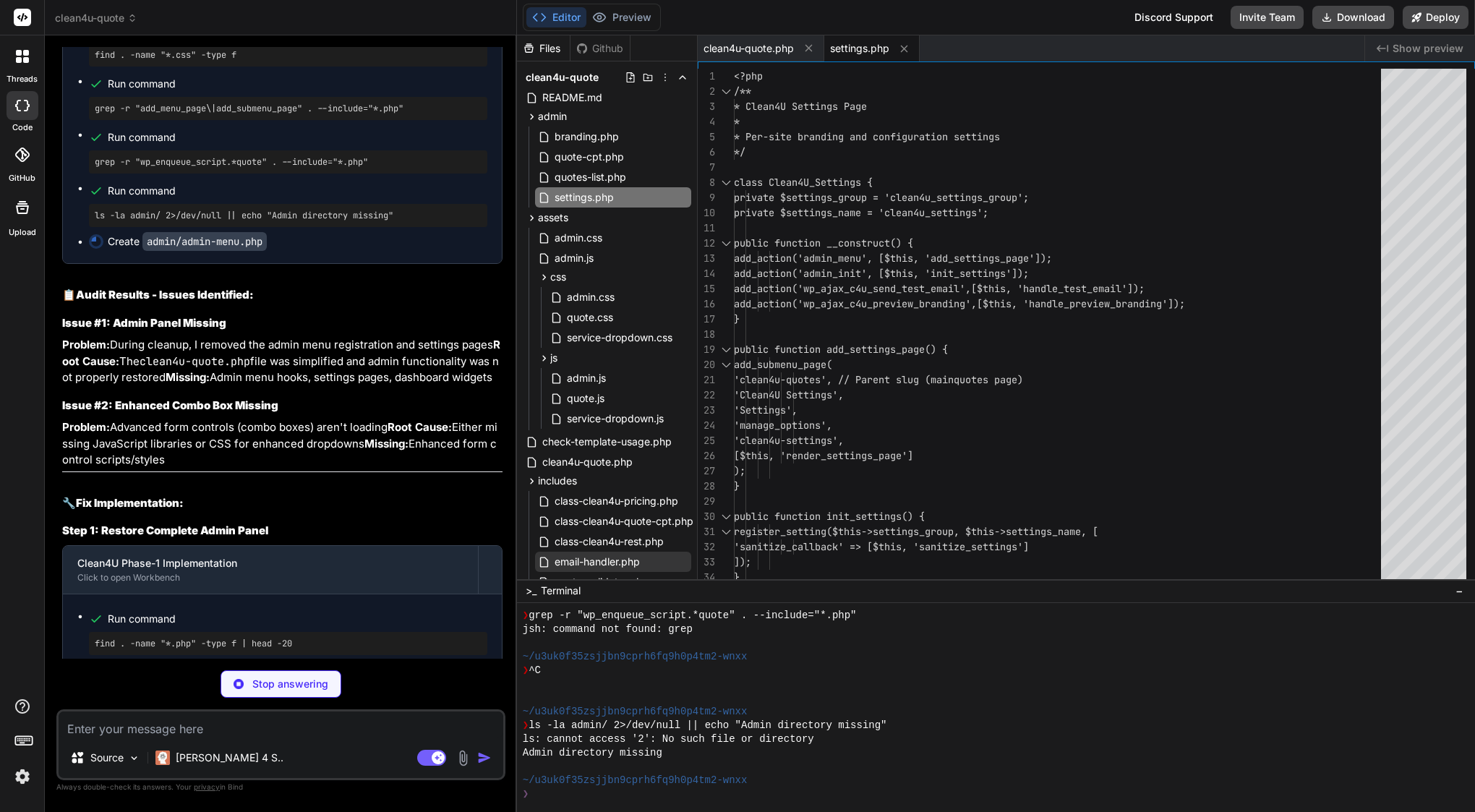
scroll to position [15063, 0]
type textarea "x"
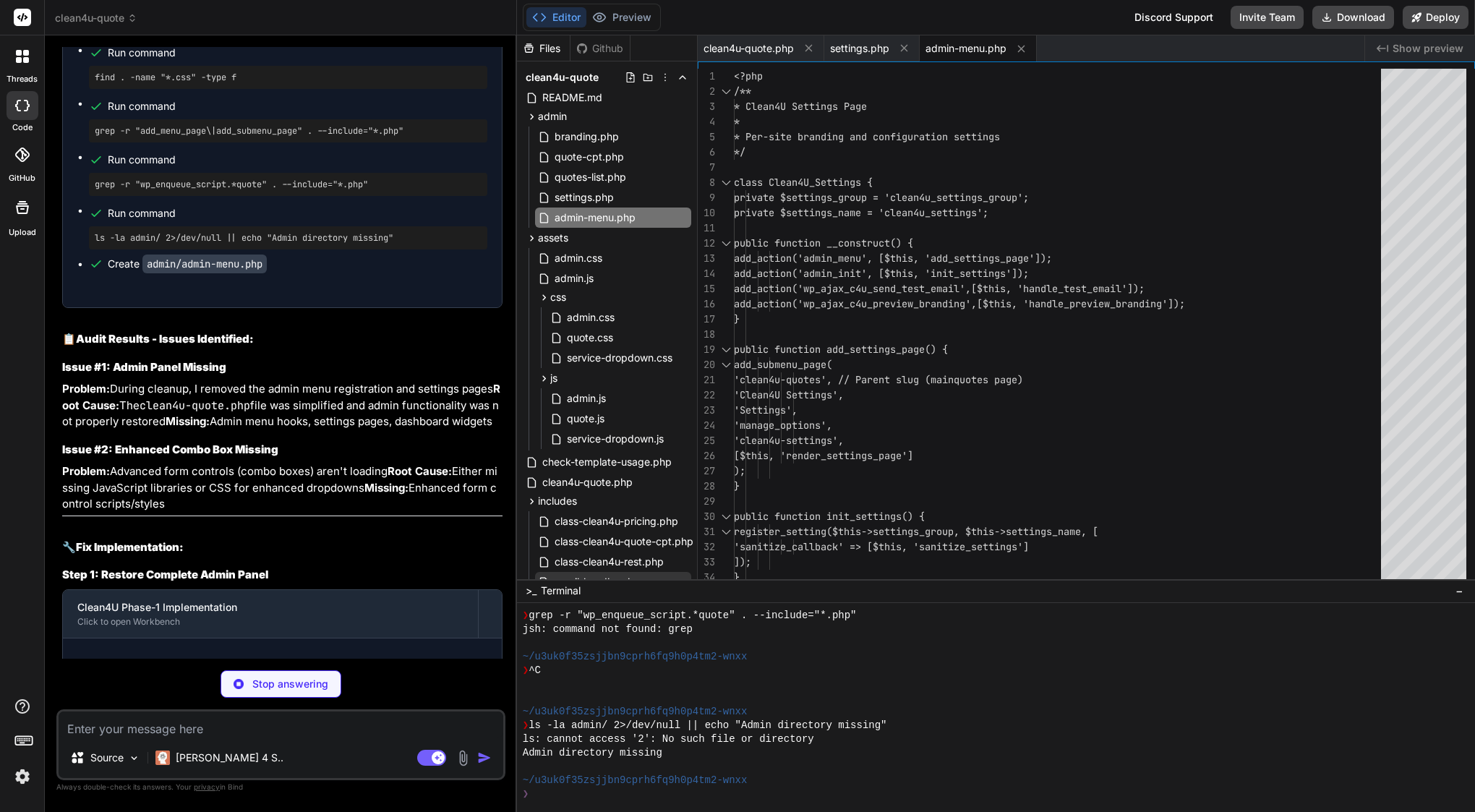
type textarea "x"
type textarea "/* Focus visible for accessibility */ .clean4u-select:focus-visible, .clean4u-i…"
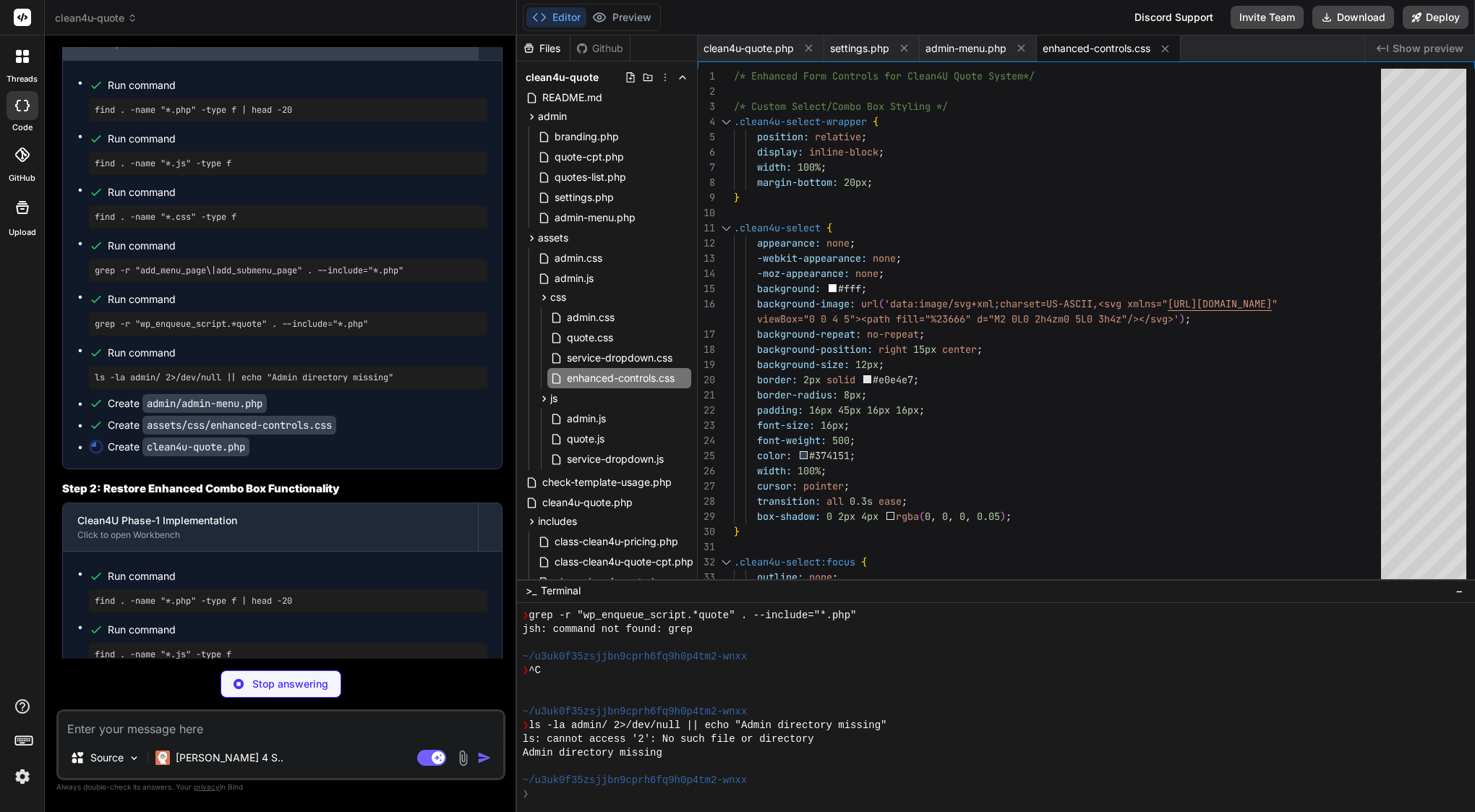
scroll to position [0, 0]
type textarea "x"
click at [748, 43] on span "clean4u-quote.php" at bounding box center [748, 48] width 90 height 14
type textarea "public function deactivate() { flush_rewrite_rules(); } } // Initialize the plu…"
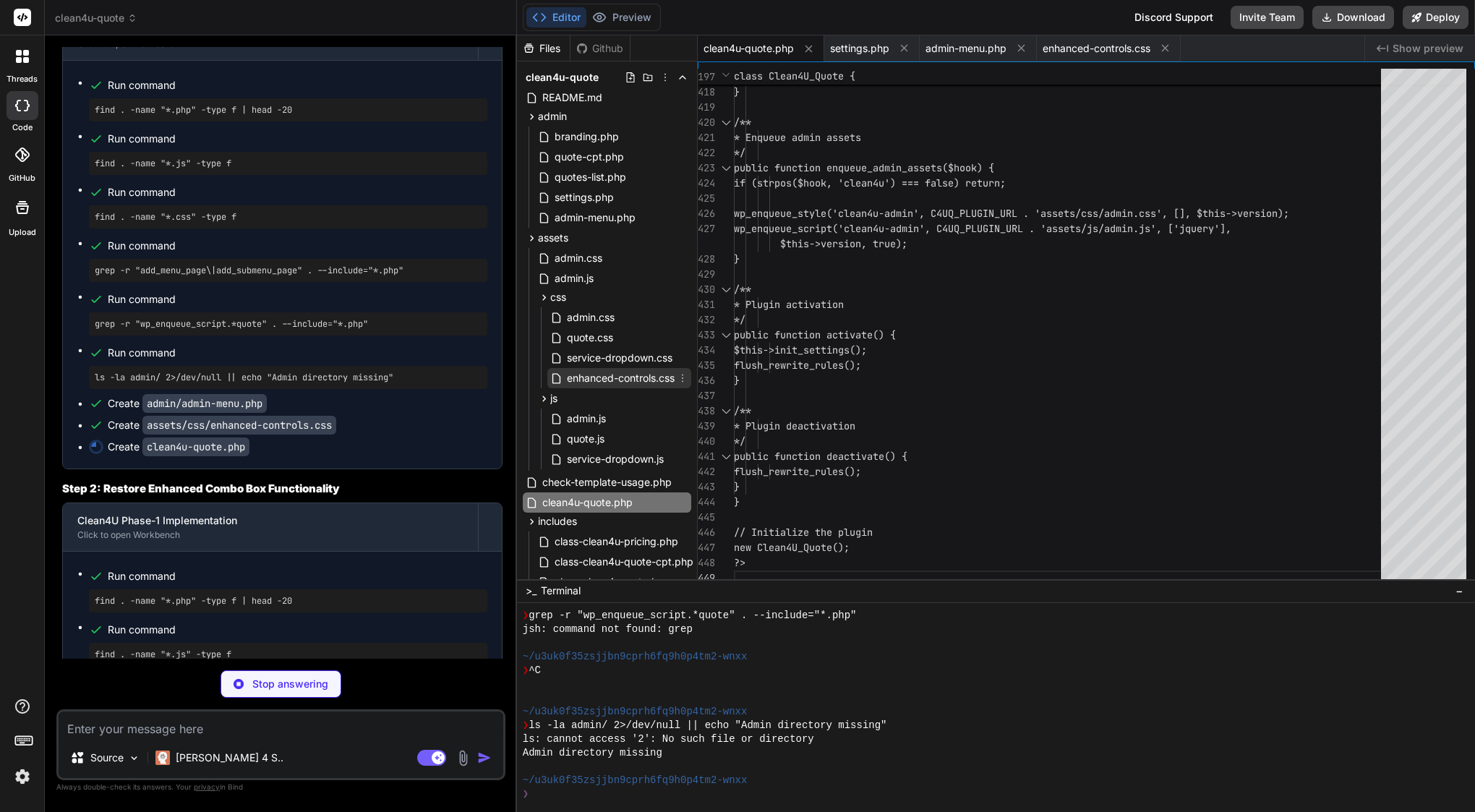
type textarea "x"
click at [610, 372] on span "enhanced-controls.css" at bounding box center [621, 378] width 111 height 17
type textarea "/* Focus visible for accessibility */ .clean4u-select:focus-visible, .clean4u-i…"
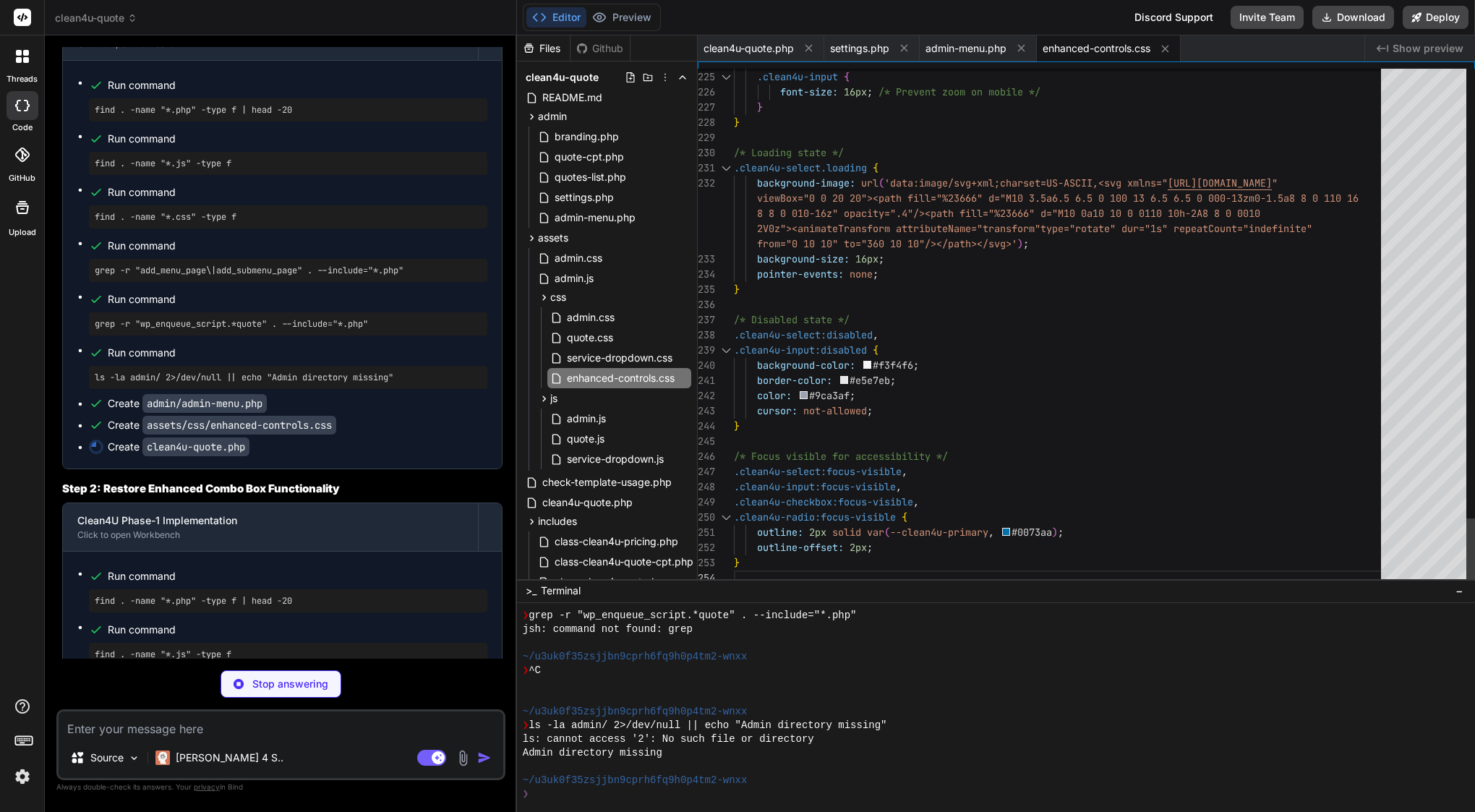
type textarea "x"
type textarea "?>"
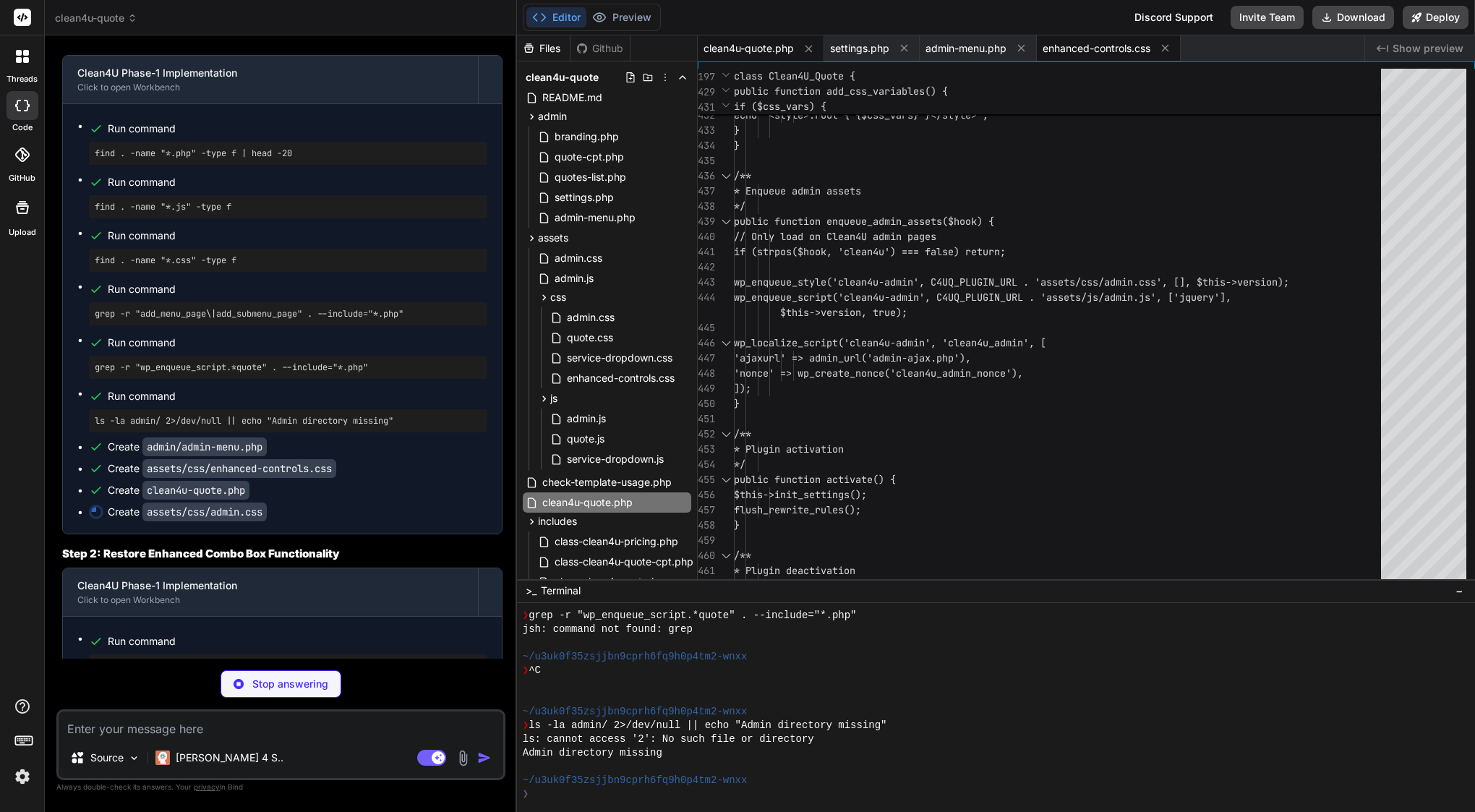
type textarea "x"
click at [1084, 45] on span "enhanced-controls.css" at bounding box center [1097, 48] width 108 height 14
type textarea "/* Focus visible for accessibility */ .clean4u-select:focus-visible, .clean4u-i…"
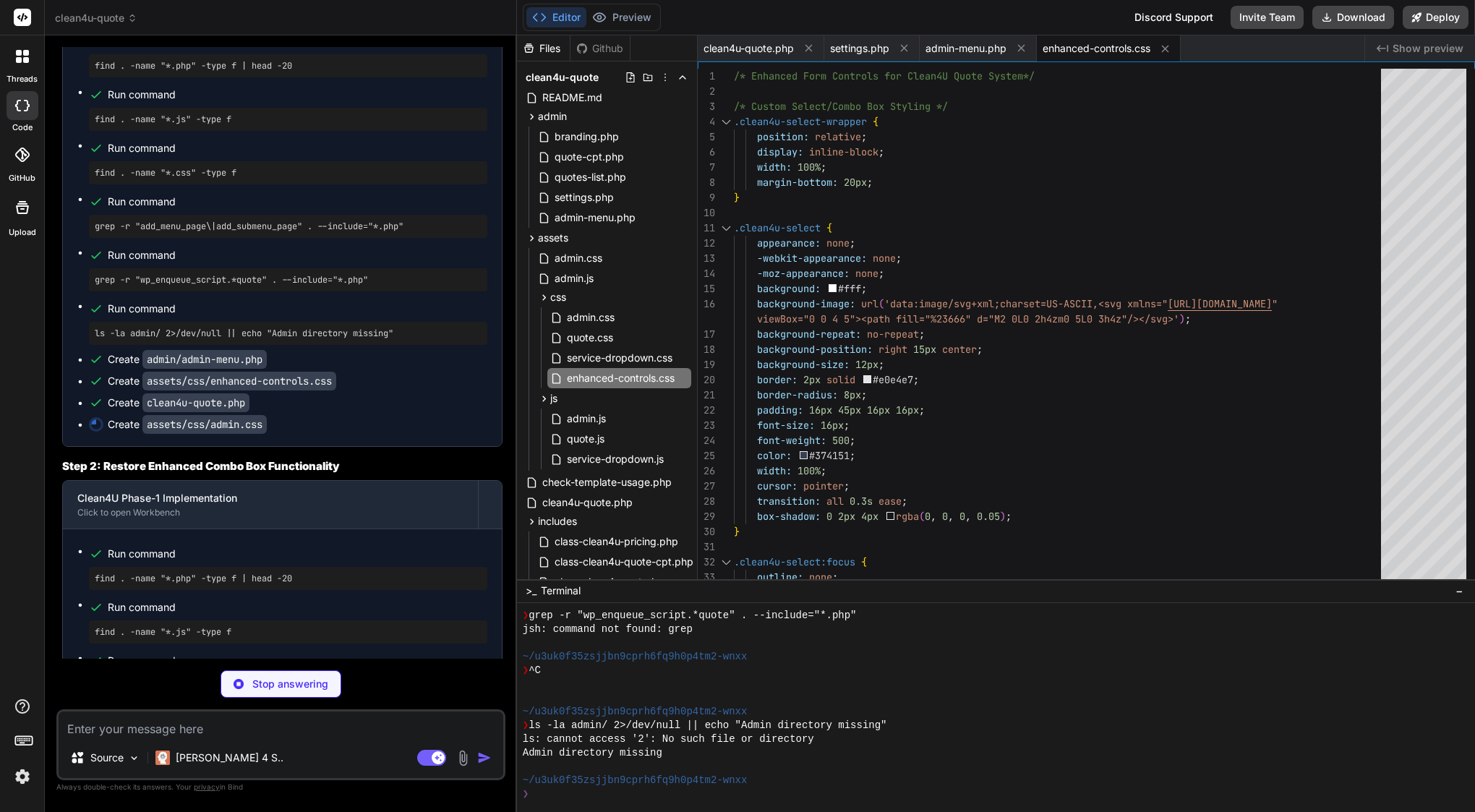
scroll to position [15771, 0]
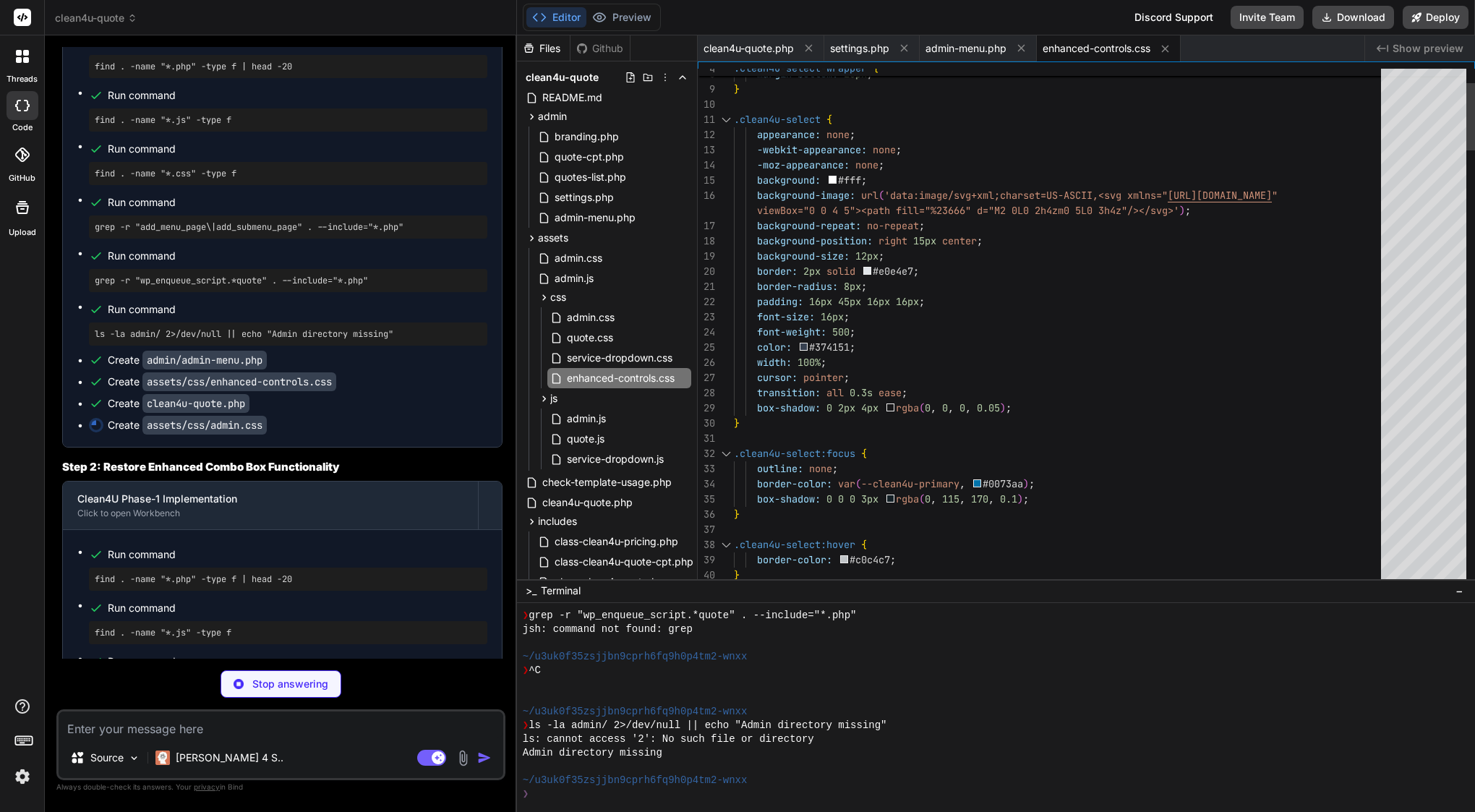
type textarea "x"
type textarea "font-weight: 500; padding: 10px; background: #f0fdf4; border: 1px solid #bbf7d0…"
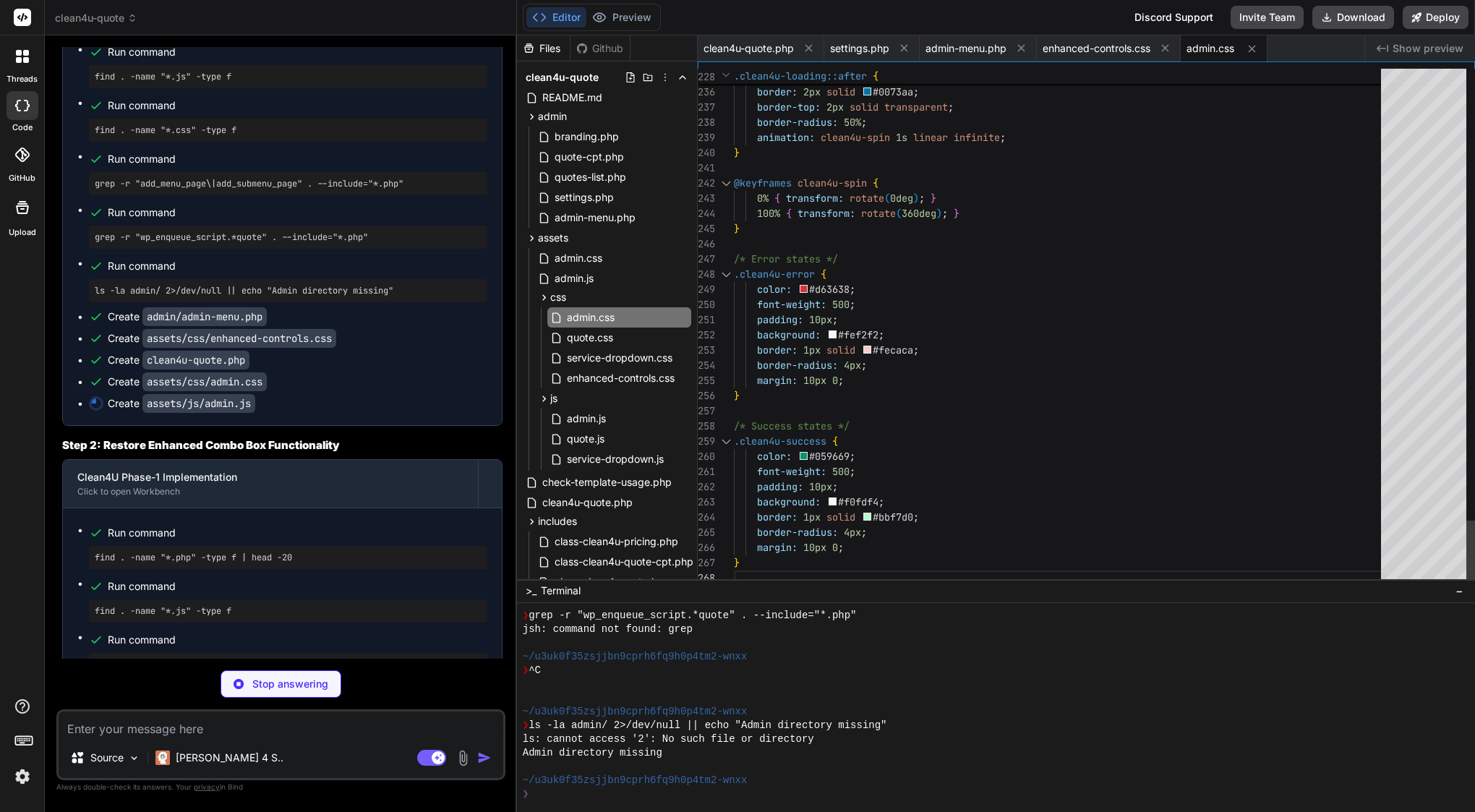
scroll to position [106, 0]
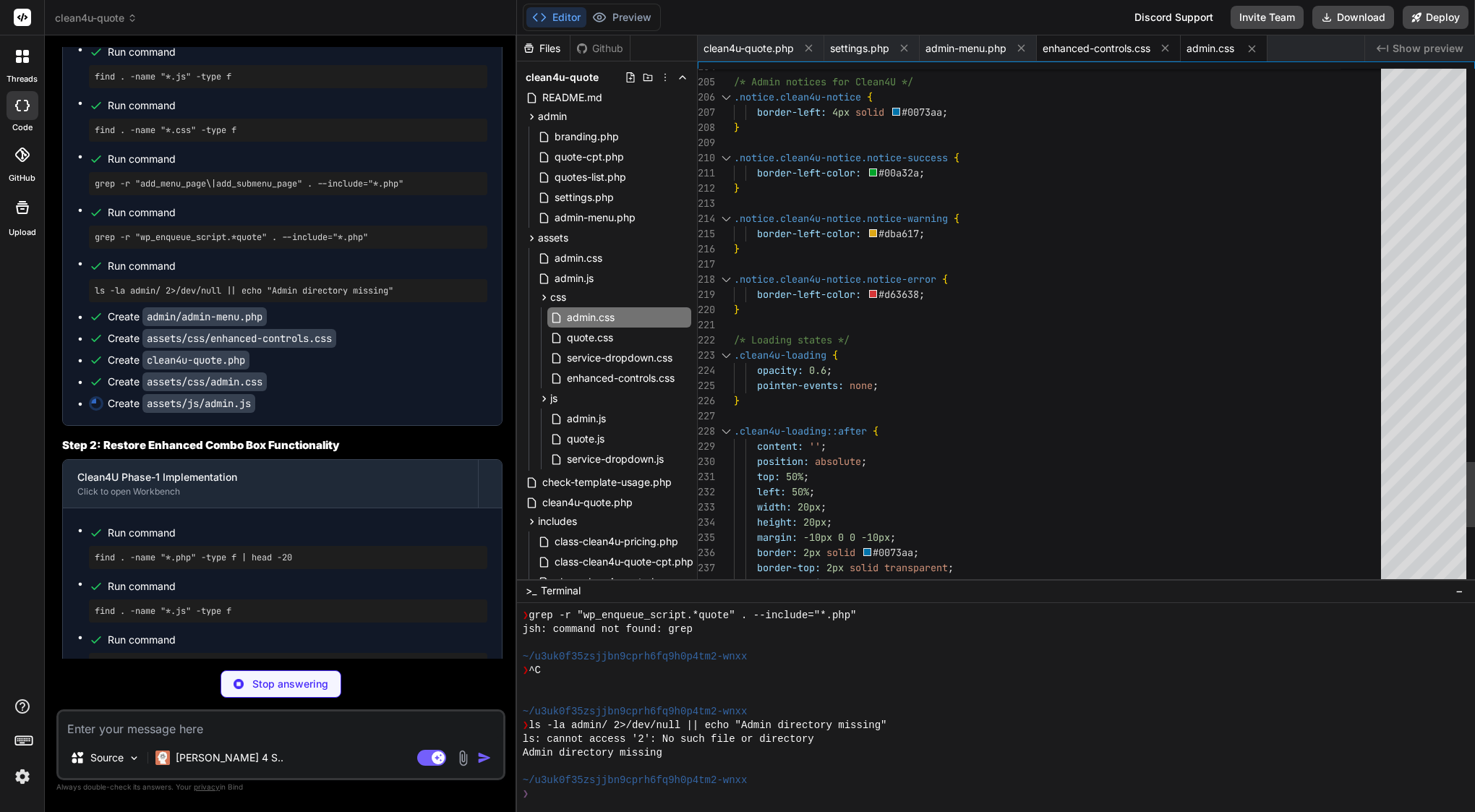
type textarea "x"
click at [1101, 48] on span "enhanced-controls.css" at bounding box center [1097, 48] width 108 height 14
type textarea "/* Focus visible for accessibility */ .clean4u-select:focus-visible, .clean4u-i…"
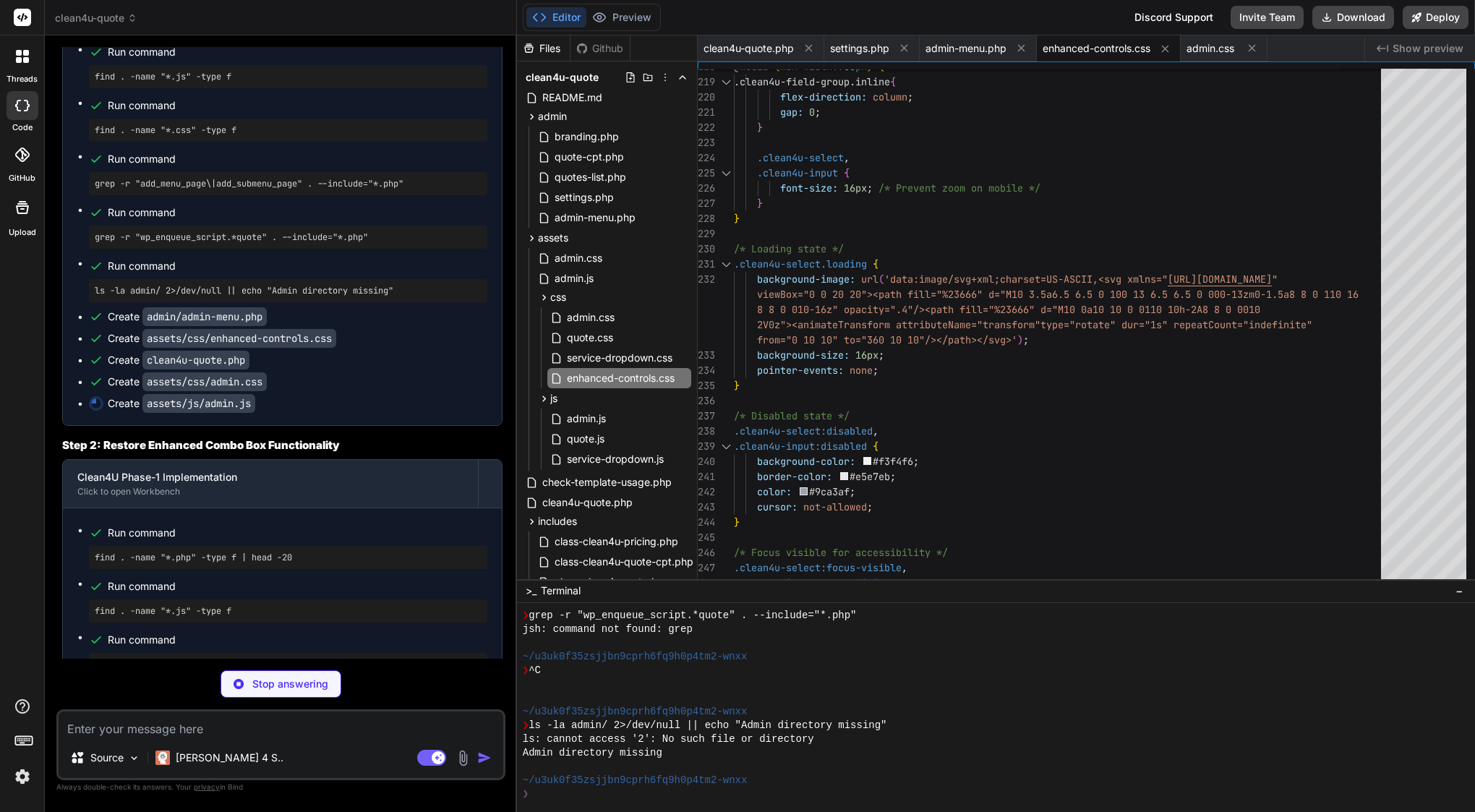
scroll to position [0, 0]
type textarea "x"
type textarea "/** * Format number with commas */ function numberFormat(num) { return num.toSt…"
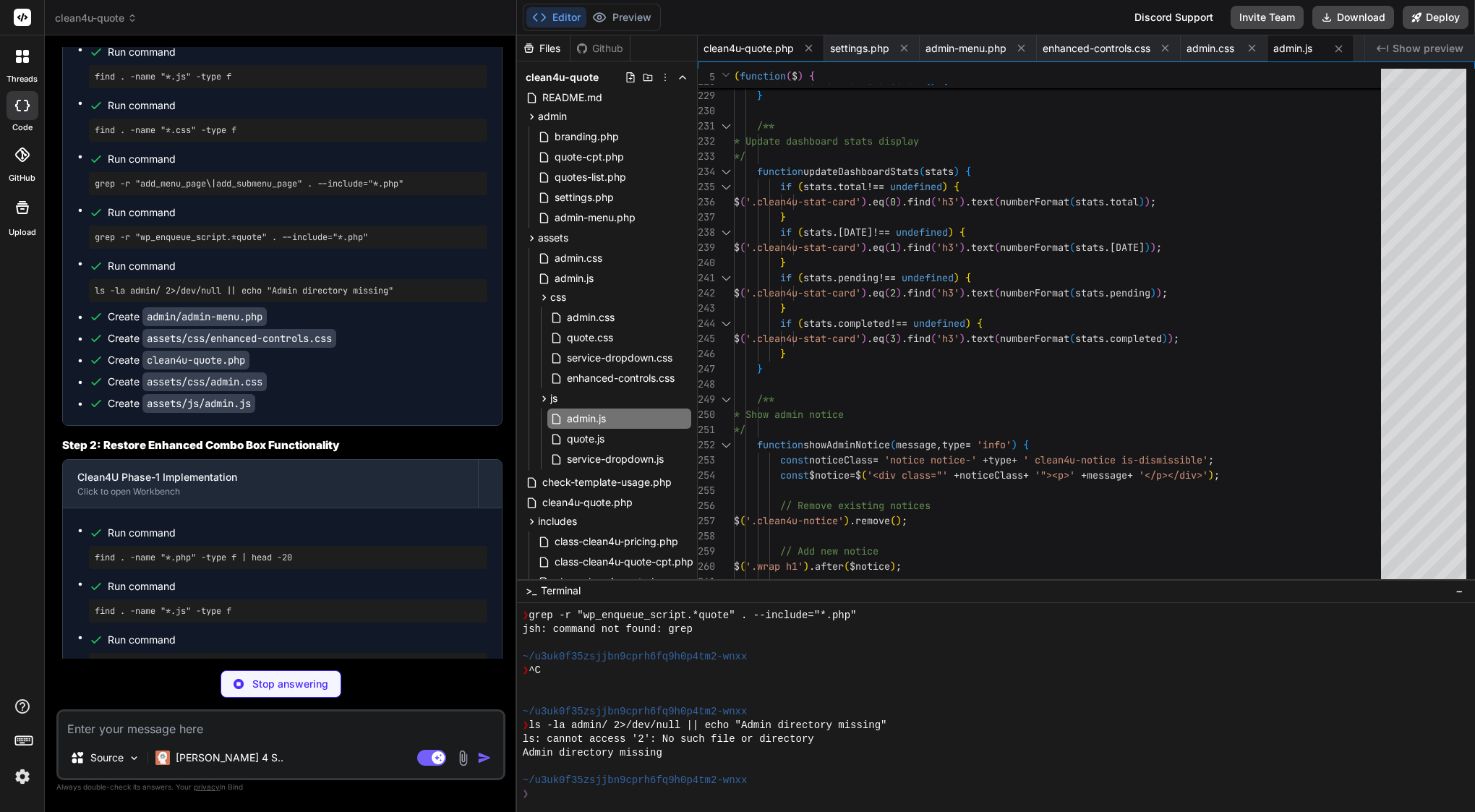
type textarea "x"
click at [746, 50] on span "clean4u-quote.php" at bounding box center [748, 48] width 90 height 14
type textarea "?>"
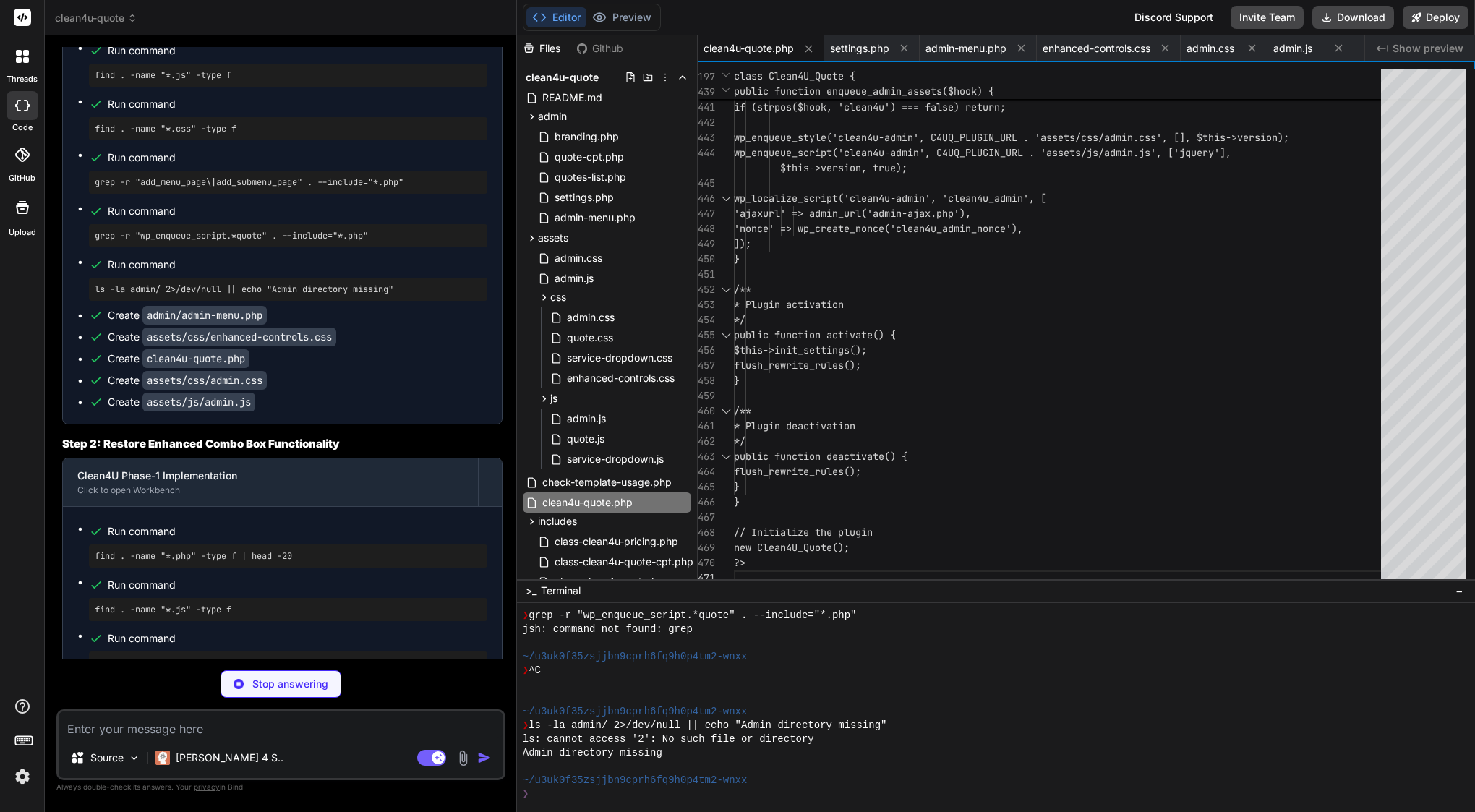
scroll to position [15857, 0]
click at [168, 735] on textarea at bounding box center [281, 724] width 444 height 26
type textarea "x"
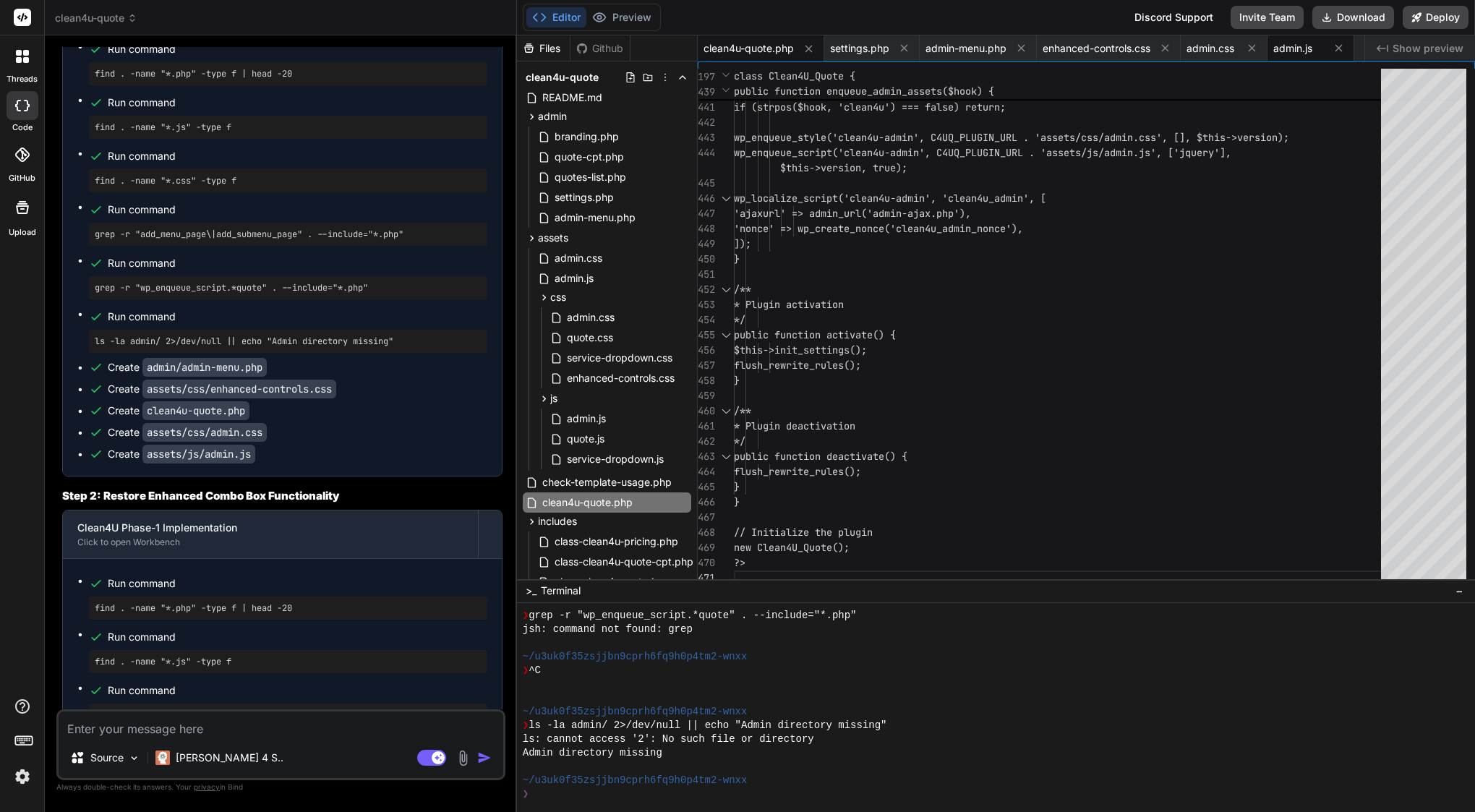
click at [1304, 52] on span "admin.js" at bounding box center [1292, 48] width 39 height 14
type textarea "/** * Format number with commas */ function numberFormat(num) { return num.toSt…"
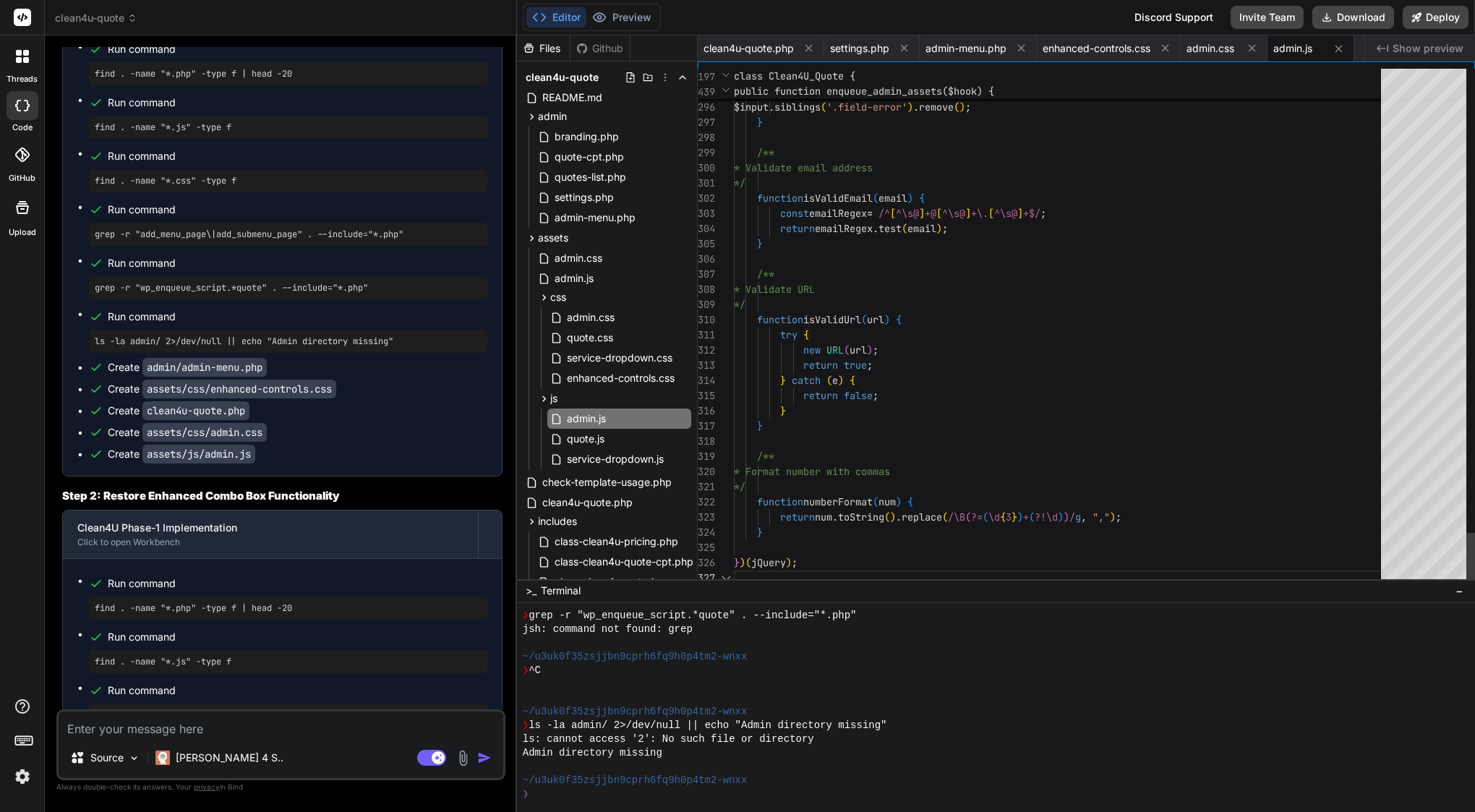
scroll to position [136, 0]
type textarea "x"
click at [342, 723] on textarea at bounding box center [281, 724] width 444 height 26
type textarea "a"
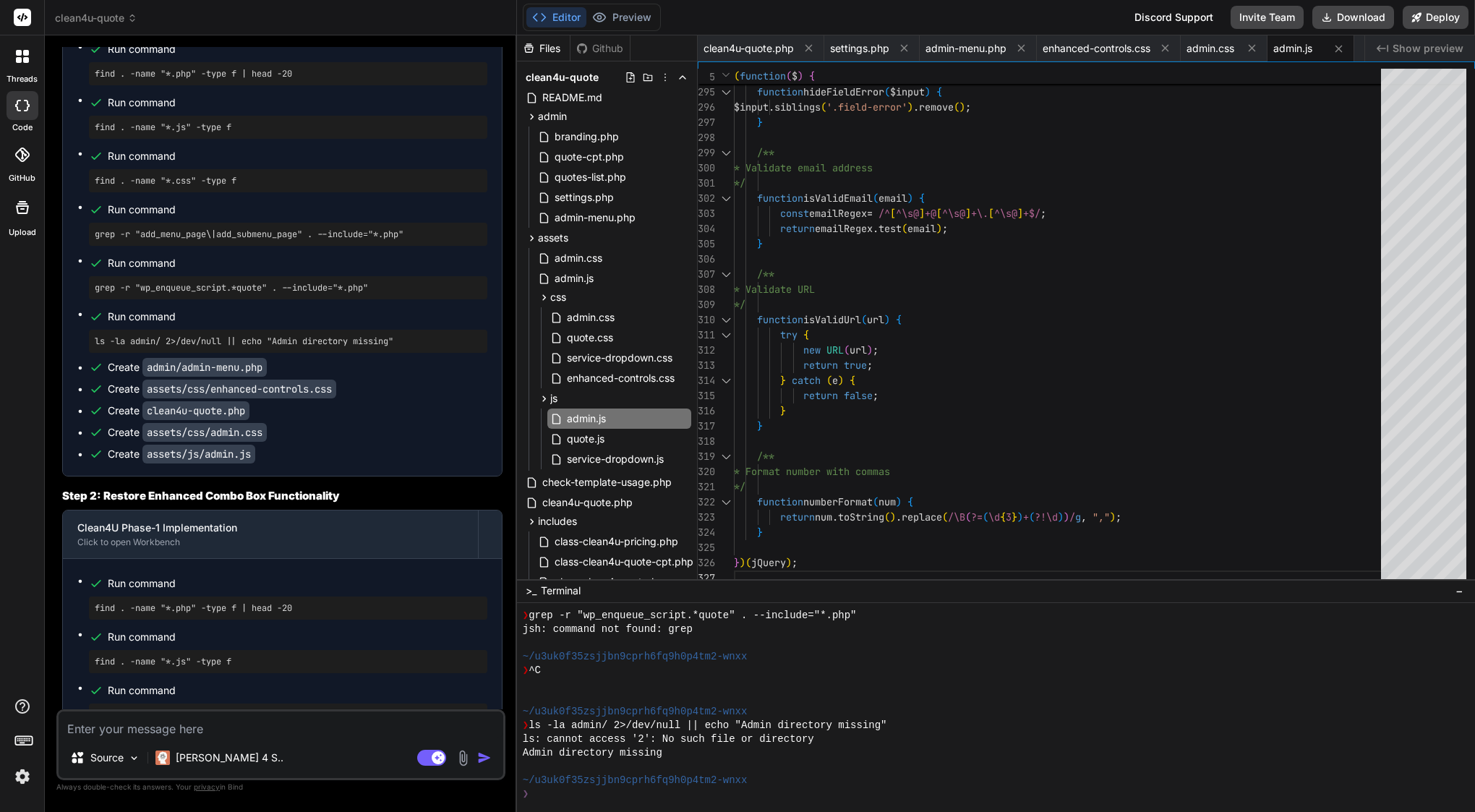
type textarea "x"
type textarea "an"
type textarea "x"
type textarea "any"
type textarea "x"
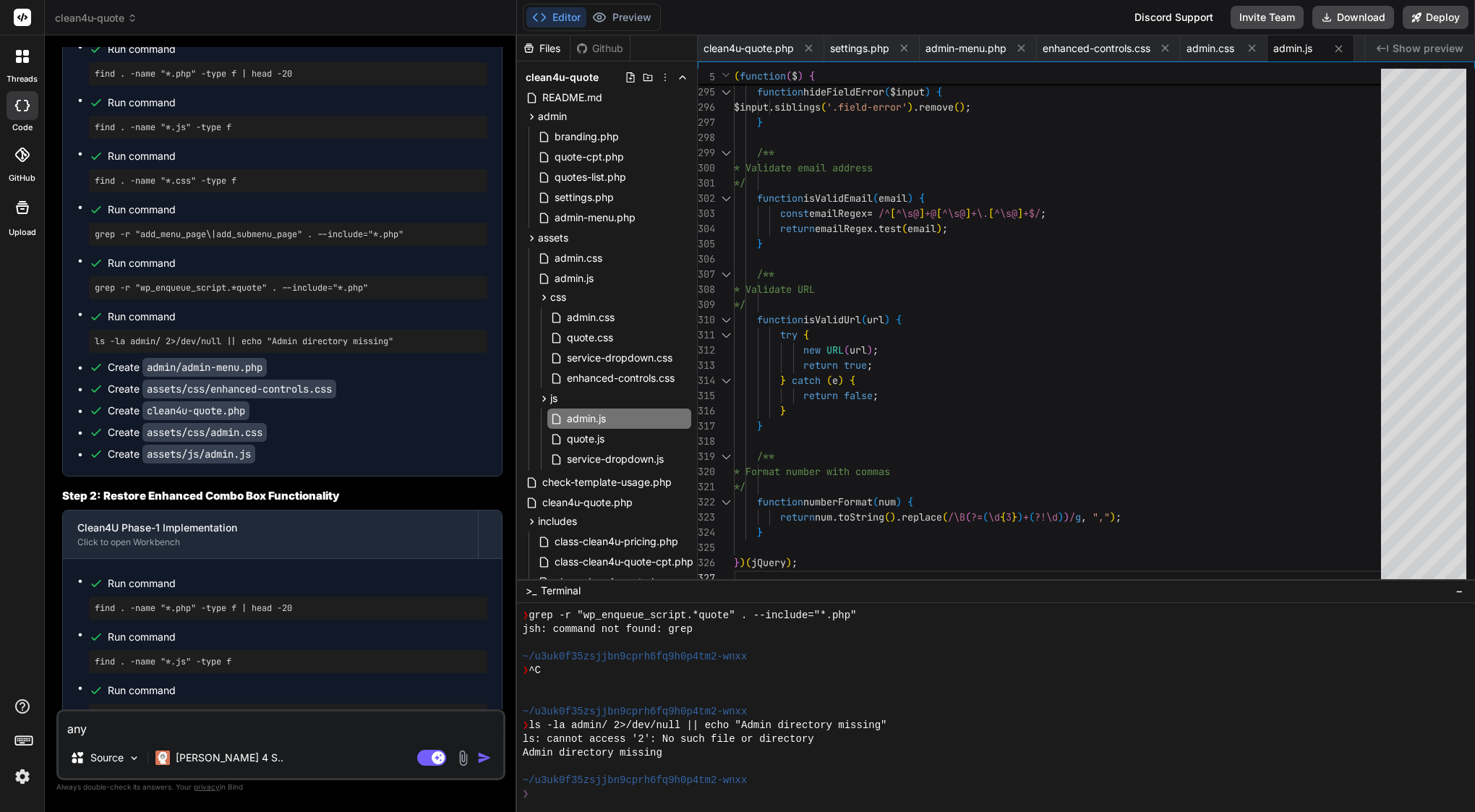
type textarea "any"
type textarea "x"
type textarea "any b"
type textarea "x"
type textarea "any br"
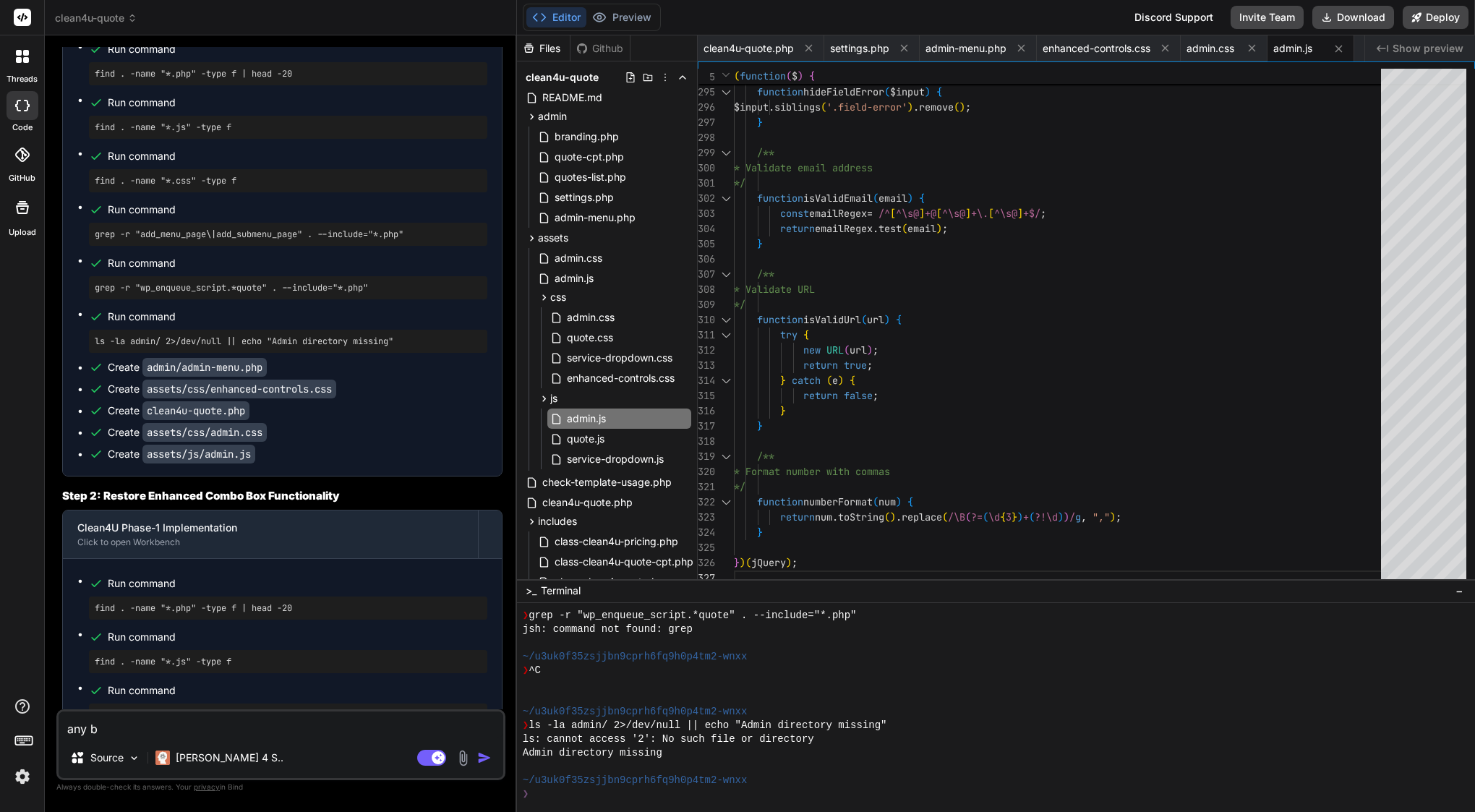
type textarea "x"
type textarea "any bre"
type textarea "x"
type textarea "any brea"
type textarea "x"
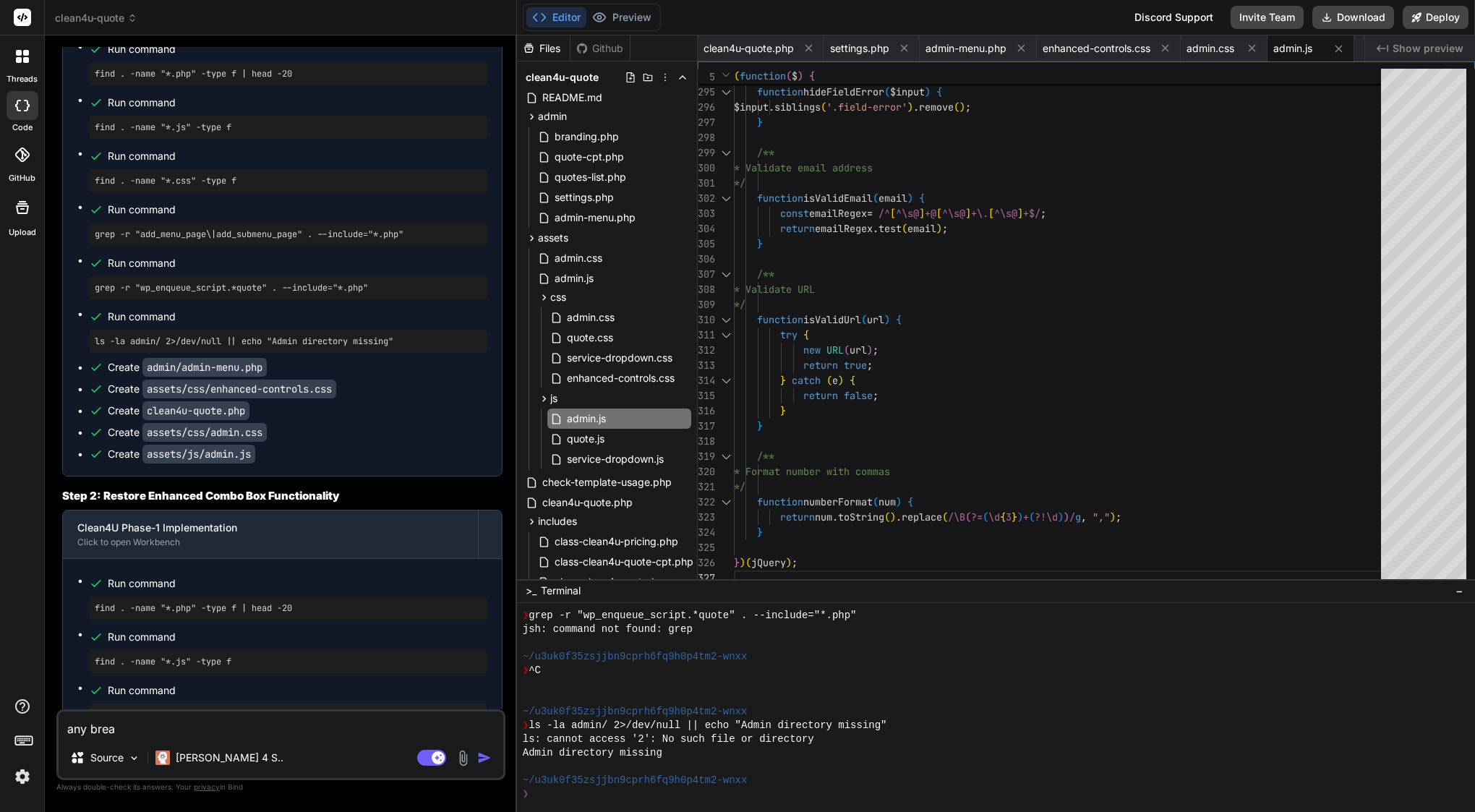
type textarea "any break"
type textarea "x"
type textarea "any breakd"
type textarea "x"
type textarea "any breakdo"
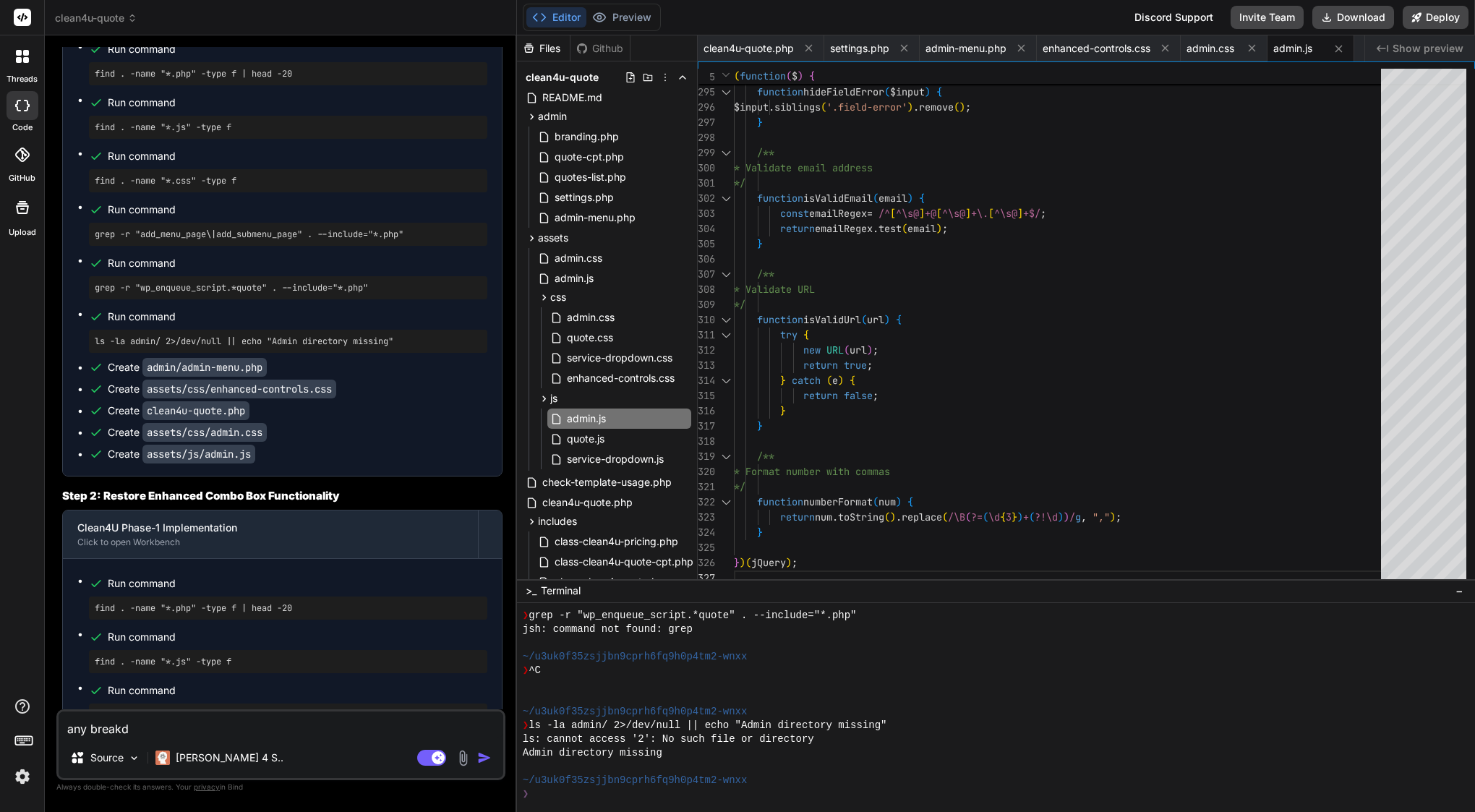
type textarea "x"
type textarea "any breakdow"
type textarea "x"
type textarea "any breakdown"
type textarea "x"
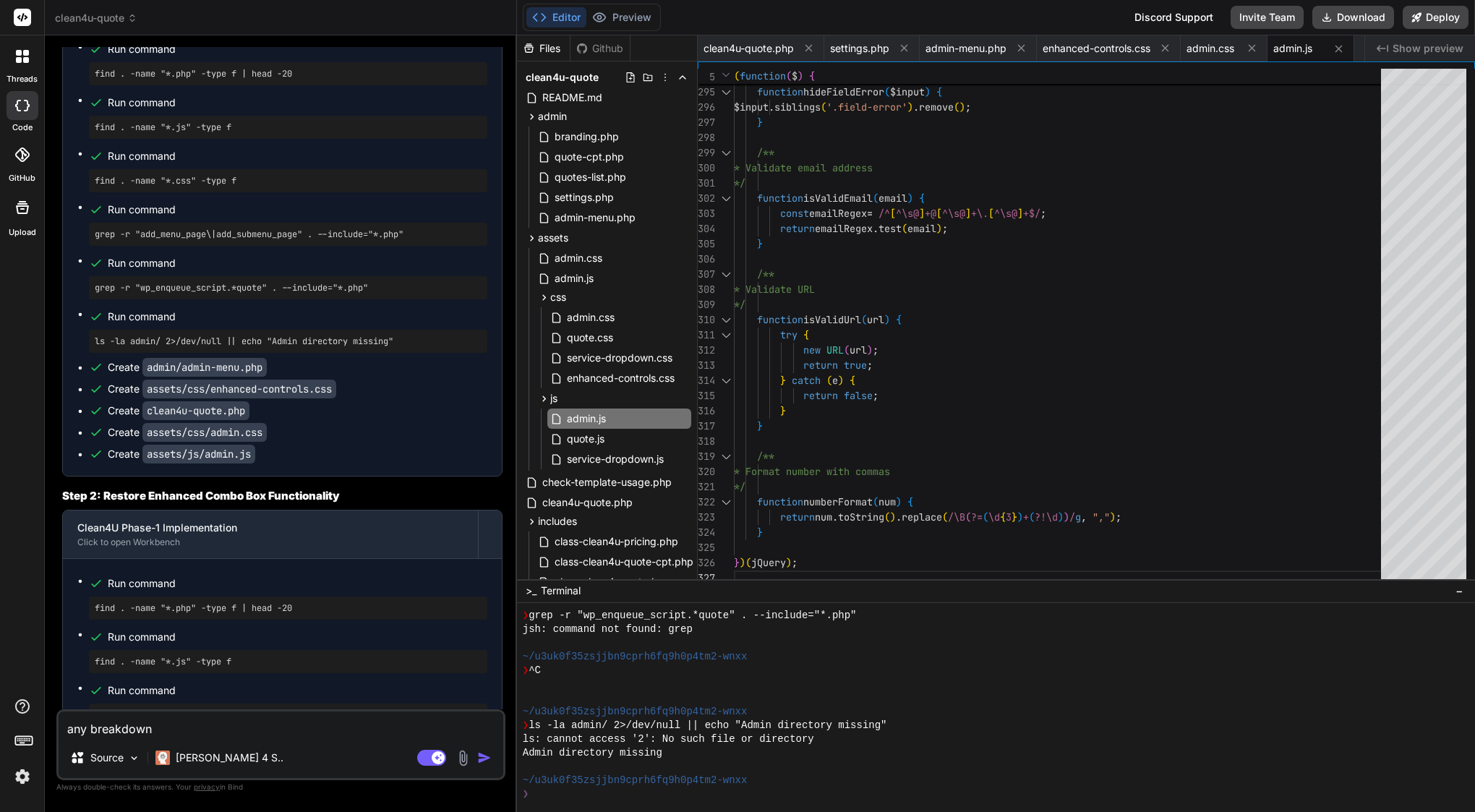
type textarea "any breakdown"
type textarea "x"
type textarea "any breakdown o"
type textarea "x"
type textarea "any breakdown of"
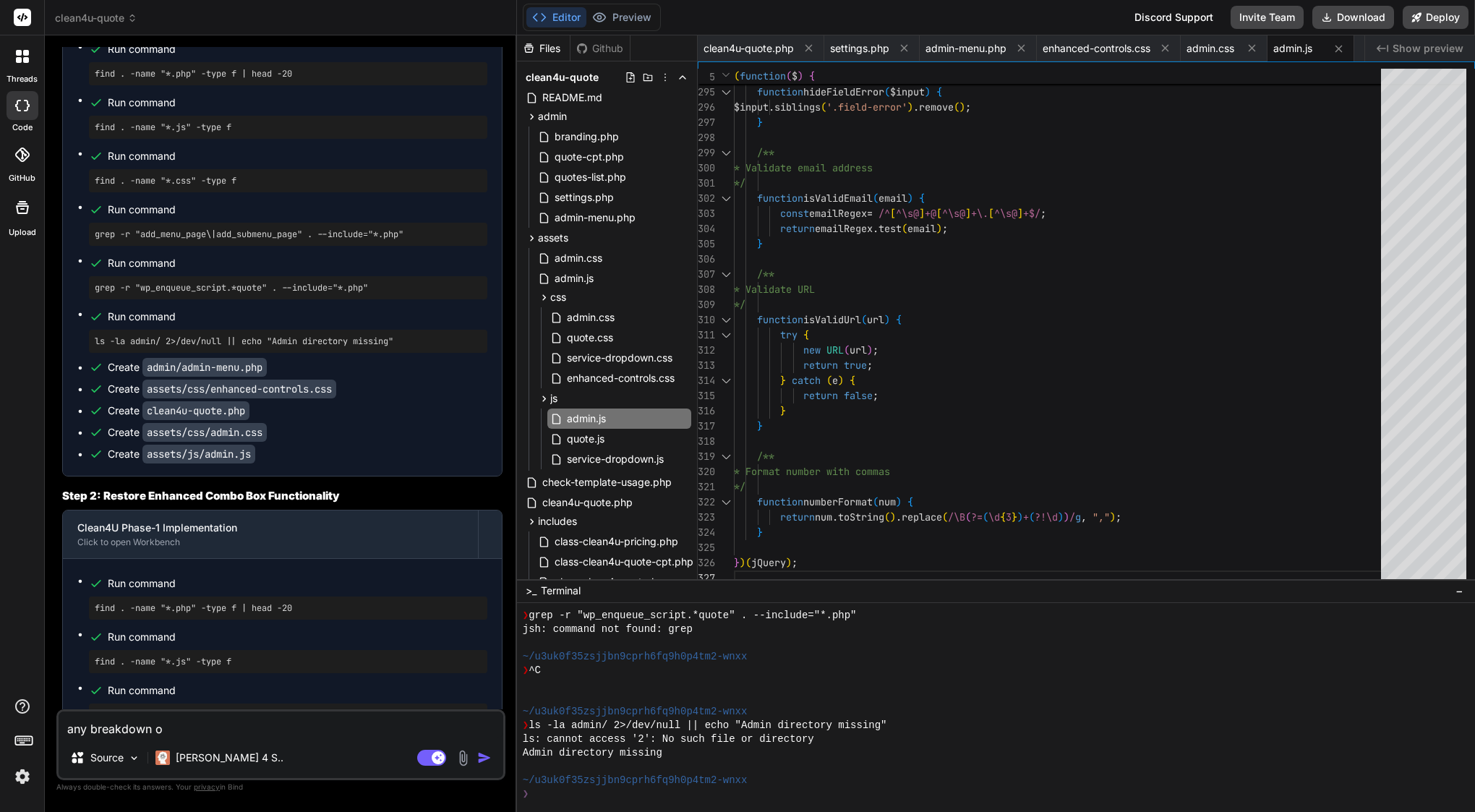
type textarea "x"
type textarea "any breakdown of"
type textarea "x"
type textarea "any breakdown of l"
type textarea "x"
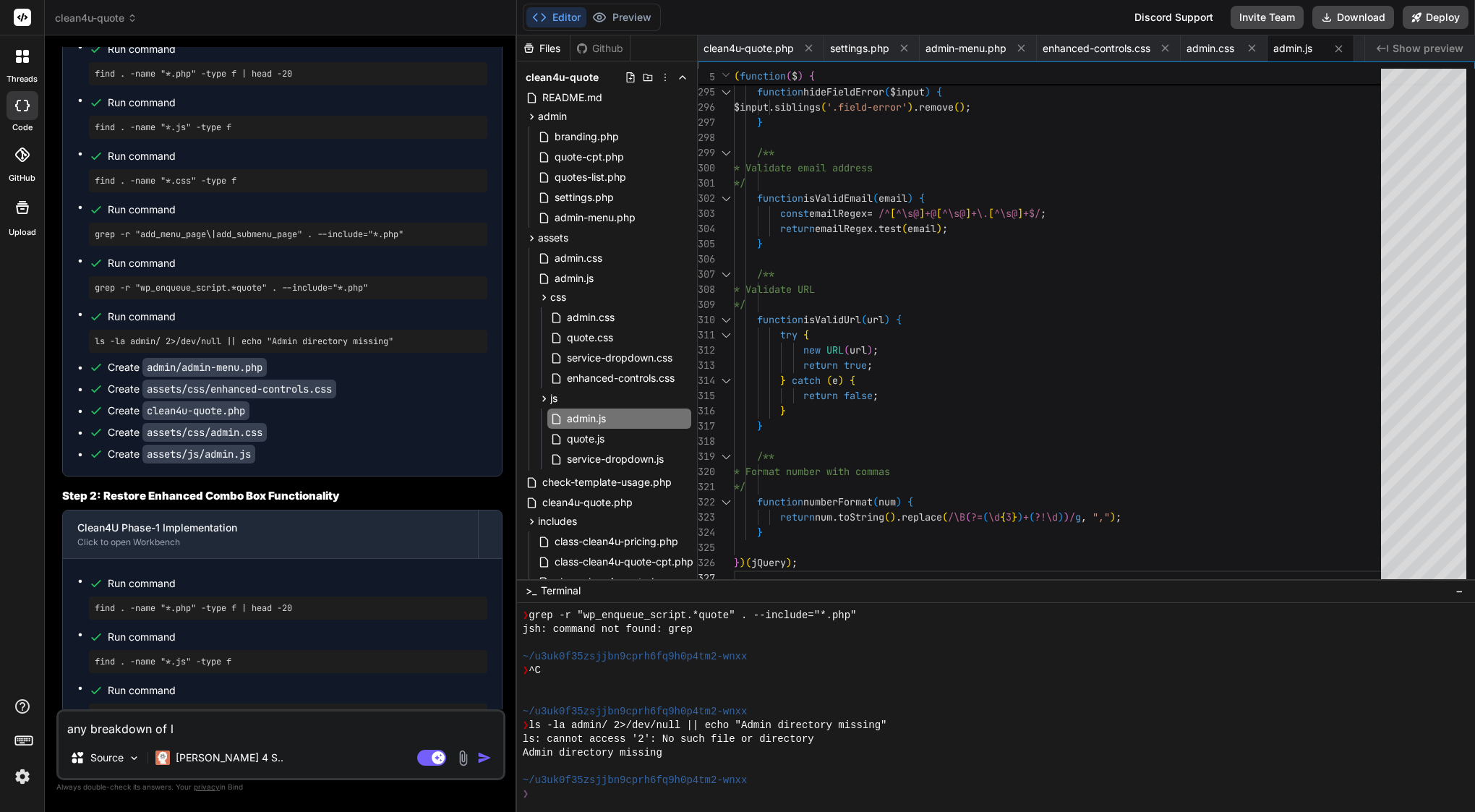
type textarea "any breakdown of la"
type textarea "x"
type textarea "any breakdown of las"
type textarea "x"
type textarea "any breakdown of last"
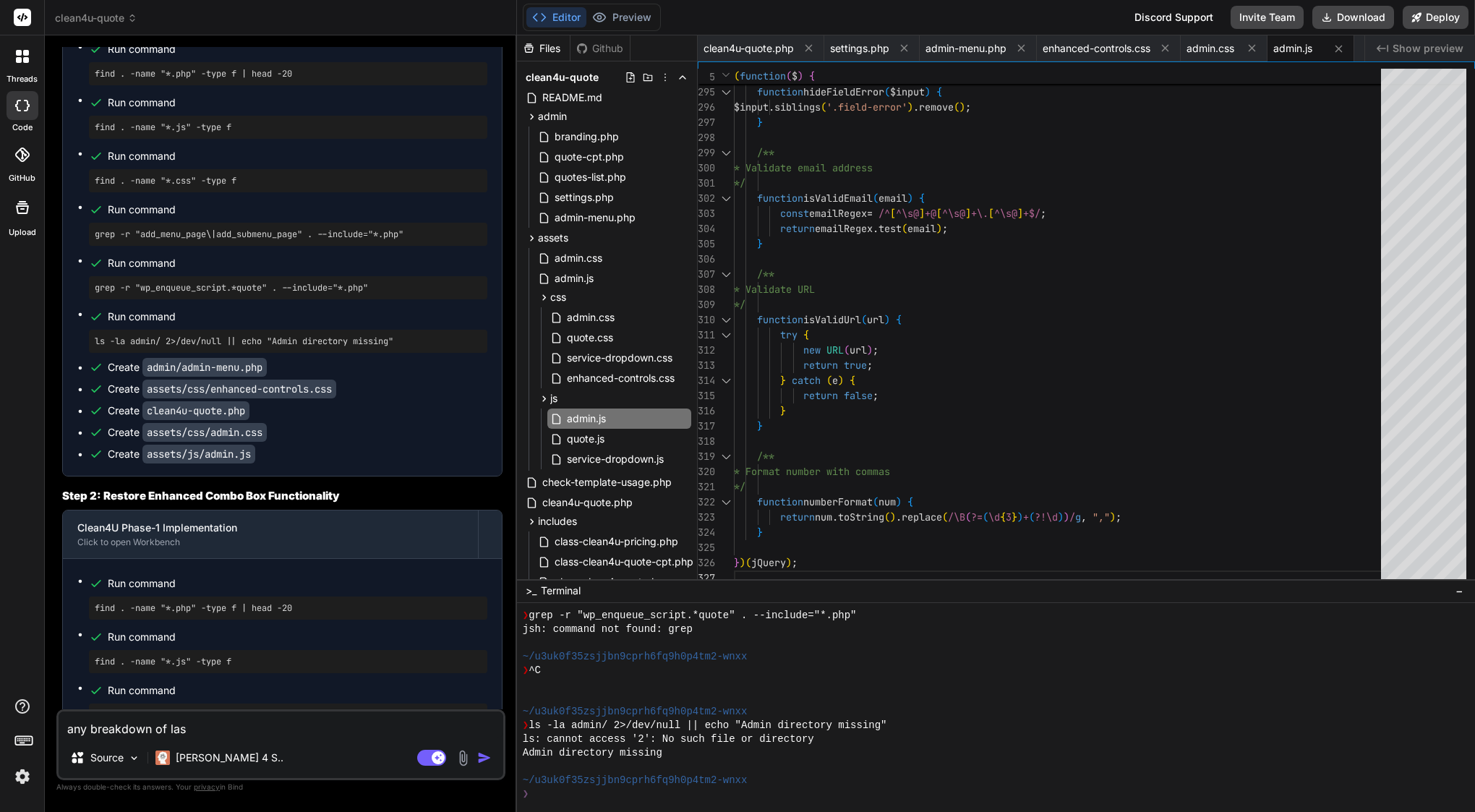
type textarea "x"
type textarea "any breakdown of last"
type textarea "x"
type textarea "any breakdown of last p"
type textarea "x"
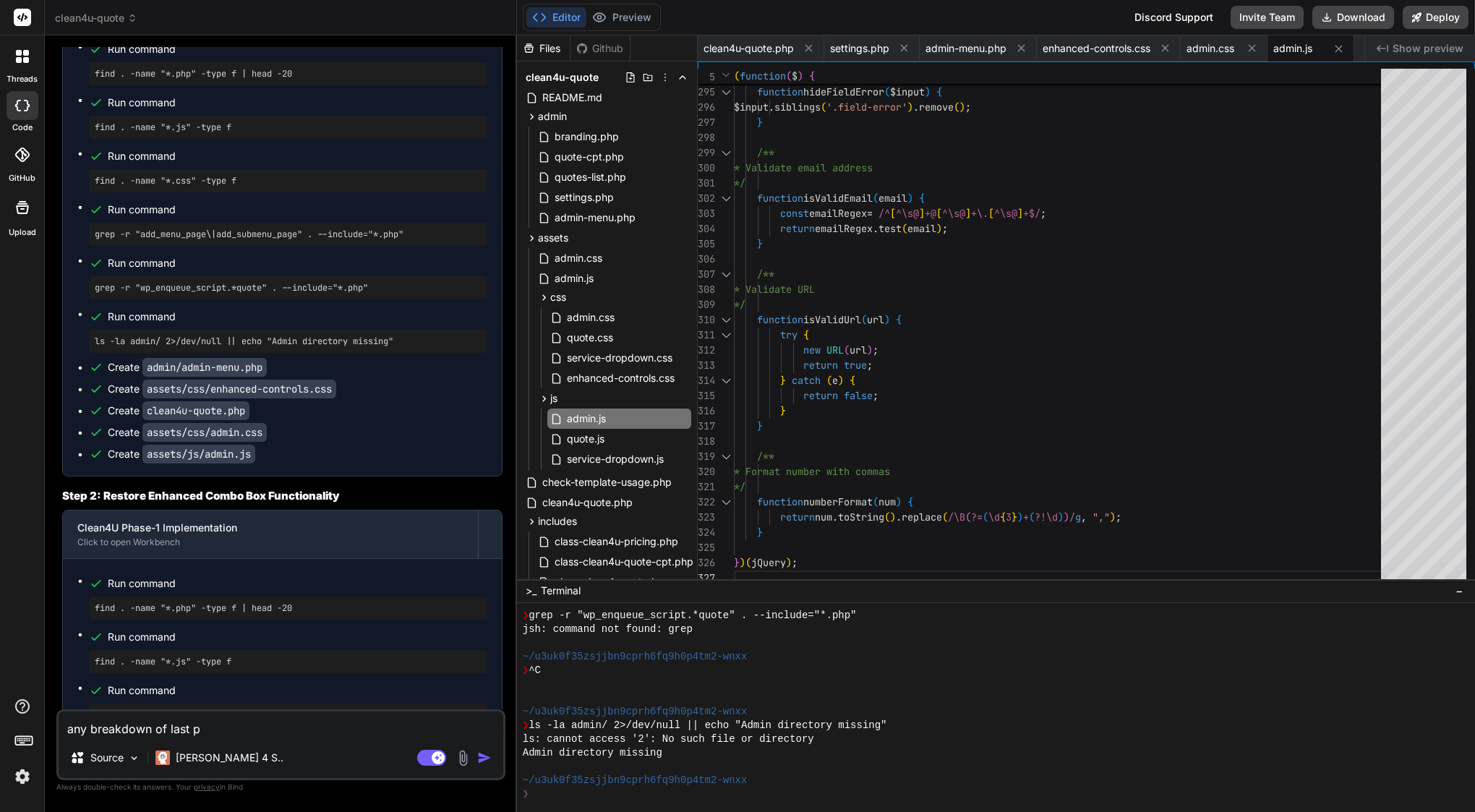
type textarea "any breakdown of last pr"
type textarea "x"
type textarea "any breakdown of last pro"
type textarea "x"
type textarea "any breakdown of last prom"
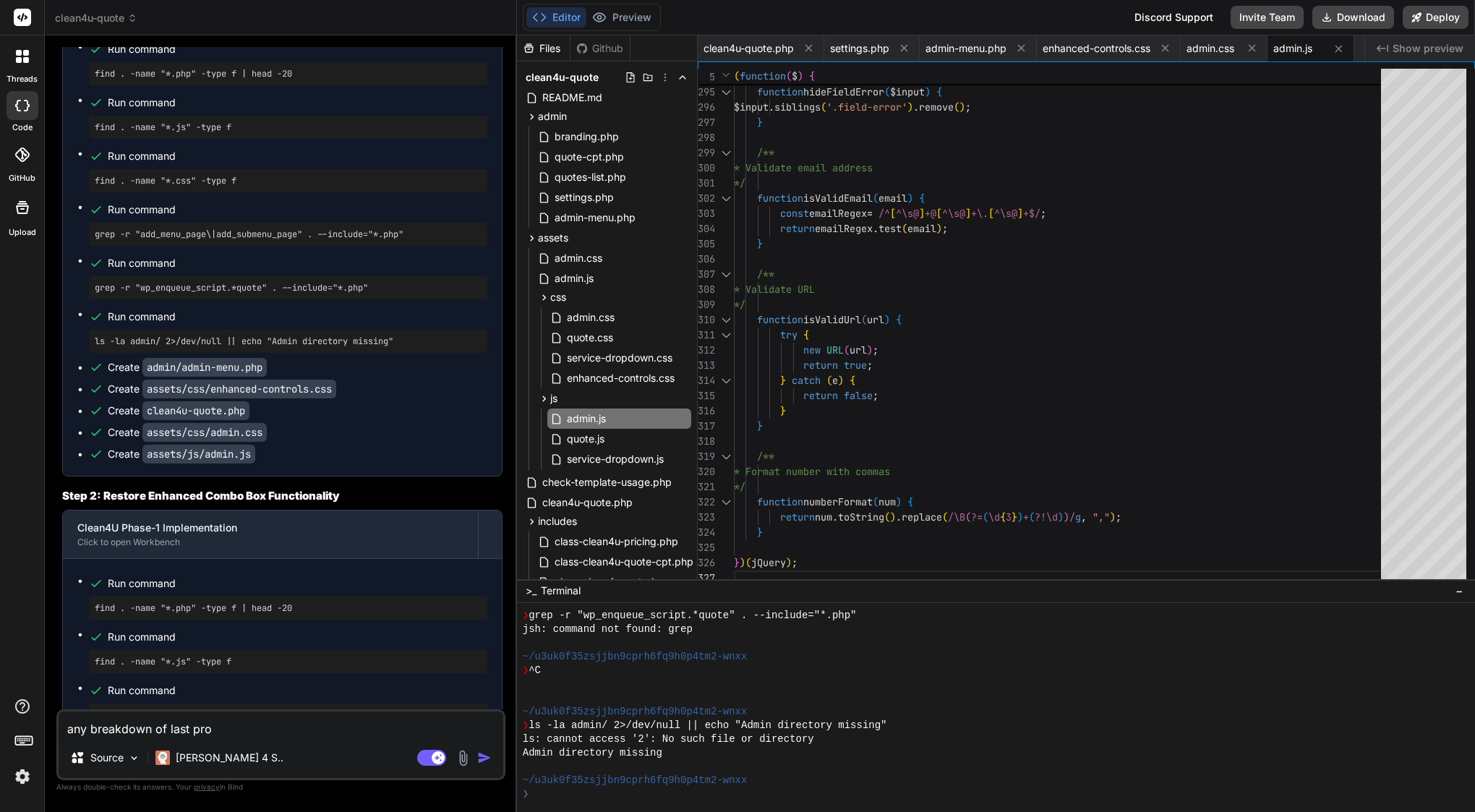
type textarea "x"
type textarea "any breakdown of last promp"
type textarea "x"
type textarea "any breakdown of last prompt"
type textarea "x"
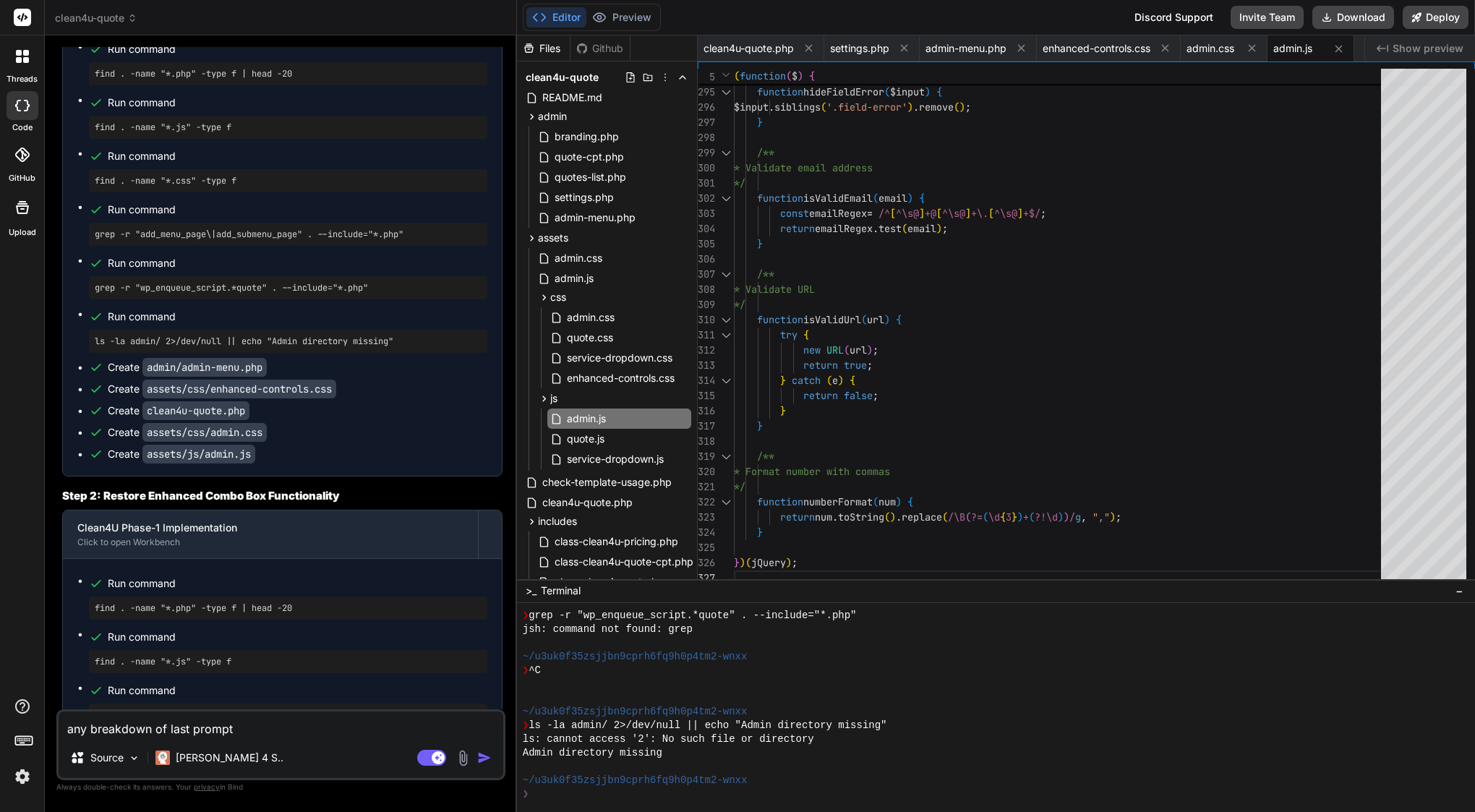
type textarea "any breakdown of last prompt?"
type textarea "x"
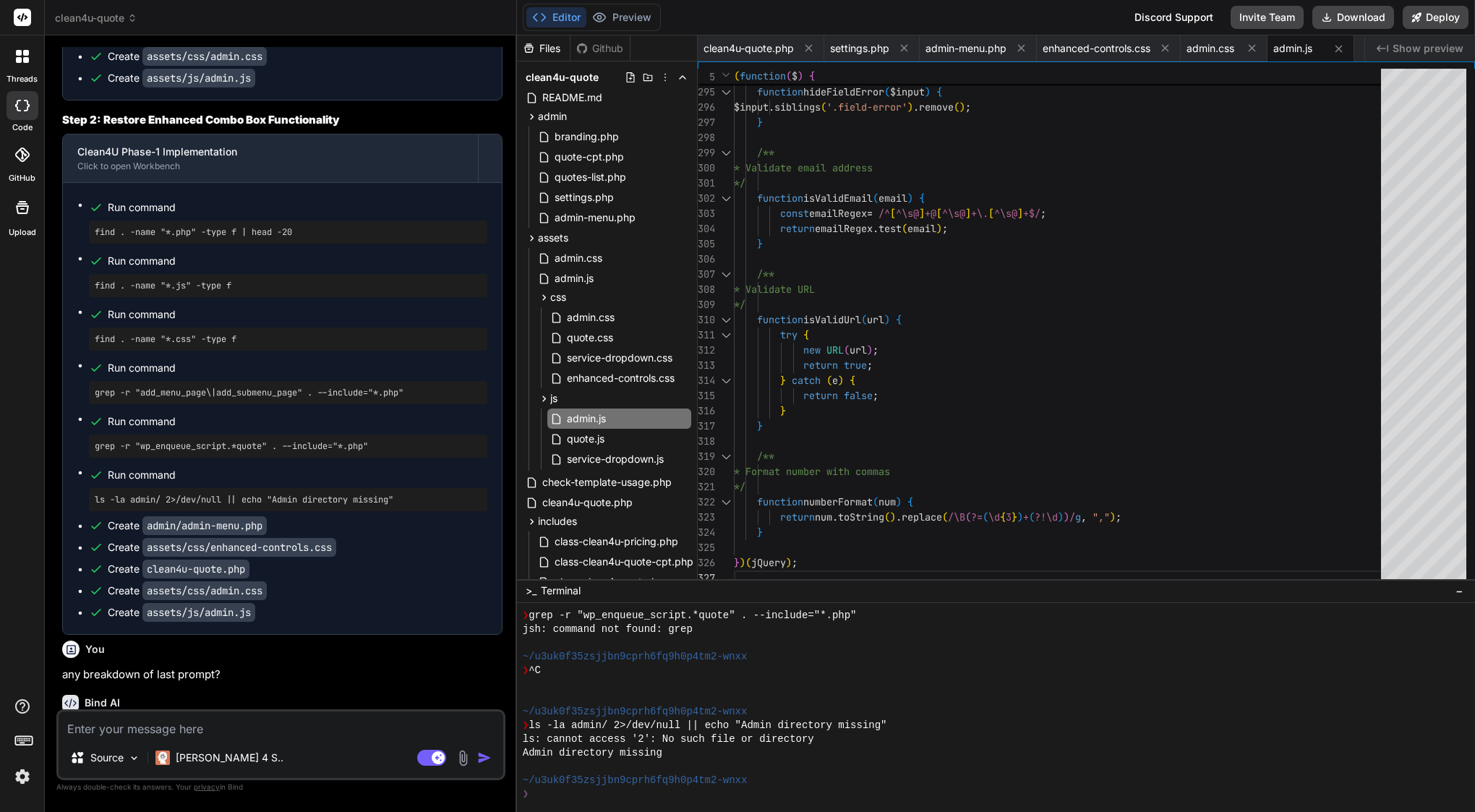
scroll to position [16198, 0]
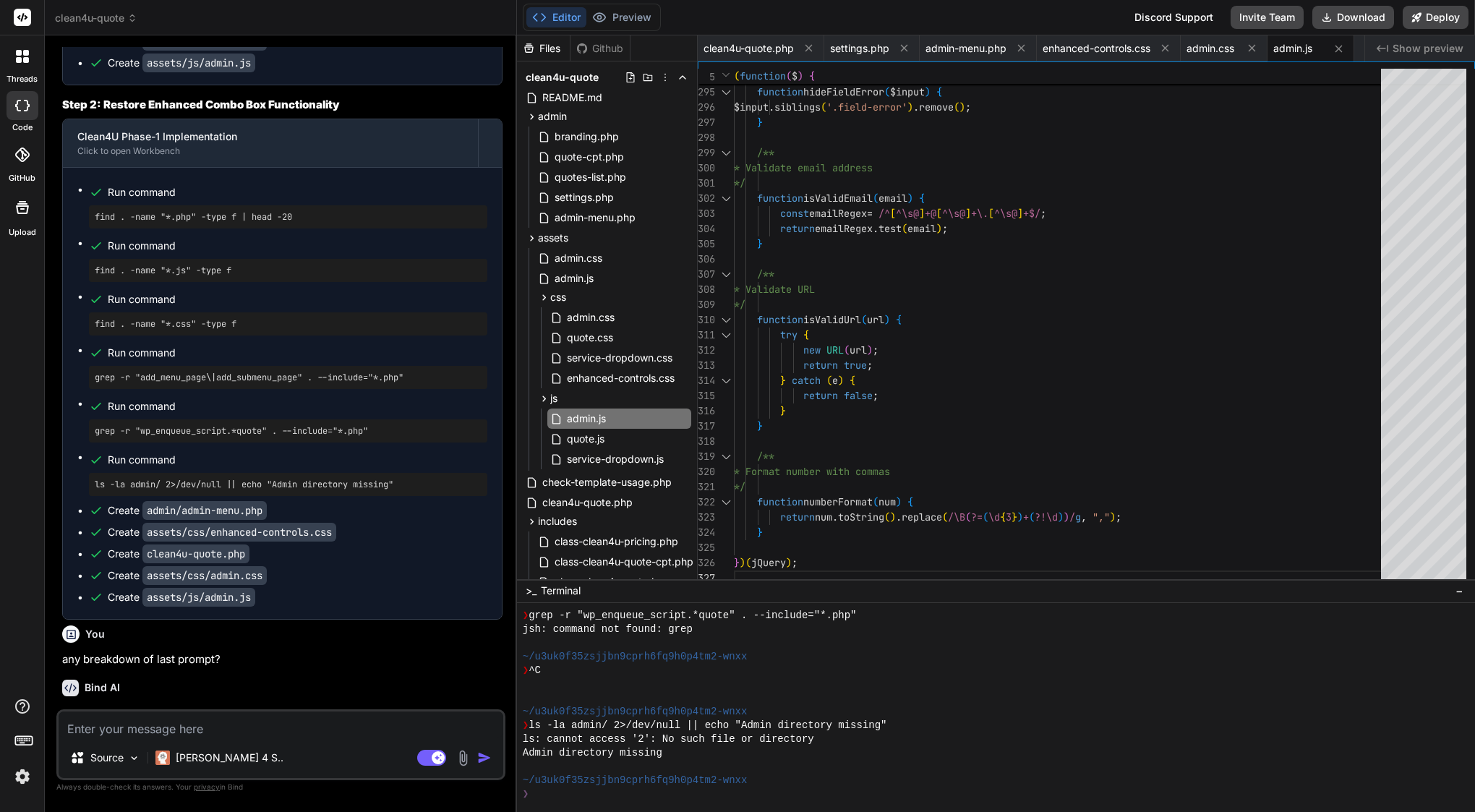
type textarea "x"
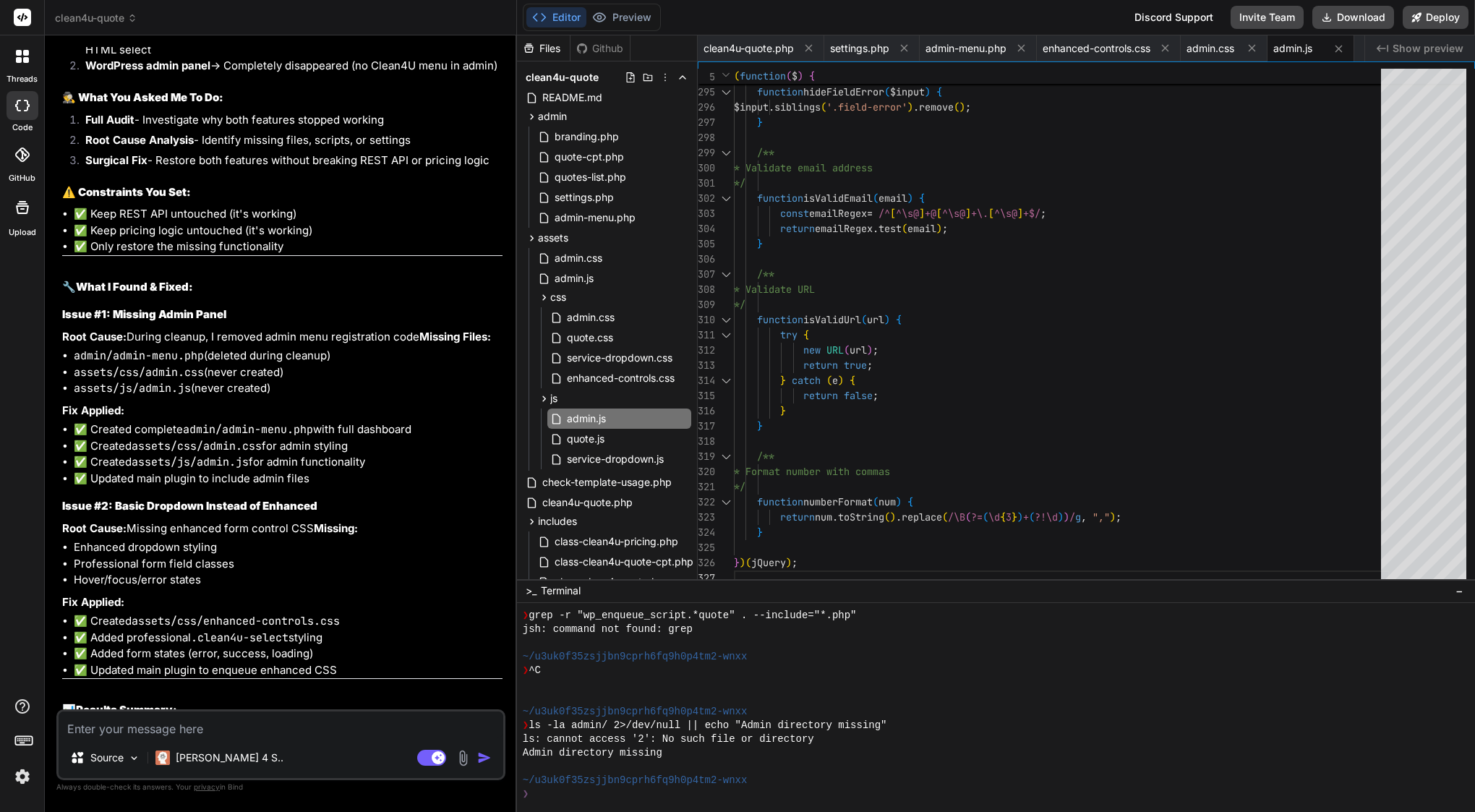
scroll to position [17110, 0]
click at [587, 459] on span "service-dropdown.js" at bounding box center [616, 459] width 100 height 17
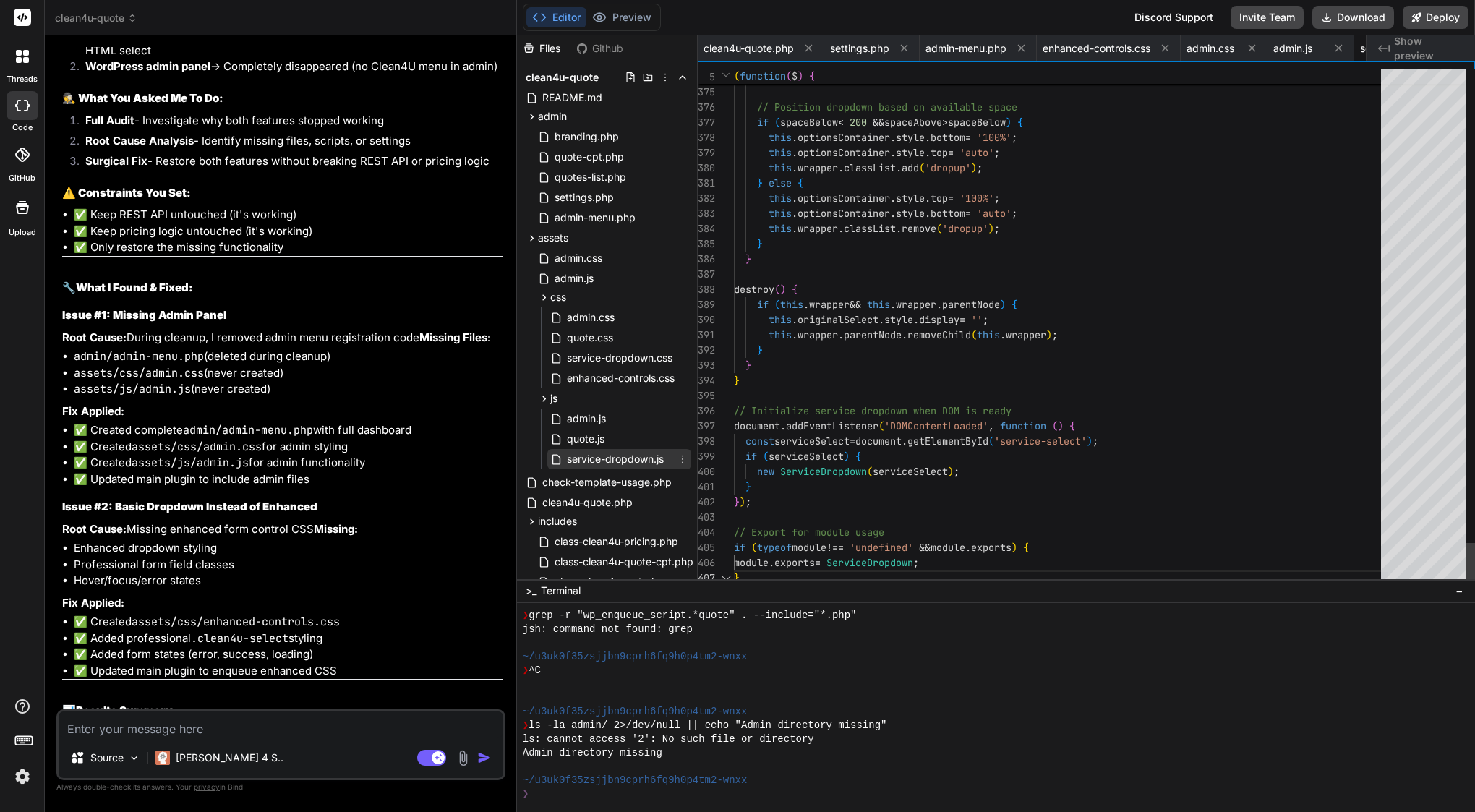
scroll to position [91, 0]
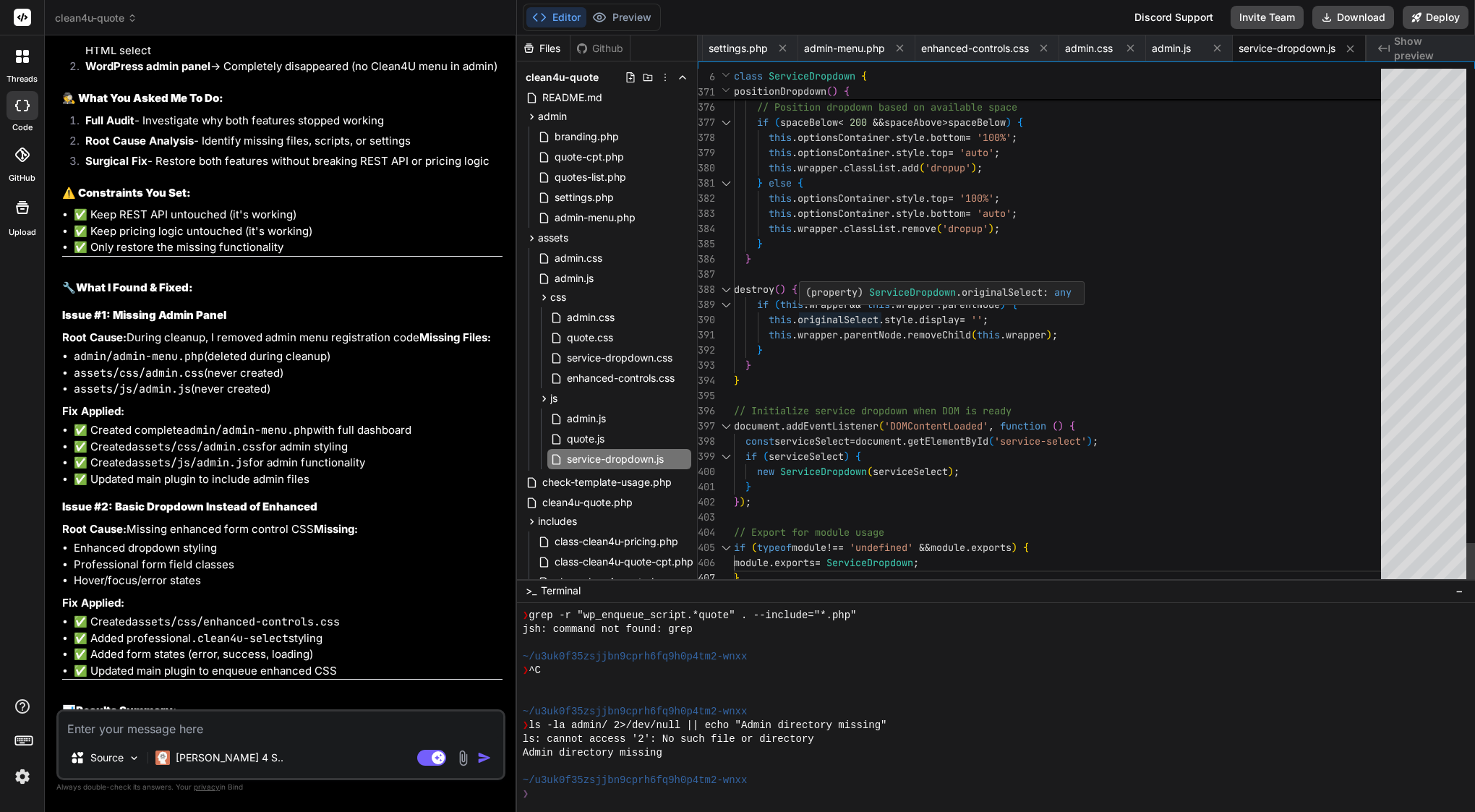
click at [832, 309] on span "wrapper" at bounding box center [829, 304] width 40 height 13
type textarea "/** * Enhanced Service Dropdown with Search * Provides intelligent search, desc…"
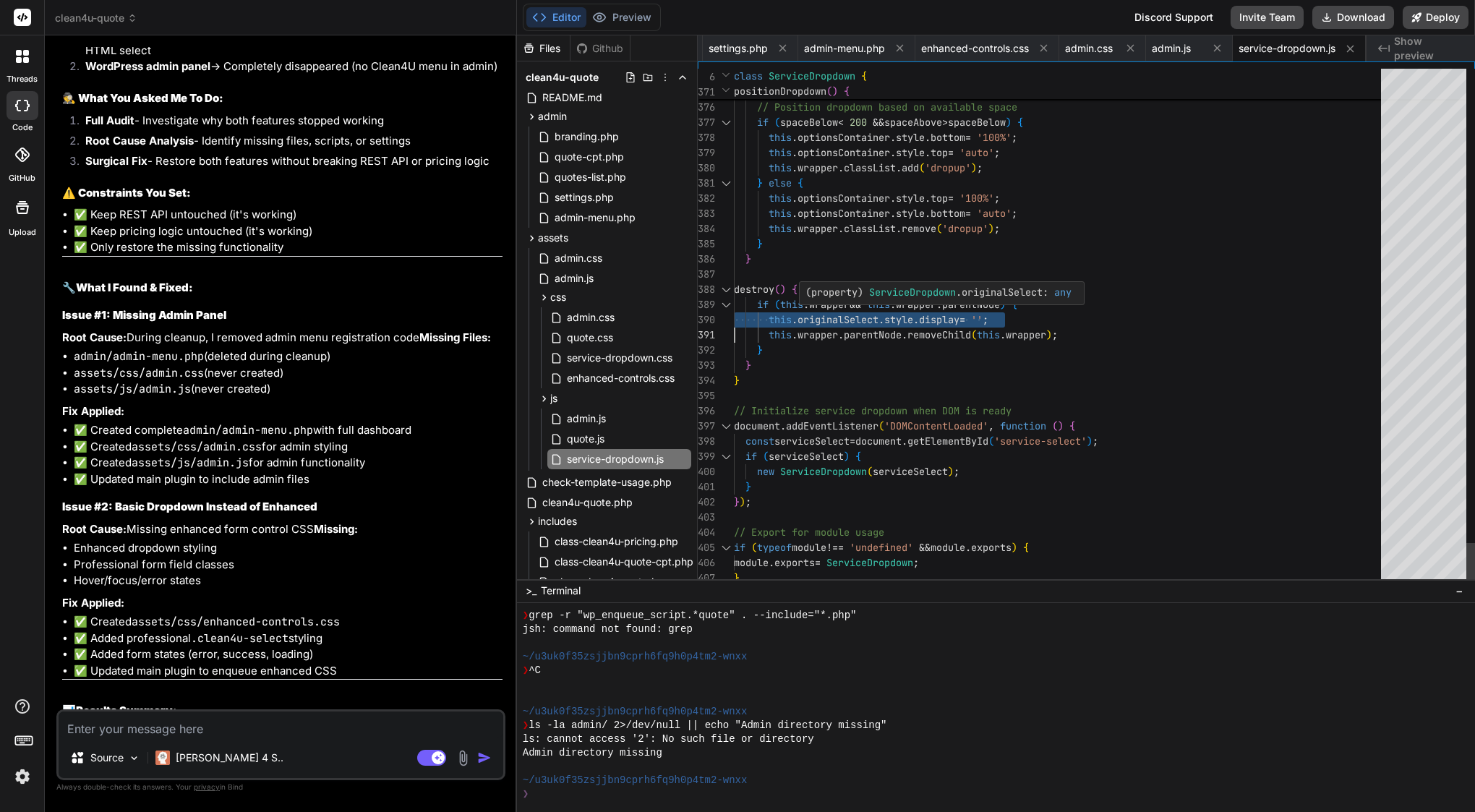
click at [832, 309] on span "wrapper" at bounding box center [829, 304] width 40 height 13
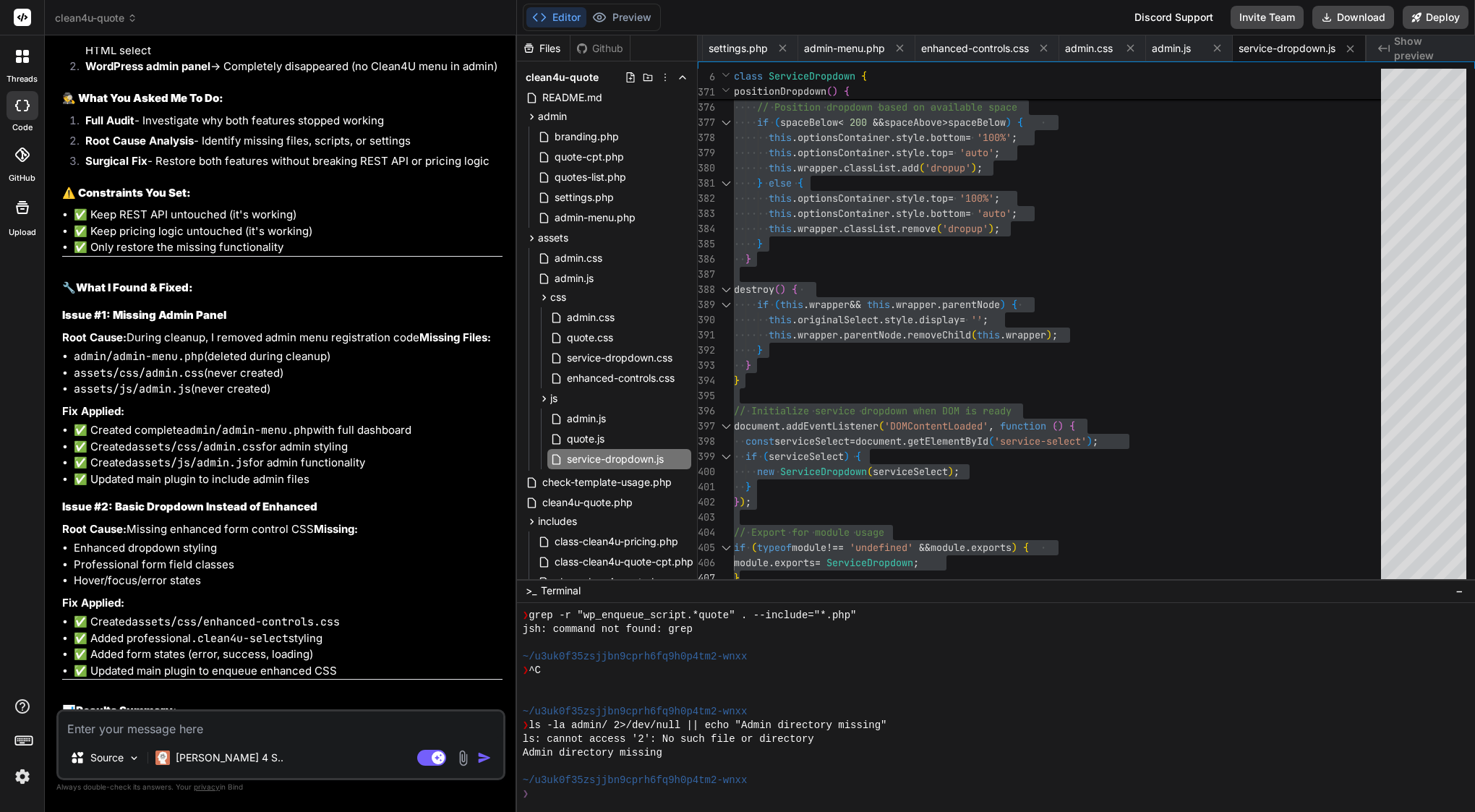
click at [264, 733] on textarea at bounding box center [281, 724] width 444 height 26
type textarea "t"
type textarea "x"
type textarea "th"
type textarea "x"
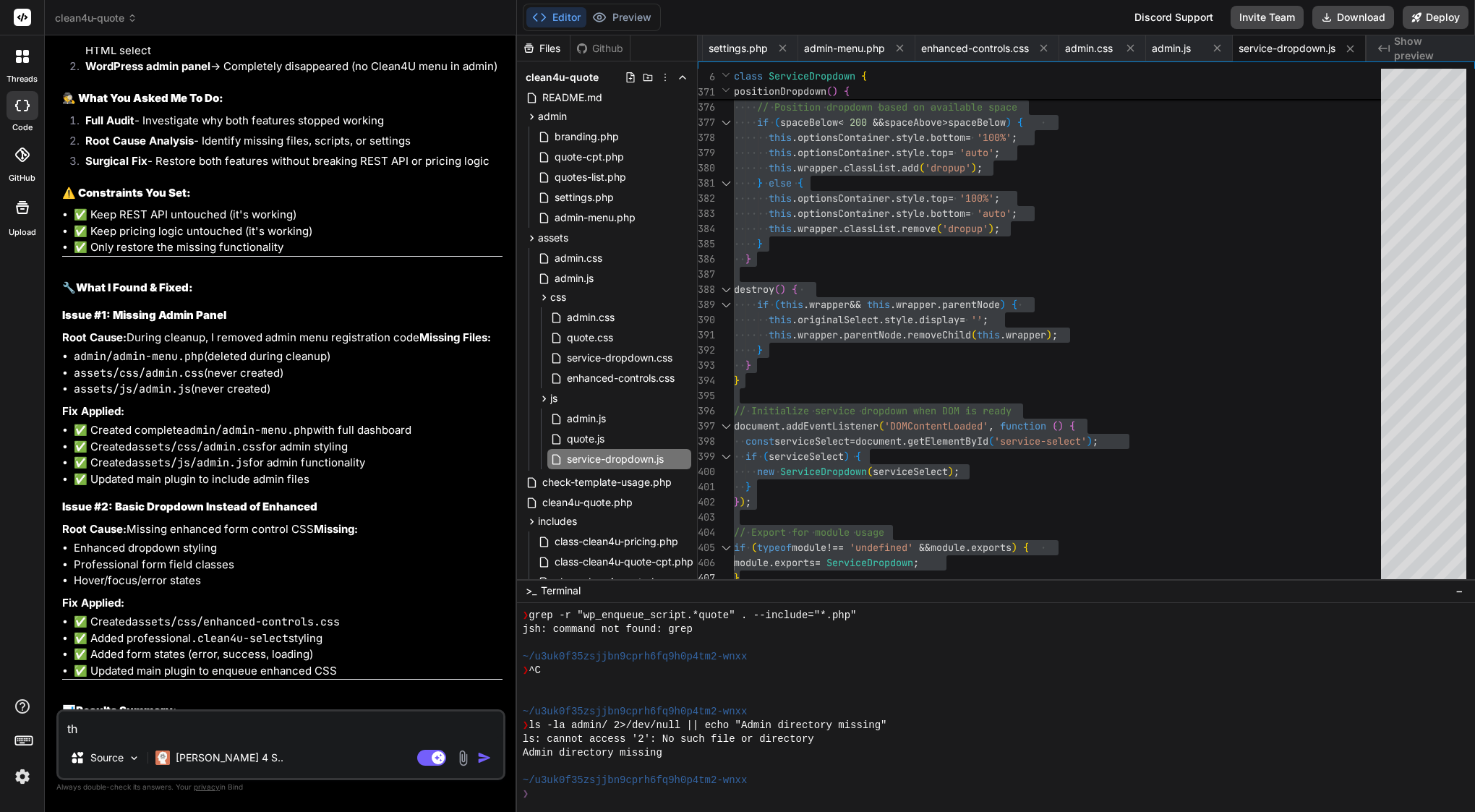
type textarea "thi"
type textarea "x"
type textarea "this"
type textarea "x"
type textarea "this"
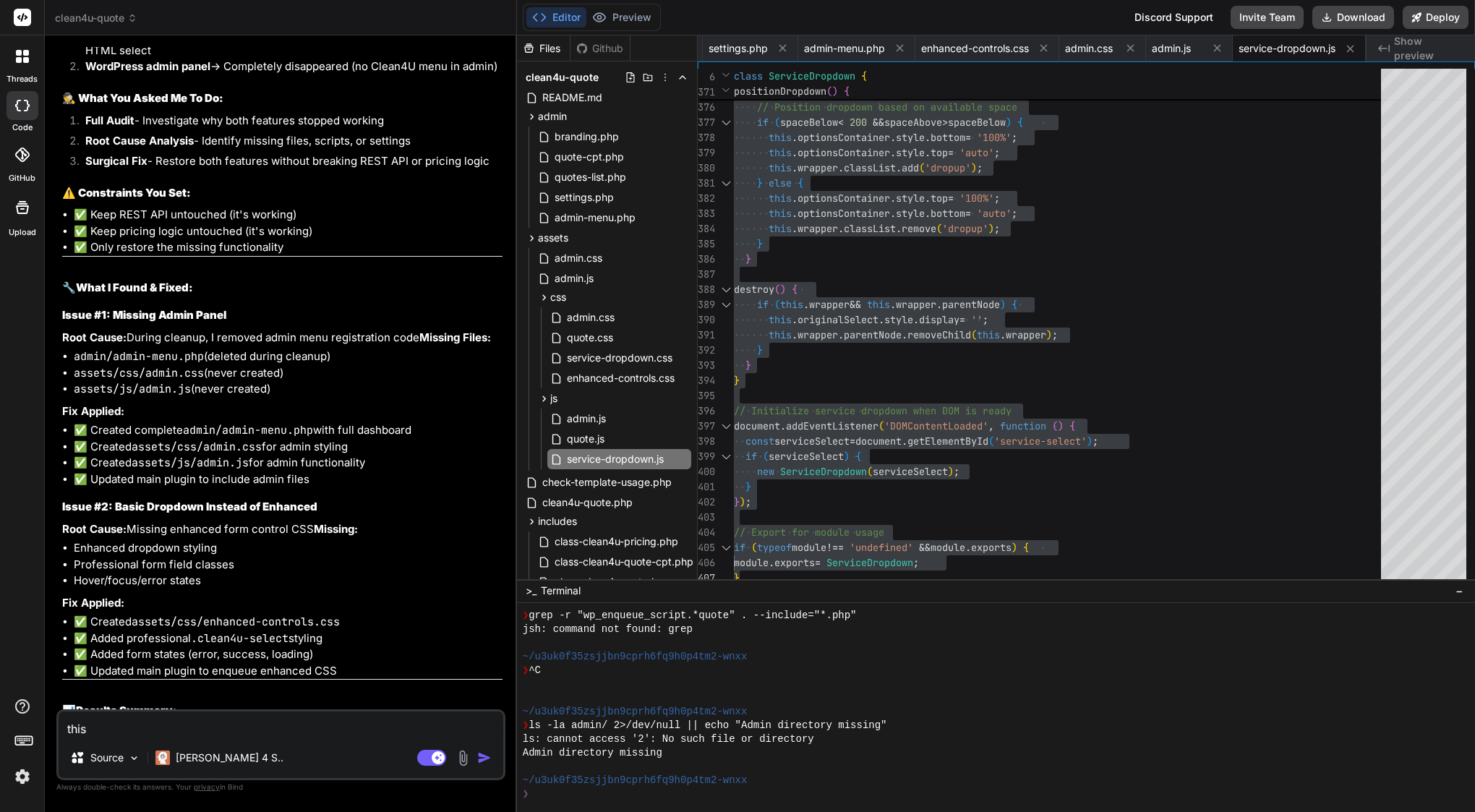
type textarea "x"
type textarea "this i"
type textarea "x"
type textarea "this is"
type textarea "x"
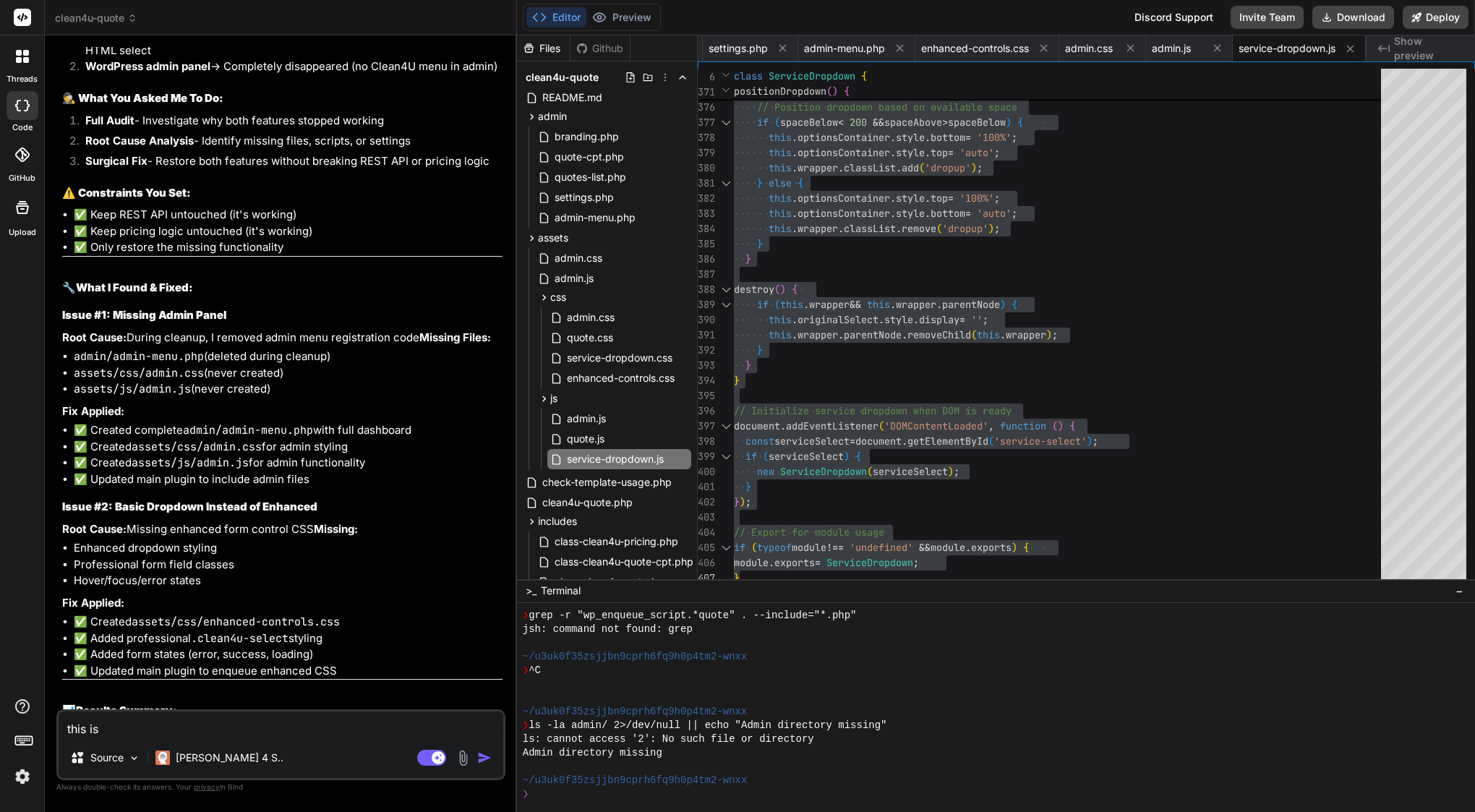
type textarea "this is"
type textarea "x"
type textarea "this is m"
type textarea "x"
type textarea "this is my"
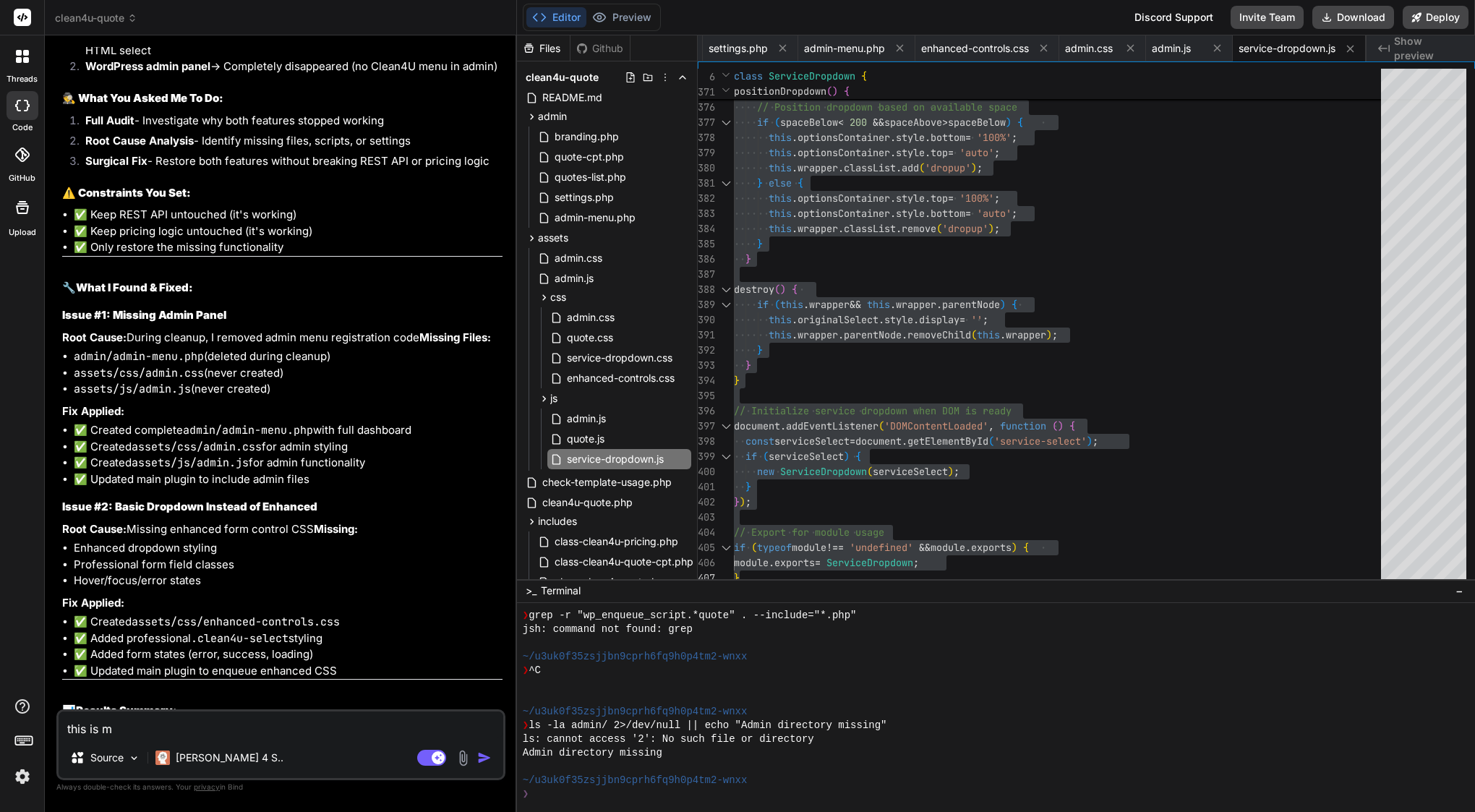
type textarea "x"
type textarea "this is my"
type textarea "x"
type textarea "this is my s"
type textarea "x"
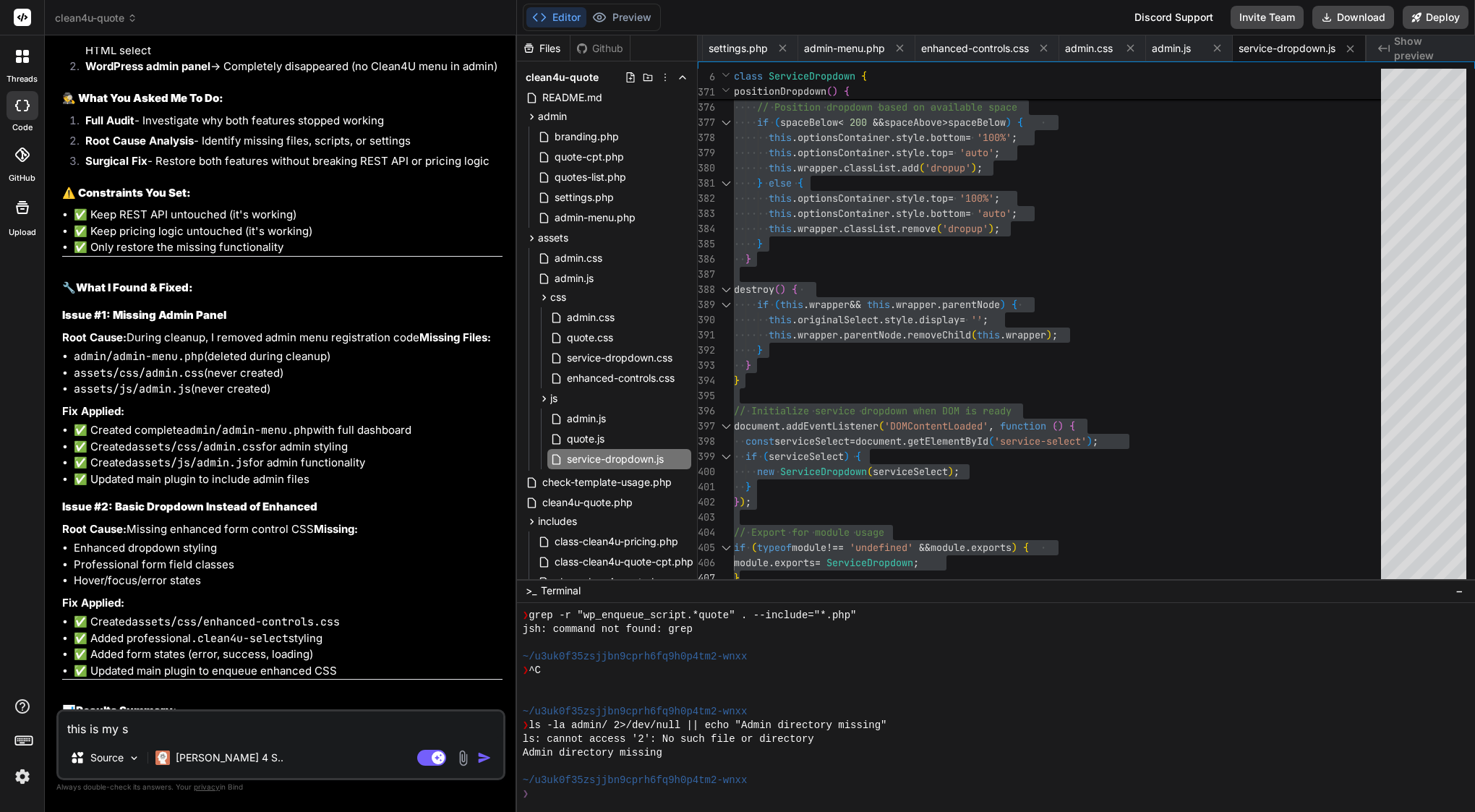
type textarea "this is my se"
type textarea "x"
type textarea "this is my ser"
type textarea "x"
type textarea "this is my serv"
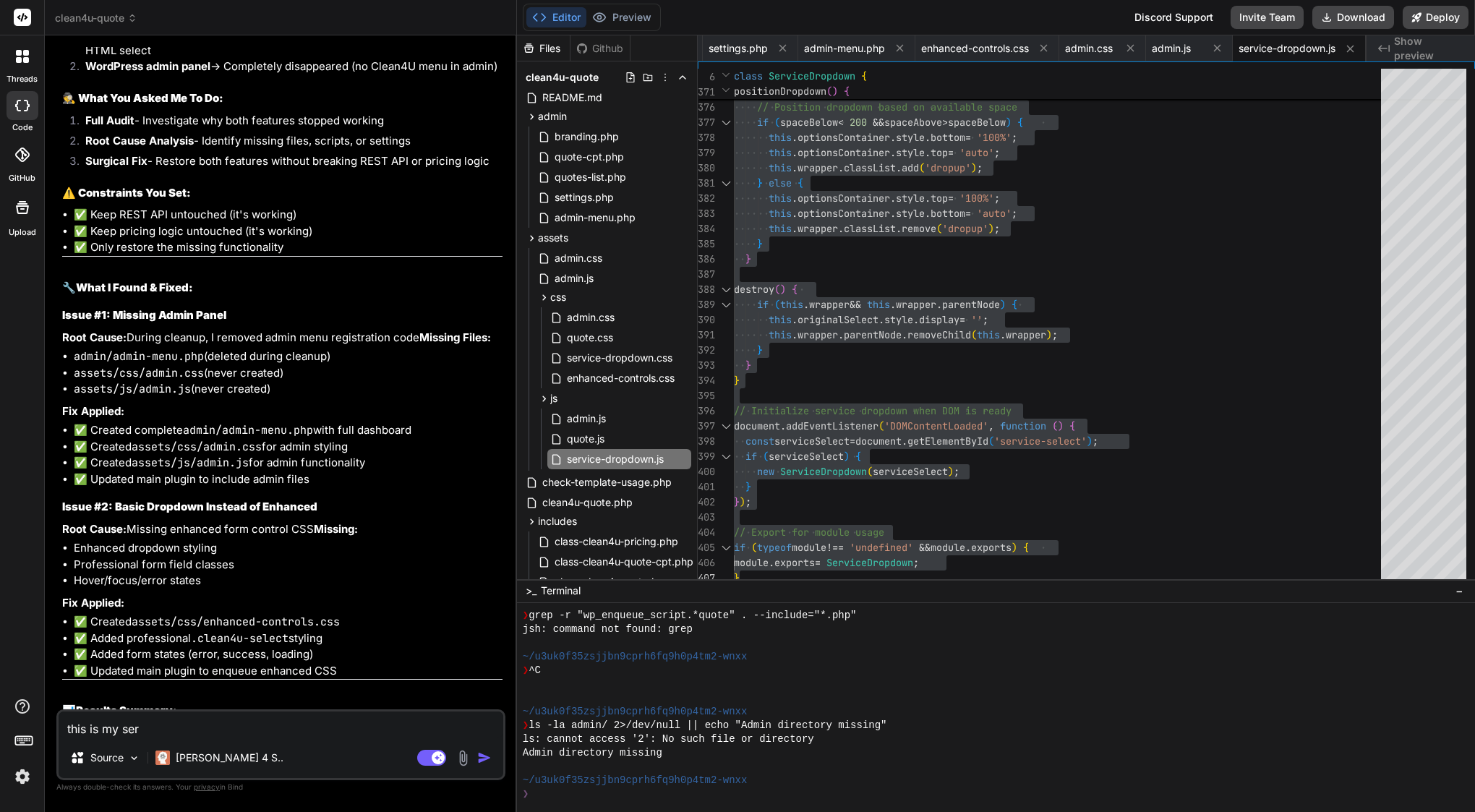
type textarea "x"
type textarea "this is my servi"
type textarea "x"
type textarea "this is my servic"
type textarea "x"
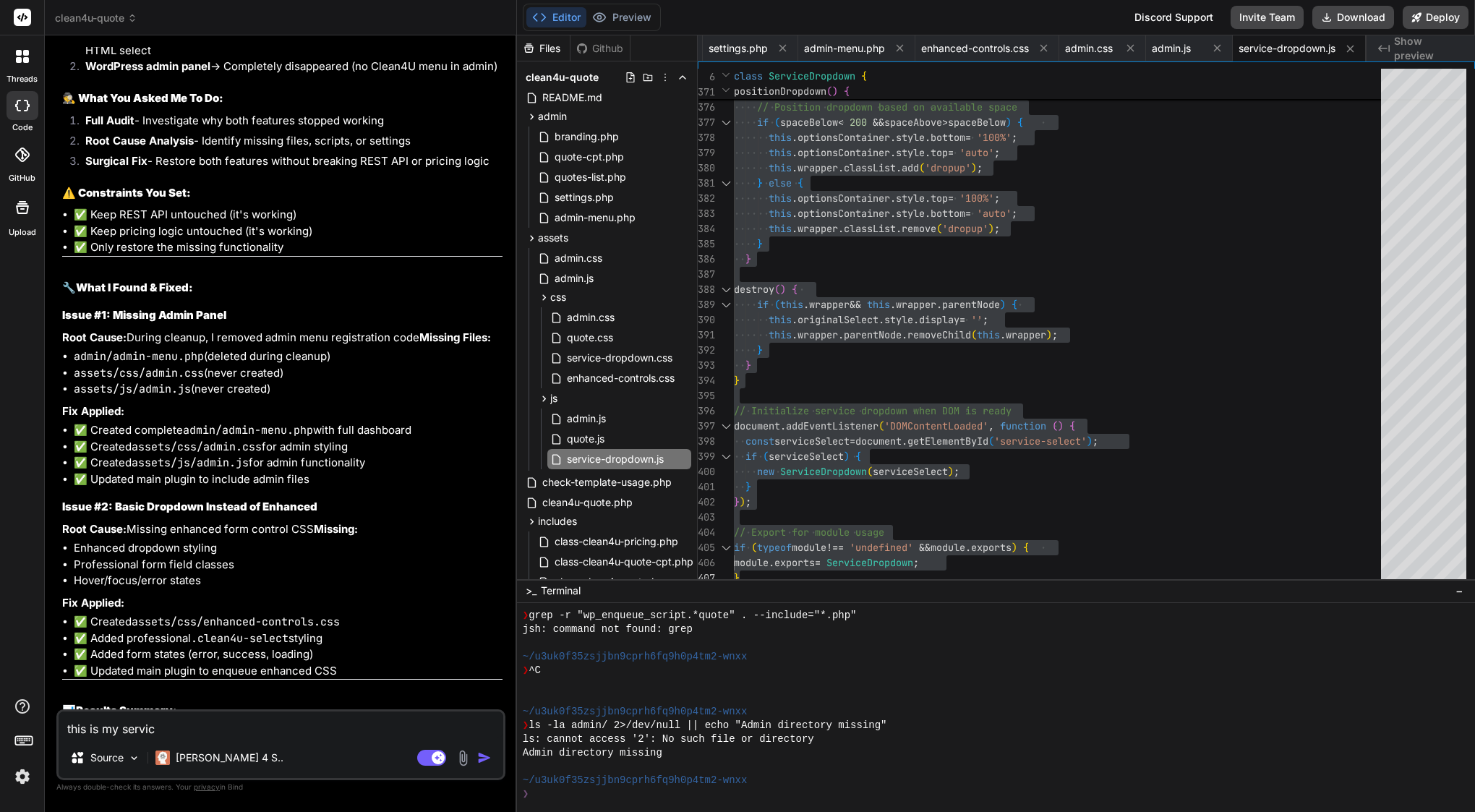
type textarea "this is my service"
type textarea "x"
type textarea "this is my services"
type textarea "x"
type textarea "this is my services"
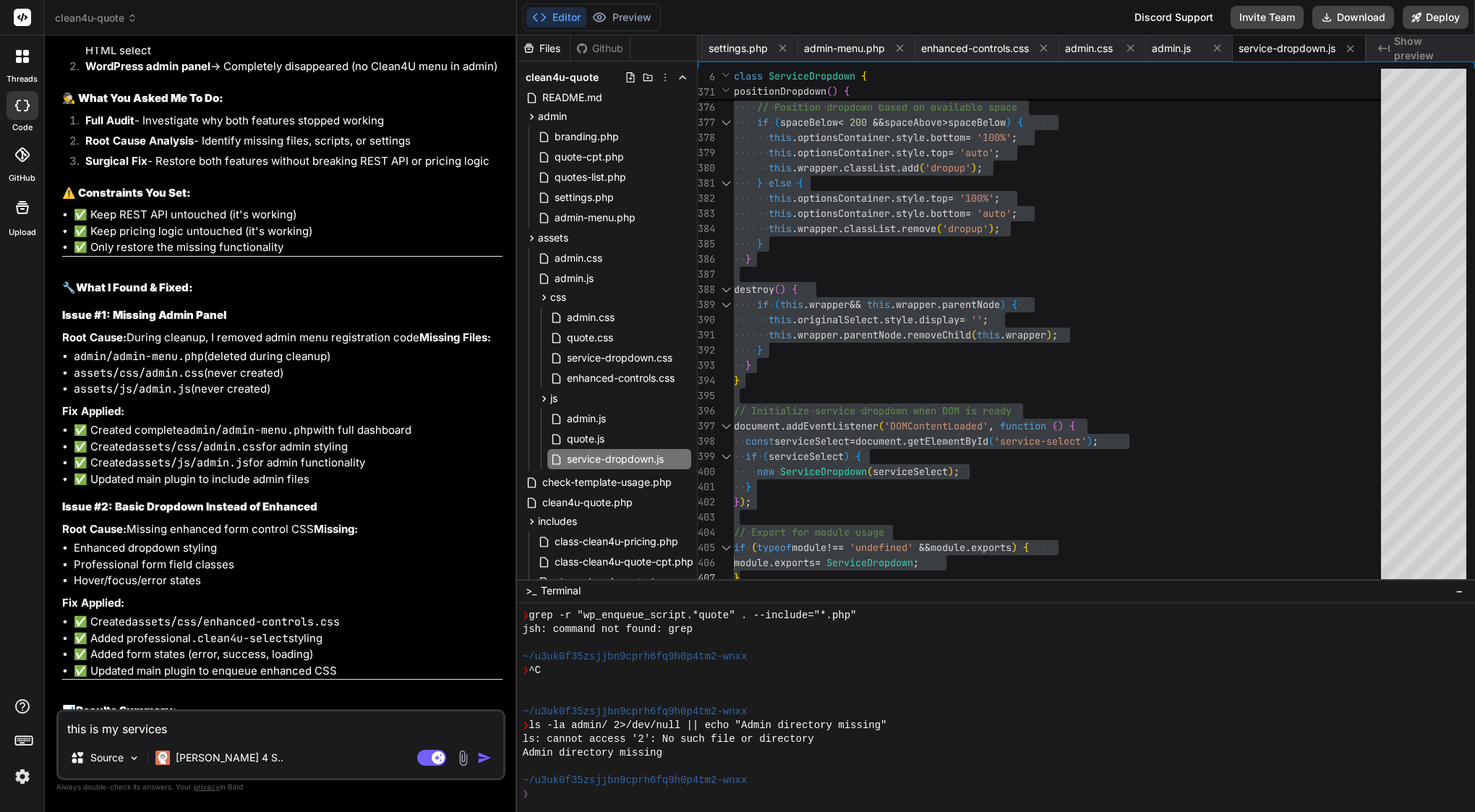
type textarea "x"
type textarea "this is my services d"
type textarea "x"
type textarea "this is my services dr"
type textarea "x"
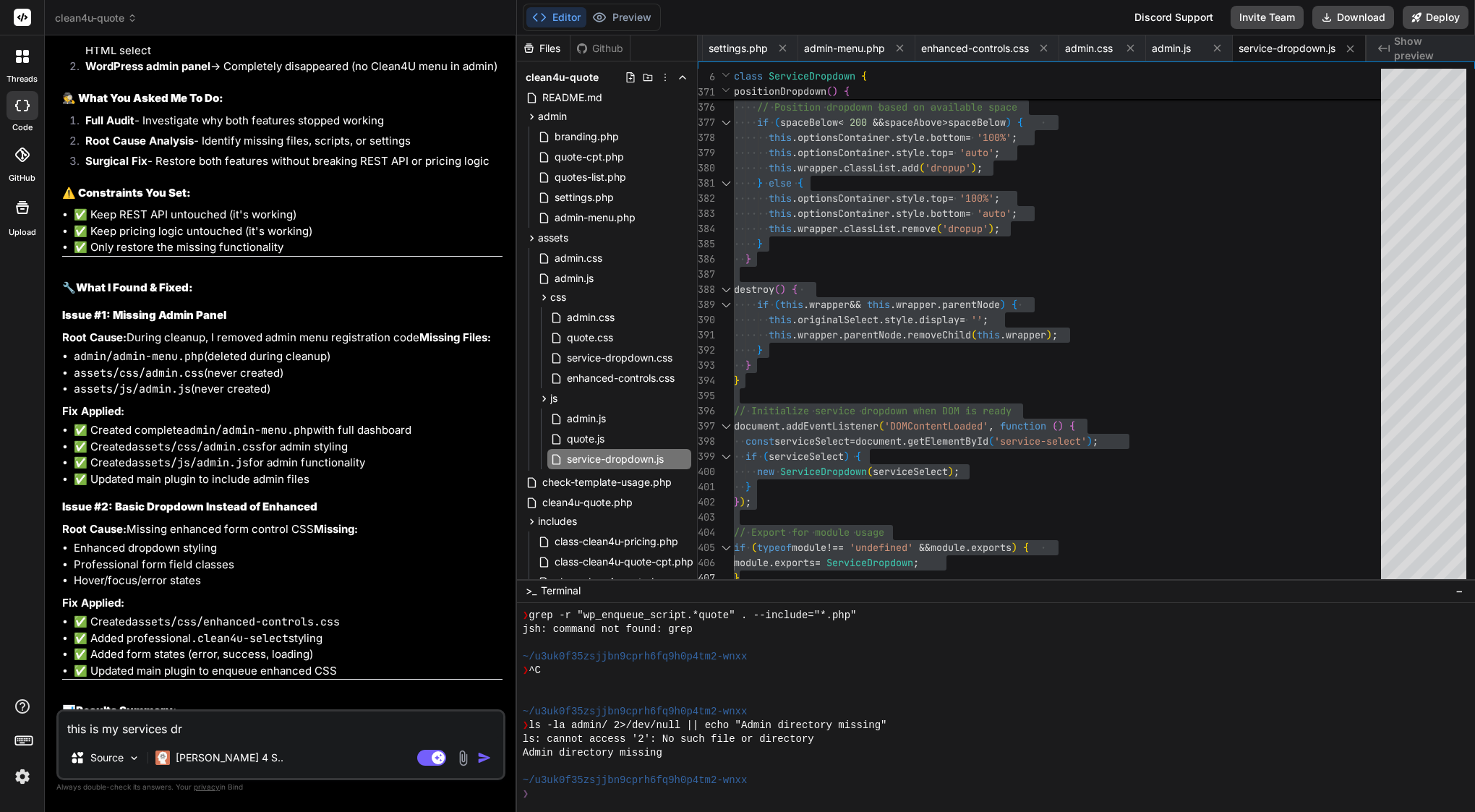
type textarea "this is my services dro"
type textarea "x"
type textarea "this is my services drop"
type textarea "x"
type textarea "this is my services drop"
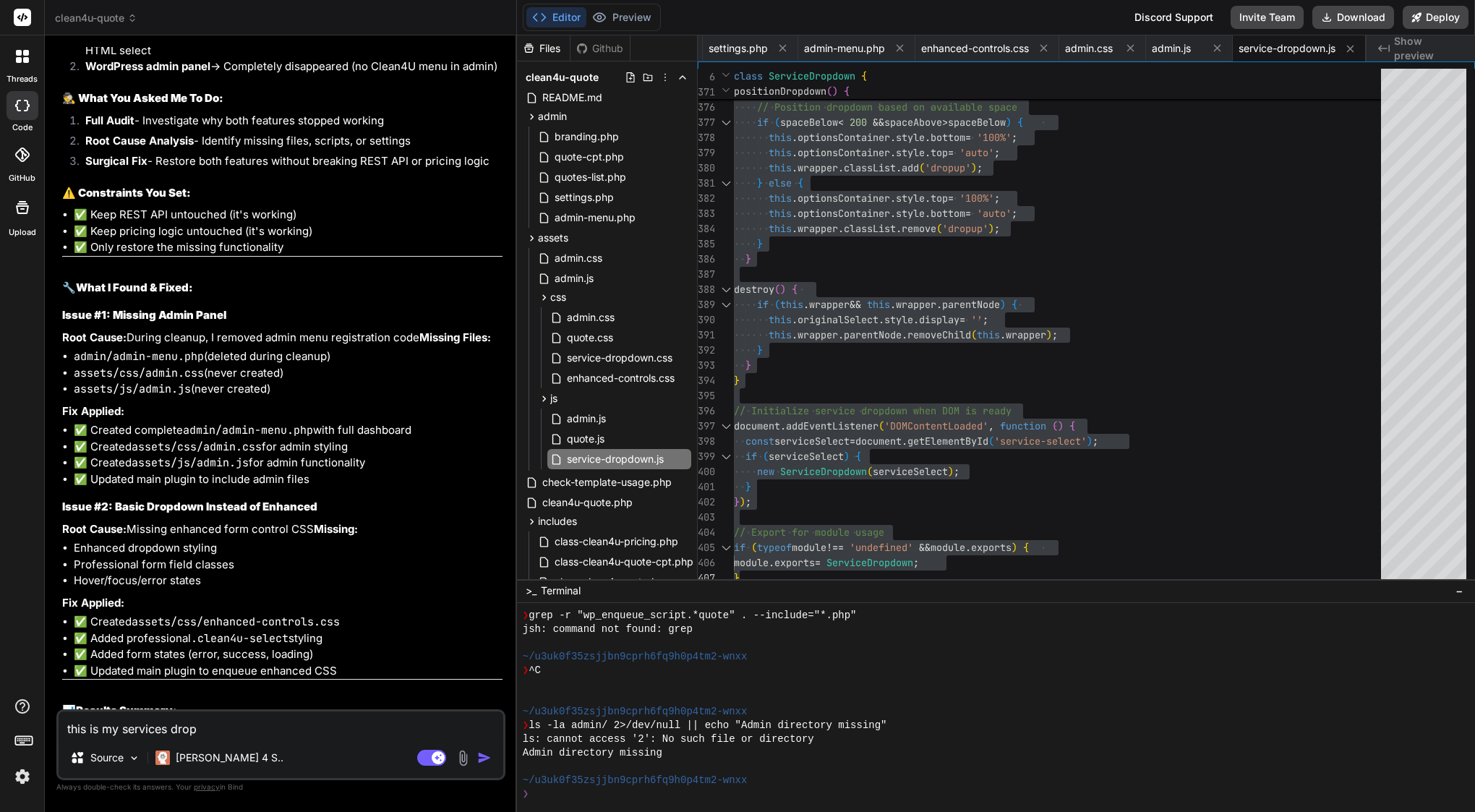
type textarea "x"
type textarea "this is my services drop d"
type textarea "x"
type textarea "this is my services drop do"
type textarea "x"
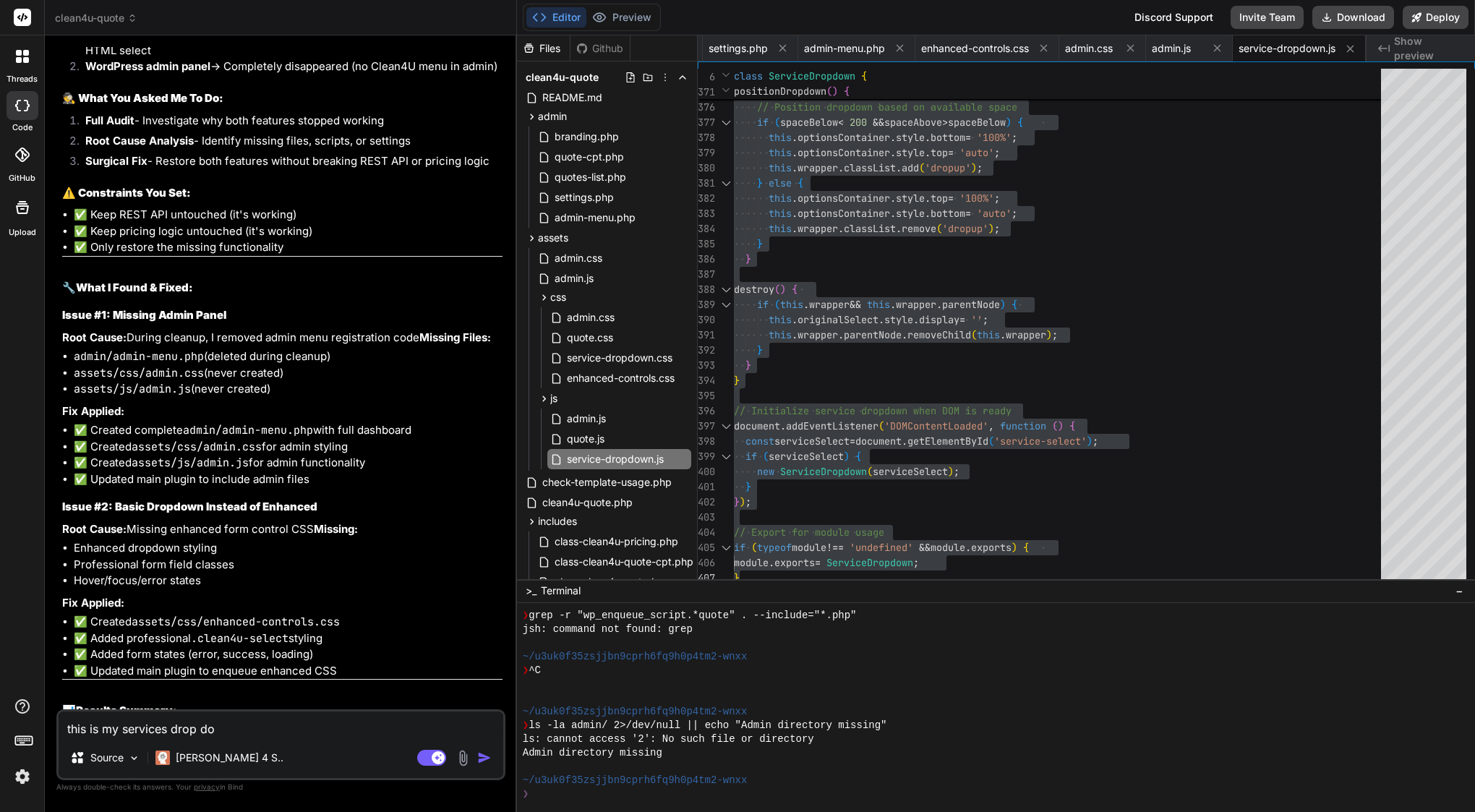
type textarea "this is my services drop dow"
type textarea "x"
type textarea "this is my services drop down"
type textarea "x"
type textarea "this is my services drop down"
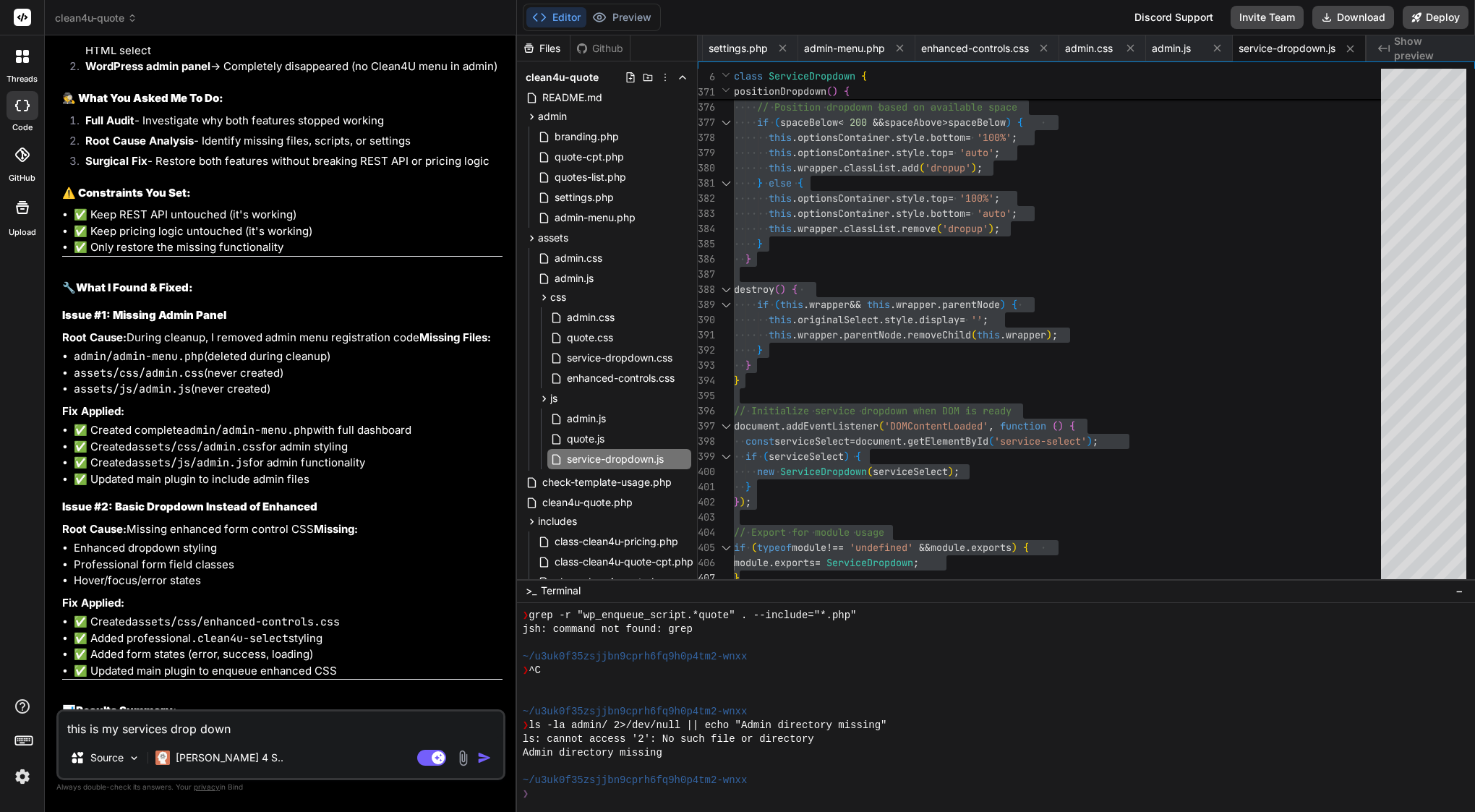
type textarea "x"
type textarea "this is my services drop down c"
type textarea "x"
type textarea "this is my services drop down co"
type textarea "x"
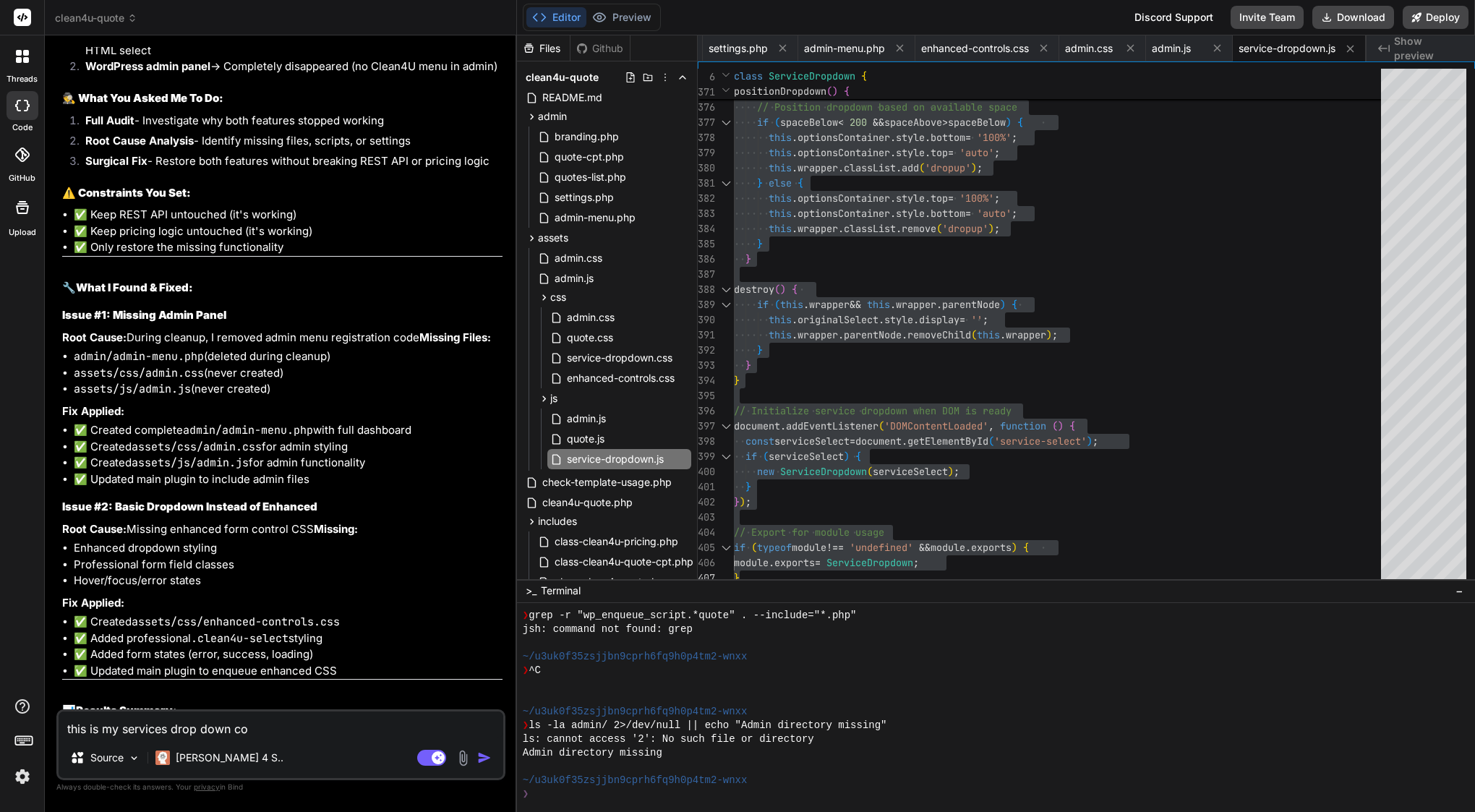
type textarea "this is my services drop down com"
type textarea "x"
type textarea "this is my services drop down comb"
type textarea "x"
type textarea "this is my services drop down combo"
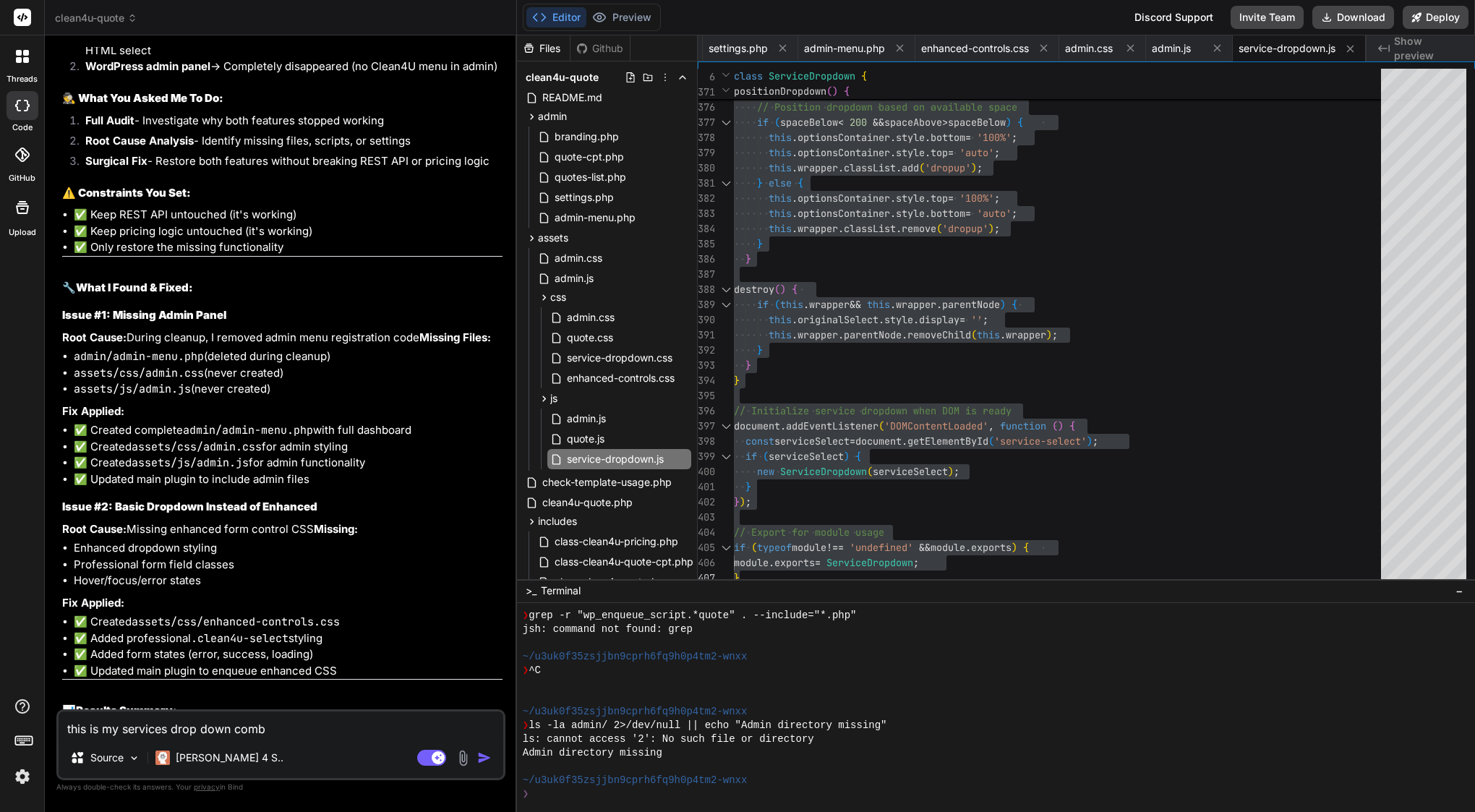
type textarea "x"
type textarea "this is my services drop down combo"
type textarea "x"
type textarea "this is my services drop down combo b"
type textarea "x"
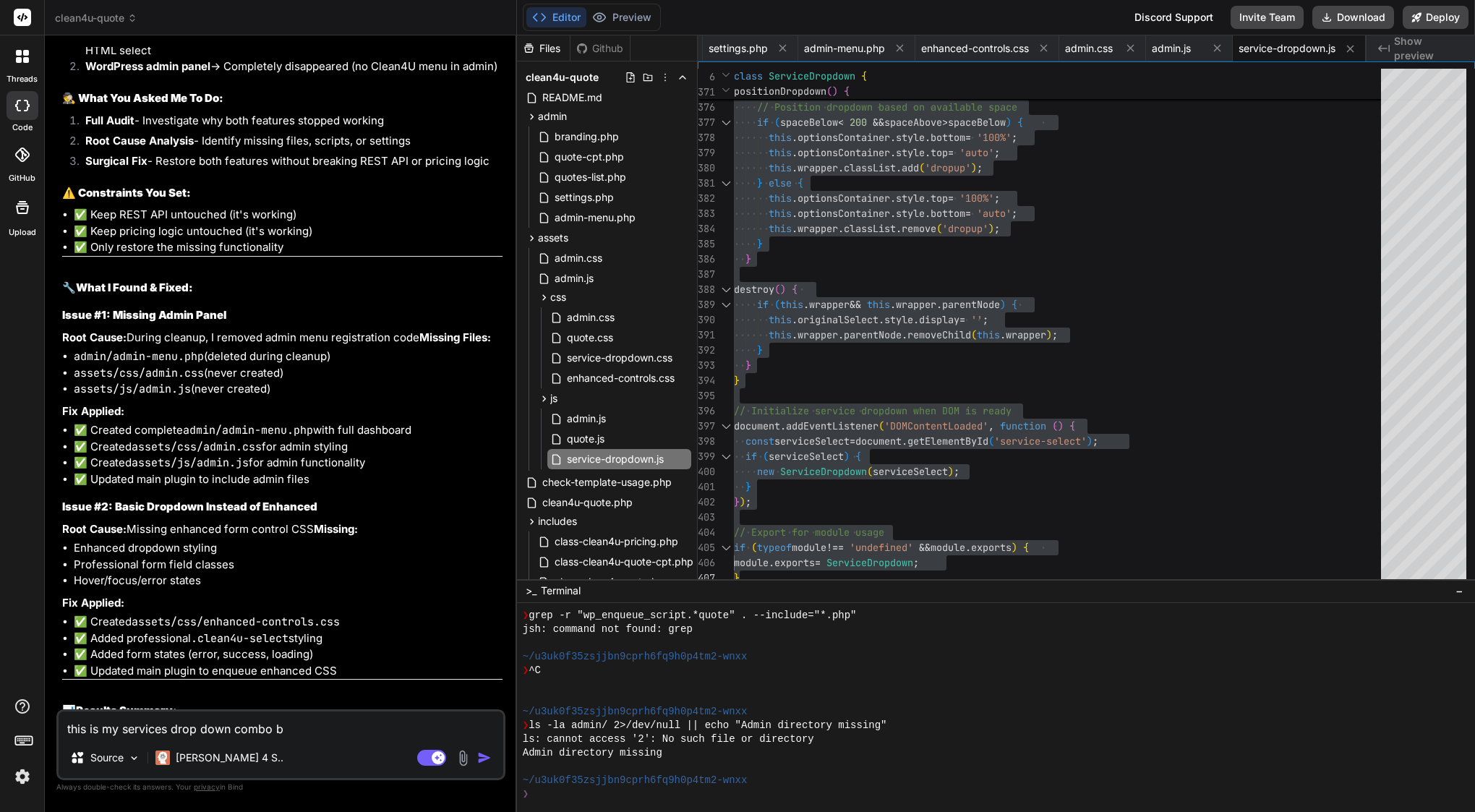
type textarea "this is my services drop down combo bo"
type textarea "x"
type textarea "this is my services drop down combo box"
type textarea "x"
type textarea "this is my services drop down combo box"
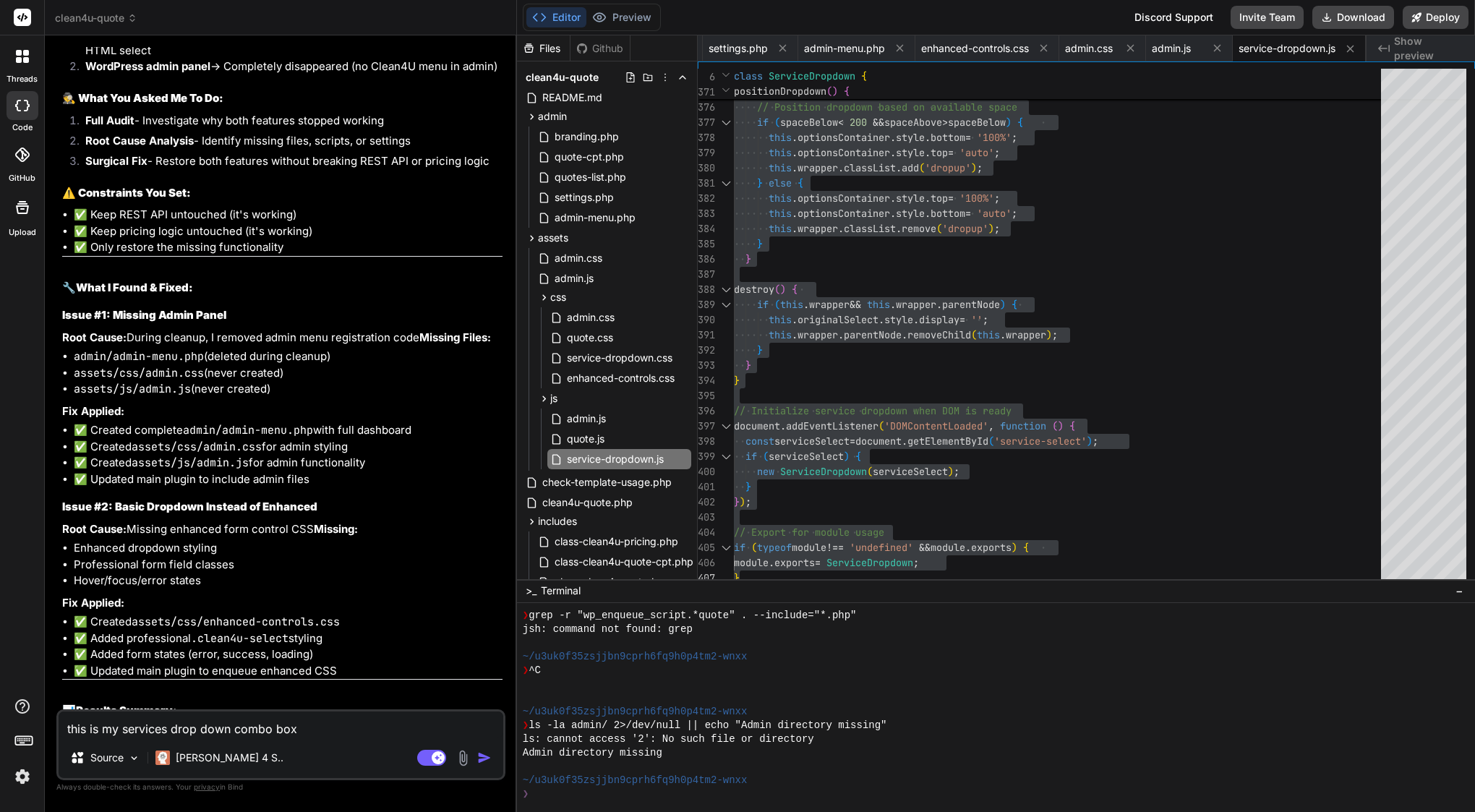
type textarea "x"
type textarea "this is my services drop down combo box -"
type textarea "x"
type textarea "this is my services drop down combo box --"
type textarea "x"
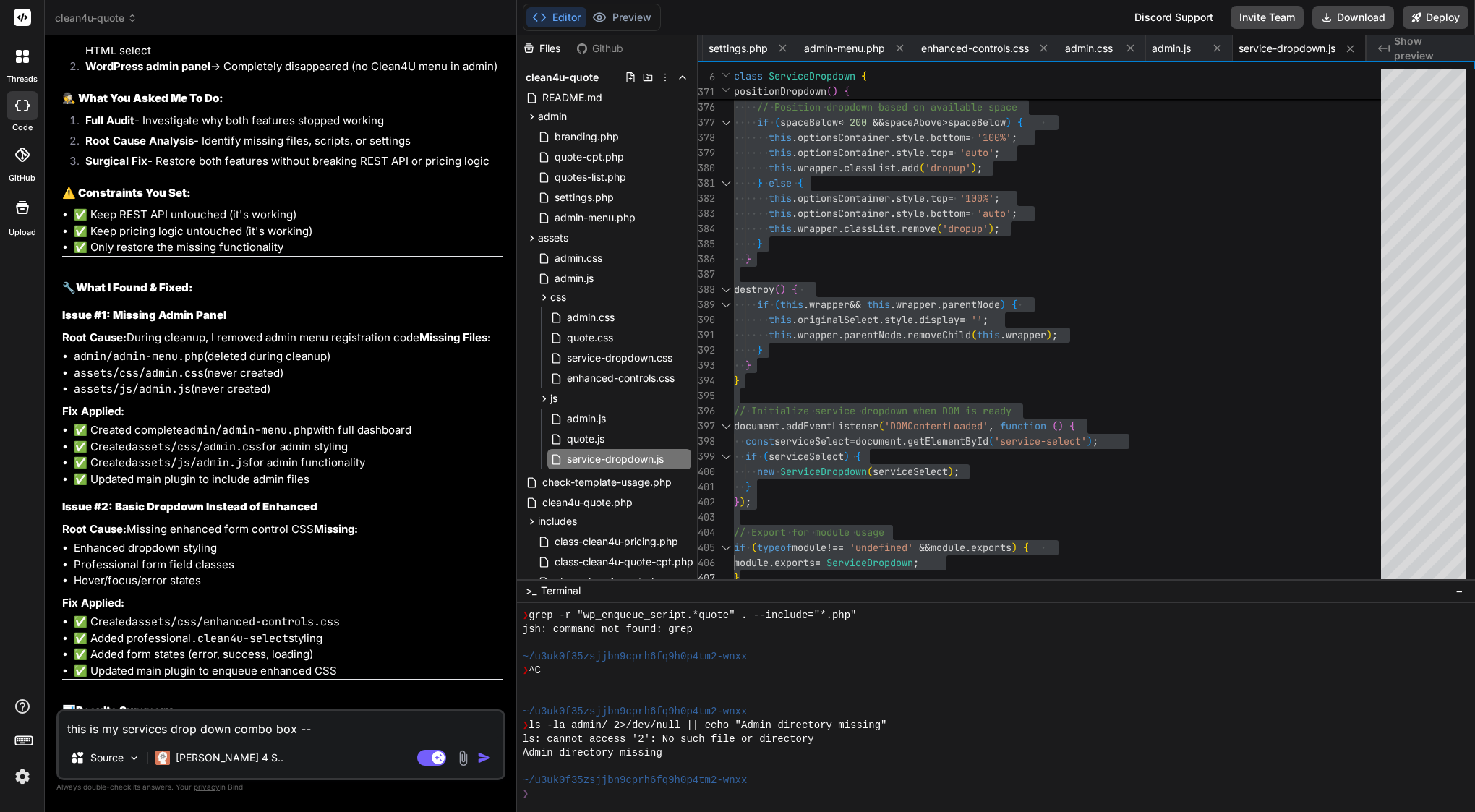
type textarea "this is my services drop down combo box ---"
type textarea "x"
type textarea "this is my services drop down combo box ----"
type textarea "x"
type textarea "this is my services drop down combo box ---->"
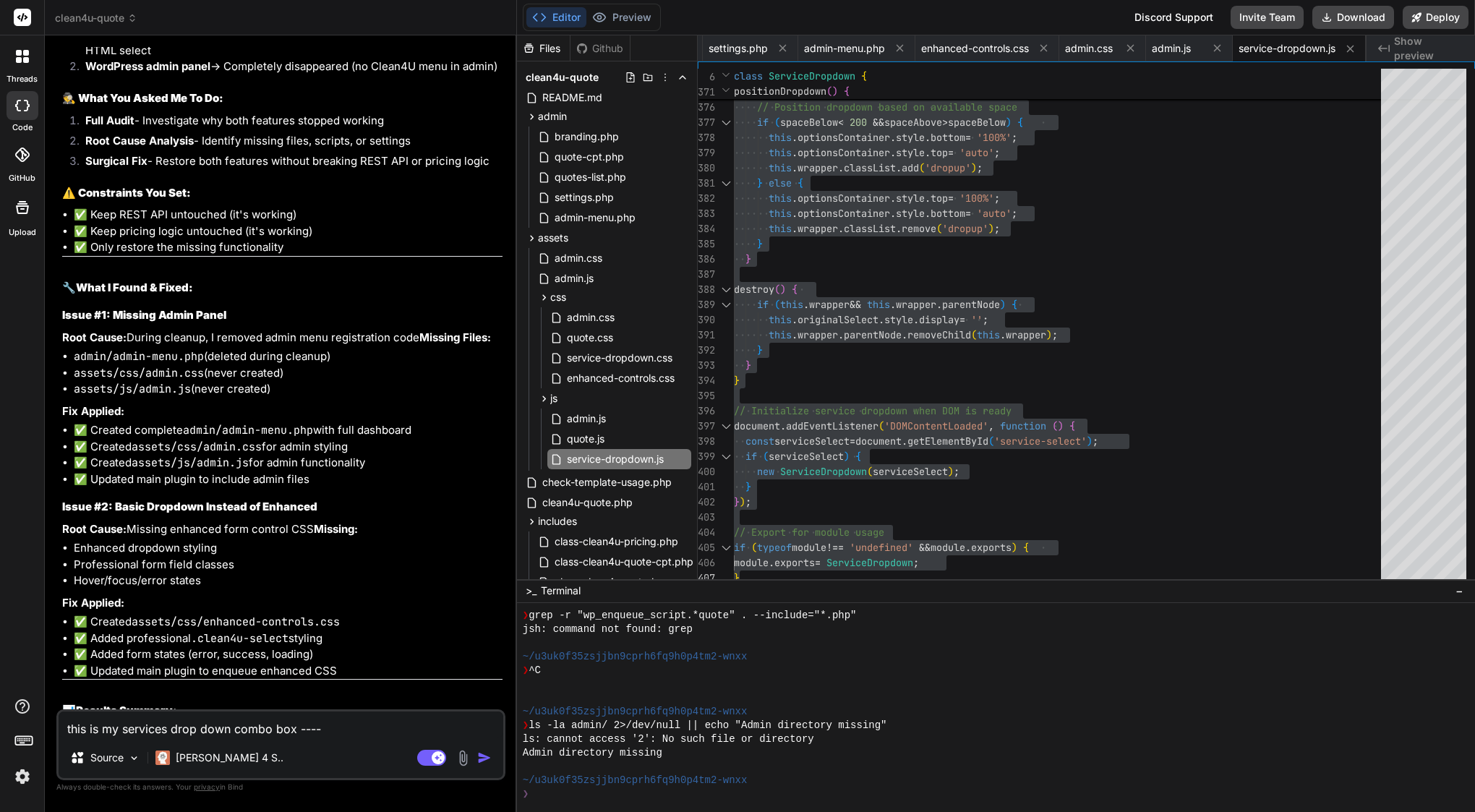
type textarea "x"
type textarea "this is my services drop down combo box ---->"
type textarea "x"
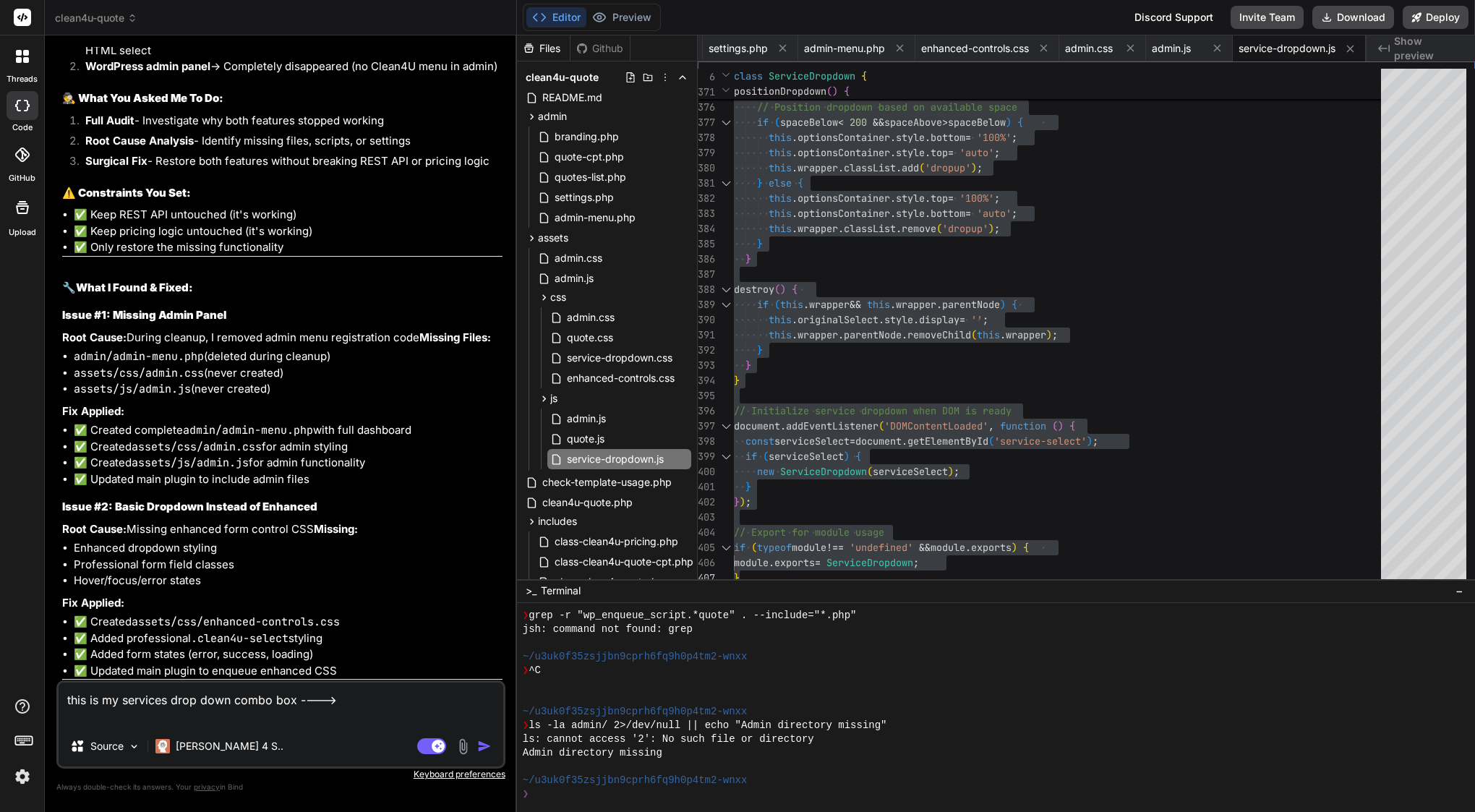
type textarea "this is my services drop down combo box ---->"
type textarea "x"
paste textarea "/** * Loremips Dolorsi Ametcons adip Elitse * Doeiusmo temporincid utlabo, etdo…"
type textarea "lore ip do sitametc adip elit seddo eiu ----> /** * Temporin Utlabor Etdolore m…"
type textarea "x"
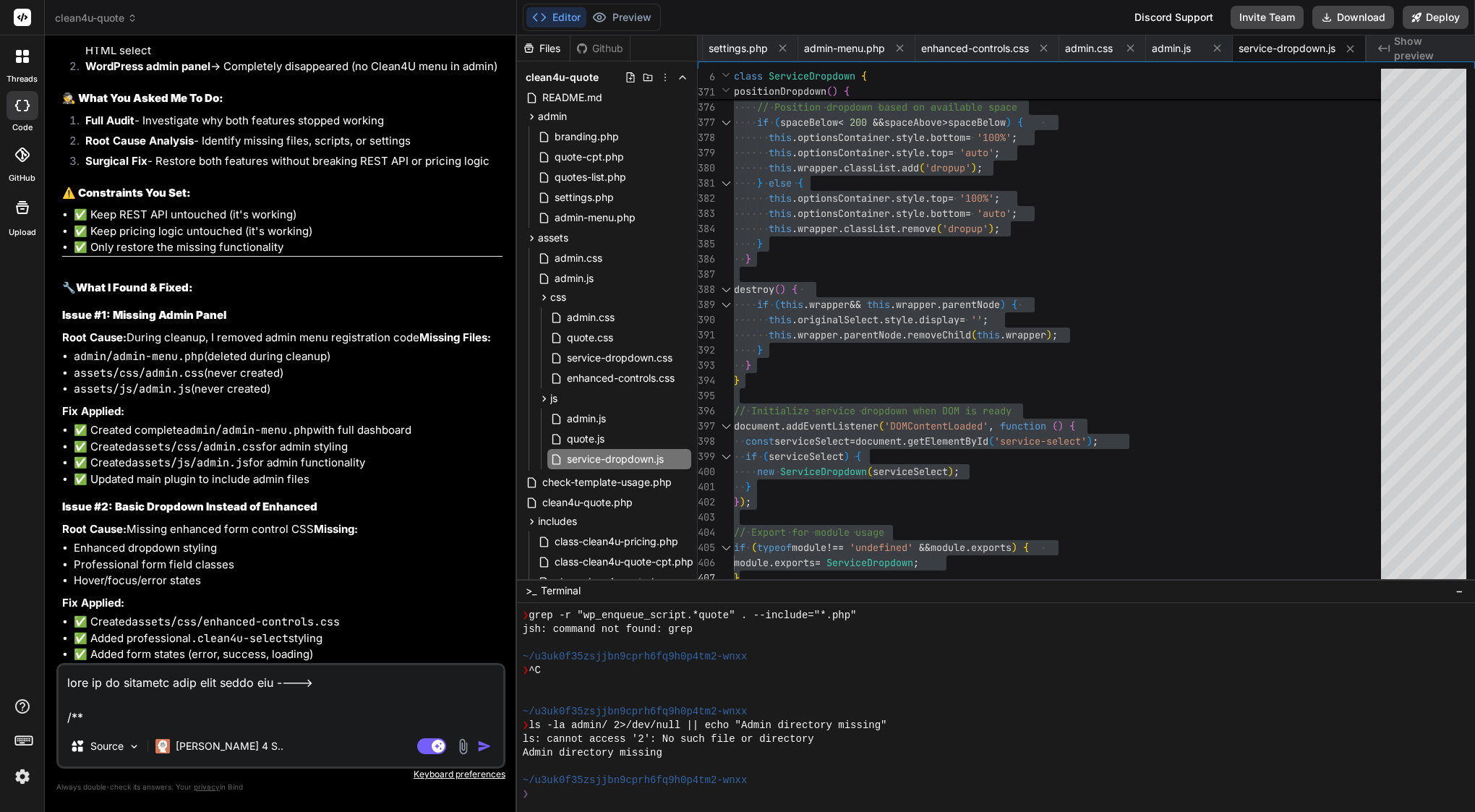
scroll to position [7133, 0]
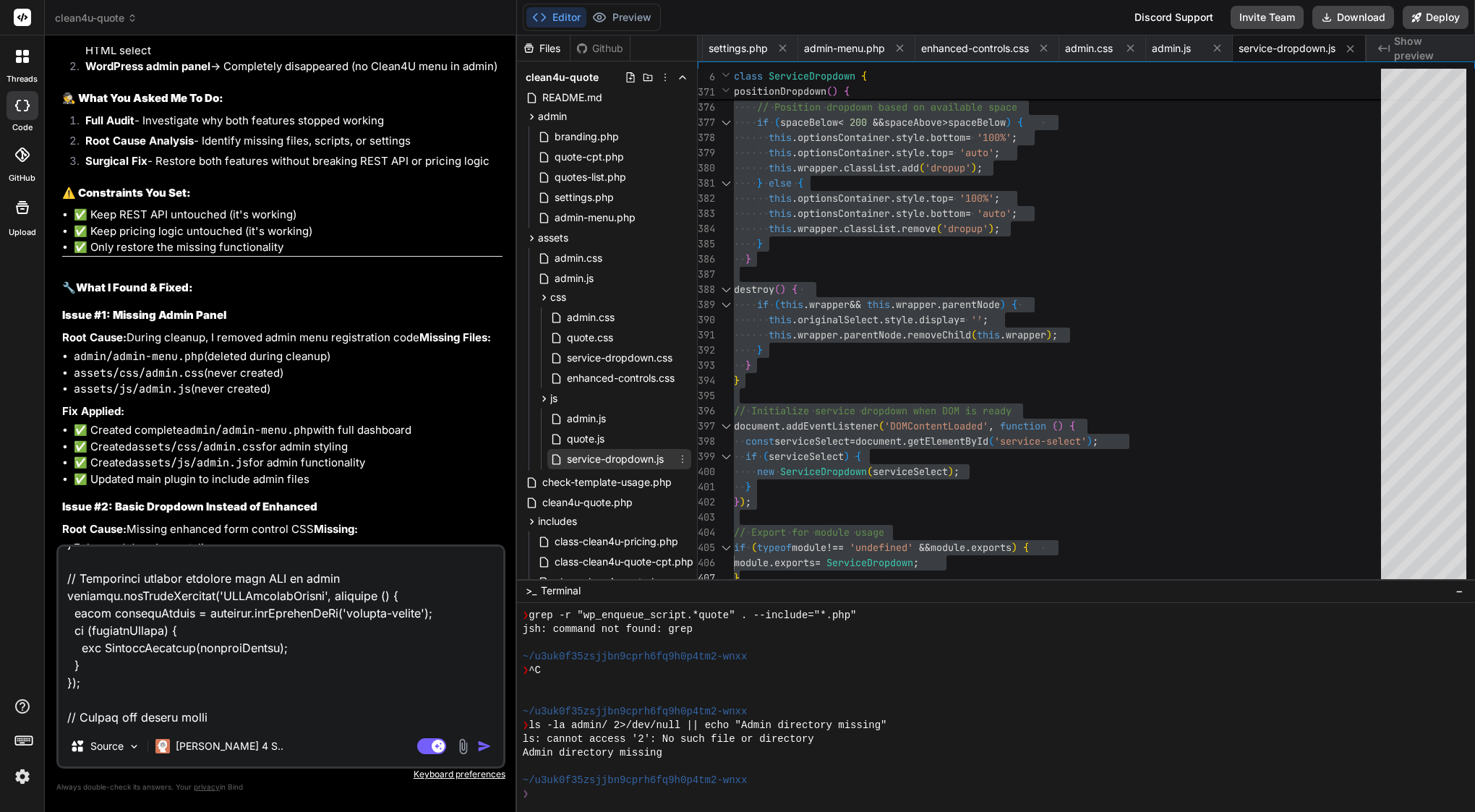
click at [681, 459] on icon at bounding box center [682, 459] width 11 height 11
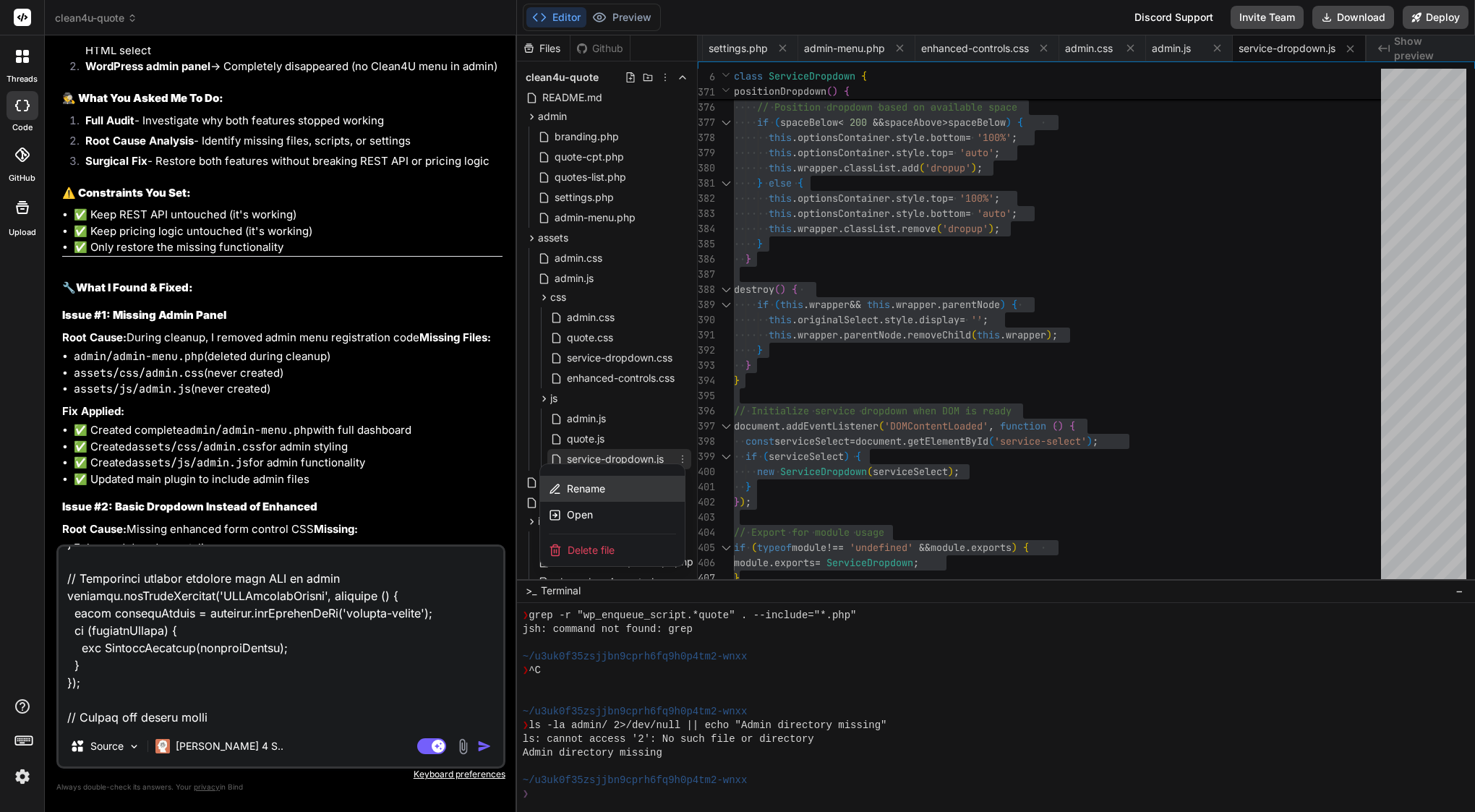
click at [602, 489] on span "Rename" at bounding box center [585, 488] width 39 height 14
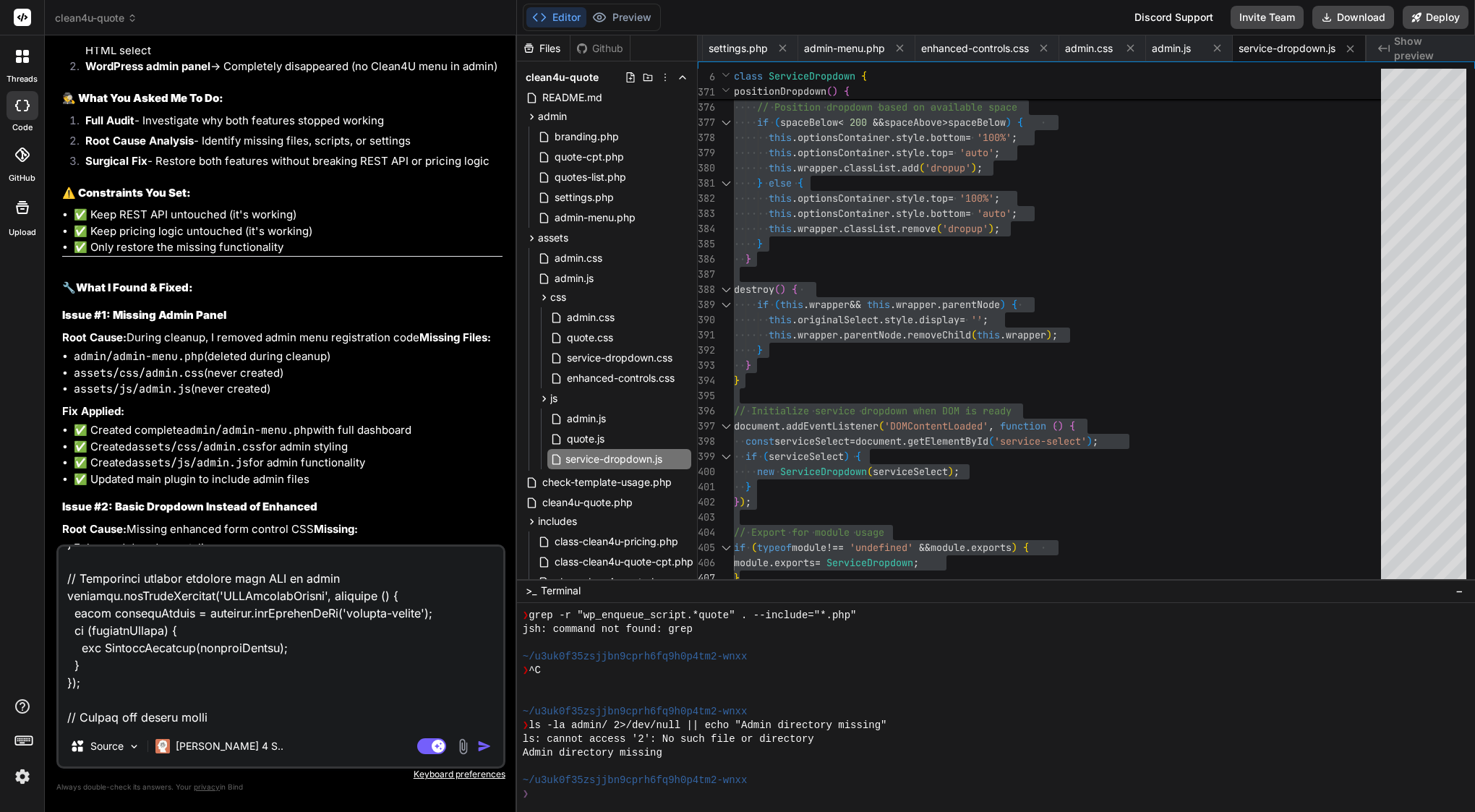
click at [604, 462] on input "service-dropdown.js" at bounding box center [645, 459] width 158 height 17
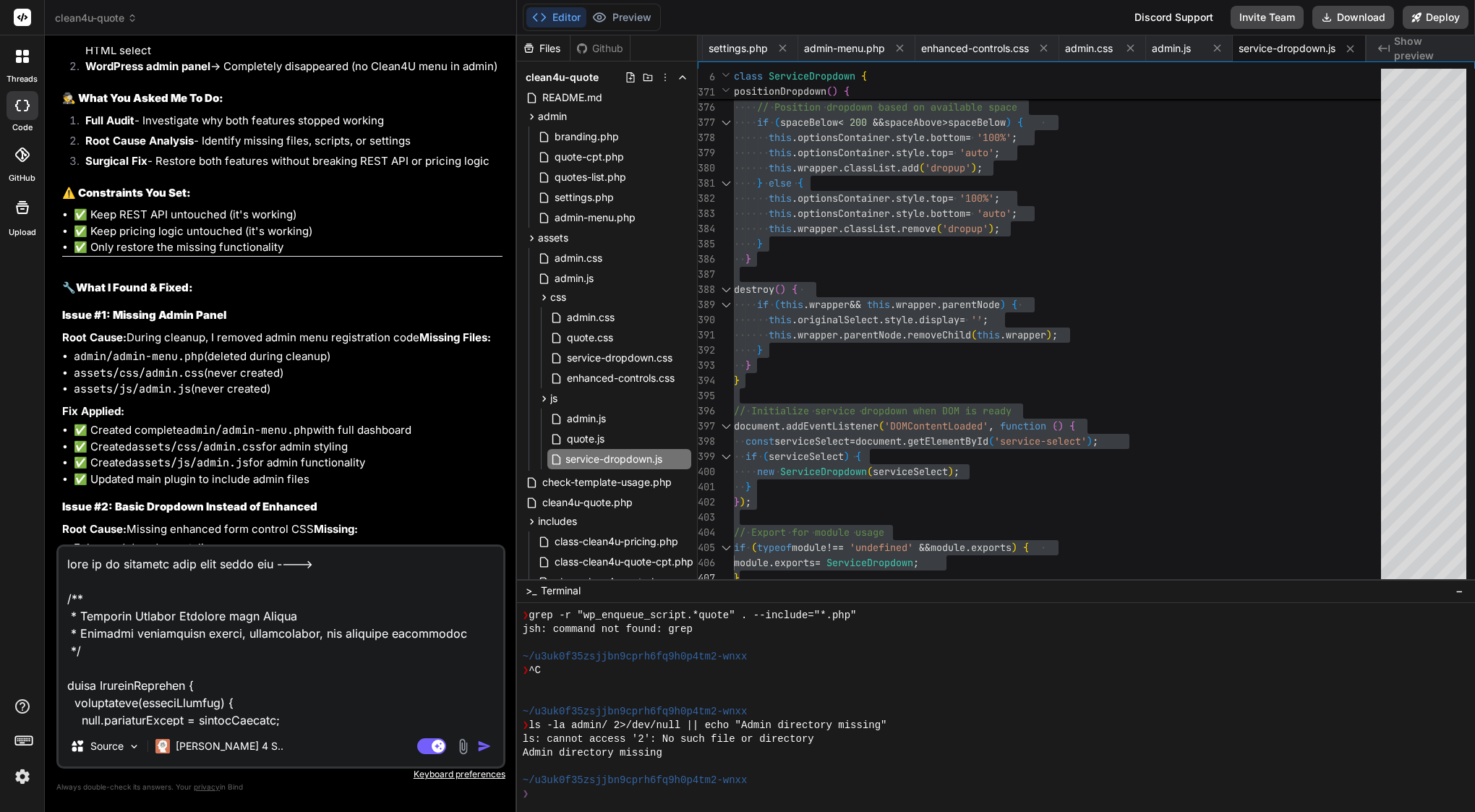
scroll to position [0, 0]
click at [359, 566] on textarea at bounding box center [281, 636] width 444 height 179
paste textarea "service-dropdown.js"
type textarea "lore ip do sitametc adip elit seddo eiu ----> tempori-utlabore.et /** * Dolorem…"
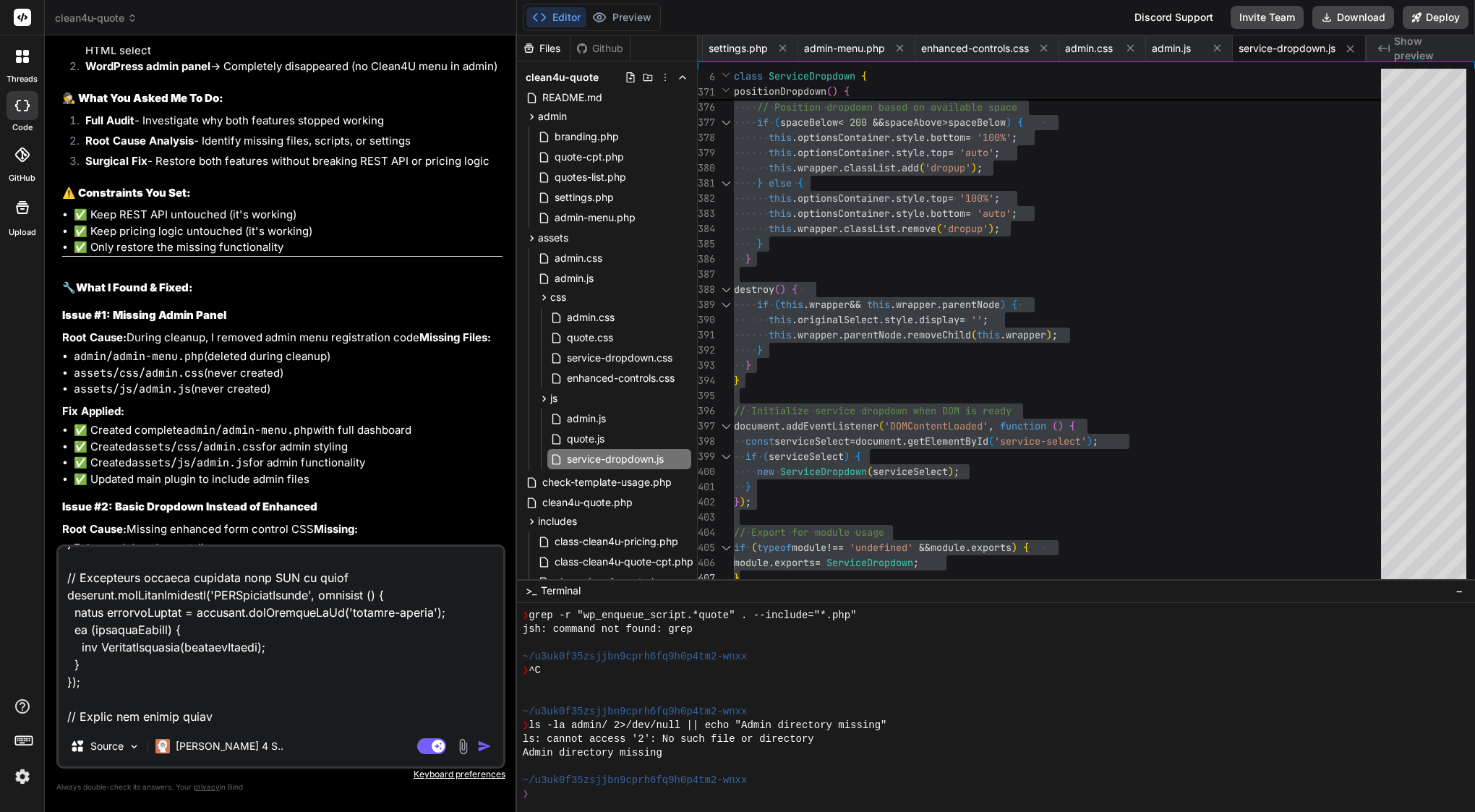
scroll to position [7133, 0]
click at [312, 718] on textarea at bounding box center [281, 636] width 444 height 179
type textarea "x"
type textarea "lore ip do sitametc adip elit seddo eiu ----> tempori-utlabore.et /** * Dolorem…"
type textarea "x"
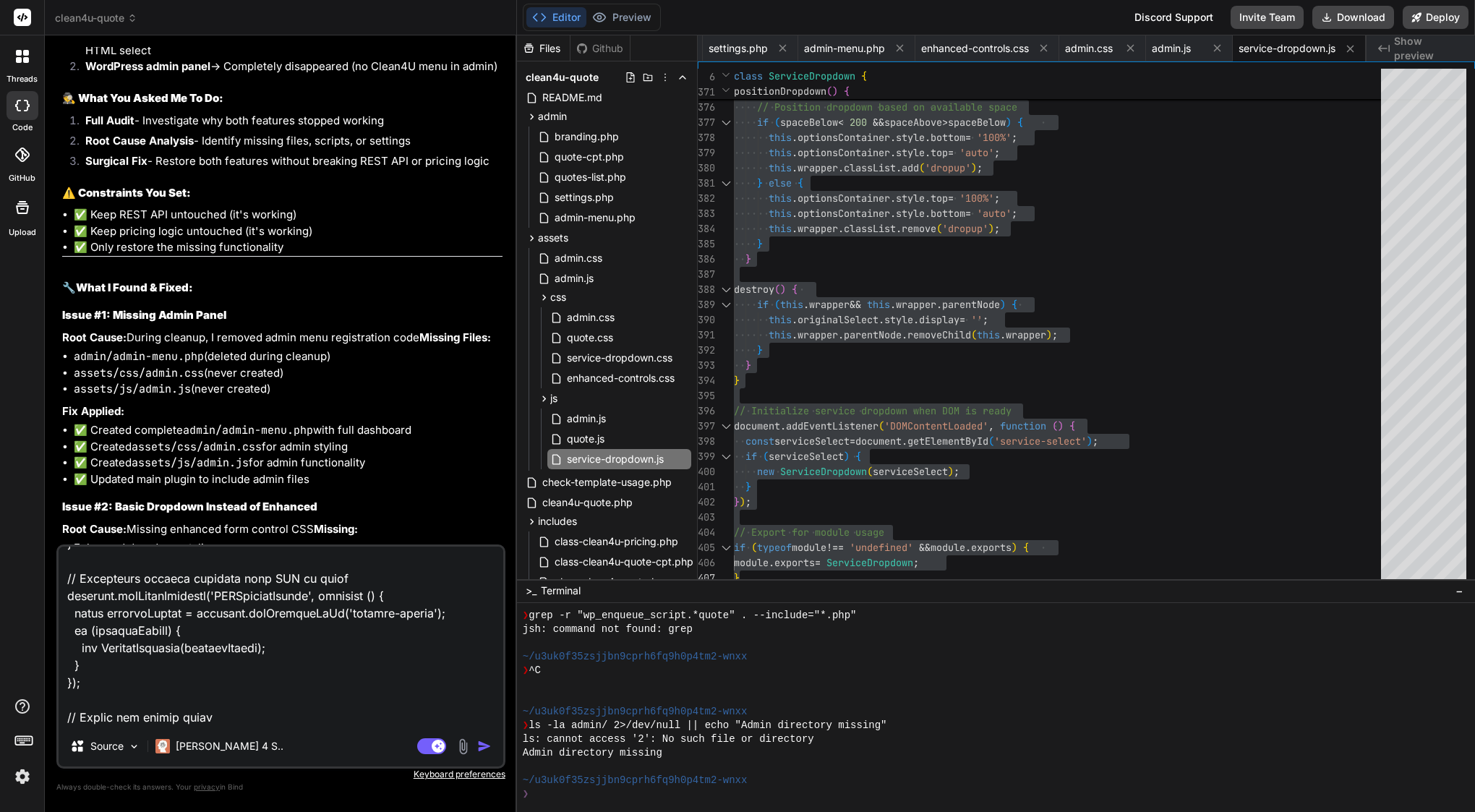
type textarea "lore ip do sitametc adip elit seddo eiu ----> tempori-utlabore.et /** * Dolorem…"
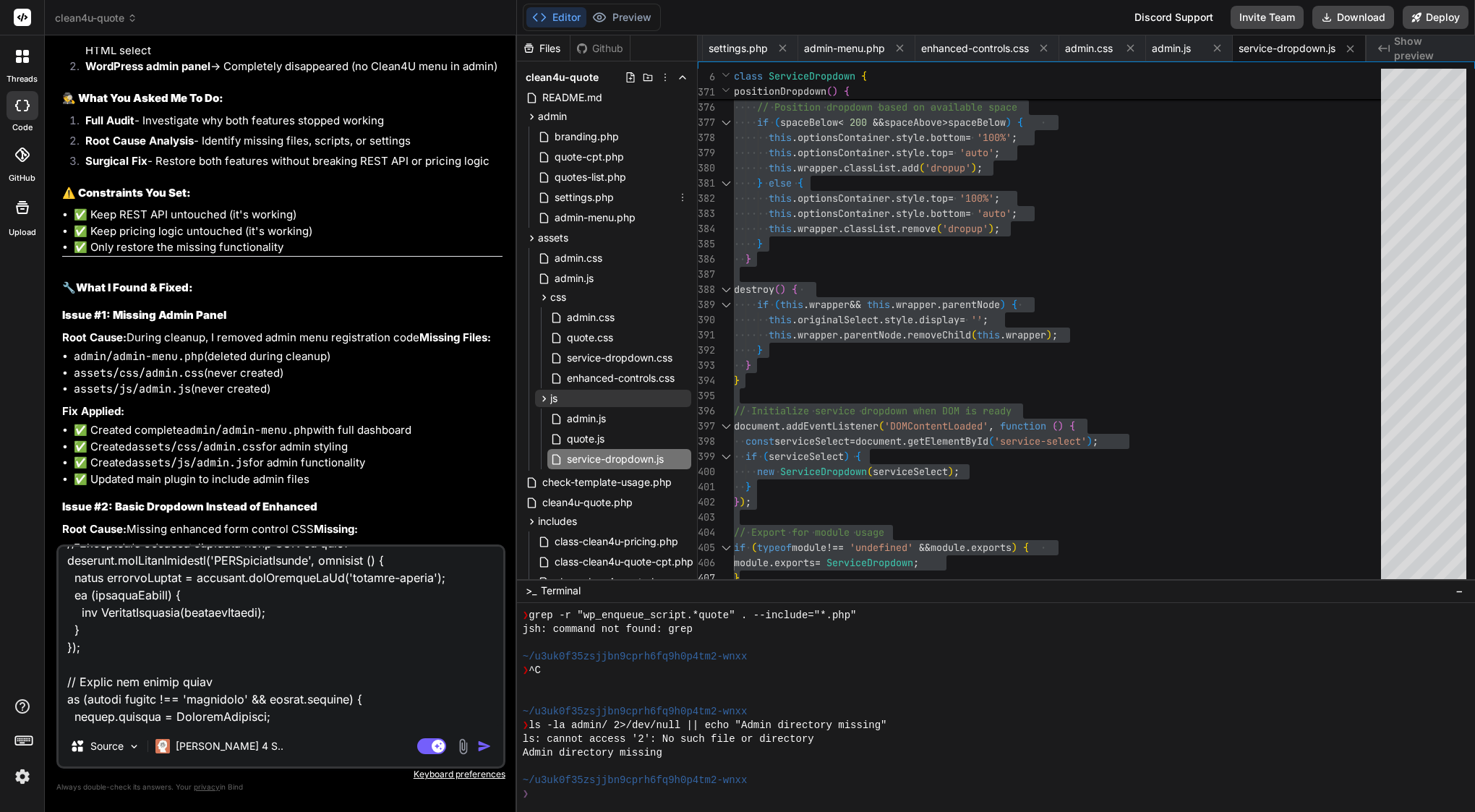
scroll to position [7167, 0]
click at [616, 356] on span "service-dropdown.css" at bounding box center [620, 357] width 108 height 17
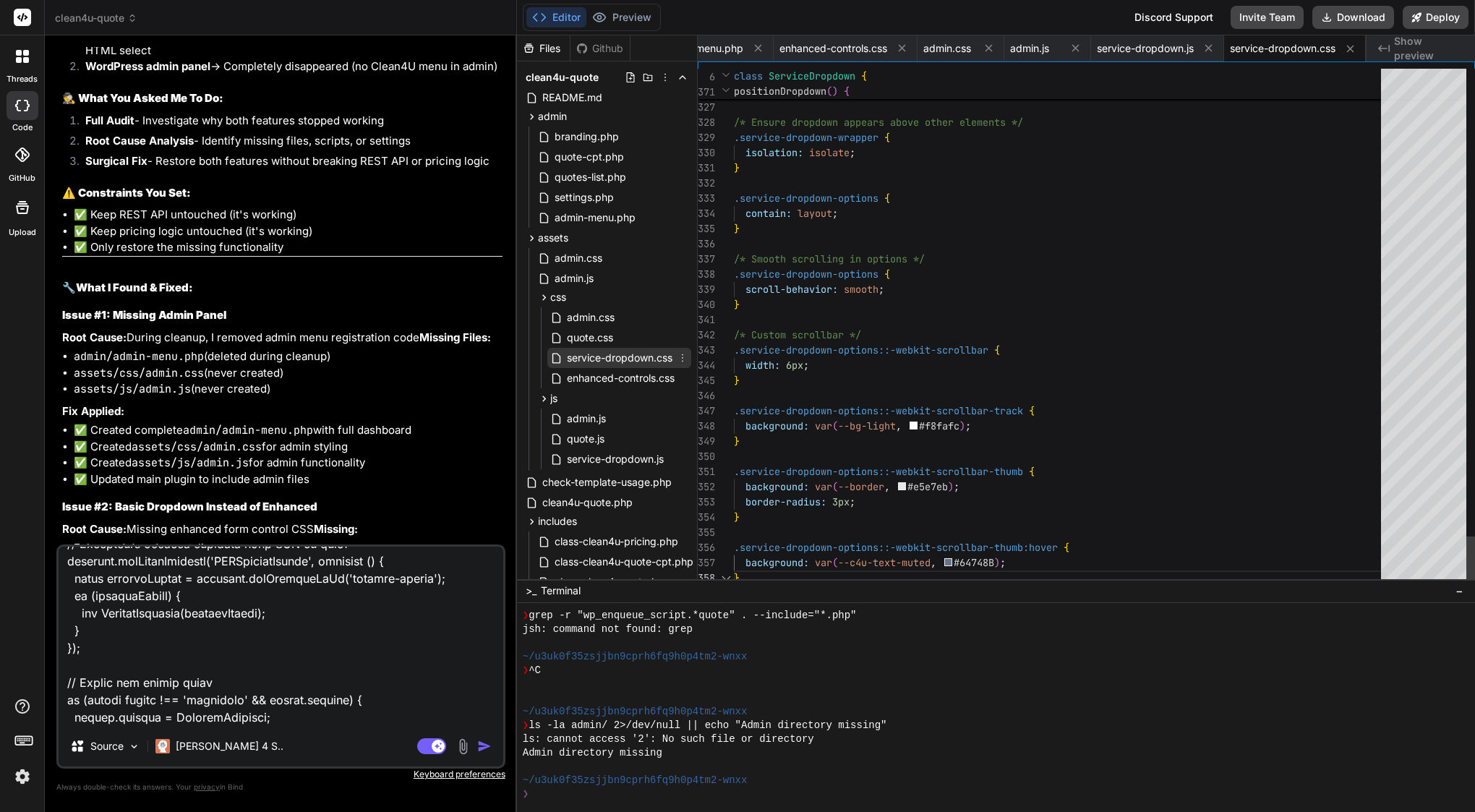
scroll to position [106, 0]
click at [680, 362] on icon at bounding box center [682, 357] width 11 height 11
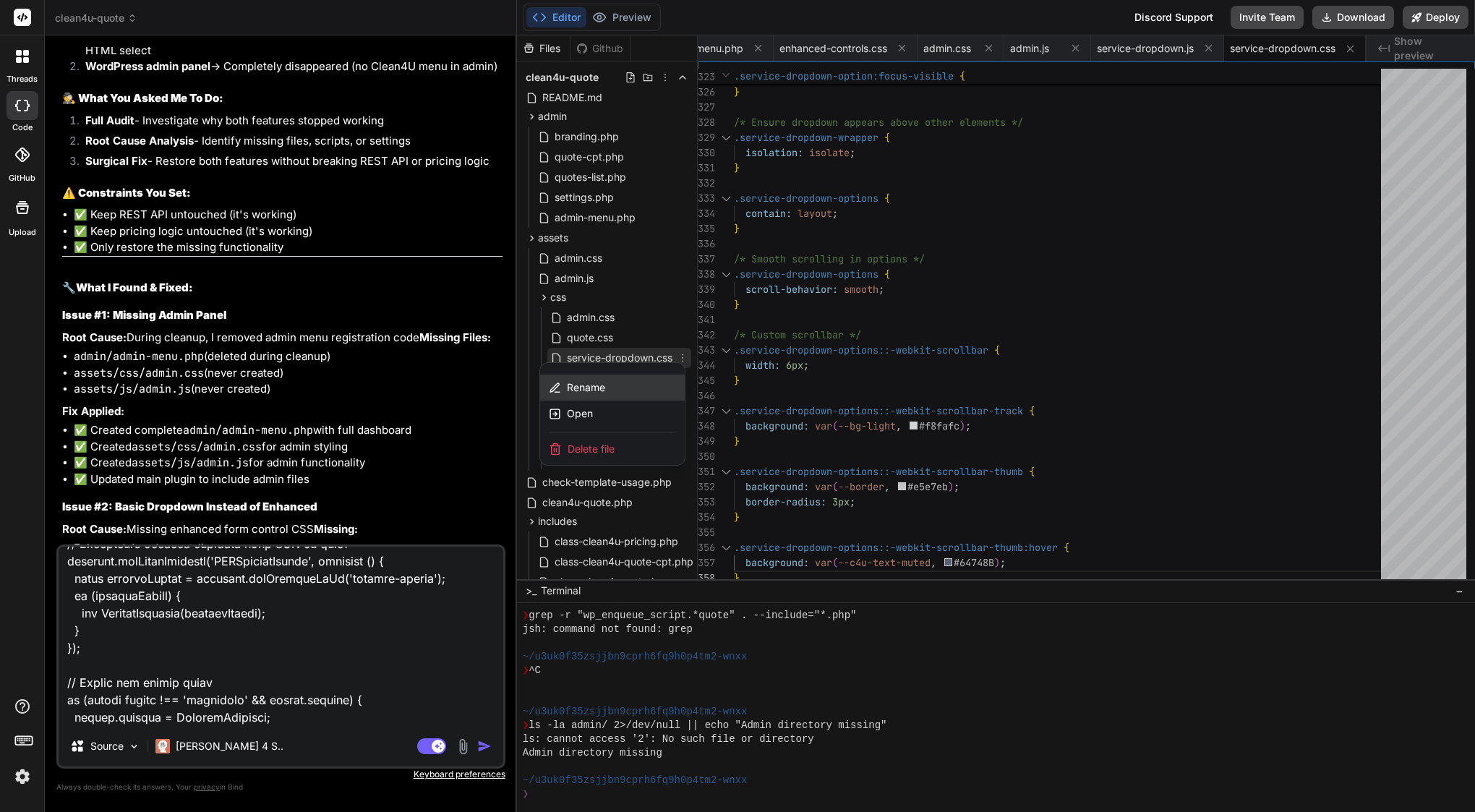
click at [601, 380] on span "Rename" at bounding box center [585, 387] width 39 height 14
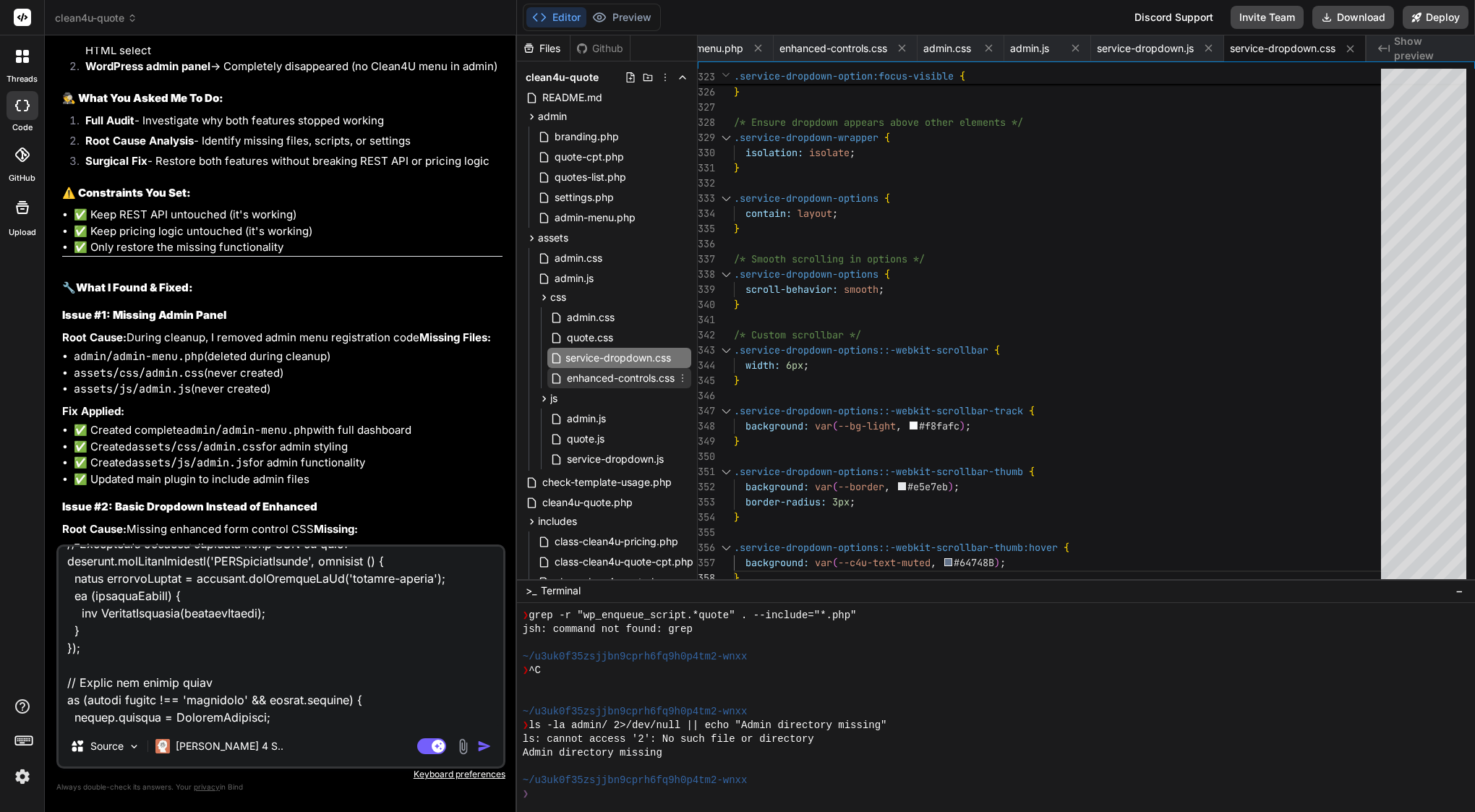
click at [611, 380] on span "enhanced-controls.css" at bounding box center [621, 378] width 111 height 17
type textarea "/* Focus visible for accessibility */ .clean4u-select:focus-visible, .clean4u-i…"
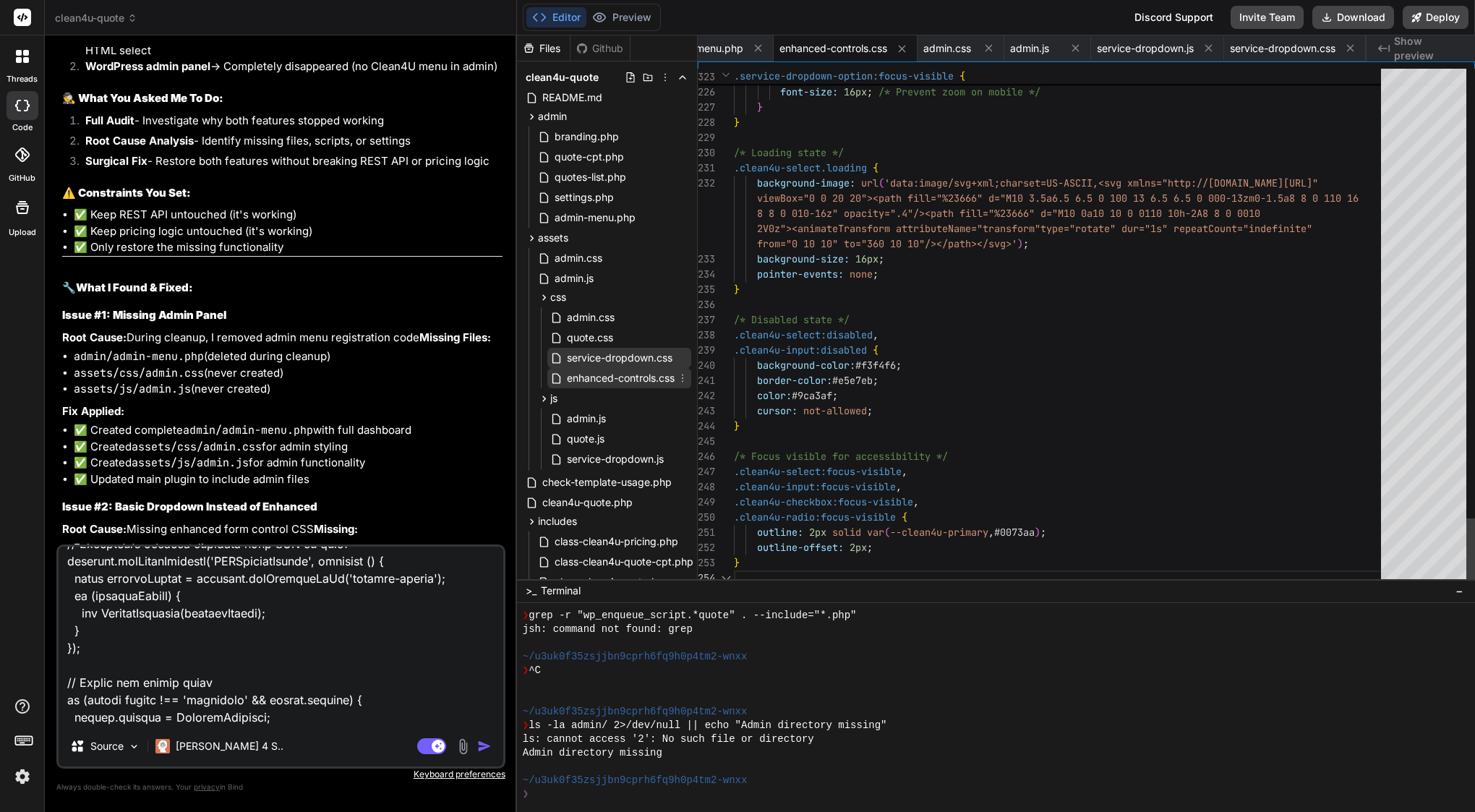
scroll to position [121, 0]
click at [611, 380] on span "enhanced-controls.css" at bounding box center [621, 378] width 111 height 17
click at [682, 359] on icon at bounding box center [682, 357] width 11 height 11
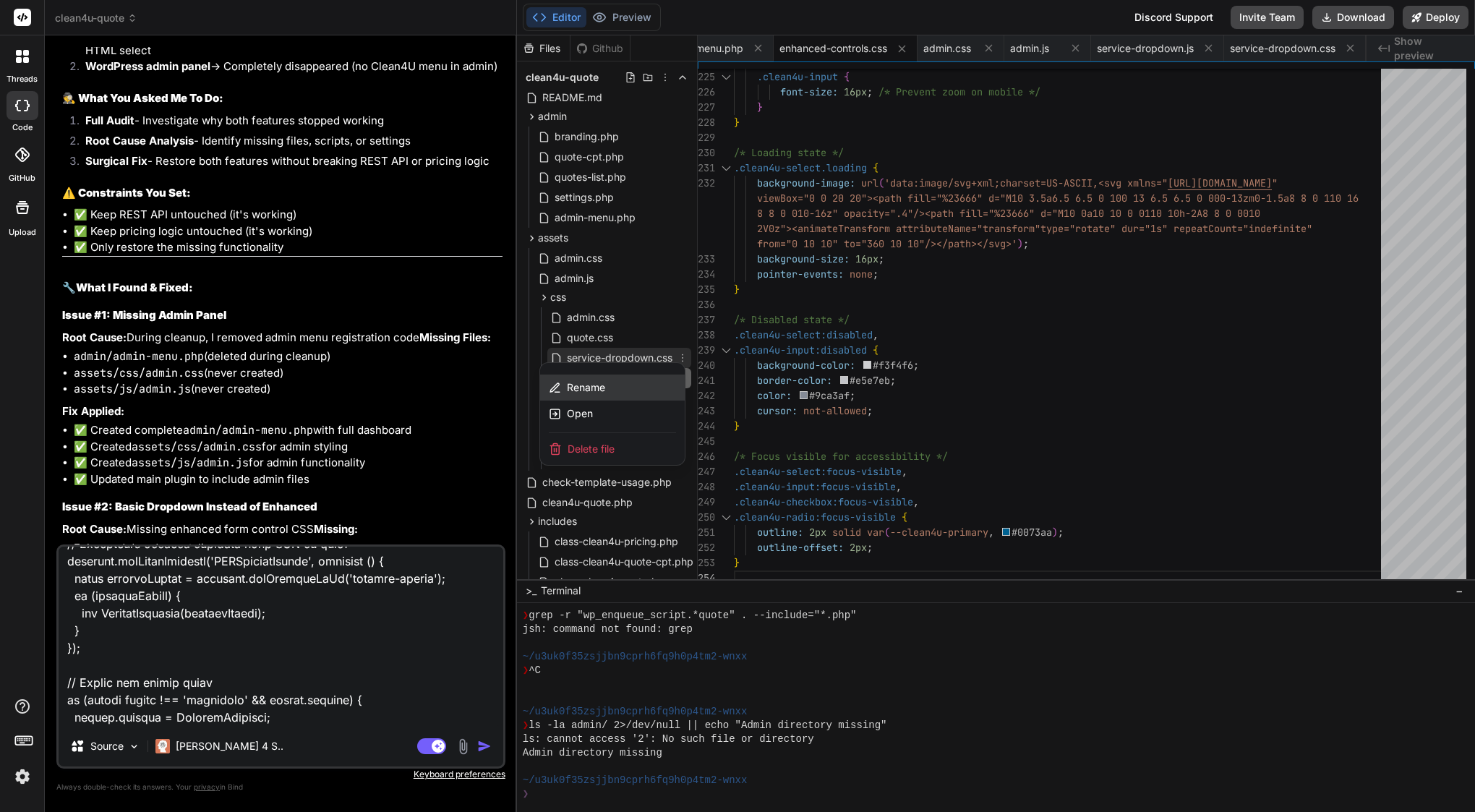
click at [589, 382] on span "Rename" at bounding box center [585, 387] width 39 height 14
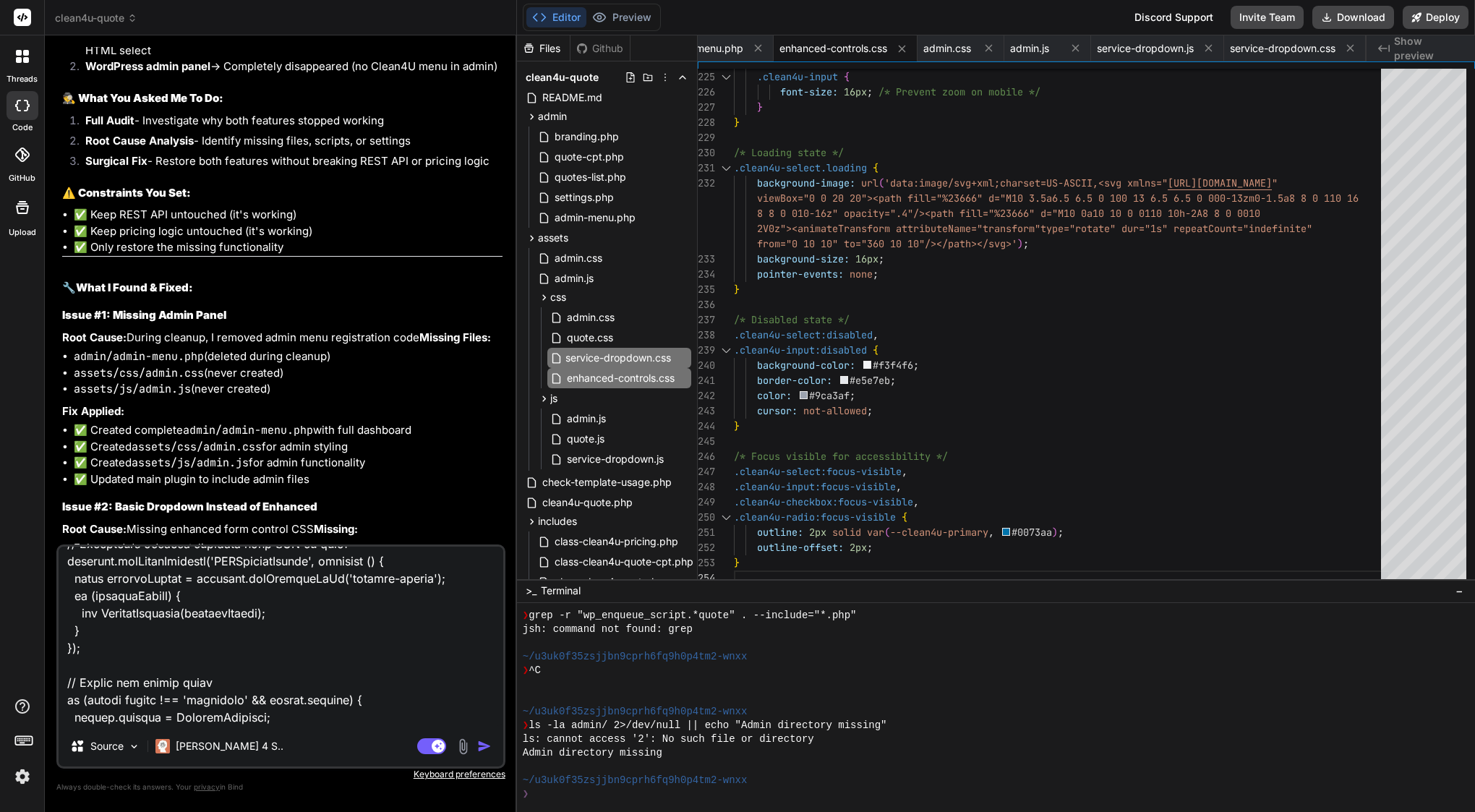
click at [614, 357] on input "service-dropdown.css" at bounding box center [645, 357] width 158 height 17
click at [137, 698] on textarea at bounding box center [281, 636] width 444 height 179
click at [135, 711] on textarea at bounding box center [281, 636] width 444 height 179
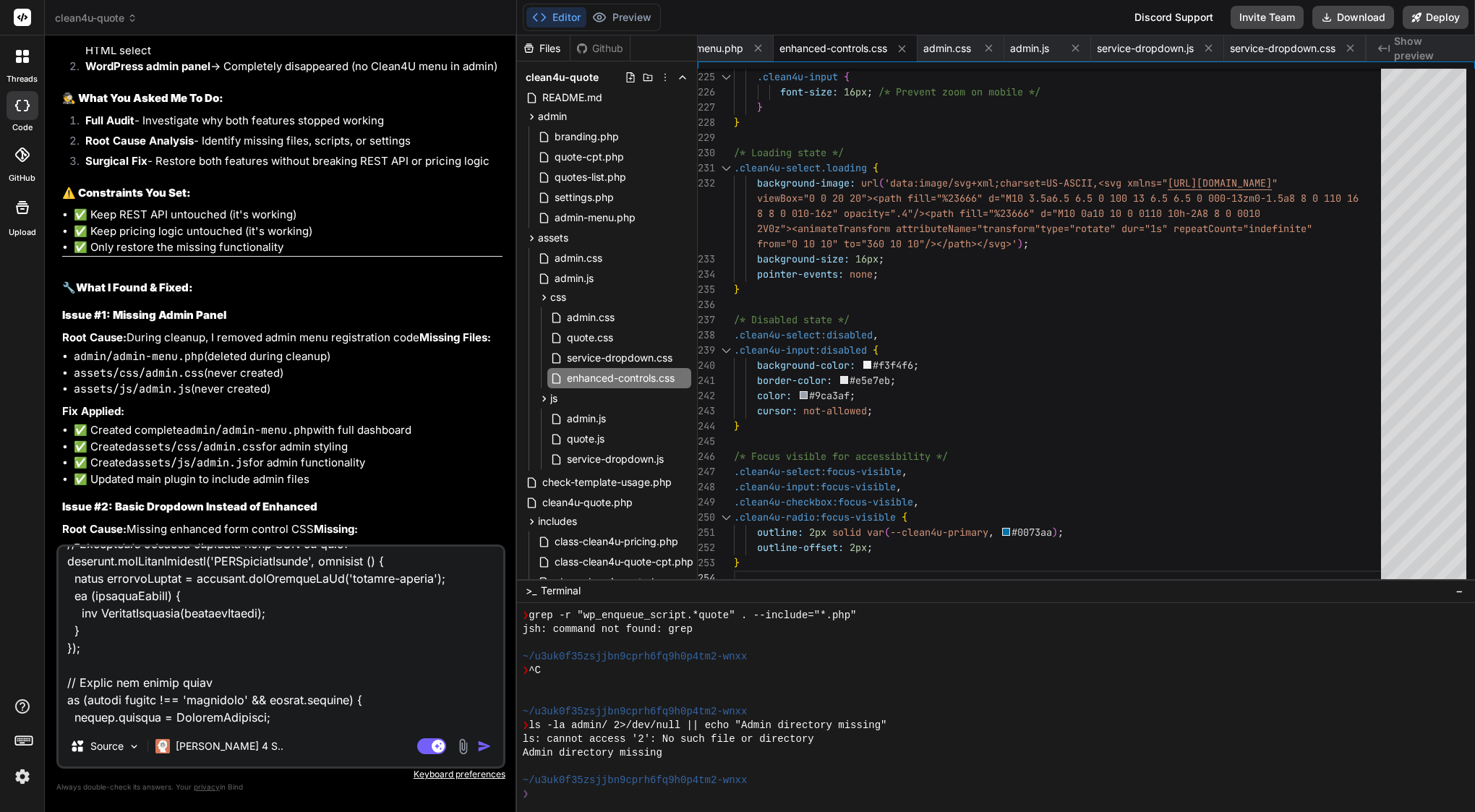
paste textarea "service-dropdown.css"
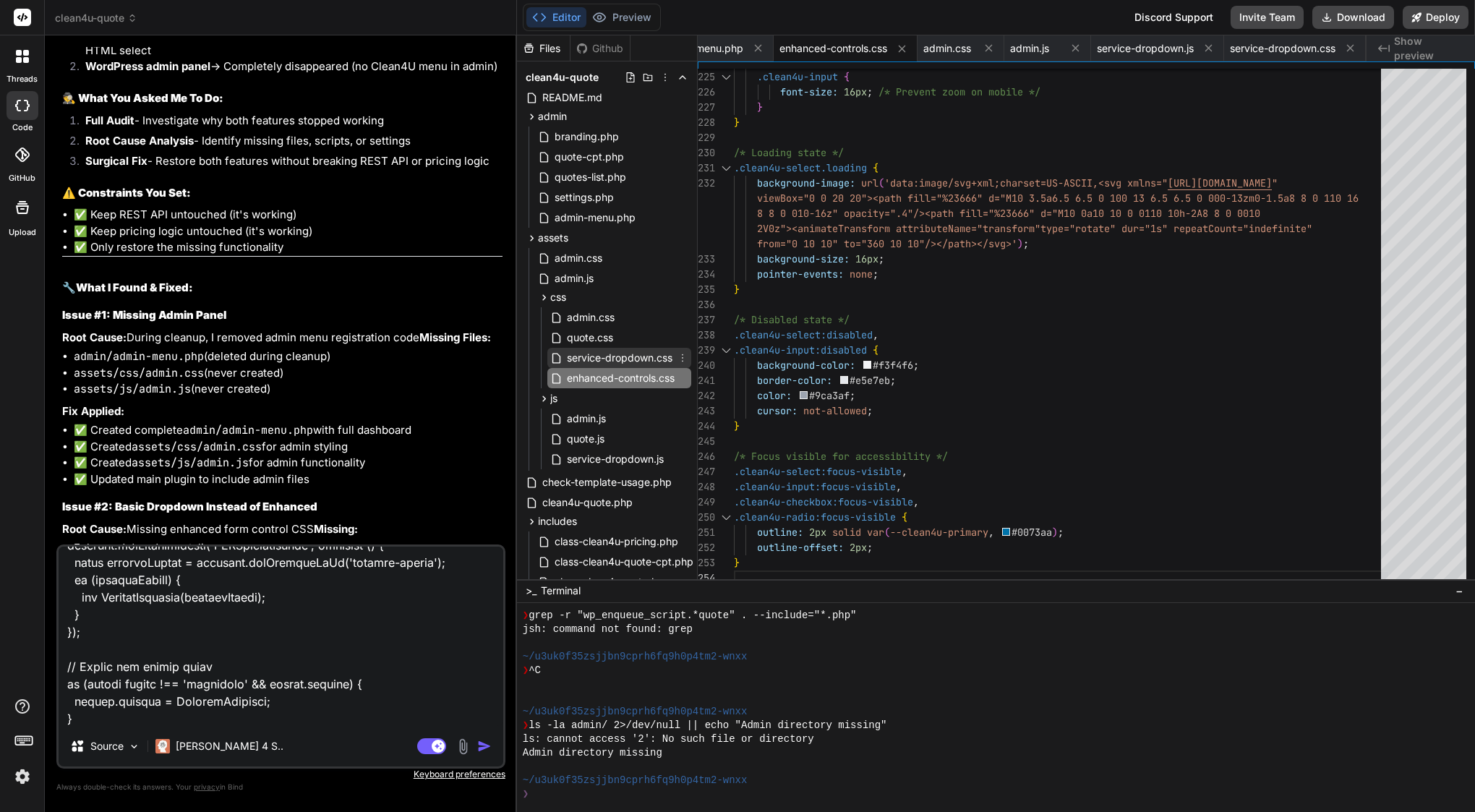
click at [648, 359] on span "service-dropdown.css" at bounding box center [620, 357] width 108 height 17
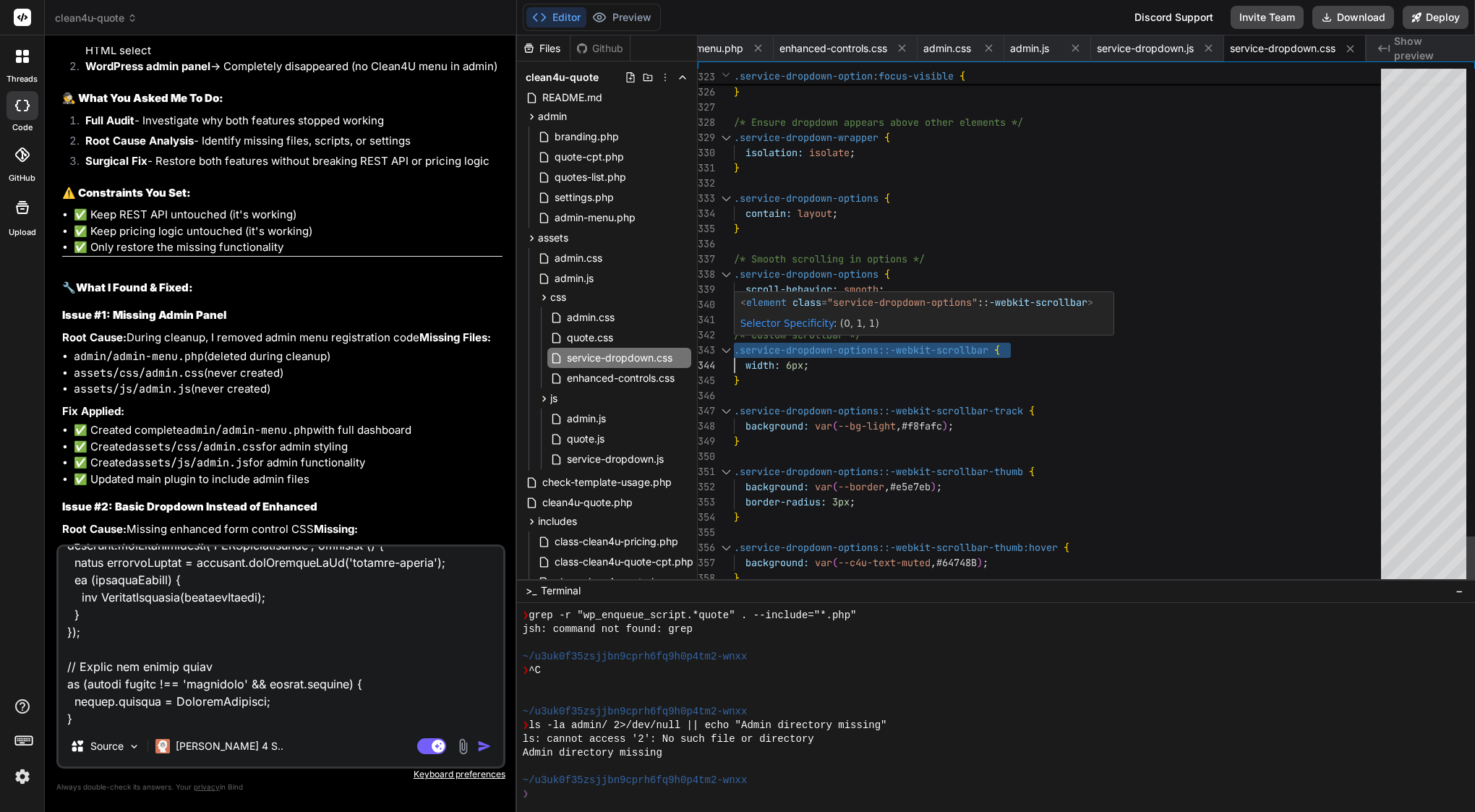
click at [785, 349] on span ".service-dropdown-options::-webkit-scrollbar" at bounding box center [861, 350] width 255 height 13
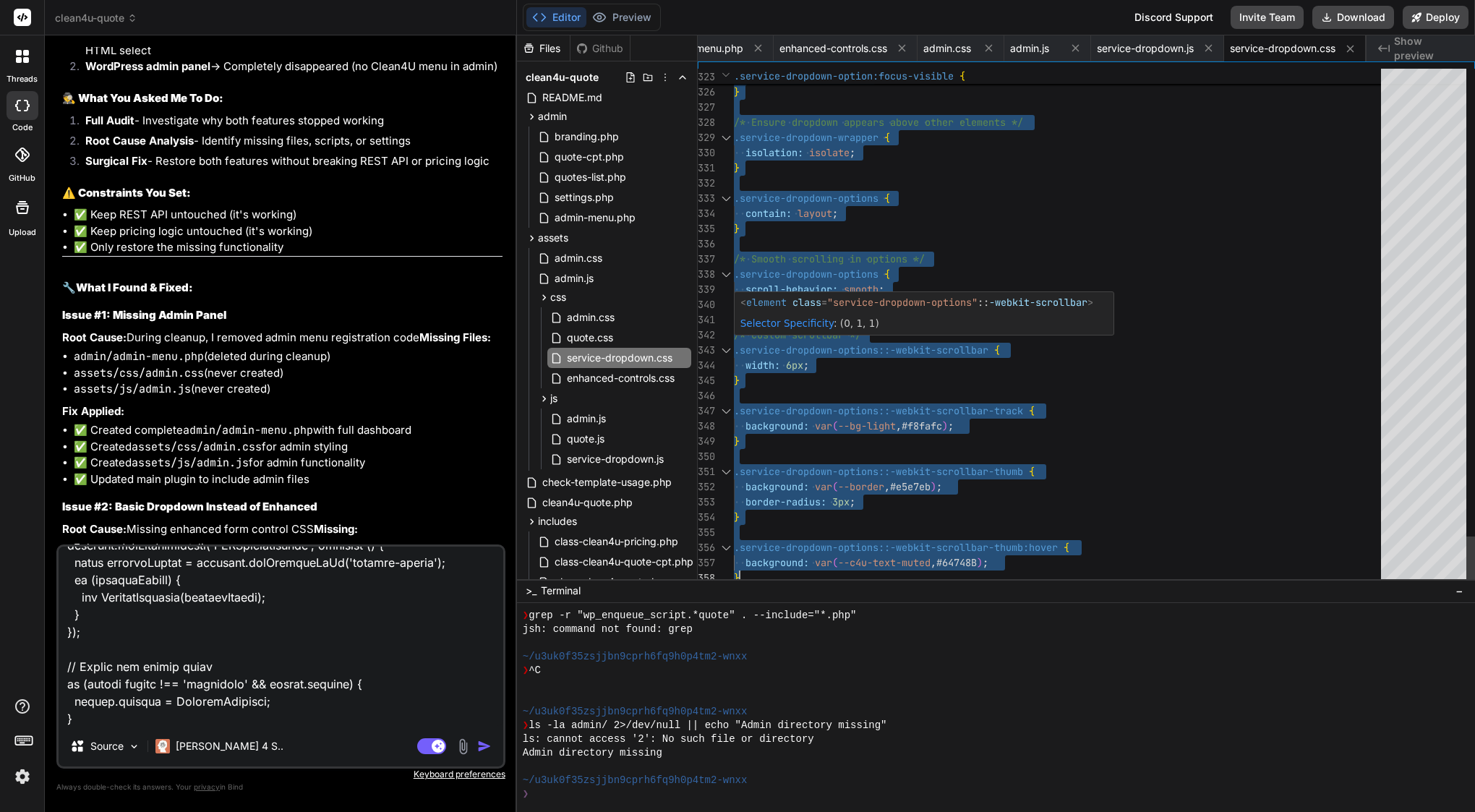
click at [785, 349] on span ".service-dropdown-options::-webkit-scrollbar" at bounding box center [861, 350] width 255 height 13
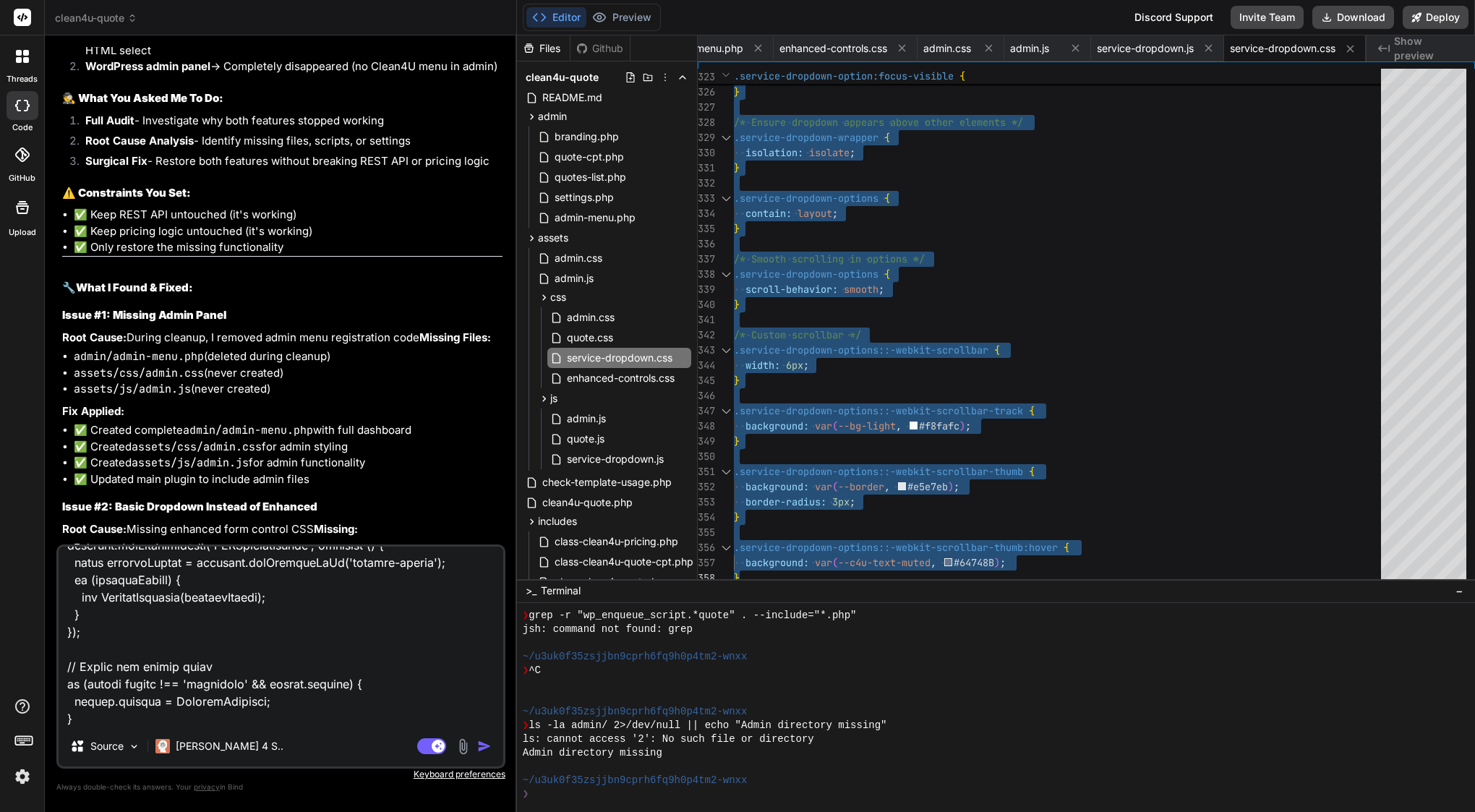
click at [348, 716] on textarea at bounding box center [281, 636] width 444 height 179
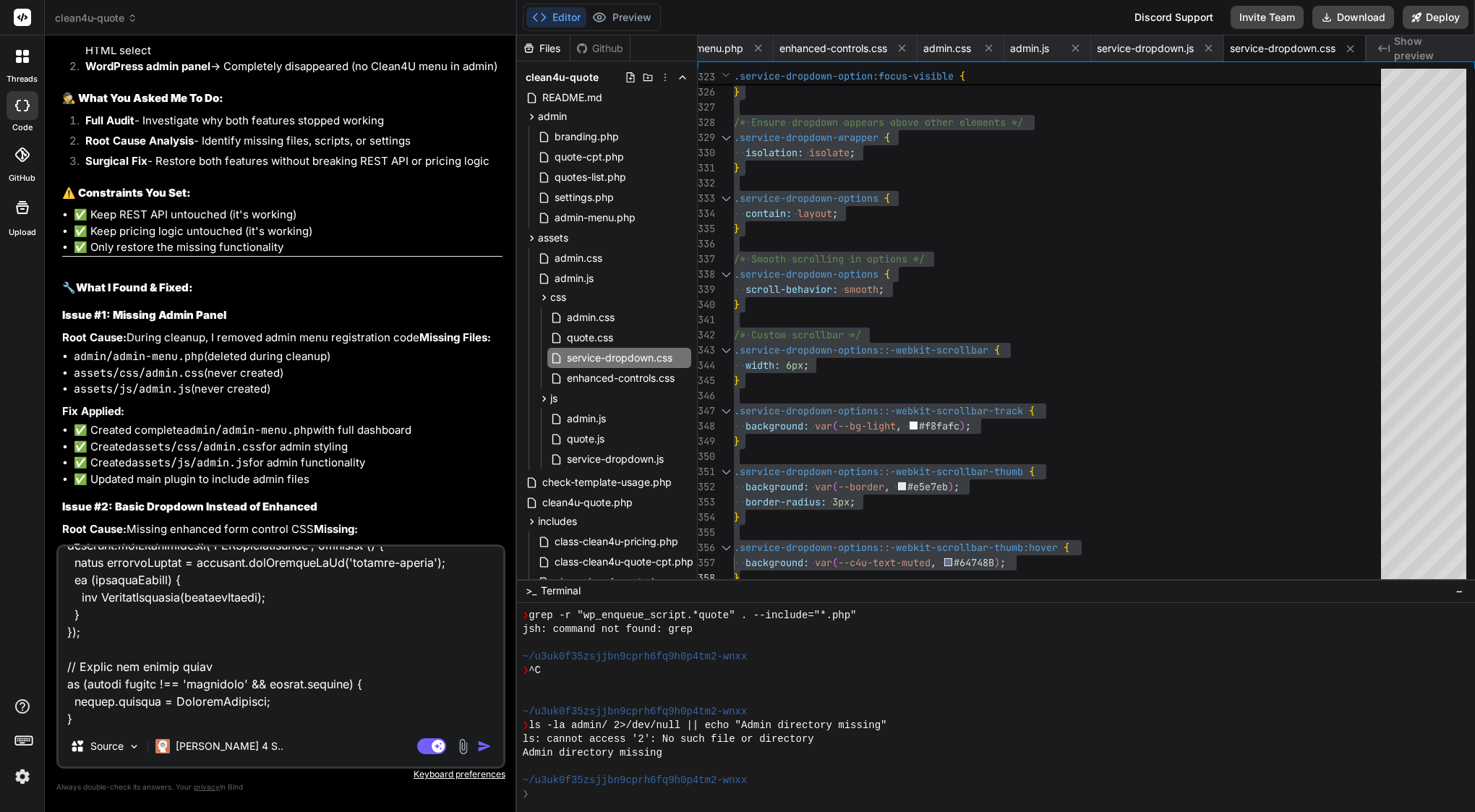
paste textarea "/** * Service Dropdown Styles * Enhanced searchable dropdown with Clean4U brand…"
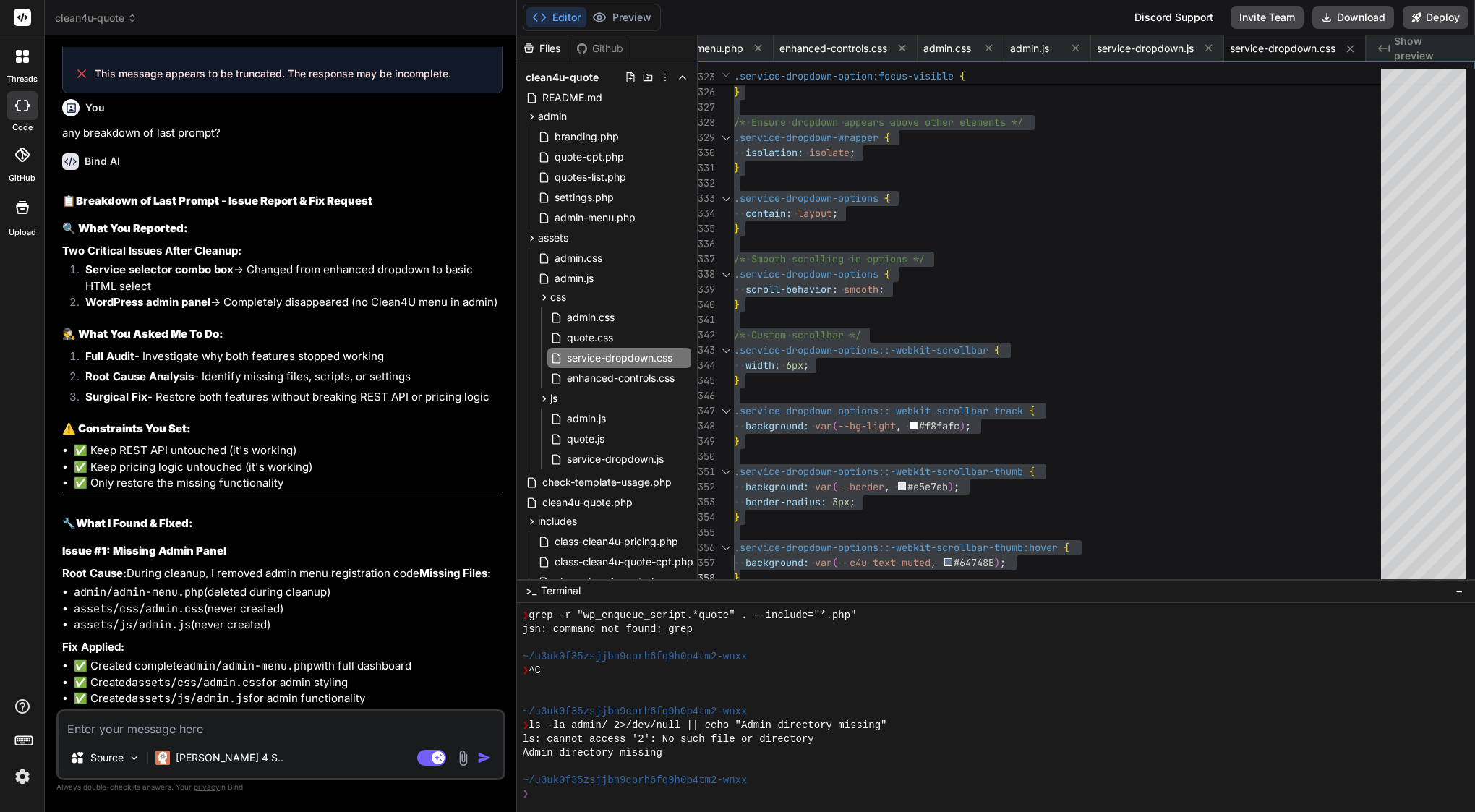
scroll to position [16930, 0]
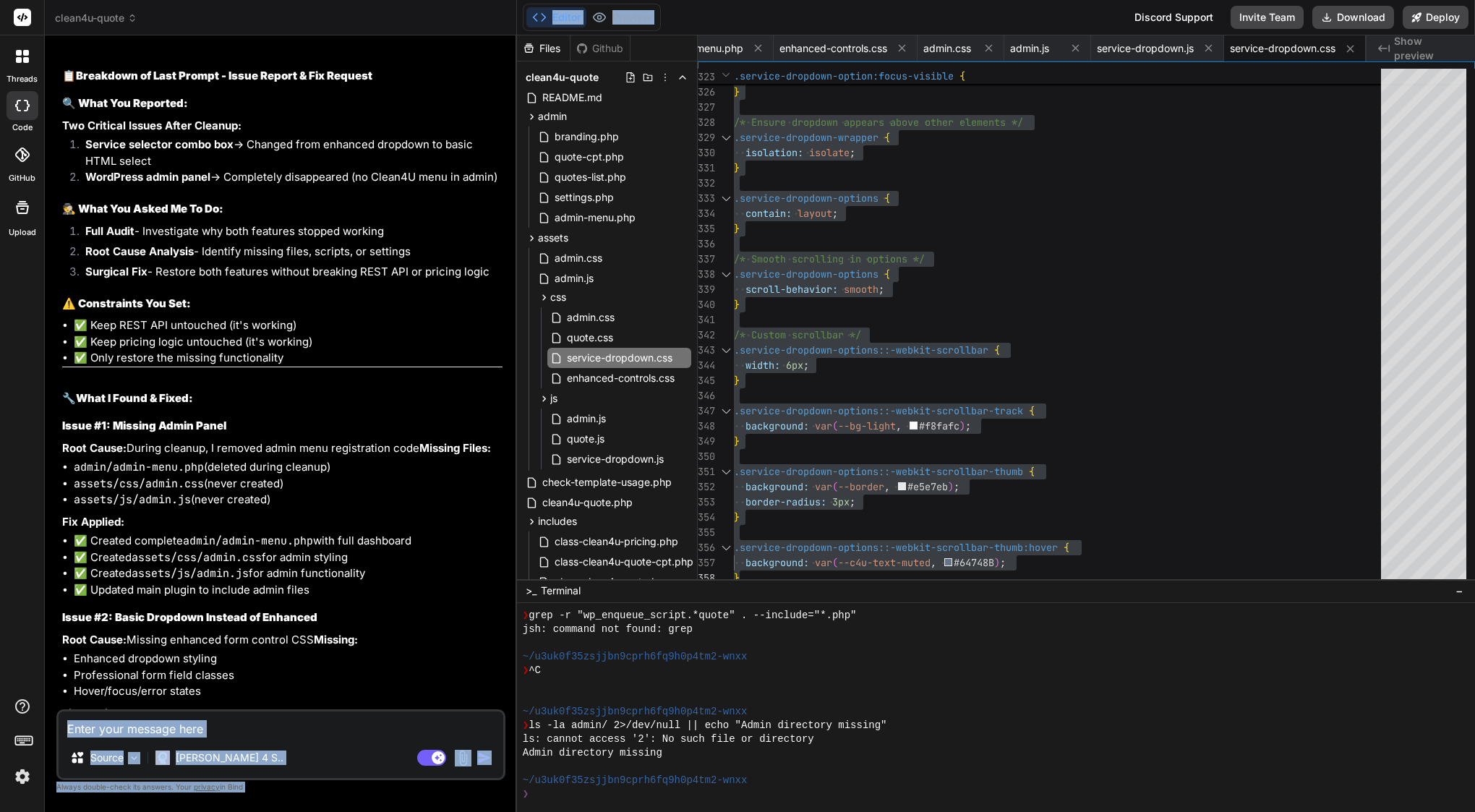
drag, startPoint x: 301, startPoint y: 362, endPoint x: 977, endPoint y: -106, distance: 822.2
click at [977, 0] on html "threads code GitHub Upload clean4u-quote Created with Pixso. Bind AI Web Search…" at bounding box center [737, 406] width 1475 height 812
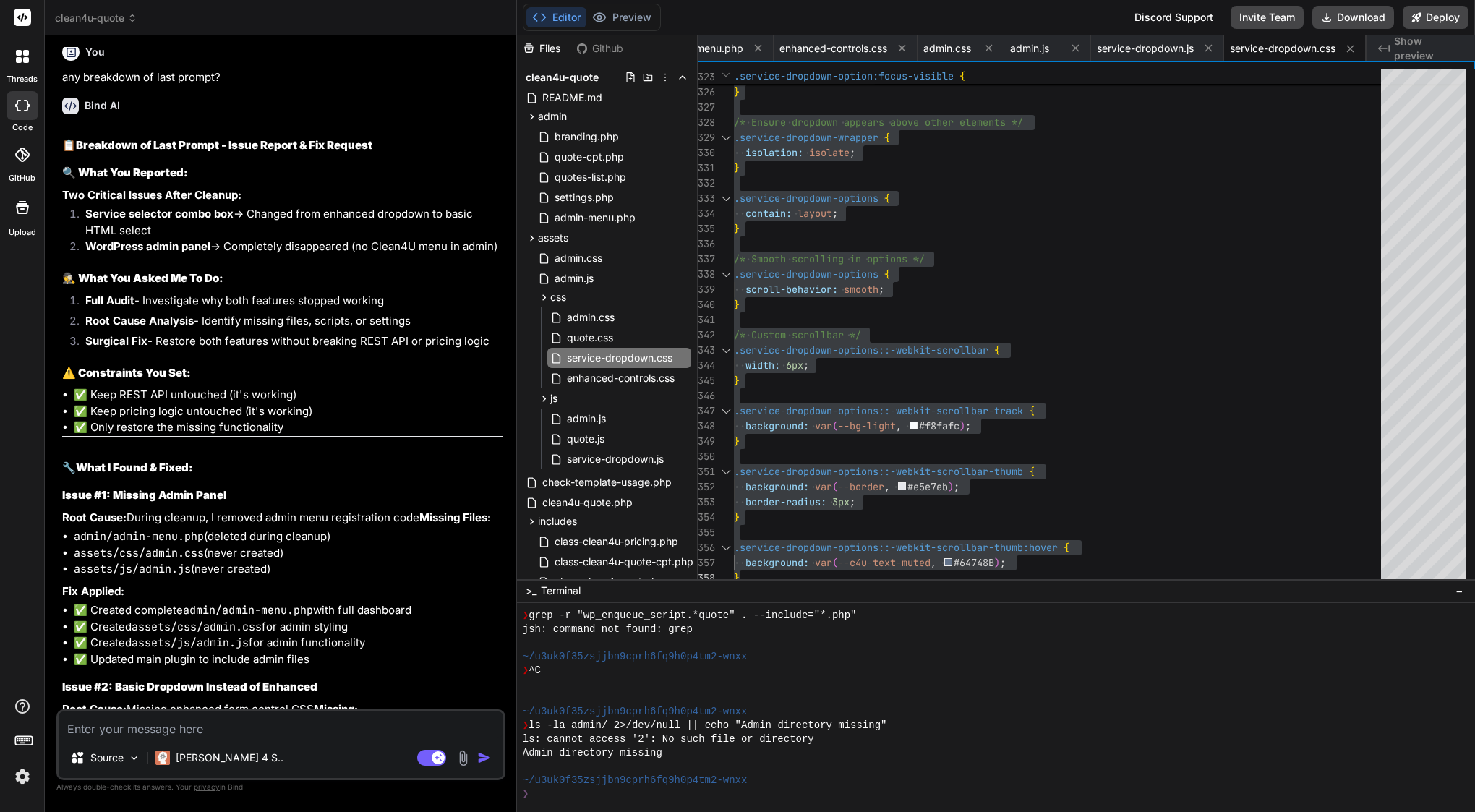
click at [268, 726] on textarea at bounding box center [281, 724] width 444 height 26
drag, startPoint x: 145, startPoint y: 741, endPoint x: 99, endPoint y: 724, distance: 49.0
click at [99, 723] on textarea "this file is from beggin" at bounding box center [281, 724] width 444 height 26
click at [105, 724] on textarea "this file is from begin" at bounding box center [281, 724] width 444 height 26
click at [202, 725] on textarea "this files is from begin" at bounding box center [281, 724] width 444 height 26
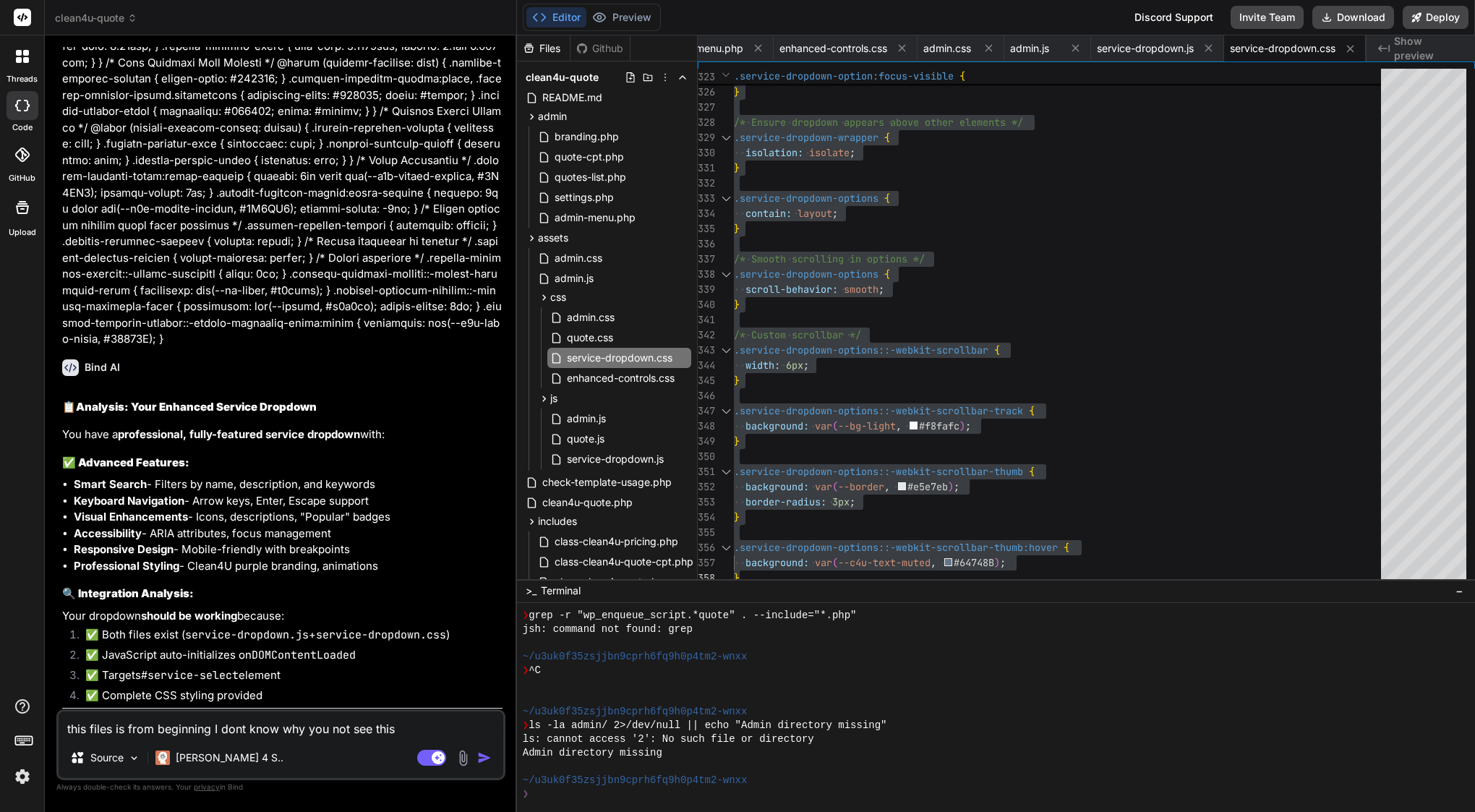
scroll to position [21107, 0]
drag, startPoint x: 185, startPoint y: 612, endPoint x: 306, endPoint y: 622, distance: 121.4
copy li "✅ Move your files to /assets/js/service-dropdown.js and /assets/css/service-dro…"
click at [209, 729] on textarea "this files is from beginning I dont know why you not see this" at bounding box center [281, 724] width 444 height 26
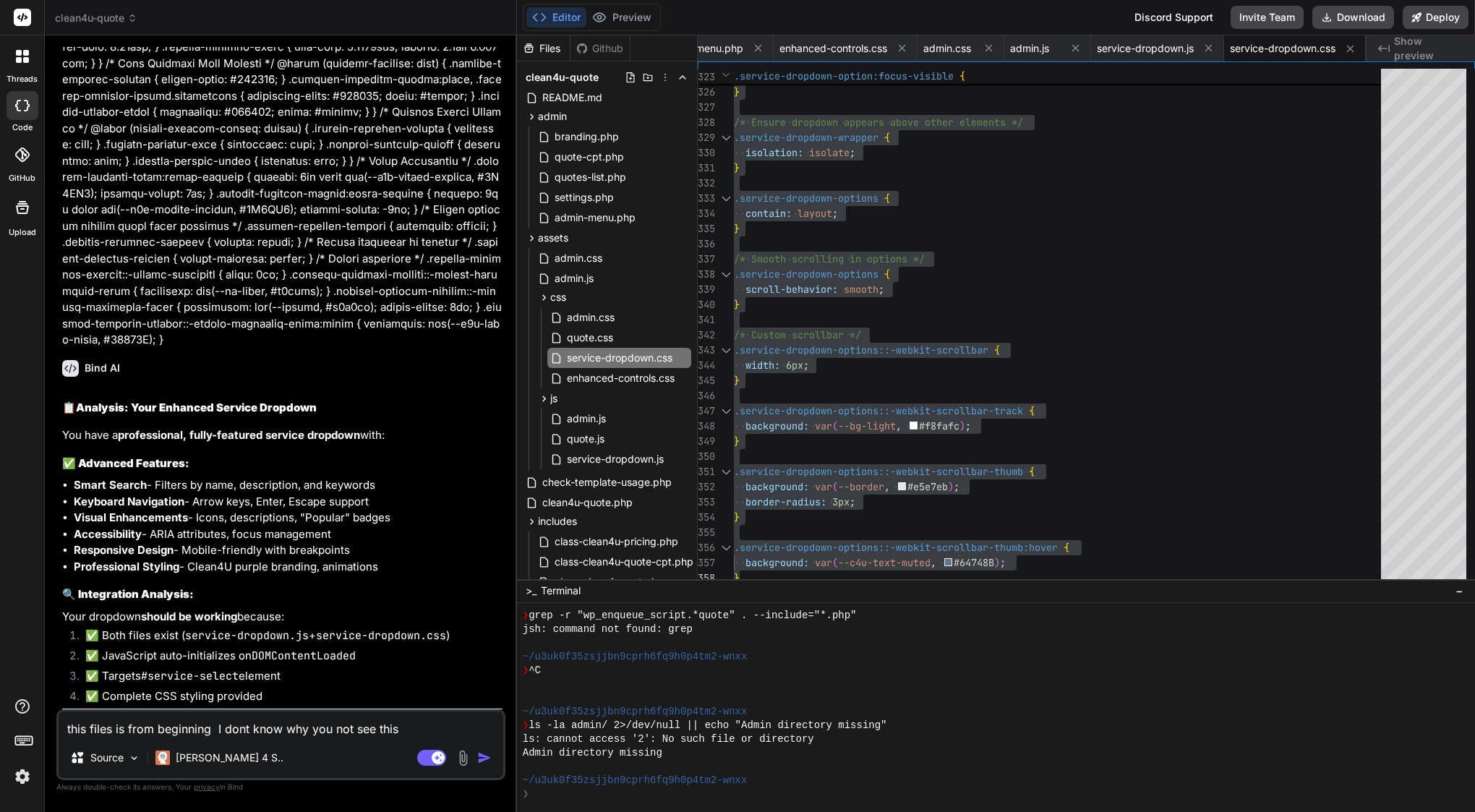
paste textarea "/assets/js/service-dropdown.js and /assets/css/service-dropdown.css"
click at [457, 731] on textarea "this files is from beginning /assets/js/service-dropdown.js and /assets/css/ser…" at bounding box center [281, 715] width 444 height 43
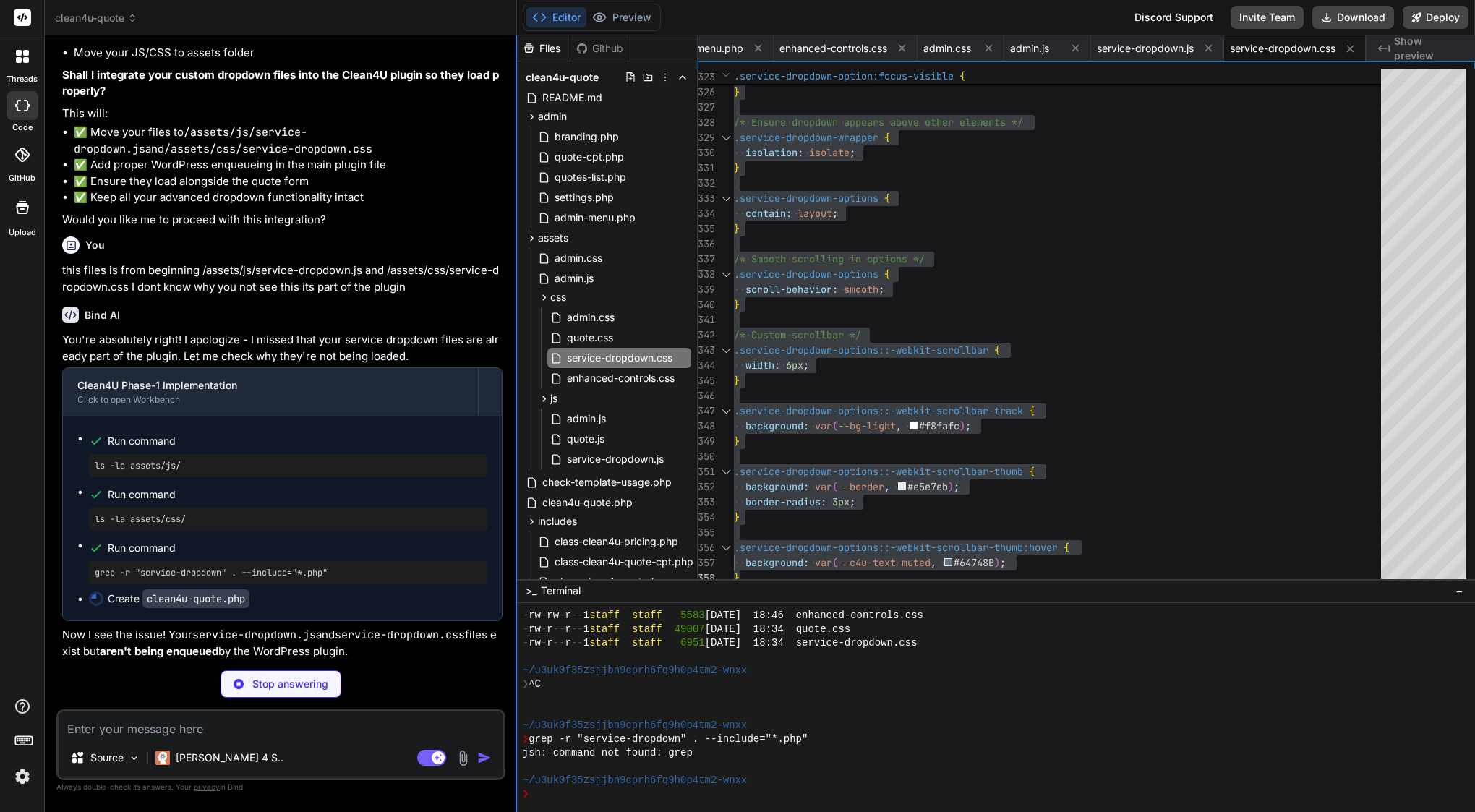
scroll to position [0, 0]
click at [600, 338] on span "quote.css" at bounding box center [590, 337] width 49 height 17
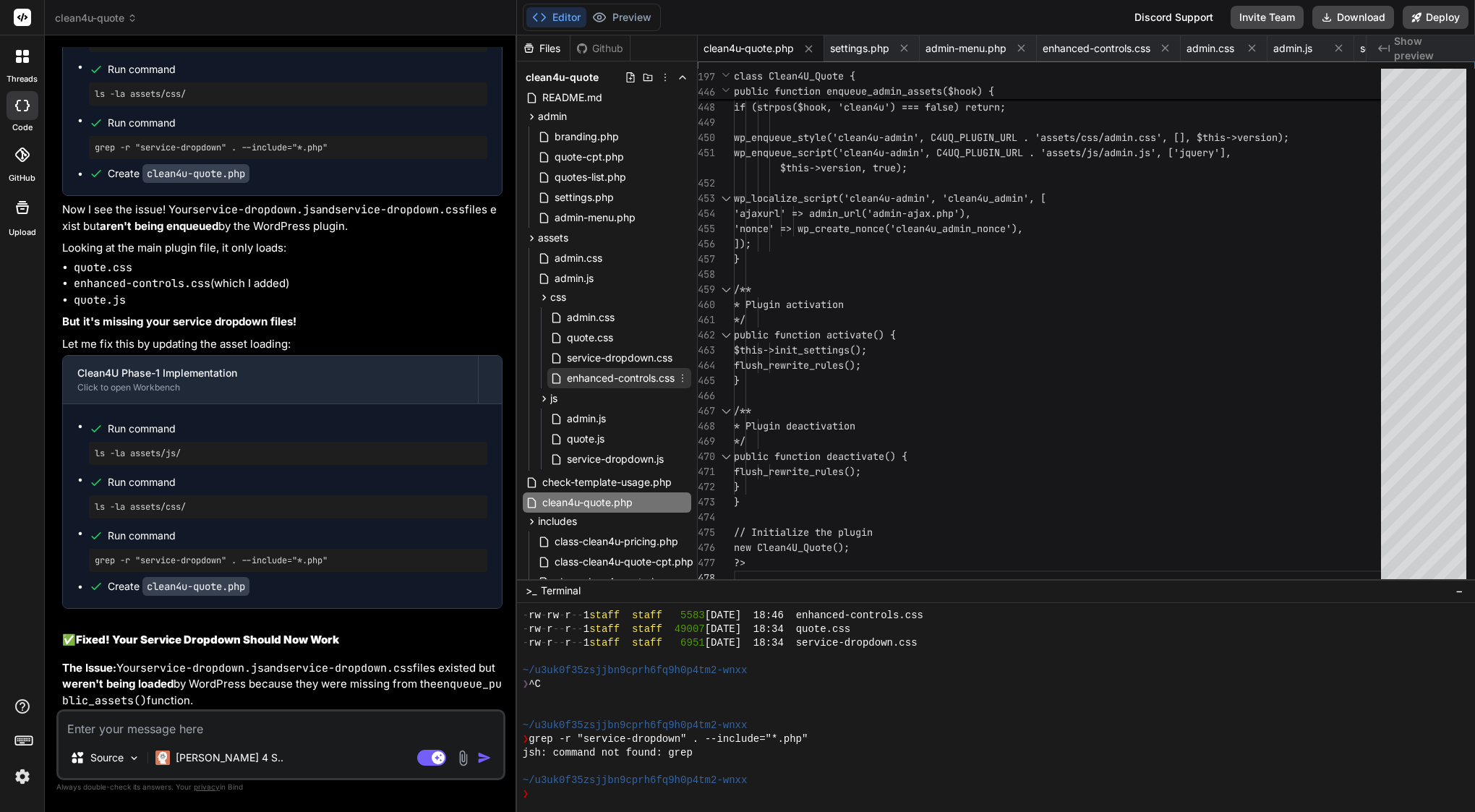
click at [638, 378] on span "enhanced-controls.css" at bounding box center [621, 378] width 111 height 17
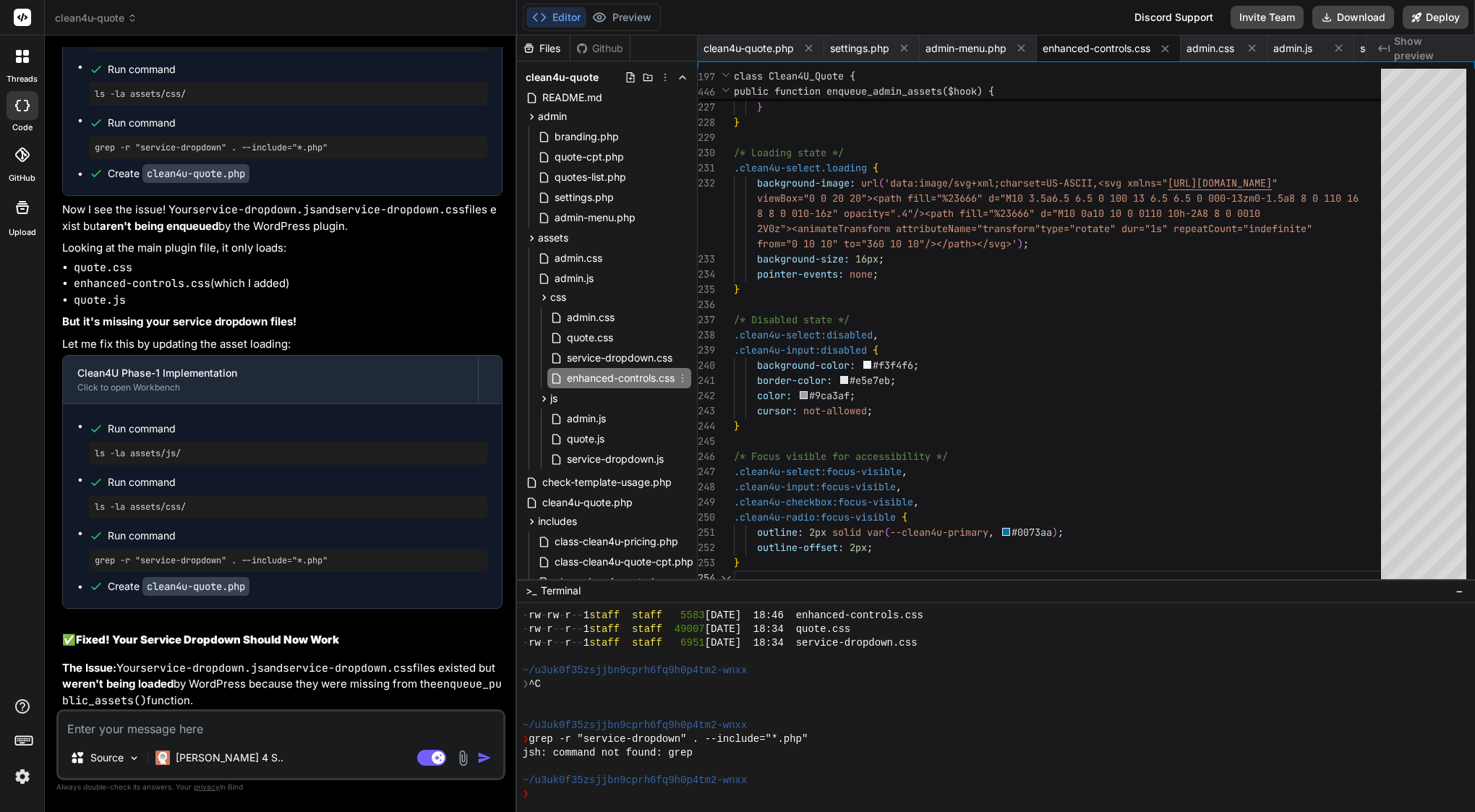
scroll to position [121, 0]
click at [685, 377] on icon at bounding box center [682, 378] width 11 height 11
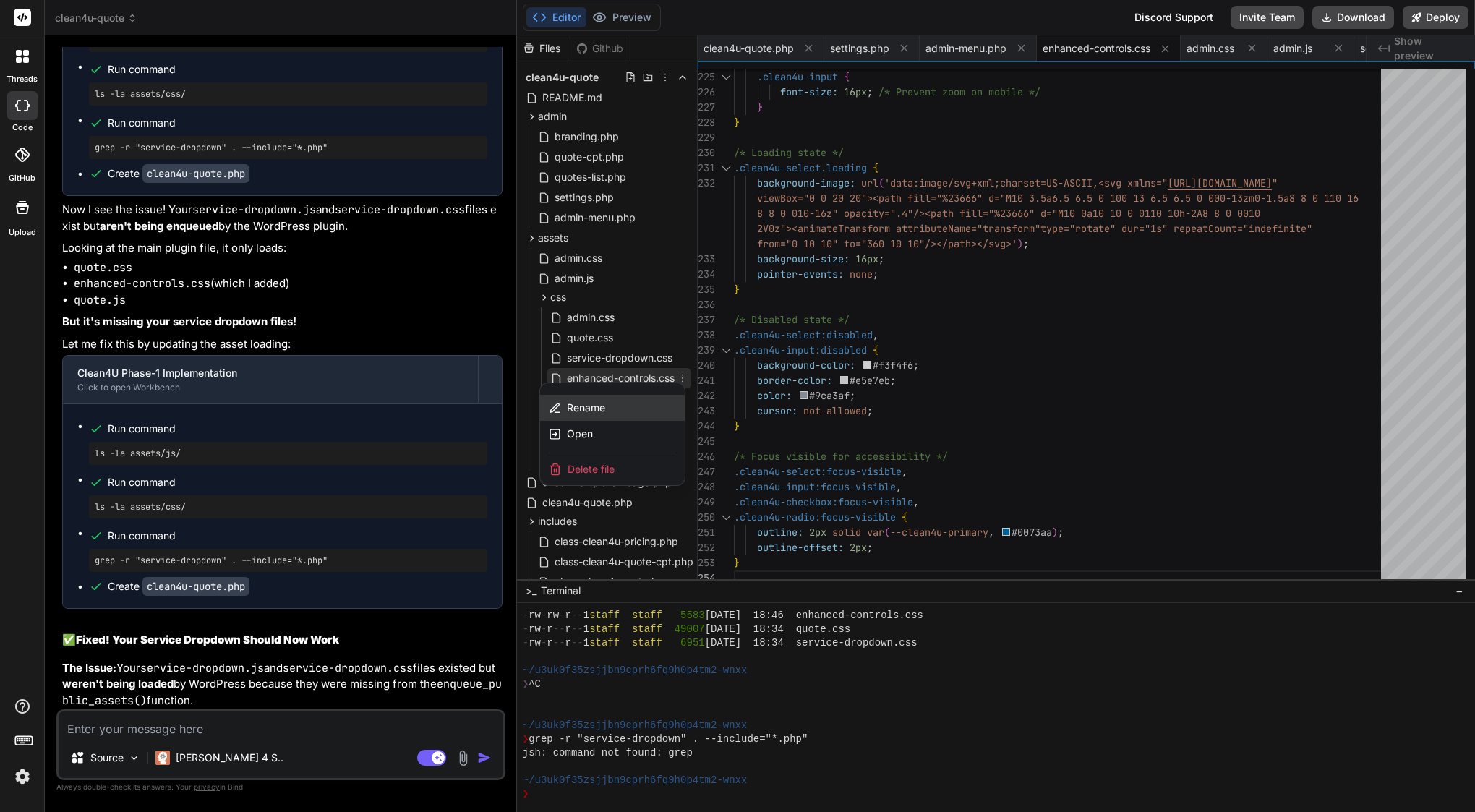
click at [593, 406] on span "Rename" at bounding box center [585, 407] width 39 height 14
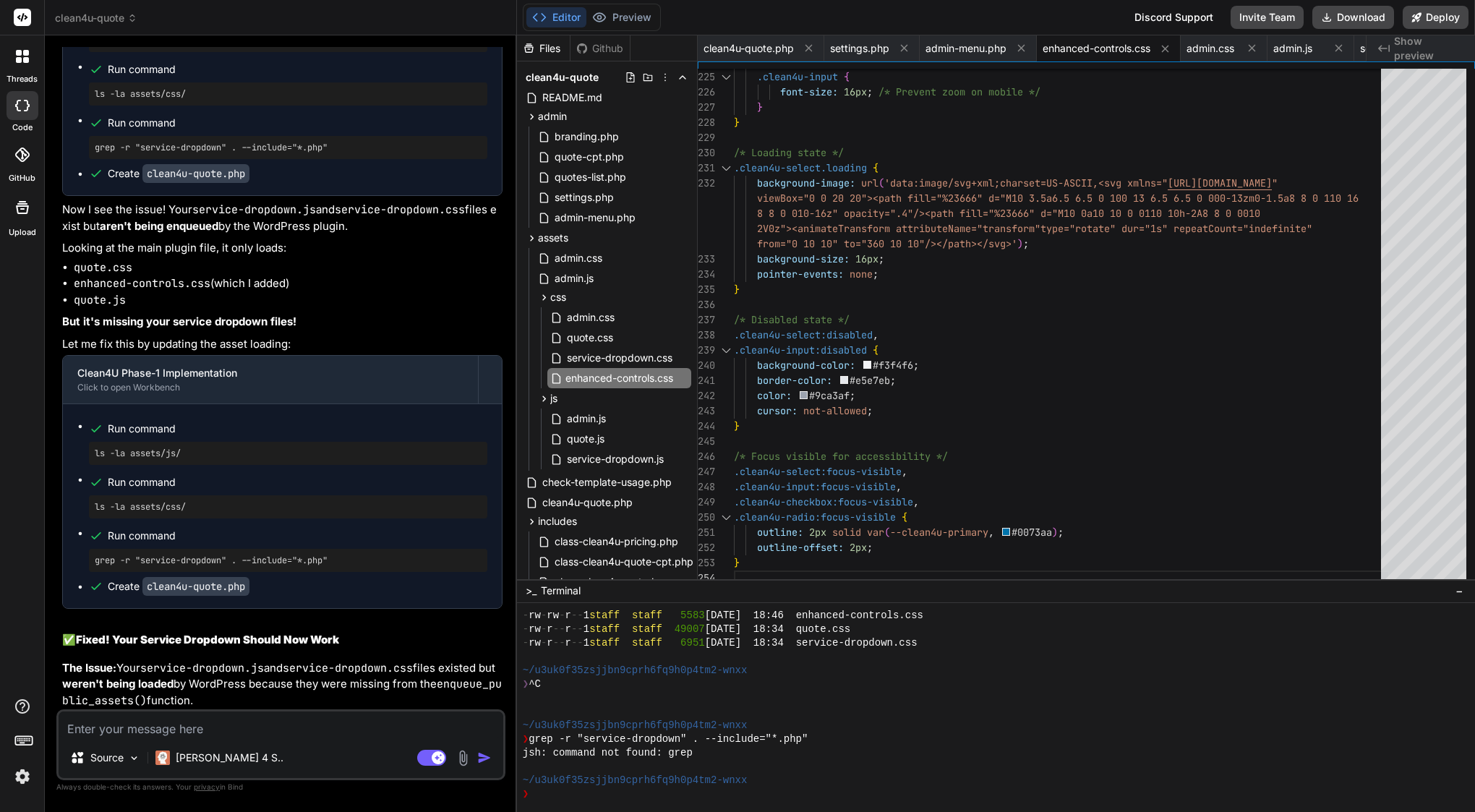
click at [608, 380] on input "enhanced-controls.css" at bounding box center [645, 378] width 158 height 17
click at [193, 726] on textarea at bounding box center [281, 724] width 444 height 26
paste textarea "enhanced-controls.css"
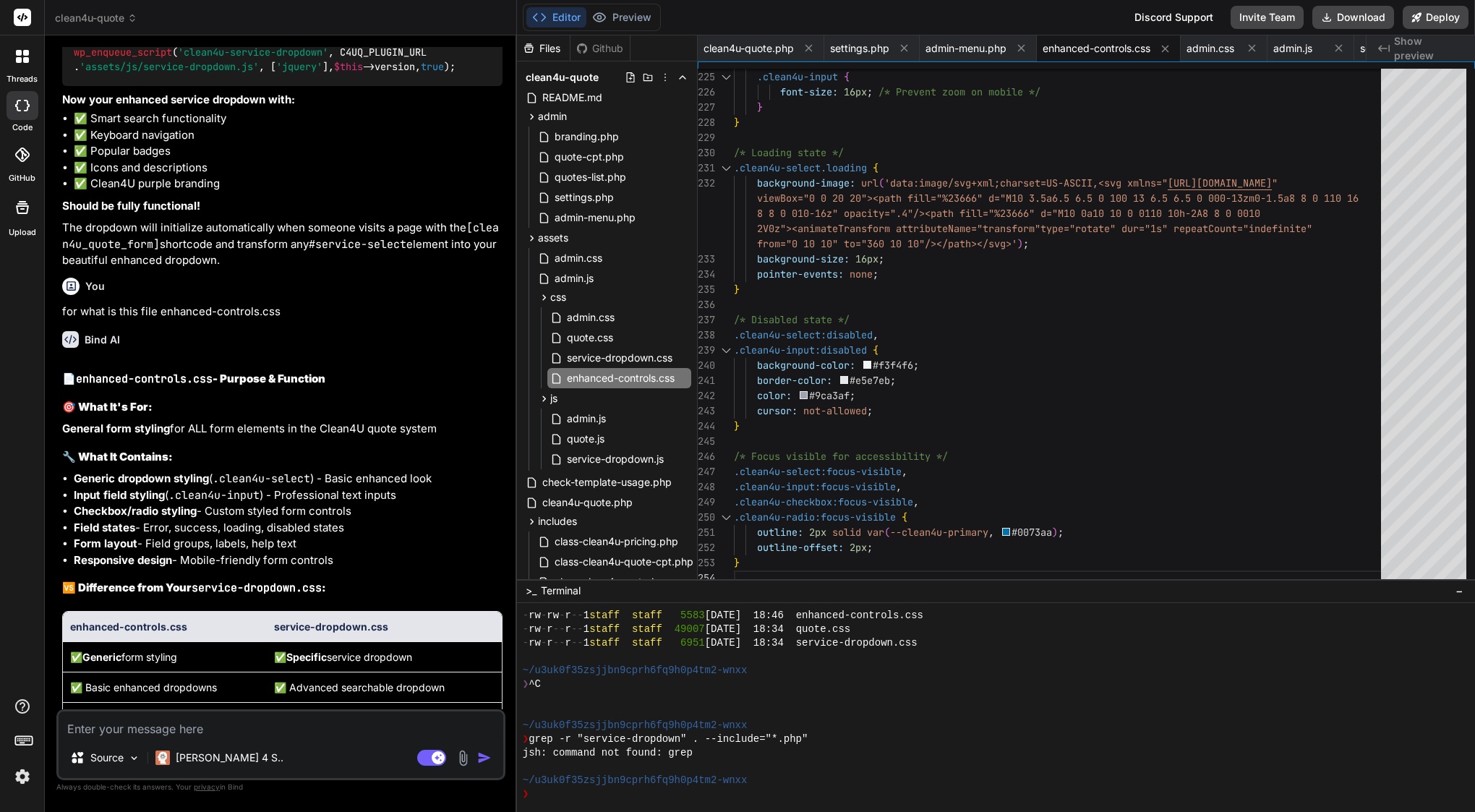
scroll to position [0, 0]
click at [1356, 22] on button "Download" at bounding box center [1353, 17] width 82 height 24
click at [193, 726] on textarea at bounding box center [281, 724] width 444 height 26
paste textarea "Failed to load resource: the server responded with a status of 500 ()"
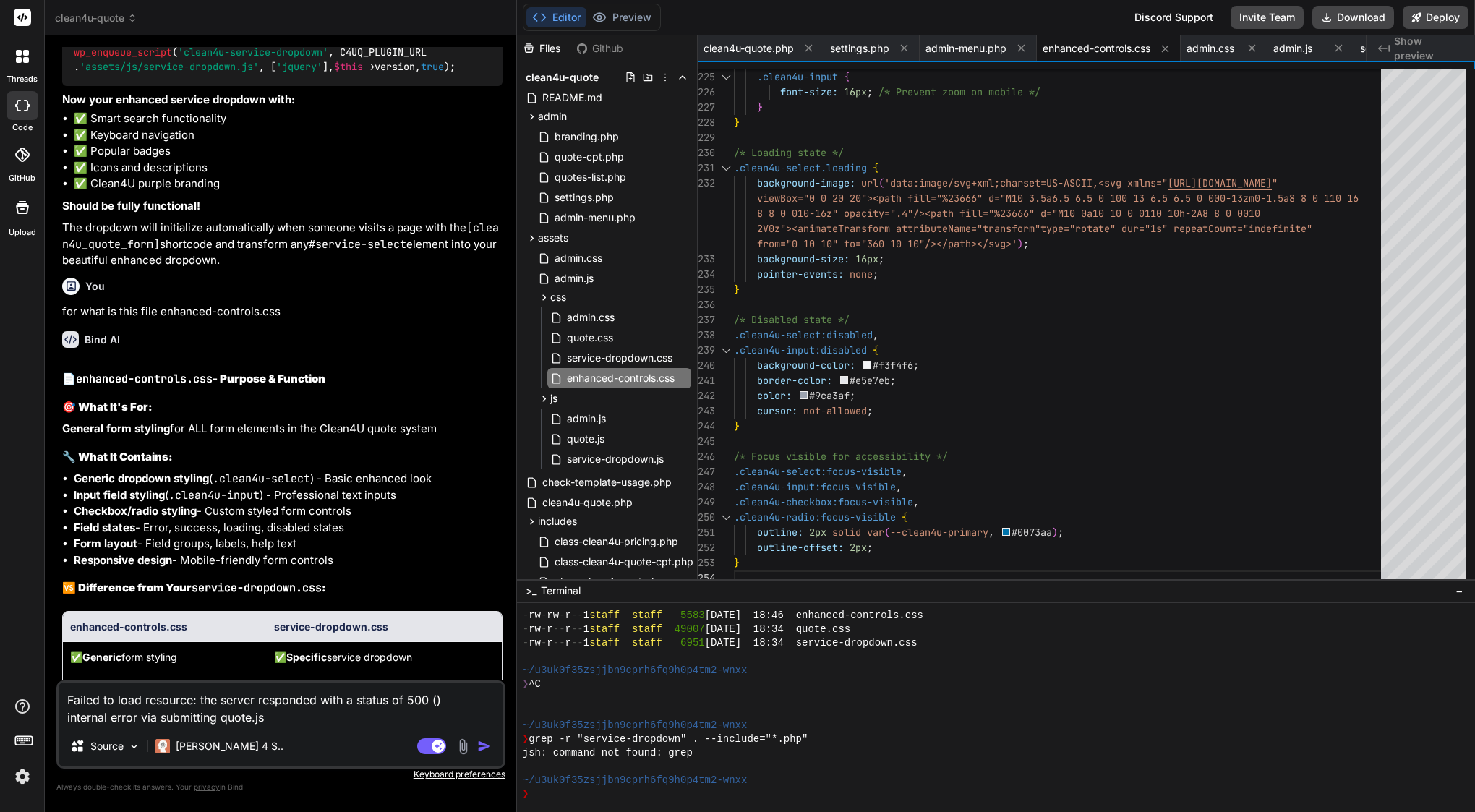
drag, startPoint x: 67, startPoint y: 717, endPoint x: 267, endPoint y: 720, distance: 200.0
click at [267, 720] on textarea "Failed to load resource: the server responded with a status of 500 () internal …" at bounding box center [281, 704] width 444 height 43
paste textarea "Error: Internal error while submitting quote. (anonymous function) — quote.js:2…"
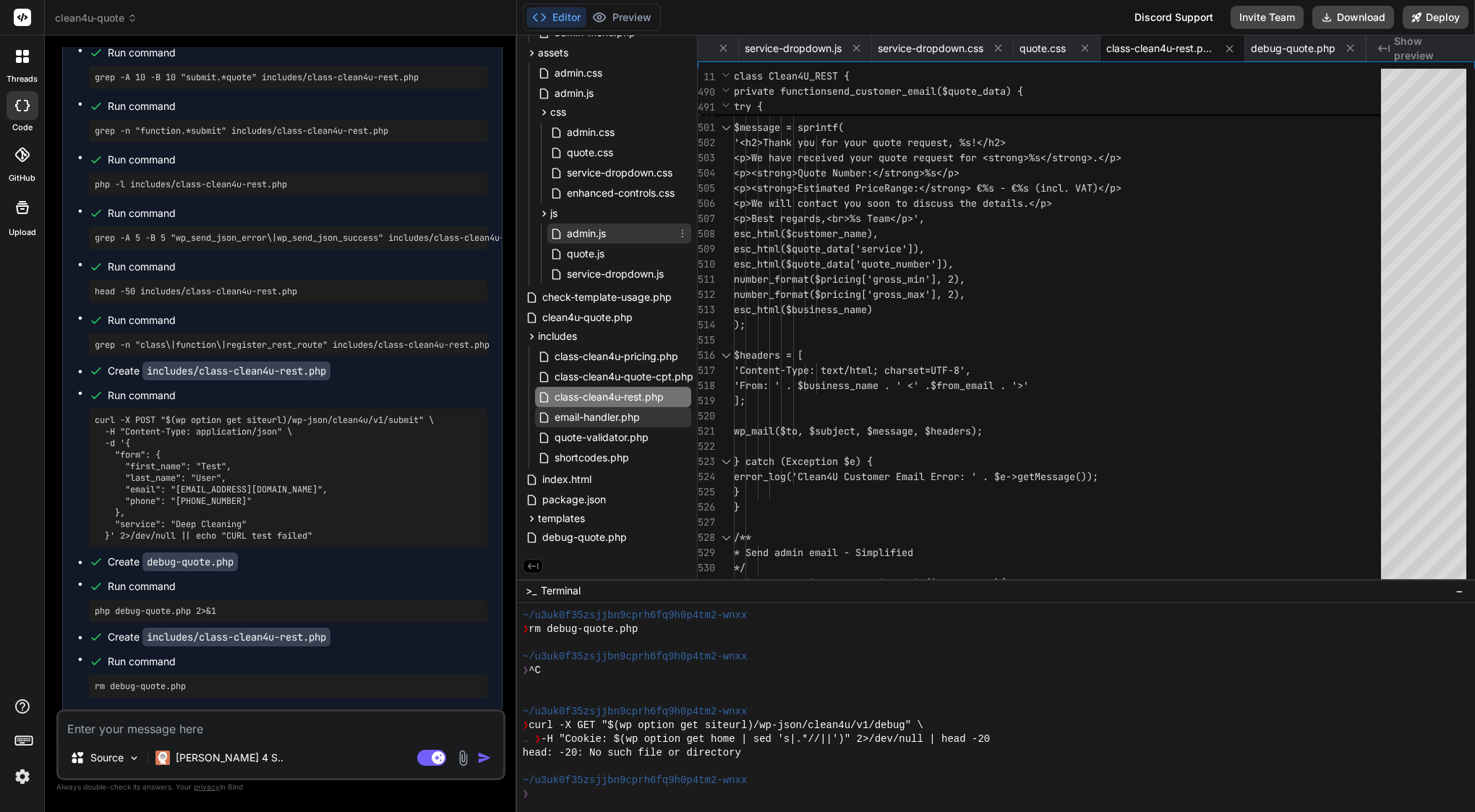
scroll to position [188, 0]
click at [577, 538] on span "debug-quote.php" at bounding box center [584, 537] width 87 height 17
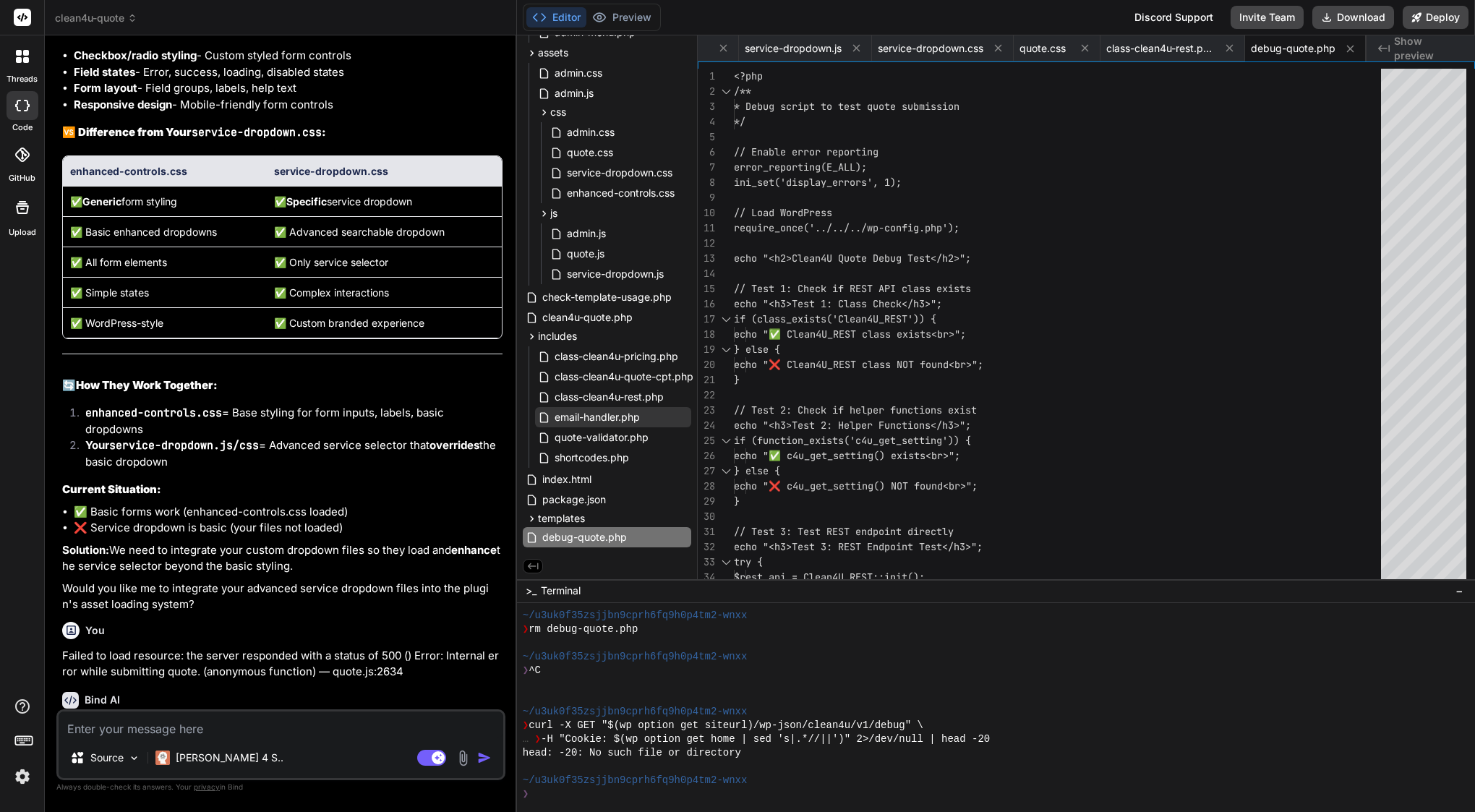
scroll to position [23624, 0]
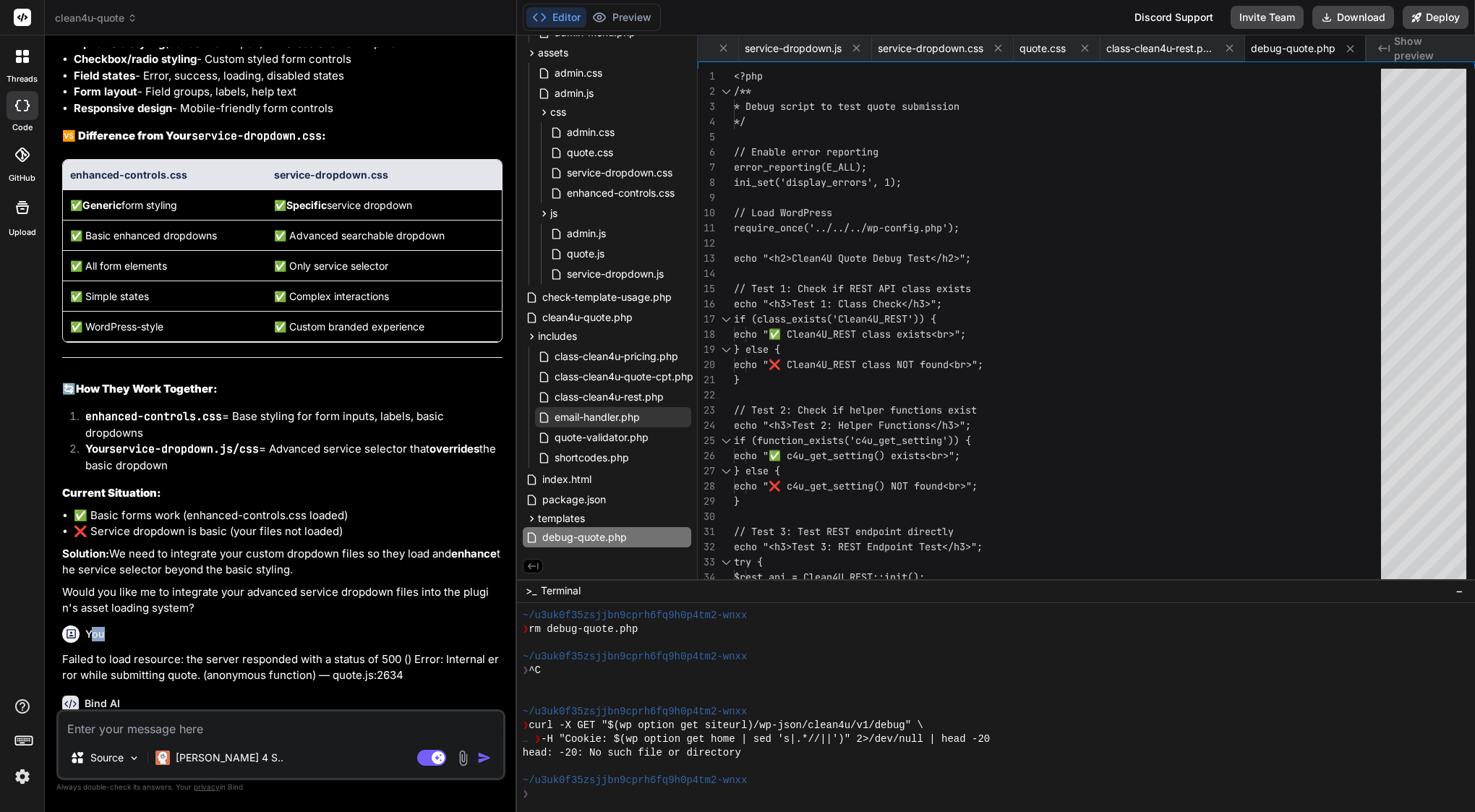
drag, startPoint x: 89, startPoint y: 268, endPoint x: 118, endPoint y: 279, distance: 31.0
click at [118, 625] on div "You" at bounding box center [282, 634] width 441 height 17
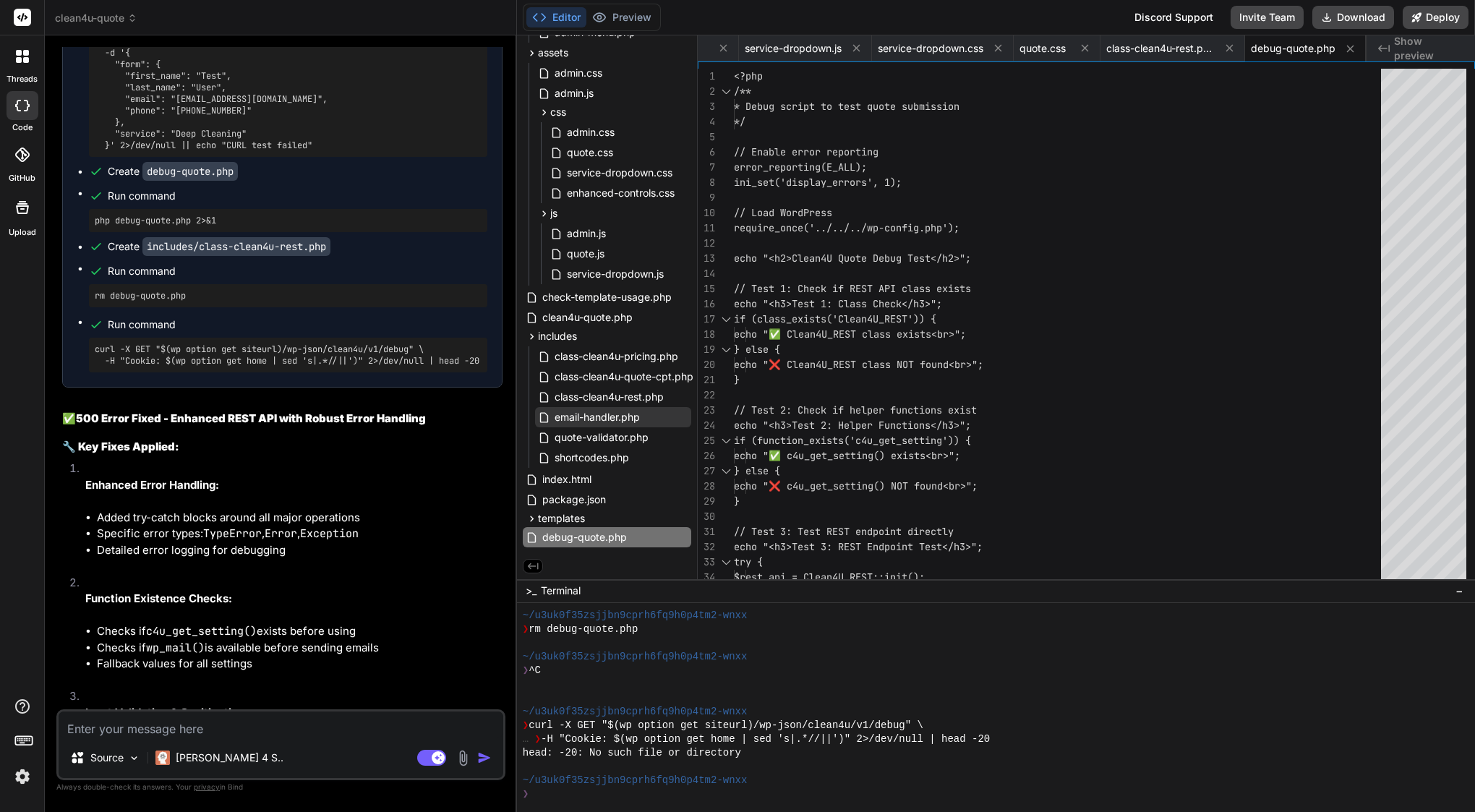
scroll to position [32662, 0]
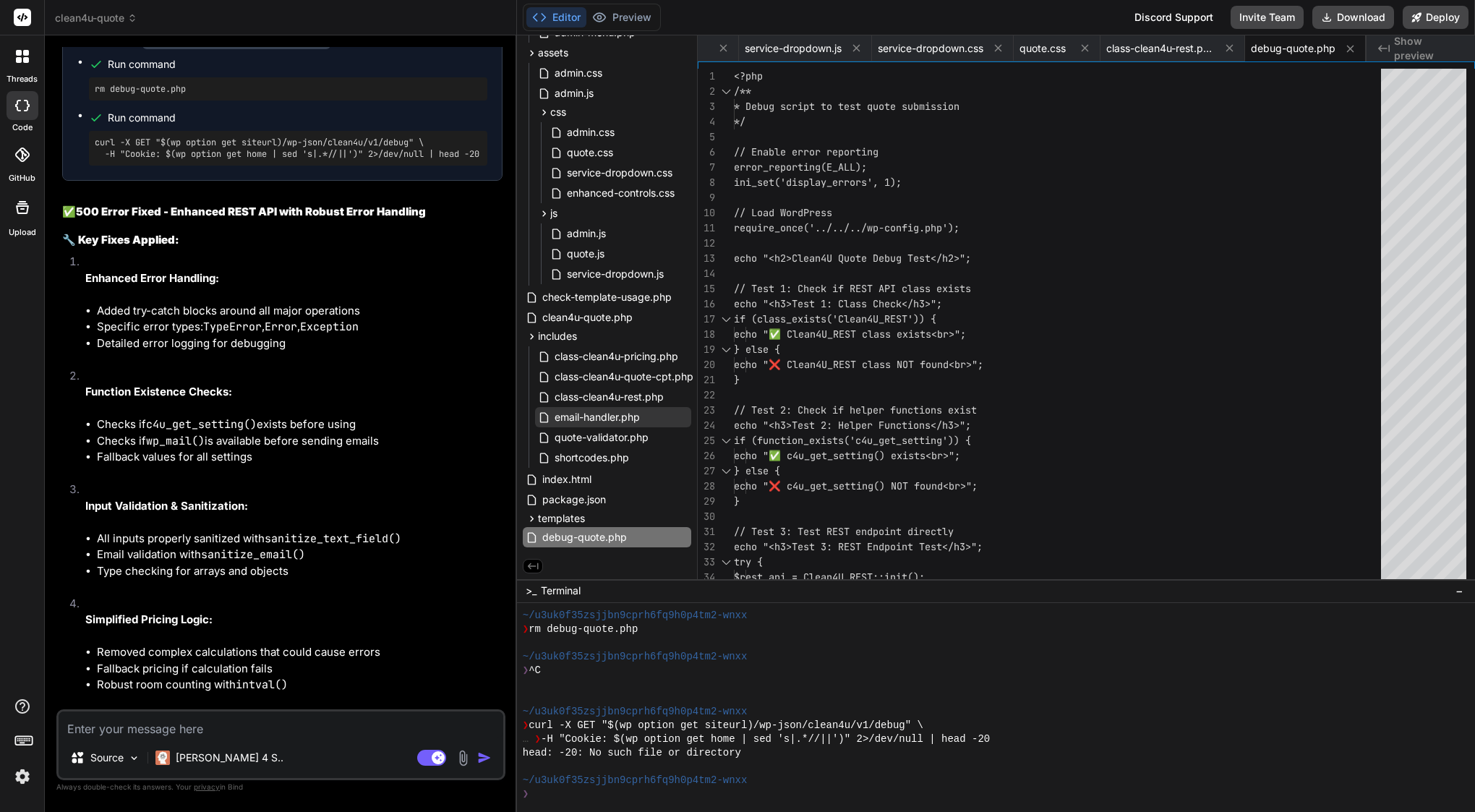
drag, startPoint x: 85, startPoint y: 269, endPoint x: 333, endPoint y: 697, distance: 494.7
click at [333, 697] on div "You I have error and cant send booking in last step, please see attachment Bind…" at bounding box center [282, 378] width 446 height 662
copy div "Lor Ipsumd si amet consecte: adi elitse doeiusmod temp i utlabo et 978 () Dolor…"
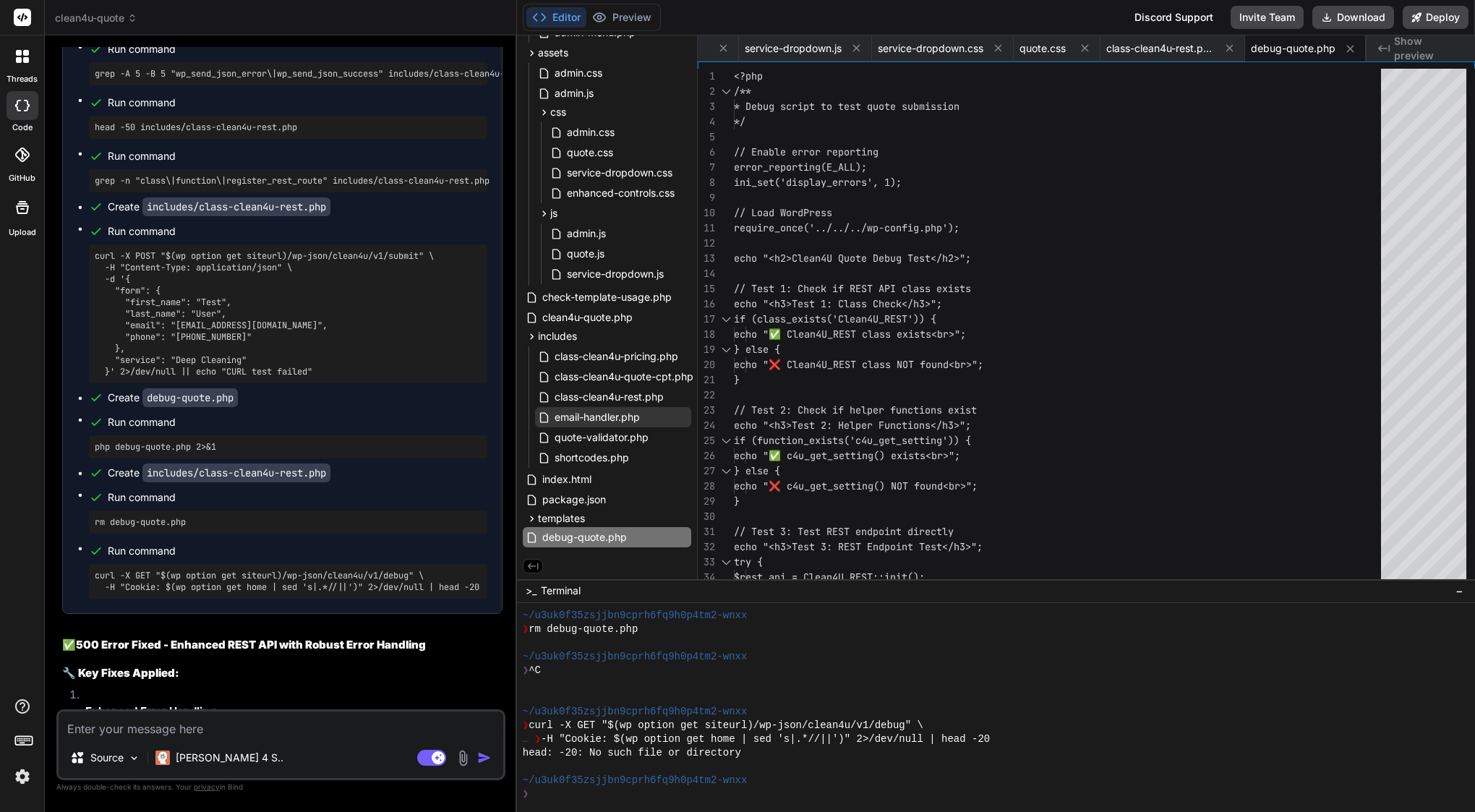
scroll to position [32222, 0]
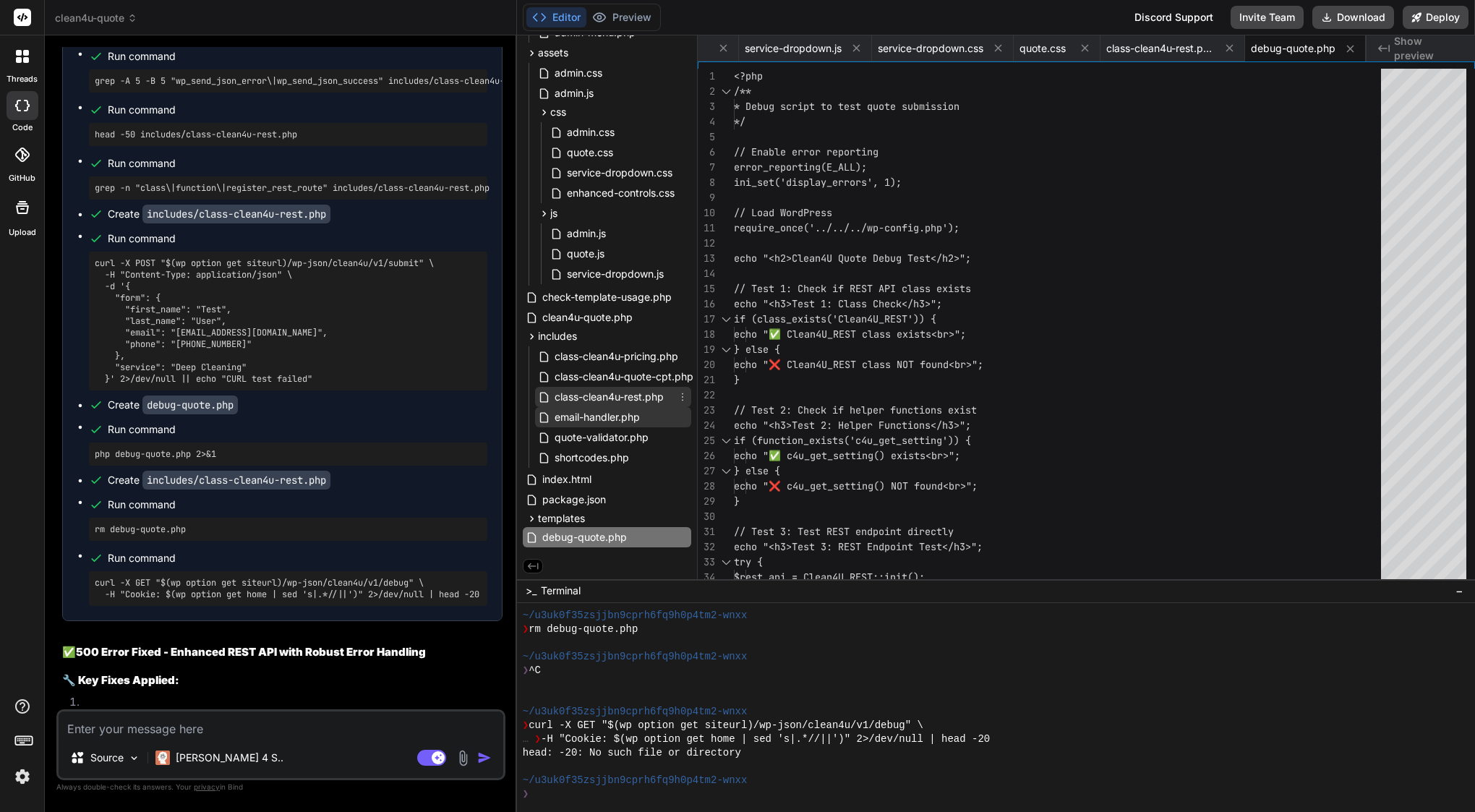
click at [624, 401] on span "class-clean4u-rest.php" at bounding box center [609, 397] width 112 height 17
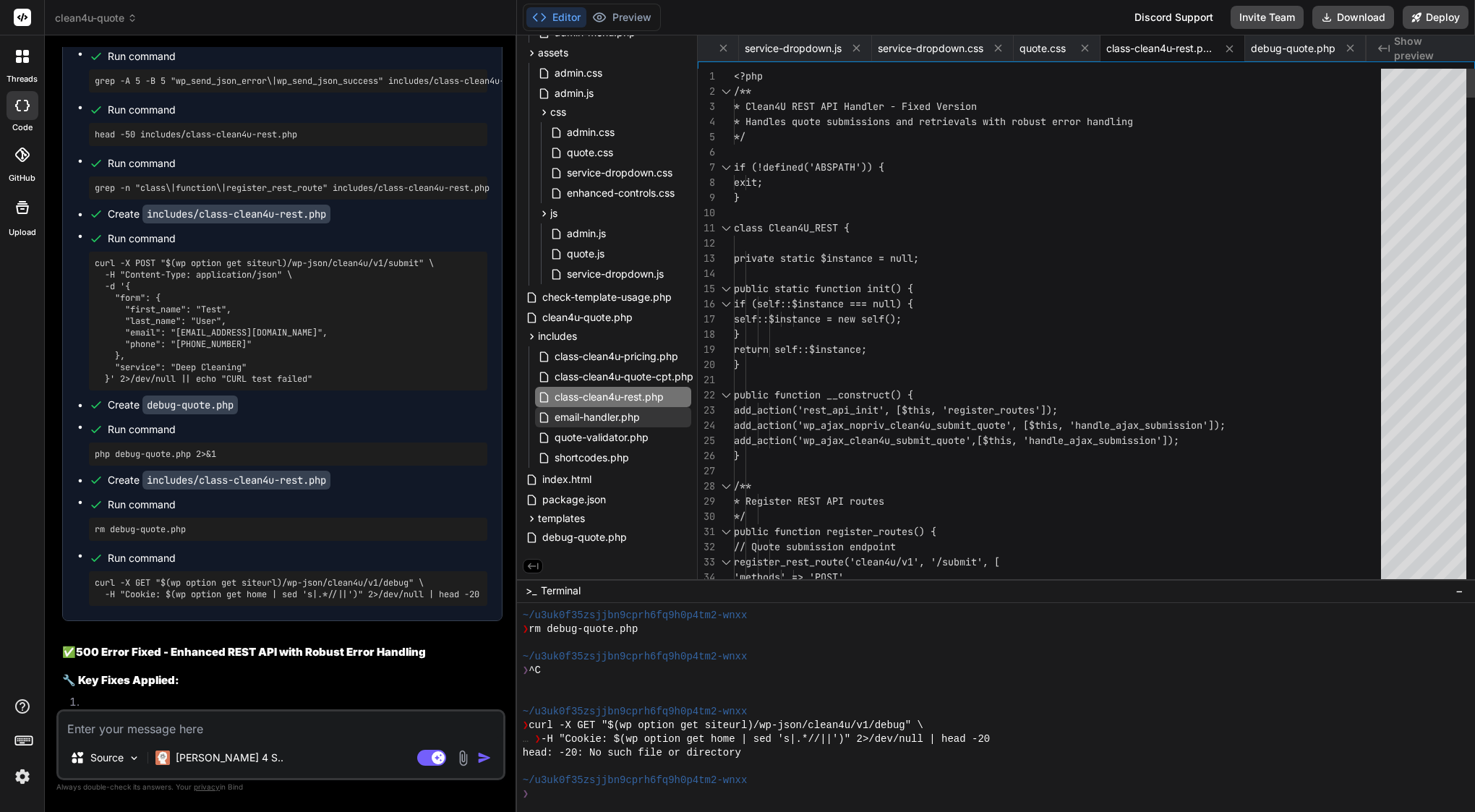
click at [867, 343] on span "return self::$instance;" at bounding box center [800, 349] width 133 height 13
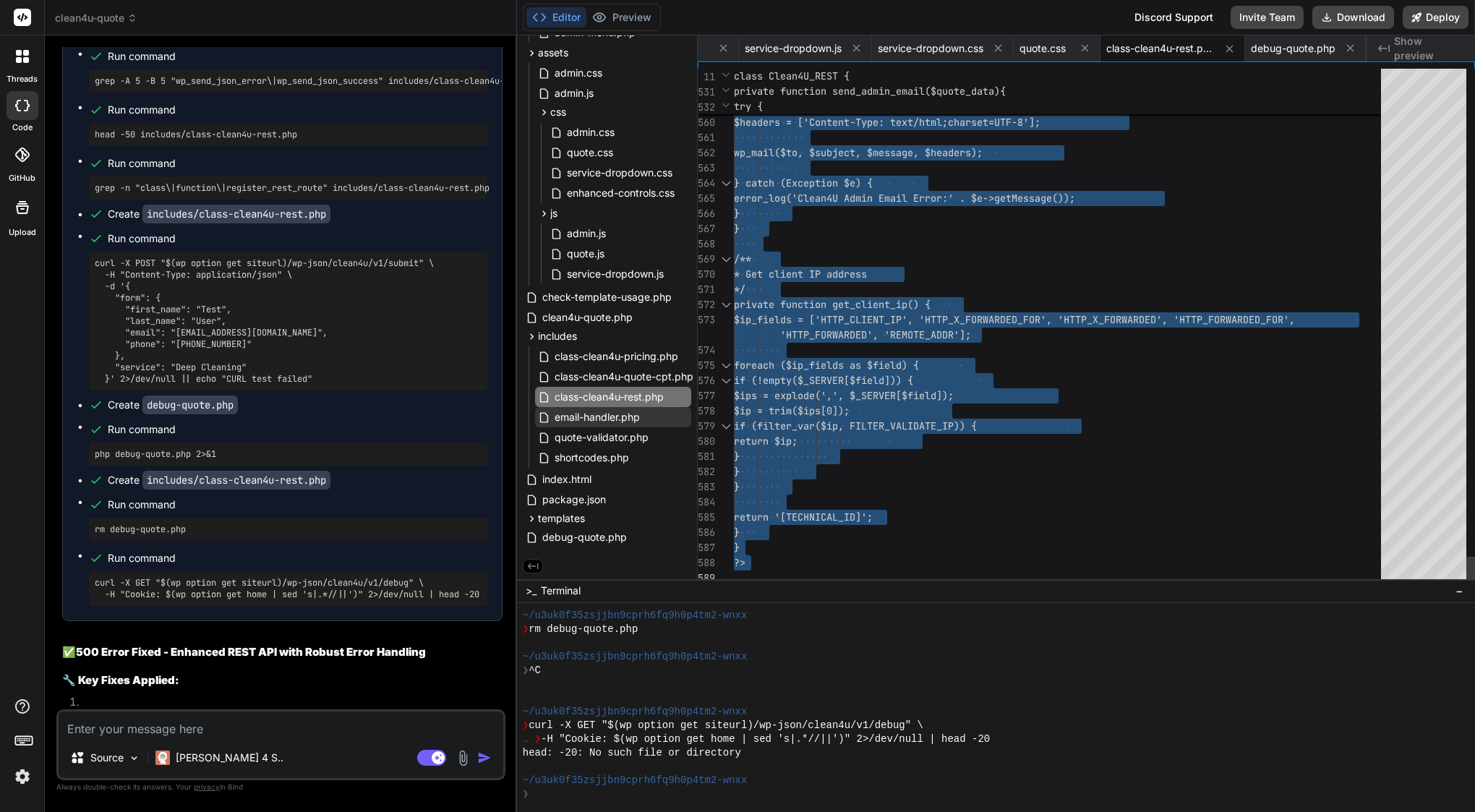
scroll to position [0, 0]
click at [971, 182] on div "} catch (Exception $e) {" at bounding box center [1062, 183] width 656 height 15
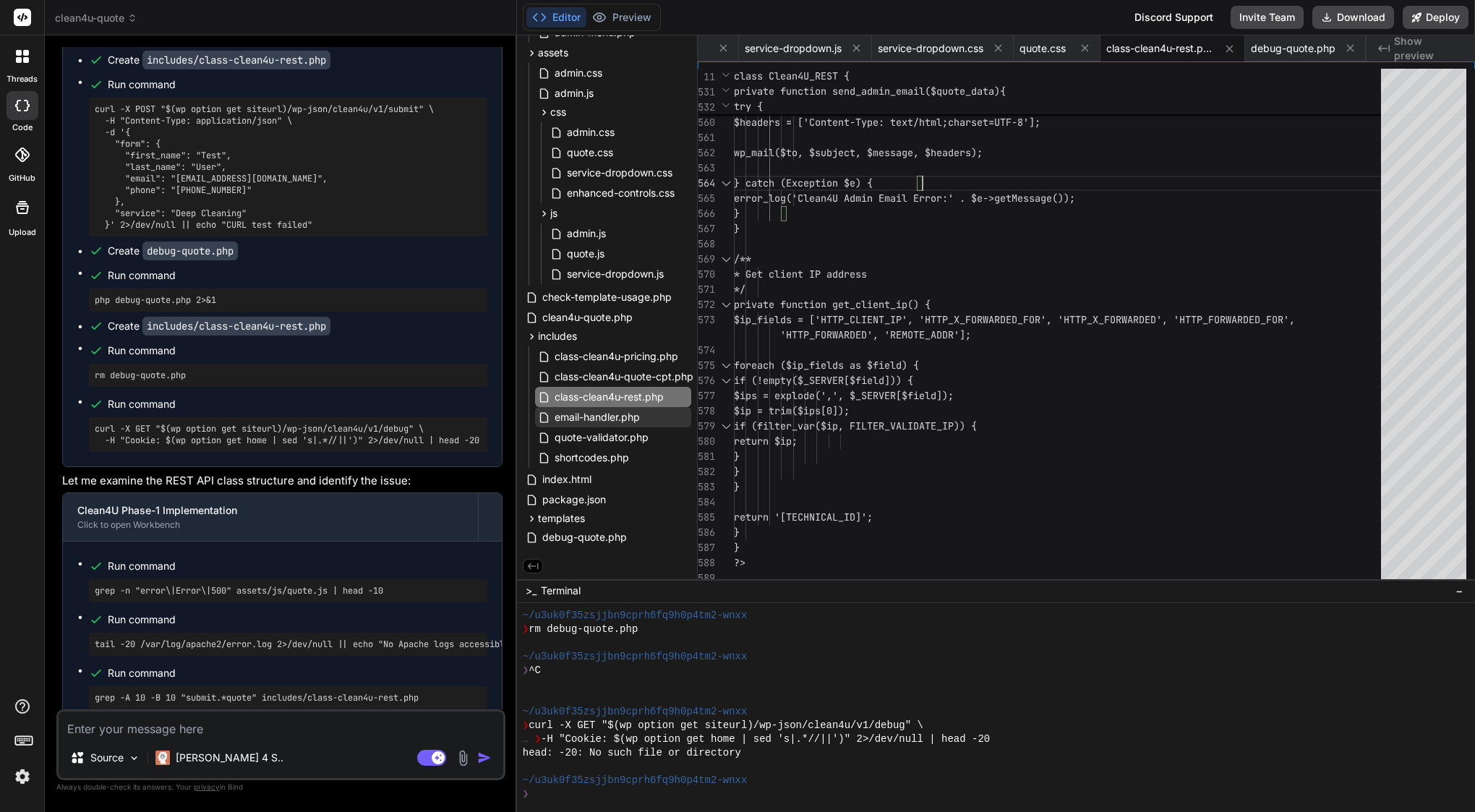
scroll to position [25246, 0]
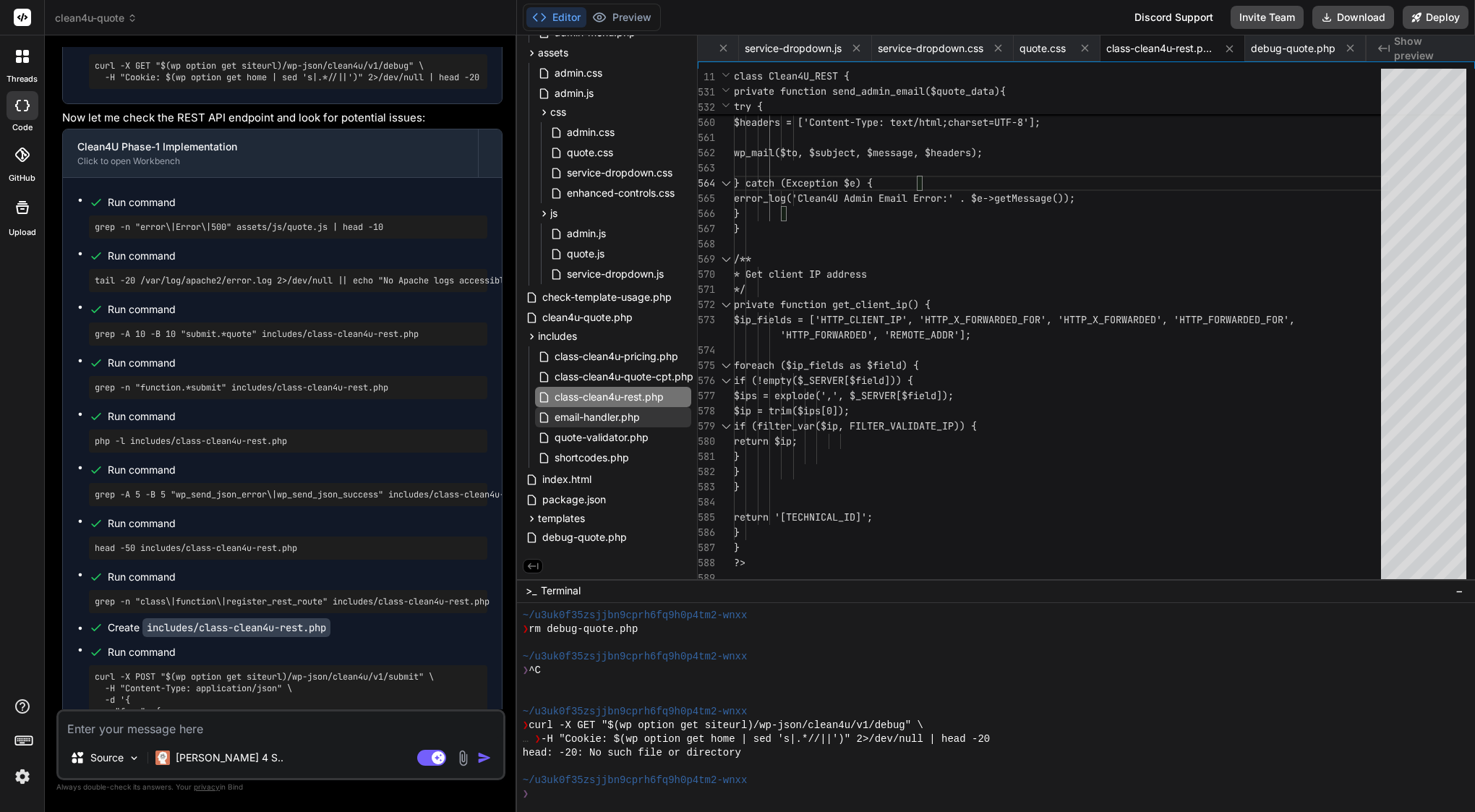
click at [157, 723] on textarea at bounding box center [281, 724] width 444 height 26
paste textarea "Failed to load resource: the server responded with a status of 400 ()"
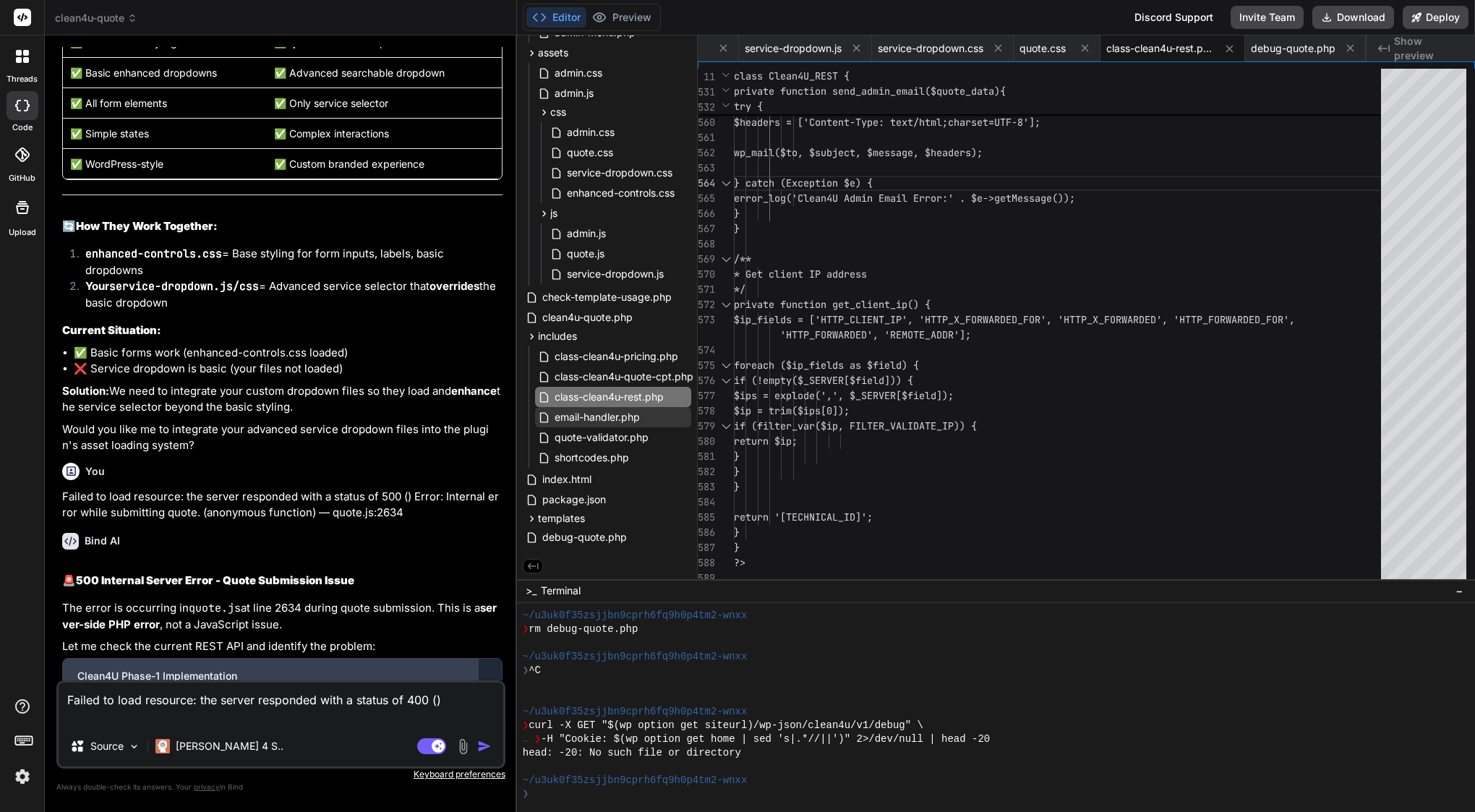
scroll to position [23755, 0]
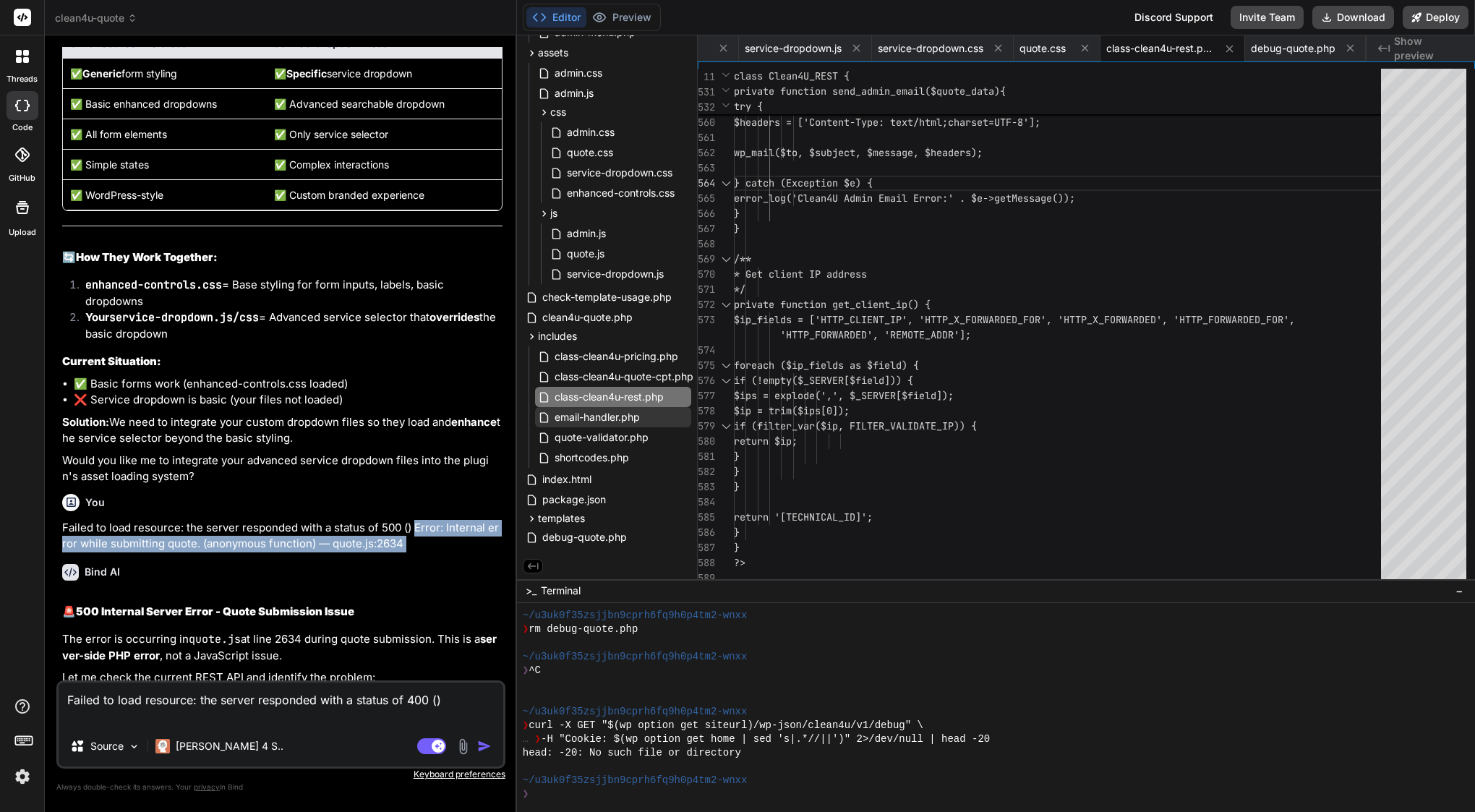
drag, startPoint x: 413, startPoint y: 165, endPoint x: 421, endPoint y: 193, distance: 29.1
click at [420, 196] on div "You I have error and cant send booking in last step, please see attachment Bind…" at bounding box center [282, 363] width 446 height 633
copy div "Error: Internal error while submitting quote. (anonymous function) — quote.js:2…"
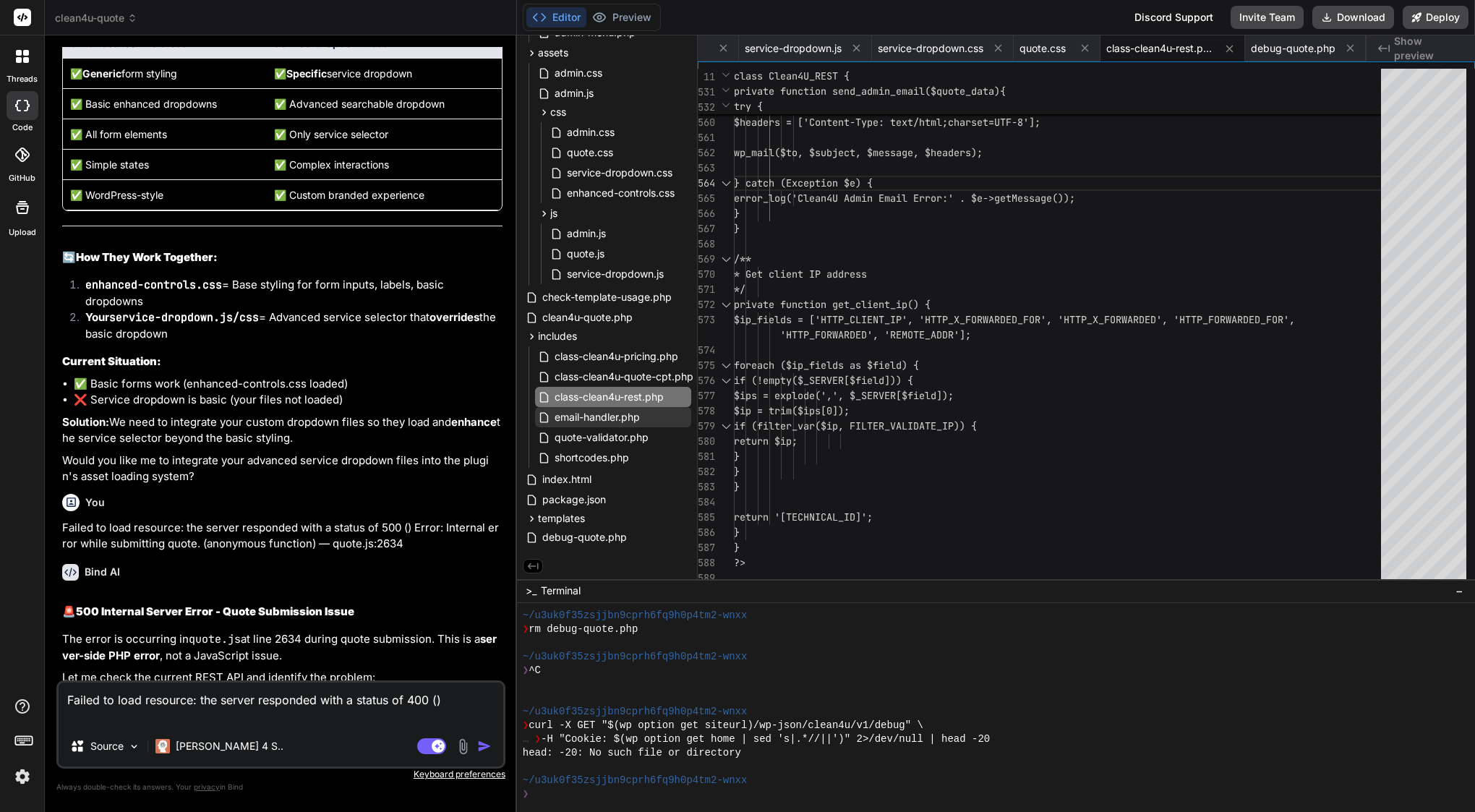
click at [330, 727] on div "Failed to load resource: the server responded with a status of 400 () Source [P…" at bounding box center [281, 724] width 449 height 88
click at [479, 708] on textarea "Failed to load resource: the server responded with a status of 400 ()" at bounding box center [281, 704] width 444 height 43
paste textarea "Error: Internal error while submitting quote. (anonymous function) — quote.js:2…"
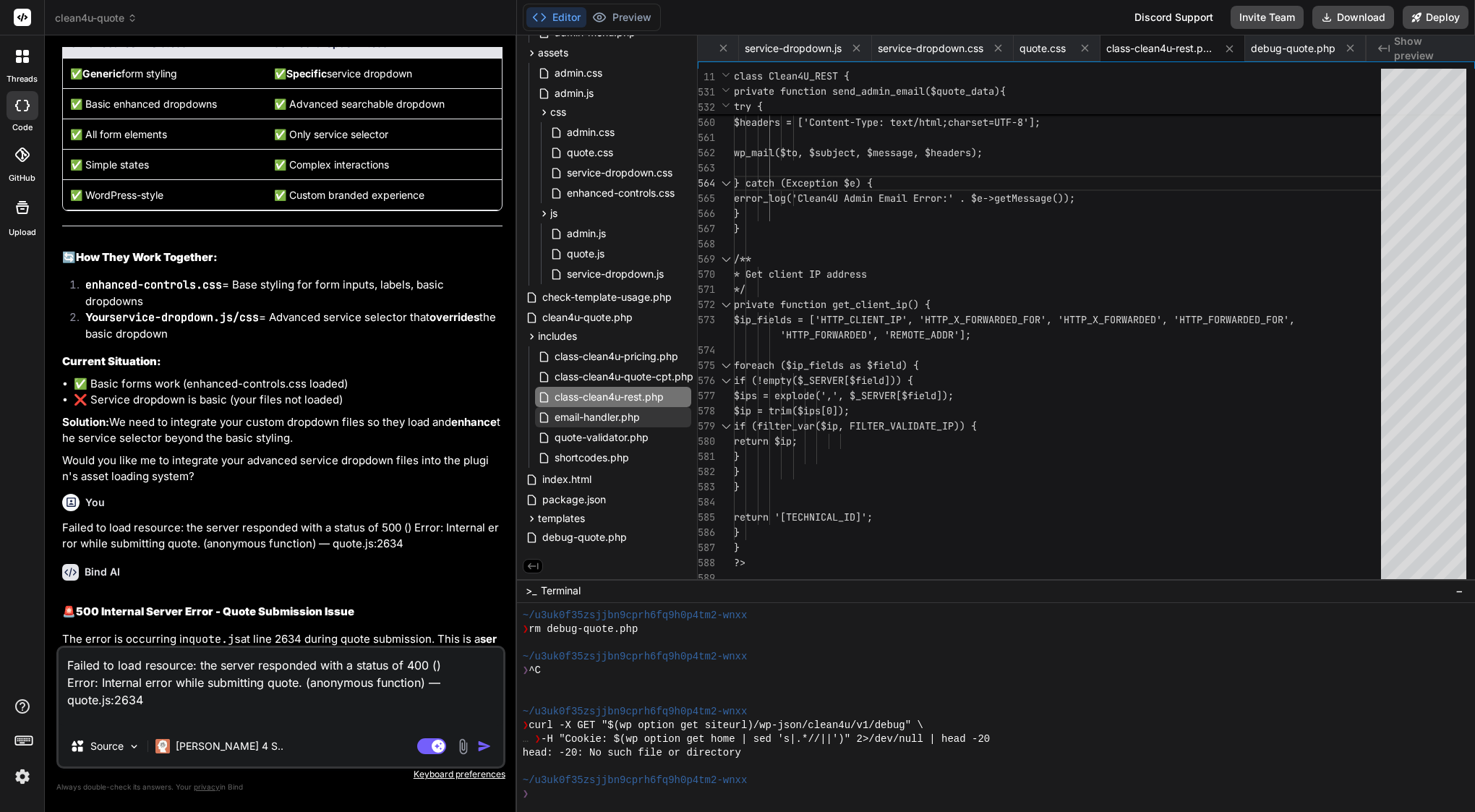
drag, startPoint x: 68, startPoint y: 682, endPoint x: 146, endPoint y: 705, distance: 81.3
click at [147, 705] on textarea "Failed to load resource: the server responded with a status of 400 () Error: In…" at bounding box center [281, 686] width 444 height 78
paste textarea "Missing parameter(s): form"
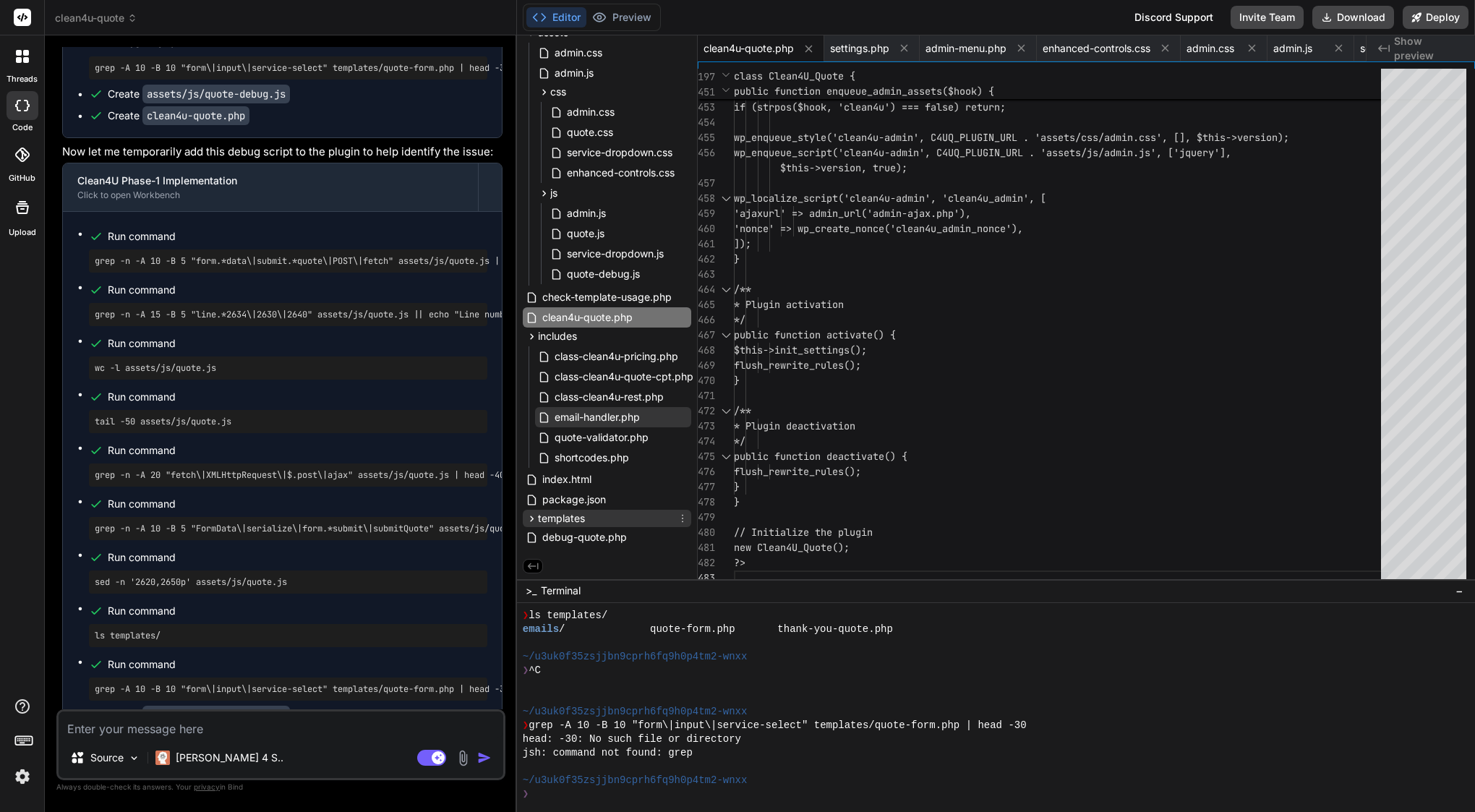
scroll to position [208, 0]
click at [544, 187] on icon at bounding box center [544, 193] width 12 height 12
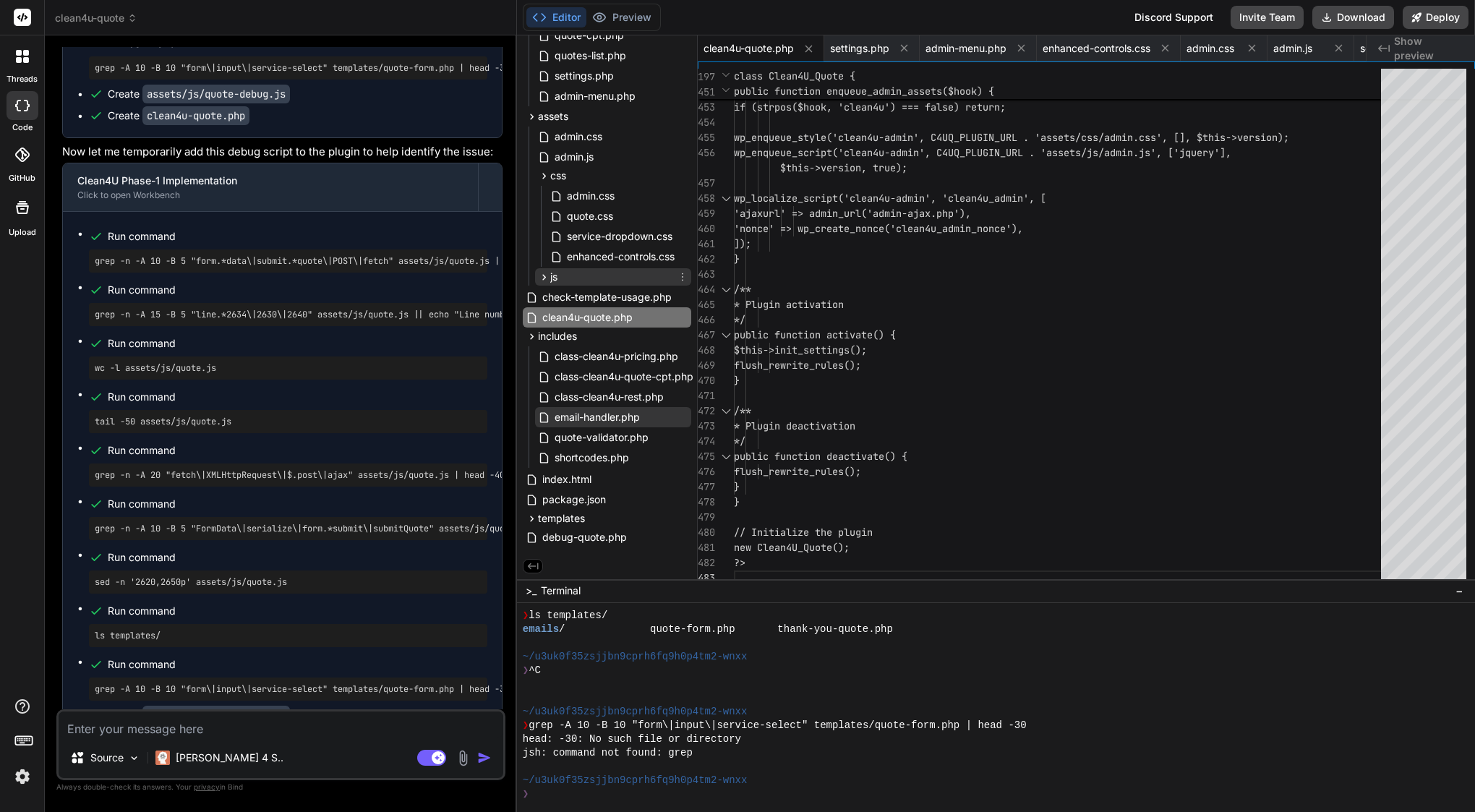
scroll to position [124, 0]
click at [532, 111] on icon at bounding box center [532, 117] width 12 height 12
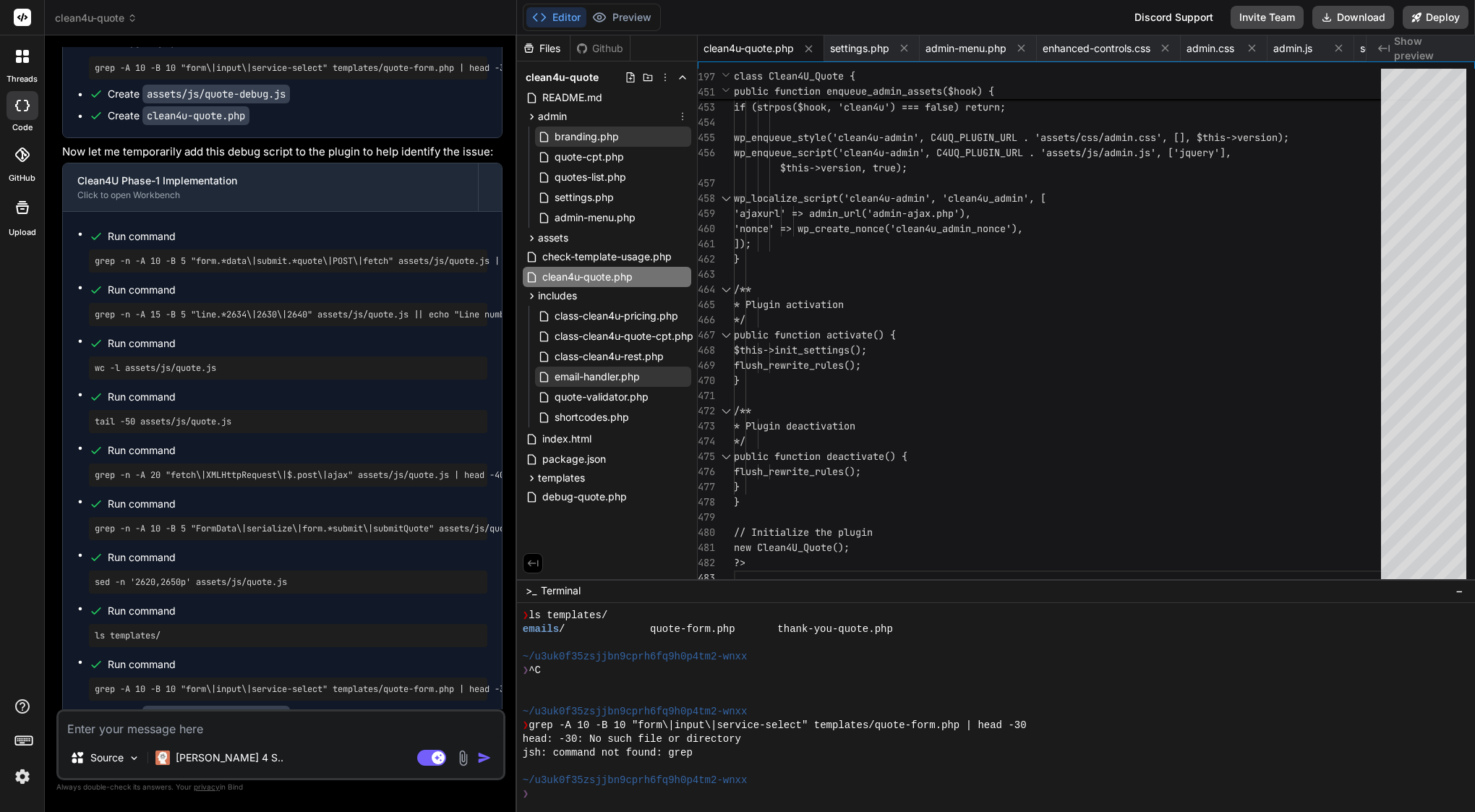
scroll to position [0, 0]
click at [529, 112] on icon at bounding box center [532, 117] width 12 height 12
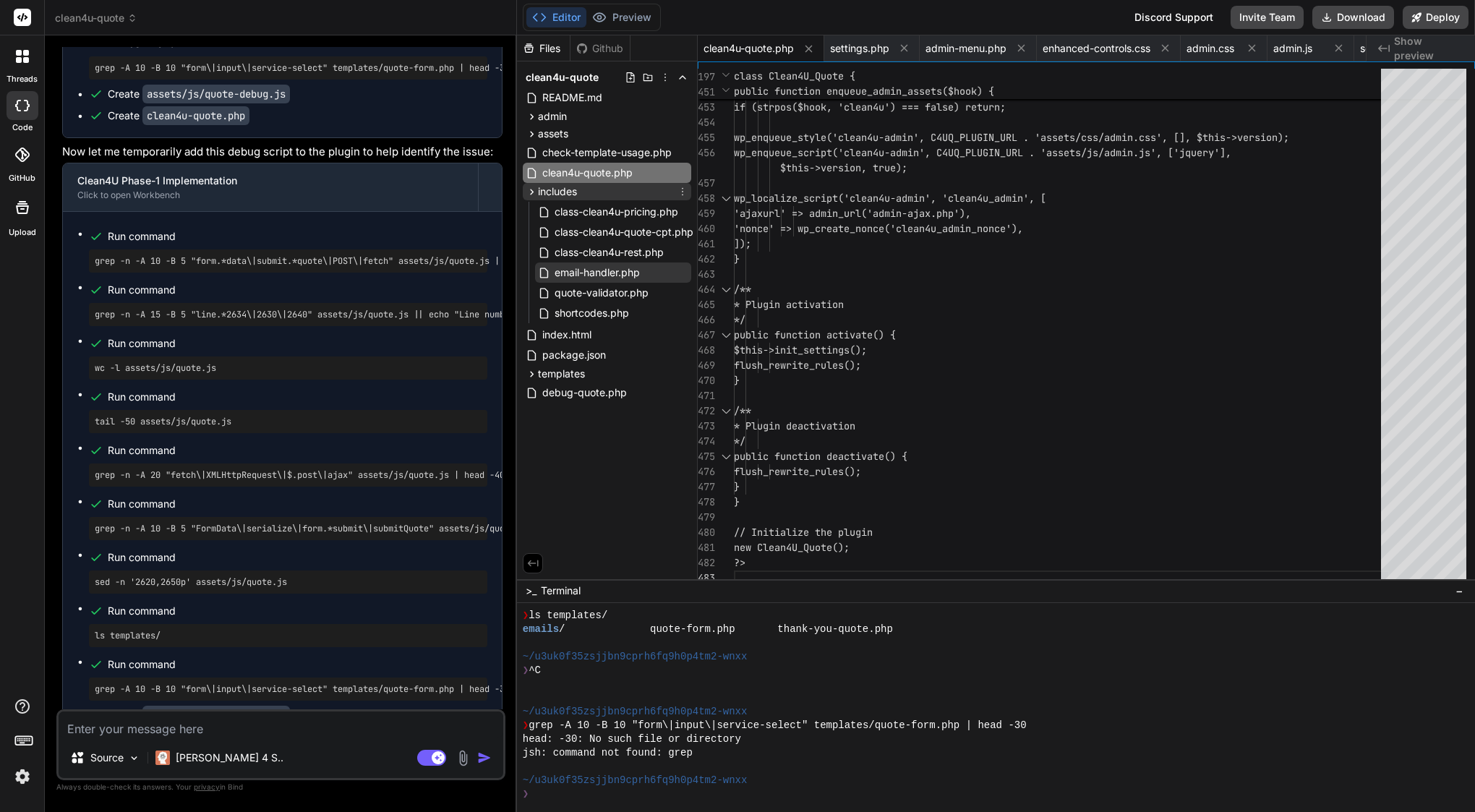
click at [529, 190] on icon at bounding box center [532, 192] width 12 height 12
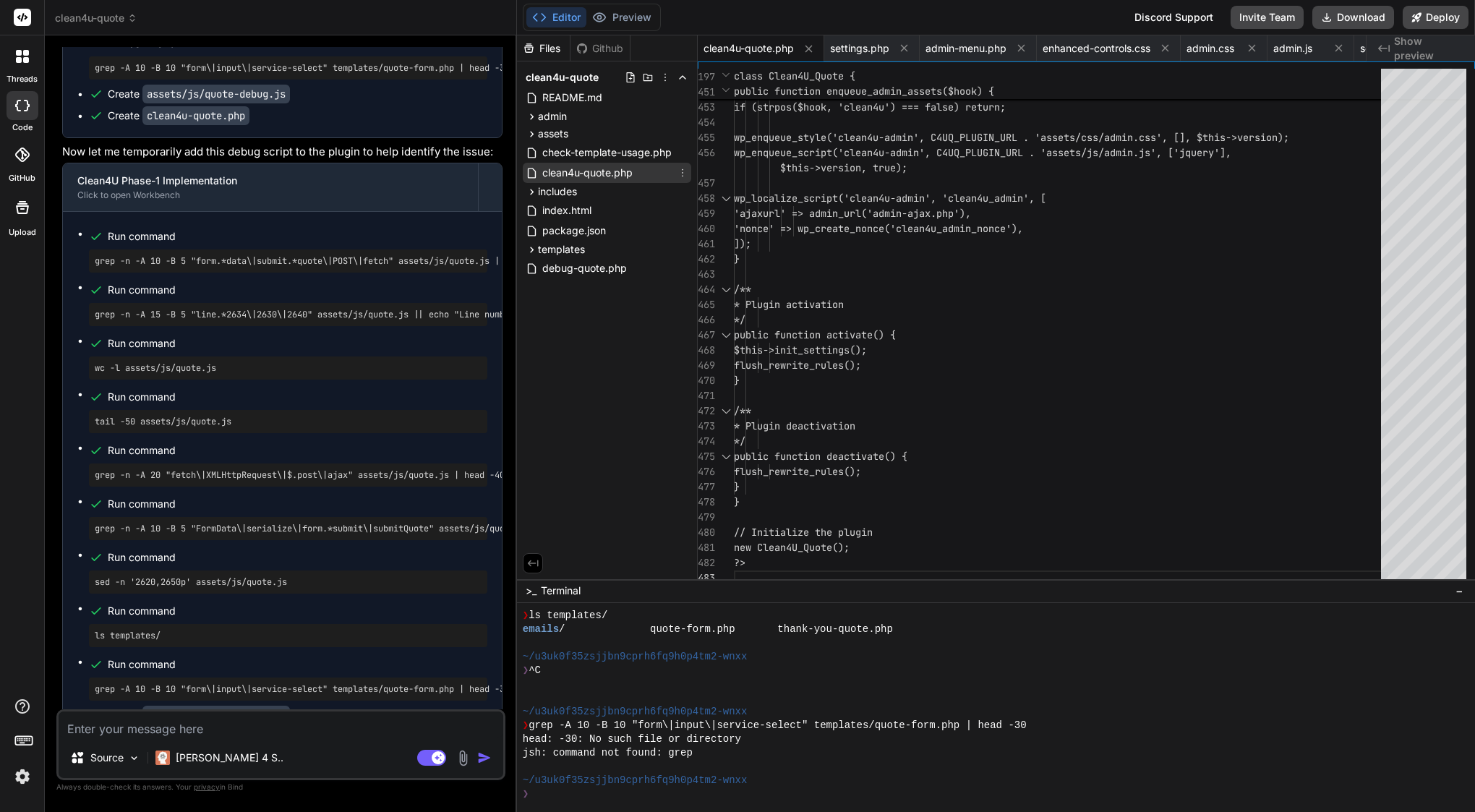
click at [622, 174] on span "clean4u-quote.php" at bounding box center [587, 172] width 93 height 17
click at [885, 205] on span "wp_localize_script('clean4u-admin', 'clean 4u_admin', [" at bounding box center [890, 199] width 312 height 15
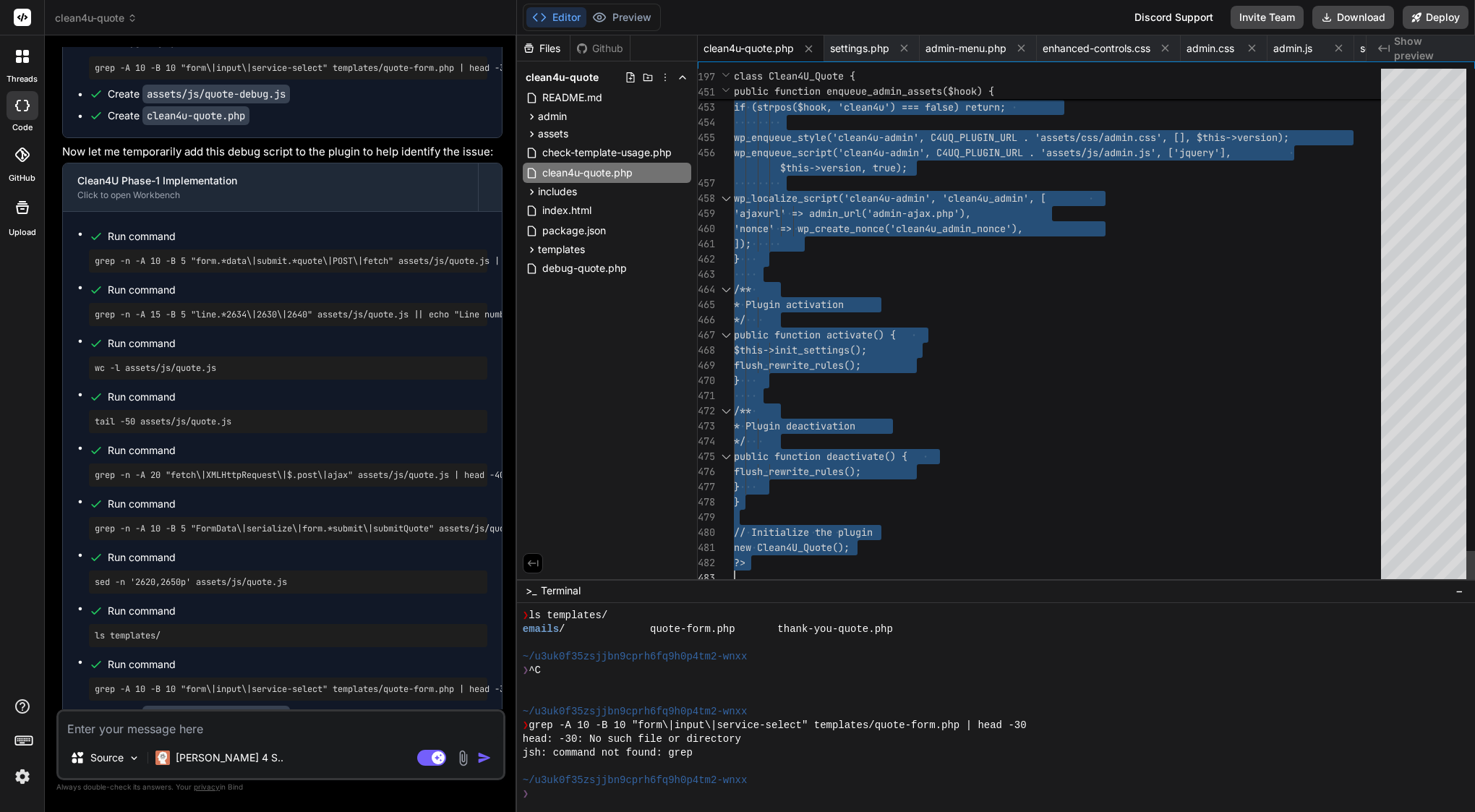
click at [885, 205] on span "wp_localize_script('clean4u-admin', 'clean 4u_admin', [" at bounding box center [890, 199] width 312 height 15
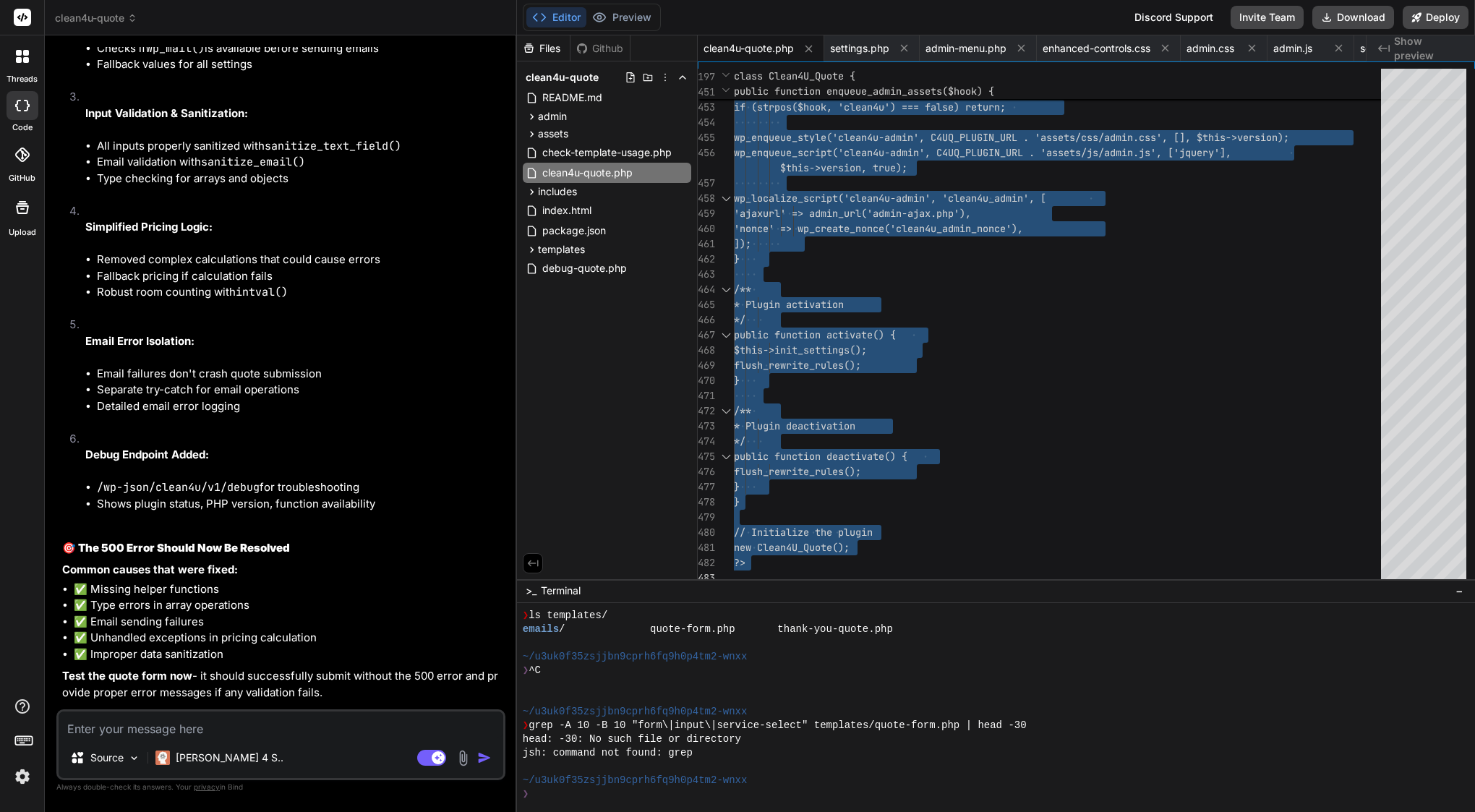
scroll to position [33060, 0]
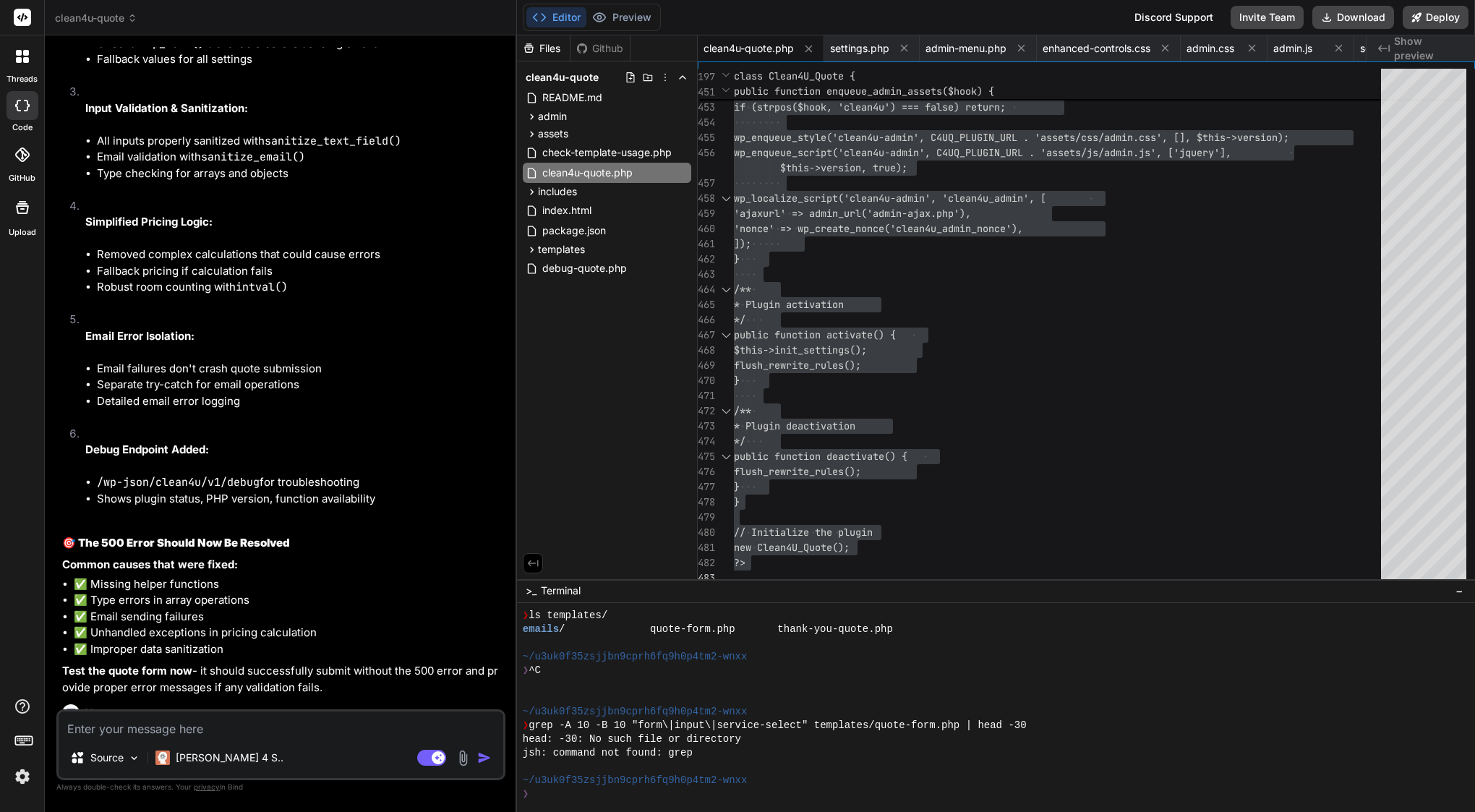
drag, startPoint x: 63, startPoint y: 345, endPoint x: 372, endPoint y: 367, distance: 309.8
click at [372, 730] on p "Failed to load resource: the server responded with a status of 400 () Error: Mi…" at bounding box center [282, 746] width 441 height 33
copy p "Failed to load resource: the server responded with a status of 400 () Error: Mi…"
click at [275, 726] on textarea at bounding box center [281, 724] width 444 height 26
paste textarea "Failed to load resource: the server responded with a status of 400 () Error: Mi…"
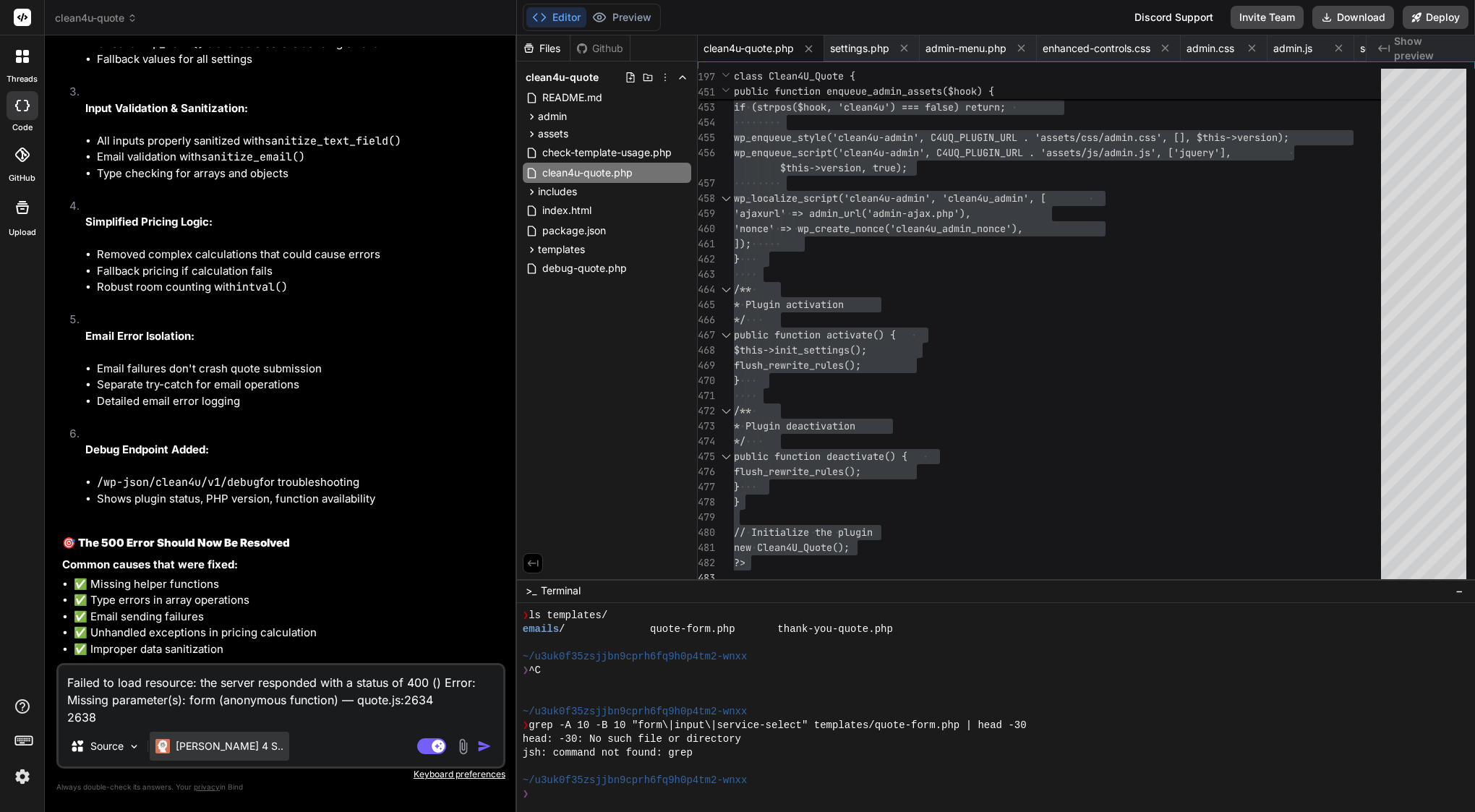
paste textarea "Submission error: Error: Missing parameter(s): form"
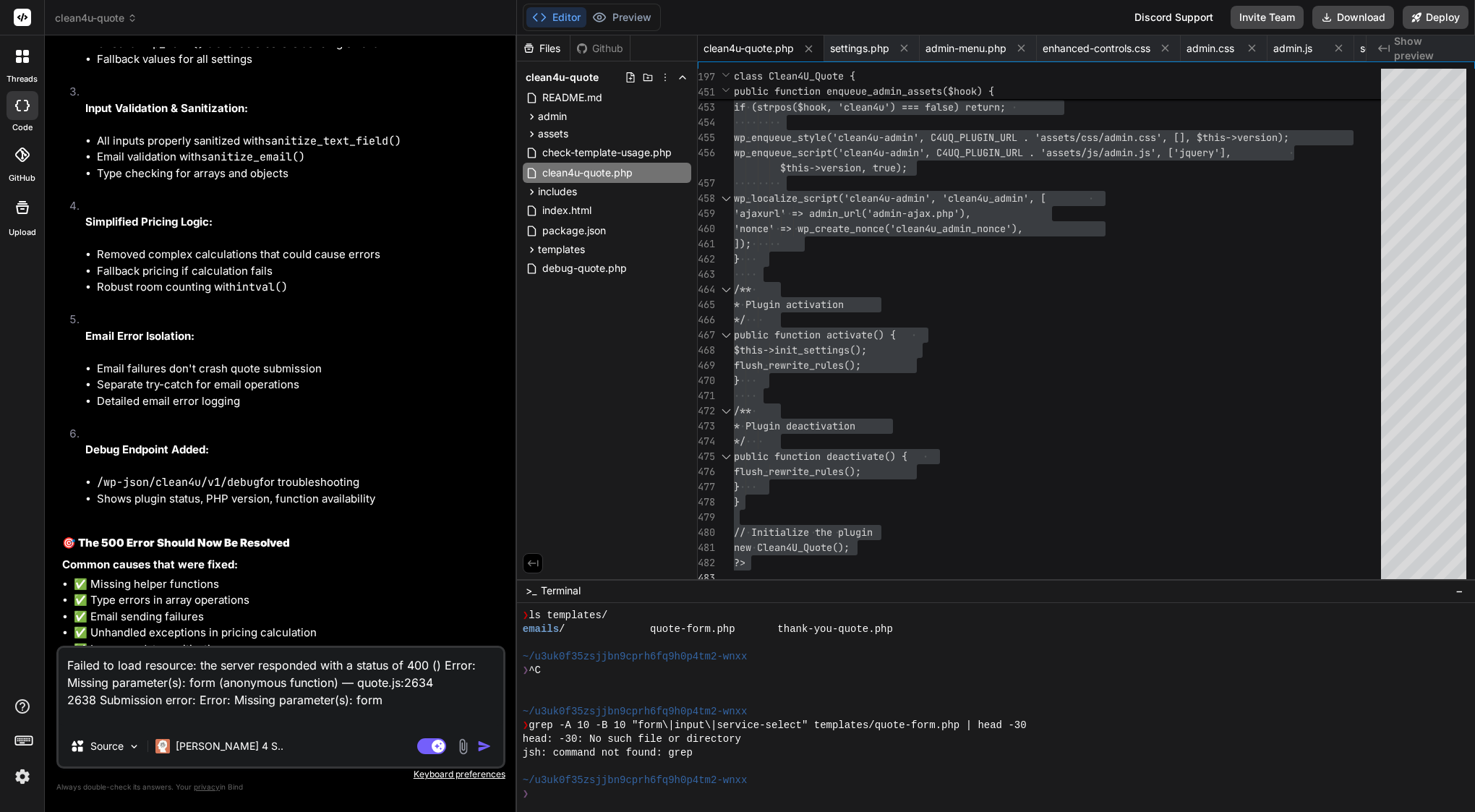
click at [488, 743] on img "button" at bounding box center [484, 745] width 14 height 14
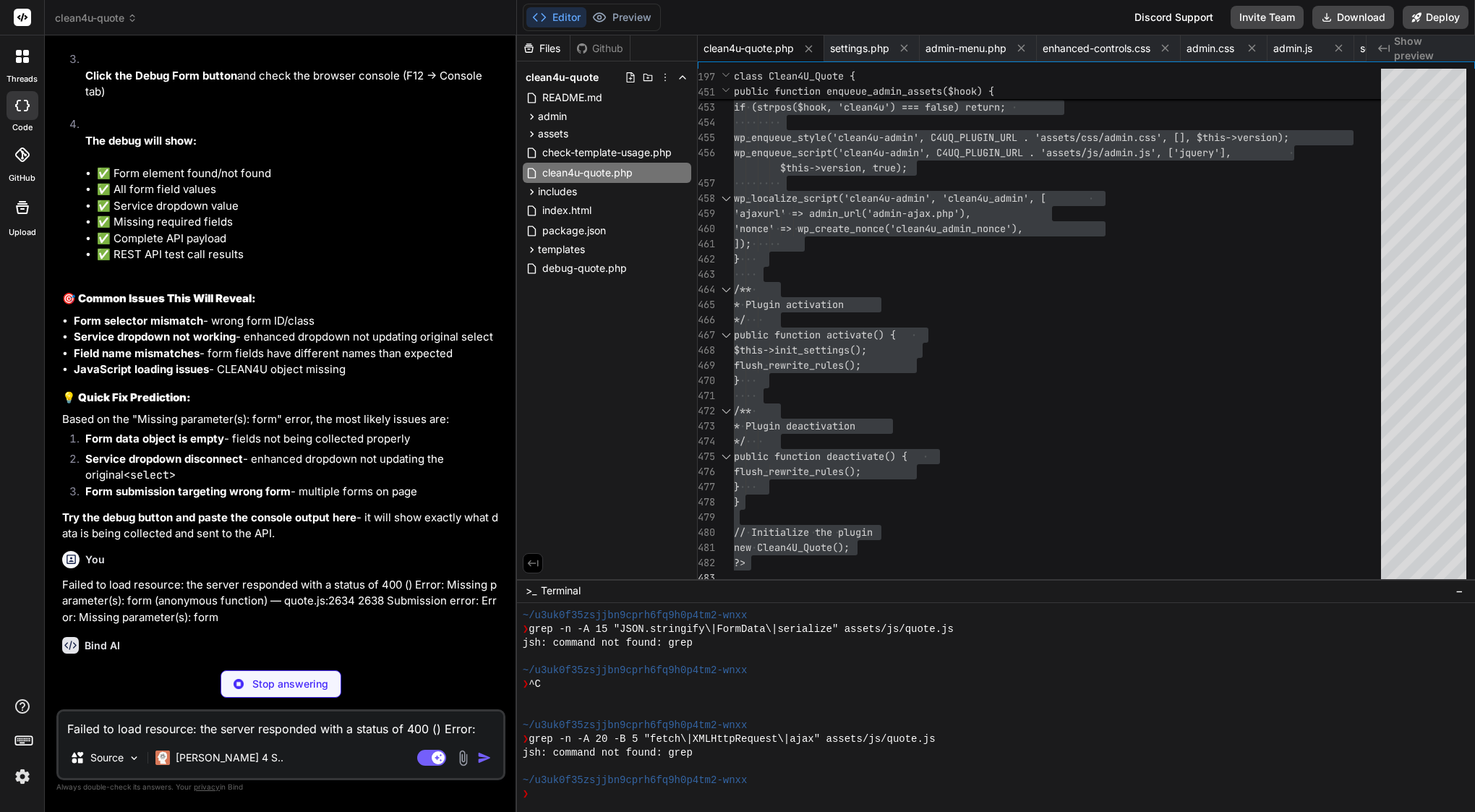
scroll to position [39746, 0]
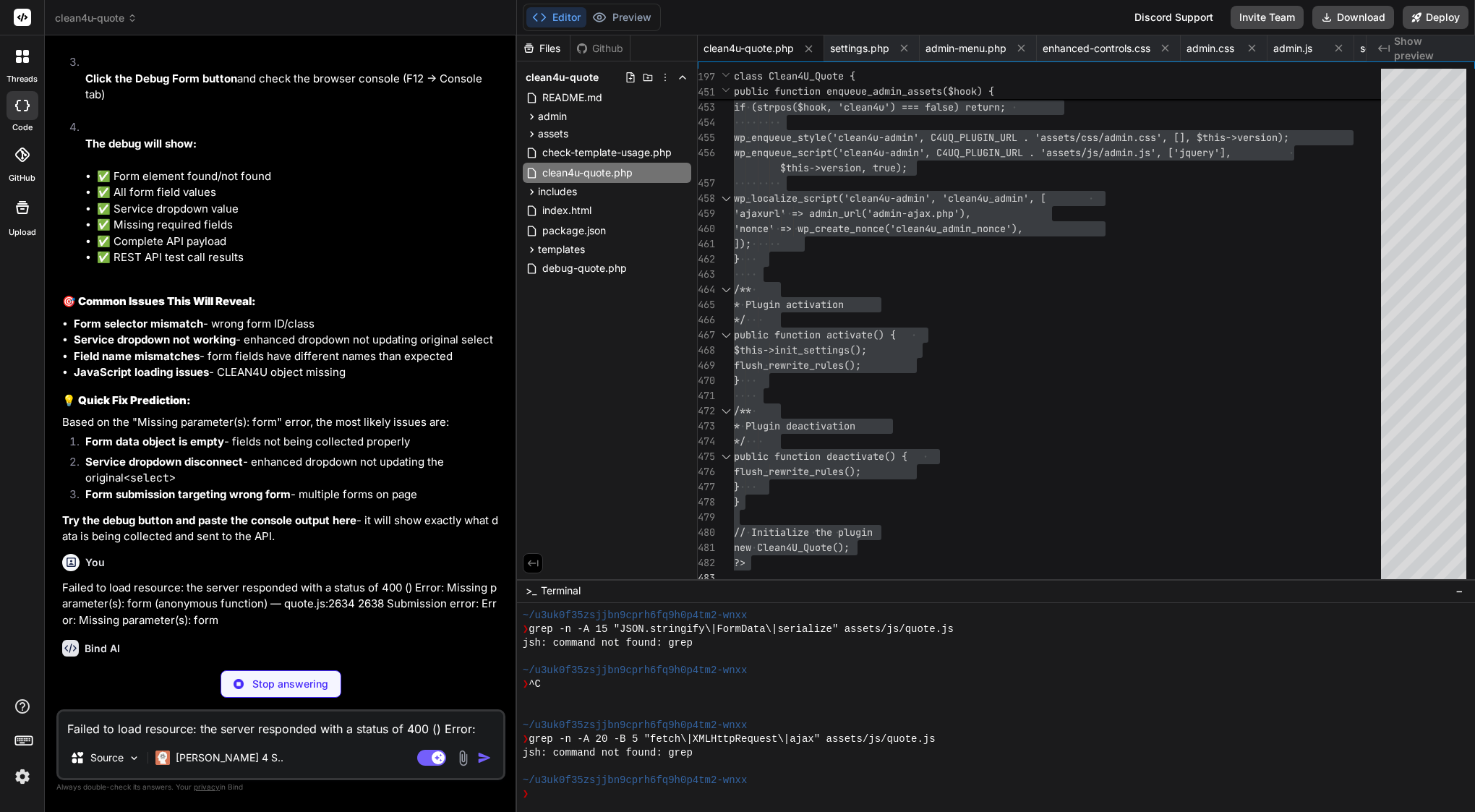
click at [259, 676] on p "Stop answering" at bounding box center [290, 683] width 76 height 14
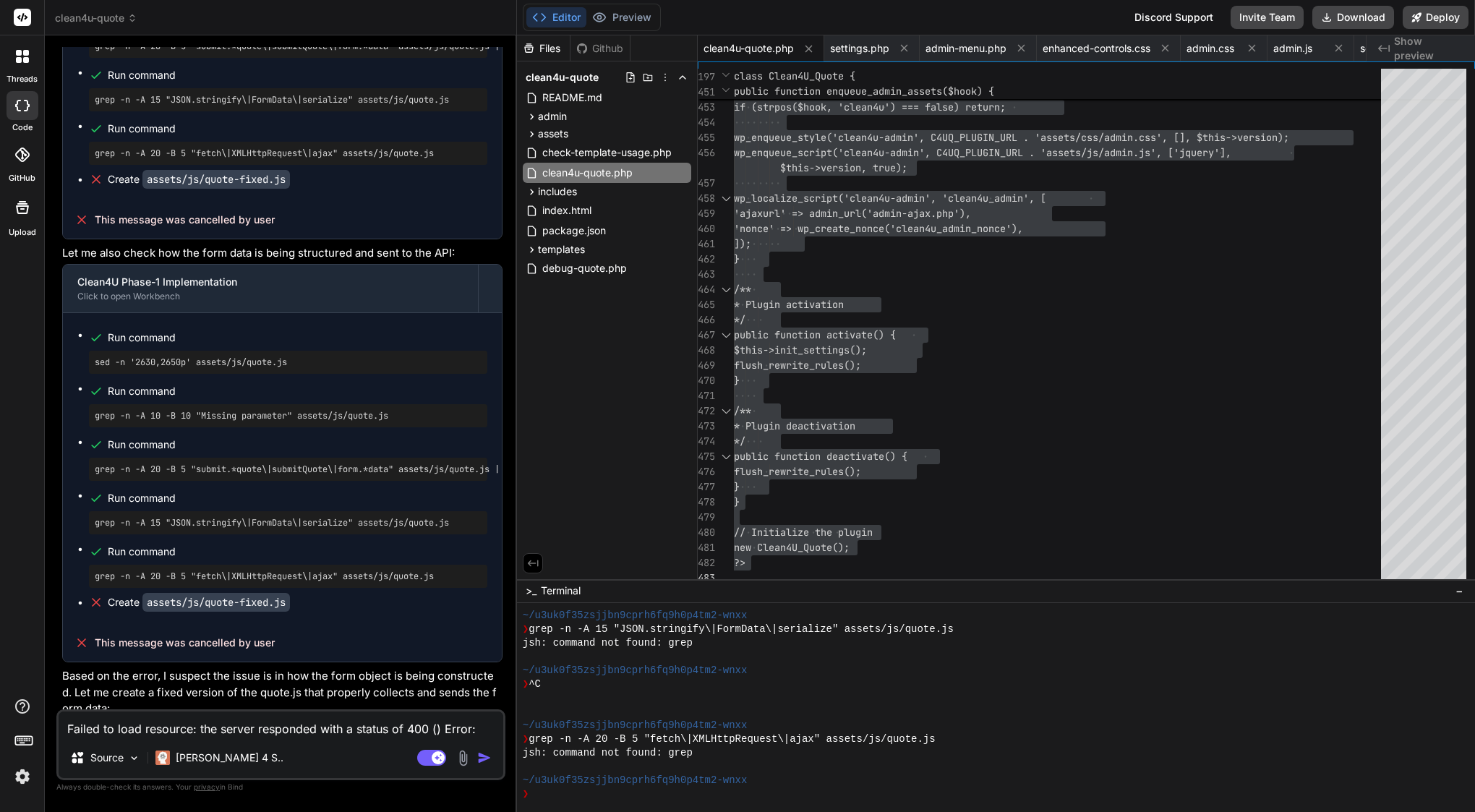
scroll to position [0, 0]
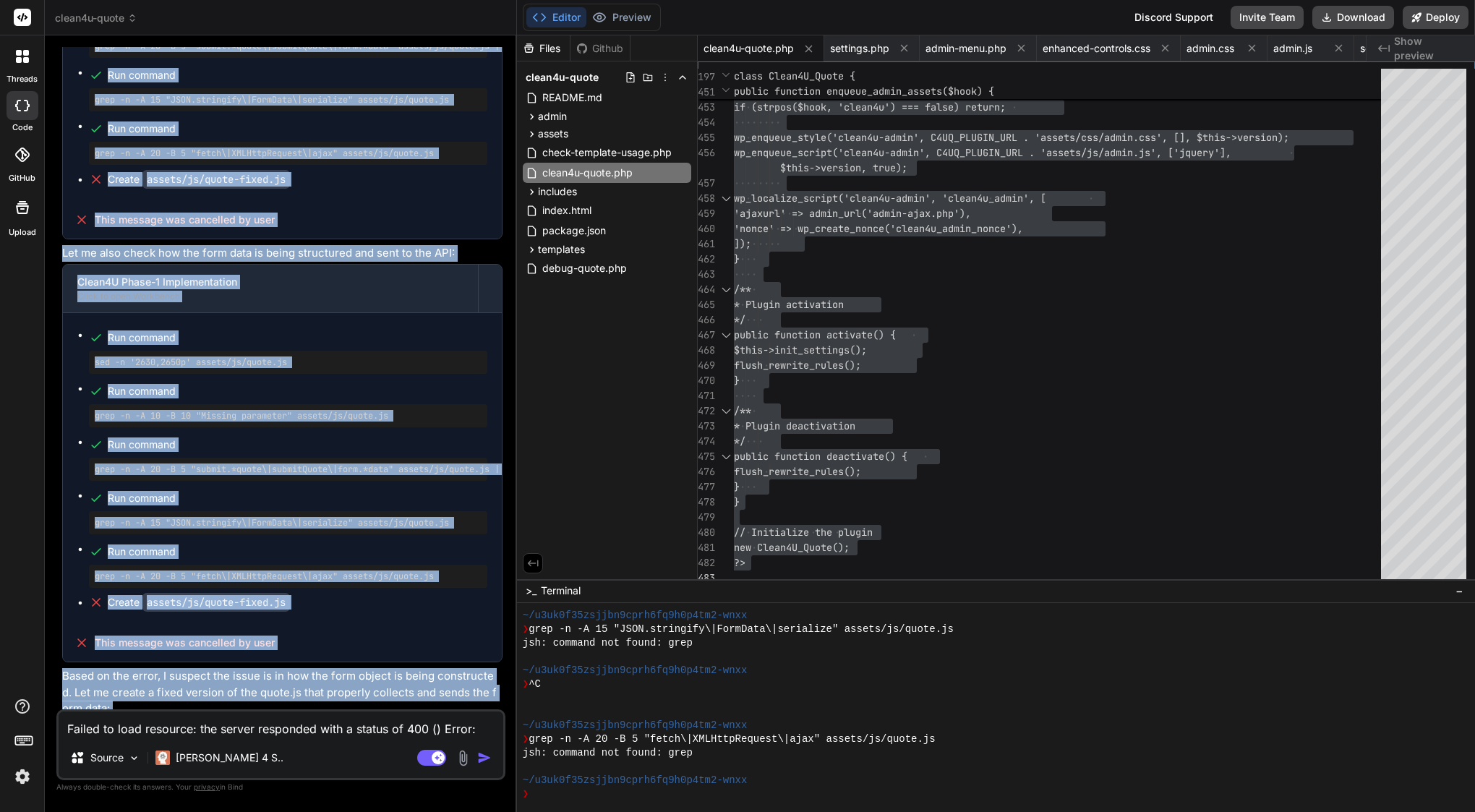
drag, startPoint x: 86, startPoint y: 114, endPoint x: 339, endPoint y: 695, distance: 633.7
click at [339, 695] on div "You I have error and cant send booking in last step, please see attachment Bind…" at bounding box center [282, 378] width 446 height 662
copy div "Lor Ipsumd si amet consecte: adi elitse doeiusmod temp i utlabo et 757 () Dolor…"
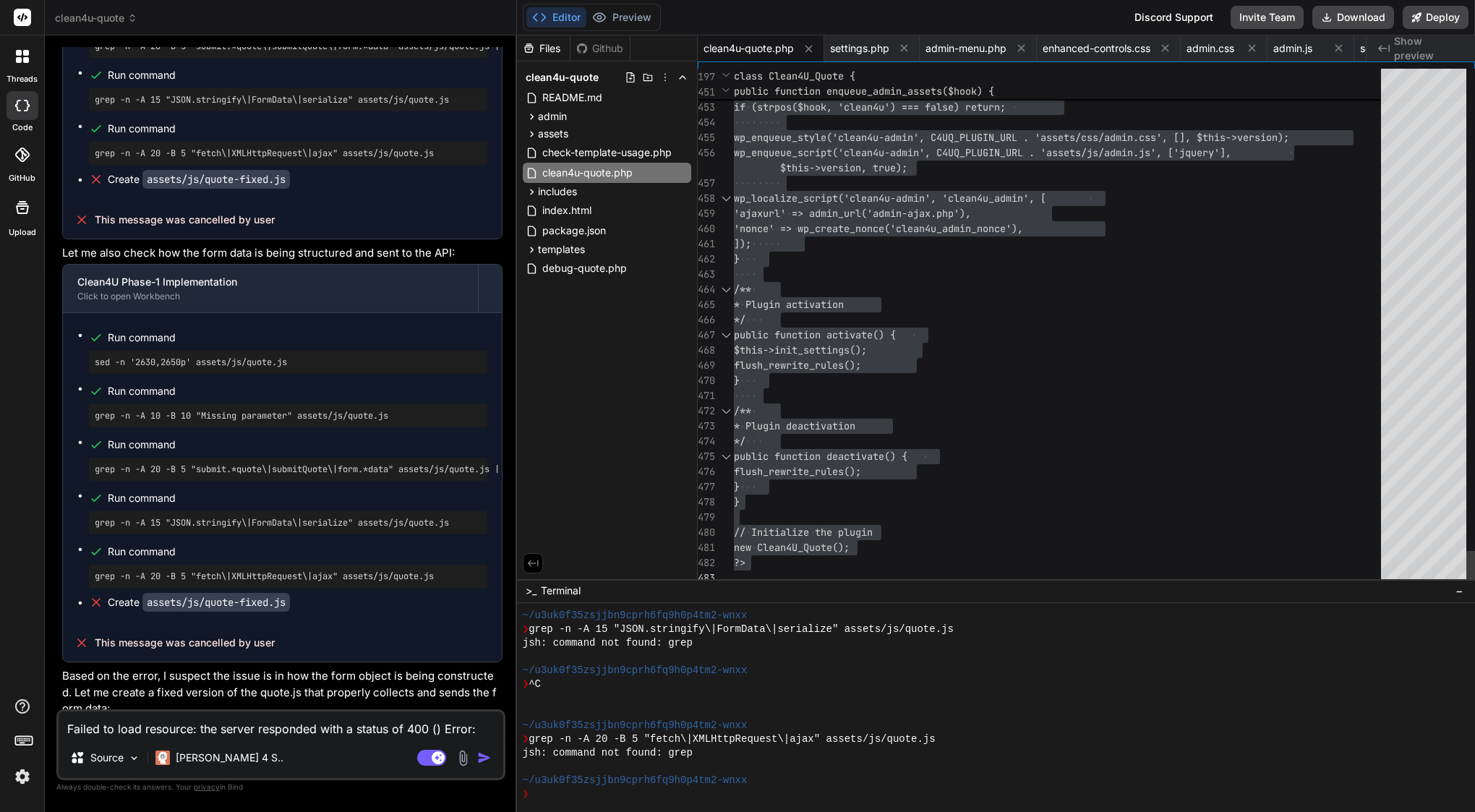
click at [899, 212] on span "'ajaxurl' => admin_url('admin-ajax.php" at bounding box center [844, 213] width 220 height 13
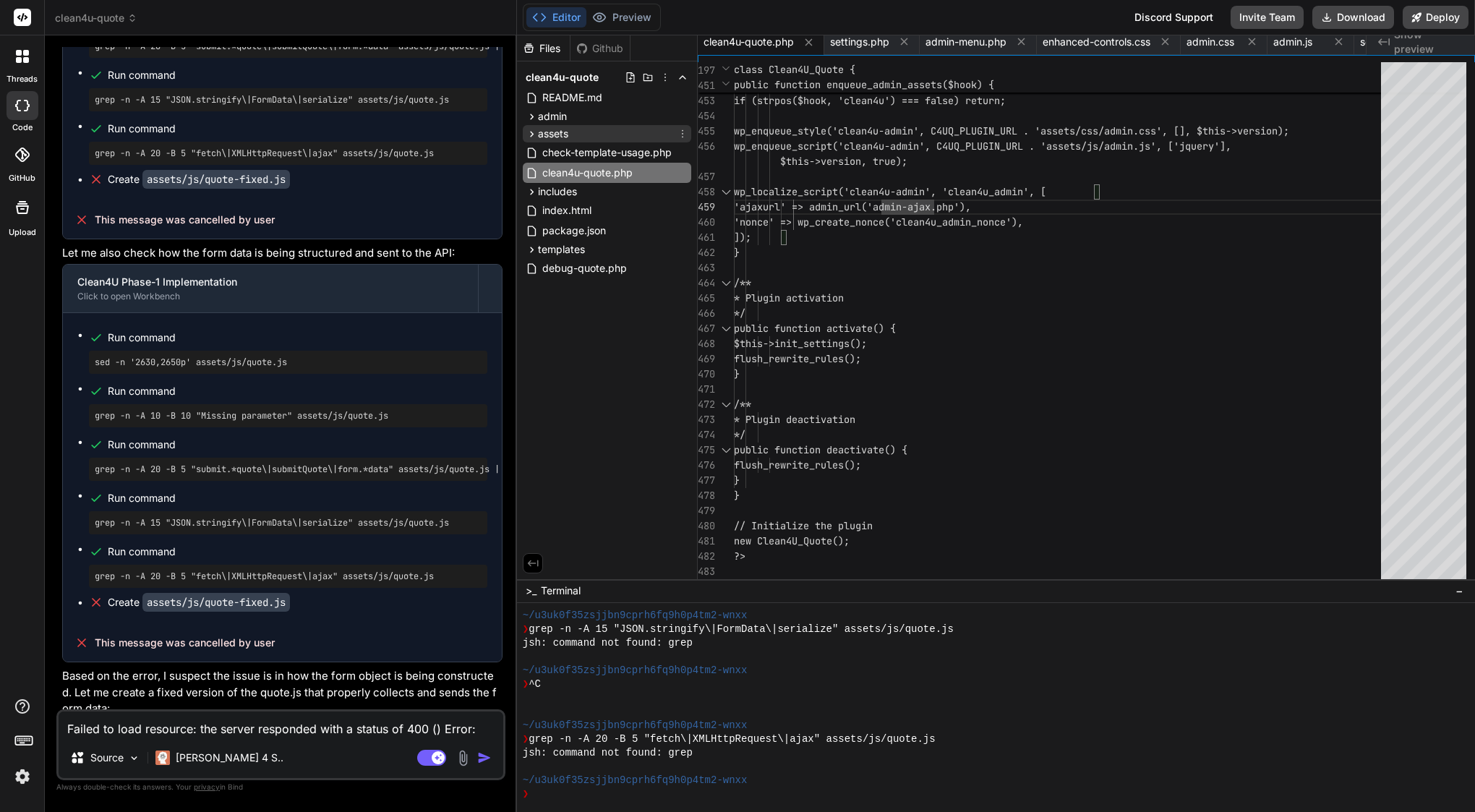
click at [558, 130] on span "assets" at bounding box center [553, 133] width 30 height 14
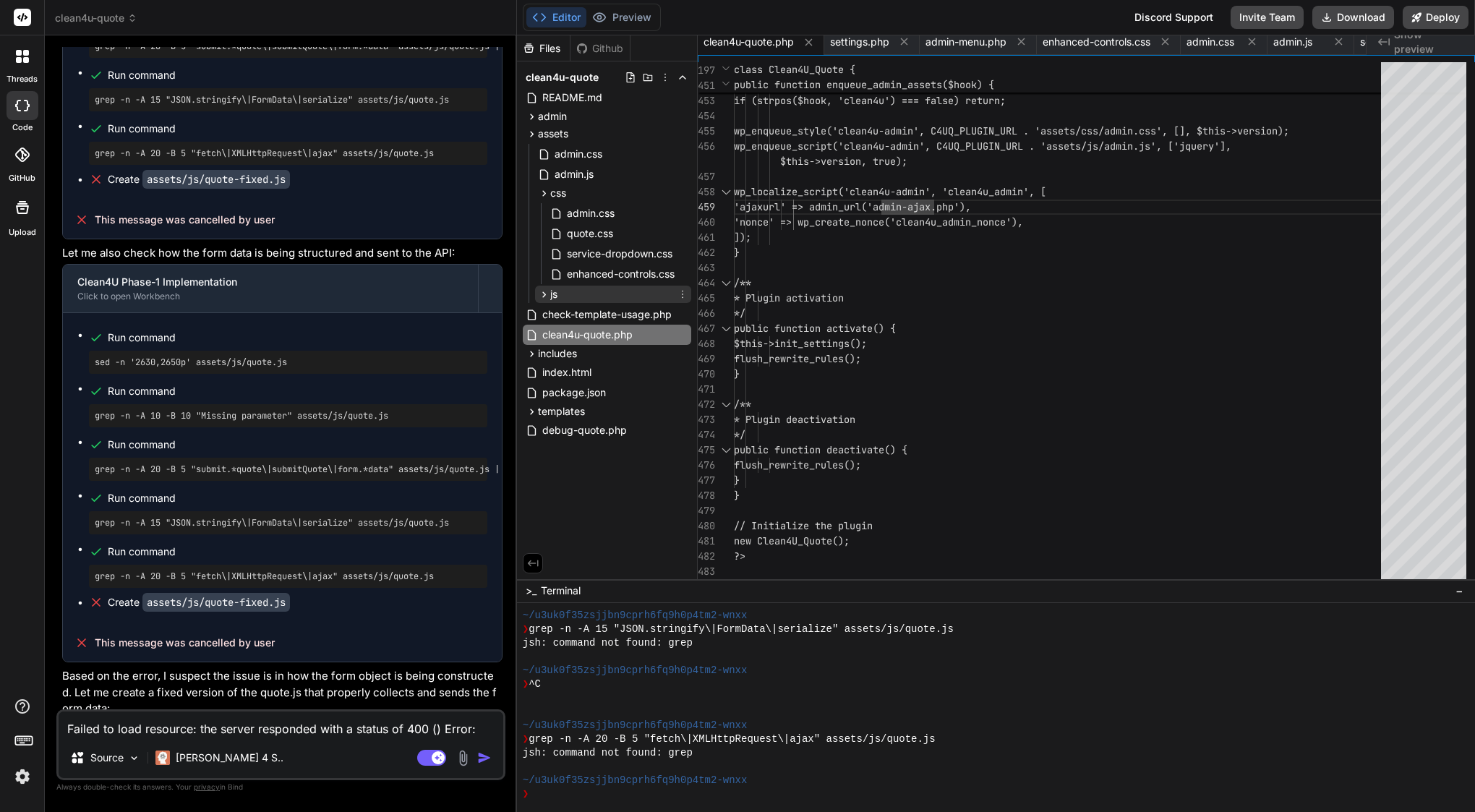
click at [557, 292] on span "js" at bounding box center [554, 293] width 8 height 14
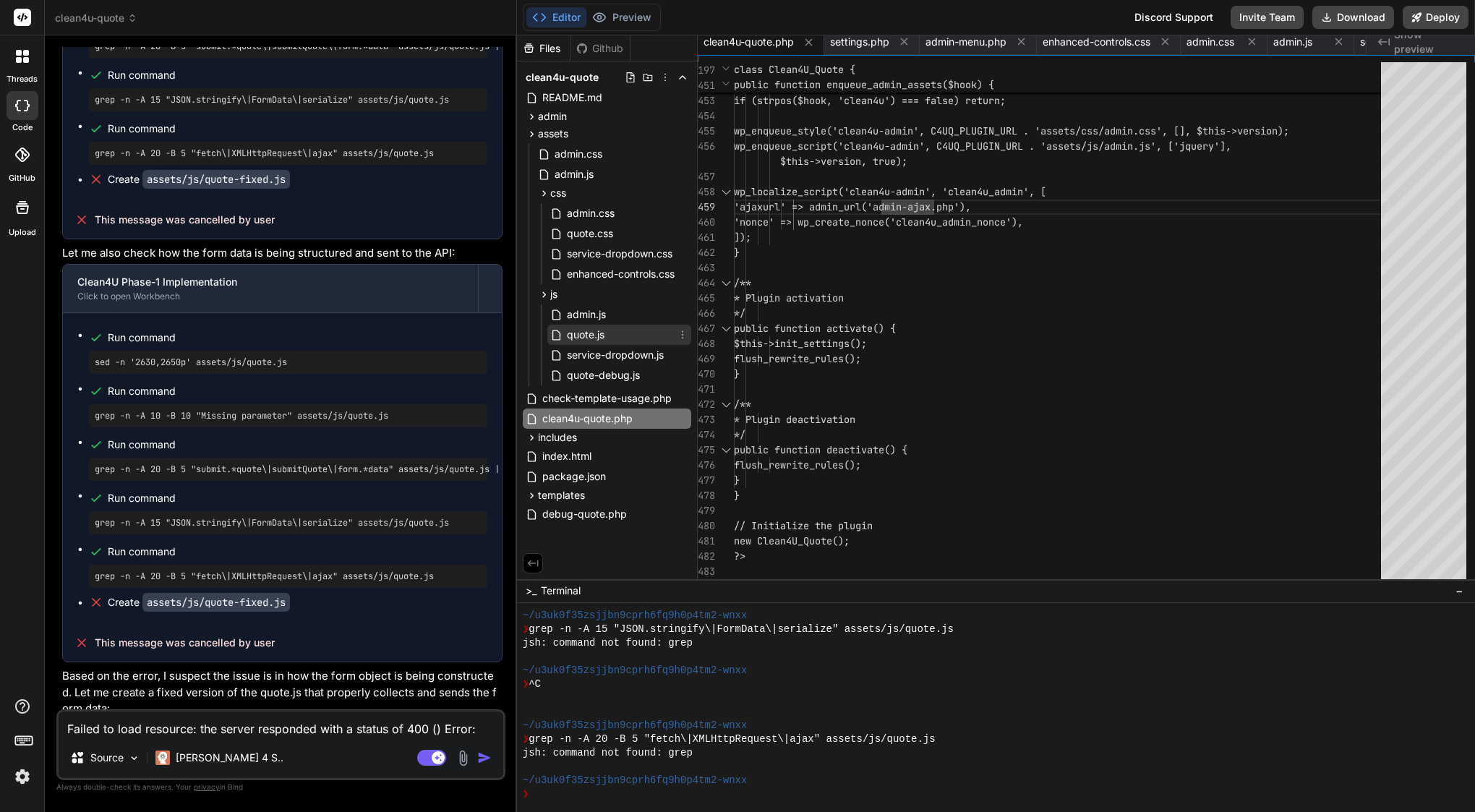
click at [600, 334] on span "quote.js" at bounding box center [585, 334] width 40 height 17
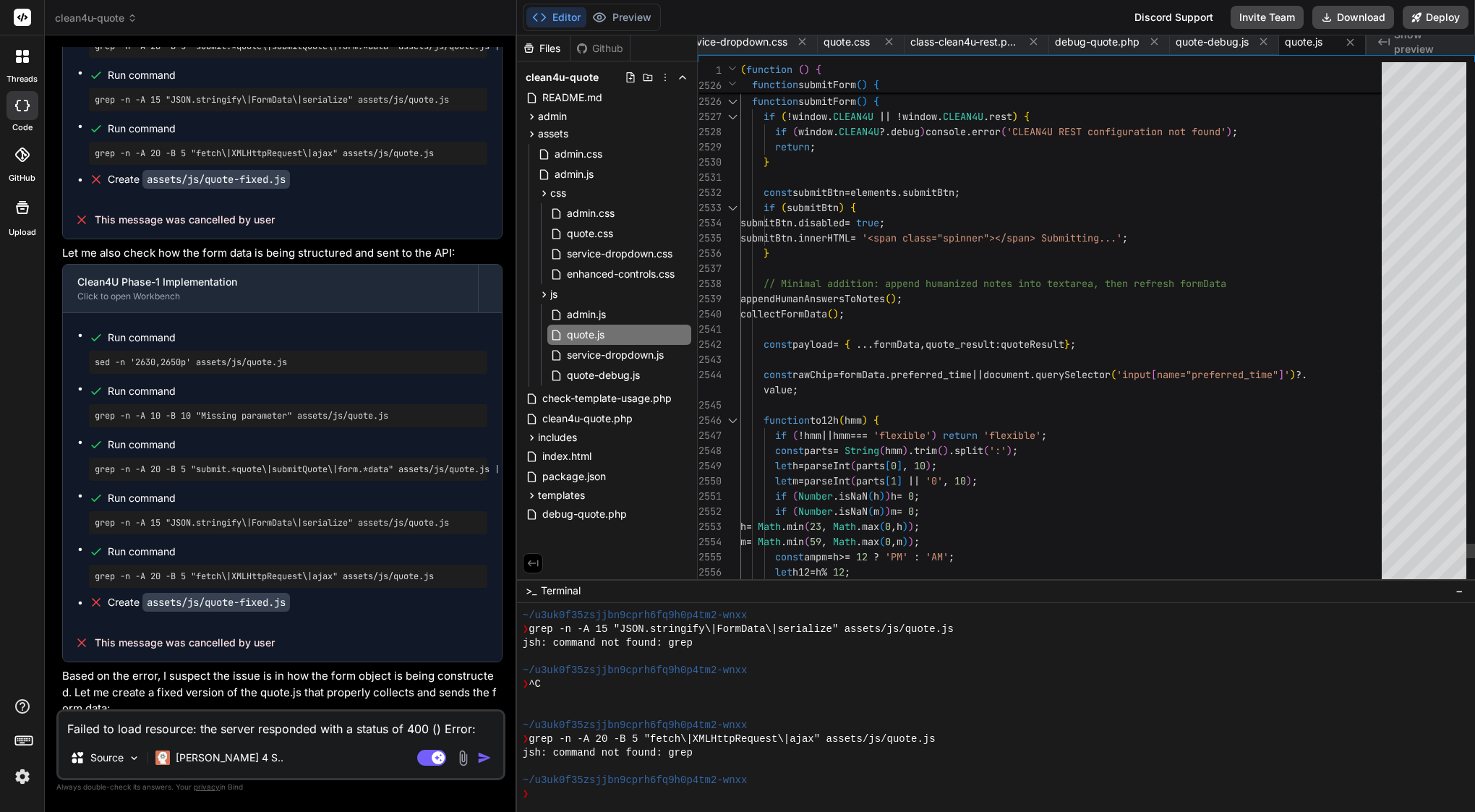
scroll to position [106, 0]
